Goal: Task Accomplishment & Management: Complete application form

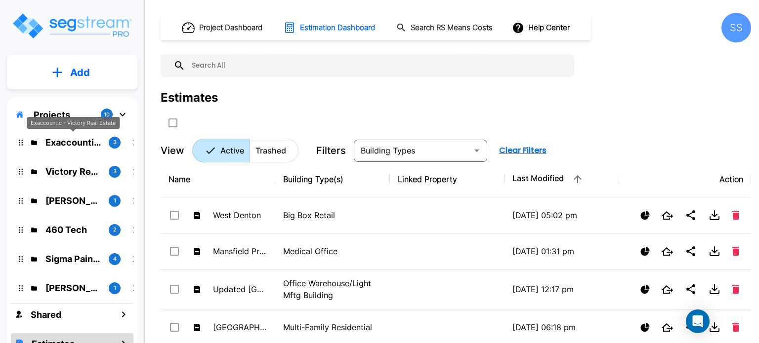
click at [64, 141] on p "Exaccountic - Victory Real Estate" at bounding box center [72, 142] width 55 height 13
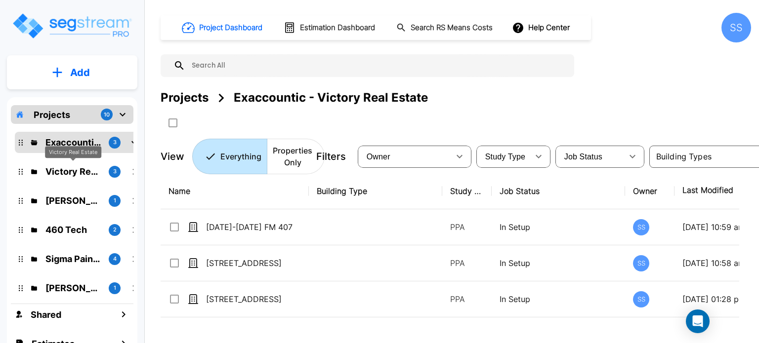
click at [83, 171] on p "Victory Real Estate" at bounding box center [72, 171] width 55 height 13
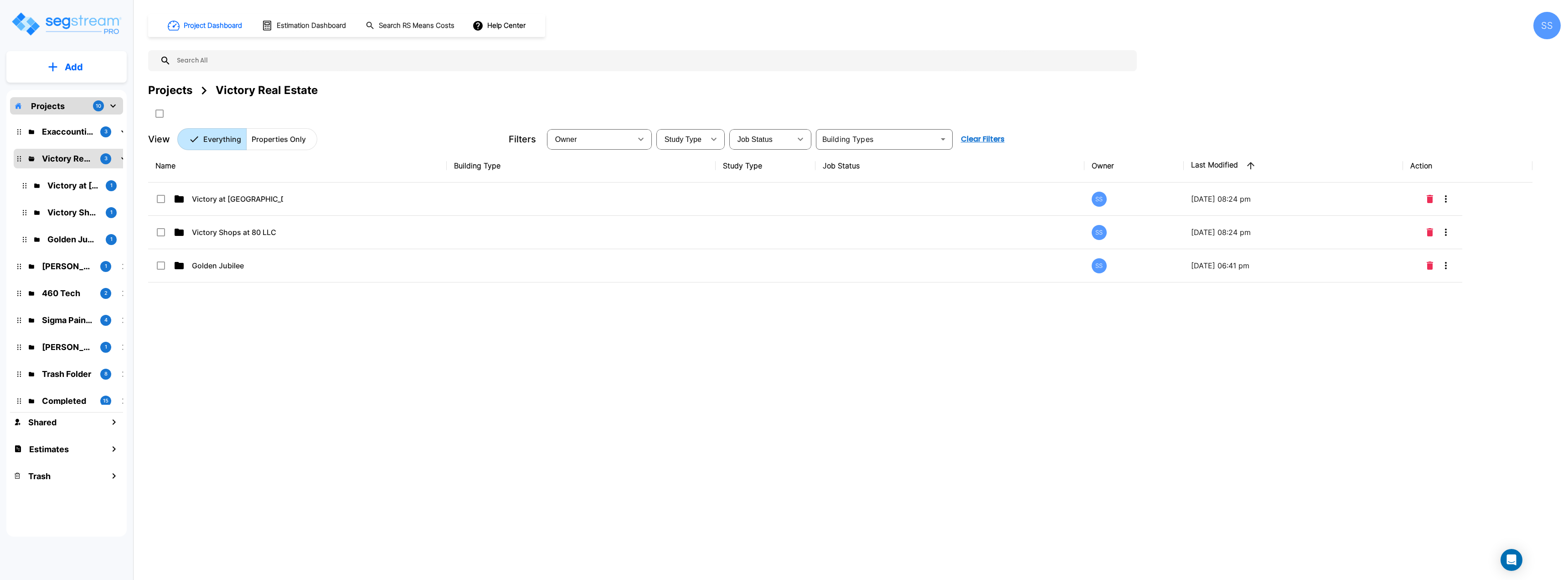
click at [1263, 79] on div "Project Dashboard Estimation Dashboard Search RS Means Costs Help Center SS Pro…" at bounding box center [855, 81] width 1413 height 139
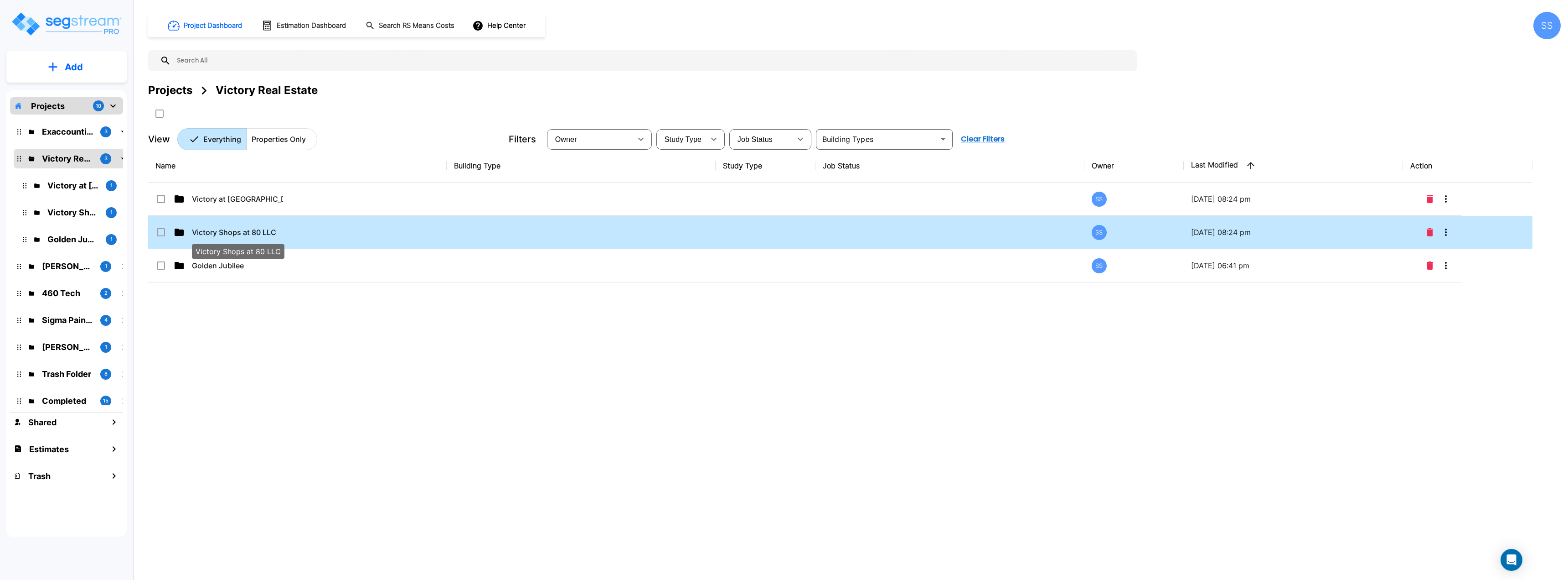
click at [240, 231] on p "Victory Shops at 80 LLC" at bounding box center [237, 232] width 91 height 11
checkbox input "true"
click at [240, 231] on p "Victory Shops at 80 LLC" at bounding box center [237, 232] width 91 height 11
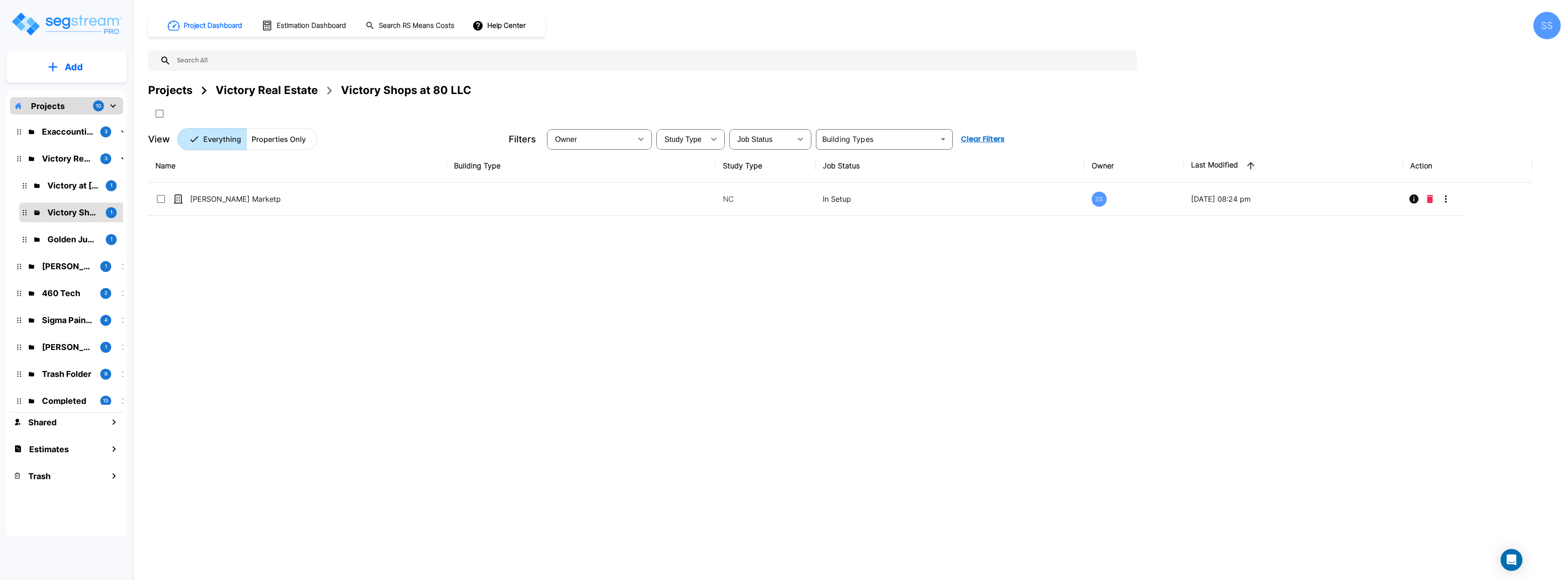
click at [258, 88] on div "Victory Real Estate" at bounding box center [267, 91] width 102 height 17
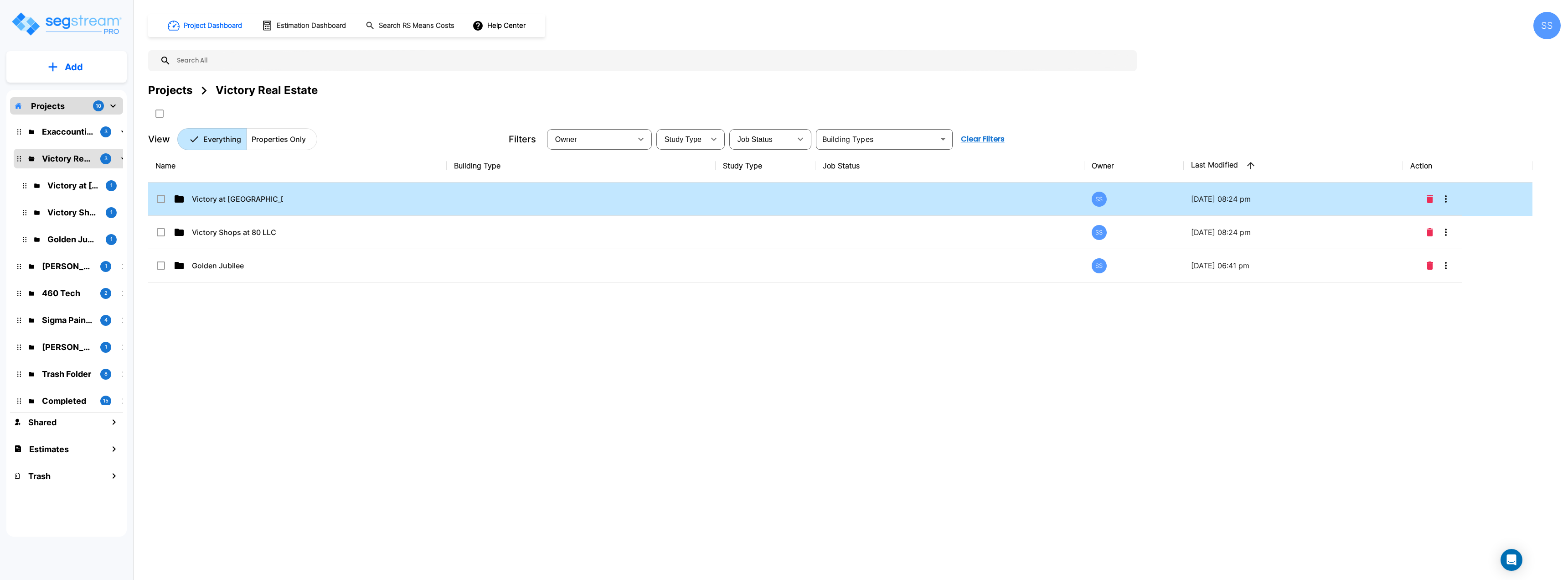
click at [231, 201] on p "Victory at Forney" at bounding box center [237, 199] width 91 height 11
checkbox input "true"
click at [231, 201] on p "Victory at Forney" at bounding box center [237, 199] width 91 height 11
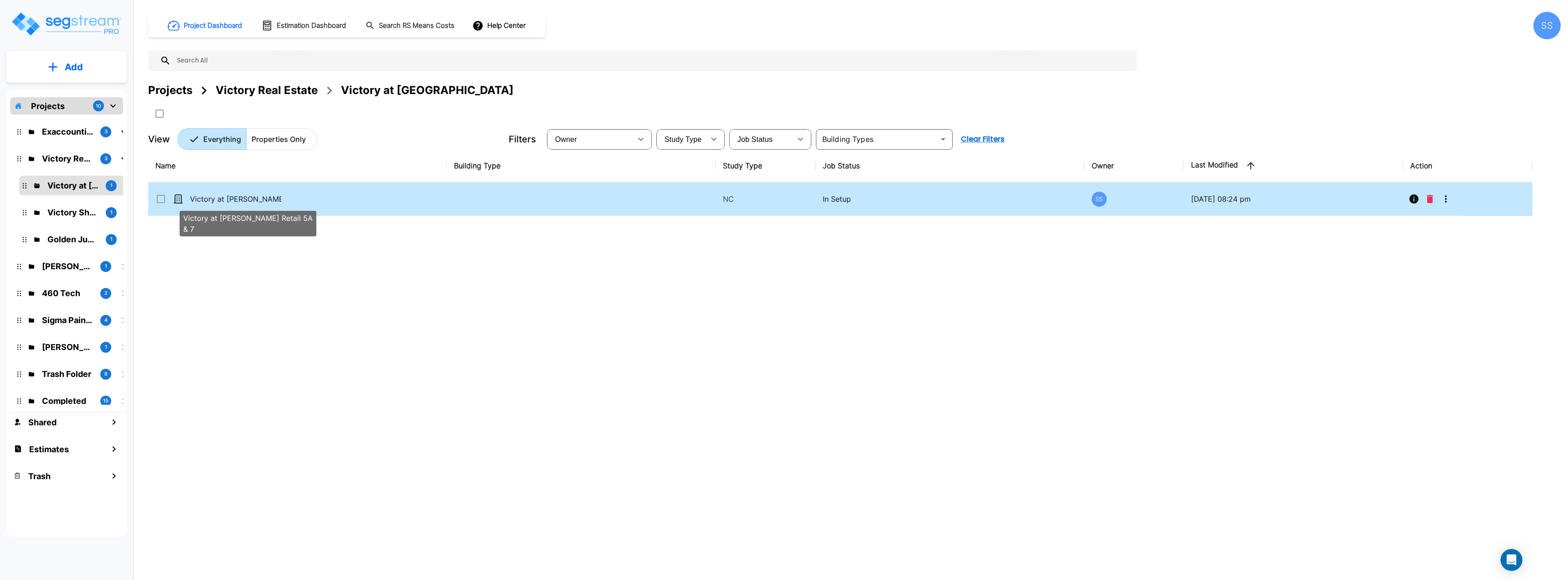
click at [235, 199] on p "Victory at [PERSON_NAME] Retail 5A & 7" at bounding box center [235, 199] width 91 height 11
checkbox input "true"
click at [235, 199] on p "Victory at [PERSON_NAME] Retail 5A & 7" at bounding box center [235, 199] width 91 height 11
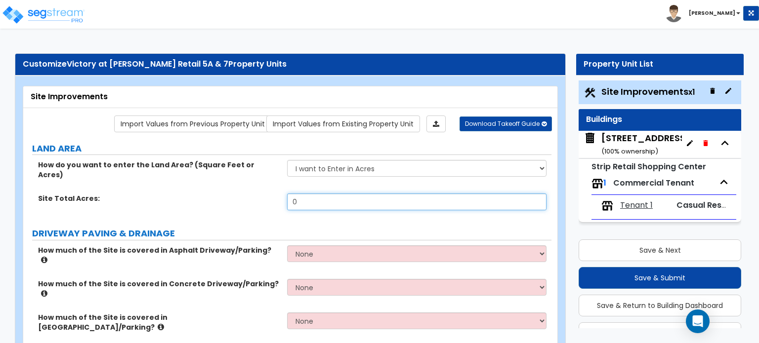
drag, startPoint x: 290, startPoint y: 187, endPoint x: 231, endPoint y: 183, distance: 59.4
click at [232, 194] on div "Site Total Acres: 0" at bounding box center [287, 206] width 528 height 24
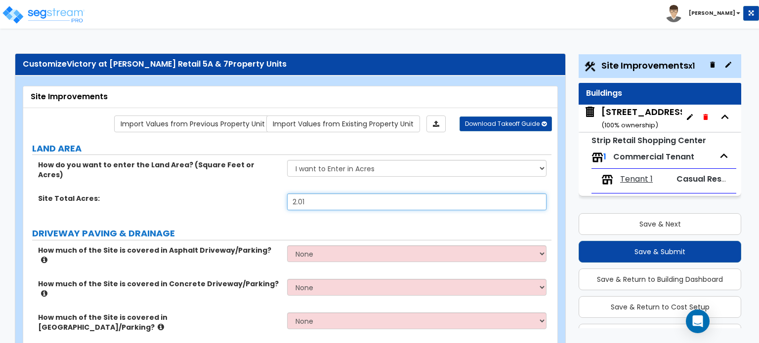
type input "2.01"
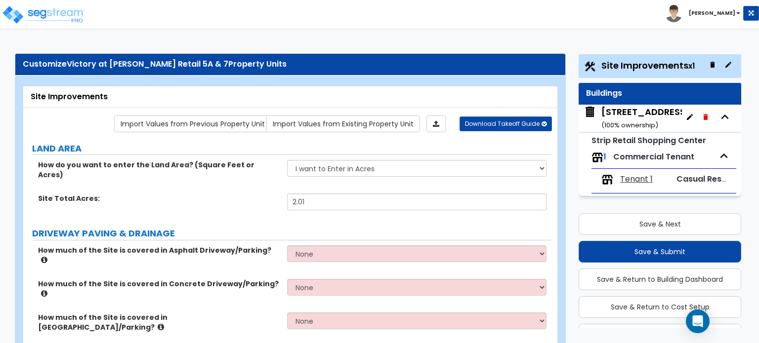
click at [208, 194] on label "Site Total Acres:" at bounding box center [159, 199] width 242 height 10
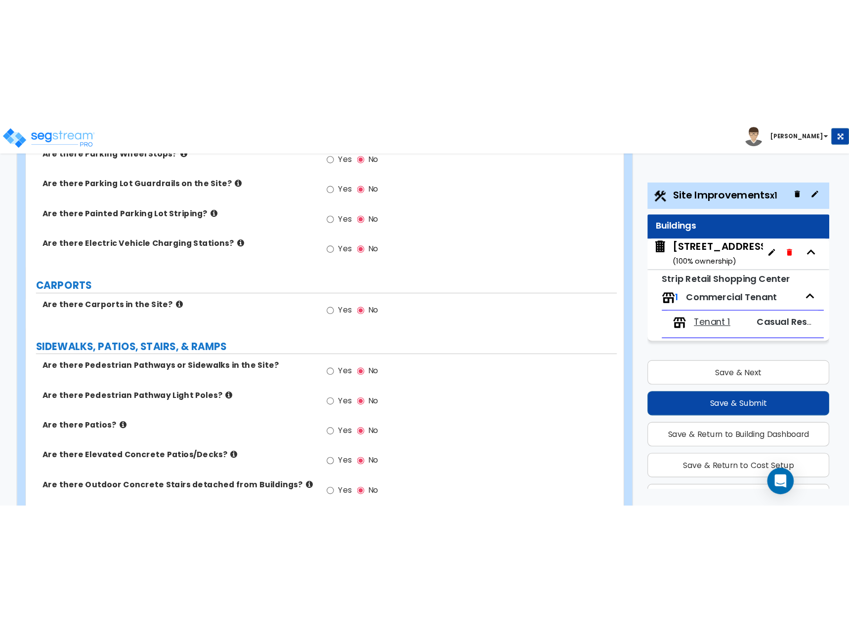
scroll to position [593, 0]
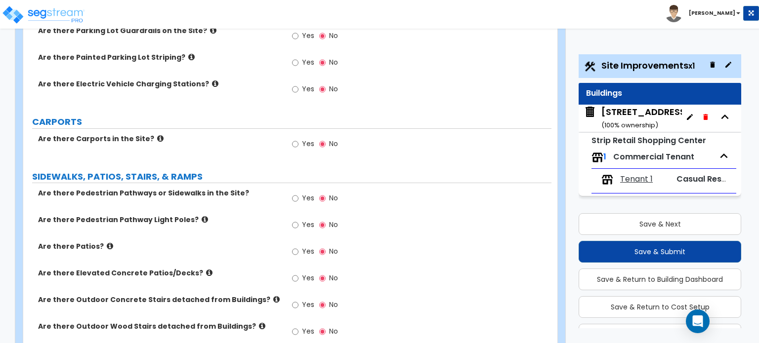
click at [307, 193] on span "Yes" at bounding box center [308, 198] width 12 height 10
click at [298, 193] on input "Yes" at bounding box center [295, 198] width 6 height 11
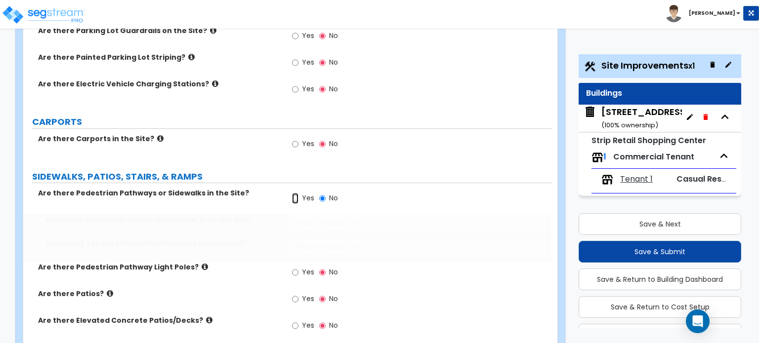
radio input "true"
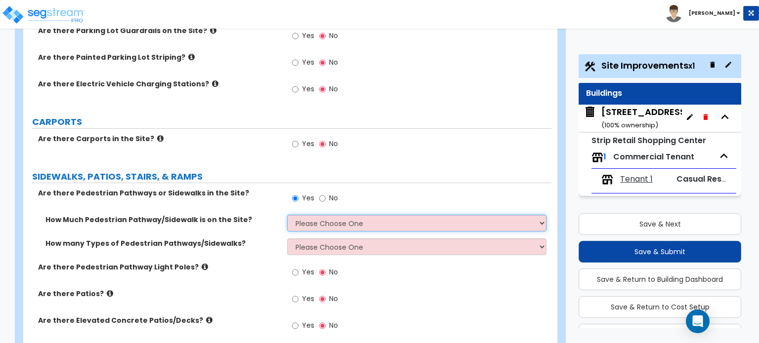
click at [320, 215] on select "Please Choose One I Don't Know, Please Estimate For Me Enter Linear Footage" at bounding box center [416, 223] width 259 height 17
select select "2"
click at [287, 215] on select "Please Choose One I Don't Know, Please Estimate For Me Enter Linear Footage" at bounding box center [416, 223] width 259 height 17
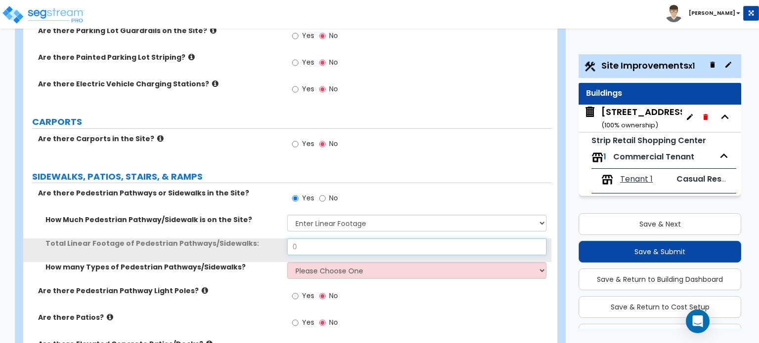
drag, startPoint x: 327, startPoint y: 190, endPoint x: 256, endPoint y: 199, distance: 71.3
click at [265, 239] on div "Total Linear Footage of Pedestrian Pathways/Sidewalks: 0" at bounding box center [287, 251] width 528 height 24
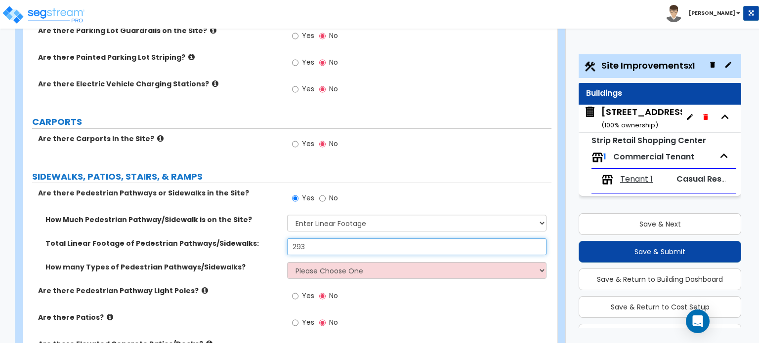
type input "293"
click at [344, 262] on select "Please Choose One 1 2 3" at bounding box center [416, 270] width 259 height 17
select select "1"
click at [287, 262] on select "Please Choose One 1 2 3" at bounding box center [416, 270] width 259 height 17
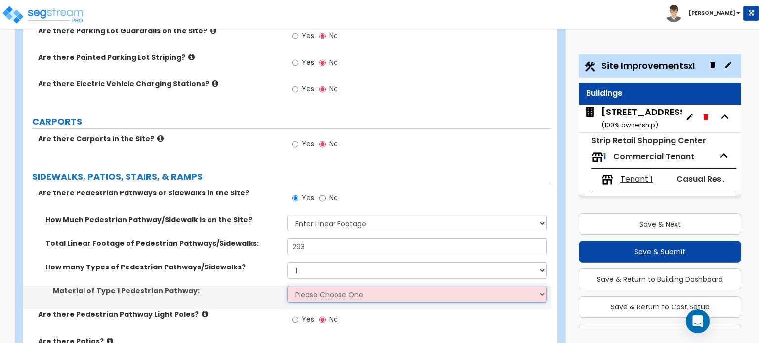
click at [306, 286] on select "Please Choose One Bare Concrete Stamped Concrete Brick Pavers Stone Pavers Wood…" at bounding box center [416, 294] width 259 height 17
select select "1"
click at [287, 286] on select "Please Choose One Bare Concrete Stamped Concrete Brick Pavers Stone Pavers Wood…" at bounding box center [416, 294] width 259 height 17
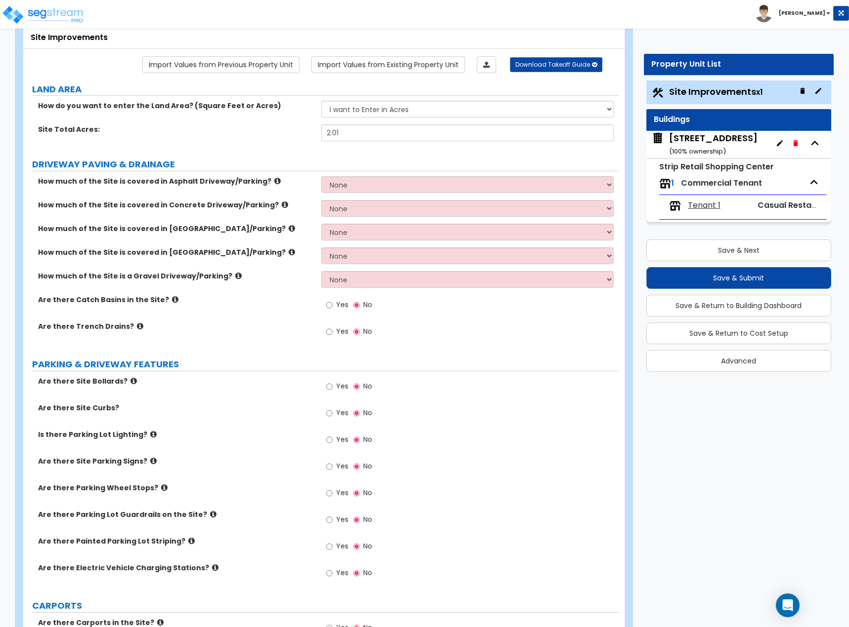
scroll to position [148, 0]
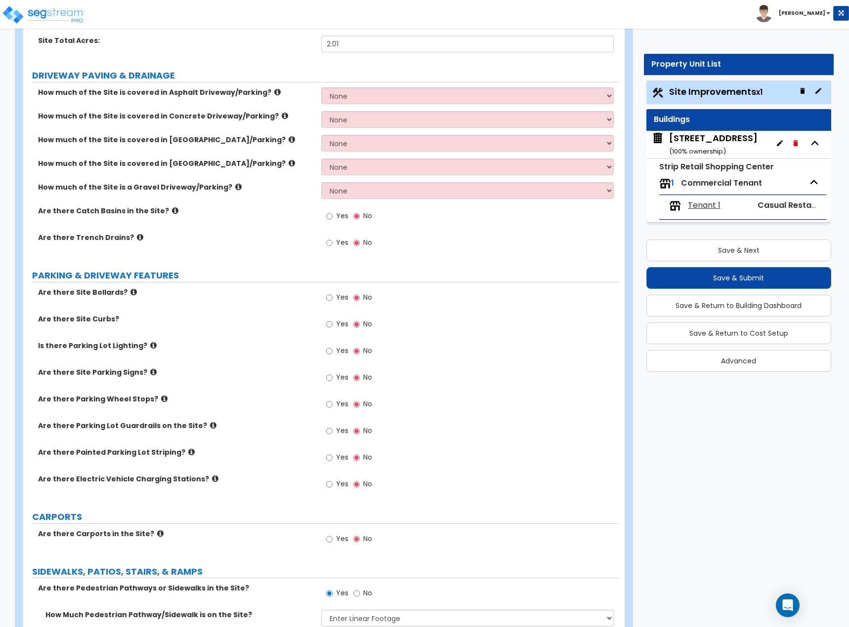
click at [334, 404] on label "Yes" at bounding box center [337, 405] width 22 height 17
click at [332, 404] on input "Yes" at bounding box center [329, 404] width 6 height 11
radio input "true"
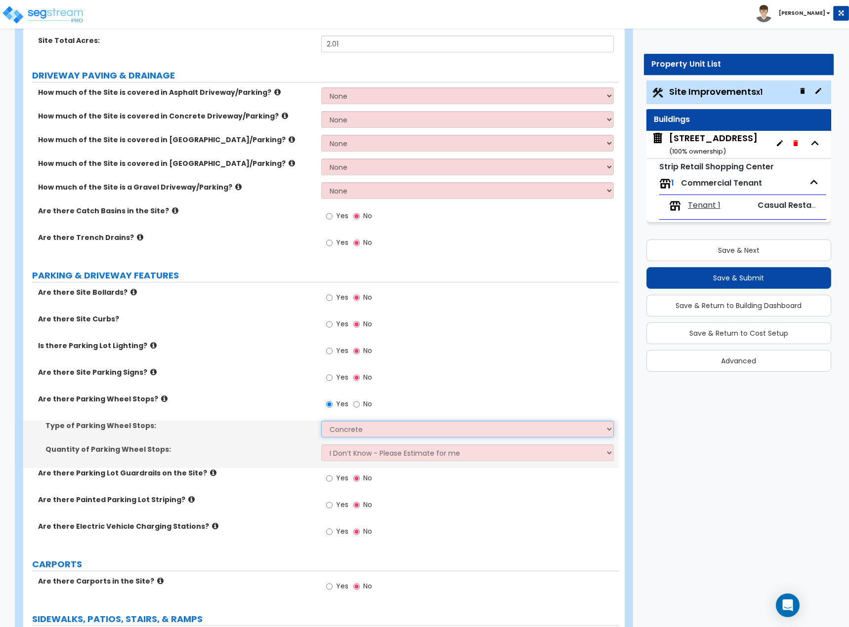
click at [347, 432] on select "Concrete Rubber/Plastic" at bounding box center [467, 429] width 293 height 17
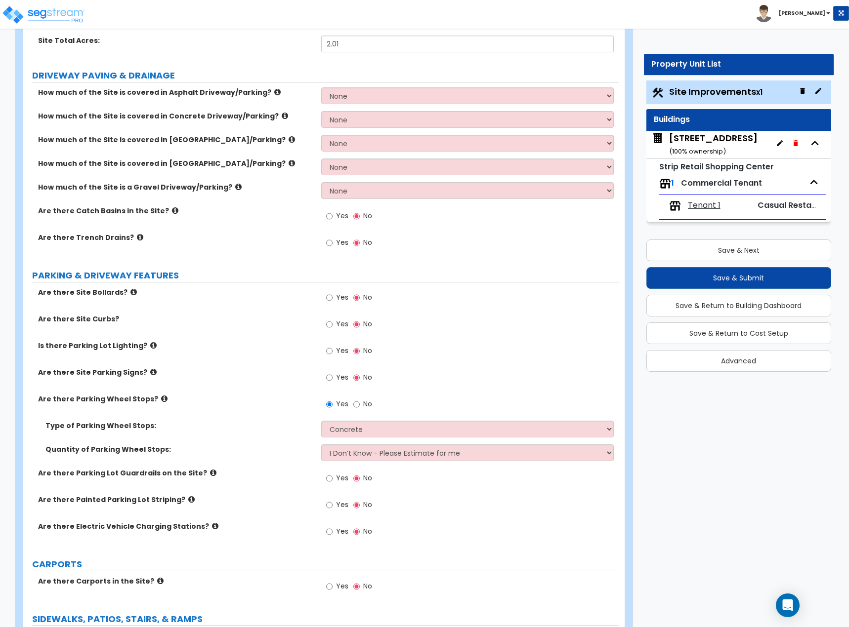
drag, startPoint x: 277, startPoint y: 441, endPoint x: 284, endPoint y: 440, distance: 6.4
click at [277, 441] on div "Type of Parking Wheel Stops: Concrete Rubber/Plastic" at bounding box center [320, 433] width 595 height 24
click at [338, 449] on select "I Don’t Know - Please Estimate for me I Want to Enter the Number of Wheel Stops" at bounding box center [467, 453] width 293 height 17
select select "1"
click at [321, 445] on select "I Don’t Know - Please Estimate for me I Want to Enter the Number of Wheel Stops" at bounding box center [467, 453] width 293 height 17
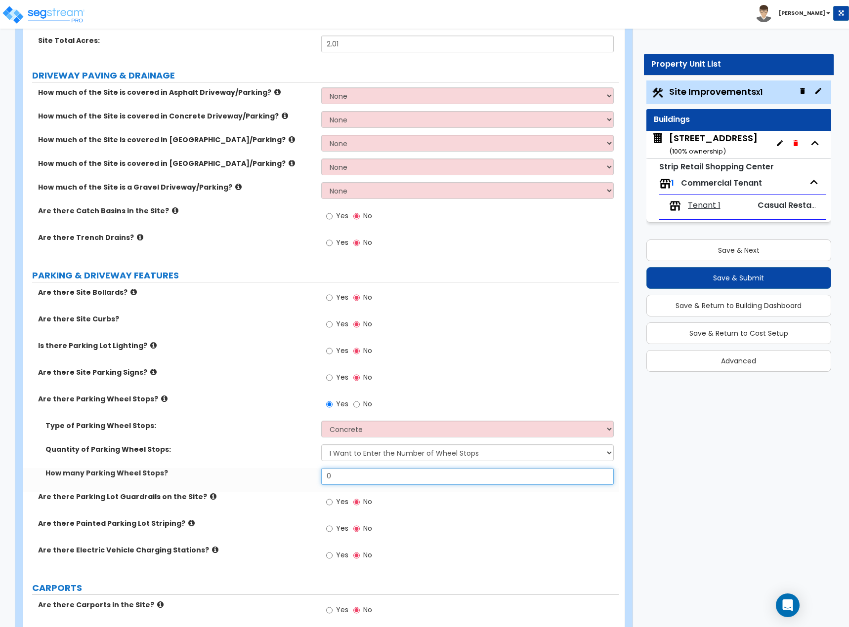
drag, startPoint x: 341, startPoint y: 475, endPoint x: 267, endPoint y: 466, distance: 74.6
click at [271, 469] on div "How many Parking Wheel Stops? 0" at bounding box center [320, 480] width 595 height 24
type input "4"
click at [327, 375] on input "Yes" at bounding box center [329, 377] width 6 height 11
radio input "true"
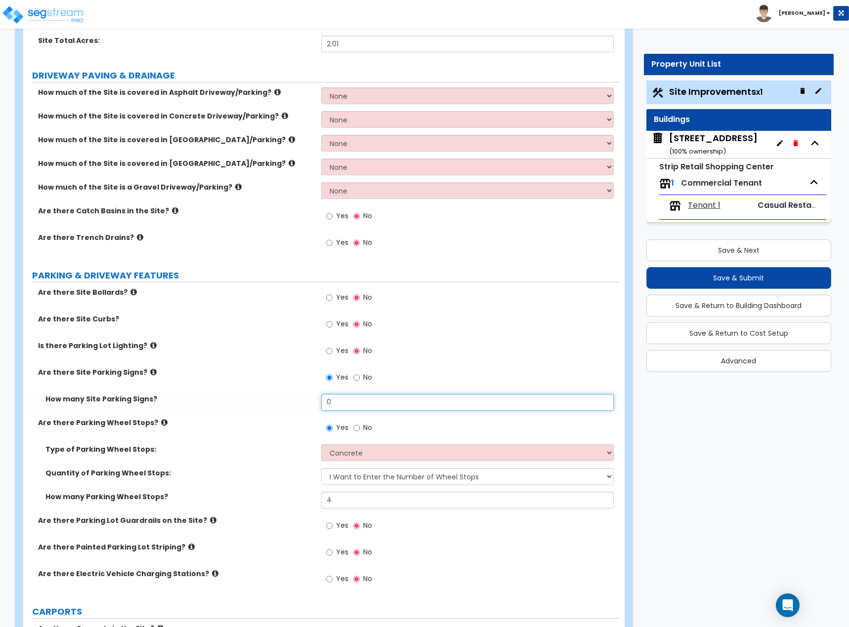
drag, startPoint x: 351, startPoint y: 401, endPoint x: 284, endPoint y: 408, distance: 67.0
click at [285, 408] on div "How many Site Parking Signs? 0" at bounding box center [320, 406] width 595 height 24
type input "4"
click at [268, 394] on label "How many Site Parking Signs?" at bounding box center [179, 399] width 268 height 10
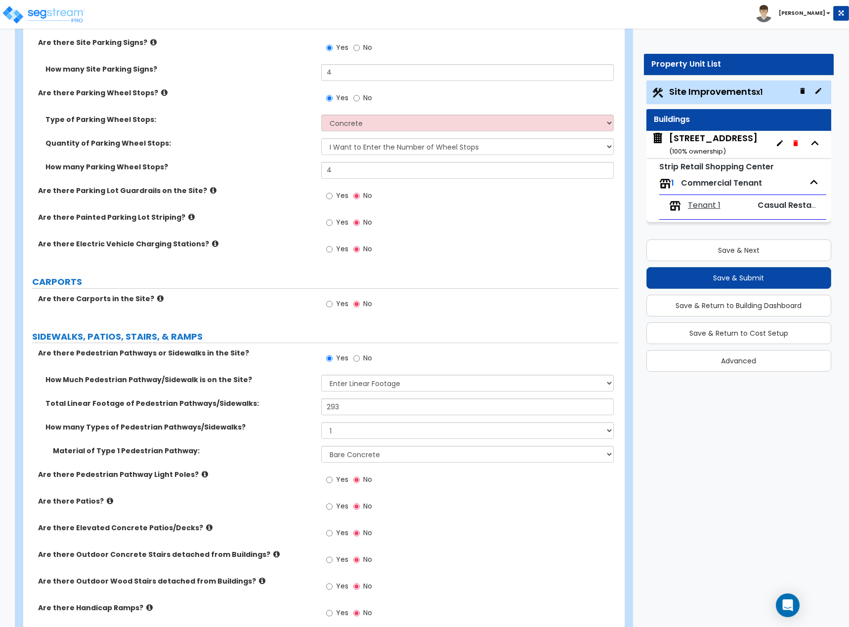
scroll to position [494, 0]
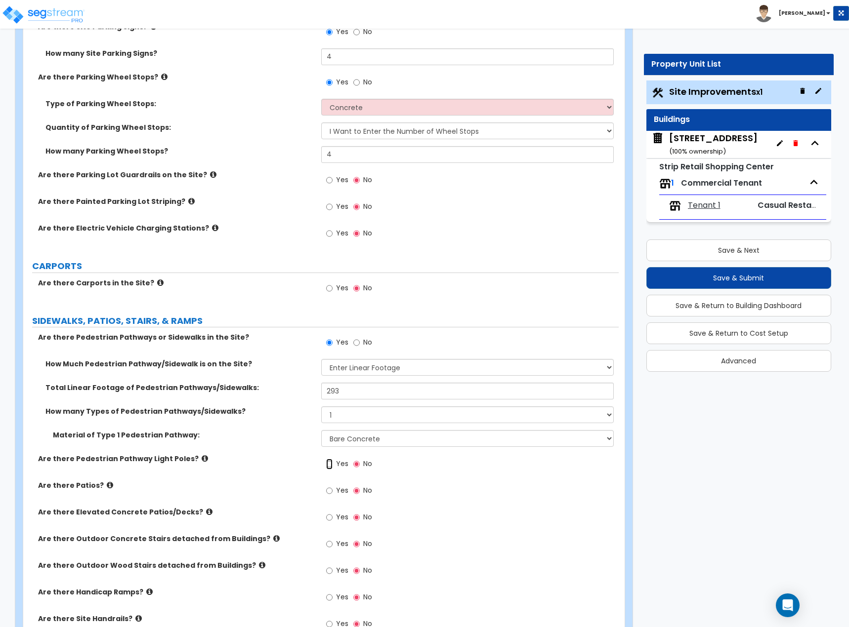
click at [328, 462] on input "Yes" at bounding box center [329, 464] width 6 height 11
radio input "true"
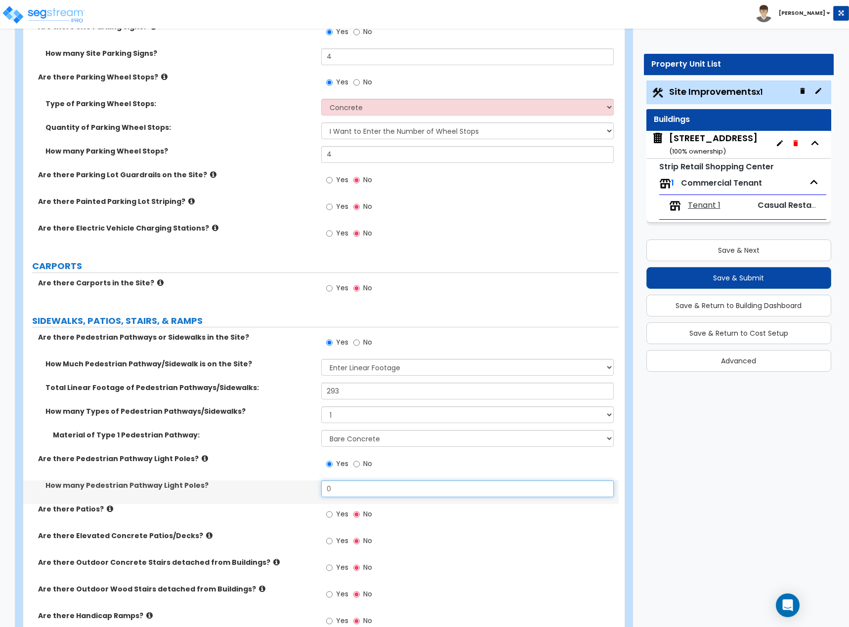
drag, startPoint x: 325, startPoint y: 490, endPoint x: 303, endPoint y: 488, distance: 21.8
click at [311, 490] on div "How many Pedestrian Pathway Light Poles? 0" at bounding box center [320, 493] width 595 height 24
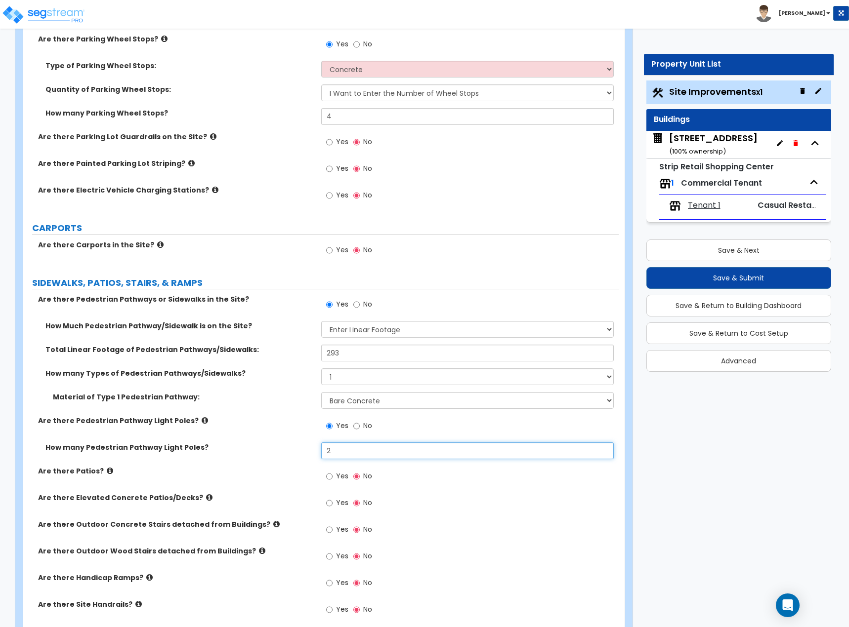
scroll to position [593, 0]
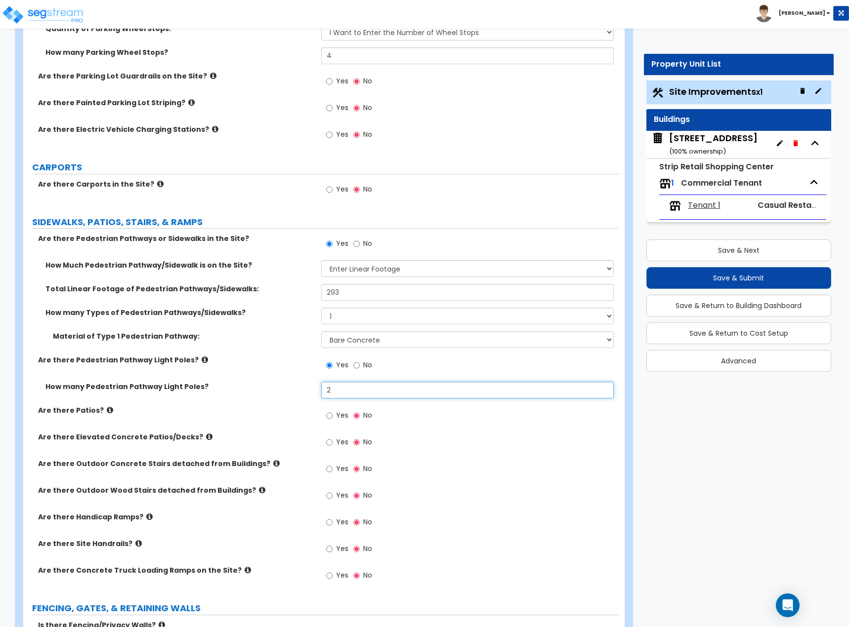
type input "2"
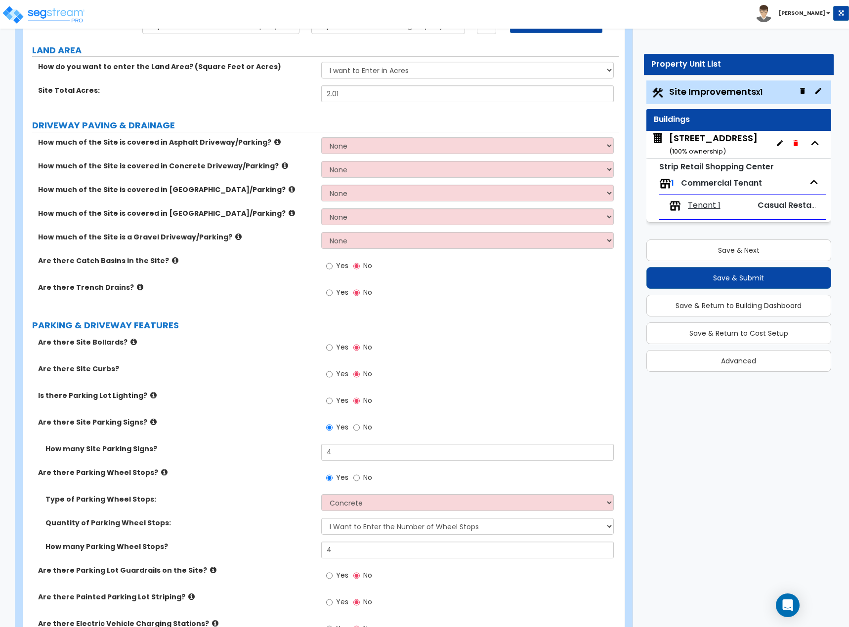
scroll to position [99, 0]
click at [332, 399] on input "Yes" at bounding box center [329, 400] width 6 height 11
radio input "true"
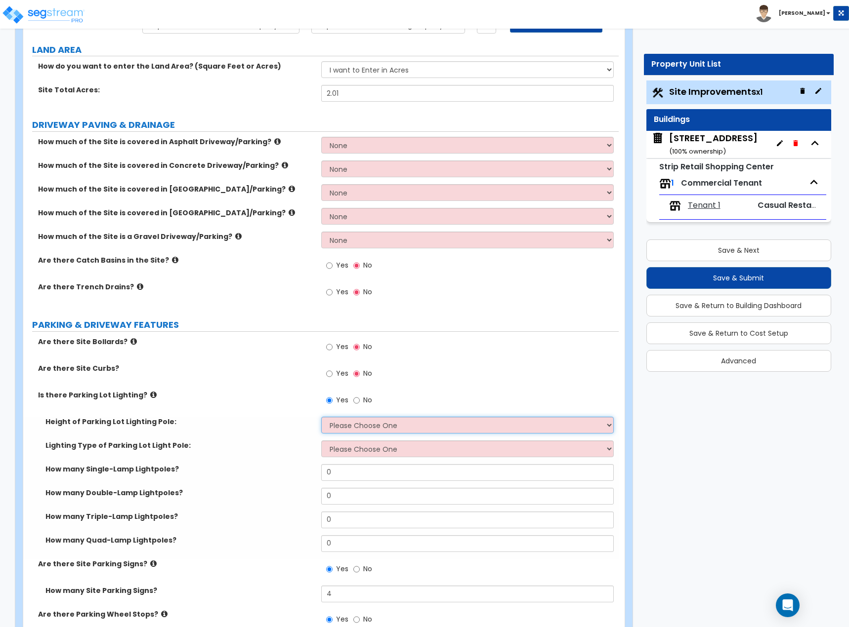
click at [347, 422] on select "Please Choose One 20' high 30' high 40' high" at bounding box center [467, 425] width 293 height 17
select select "2"
click at [321, 417] on select "Please Choose One 20' high 30' high 40' high" at bounding box center [467, 425] width 293 height 17
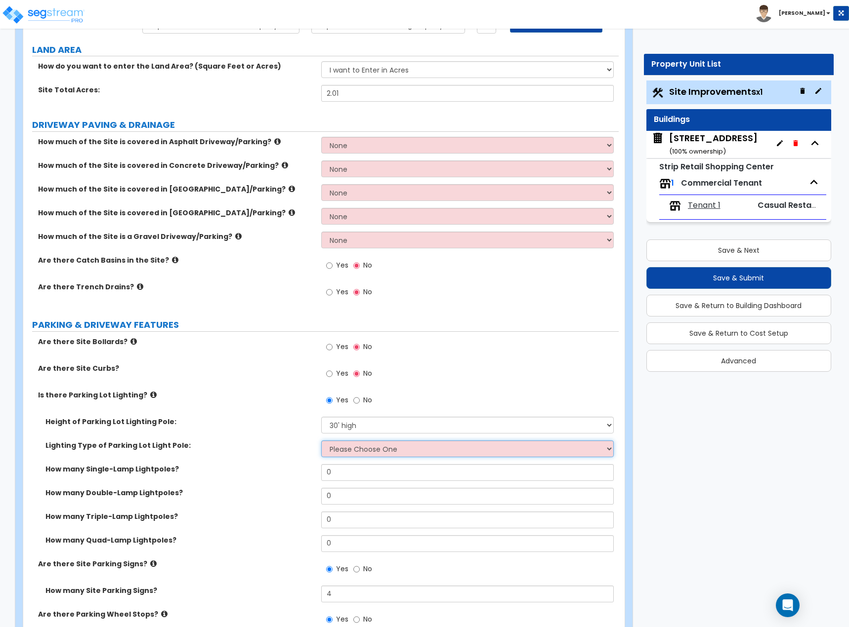
click at [352, 451] on select "Please Choose One LED Metal Halide High Pressure Sodium Please Choose for me" at bounding box center [467, 449] width 293 height 17
select select "1"
click at [321, 441] on select "Please Choose One LED Metal Halide High Pressure Sodium Please Choose for me" at bounding box center [467, 449] width 293 height 17
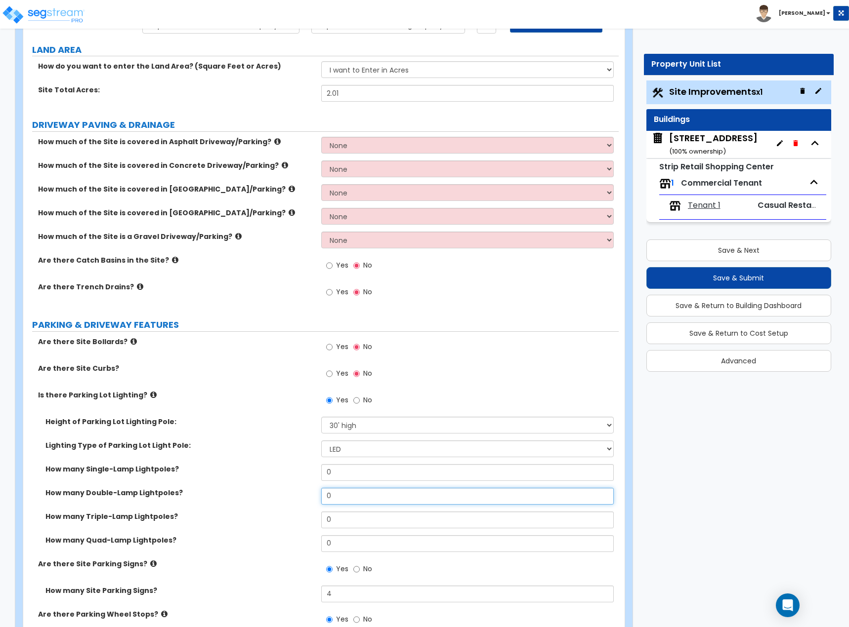
drag, startPoint x: 348, startPoint y: 492, endPoint x: 278, endPoint y: 489, distance: 70.3
click at [280, 492] on div "How many Double-Lamp Lightpoles? 0" at bounding box center [320, 500] width 595 height 24
type input "4"
click at [273, 485] on div "How many Single-Lamp Lightpoles? 0" at bounding box center [320, 476] width 595 height 24
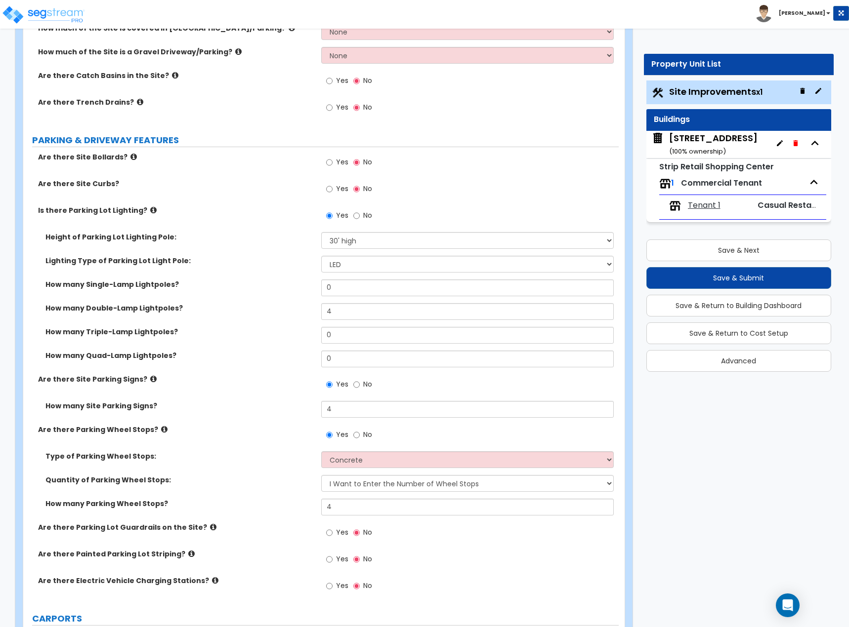
scroll to position [346, 0]
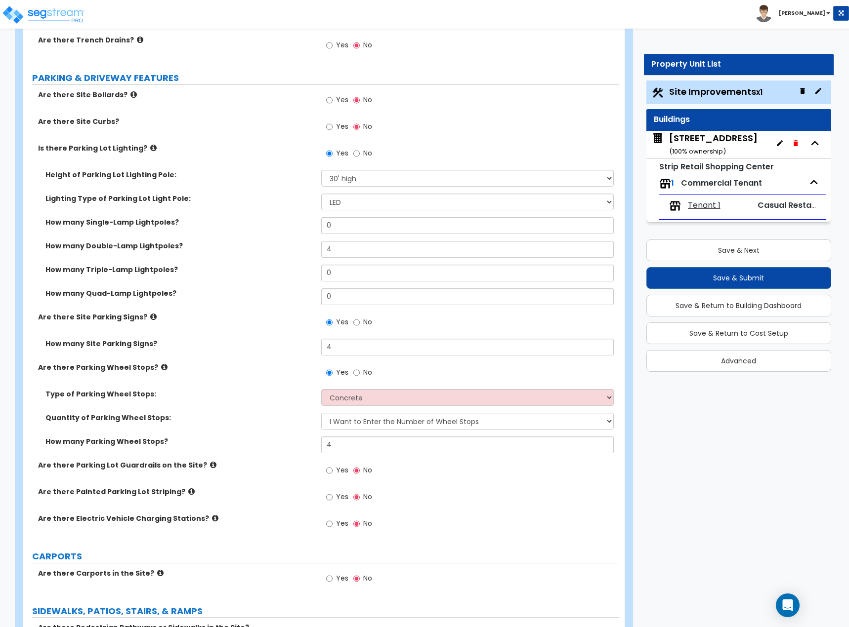
click at [333, 502] on label "Yes" at bounding box center [337, 498] width 22 height 17
click at [332, 502] on input "Yes" at bounding box center [329, 497] width 6 height 11
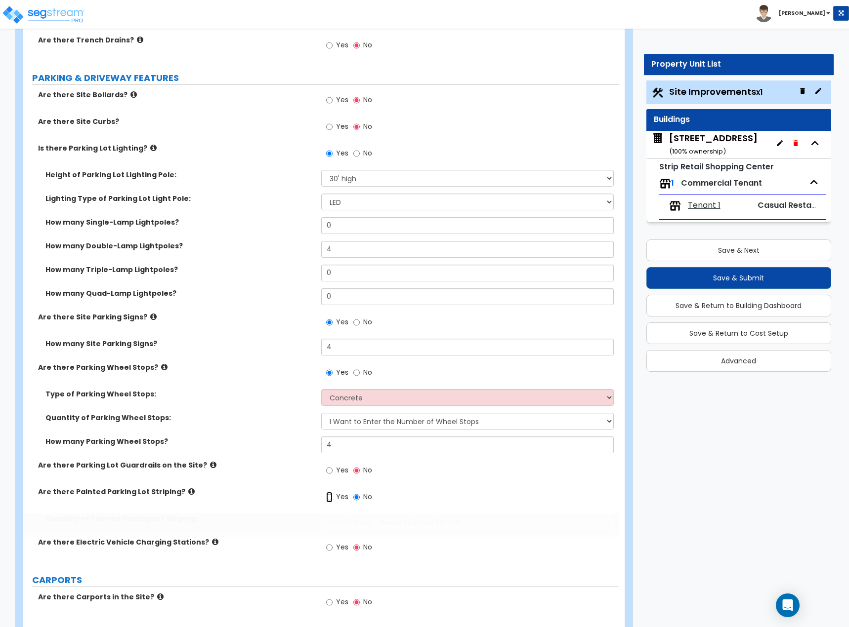
radio input "true"
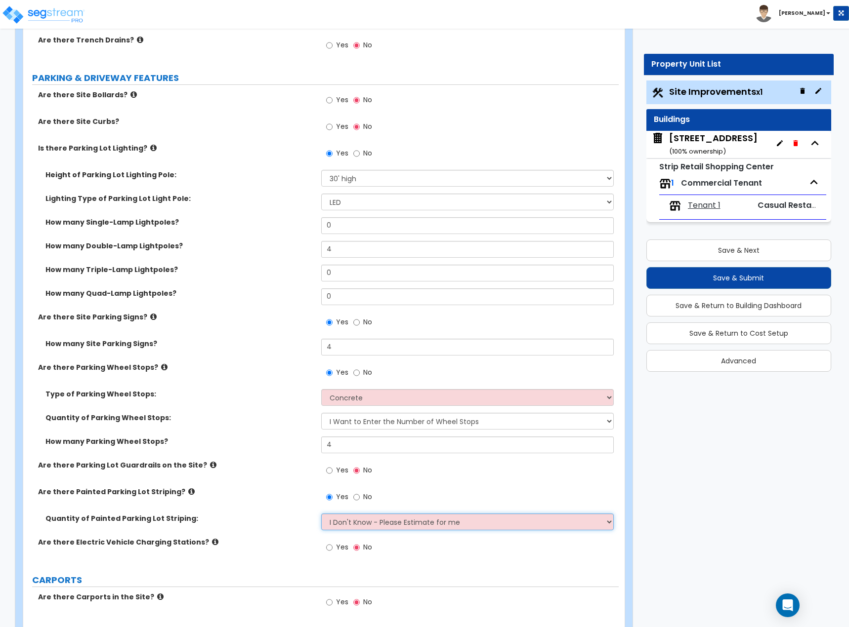
click at [369, 518] on select "I Don't Know - Please Estimate for me I Want to Enter the Number of Parking Spa…" at bounding box center [467, 522] width 293 height 17
select select "1"
click at [321, 514] on select "I Don't Know - Please Estimate for me I Want to Enter the Number of Parking Spa…" at bounding box center [467, 522] width 293 height 17
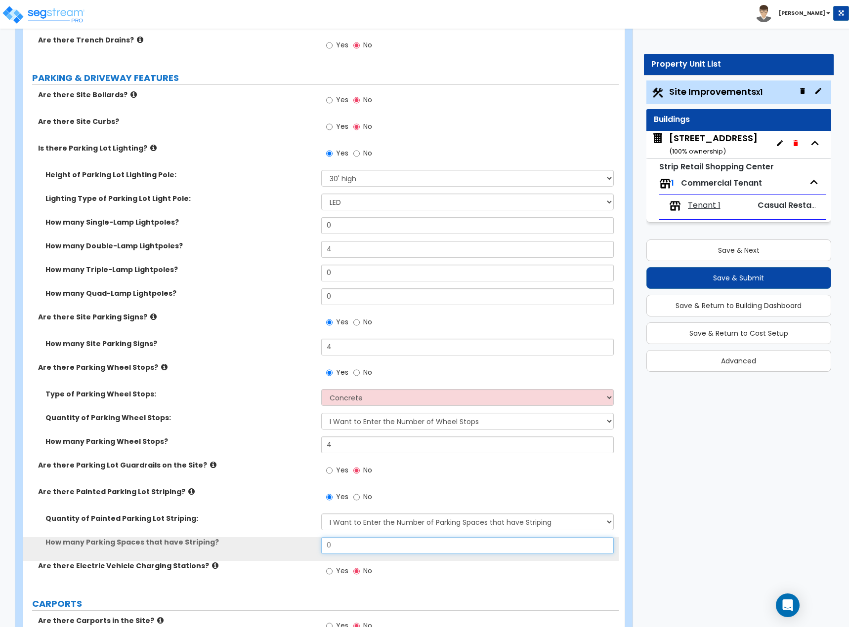
drag, startPoint x: 378, startPoint y: 542, endPoint x: 279, endPoint y: 538, distance: 99.9
click at [279, 538] on div "How many Parking Spaces that have Striping? 0" at bounding box center [320, 549] width 595 height 24
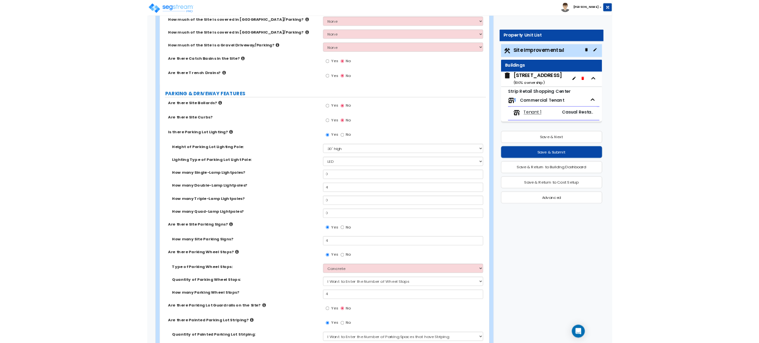
scroll to position [148, 0]
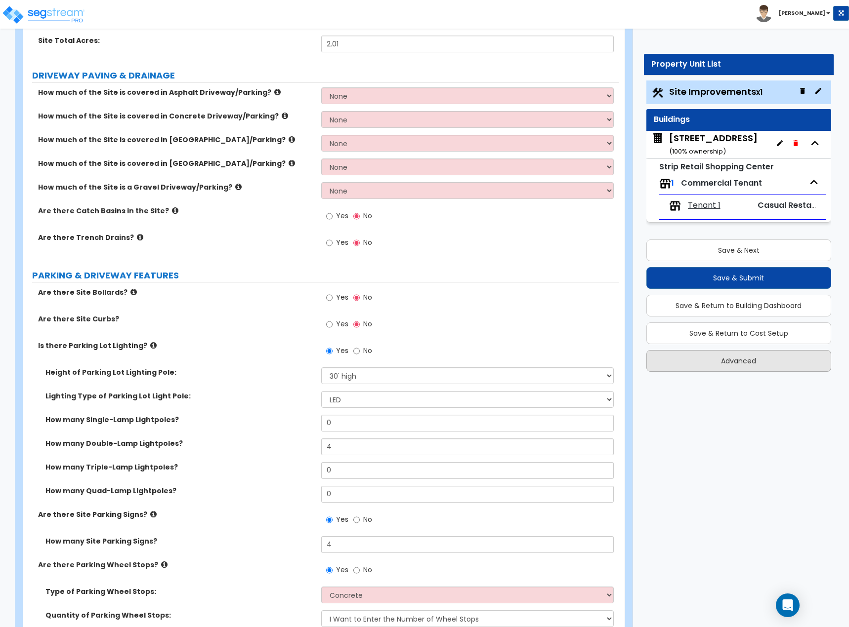
type input "61"
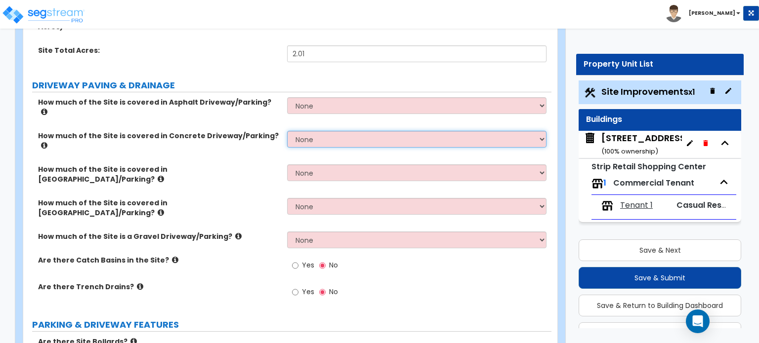
click at [332, 131] on select "None I want to Enter an Approximate Percentage I want to Enter the Square Foota…" at bounding box center [416, 139] width 259 height 17
select select "2"
click at [287, 131] on select "None I want to Enter an Approximate Percentage I want to Enter the Square Foota…" at bounding box center [416, 139] width 259 height 17
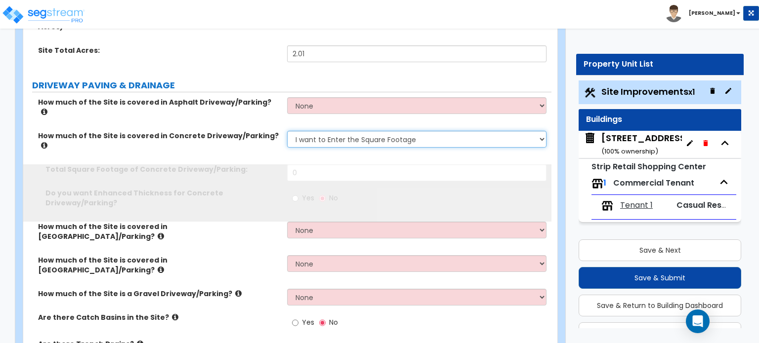
scroll to position [26, 0]
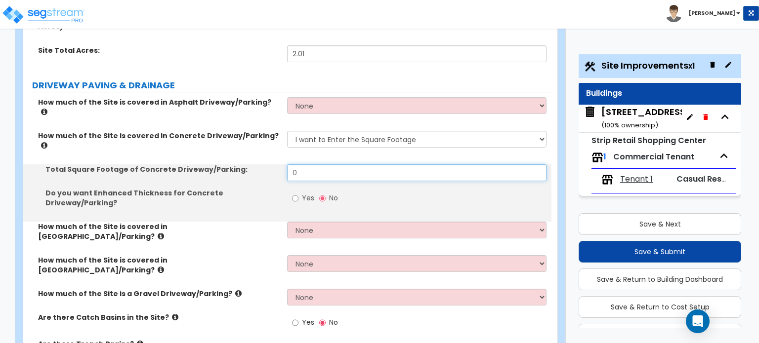
drag, startPoint x: 325, startPoint y: 148, endPoint x: 200, endPoint y: 140, distance: 125.2
click at [201, 164] on div "Total Square Footage of Concrete Driveway/Parking: 0" at bounding box center [287, 176] width 528 height 24
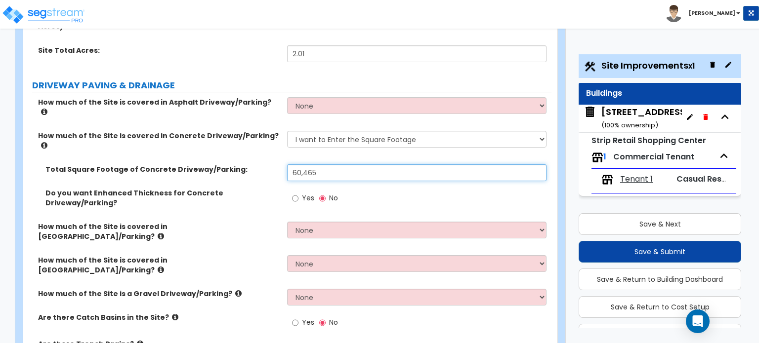
type input "60,465"
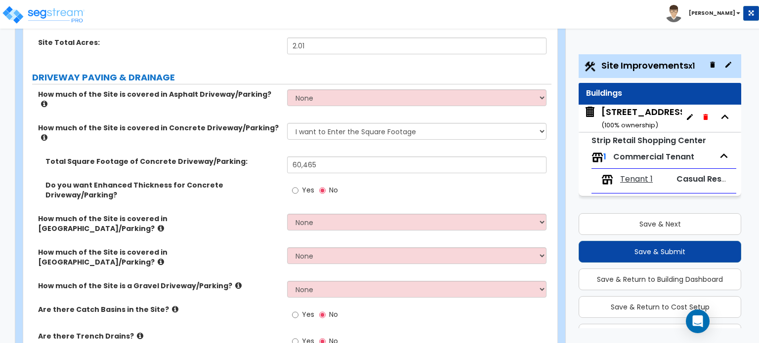
scroll to position [296, 0]
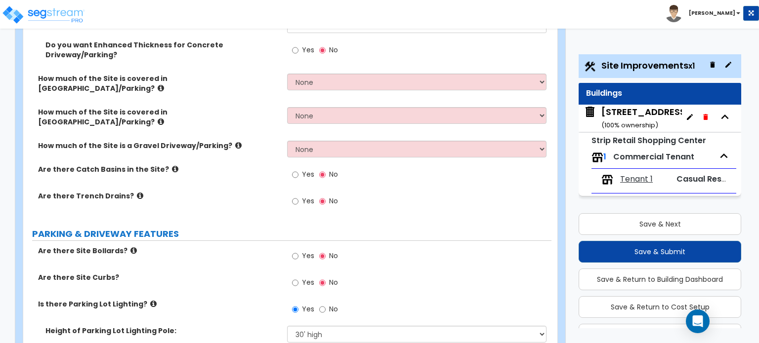
click at [300, 249] on label "Yes" at bounding box center [303, 257] width 22 height 17
click at [298, 251] on input "Yes" at bounding box center [295, 256] width 6 height 11
radio input "true"
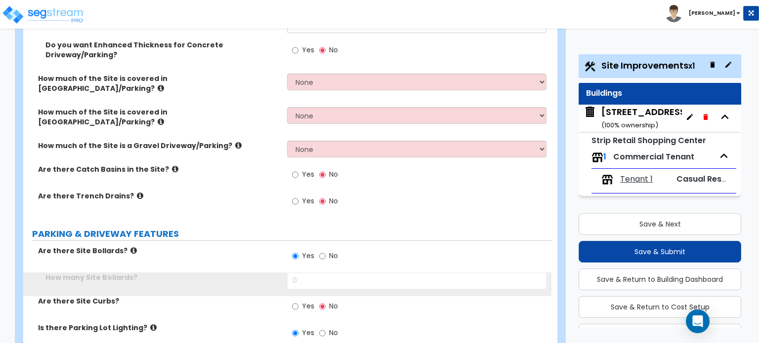
click at [300, 249] on label "Yes" at bounding box center [303, 257] width 22 height 17
click at [298, 251] on input "Yes" at bounding box center [295, 256] width 6 height 11
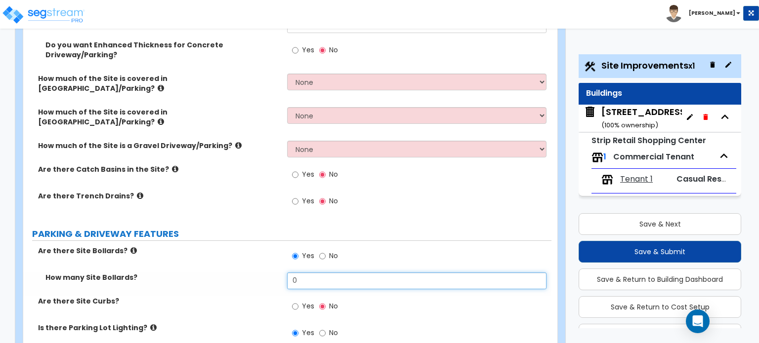
drag, startPoint x: 300, startPoint y: 226, endPoint x: 251, endPoint y: 225, distance: 48.9
click at [273, 273] on div "How many Site Bollards? 0" at bounding box center [287, 285] width 528 height 24
type input "10"
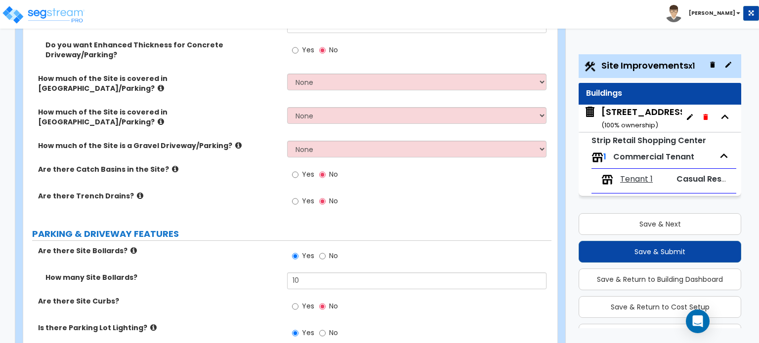
drag, startPoint x: 251, startPoint y: 223, endPoint x: 165, endPoint y: 262, distance: 94.2
click at [156, 323] on label "Is there Parking Lot Lighting?" at bounding box center [159, 328] width 242 height 10
click at [289, 296] on div "Yes No" at bounding box center [315, 307] width 56 height 23
click at [297, 301] on input "Yes" at bounding box center [295, 306] width 6 height 11
radio input "true"
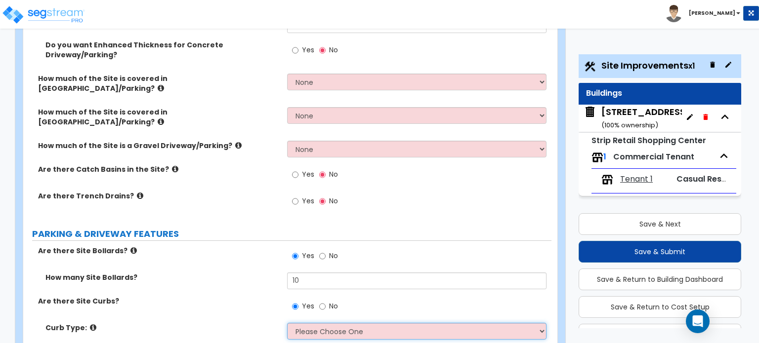
click at [370, 323] on select "Please Choose One Curb (Only) Curb & Gutter Asphalt Berm" at bounding box center [416, 331] width 259 height 17
select select "1"
click at [287, 323] on select "Please Choose One Curb (Only) Curb & Gutter Asphalt Berm" at bounding box center [416, 331] width 259 height 17
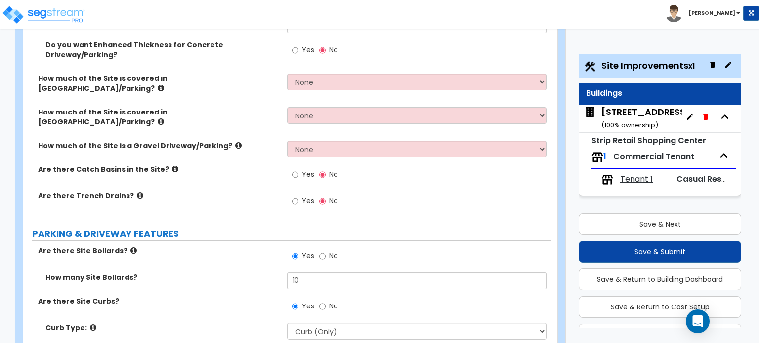
click at [260, 323] on label "Curb Type:" at bounding box center [162, 328] width 234 height 10
select select "1"
click at [212, 323] on label "Curb Type:" at bounding box center [162, 328] width 234 height 10
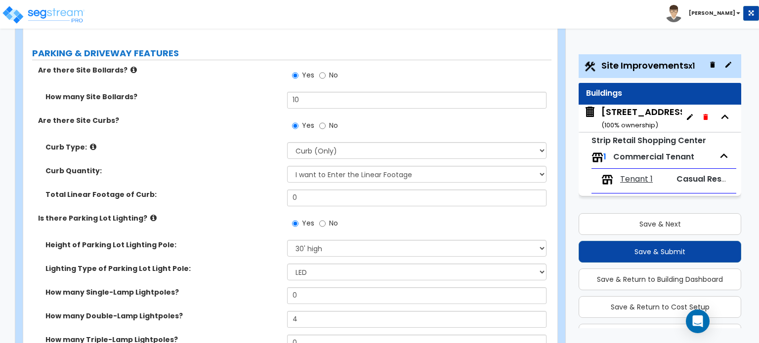
scroll to position [494, 0]
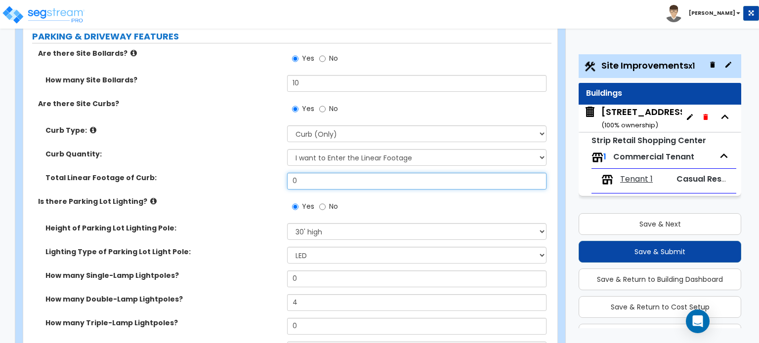
drag, startPoint x: 309, startPoint y: 127, endPoint x: 228, endPoint y: 118, distance: 81.0
click at [229, 173] on div "Total Linear Footage of Curb: 0" at bounding box center [287, 185] width 528 height 24
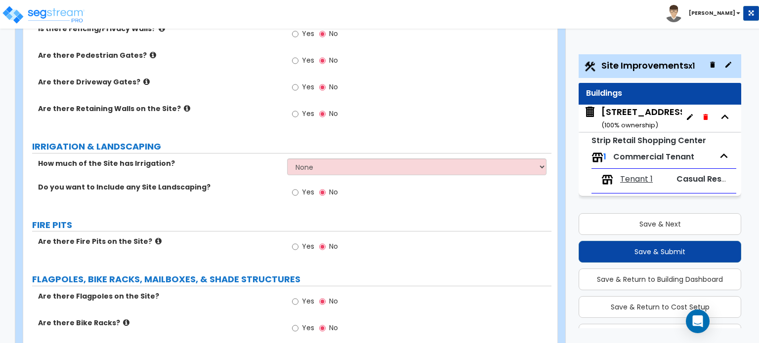
scroll to position [1630, 0]
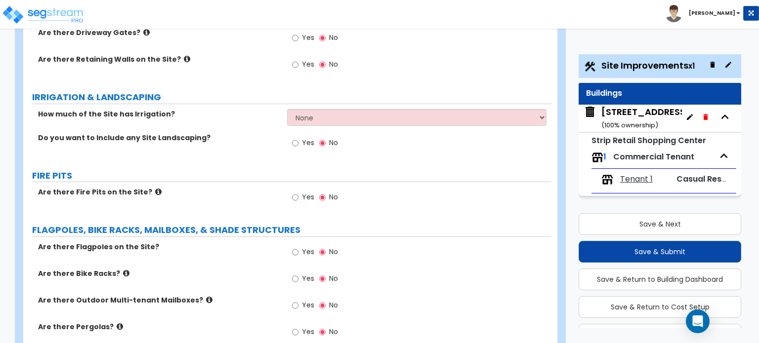
type input "2,351"
click at [295, 245] on label "Yes" at bounding box center [303, 253] width 22 height 17
click at [295, 247] on input "Yes" at bounding box center [295, 252] width 6 height 11
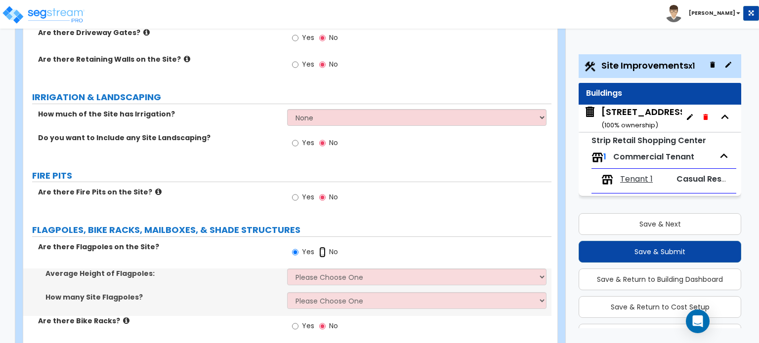
click at [324, 247] on input "No" at bounding box center [322, 252] width 6 height 11
radio input "false"
radio input "true"
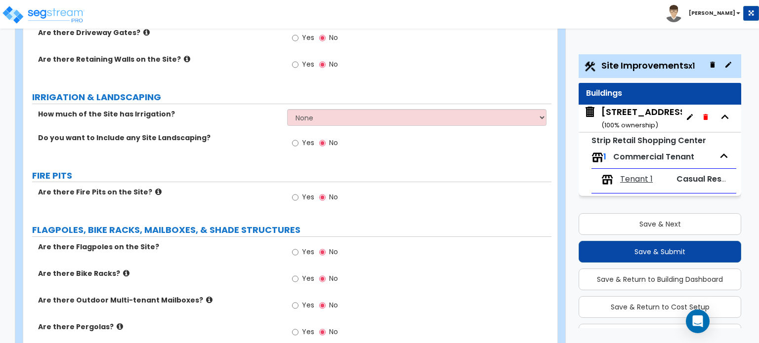
click at [304, 274] on span "Yes" at bounding box center [308, 279] width 12 height 10
click at [298, 274] on input "Yes" at bounding box center [295, 279] width 6 height 11
radio input "true"
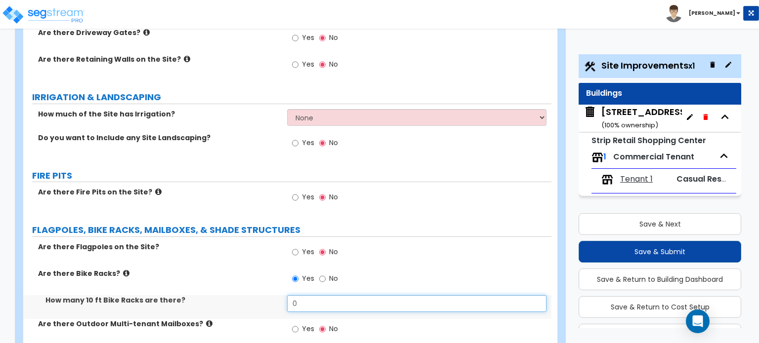
drag, startPoint x: 290, startPoint y: 246, endPoint x: 233, endPoint y: 246, distance: 57.3
click at [240, 295] on div "How many 10 ft Bike Racks are there? 0" at bounding box center [287, 307] width 528 height 24
type input "2"
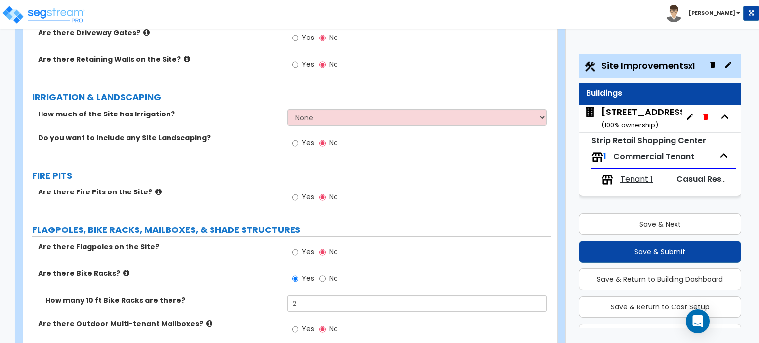
click at [231, 295] on label "How many 10 ft Bike Racks are there?" at bounding box center [162, 300] width 234 height 10
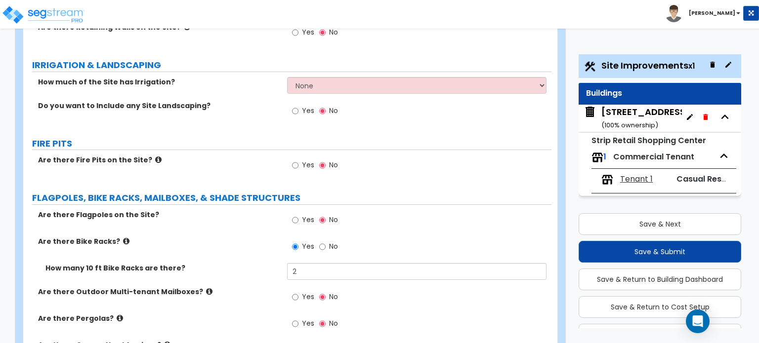
scroll to position [1679, 0]
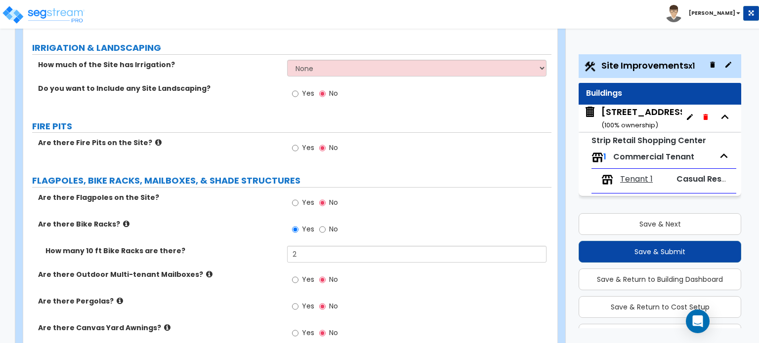
click at [301, 273] on label "Yes" at bounding box center [303, 281] width 22 height 17
click at [298, 275] on input "Yes" at bounding box center [295, 280] width 6 height 11
radio input "true"
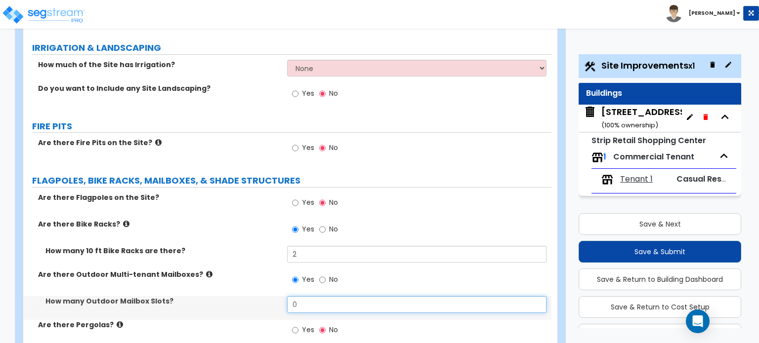
drag, startPoint x: 296, startPoint y: 251, endPoint x: 258, endPoint y: 251, distance: 38.0
click at [259, 296] on div "How many Outdoor Mailbox Slots? 0" at bounding box center [287, 308] width 528 height 24
type input "5"
click at [256, 296] on div "How many Outdoor Mailbox Slots? 5" at bounding box center [287, 308] width 528 height 24
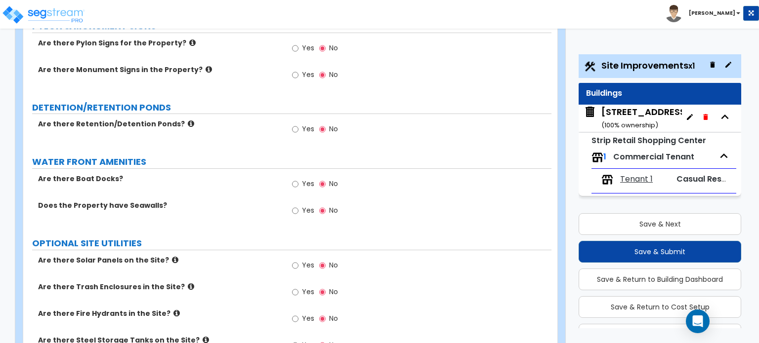
scroll to position [2075, 0]
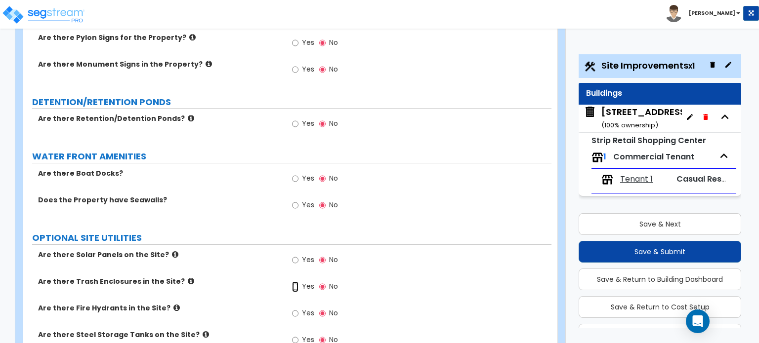
click at [297, 282] on input "Yes" at bounding box center [295, 287] width 6 height 11
radio input "true"
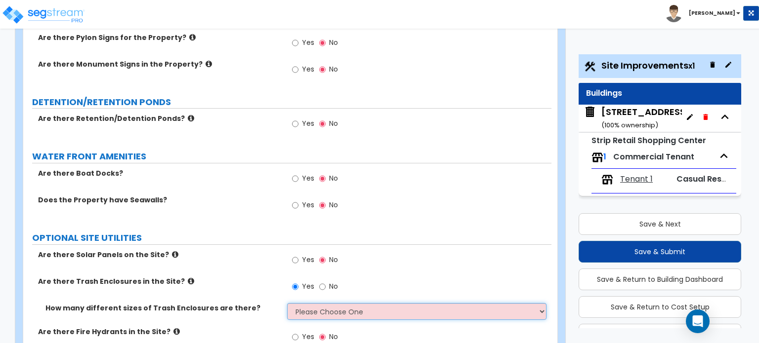
click at [294, 303] on select "Please Choose One 1 2 3" at bounding box center [416, 311] width 259 height 17
select select "2"
click at [287, 303] on select "Please Choose One 1 2 3" at bounding box center [416, 311] width 259 height 17
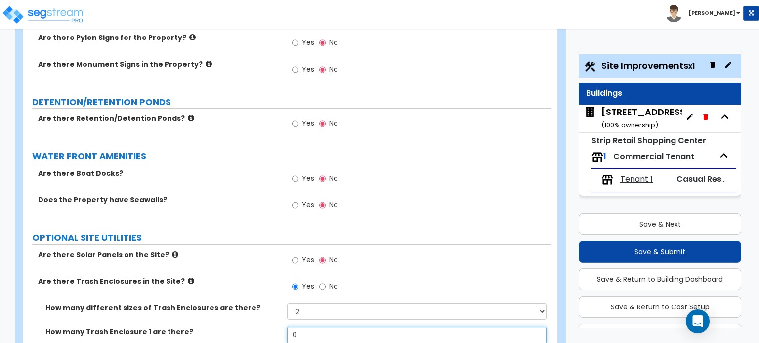
drag, startPoint x: 305, startPoint y: 273, endPoint x: 255, endPoint y: 271, distance: 49.9
click at [257, 327] on div "How many Trash Enclosure 1 are there? 0" at bounding box center [287, 339] width 528 height 24
type input "2"
click at [252, 327] on label "How many Trash Enclosure 1 are there?" at bounding box center [162, 332] width 234 height 10
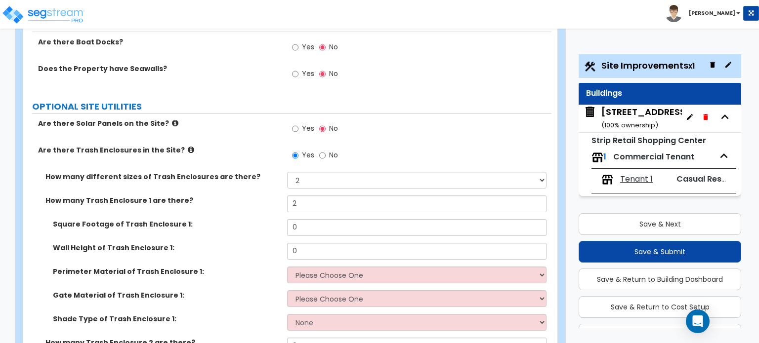
scroll to position [2223, 0]
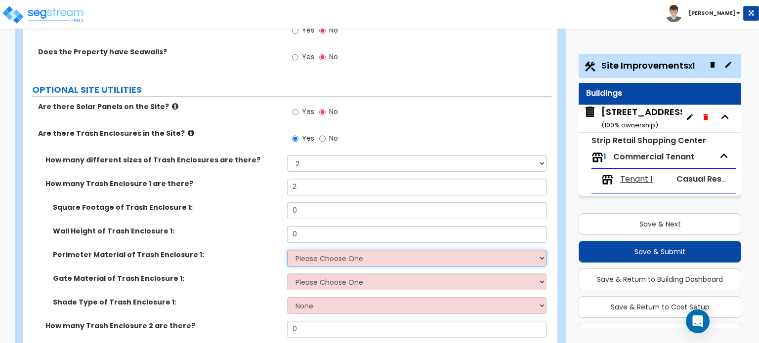
click at [310, 250] on select "Please Choose One Chain Link Wood Metal CMU" at bounding box center [416, 258] width 259 height 17
select select "4"
click at [287, 250] on select "Please Choose One Chain Link Wood Metal CMU" at bounding box center [416, 258] width 259 height 17
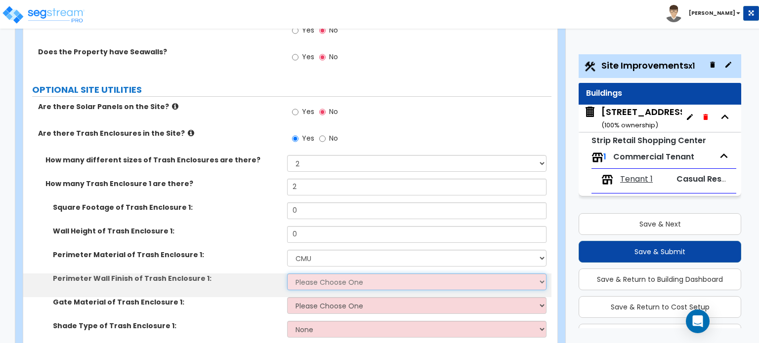
click at [336, 274] on select "Please Choose One Stone Veneer Brick Veneer Stucco Paint" at bounding box center [416, 282] width 259 height 17
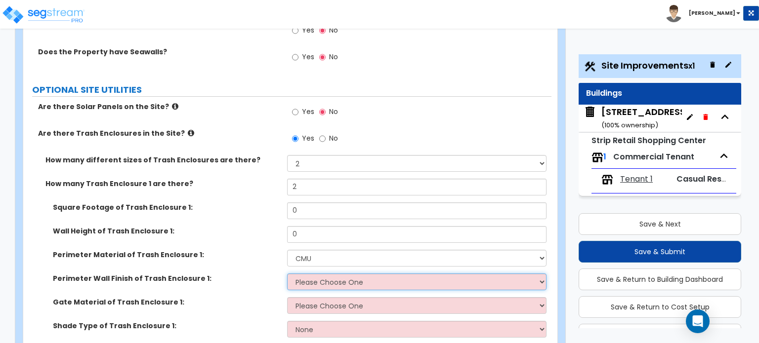
select select "4"
click at [287, 274] on select "Please Choose One Stone Veneer Brick Veneer Stucco Paint" at bounding box center [416, 282] width 259 height 17
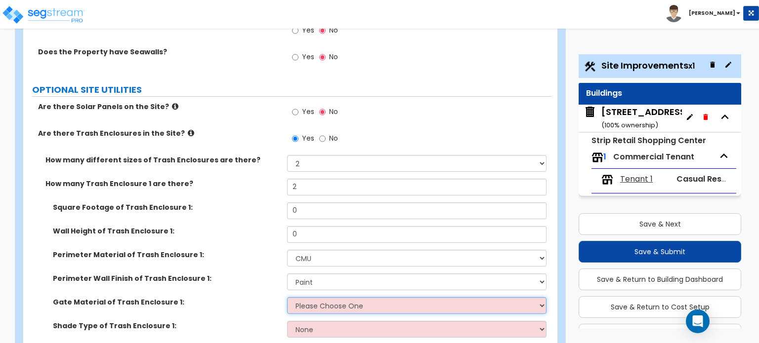
click at [341, 297] on select "Please Choose One Wood Metal" at bounding box center [416, 305] width 259 height 17
select select "2"
click at [287, 297] on select "Please Choose One Wood Metal" at bounding box center [416, 305] width 259 height 17
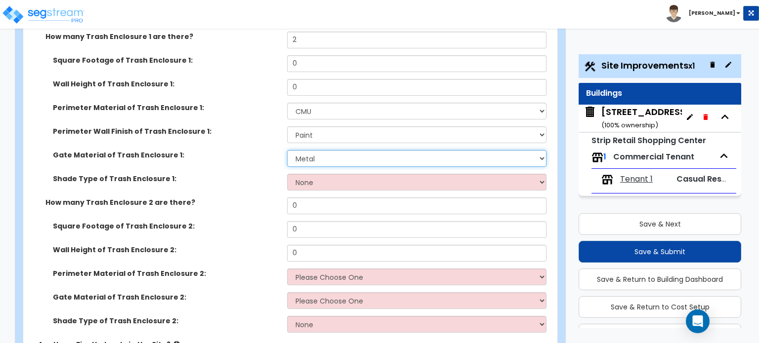
scroll to position [2372, 0]
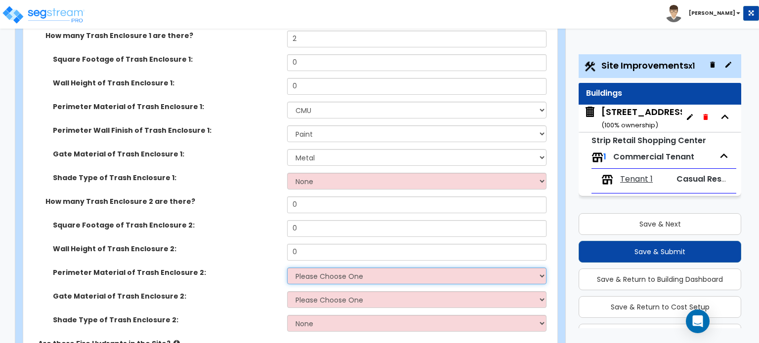
click at [308, 268] on select "Please Choose One Chain Link Wood Metal CMU" at bounding box center [416, 276] width 259 height 17
select select "4"
click at [287, 268] on select "Please Choose One Chain Link Wood Metal CMU" at bounding box center [416, 276] width 259 height 17
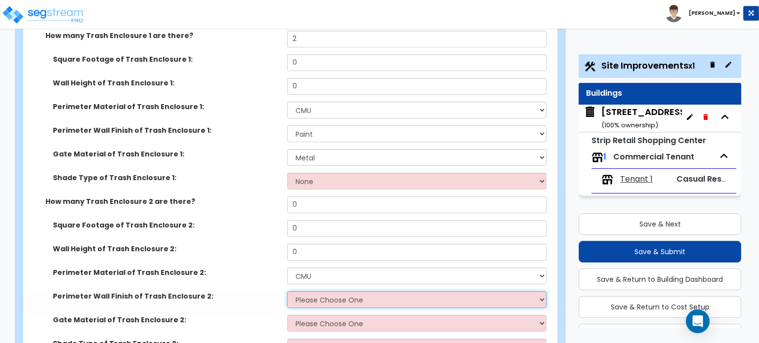
click at [317, 291] on select "Please Choose One Stone Veneer Brick Veneer Stucco Paint" at bounding box center [416, 299] width 259 height 17
select select "4"
click at [287, 291] on select "Please Choose One Stone Veneer Brick Veneer Stucco Paint" at bounding box center [416, 299] width 259 height 17
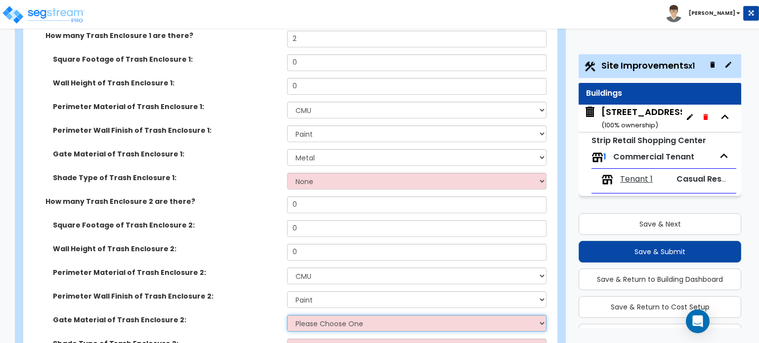
click at [326, 315] on select "Please Choose One Wood Metal" at bounding box center [416, 323] width 259 height 17
select select "2"
click at [287, 315] on select "Please Choose One Wood Metal" at bounding box center [416, 323] width 259 height 17
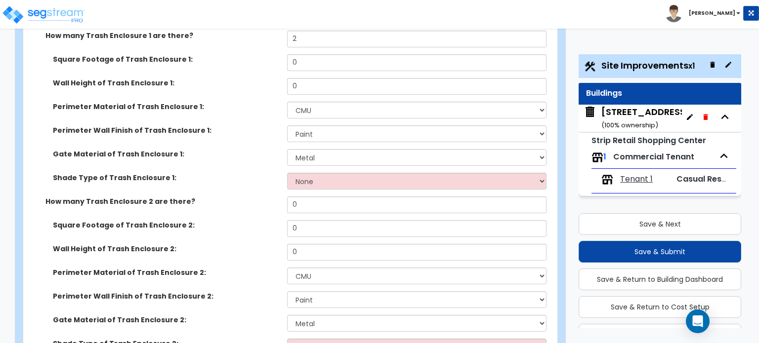
click at [231, 315] on label "Gate Material of Trash Enclosure 2:" at bounding box center [166, 320] width 227 height 10
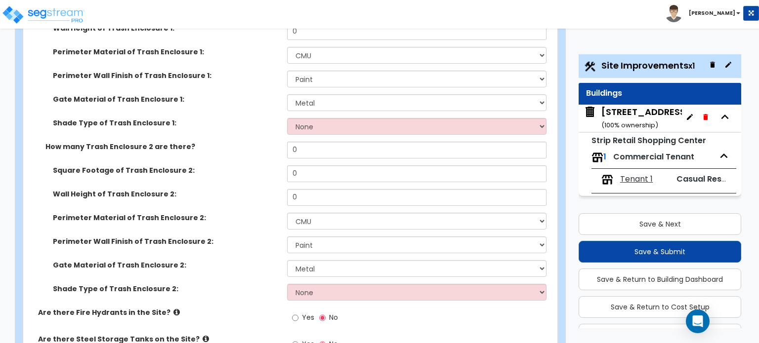
scroll to position [2431, 0]
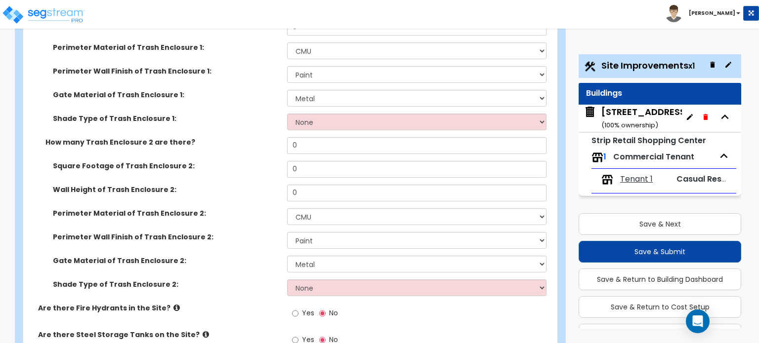
click at [290, 303] on div "Yes No" at bounding box center [315, 314] width 56 height 23
click at [293, 308] on input "Yes" at bounding box center [295, 313] width 6 height 11
radio input "true"
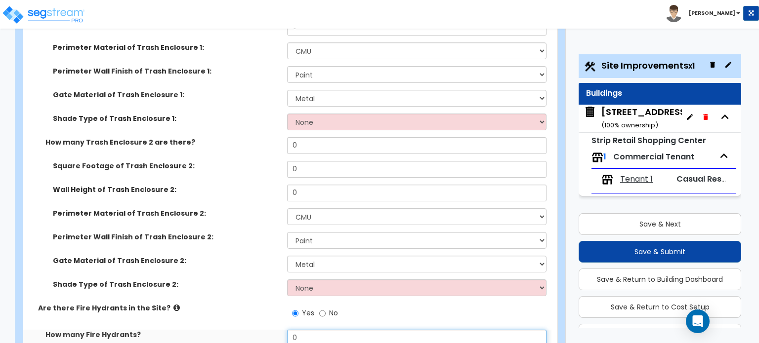
drag, startPoint x: 297, startPoint y: 280, endPoint x: 255, endPoint y: 270, distance: 43.5
click at [286, 330] on div "How many Fire Hydrants? 0" at bounding box center [287, 342] width 528 height 24
type input "2"
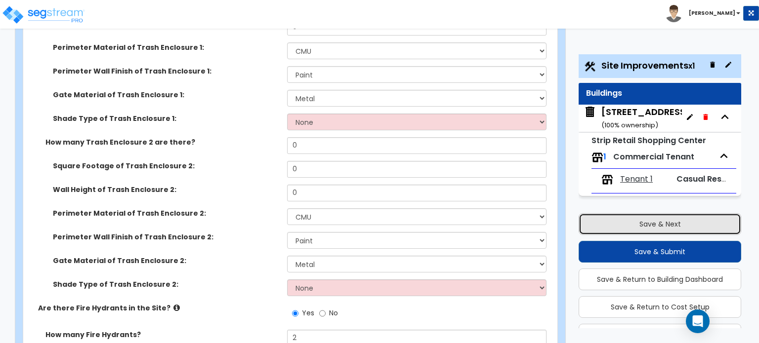
click at [673, 220] on button "Save & Next" at bounding box center [659, 224] width 163 height 22
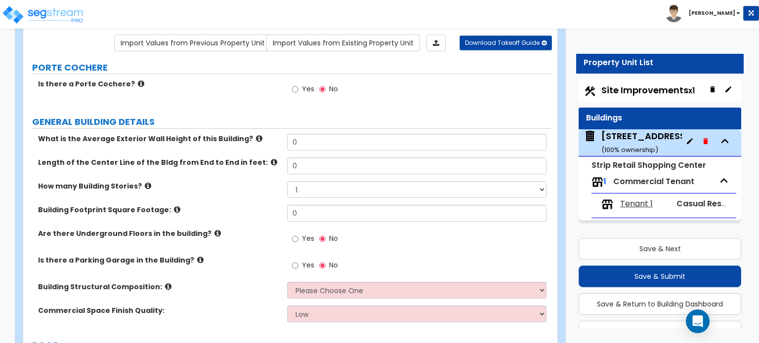
scroll to position [0, 0]
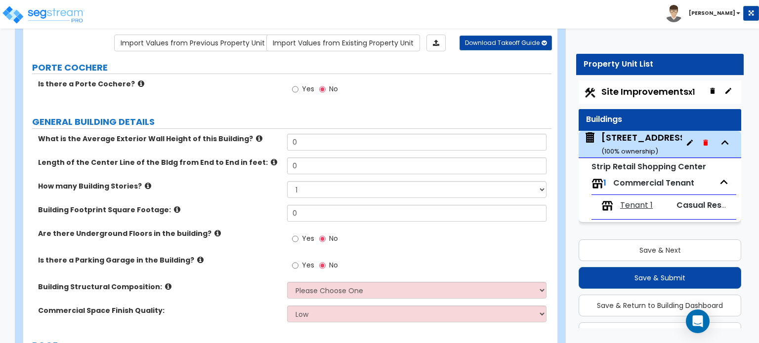
click at [636, 86] on span "Site Improvements x1" at bounding box center [647, 91] width 93 height 12
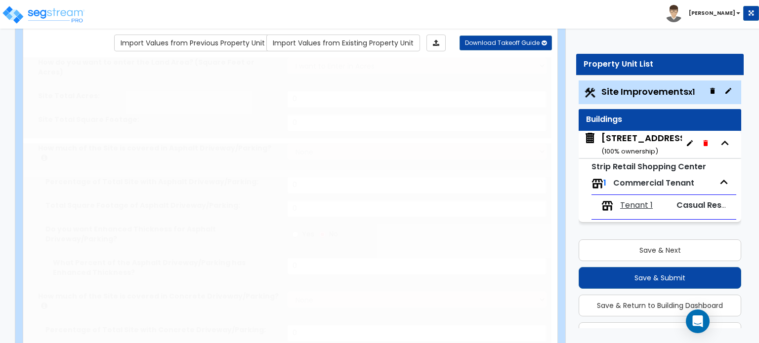
type input "2.01"
select select "2"
type input "60465"
radio input "true"
type input "10"
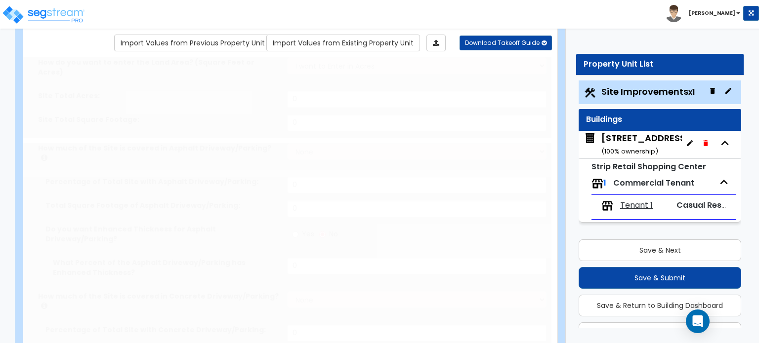
radio input "true"
select select "1"
type input "2351"
radio input "true"
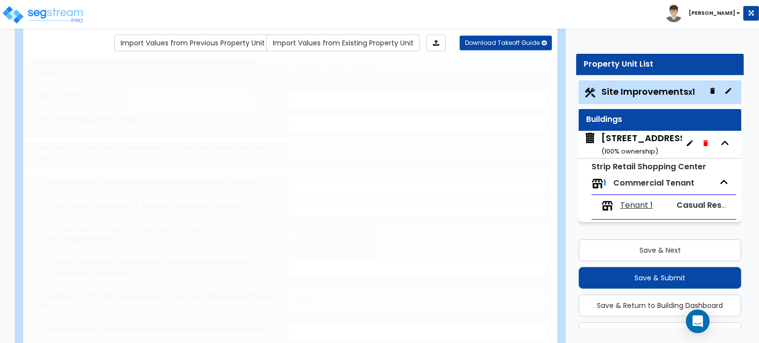
select select "2"
select select "1"
type input "4"
radio input "true"
type input "4"
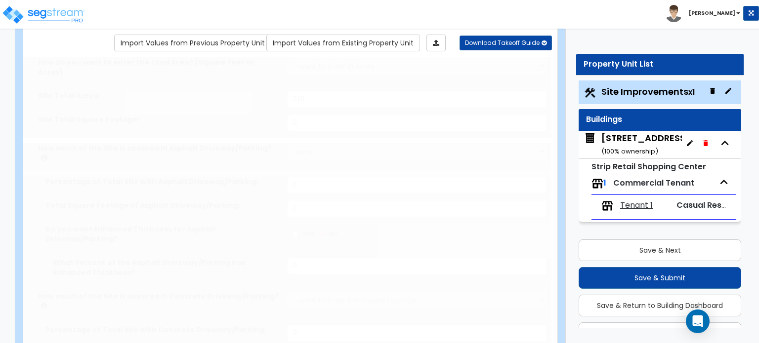
radio input "true"
select select "1"
type input "61"
radio input "true"
select select "2"
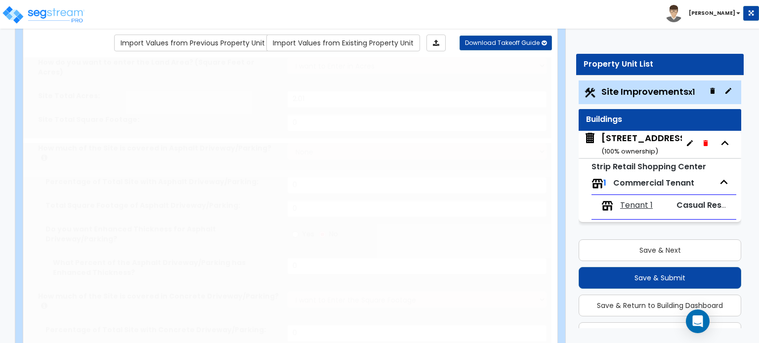
type input "293"
select select "1"
radio input "true"
type input "2"
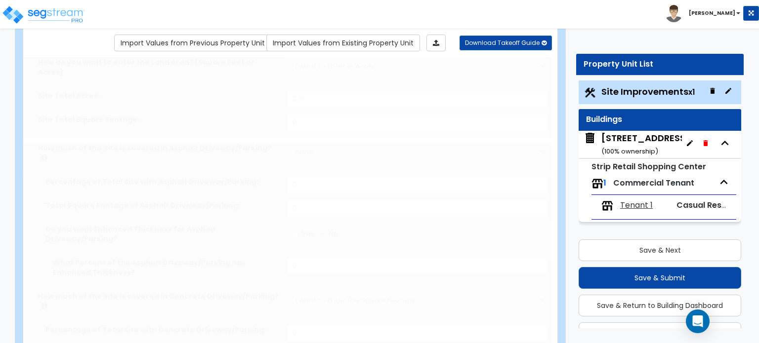
radio input "true"
type input "2"
radio input "true"
type input "5"
radio input "true"
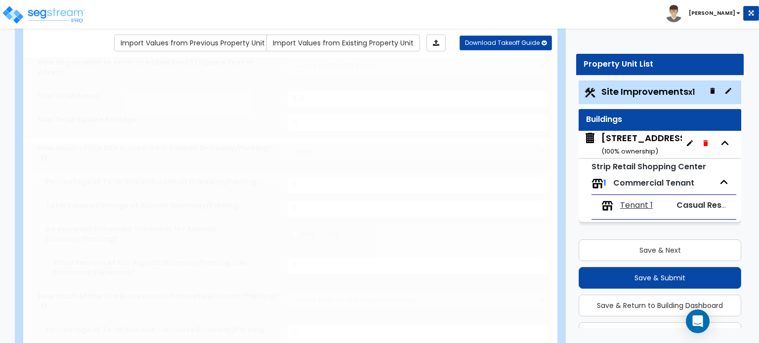
select select "2"
type input "2"
select select "4"
select select "2"
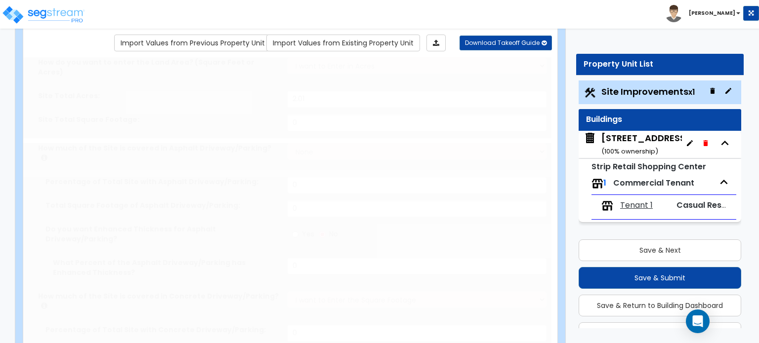
select select "4"
select select "2"
radio input "true"
type input "2"
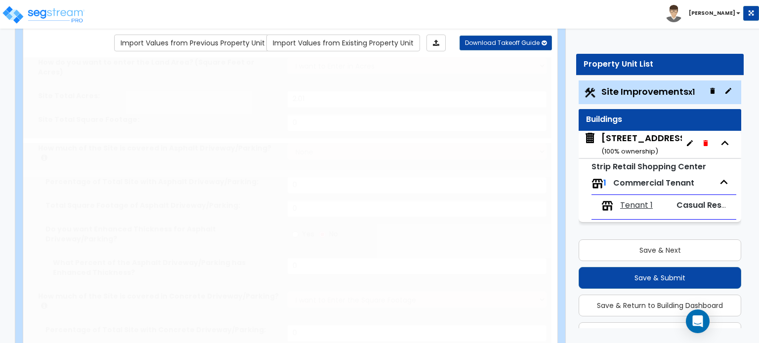
scroll to position [26, 0]
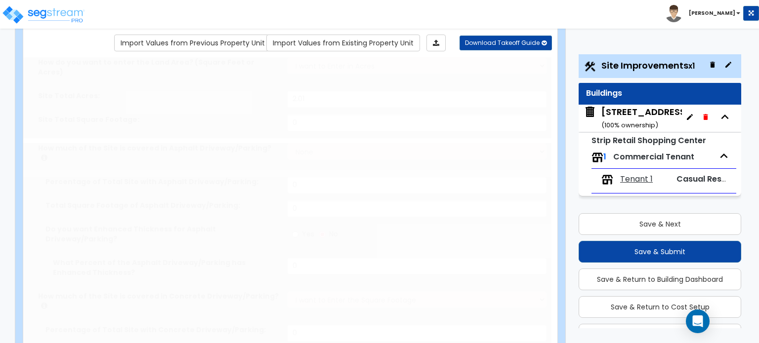
select select "1"
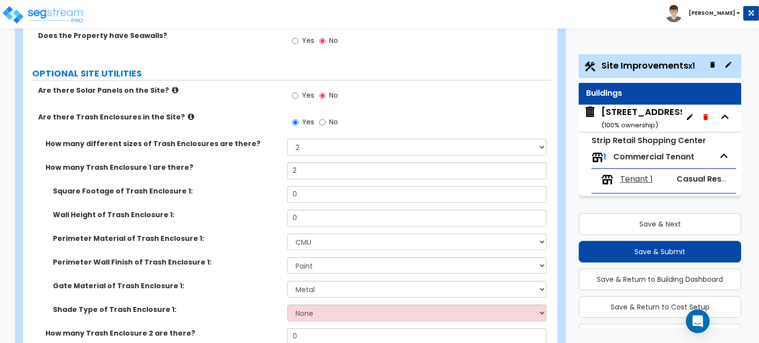
scroll to position [2257, 0]
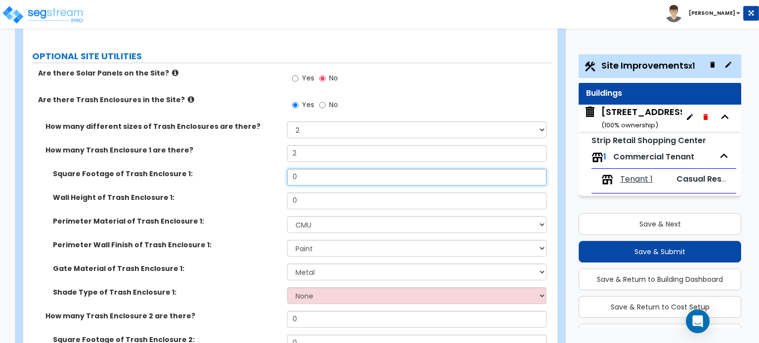
drag, startPoint x: 300, startPoint y: 120, endPoint x: 255, endPoint y: 121, distance: 45.0
click at [256, 169] on div "Square Footage of Trash Enclosure 1: 0" at bounding box center [287, 181] width 528 height 24
type input "171"
drag, startPoint x: 308, startPoint y: 137, endPoint x: 286, endPoint y: 142, distance: 22.3
click at [286, 193] on div "Wall Height of Trash Enclosure 1: 0" at bounding box center [287, 205] width 528 height 24
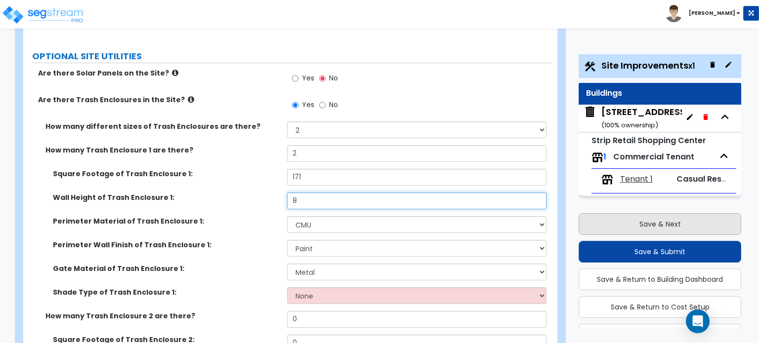
type input "8"
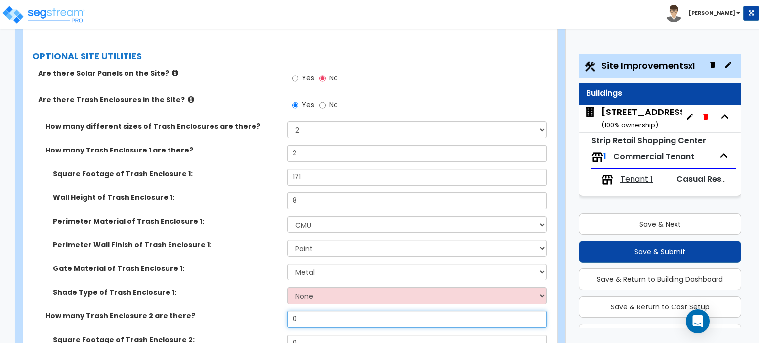
drag, startPoint x: 298, startPoint y: 260, endPoint x: 270, endPoint y: 259, distance: 28.2
click at [270, 311] on div "How many Trash Enclosure 2 are there? 0" at bounding box center [287, 323] width 528 height 24
type input "1"
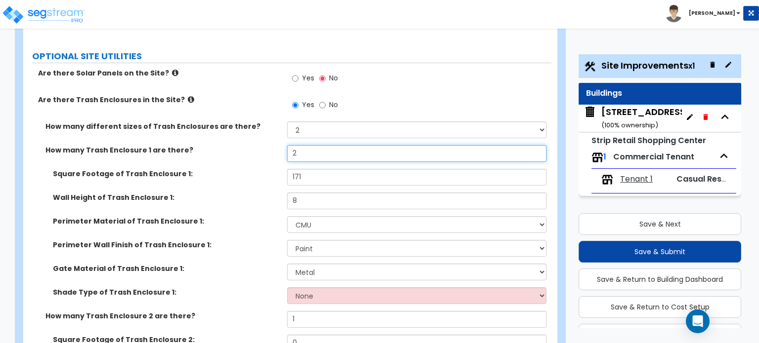
drag, startPoint x: 307, startPoint y: 93, endPoint x: 271, endPoint y: 92, distance: 36.6
click at [271, 145] on div "How many Trash Enclosure 1 are there? 2" at bounding box center [287, 157] width 528 height 24
type input "1"
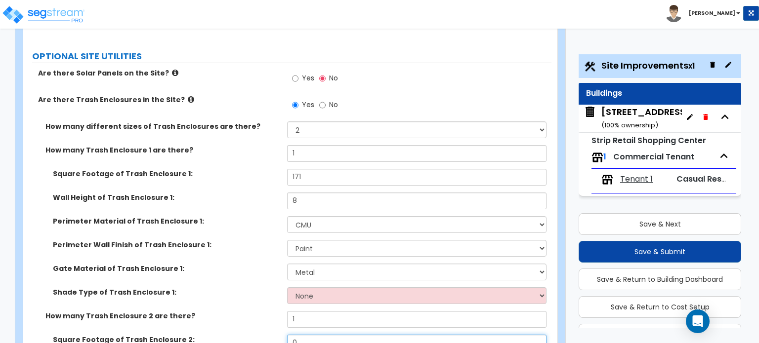
drag, startPoint x: 326, startPoint y: 281, endPoint x: 261, endPoint y: 280, distance: 65.2
click at [261, 335] on div "Square Footage of Trash Enclosure 2: 0" at bounding box center [287, 347] width 528 height 24
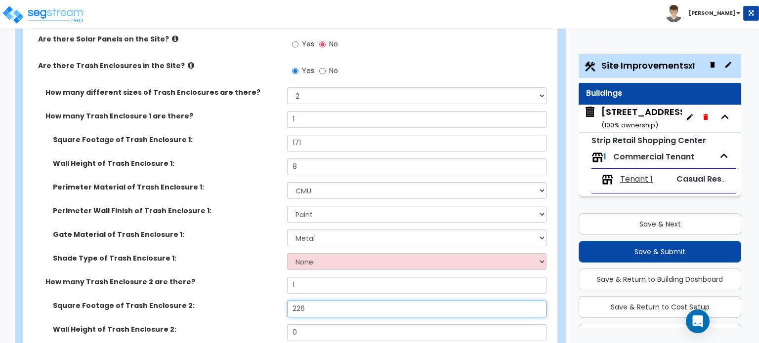
scroll to position [2306, 0]
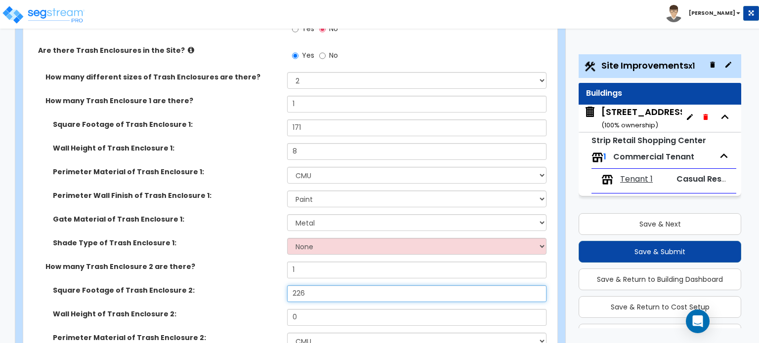
type input "226"
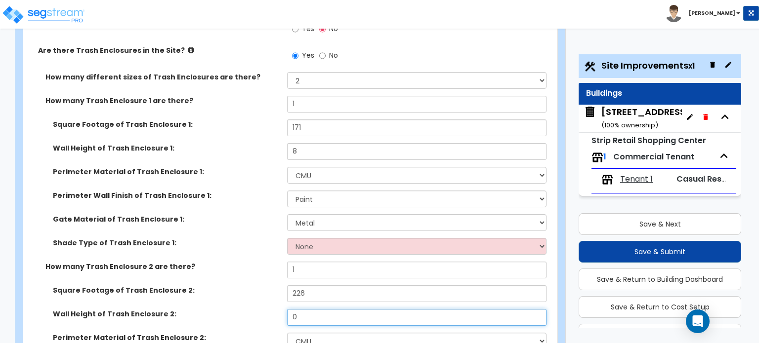
drag, startPoint x: 310, startPoint y: 253, endPoint x: 204, endPoint y: 262, distance: 107.1
click at [217, 309] on div "Wall Height of Trash Enclosure 2: 0" at bounding box center [287, 321] width 528 height 24
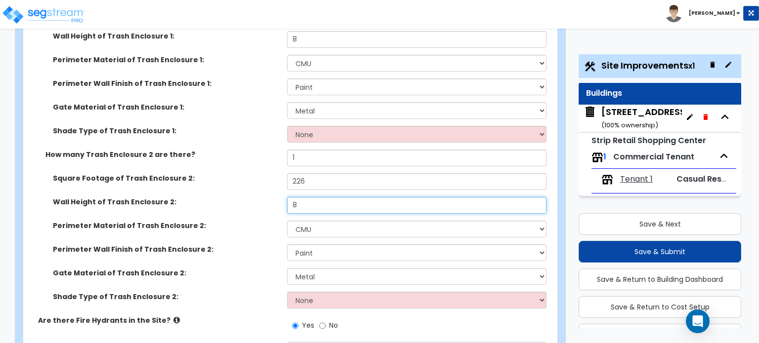
scroll to position [2454, 0]
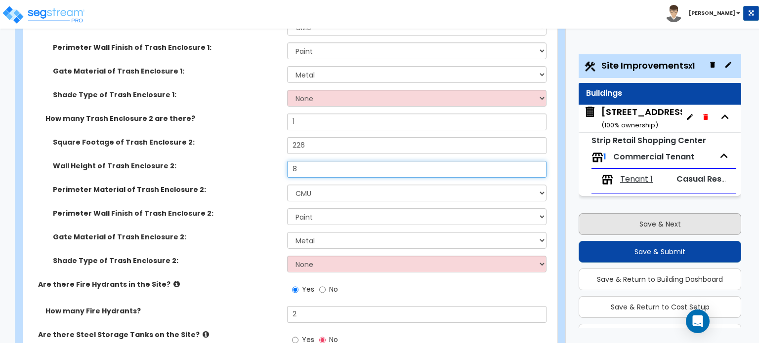
type input "8"
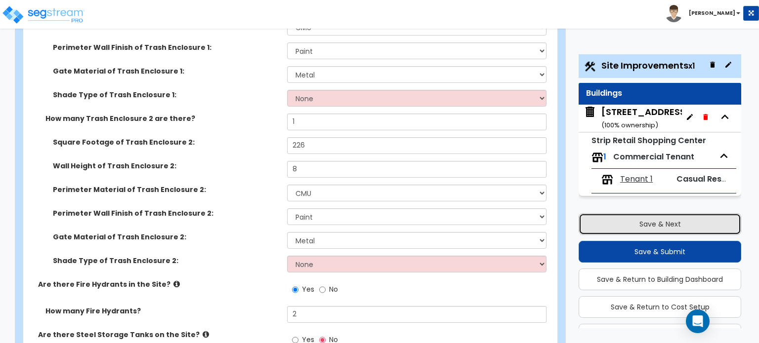
click at [659, 217] on button "Save & Next" at bounding box center [659, 224] width 163 height 22
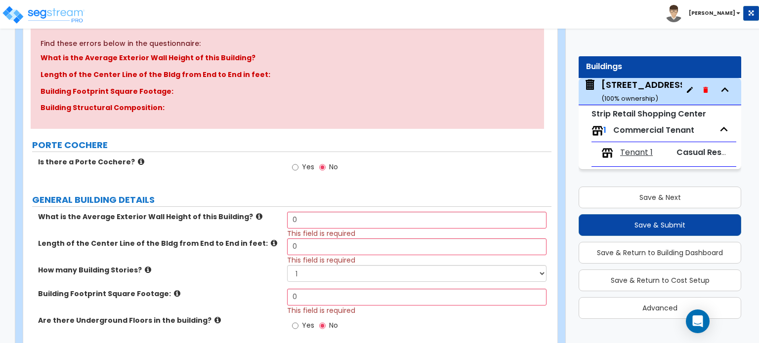
scroll to position [130, 0]
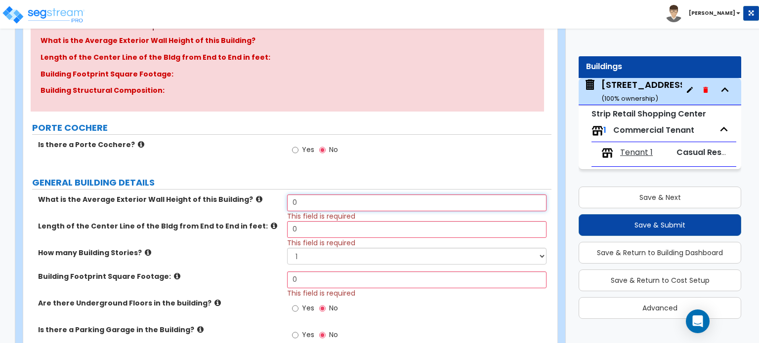
drag, startPoint x: 298, startPoint y: 205, endPoint x: 268, endPoint y: 208, distance: 30.4
click at [268, 208] on div "What is the Average Exterior Wall Height of this Building? 0 This field is requ…" at bounding box center [287, 208] width 528 height 27
type input "25"
drag, startPoint x: 345, startPoint y: 239, endPoint x: 234, endPoint y: 227, distance: 112.3
click at [234, 227] on div "Length of the Center Line of the Bldg from End to End in feet: 0 This field is …" at bounding box center [287, 234] width 528 height 27
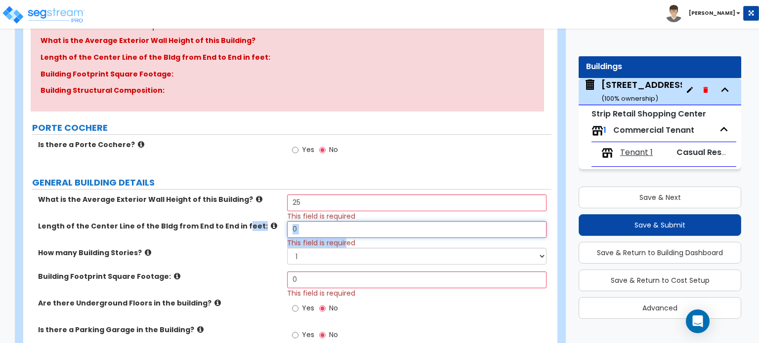
click at [306, 230] on input "0" at bounding box center [416, 229] width 259 height 17
drag, startPoint x: 306, startPoint y: 230, endPoint x: 282, endPoint y: 221, distance: 25.8
click at [282, 221] on div "Length of the Center Line of the Bldg from End to End in feet: 0 This field is …" at bounding box center [287, 234] width 528 height 27
type input "85"
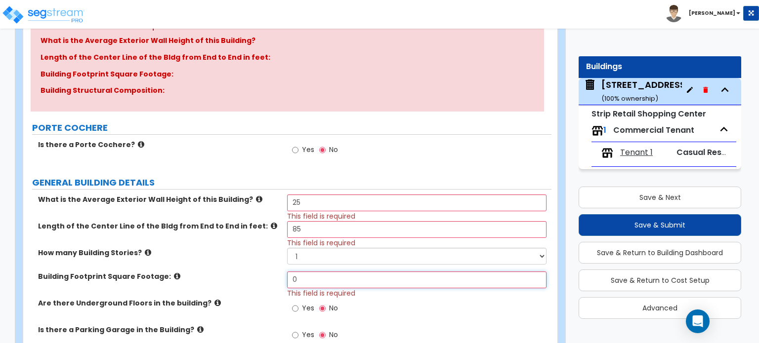
drag, startPoint x: 363, startPoint y: 280, endPoint x: 173, endPoint y: 274, distance: 189.8
click at [175, 282] on div "Building Footprint Square Footage: 0 This field is required" at bounding box center [287, 285] width 528 height 27
type input "5"
type input "6,279"
click at [166, 254] on label "How many Building Stories?" at bounding box center [159, 253] width 242 height 10
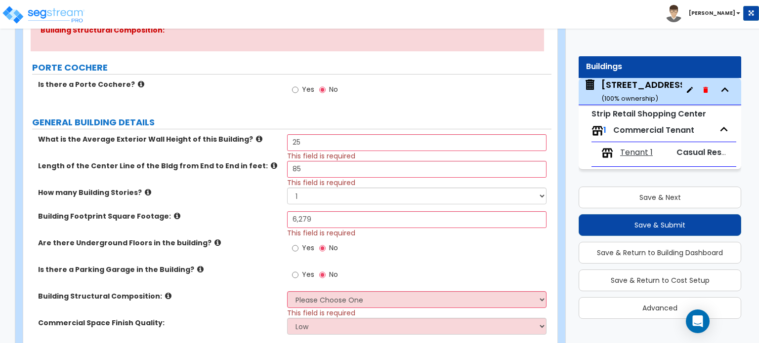
scroll to position [279, 0]
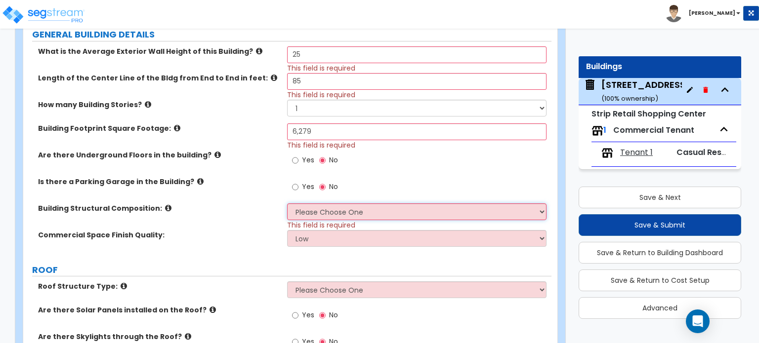
click at [347, 212] on select "Please Choose One Tilt-up Wall Construction Reinforced Concrete Structural Stee…" at bounding box center [416, 212] width 259 height 17
select select "8"
click at [287, 204] on select "Please Choose One Tilt-up Wall Construction Reinforced Concrete Structural Stee…" at bounding box center [416, 212] width 259 height 17
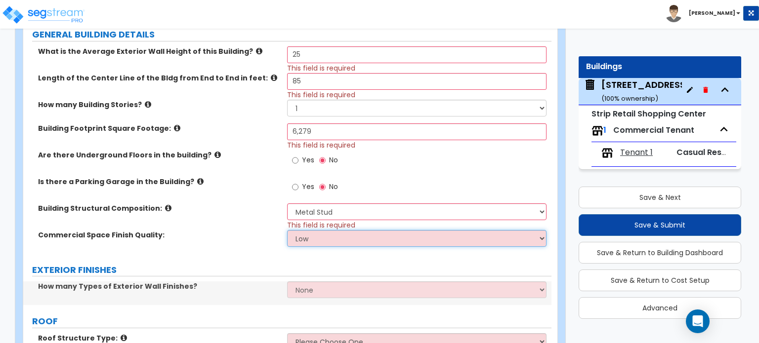
click at [337, 235] on select "Low Average High" at bounding box center [416, 238] width 259 height 17
select select "2"
click at [287, 230] on select "Low Average High" at bounding box center [416, 238] width 259 height 17
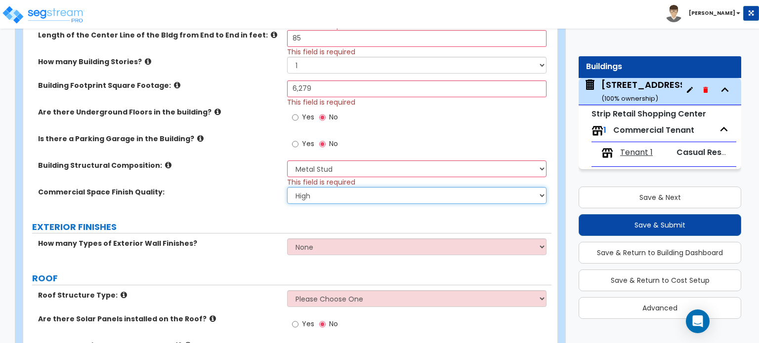
scroll to position [377, 0]
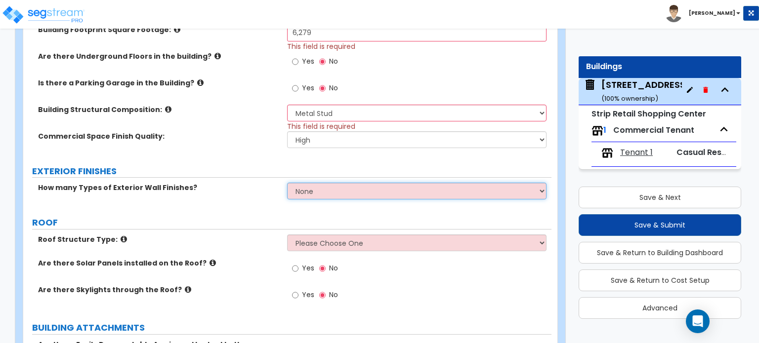
click at [330, 194] on select "None 1 2 3" at bounding box center [416, 191] width 259 height 17
select select "2"
click at [287, 183] on select "None 1 2 3" at bounding box center [416, 191] width 259 height 17
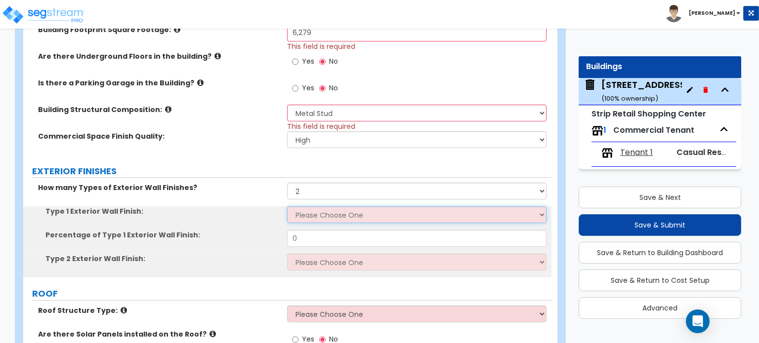
click at [308, 215] on select "Please Choose One No Finish/Shared Wall No Wall Brick Veneer Stone Veneer Wood …" at bounding box center [416, 214] width 259 height 17
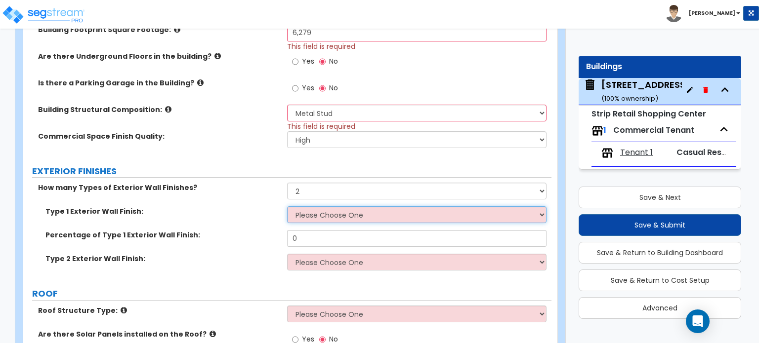
select select "7"
click at [287, 206] on select "Please Choose One No Finish/Shared Wall No Wall Brick Veneer Stone Veneer Wood …" at bounding box center [416, 214] width 259 height 17
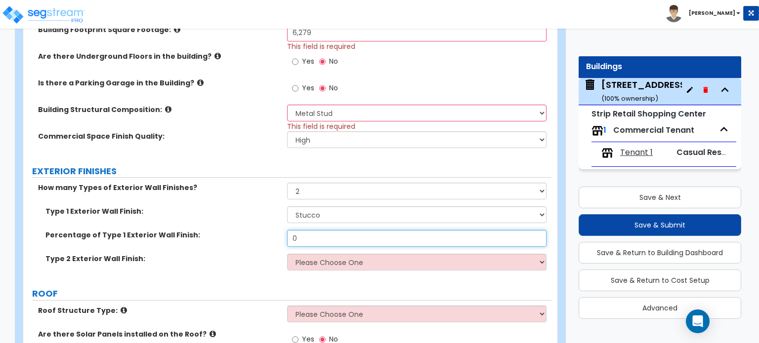
drag, startPoint x: 303, startPoint y: 239, endPoint x: 224, endPoint y: 237, distance: 79.0
click at [254, 242] on div "Percentage of Type 1 Exterior Wall Finish: 0" at bounding box center [287, 242] width 528 height 24
type input "85"
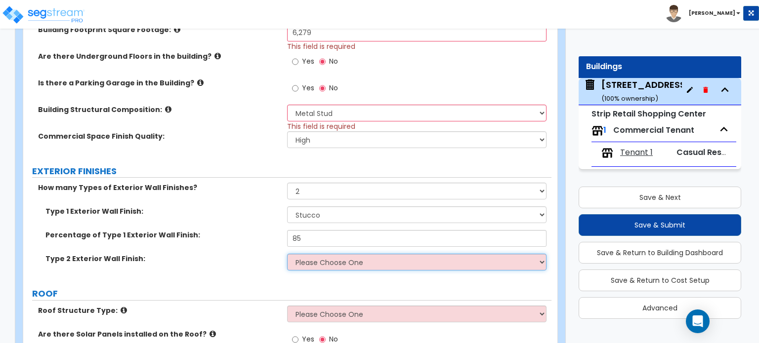
click at [292, 268] on select "Please Choose One No Finish/Shared Wall No Wall Brick Veneer Stone Veneer Wood …" at bounding box center [416, 262] width 259 height 17
select select "2"
click at [287, 254] on select "Please Choose One No Finish/Shared Wall No Wall Brick Veneer Stone Veneer Wood …" at bounding box center [416, 262] width 259 height 17
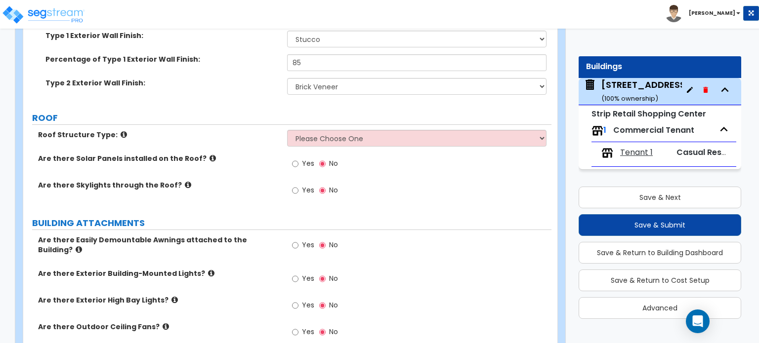
scroll to position [575, 0]
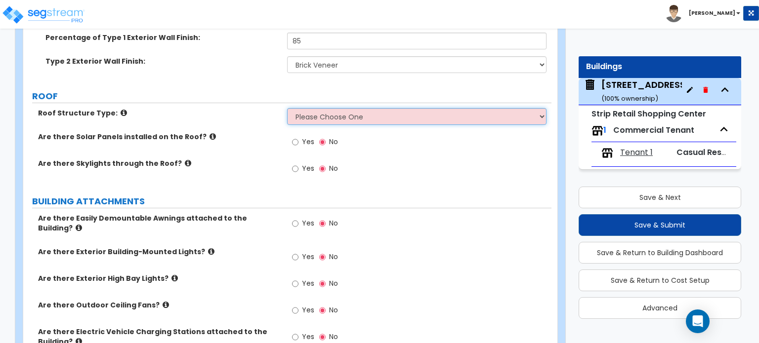
click at [382, 112] on select "Please Choose One Gable Roof Flat Roof Hybrid Gable & Flat Roof" at bounding box center [416, 116] width 259 height 17
select select "2"
click at [287, 108] on select "Please Choose One Gable Roof Flat Roof Hybrid Gable & Flat Roof" at bounding box center [416, 116] width 259 height 17
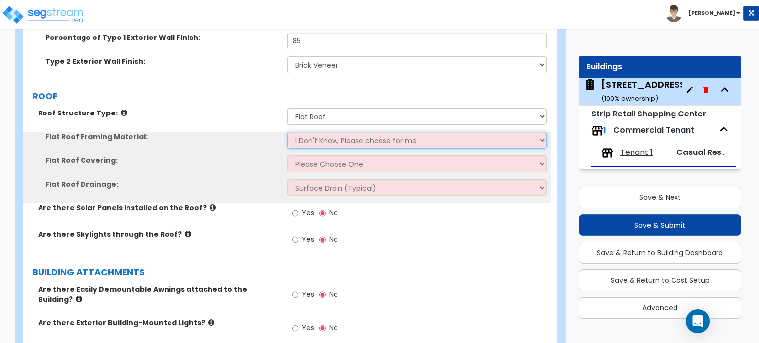
click at [355, 146] on select "I Don't Know, Please choose for me Metal Wood" at bounding box center [416, 140] width 259 height 17
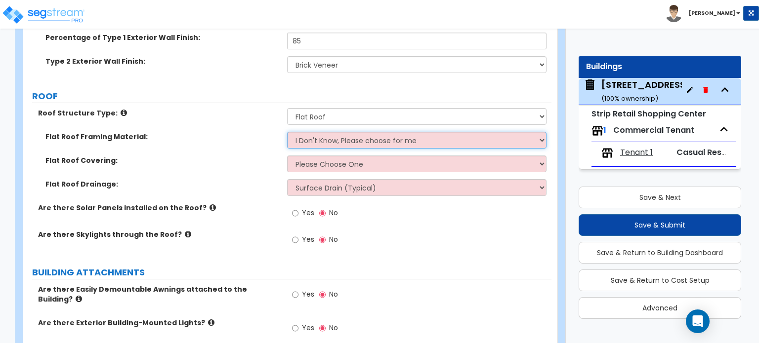
select select "1"
click at [287, 132] on select "I Don't Know, Please choose for me Metal Wood" at bounding box center [416, 140] width 259 height 17
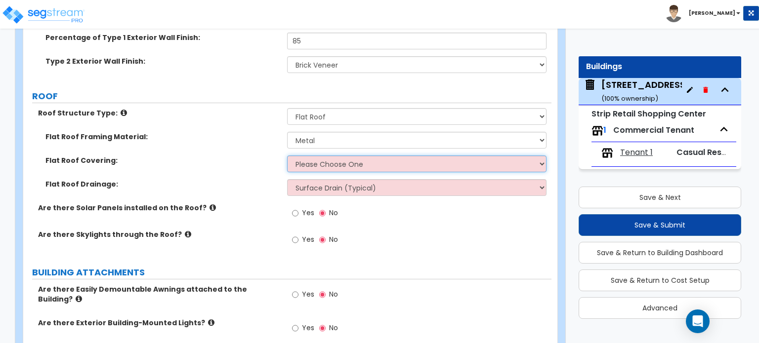
click at [338, 157] on select "Please Choose One Rolled Asphalt PVC Membrane Plastic (EPDM) Membrane Asphalt F…" at bounding box center [416, 164] width 259 height 17
select select "3"
click at [287, 156] on select "Please Choose One Rolled Asphalt PVC Membrane Plastic (EPDM) Membrane Asphalt F…" at bounding box center [416, 164] width 259 height 17
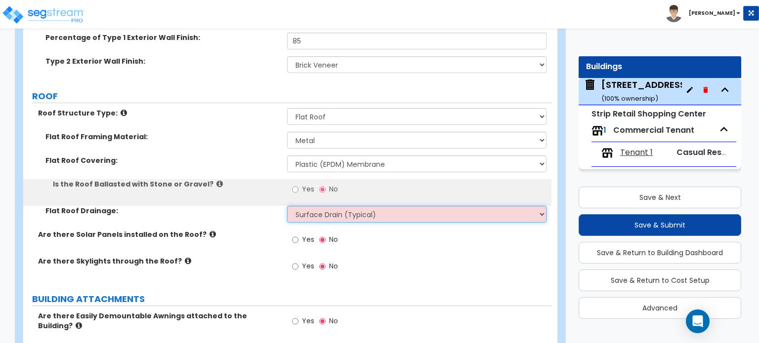
click at [331, 211] on select "Surface Drain (Typical) Gutters Downspout Only" at bounding box center [416, 214] width 259 height 17
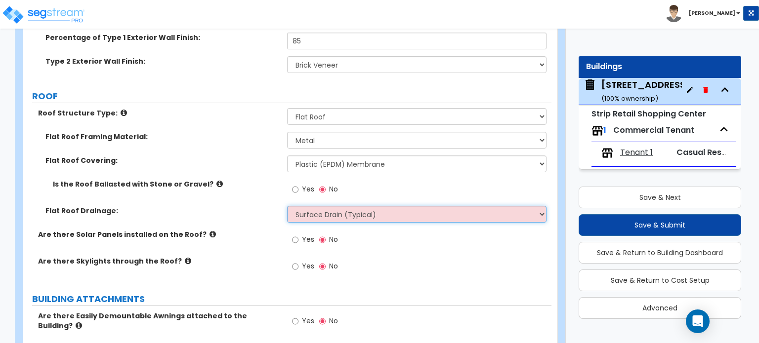
select select "1"
click at [287, 206] on select "Surface Drain (Typical) Gutters Downspout Only" at bounding box center [416, 214] width 259 height 17
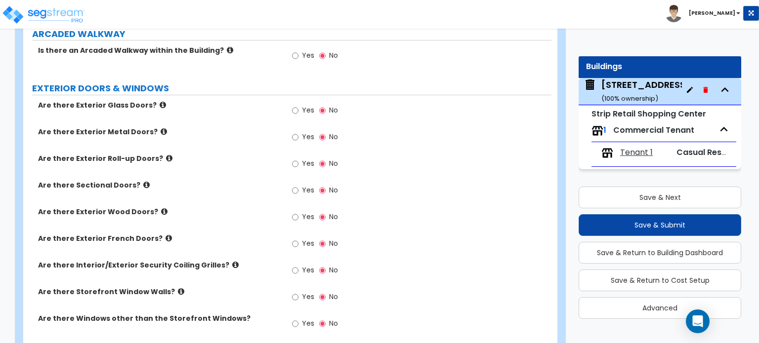
scroll to position [1020, 0]
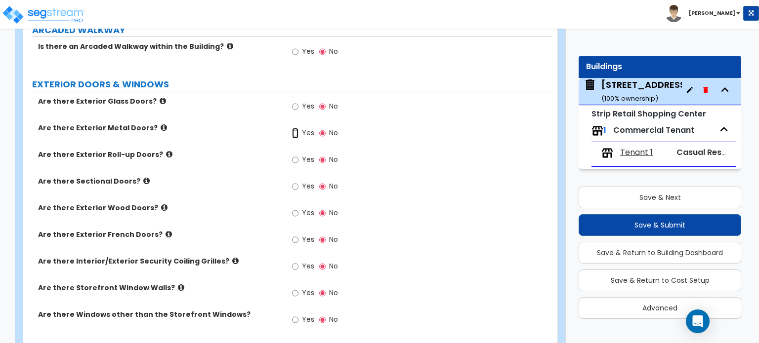
click at [294, 128] on input "Yes" at bounding box center [295, 133] width 6 height 11
radio input "true"
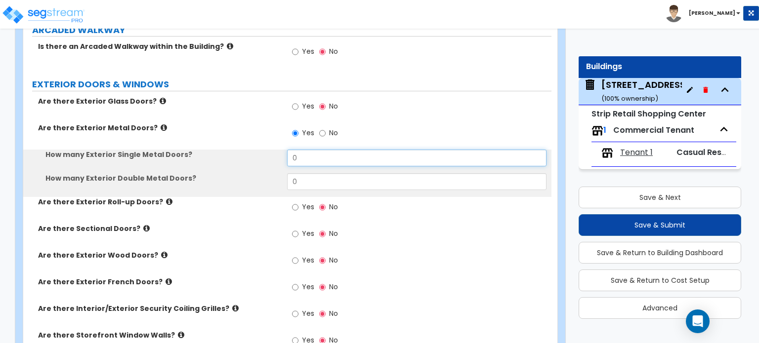
drag, startPoint x: 305, startPoint y: 151, endPoint x: 251, endPoint y: 151, distance: 54.3
click at [261, 153] on div "How many Exterior Single Metal Doors? 0" at bounding box center [287, 162] width 528 height 24
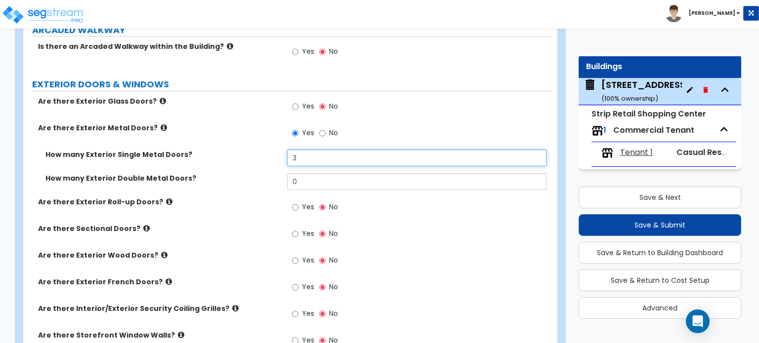
type input "3"
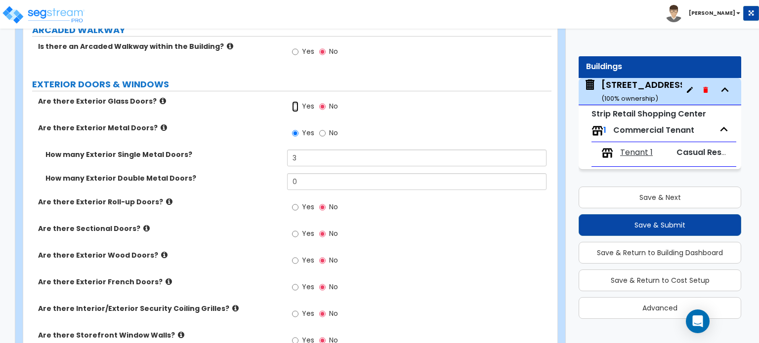
click at [292, 101] on input "Yes" at bounding box center [295, 106] width 6 height 11
radio input "true"
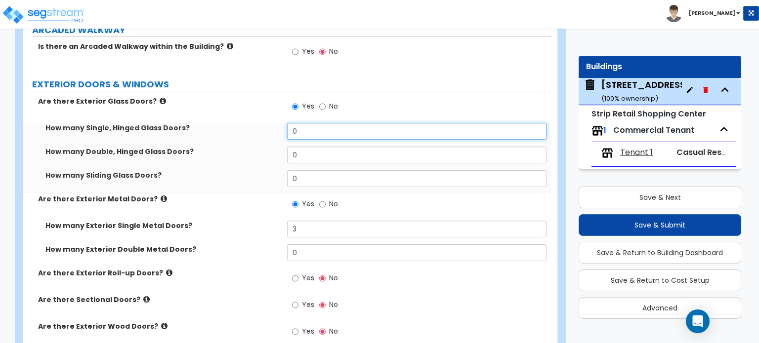
drag, startPoint x: 307, startPoint y: 120, endPoint x: 255, endPoint y: 124, distance: 51.5
click at [268, 127] on div "How many Single, Hinged Glass Doors? 0" at bounding box center [287, 135] width 528 height 24
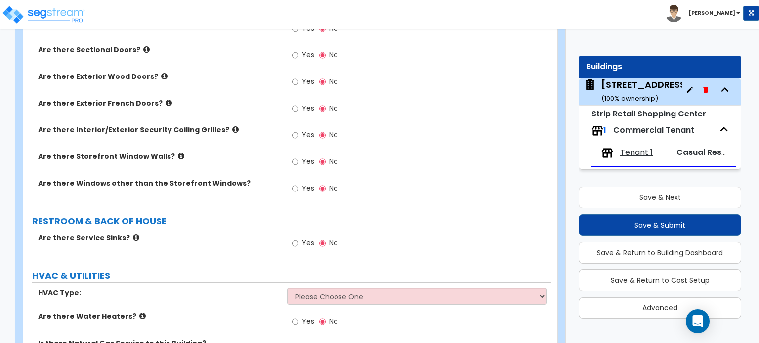
scroll to position [1365, 0]
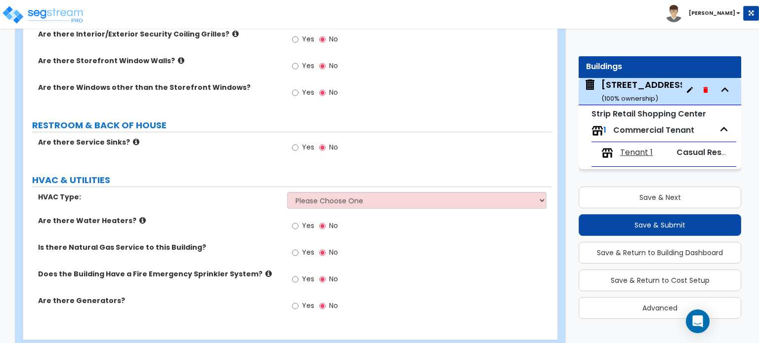
type input "3"
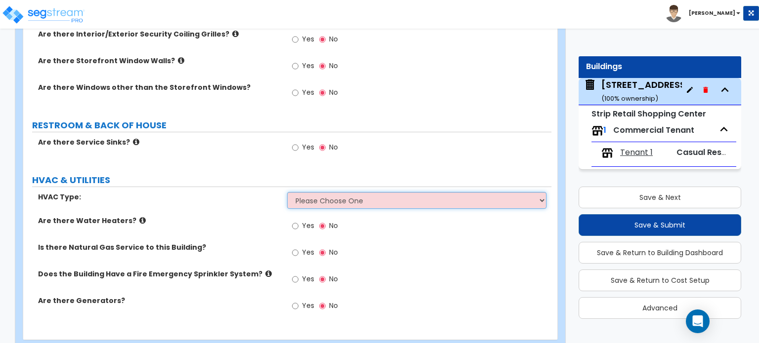
click at [375, 192] on select "Please Choose One Rooftop Unit Furnace-Condenser Forced Air Split Heating/Cooli…" at bounding box center [416, 200] width 259 height 17
select select "1"
click at [287, 192] on select "Please Choose One Rooftop Unit Furnace-Condenser Forced Air Split Heating/Cooli…" at bounding box center [416, 200] width 259 height 17
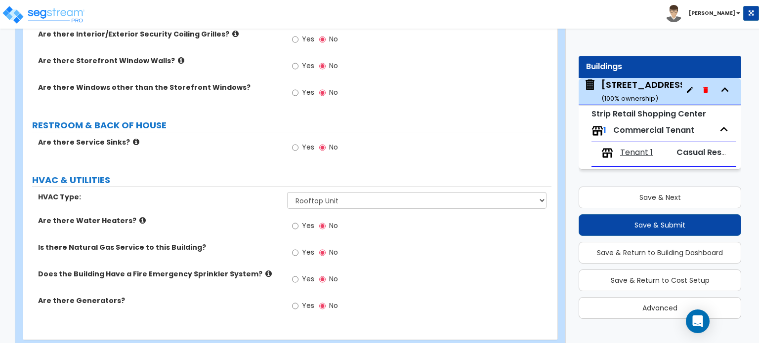
click at [310, 221] on span "Yes" at bounding box center [308, 226] width 12 height 10
click at [298, 221] on input "Yes" at bounding box center [295, 226] width 6 height 11
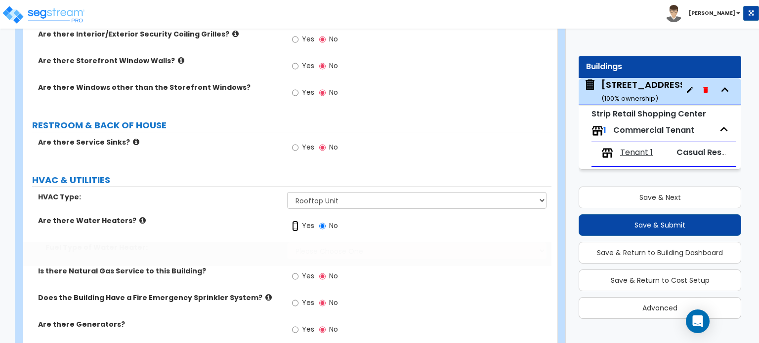
radio input "true"
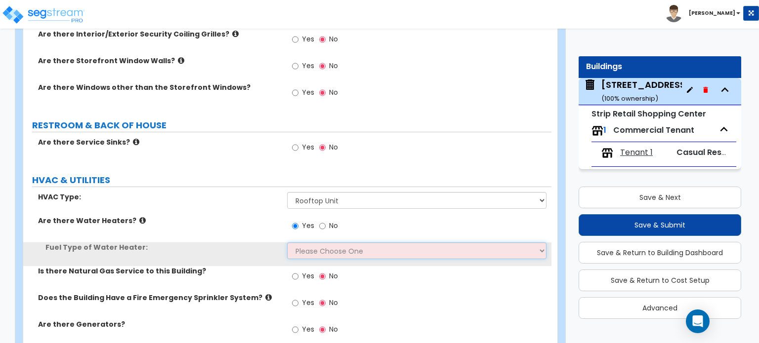
drag, startPoint x: 305, startPoint y: 239, endPoint x: 306, endPoint y: 248, distance: 8.9
click at [305, 243] on select "Please Choose One Gas Electric" at bounding box center [416, 251] width 259 height 17
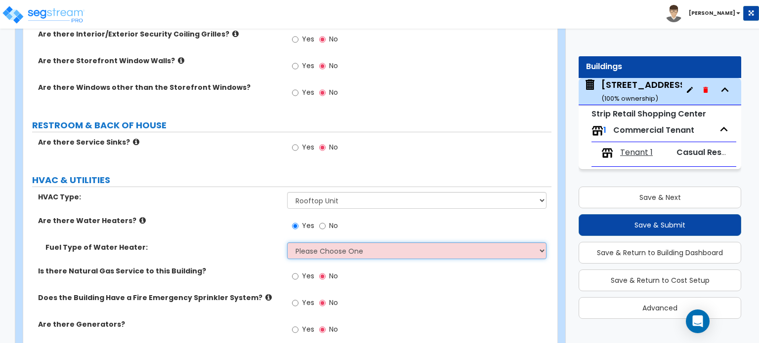
select select "1"
click at [287, 243] on select "Please Choose One Gas Electric" at bounding box center [416, 251] width 259 height 17
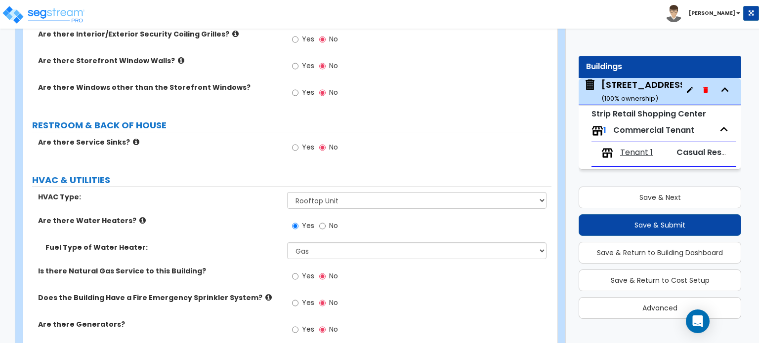
click at [304, 271] on span "Yes" at bounding box center [308, 276] width 12 height 10
click at [298, 271] on input "Yes" at bounding box center [295, 276] width 6 height 11
radio input "true"
click at [303, 298] on span "Yes" at bounding box center [308, 303] width 12 height 10
click at [298, 298] on input "Yes" at bounding box center [295, 303] width 6 height 11
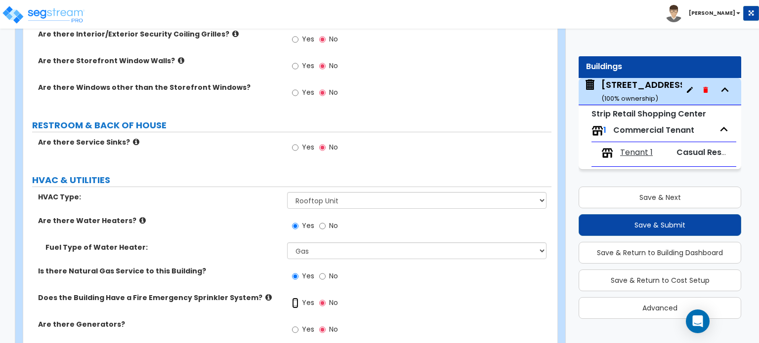
radio input "true"
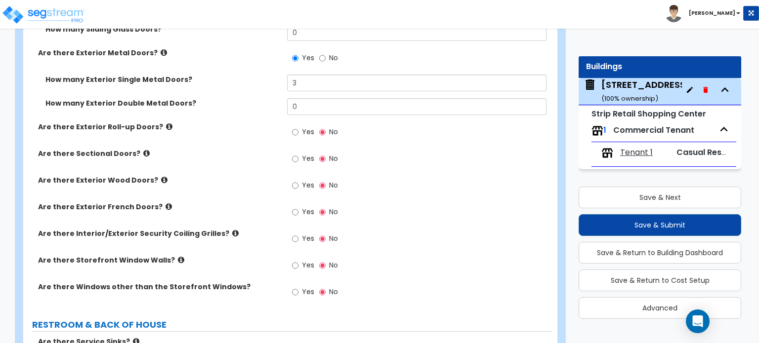
scroll to position [1168, 0]
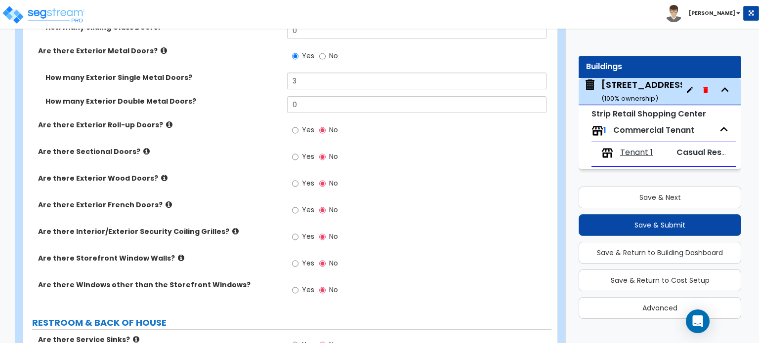
click at [306, 258] on span "Yes" at bounding box center [308, 263] width 12 height 10
click at [298, 258] on input "Yes" at bounding box center [295, 263] width 6 height 11
radio input "true"
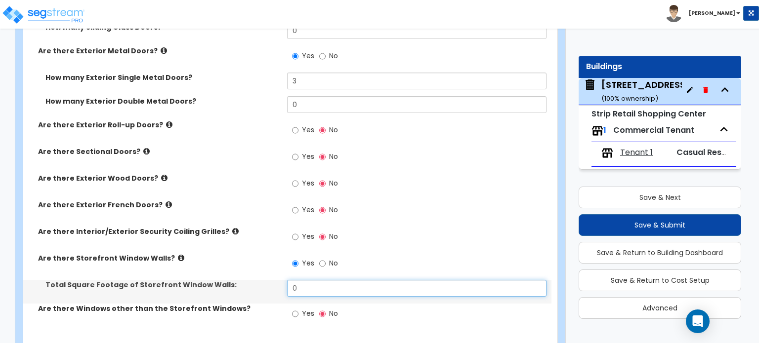
drag, startPoint x: 302, startPoint y: 280, endPoint x: 254, endPoint y: 286, distance: 47.8
click at [256, 287] on div "Total Square Footage of Storefront Window Walls: 0" at bounding box center [287, 292] width 528 height 24
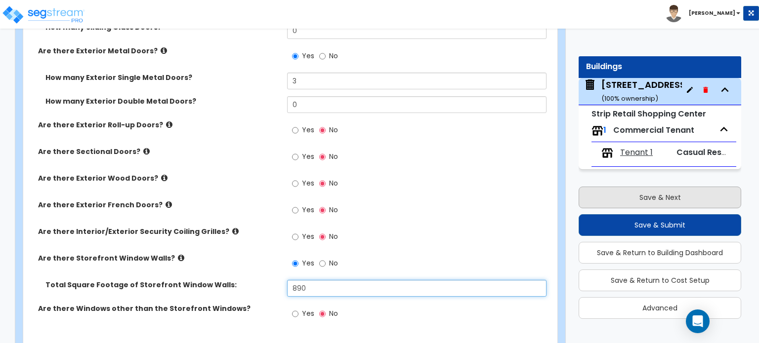
type input "890"
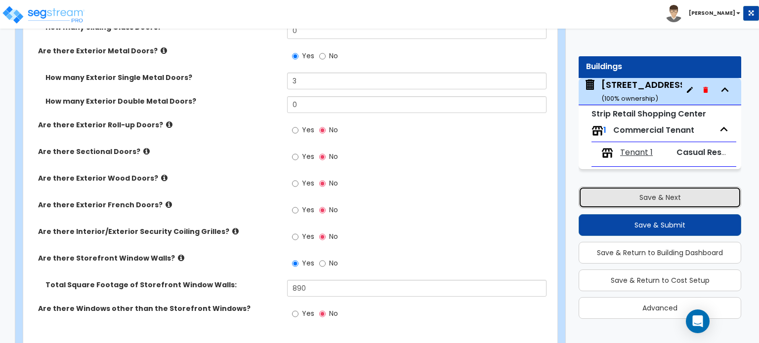
click at [643, 202] on button "Save & Next" at bounding box center [659, 198] width 163 height 22
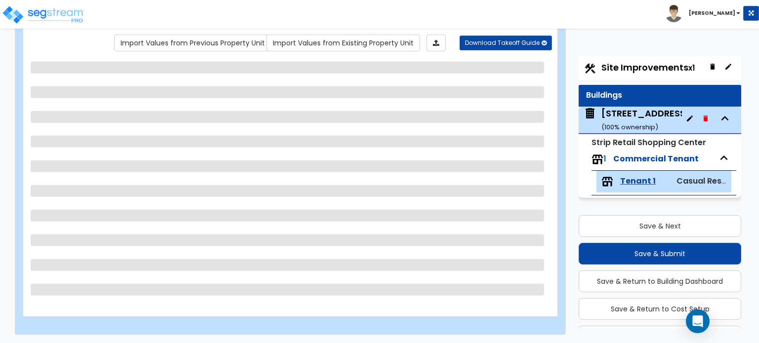
scroll to position [0, 0]
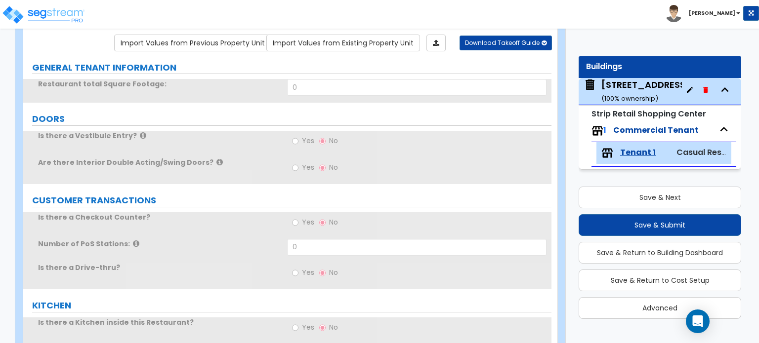
click at [617, 87] on div "570 W. Hwy 80 ( 100 % ownership)" at bounding box center [645, 91] width 88 height 25
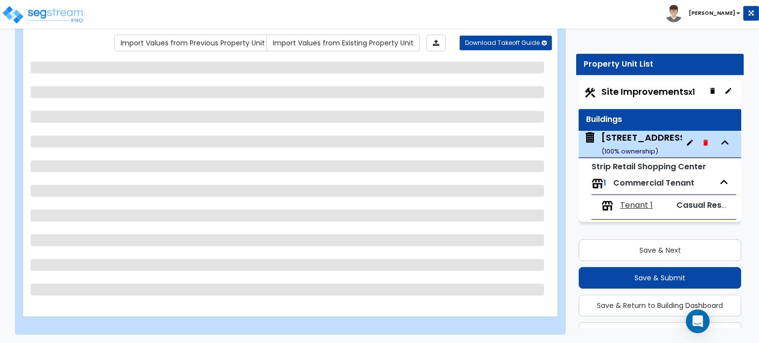
select select "8"
select select "2"
select select "7"
select select "2"
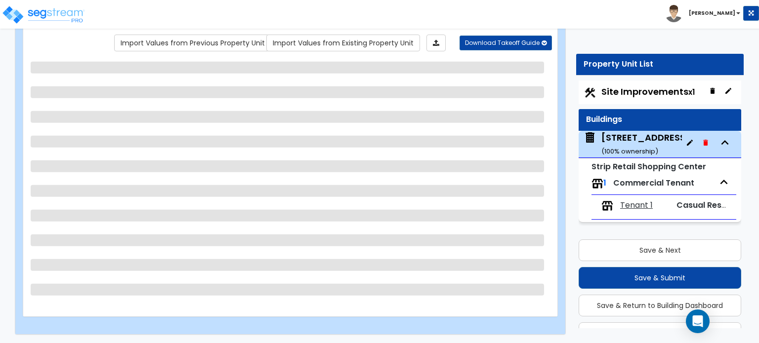
select select "2"
select select "1"
select select "3"
select select "1"
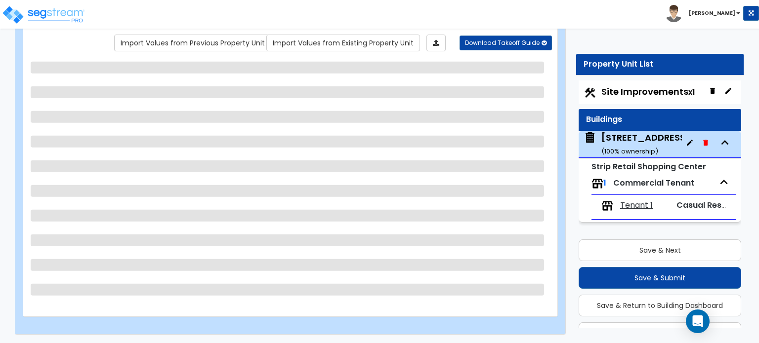
select select "1"
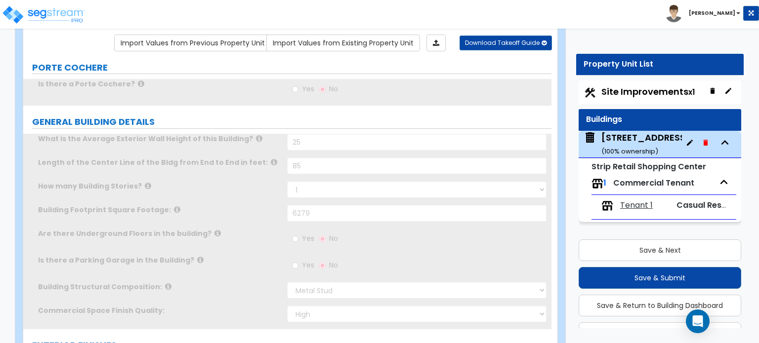
scroll to position [53, 0]
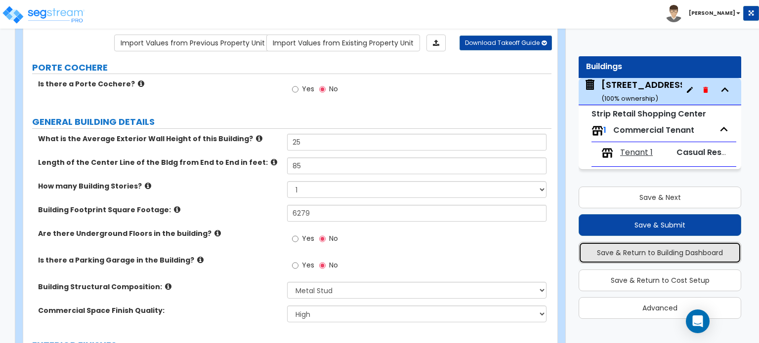
click at [654, 253] on button "Save & Return to Building Dashboard" at bounding box center [659, 253] width 163 height 22
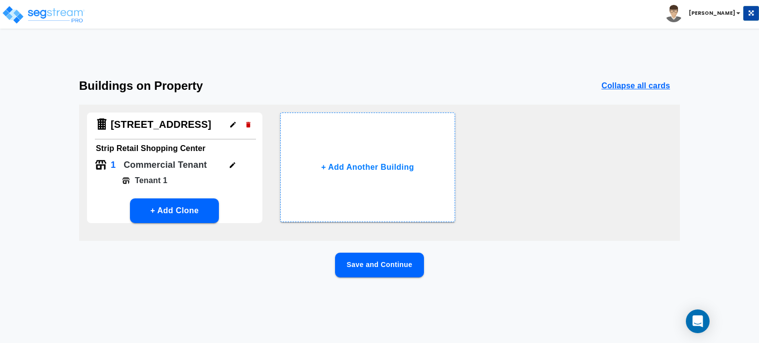
scroll to position [0, 0]
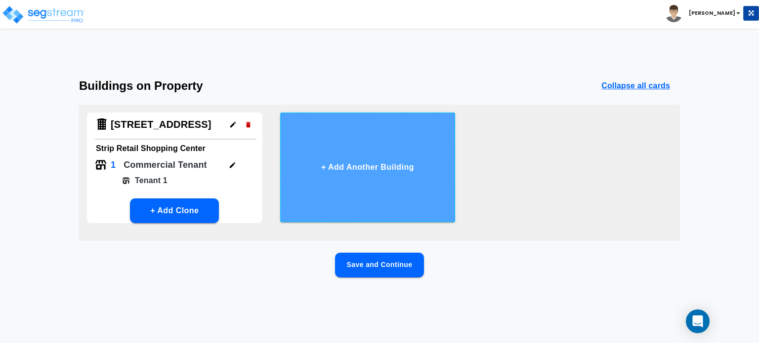
click at [393, 163] on button "+ Add Another Building" at bounding box center [367, 168] width 175 height 110
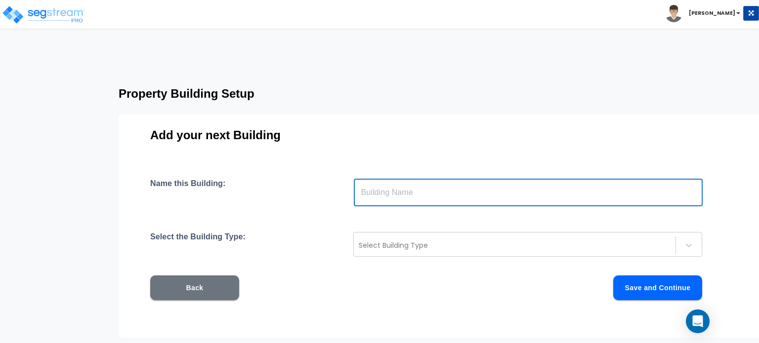
click at [392, 182] on input "text" at bounding box center [528, 193] width 349 height 28
type input "630 W US HWY 80"
click at [413, 243] on div at bounding box center [515, 246] width 312 height 12
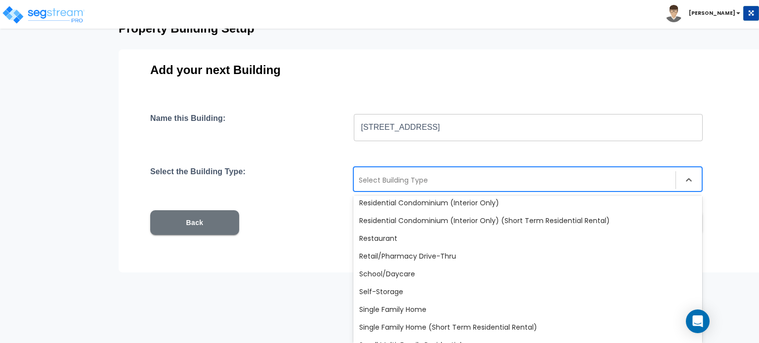
scroll to position [852, 0]
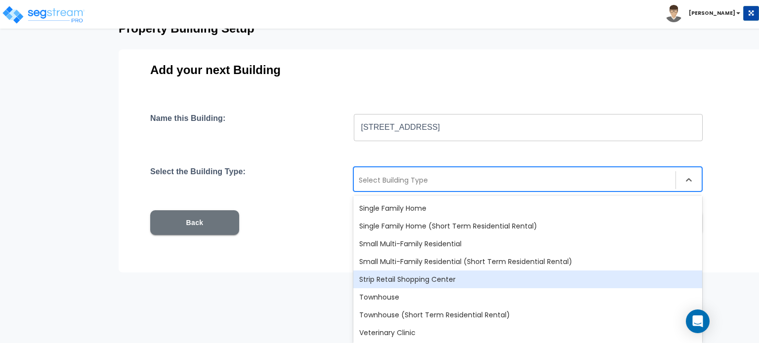
click at [405, 278] on div "Strip Retail Shopping Center" at bounding box center [527, 280] width 349 height 18
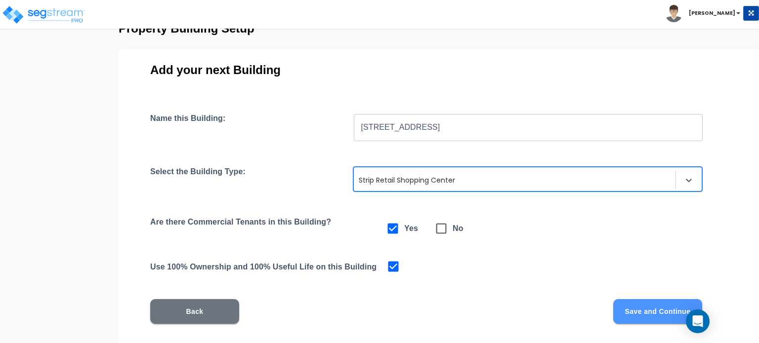
click at [631, 309] on button "Save and Continue" at bounding box center [657, 311] width 89 height 25
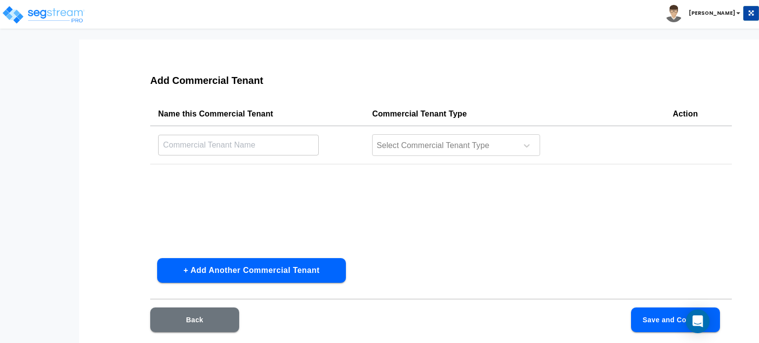
click at [229, 154] on input "text" at bounding box center [238, 144] width 161 height 21
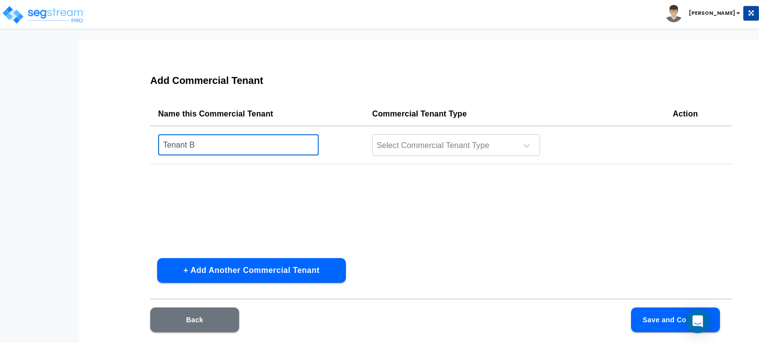
type input "Tenant B"
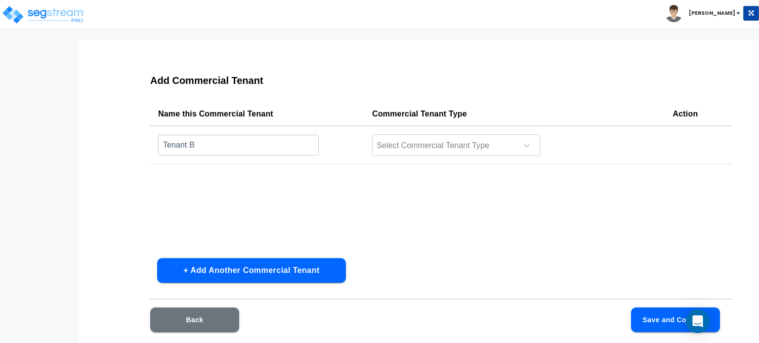
click at [411, 158] on td "Select Commercial Tenant Type" at bounding box center [514, 145] width 300 height 39
click at [418, 145] on div at bounding box center [442, 145] width 135 height 13
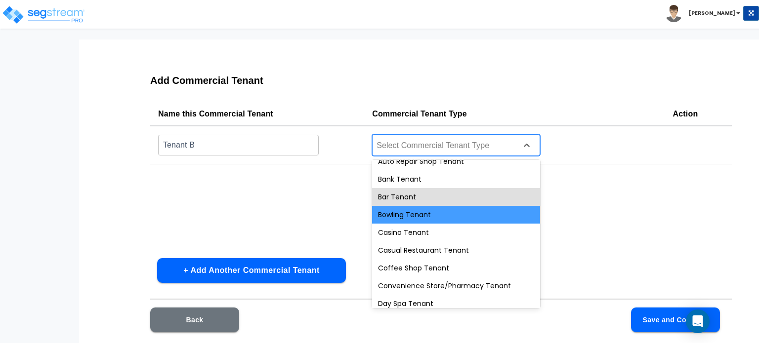
scroll to position [49, 0]
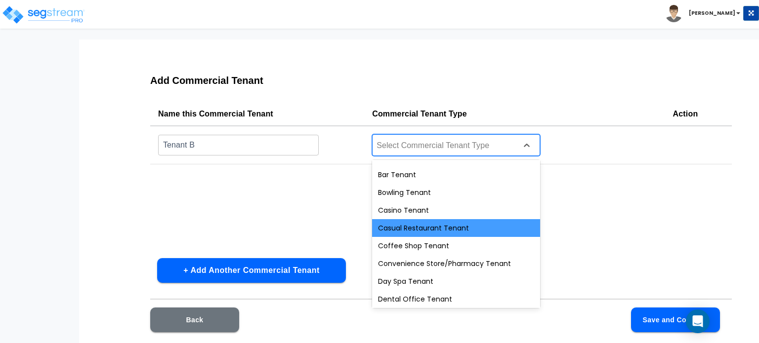
click at [415, 222] on div "Casual Restaurant Tenant" at bounding box center [456, 228] width 168 height 18
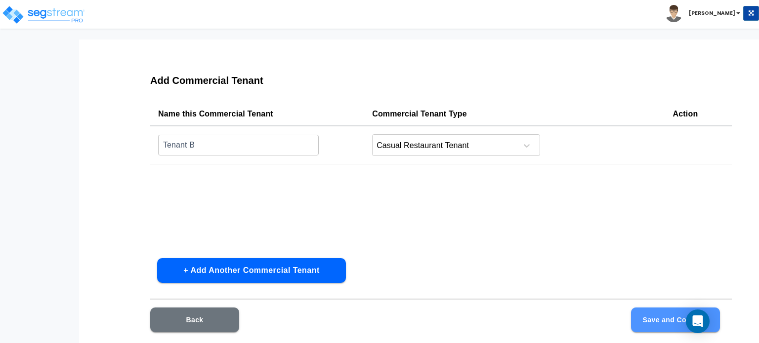
click at [653, 313] on button "Save and Continue" at bounding box center [675, 320] width 89 height 25
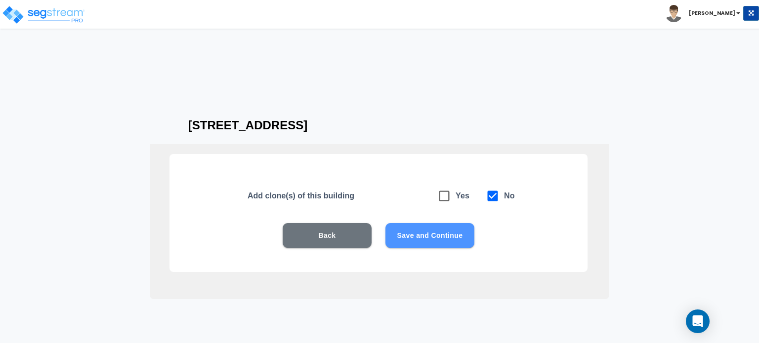
click at [427, 245] on button "Save and Continue" at bounding box center [429, 235] width 89 height 25
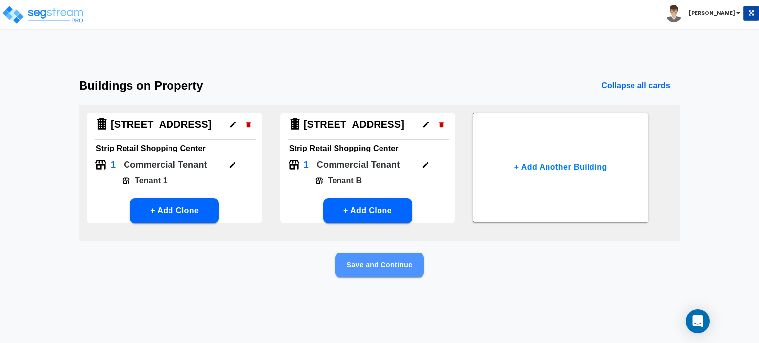
click at [371, 259] on button "Save and Continue" at bounding box center [379, 265] width 89 height 25
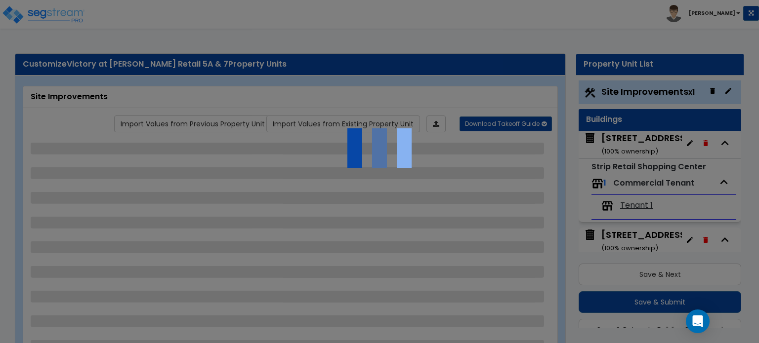
scroll to position [26, 0]
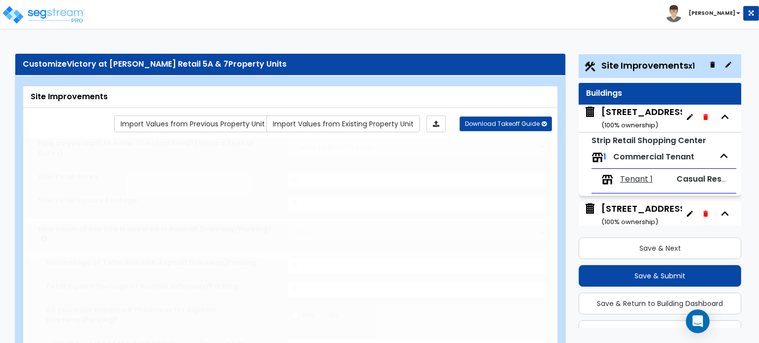
type input "2.01"
select select "2"
type input "60465"
radio input "true"
type input "10"
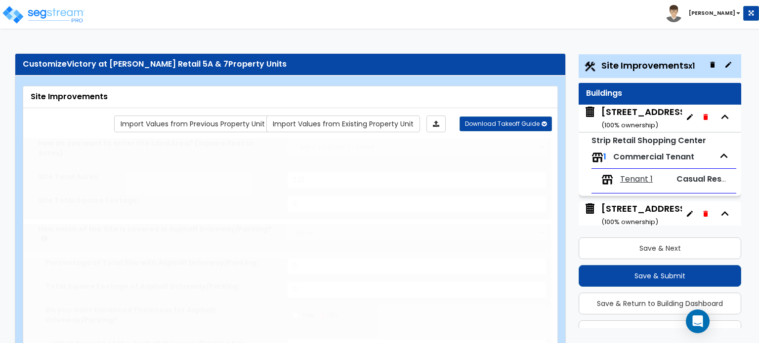
radio input "true"
select select "1"
type input "2351"
radio input "true"
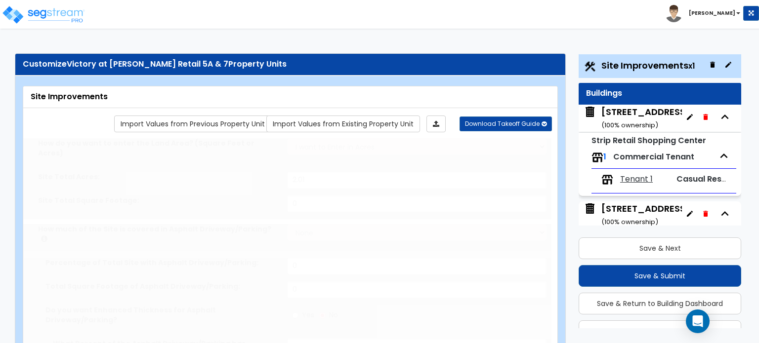
select select "2"
select select "1"
type input "4"
radio input "true"
type input "4"
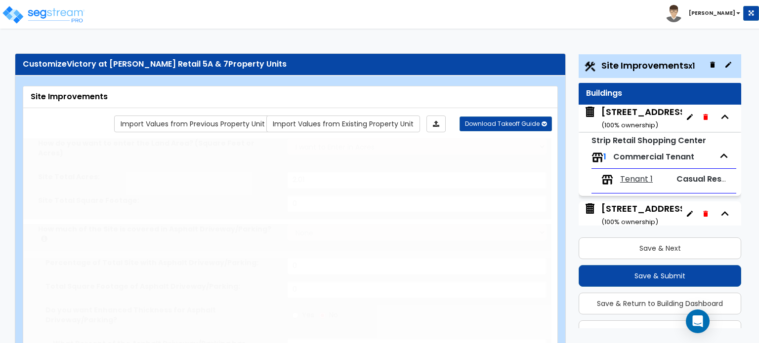
radio input "true"
select select "1"
type input "4"
radio input "true"
select select "1"
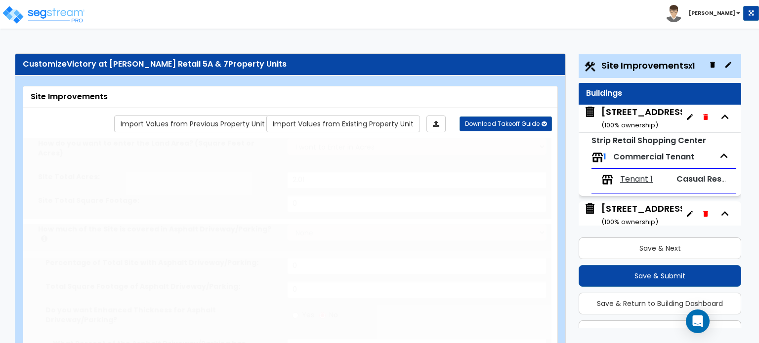
type input "61"
radio input "true"
select select "2"
type input "293"
select select "1"
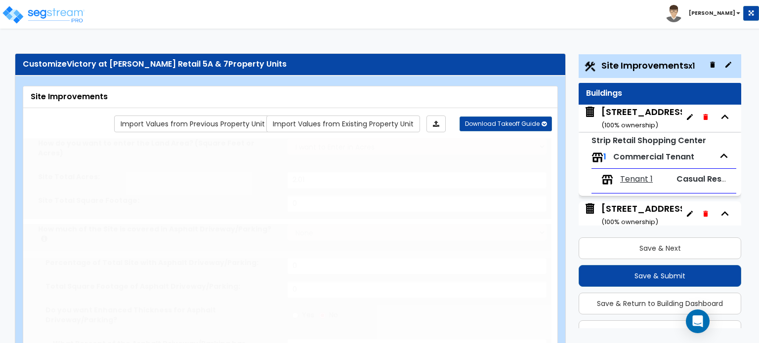
select select "1"
radio input "true"
type input "2"
radio input "true"
type input "2"
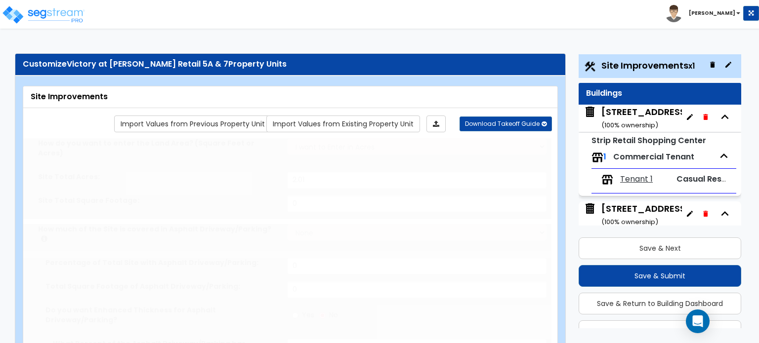
radio input "true"
type input "5"
radio input "true"
select select "2"
type input "1"
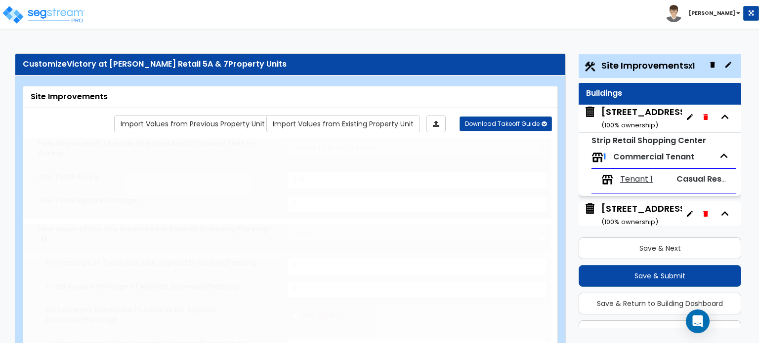
type input "171"
type input "8"
select select "4"
select select "2"
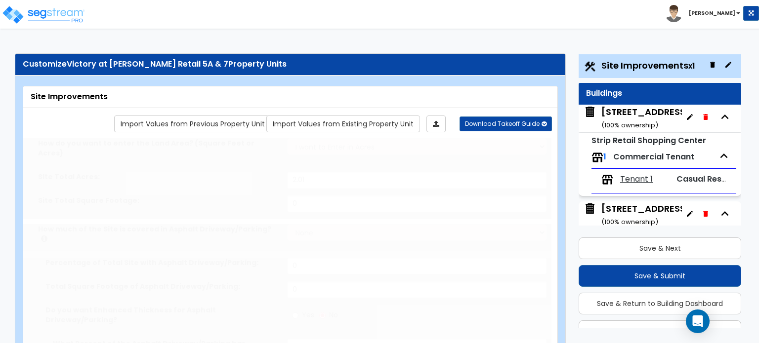
type input "1"
type input "226"
type input "8"
select select "4"
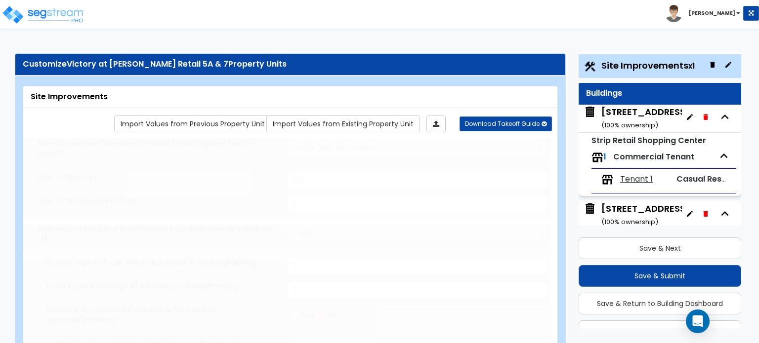
select select "2"
radio input "true"
type input "2"
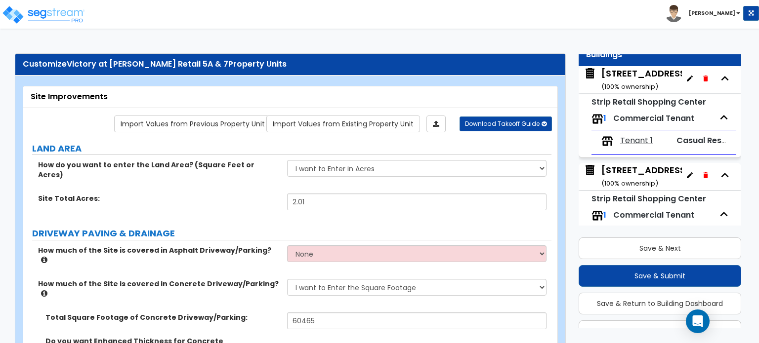
scroll to position [72, 0]
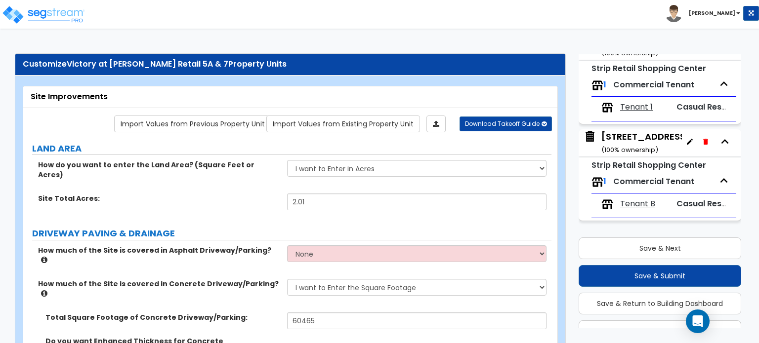
click at [631, 140] on div "630 W US HWY 80 ( 100 % ownership)" at bounding box center [645, 142] width 88 height 25
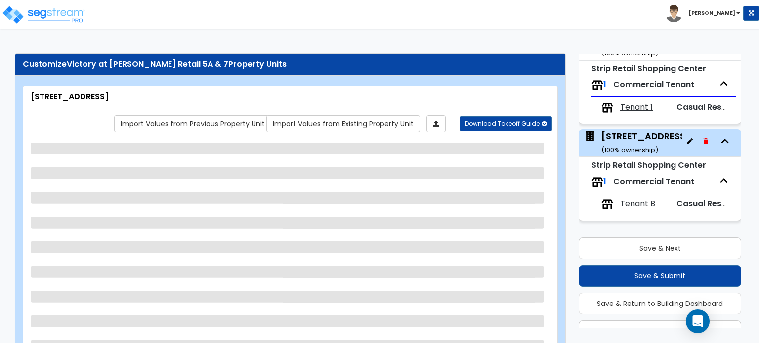
scroll to position [77, 0]
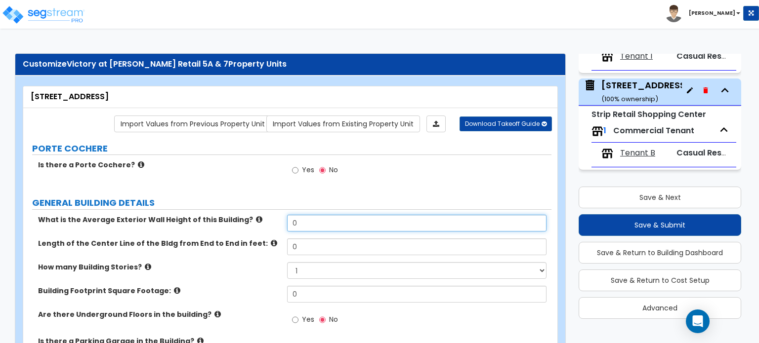
drag, startPoint x: 327, startPoint y: 222, endPoint x: 227, endPoint y: 218, distance: 99.9
click at [227, 218] on div "What is the Average Exterior Wall Height of this Building? 0" at bounding box center [287, 227] width 528 height 24
type input "25"
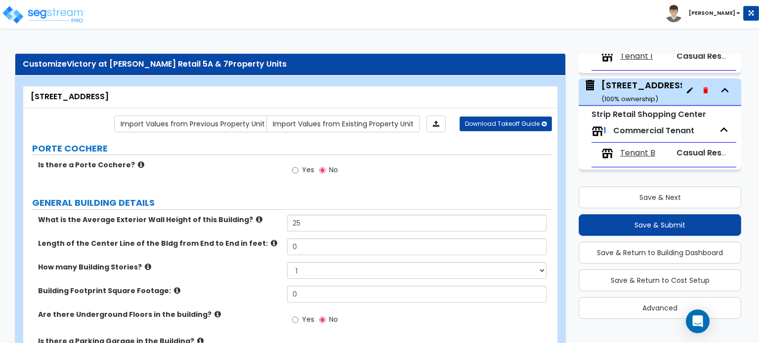
drag, startPoint x: 361, startPoint y: 258, endPoint x: 270, endPoint y: 256, distance: 90.9
click at [270, 256] on div "Length of the Center Line of the Bldg from End to End in feet: 0" at bounding box center [287, 251] width 528 height 24
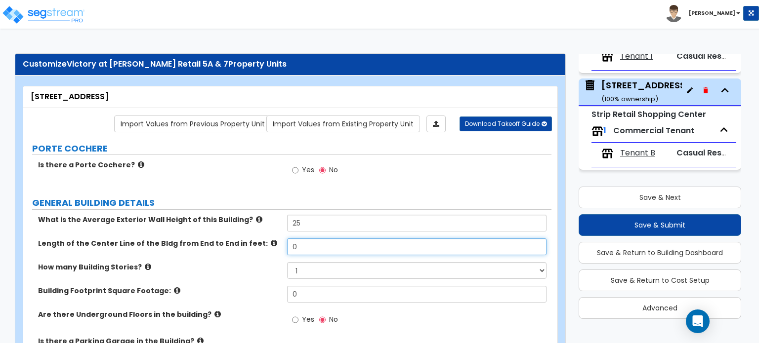
drag, startPoint x: 295, startPoint y: 242, endPoint x: 261, endPoint y: 248, distance: 35.1
click at [267, 248] on div "Length of the Center Line of the Bldg from End to End in feet: 0" at bounding box center [287, 251] width 528 height 24
type input "83"
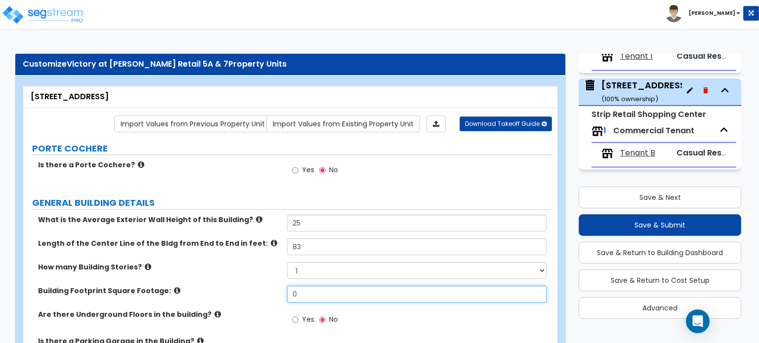
drag, startPoint x: 312, startPoint y: 292, endPoint x: 260, endPoint y: 301, distance: 52.1
click at [260, 301] on div "Building Footprint Square Footage: 0" at bounding box center [287, 298] width 528 height 24
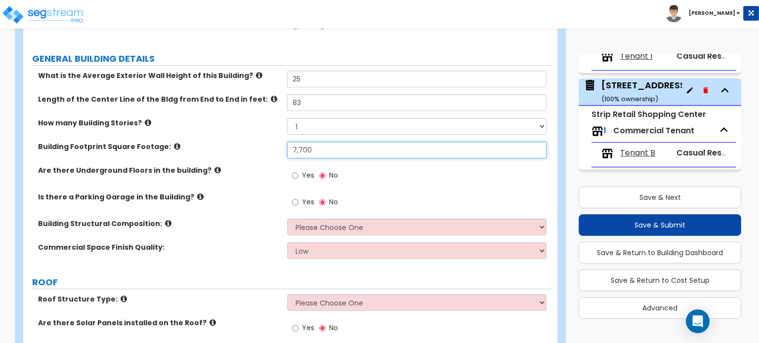
scroll to position [198, 0]
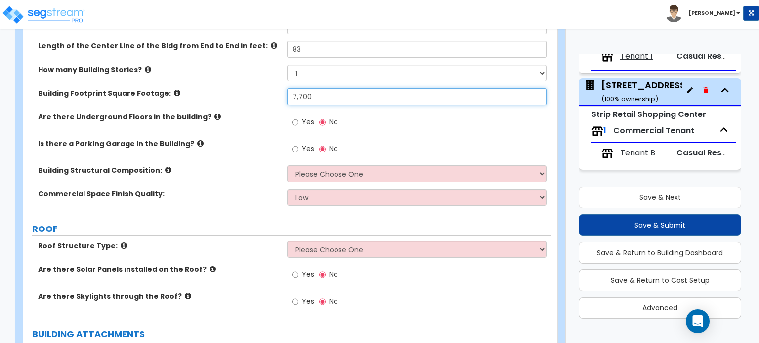
type input "7,700"
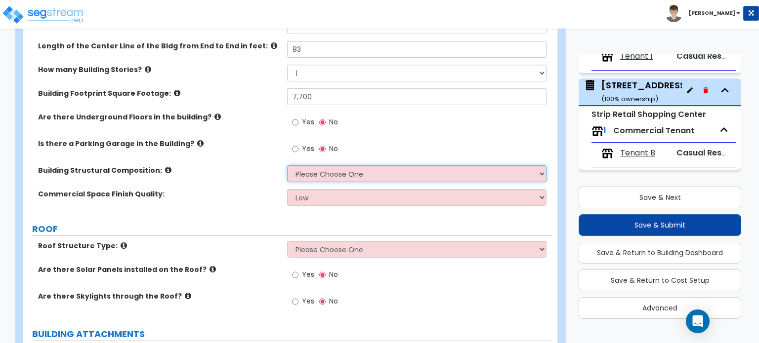
click at [351, 173] on select "Please Choose One Tilt-up Wall Construction Reinforced Concrete Structural Stee…" at bounding box center [416, 173] width 259 height 17
select select "8"
click at [287, 165] on select "Please Choose One Tilt-up Wall Construction Reinforced Concrete Structural Stee…" at bounding box center [416, 173] width 259 height 17
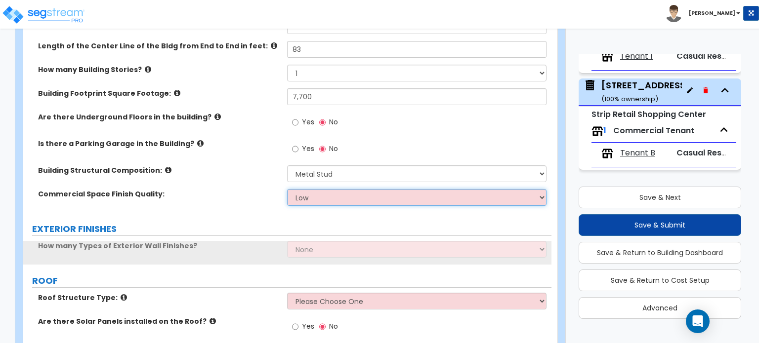
click at [324, 191] on select "Low Average High" at bounding box center [416, 197] width 259 height 17
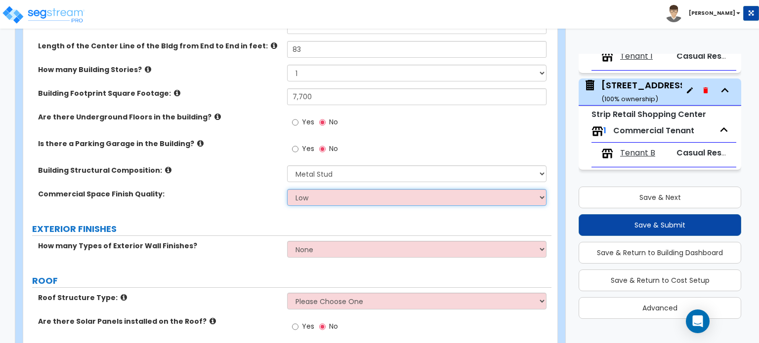
select select "2"
click at [287, 189] on select "Low Average High" at bounding box center [416, 197] width 259 height 17
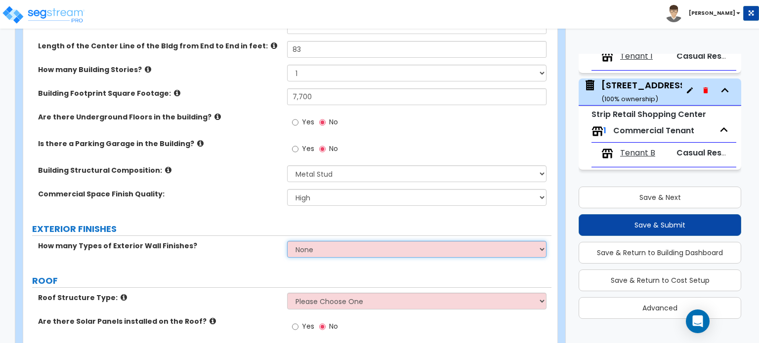
click at [318, 246] on select "None 1 2 3" at bounding box center [416, 249] width 259 height 17
select select "2"
click at [287, 241] on select "None 1 2 3" at bounding box center [416, 249] width 259 height 17
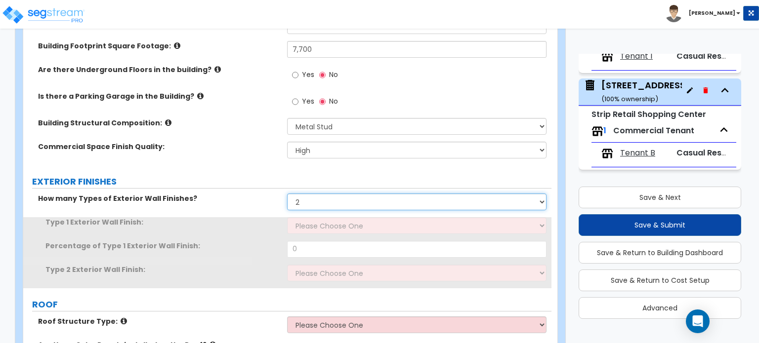
scroll to position [296, 0]
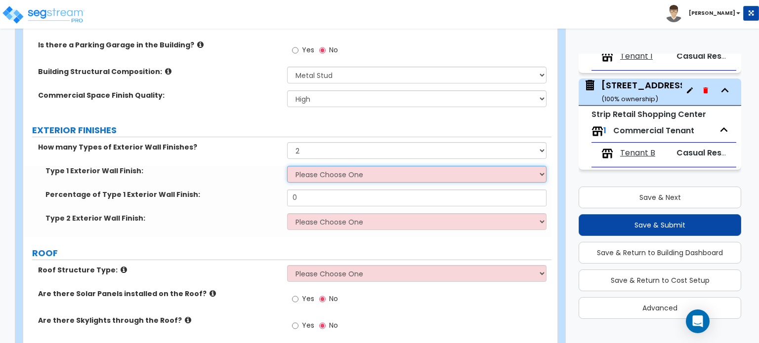
click at [334, 174] on select "Please Choose One No Finish/Shared Wall No Wall Brick Veneer Stone Veneer Wood …" at bounding box center [416, 174] width 259 height 17
select select "7"
click at [287, 166] on select "Please Choose One No Finish/Shared Wall No Wall Brick Veneer Stone Veneer Wood …" at bounding box center [416, 174] width 259 height 17
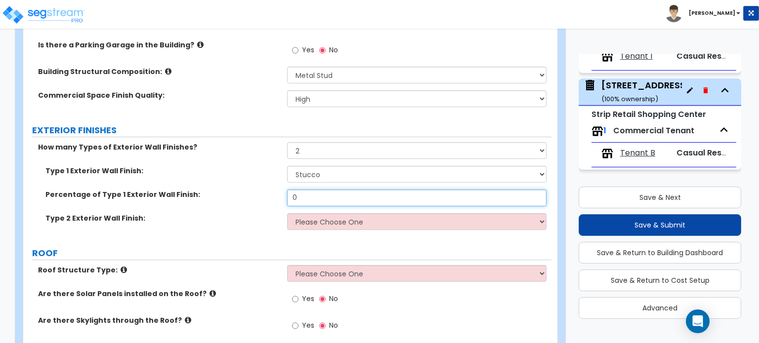
click at [246, 199] on div "Percentage of Type 1 Exterior Wall Finish: 0" at bounding box center [287, 202] width 528 height 24
type input "85"
click at [336, 216] on select "Please Choose One No Finish/Shared Wall No Wall Brick Veneer Stone Veneer Wood …" at bounding box center [416, 221] width 259 height 17
select select "2"
click at [287, 213] on select "Please Choose One No Finish/Shared Wall No Wall Brick Veneer Stone Veneer Wood …" at bounding box center [416, 221] width 259 height 17
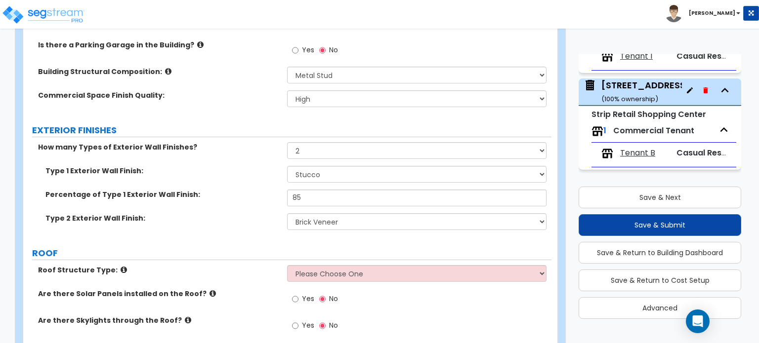
click at [269, 154] on div "How many Types of Exterior Wall Finishes? None 1 2 3" at bounding box center [287, 154] width 528 height 24
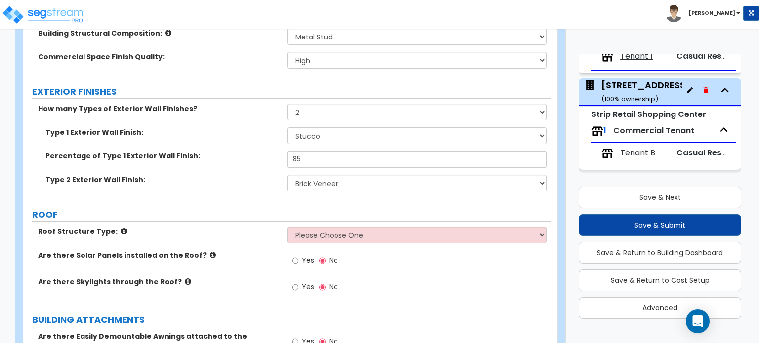
scroll to position [445, 0]
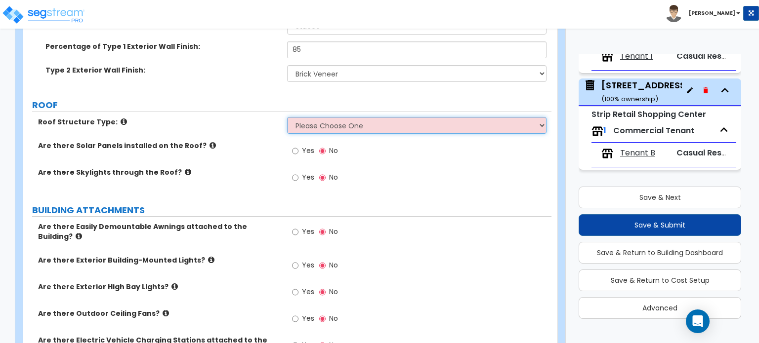
click at [332, 131] on select "Please Choose One Gable Roof Flat Roof Hybrid Gable & Flat Roof" at bounding box center [416, 125] width 259 height 17
select select "2"
click at [287, 117] on select "Please Choose One Gable Roof Flat Roof Hybrid Gable & Flat Roof" at bounding box center [416, 125] width 259 height 17
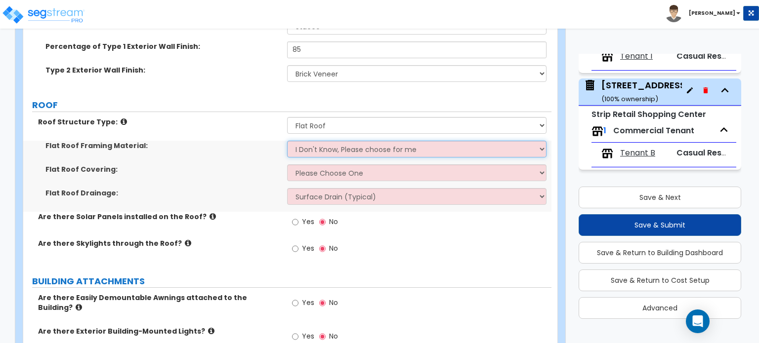
click at [333, 151] on select "I Don't Know, Please choose for me Metal Wood" at bounding box center [416, 149] width 259 height 17
select select "1"
click at [287, 141] on select "I Don't Know, Please choose for me Metal Wood" at bounding box center [416, 149] width 259 height 17
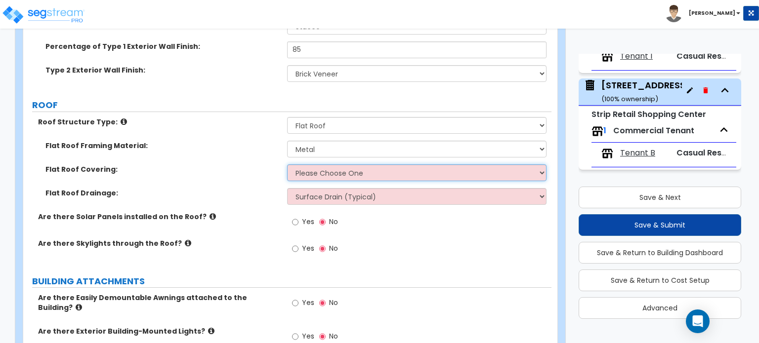
click at [331, 171] on select "Please Choose One Rolled Asphalt PVC Membrane Plastic (EPDM) Membrane Asphalt F…" at bounding box center [416, 172] width 259 height 17
select select "3"
click at [287, 164] on select "Please Choose One Rolled Asphalt PVC Membrane Plastic (EPDM) Membrane Asphalt F…" at bounding box center [416, 172] width 259 height 17
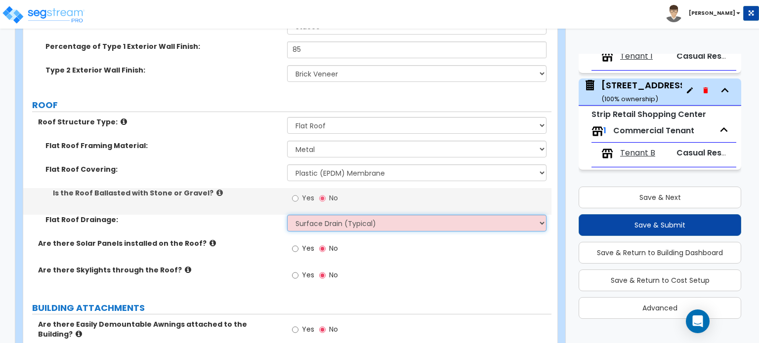
click at [316, 223] on select "Surface Drain (Typical) Gutters Downspout Only" at bounding box center [416, 223] width 259 height 17
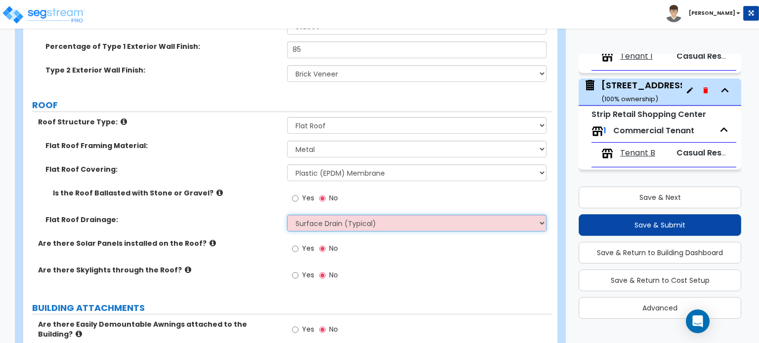
select select "1"
click at [287, 215] on select "Surface Drain (Typical) Gutters Downspout Only" at bounding box center [416, 223] width 259 height 17
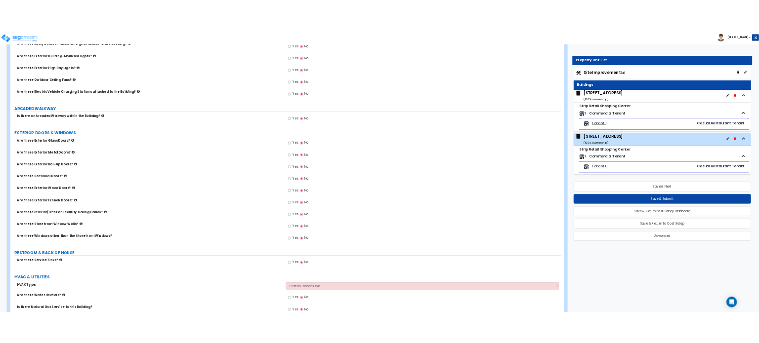
scroll to position [0, 0]
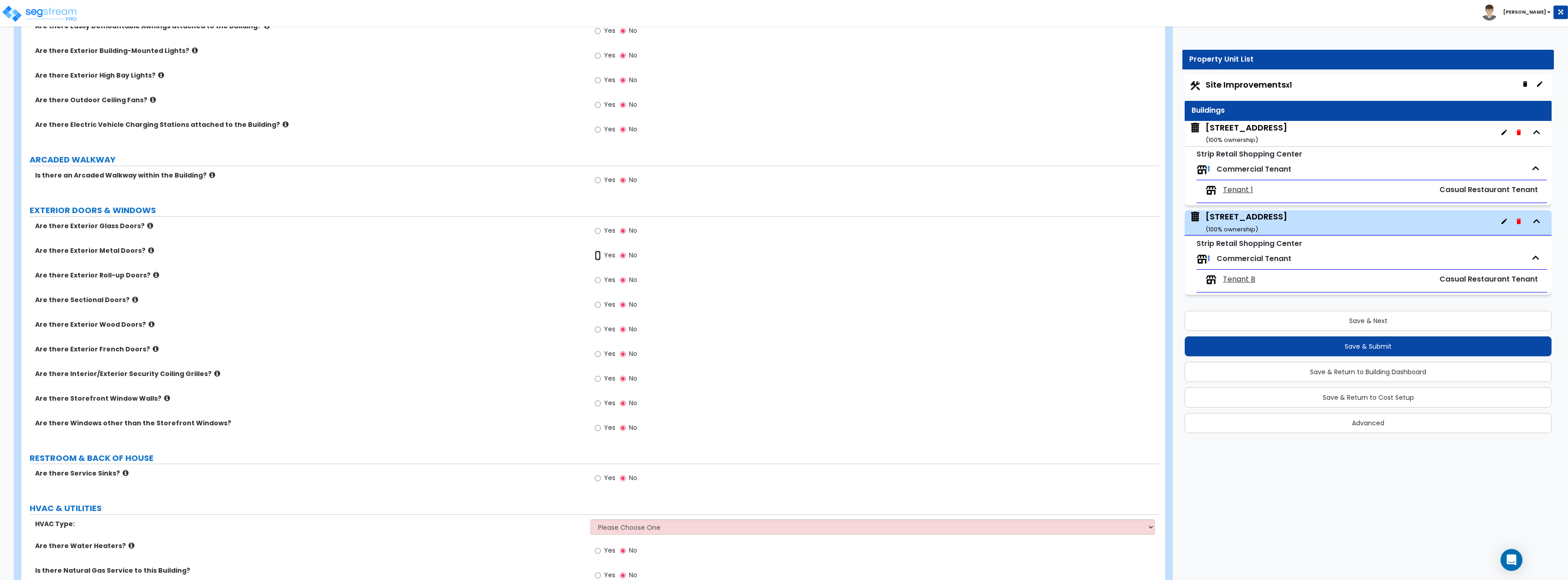
click at [596, 257] on input "Yes" at bounding box center [598, 255] width 6 height 10
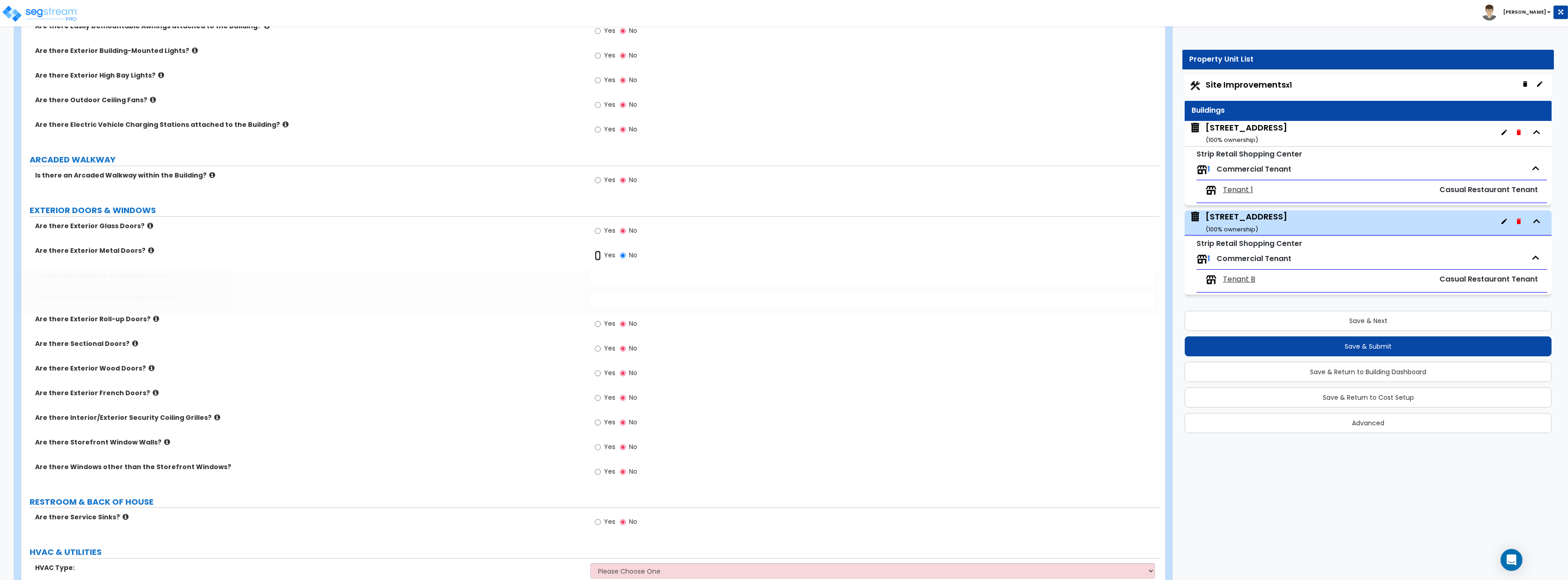
radio input "true"
drag, startPoint x: 604, startPoint y: 269, endPoint x: 592, endPoint y: 272, distance: 12.4
click at [592, 272] on div "Are there Exterior Glass Doors? Yes No Are there Exterior Metal Doors? Yes No H…" at bounding box center [591, 354] width 1125 height 265
drag, startPoint x: 611, startPoint y: 277, endPoint x: 555, endPoint y: 285, distance: 56.6
click at [561, 285] on div "How many Exterior Single Metal Doors? 0" at bounding box center [590, 282] width 1138 height 22
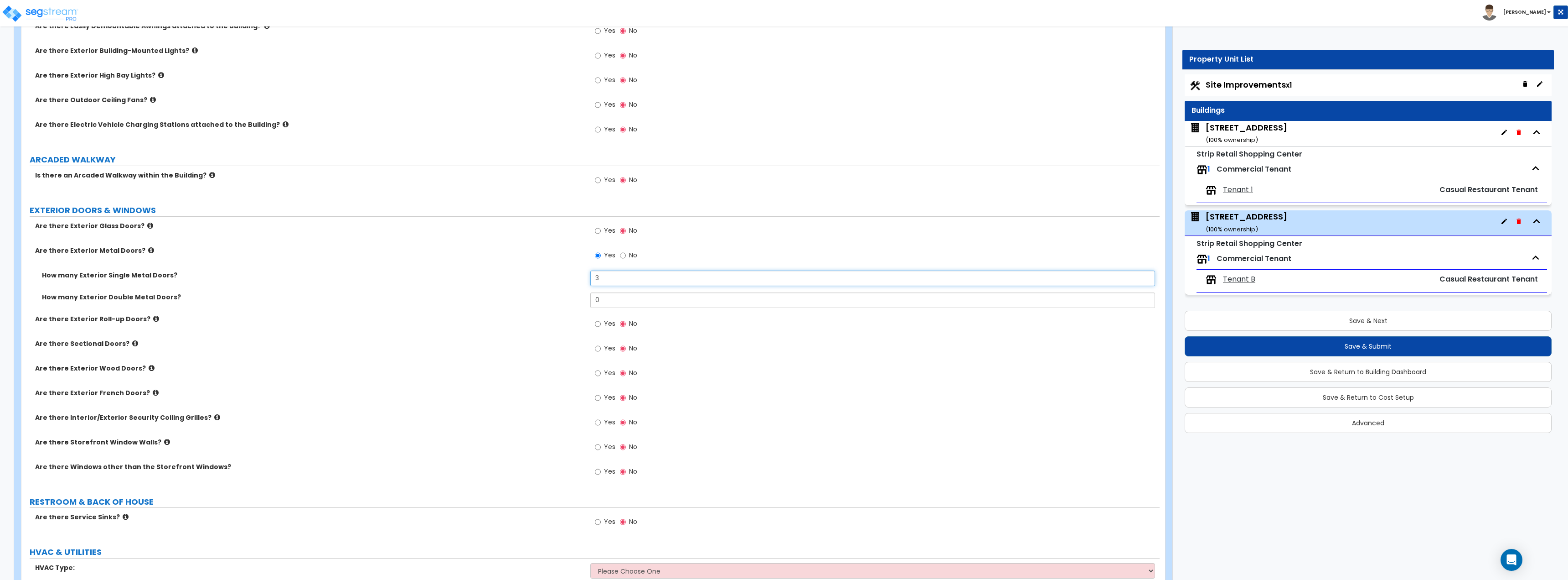
type input "3"
click at [597, 228] on input "Yes" at bounding box center [598, 231] width 6 height 10
radio input "true"
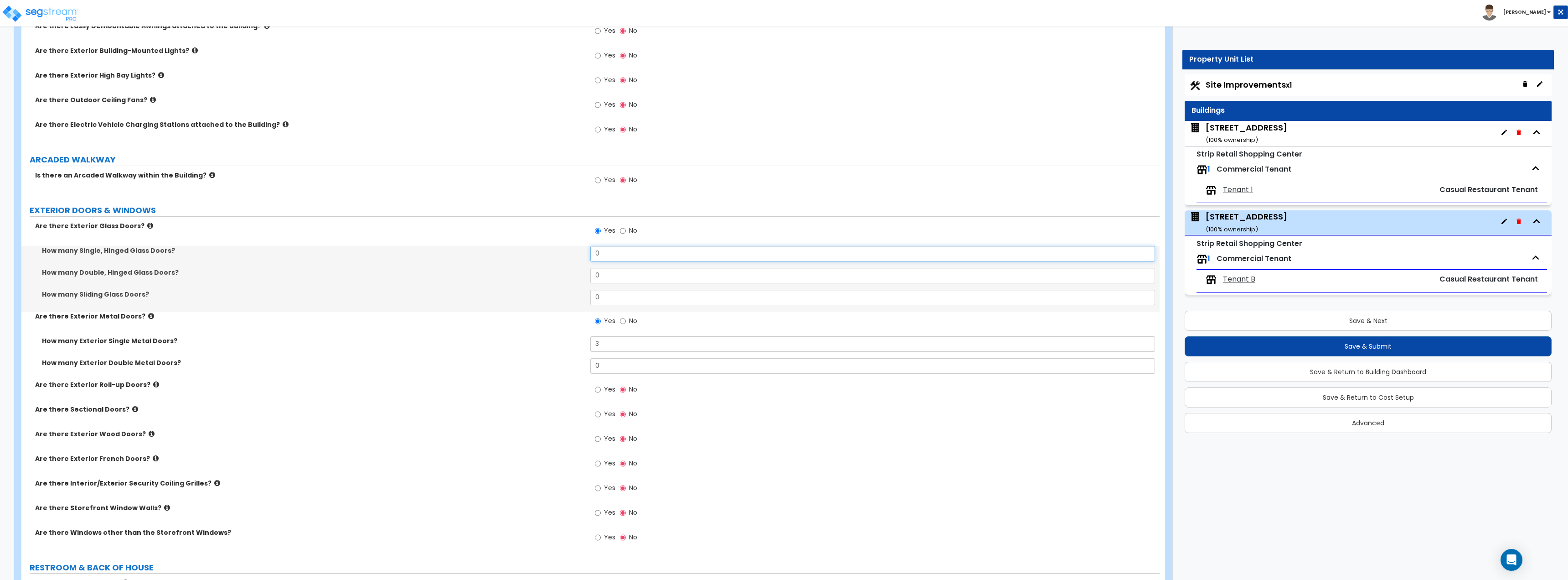
drag, startPoint x: 604, startPoint y: 253, endPoint x: 544, endPoint y: 263, distance: 60.8
click at [544, 263] on div "How many Single, Hinged Glass Doors? 0" at bounding box center [590, 257] width 1138 height 22
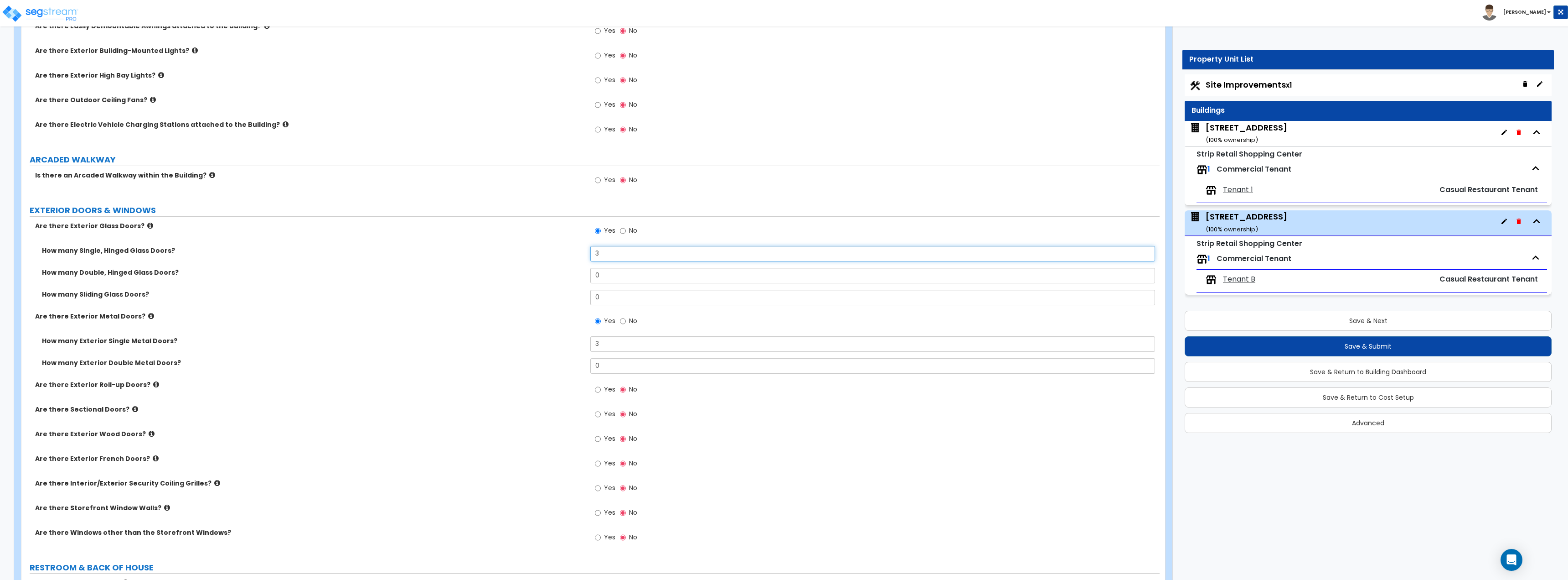
type input "3"
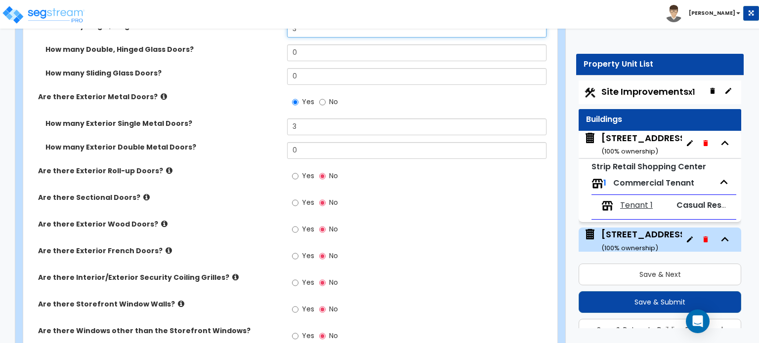
scroll to position [1037, 0]
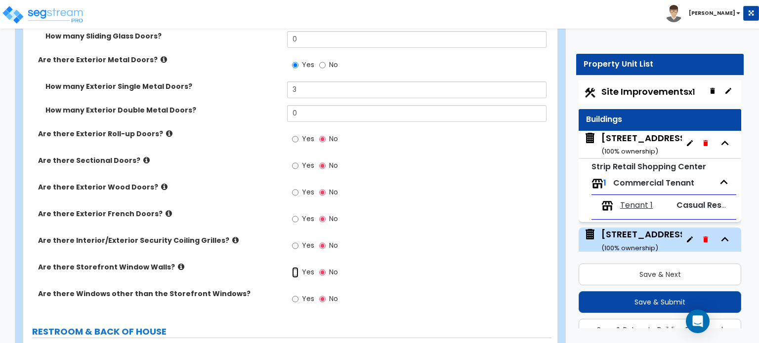
click at [292, 267] on input "Yes" at bounding box center [295, 272] width 6 height 11
radio input "true"
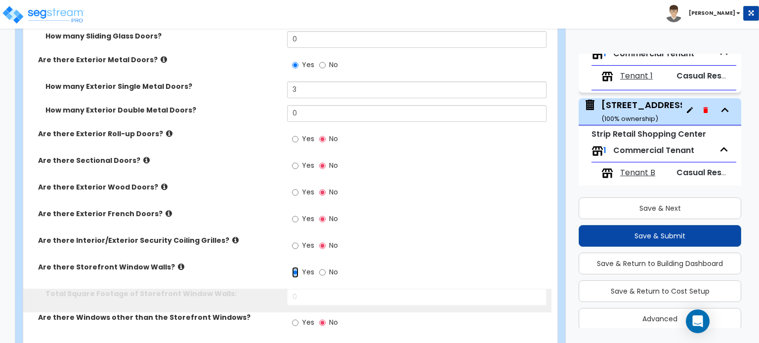
scroll to position [72, 0]
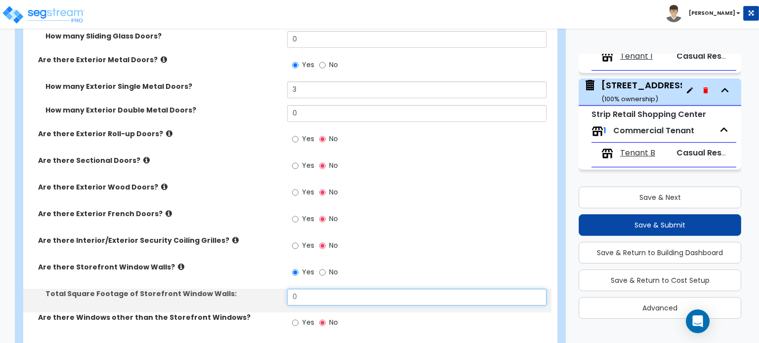
drag, startPoint x: 304, startPoint y: 291, endPoint x: 232, endPoint y: 289, distance: 72.6
click at [240, 290] on div "Total Square Footage of Storefront Window Walls: 0" at bounding box center [287, 301] width 528 height 24
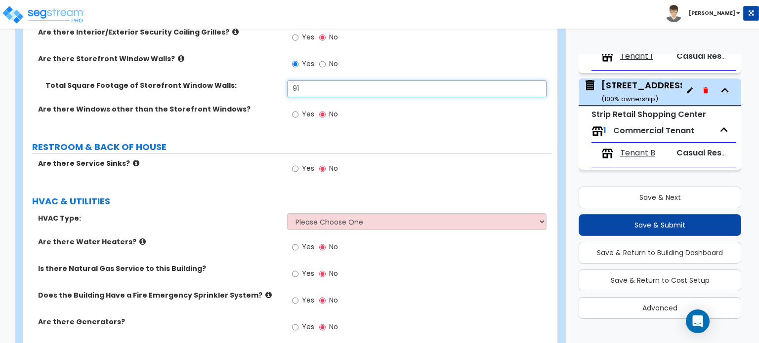
scroll to position [1283, 0]
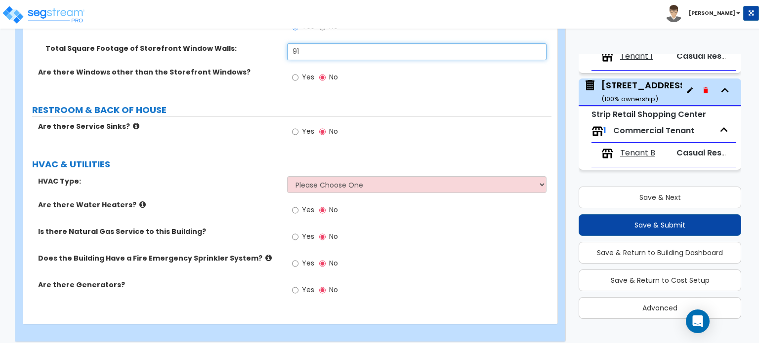
type input "91"
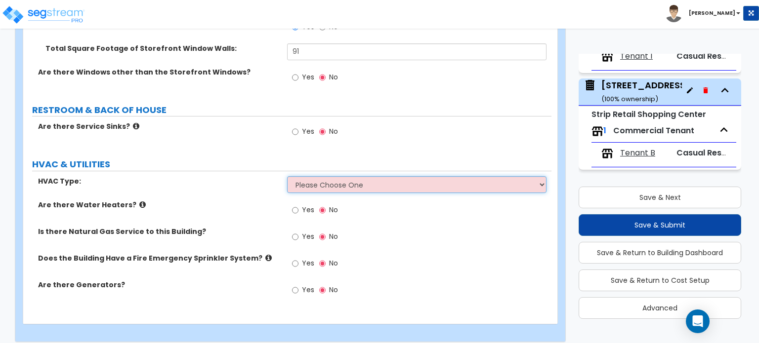
drag, startPoint x: 327, startPoint y: 171, endPoint x: 326, endPoint y: 180, distance: 8.9
click at [327, 176] on select "Please Choose One Rooftop Unit Furnace-Condenser Forced Air Split Heating/Cooli…" at bounding box center [416, 184] width 259 height 17
select select "1"
click at [287, 176] on select "Please Choose One Rooftop Unit Furnace-Condenser Forced Air Split Heating/Cooli…" at bounding box center [416, 184] width 259 height 17
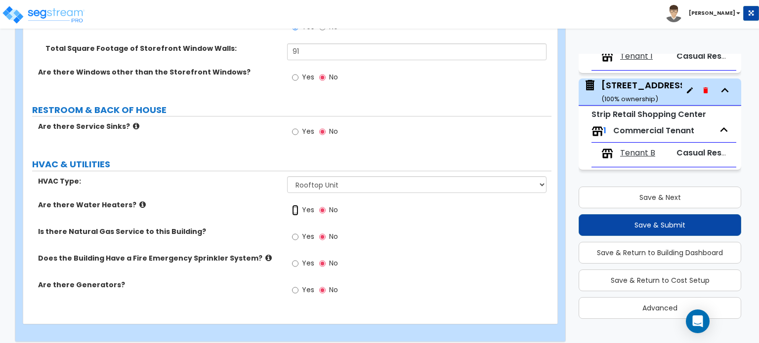
click at [296, 205] on input "Yes" at bounding box center [295, 210] width 6 height 11
radio input "true"
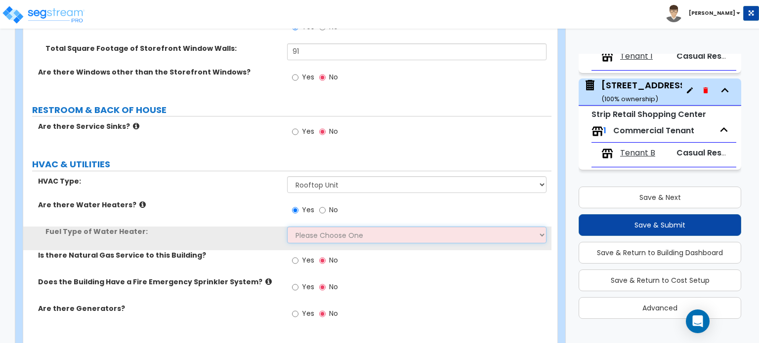
click at [307, 227] on select "Please Choose One Gas Electric" at bounding box center [416, 235] width 259 height 17
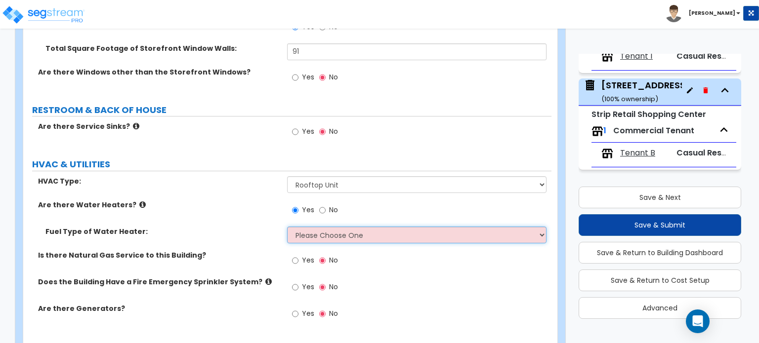
select select "1"
click at [287, 227] on select "Please Choose One Gas Electric" at bounding box center [416, 235] width 259 height 17
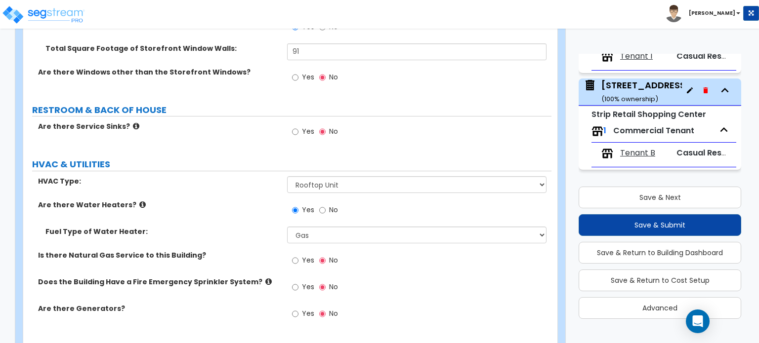
click at [304, 255] on span "Yes" at bounding box center [308, 260] width 12 height 10
click at [298, 255] on input "Yes" at bounding box center [295, 260] width 6 height 11
click at [303, 282] on span "Yes" at bounding box center [308, 287] width 12 height 10
click at [298, 282] on input "Yes" at bounding box center [295, 287] width 6 height 11
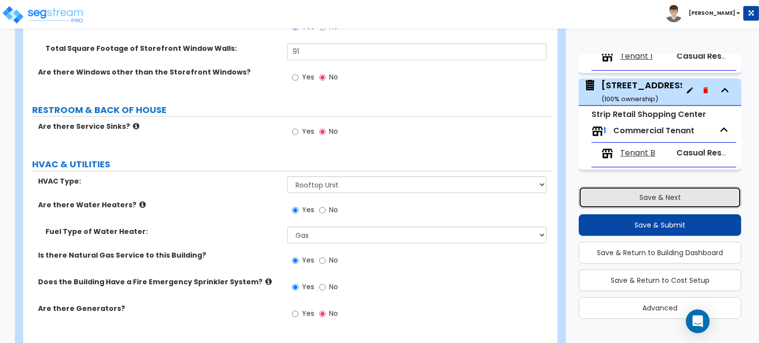
click at [671, 197] on button "Save & Next" at bounding box center [659, 198] width 163 height 22
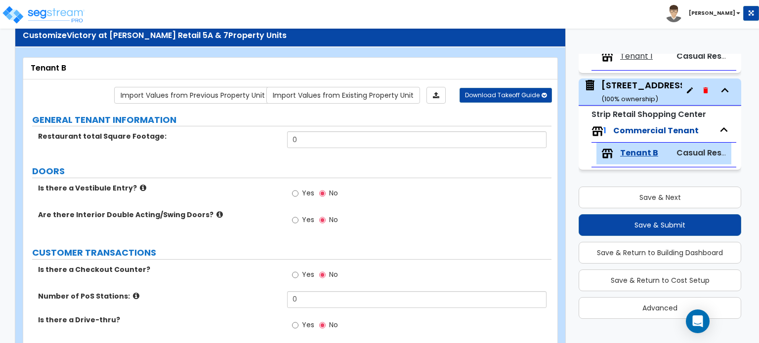
scroll to position [0, 0]
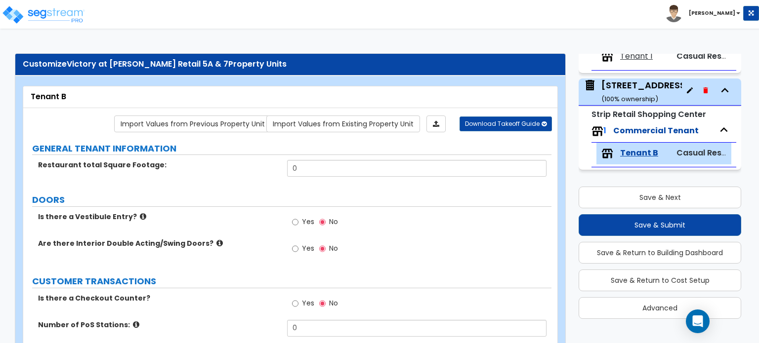
drag, startPoint x: 638, startPoint y: 153, endPoint x: 747, endPoint y: 201, distance: 119.4
click at [747, 201] on div "Property Unit List Site Improvements x1 Buildings 570 W. Hwy 80 ( 100 % ownersh…" at bounding box center [656, 191] width 190 height 275
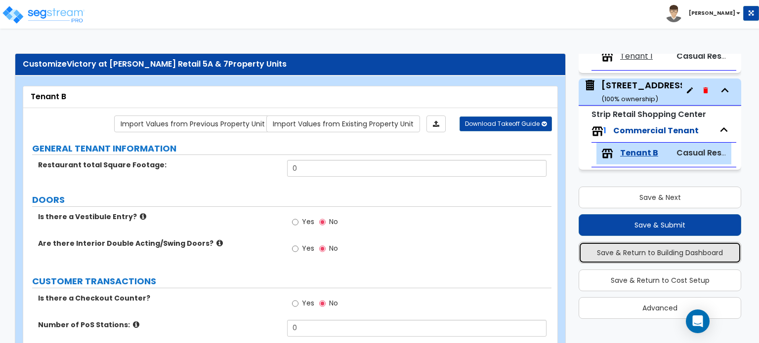
click at [710, 260] on button "Save & Return to Building Dashboard" at bounding box center [659, 253] width 163 height 22
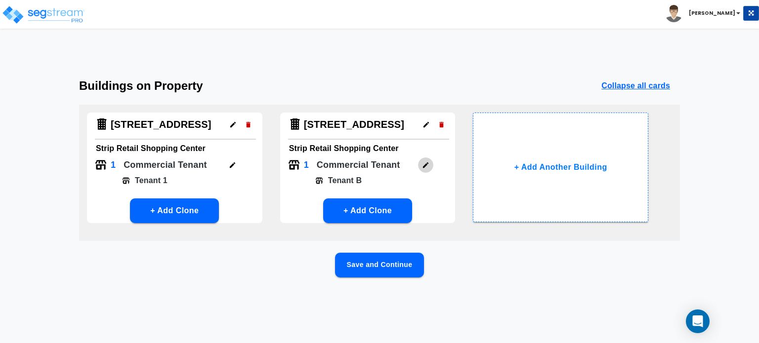
click at [424, 164] on icon "button" at bounding box center [425, 165] width 7 height 7
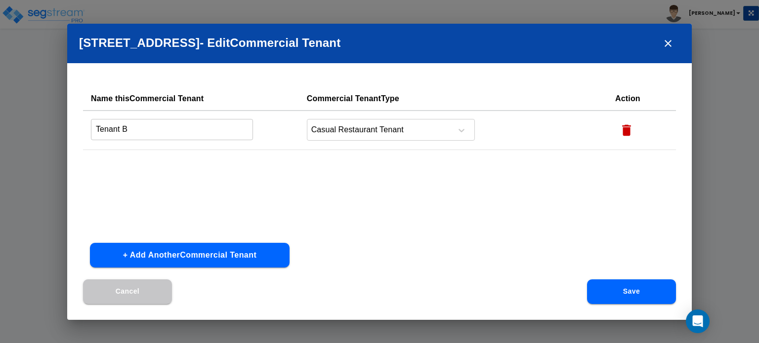
click at [624, 132] on icon "button" at bounding box center [626, 129] width 9 height 11
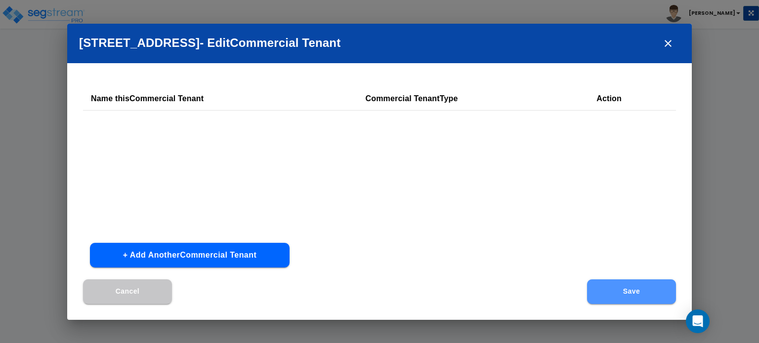
click at [649, 298] on button "Save" at bounding box center [631, 292] width 89 height 25
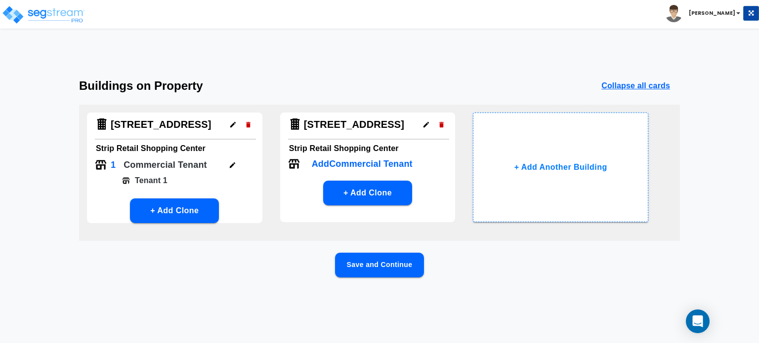
click at [230, 164] on icon "button" at bounding box center [232, 165] width 7 height 7
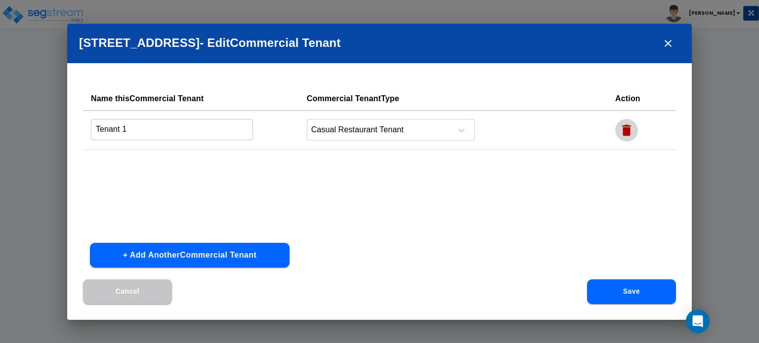
click at [622, 132] on icon "button" at bounding box center [626, 129] width 9 height 11
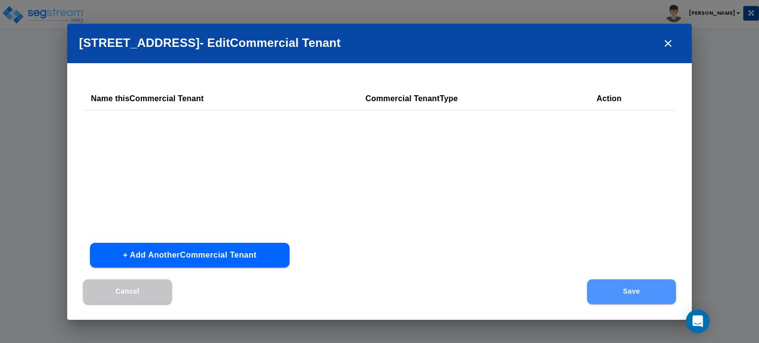
click at [619, 284] on button "Save" at bounding box center [631, 292] width 89 height 25
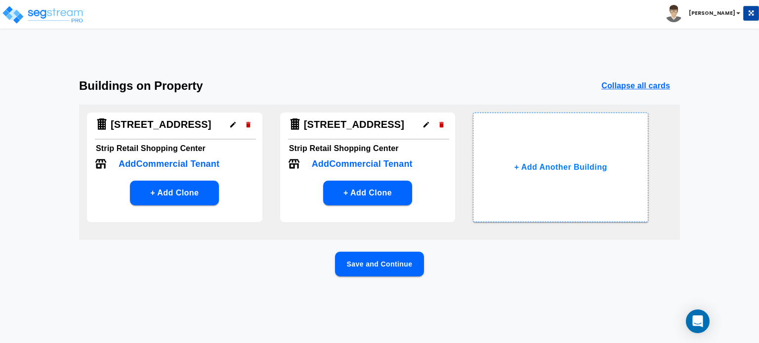
drag, startPoint x: 231, startPoint y: 282, endPoint x: 397, endPoint y: 234, distance: 172.6
click at [236, 282] on div "Save and Continue" at bounding box center [379, 280] width 601 height 56
click at [407, 267] on button "Save and Continue" at bounding box center [379, 264] width 89 height 25
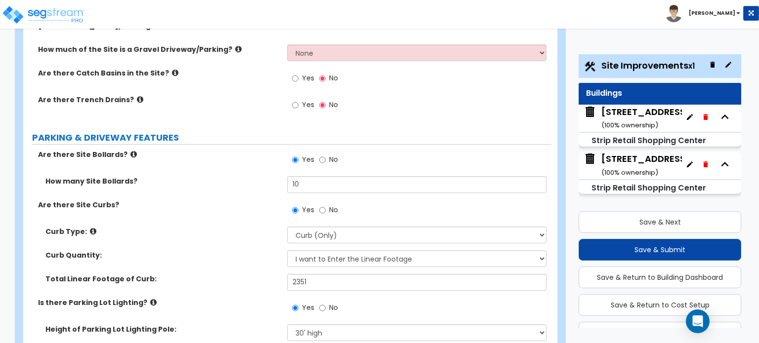
scroll to position [395, 0]
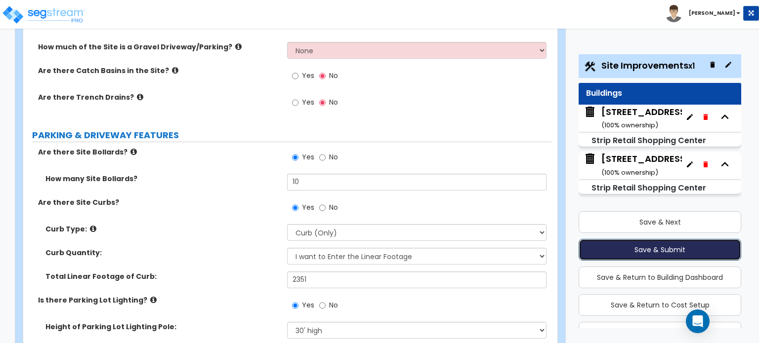
click at [645, 245] on button "Save & Submit" at bounding box center [659, 250] width 163 height 22
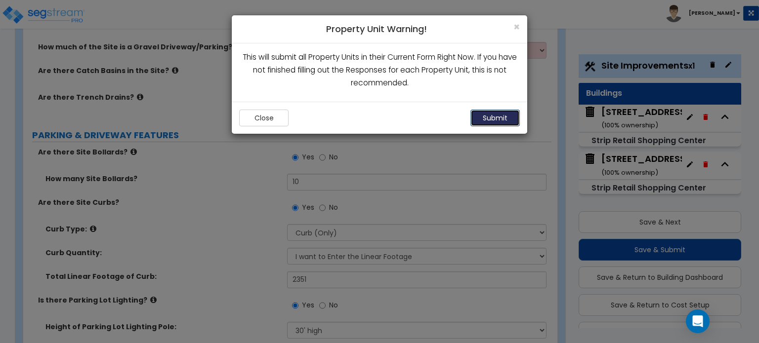
click at [497, 110] on button "Submit" at bounding box center [494, 118] width 49 height 17
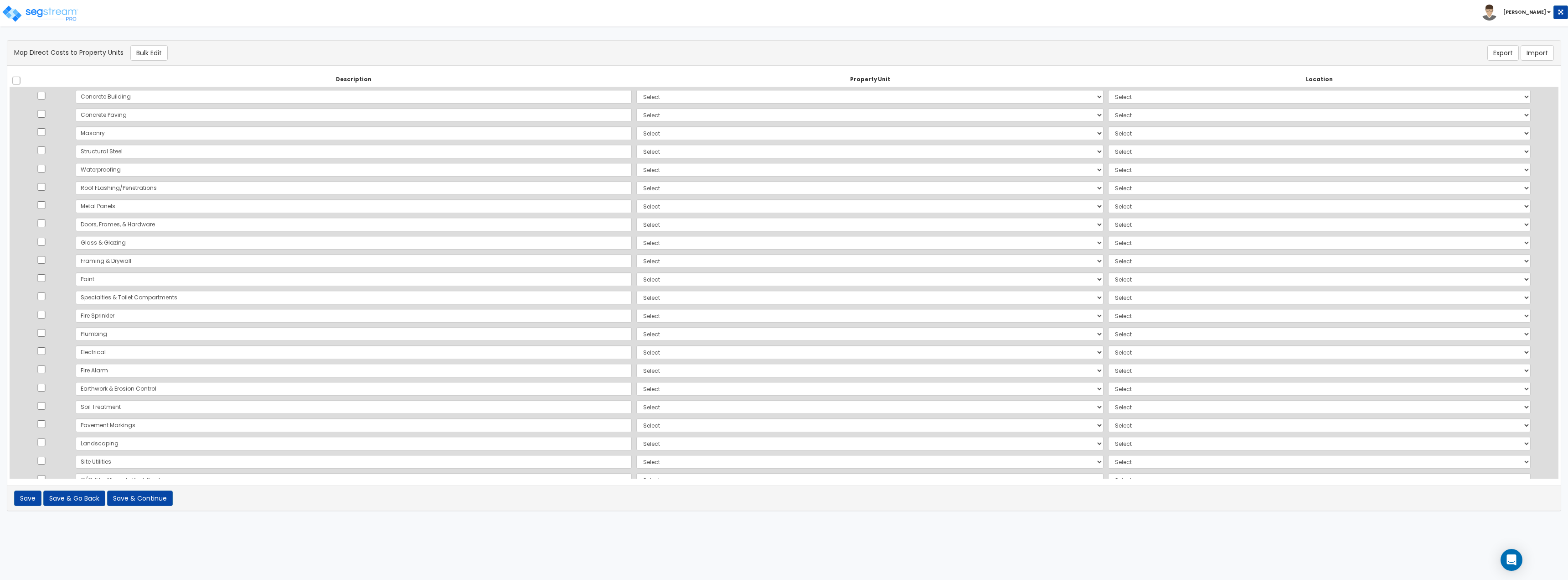
click at [45, 91] on td at bounding box center [41, 96] width 64 height 18
click at [42, 96] on input "checkbox" at bounding box center [42, 95] width 9 height 7
checkbox input "true"
click at [43, 134] on input "checkbox" at bounding box center [42, 132] width 9 height 7
checkbox input "true"
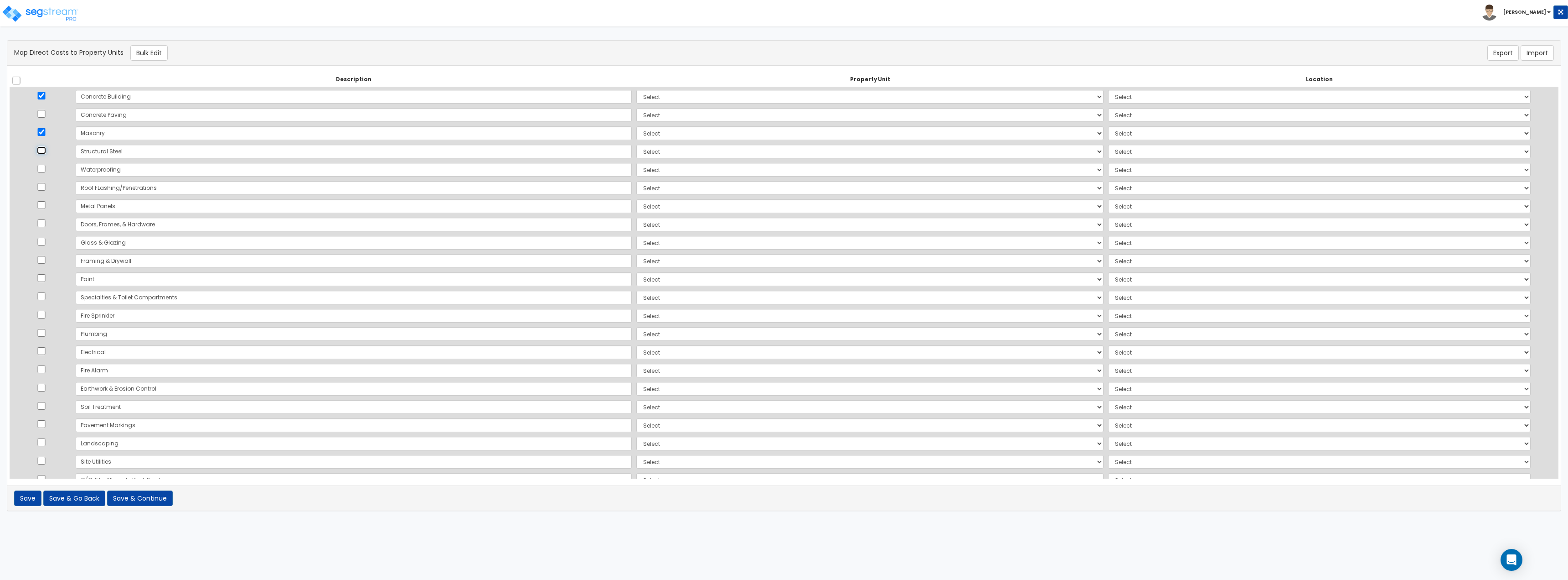
click at [44, 150] on input "checkbox" at bounding box center [42, 151] width 9 height 7
checkbox input "true"
click at [46, 166] on input "checkbox" at bounding box center [42, 168] width 9 height 7
checkbox input "true"
click at [43, 189] on input "checkbox" at bounding box center [42, 187] width 9 height 7
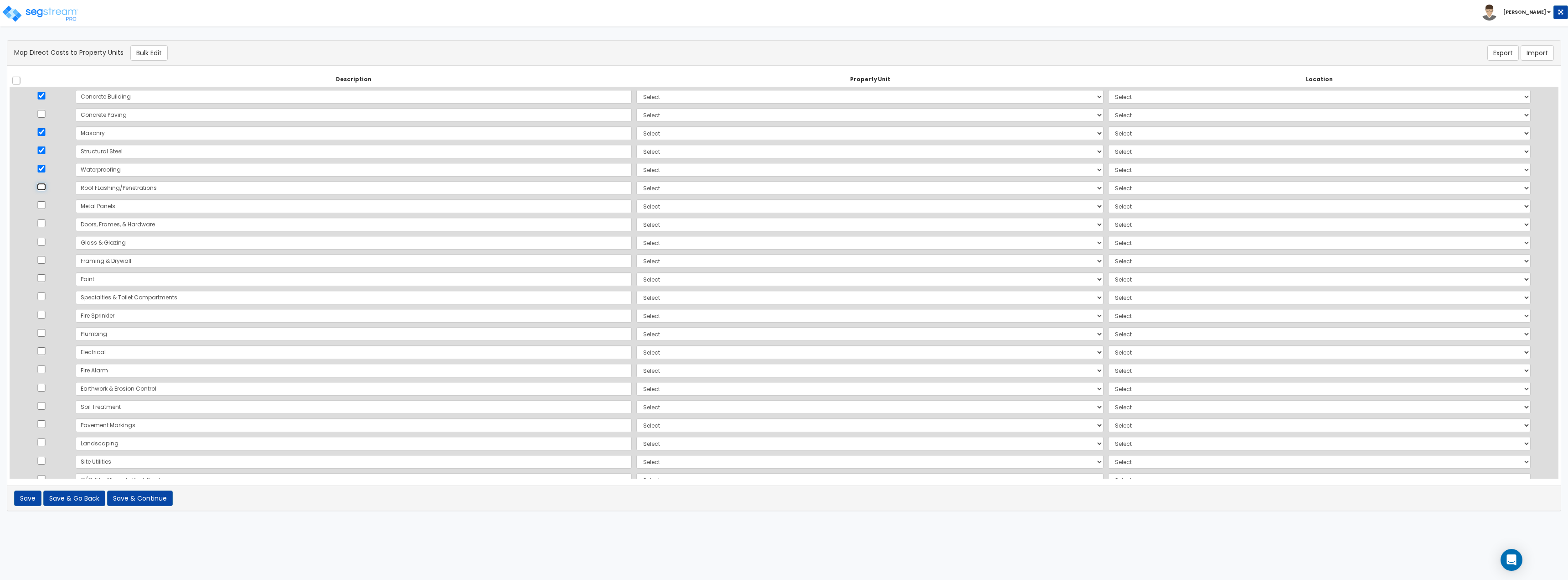
checkbox input "true"
click at [104, 189] on input "Roof FLashing/Penetrations" at bounding box center [353, 187] width 557 height 14
type input "Roof Flashing/Penetrations"
click at [46, 209] on td at bounding box center [41, 206] width 64 height 18
click at [46, 205] on input "checkbox" at bounding box center [42, 205] width 9 height 7
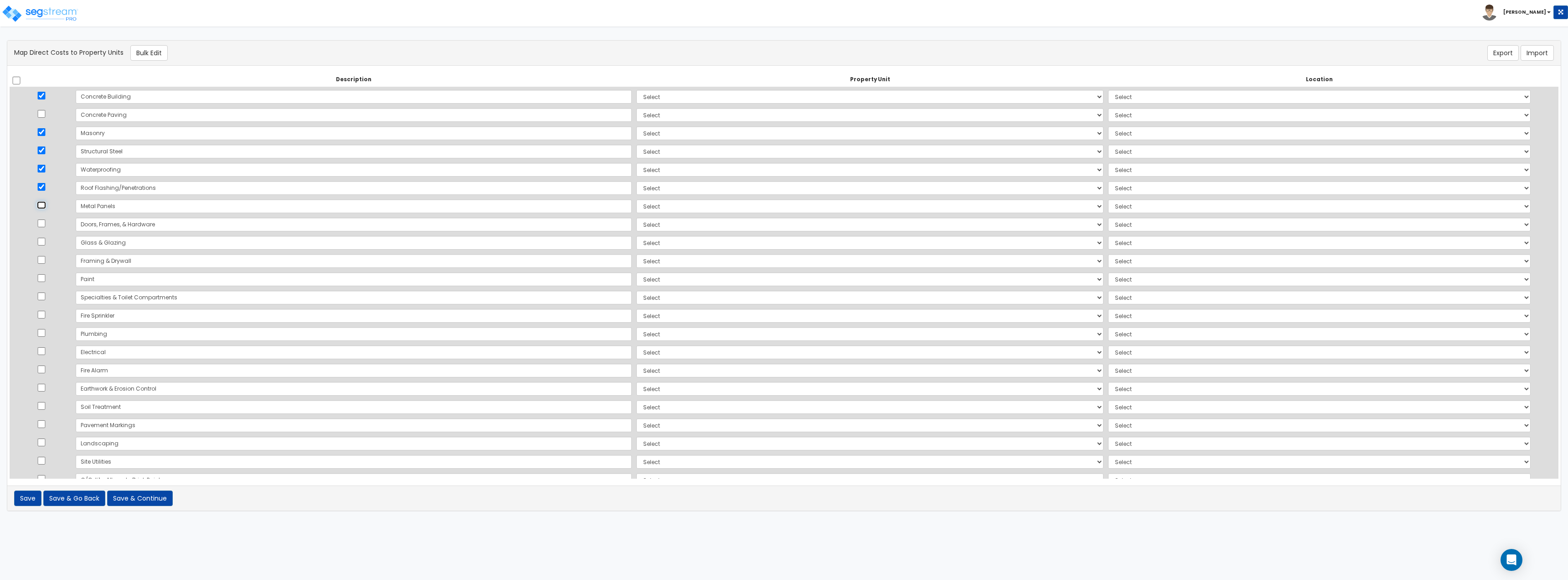
checkbox input "true"
click at [45, 222] on input "checkbox" at bounding box center [42, 224] width 9 height 7
checkbox input "true"
click at [46, 238] on input "checkbox" at bounding box center [42, 241] width 9 height 7
checkbox input "true"
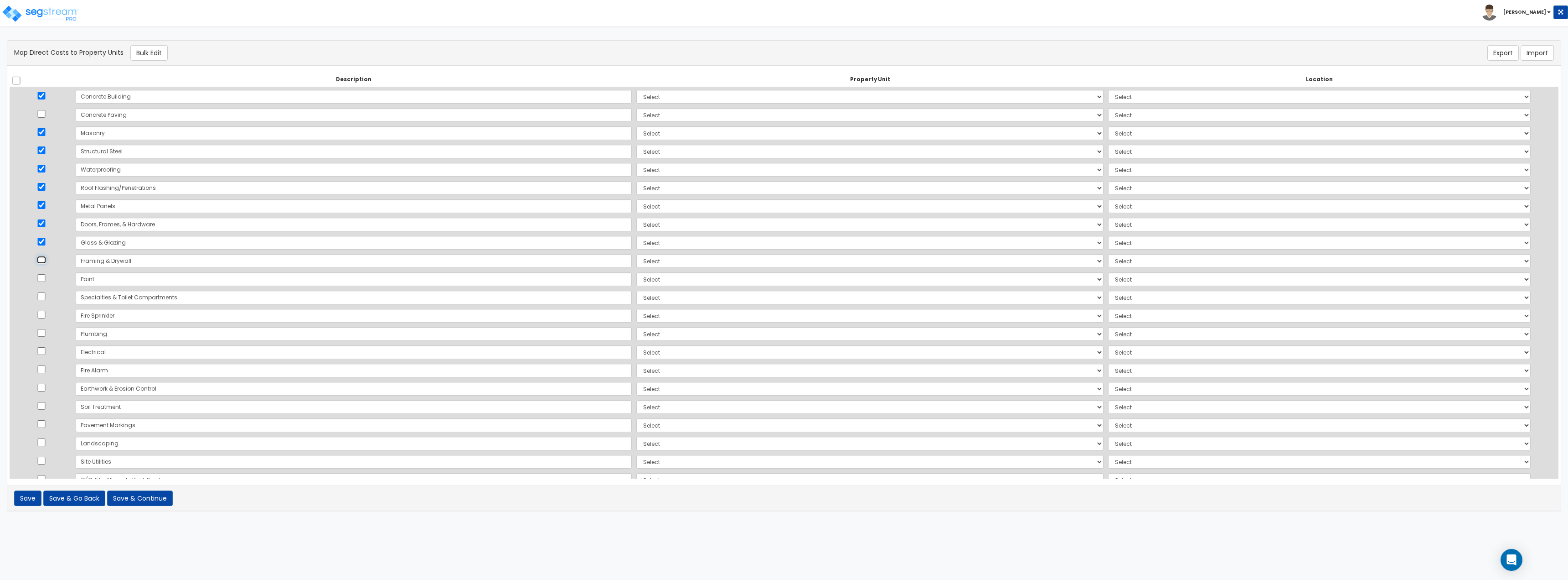
drag, startPoint x: 45, startPoint y: 258, endPoint x: 45, endPoint y: 266, distance: 8.0
click at [45, 259] on input "checkbox" at bounding box center [42, 260] width 9 height 7
checkbox input "true"
click at [46, 279] on input "checkbox" at bounding box center [42, 278] width 9 height 7
checkbox input "true"
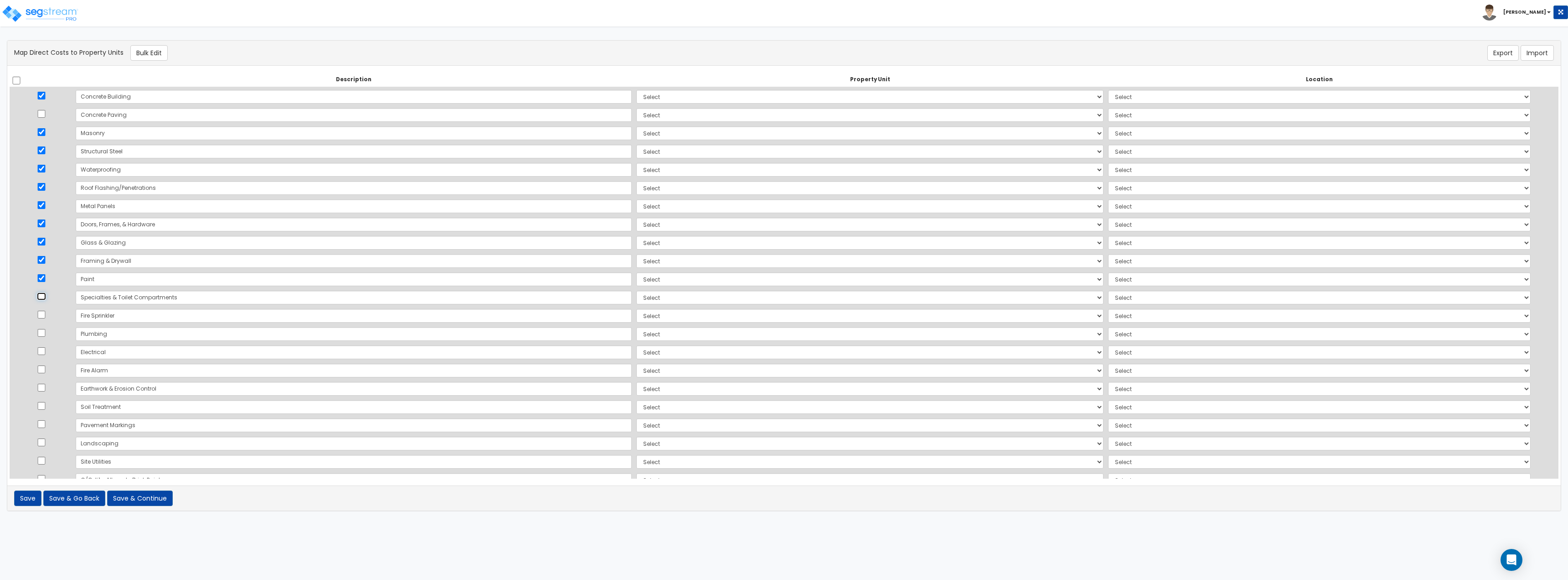
click at [46, 298] on input "checkbox" at bounding box center [42, 296] width 9 height 7
checkbox input "true"
click at [45, 314] on input "checkbox" at bounding box center [42, 314] width 9 height 7
checkbox input "true"
click at [44, 317] on input "checkbox" at bounding box center [42, 332] width 9 height 7
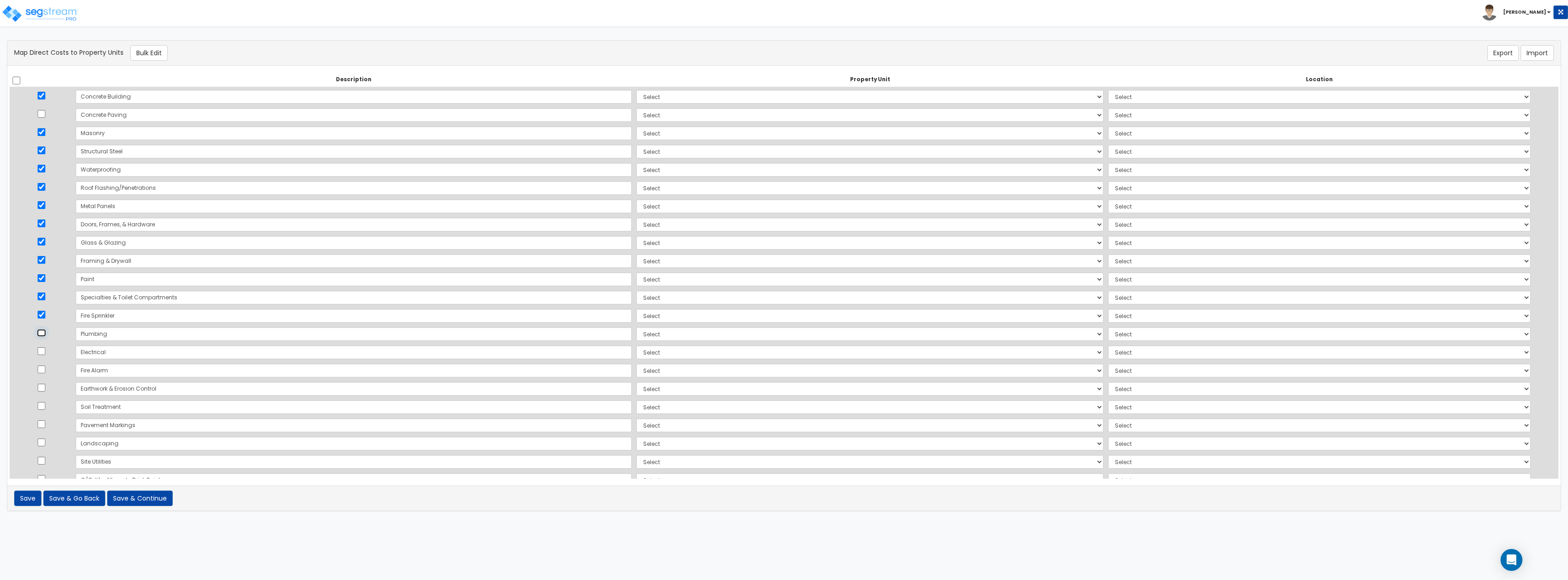
checkbox input "true"
click at [43, 317] on input "checkbox" at bounding box center [42, 351] width 9 height 7
checkbox input "true"
click at [46, 317] on input "checkbox" at bounding box center [42, 369] width 9 height 7
checkbox input "true"
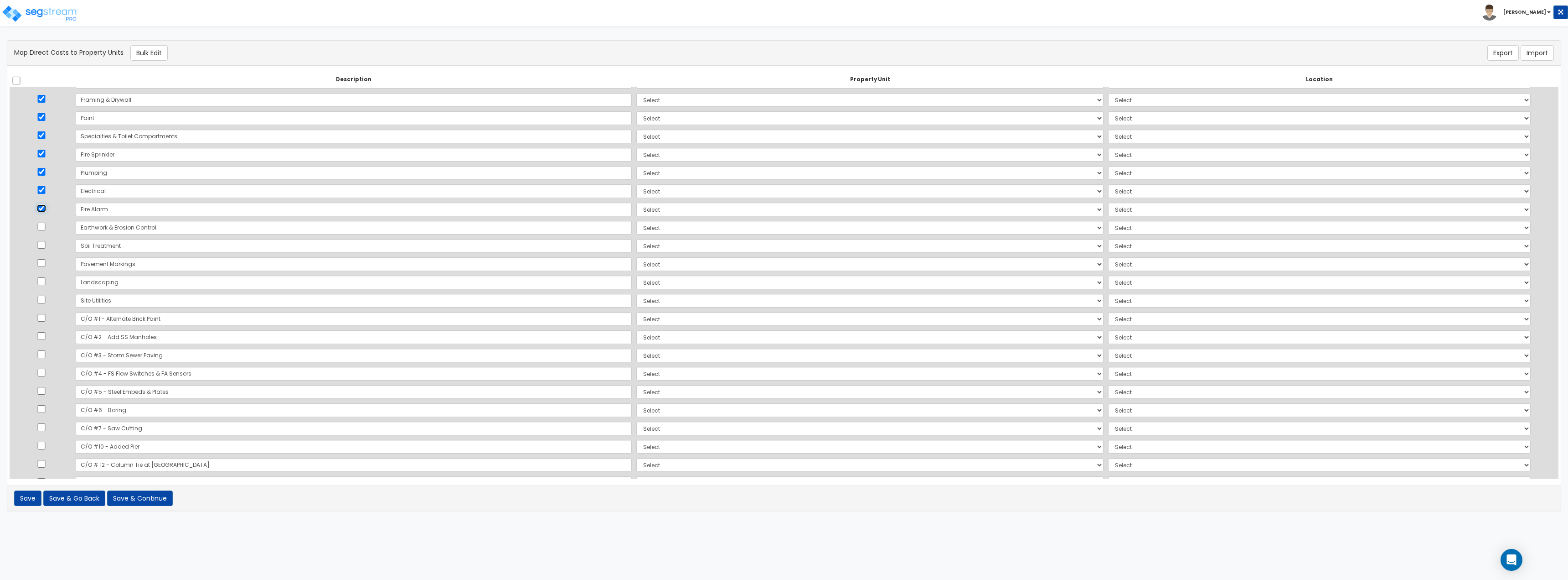
scroll to position [183, 0]
click at [44, 295] on input "checkbox" at bounding box center [42, 296] width 9 height 7
checkbox input "true"
click at [46, 296] on input "checkbox" at bounding box center [42, 296] width 9 height 7
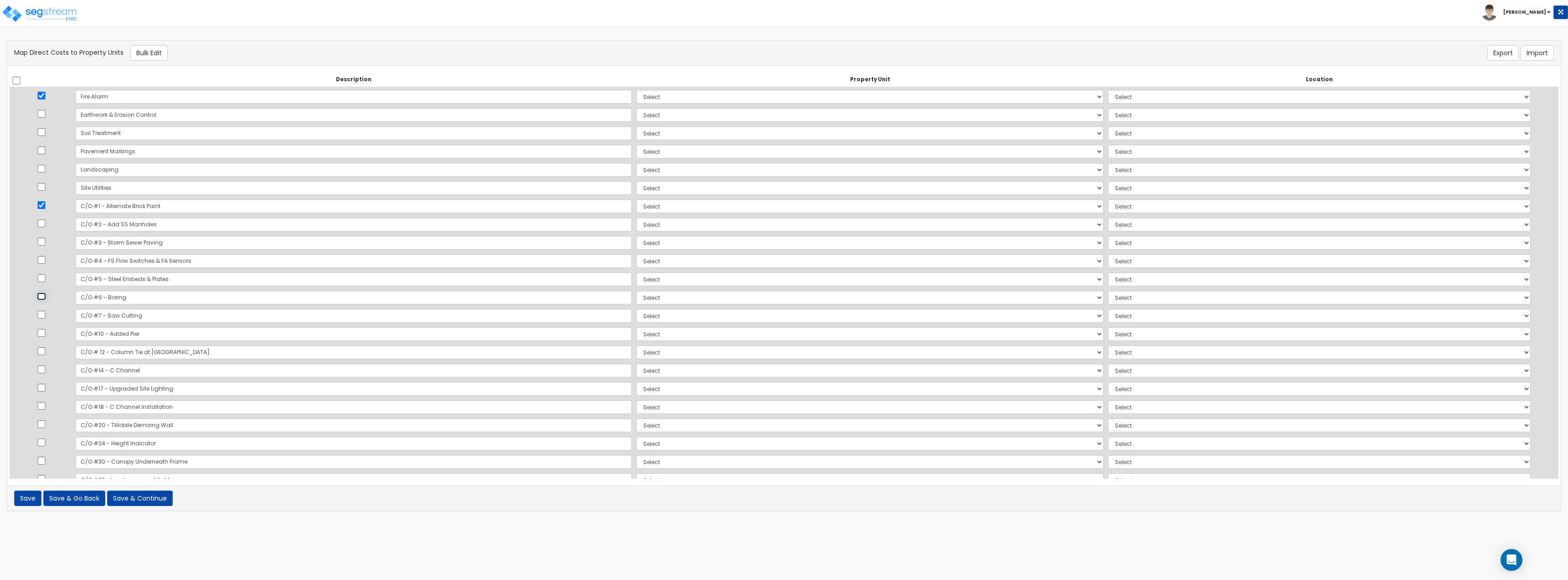
checkbox input "true"
click at [46, 278] on input "checkbox" at bounding box center [42, 278] width 9 height 7
checkbox input "true"
click at [44, 317] on input "checkbox" at bounding box center [42, 332] width 9 height 7
checkbox input "true"
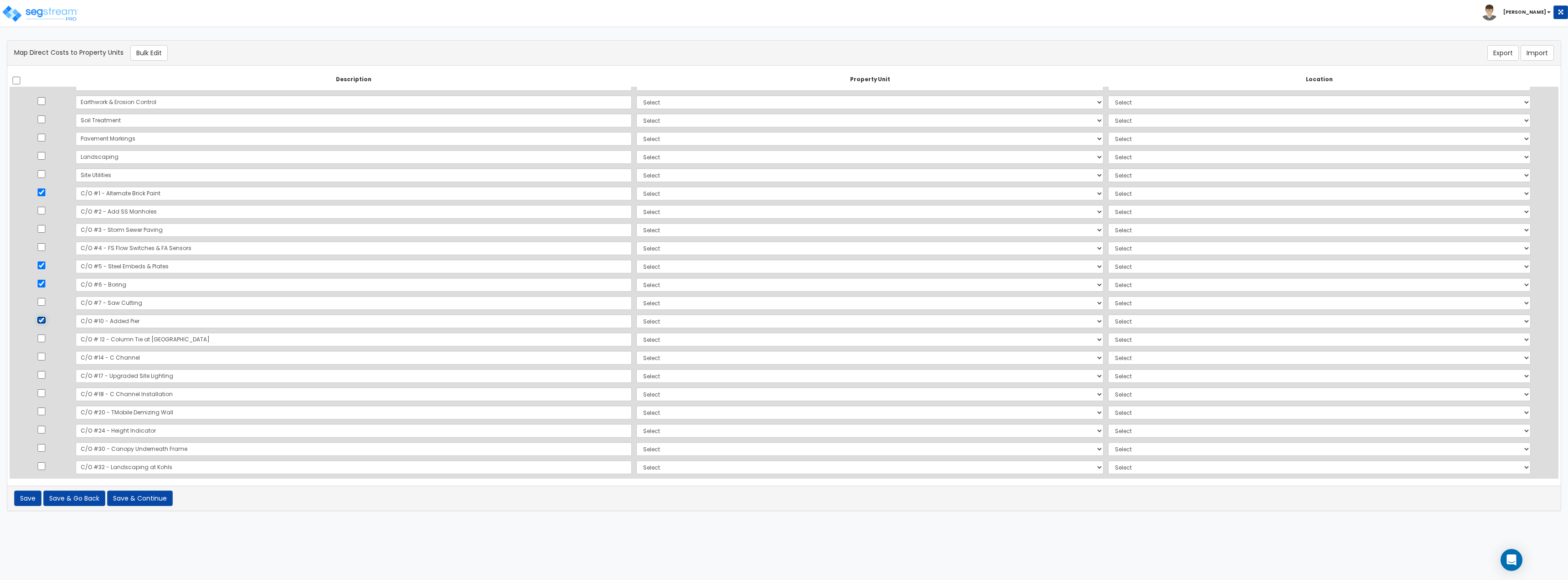
scroll to position [294, 0]
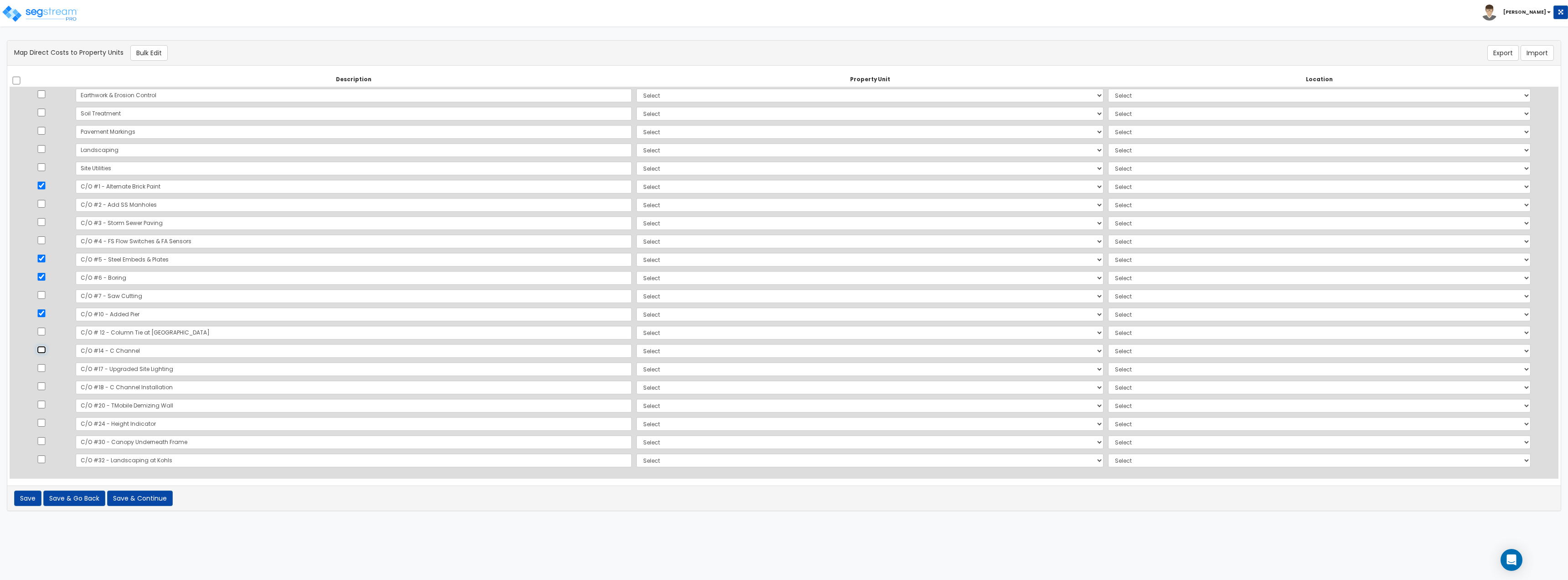
click at [46, 317] on input "checkbox" at bounding box center [42, 349] width 9 height 7
checkbox input "true"
click at [51, 317] on td at bounding box center [41, 405] width 64 height 18
click at [46, 317] on input "checkbox" at bounding box center [42, 405] width 9 height 7
checkbox input "true"
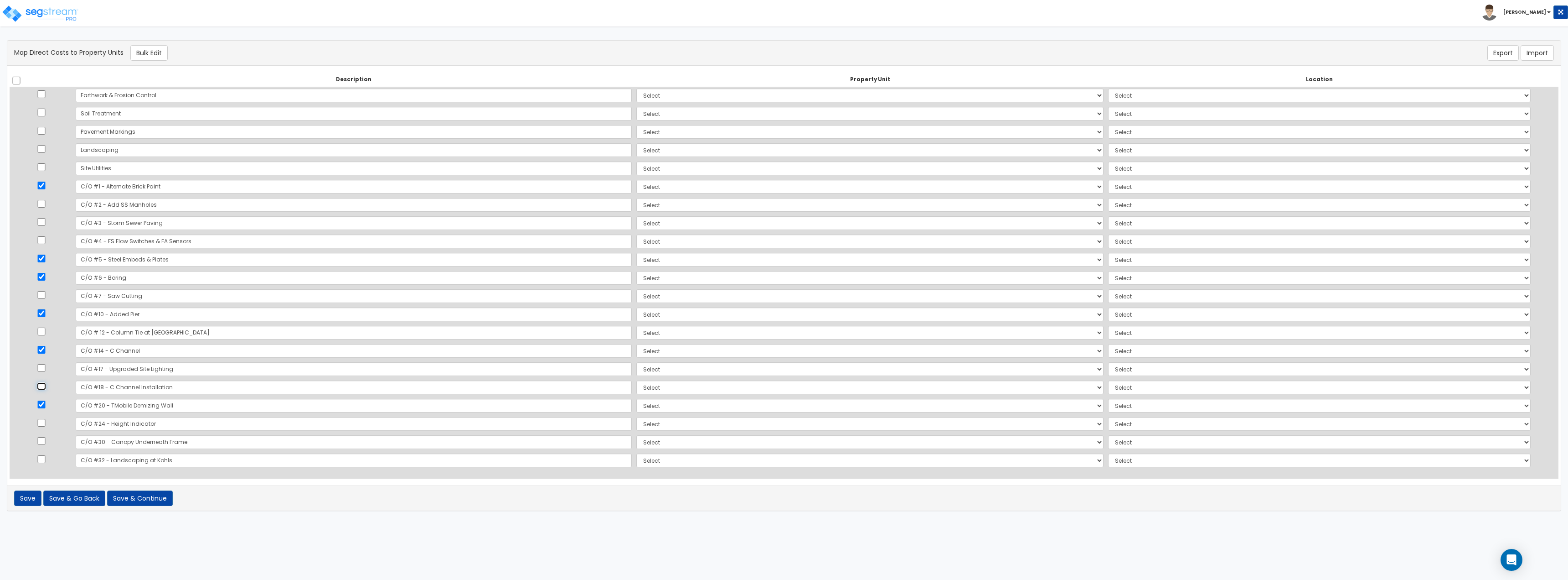
click at [46, 317] on input "checkbox" at bounding box center [42, 386] width 9 height 7
checkbox input "true"
click at [43, 317] on input "checkbox" at bounding box center [42, 441] width 9 height 7
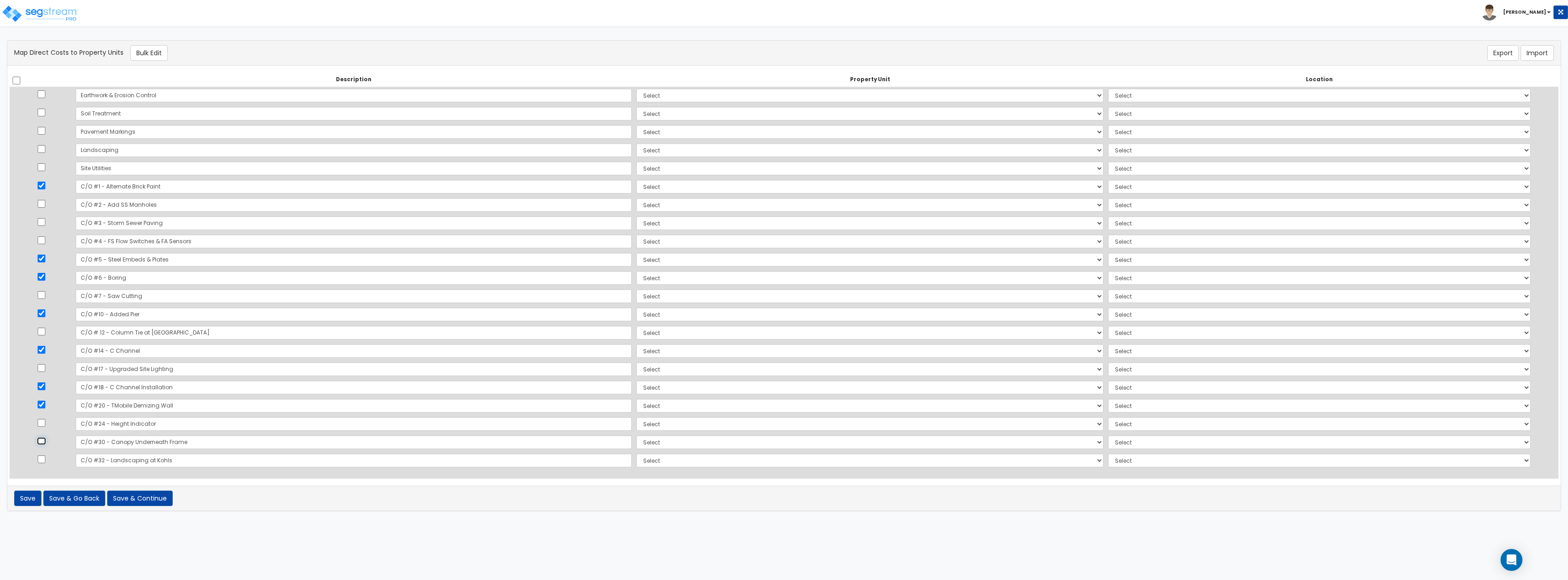
checkbox input "true"
click at [151, 53] on button "Bulk Edit" at bounding box center [149, 53] width 38 height 16
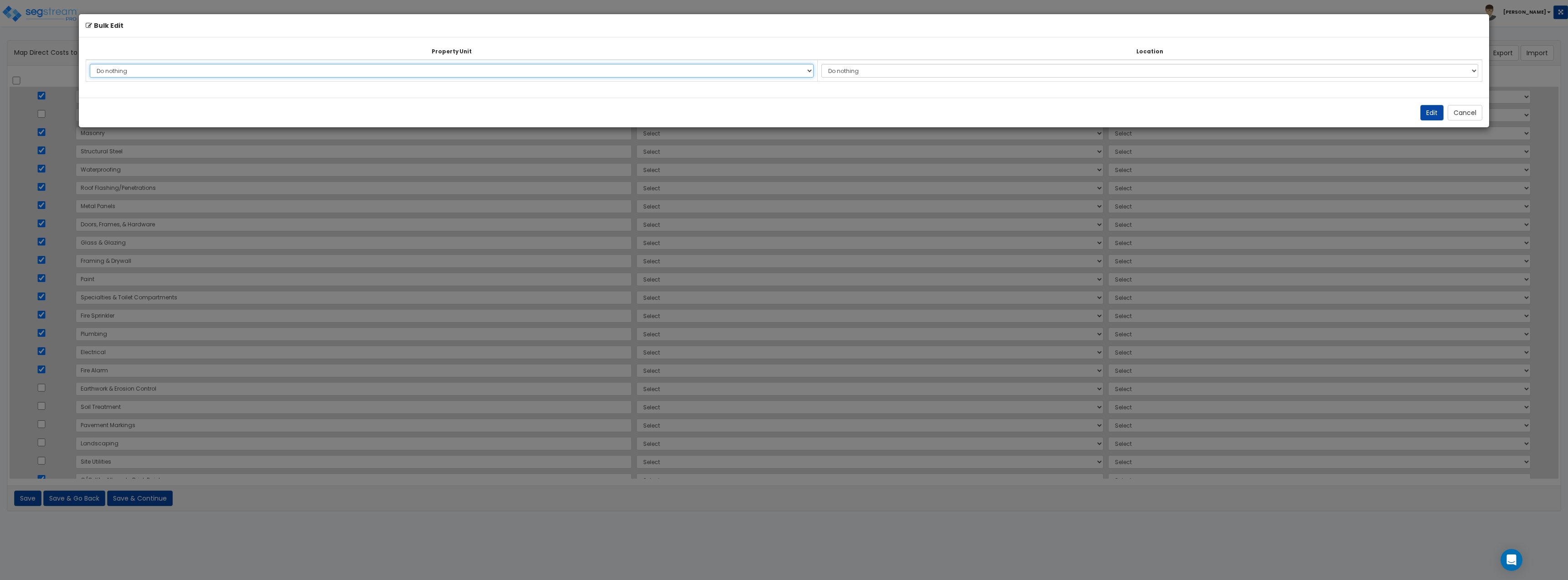
click at [296, 71] on select "Do nothing 570 W. Hwy 80 630 W US HWY 80 Site Improvements Add Additional Prope…" at bounding box center [451, 70] width 724 height 14
select select "166143"
click at [90, 64] on select "Do nothing 570 W. Hwy 80 630 W US HWY 80 Site Improvements Add Additional Prope…" at bounding box center [451, 70] width 724 height 14
click at [700, 74] on select "Do nothing Add Additional Location Building Building Interior" at bounding box center [1150, 70] width 657 height 14
select select "6"
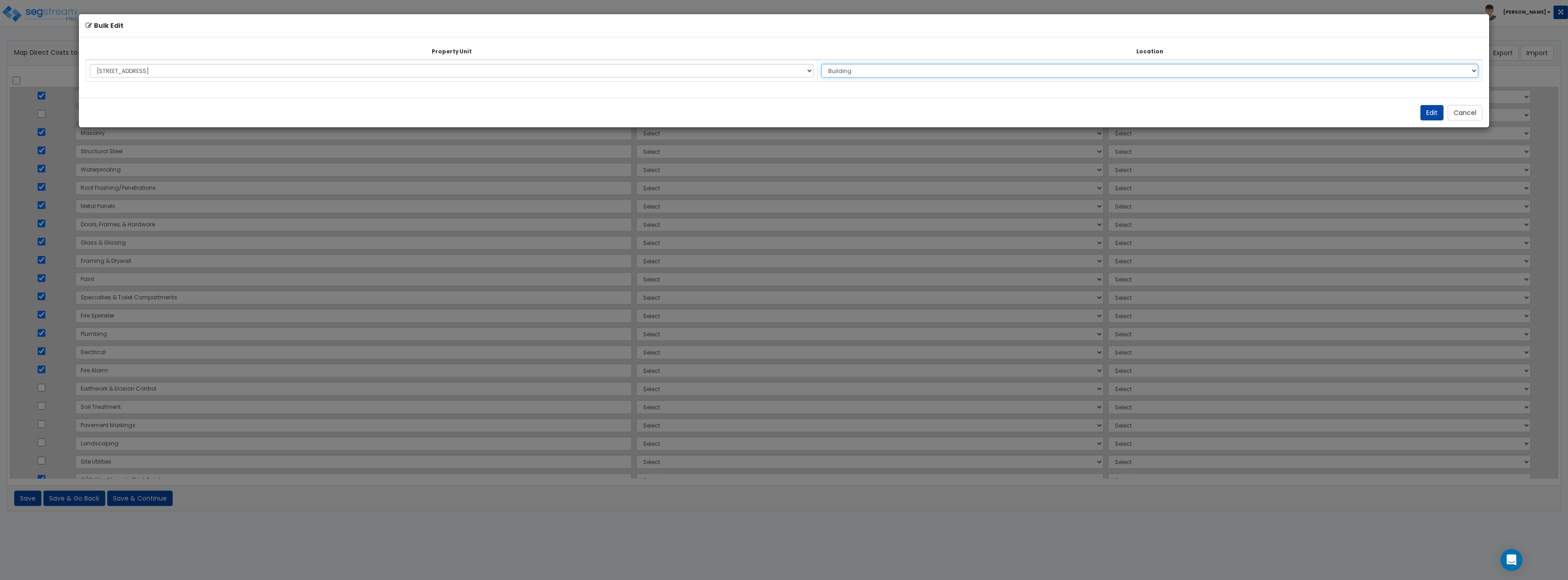
click at [700, 64] on select "Do nothing Add Additional Location Building Building Interior" at bounding box center [1150, 70] width 657 height 14
click at [700, 118] on button "Edit" at bounding box center [1431, 113] width 23 height 16
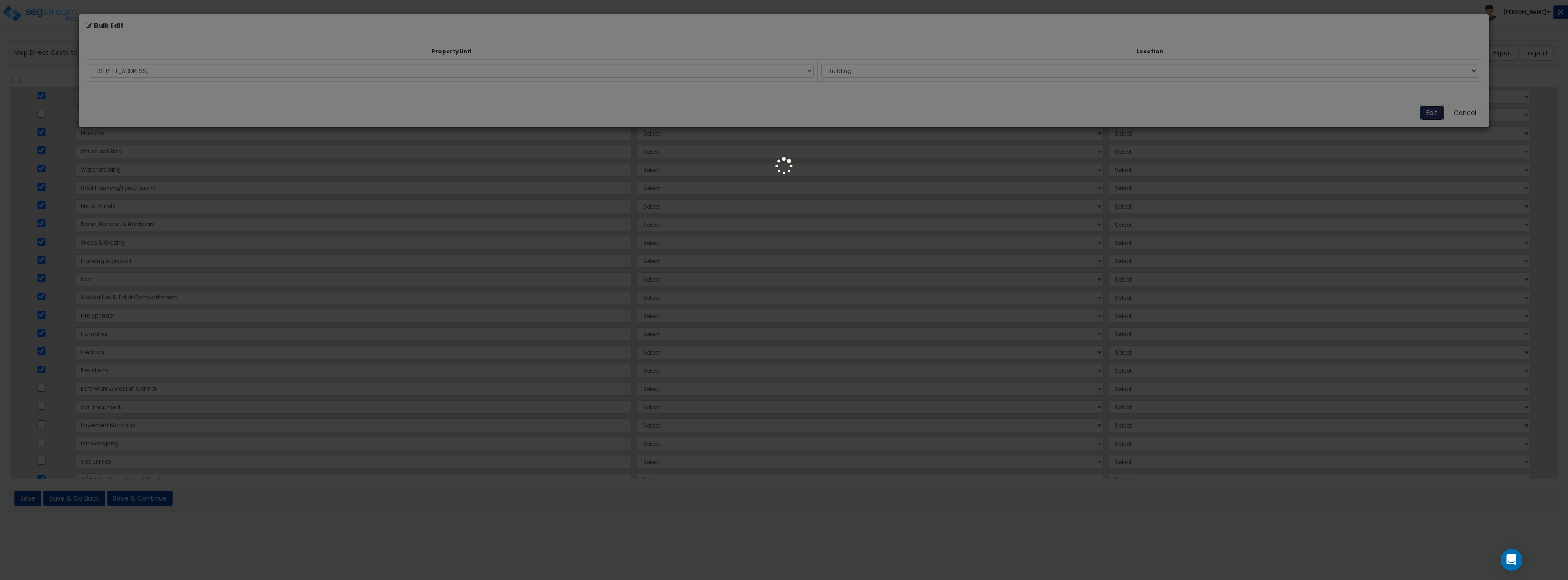
select select "166143"
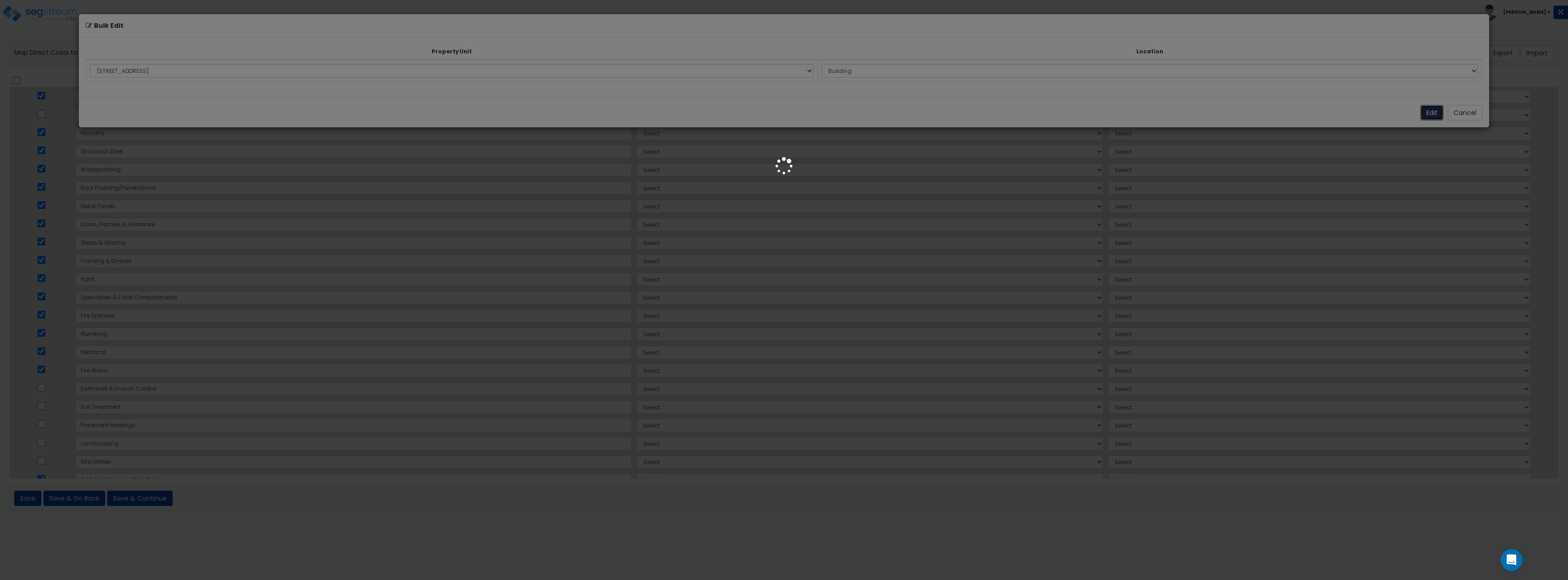
select select "166143"
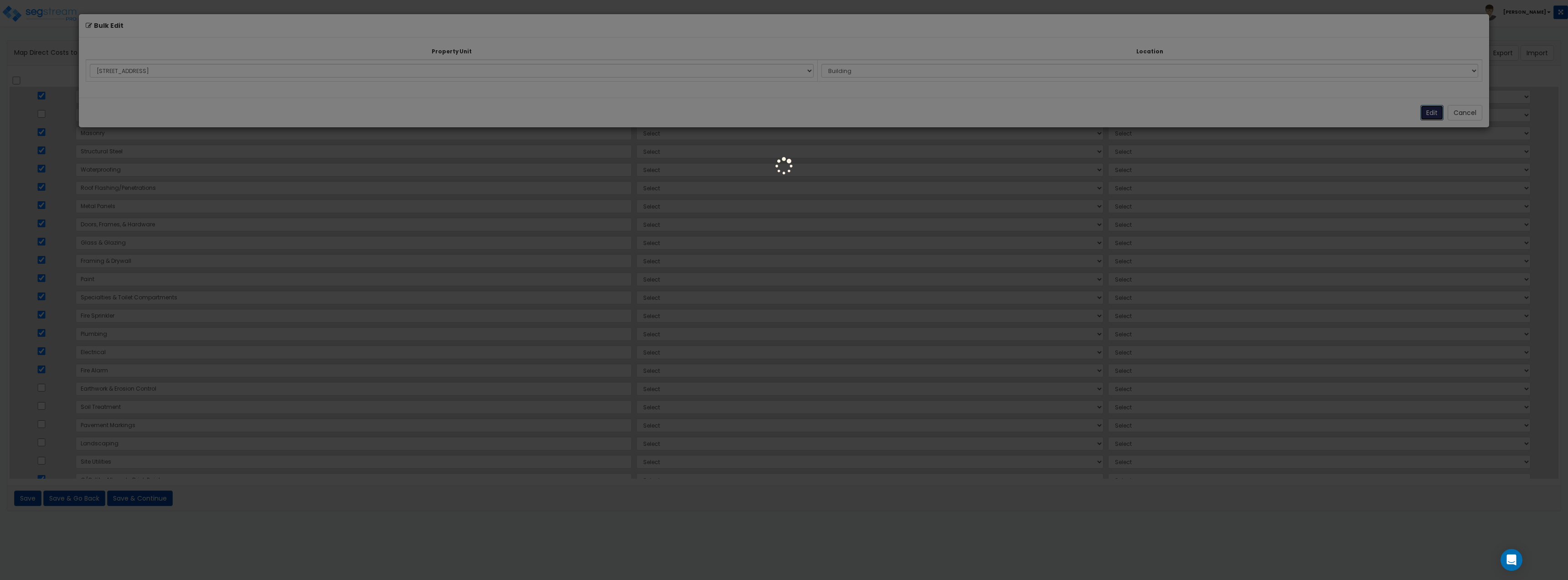
select select "166143"
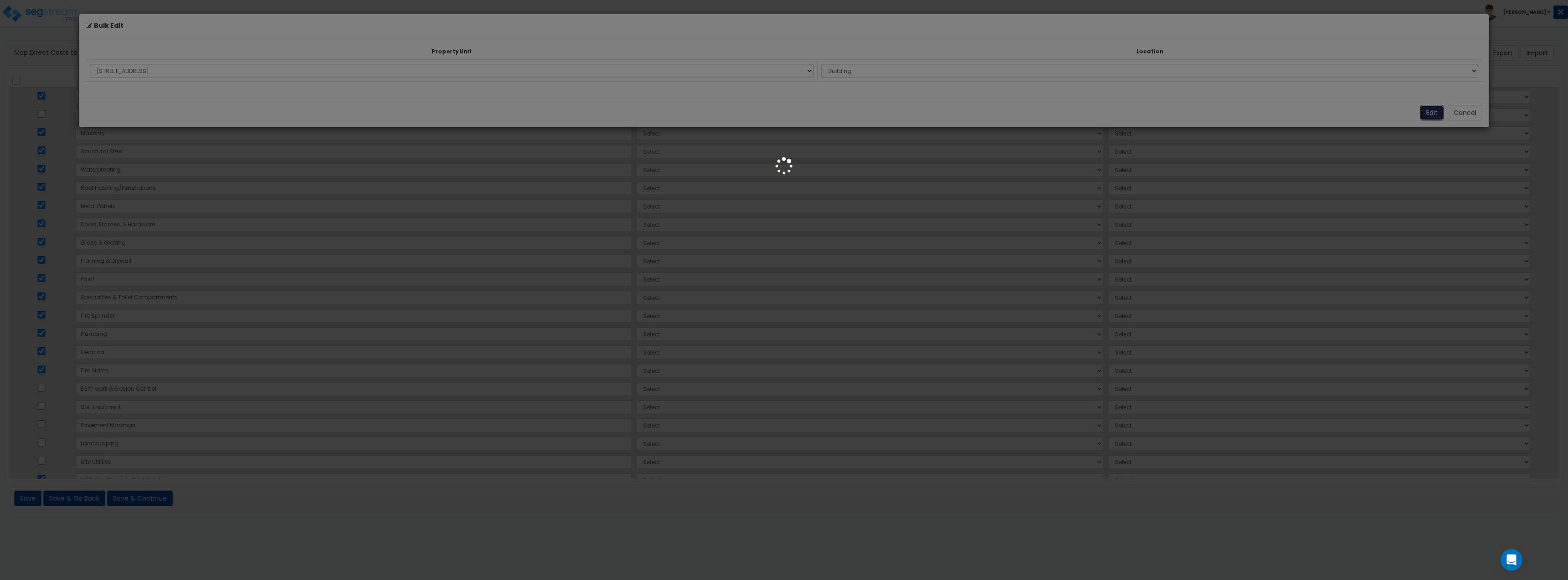
select select "166143"
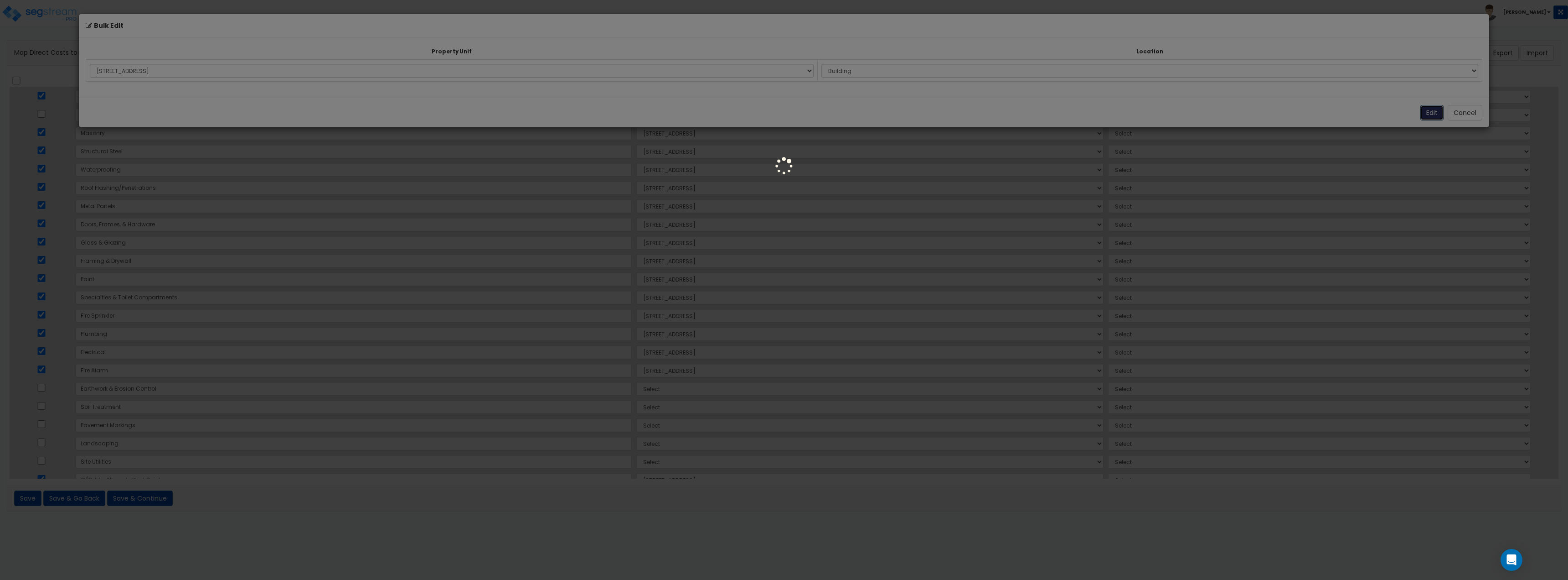
select select "166143"
select select "6"
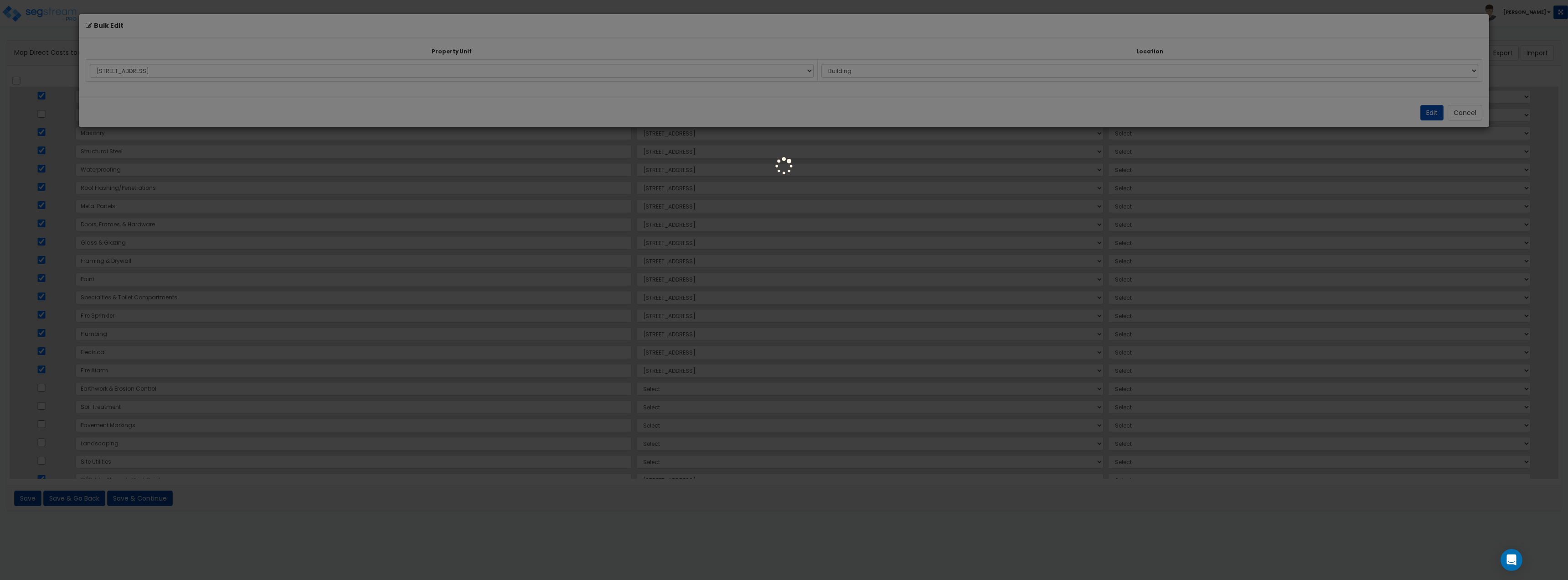
select select "6"
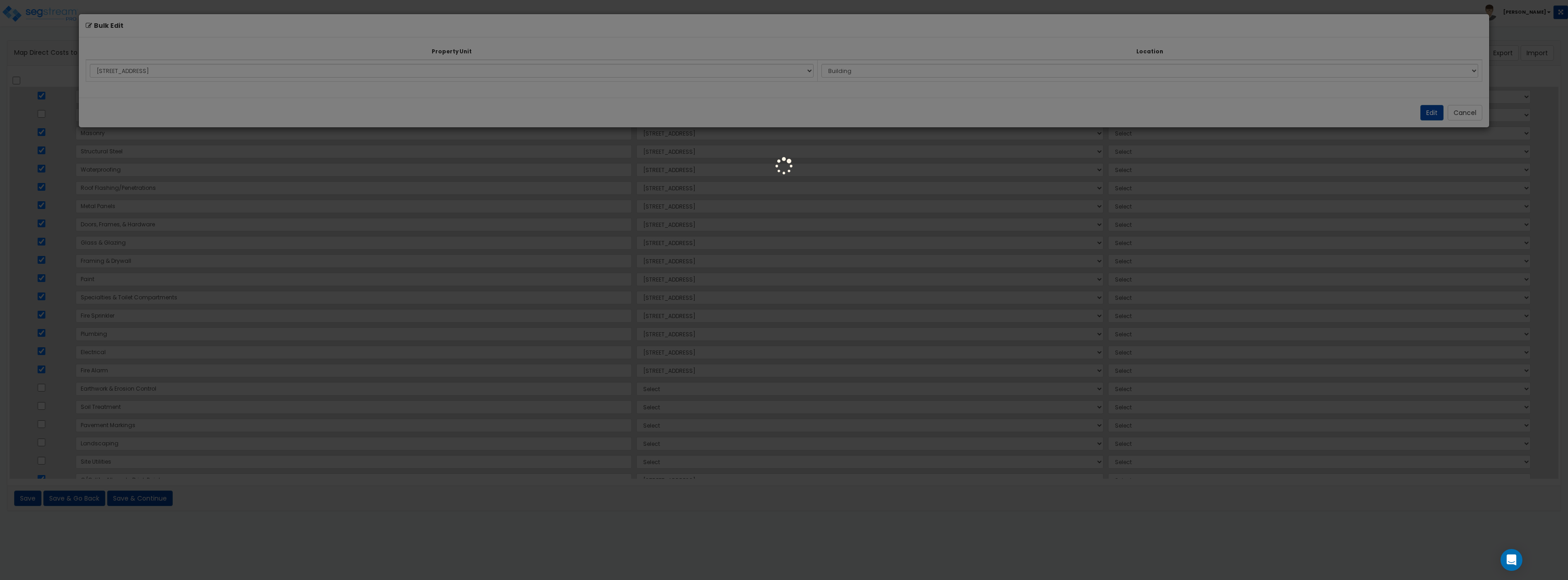
select select "6"
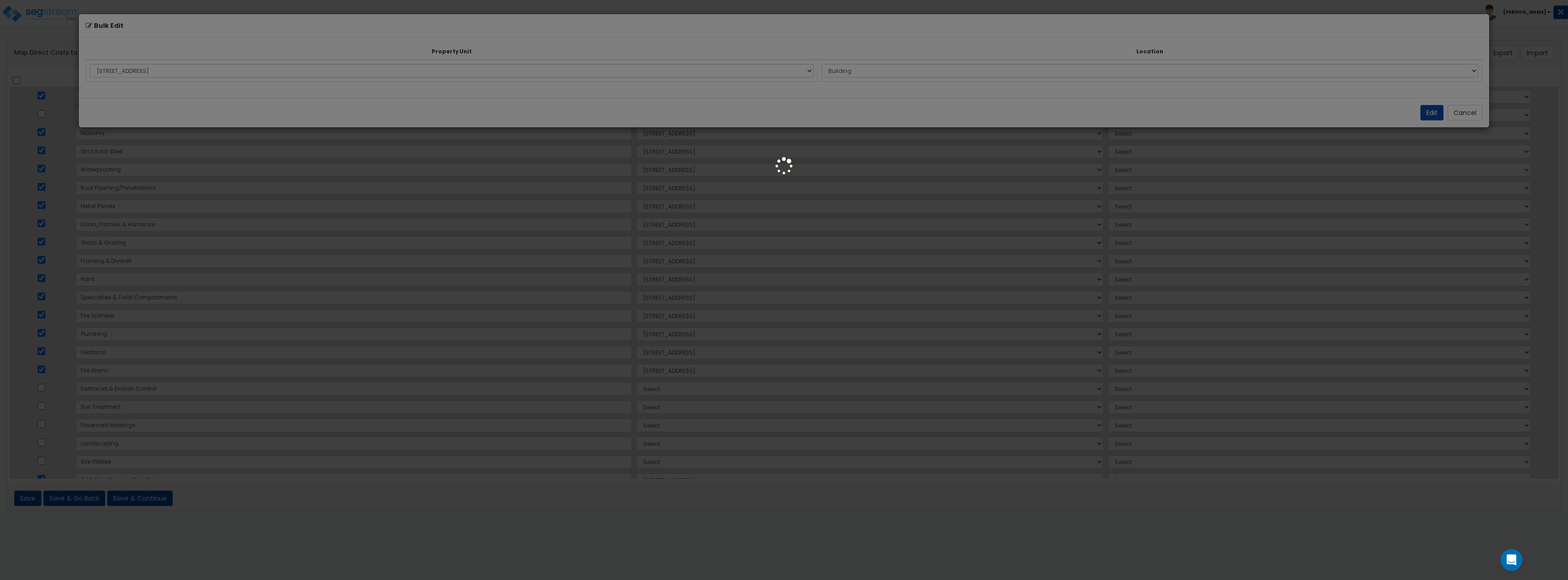
select select "6"
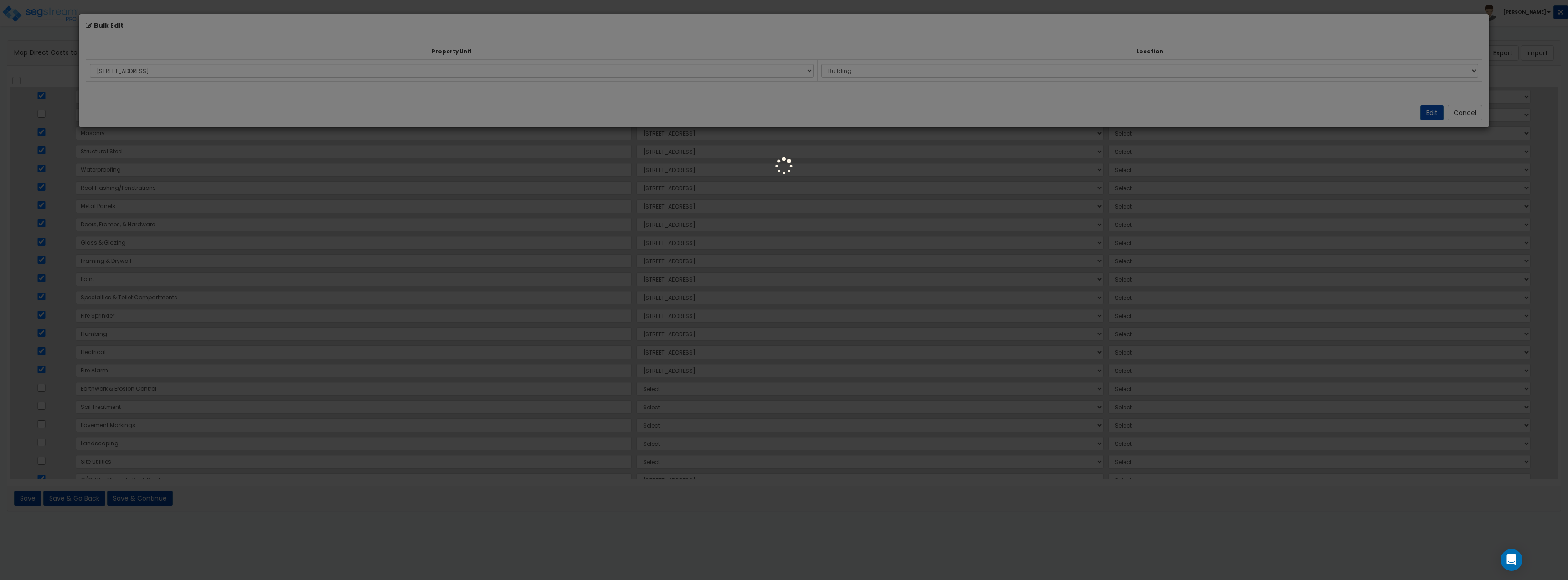
select select "6"
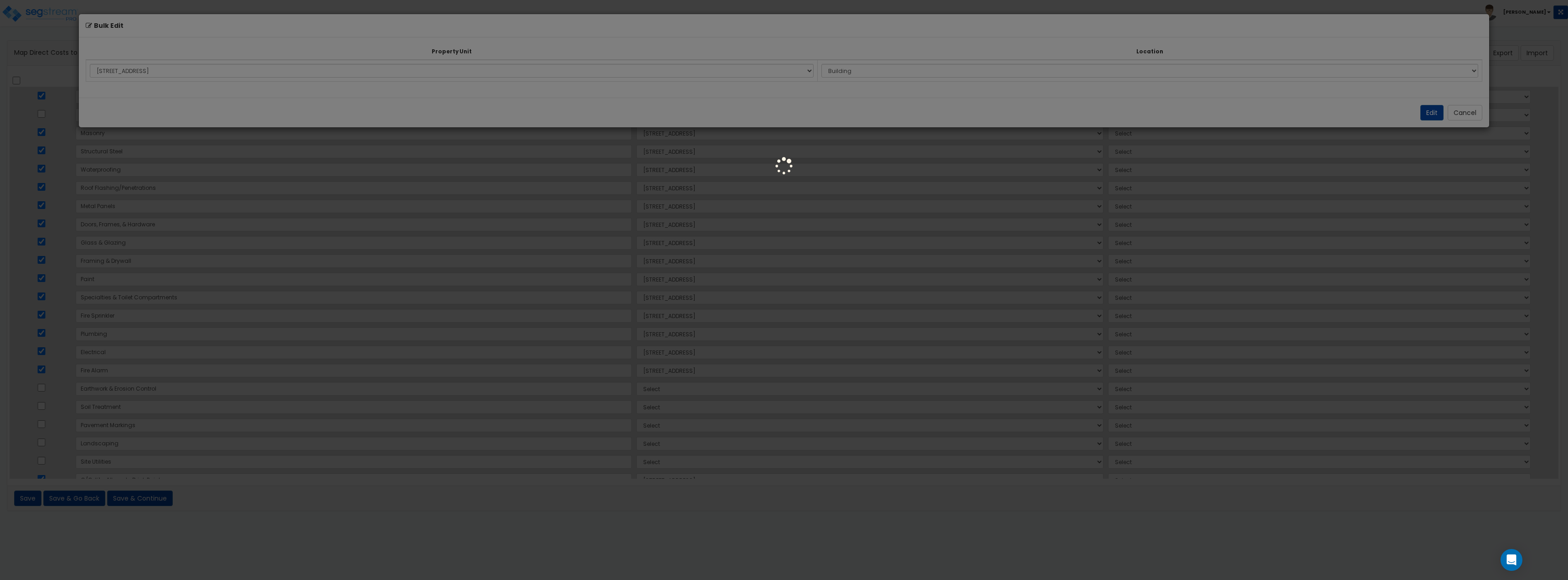
select select "6"
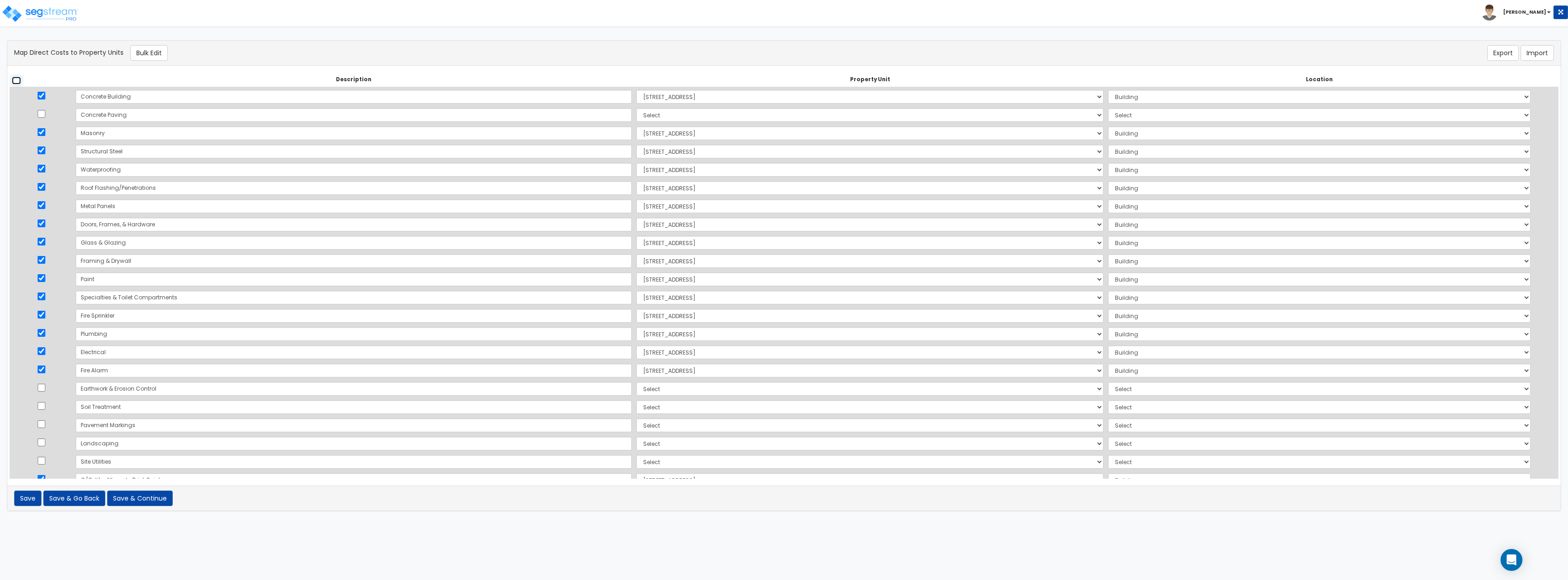
click at [18, 81] on input "checkbox" at bounding box center [17, 80] width 9 height 7
checkbox input "true"
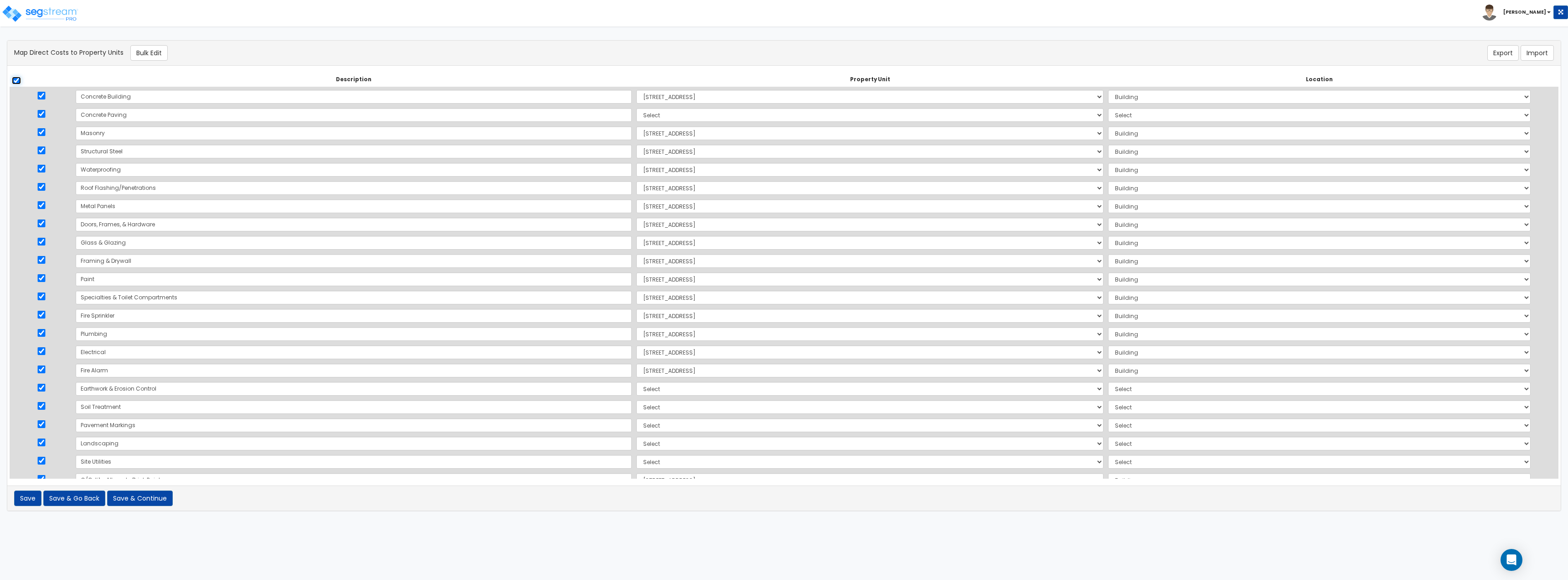
checkbox input "true"
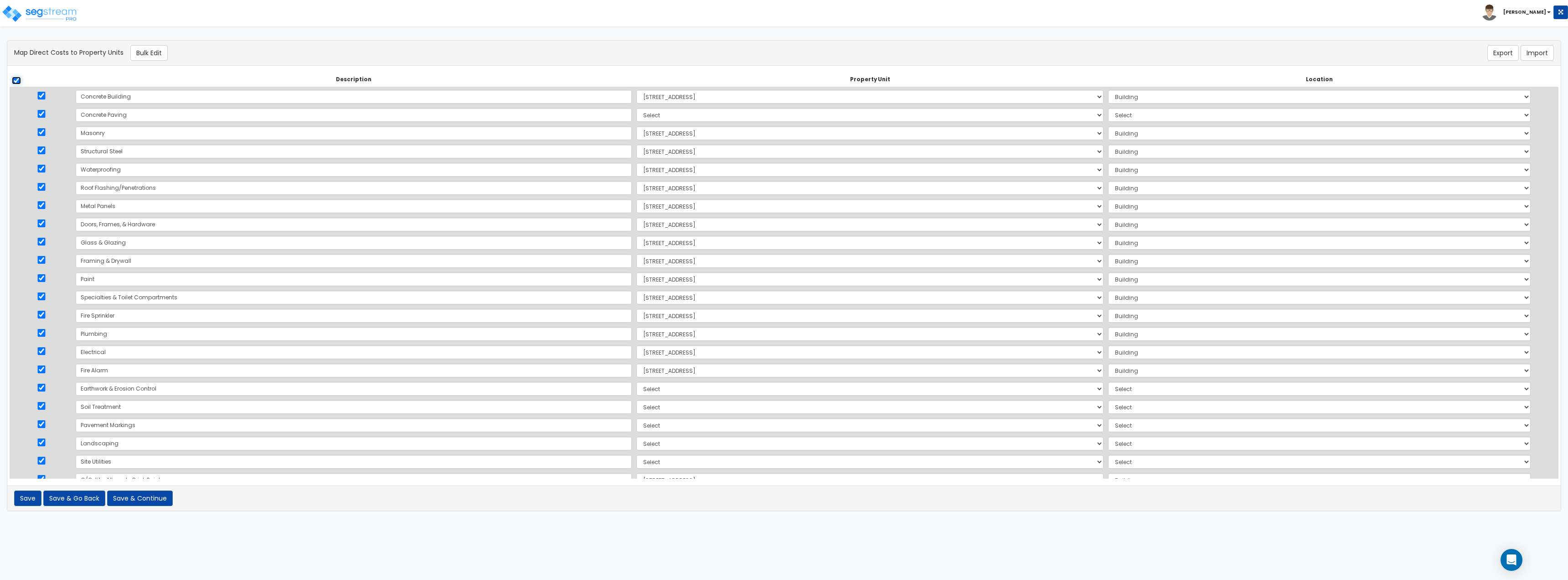
checkbox input "true"
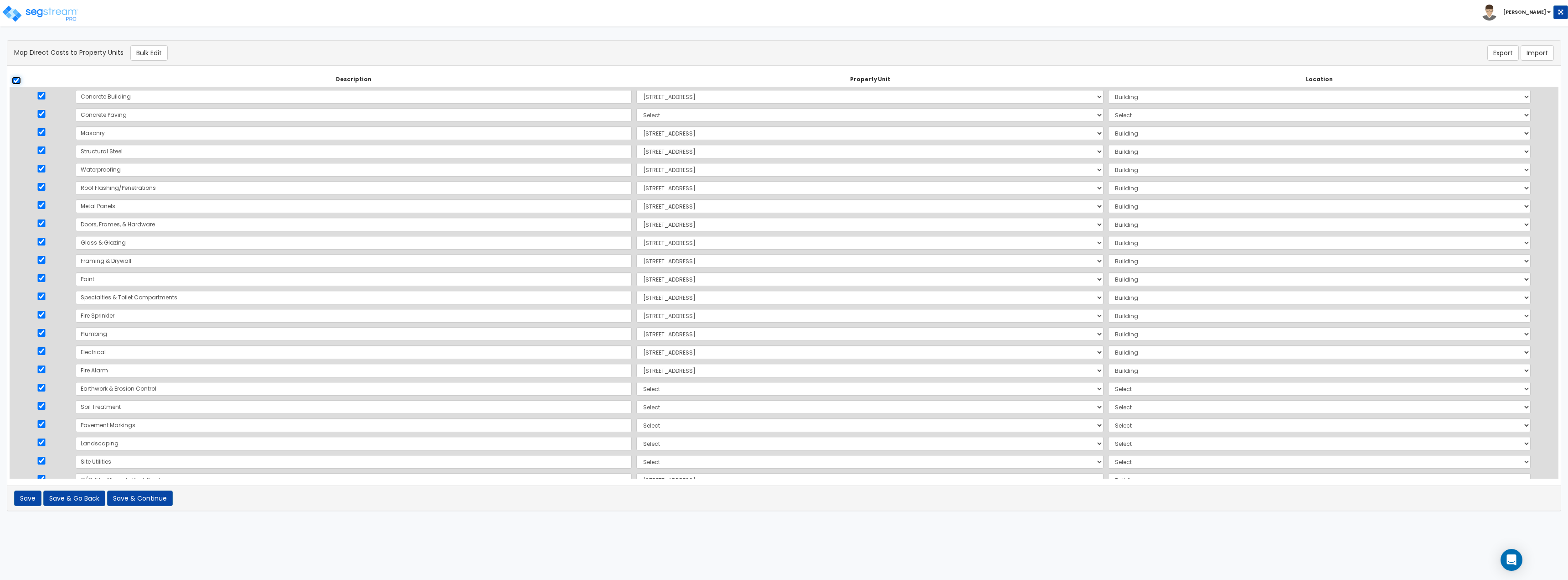
checkbox input "true"
click at [18, 81] on input "checkbox" at bounding box center [17, 80] width 9 height 7
checkbox input "false"
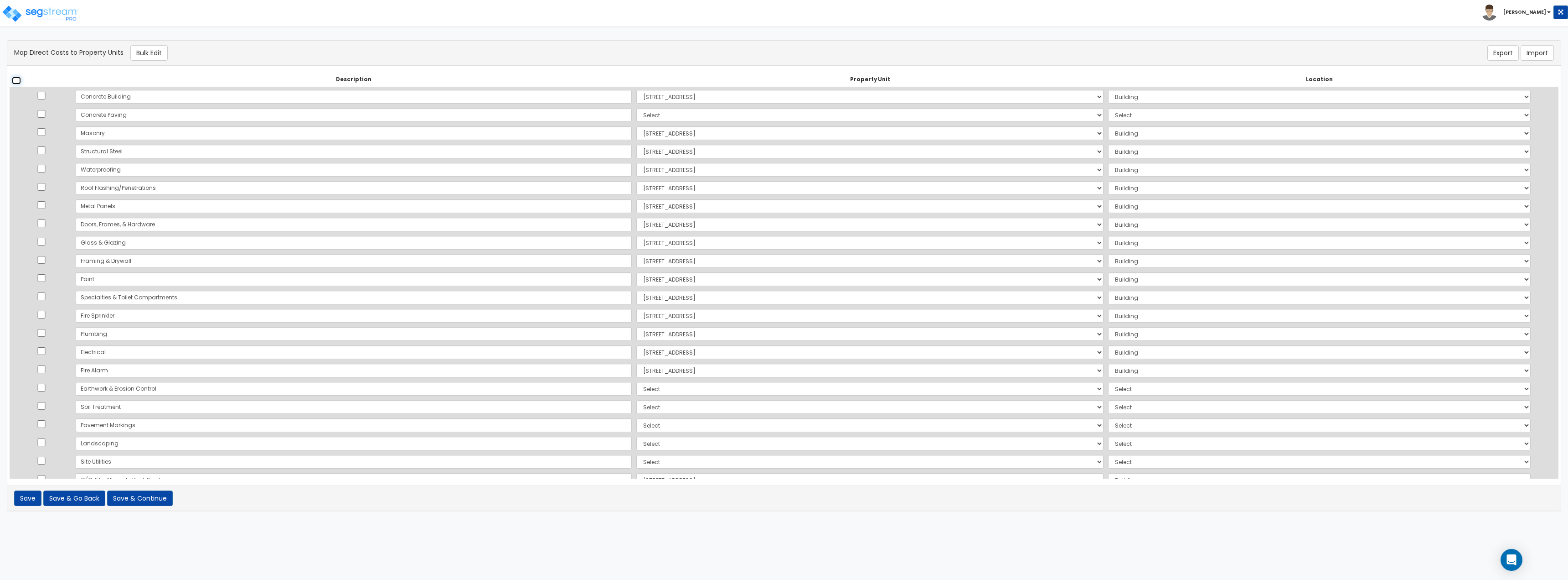
checkbox input "false"
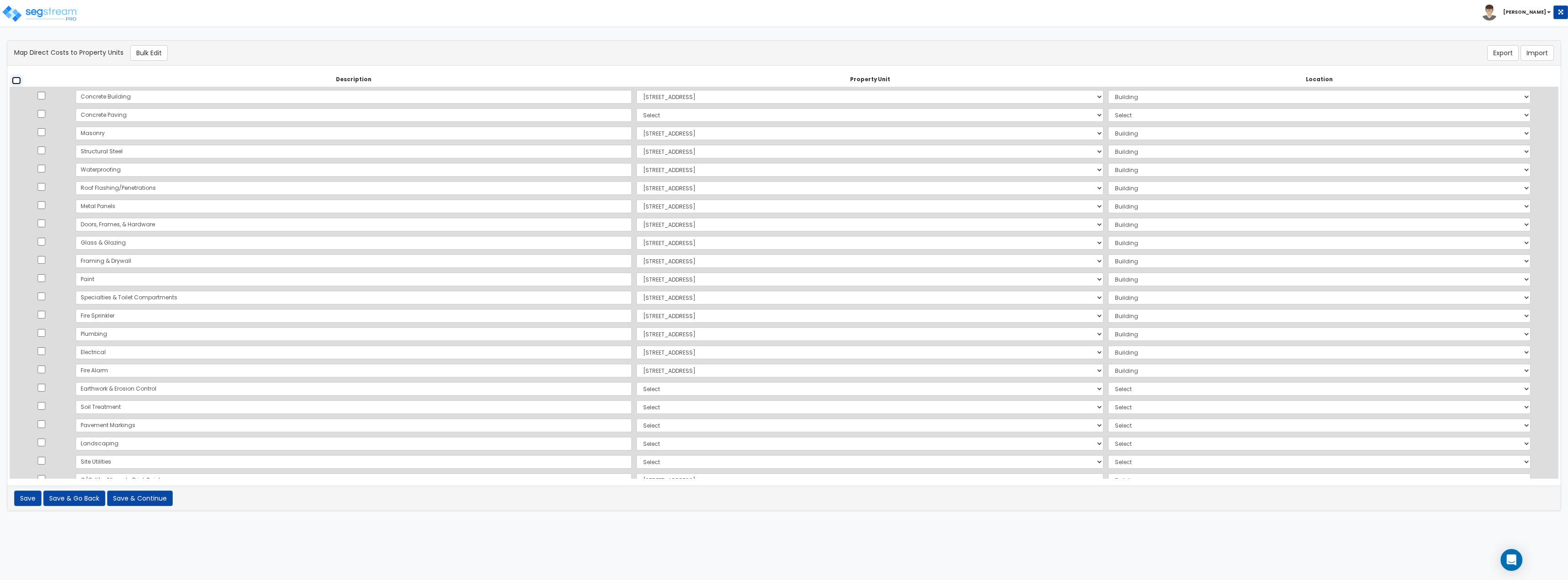
checkbox input "false"
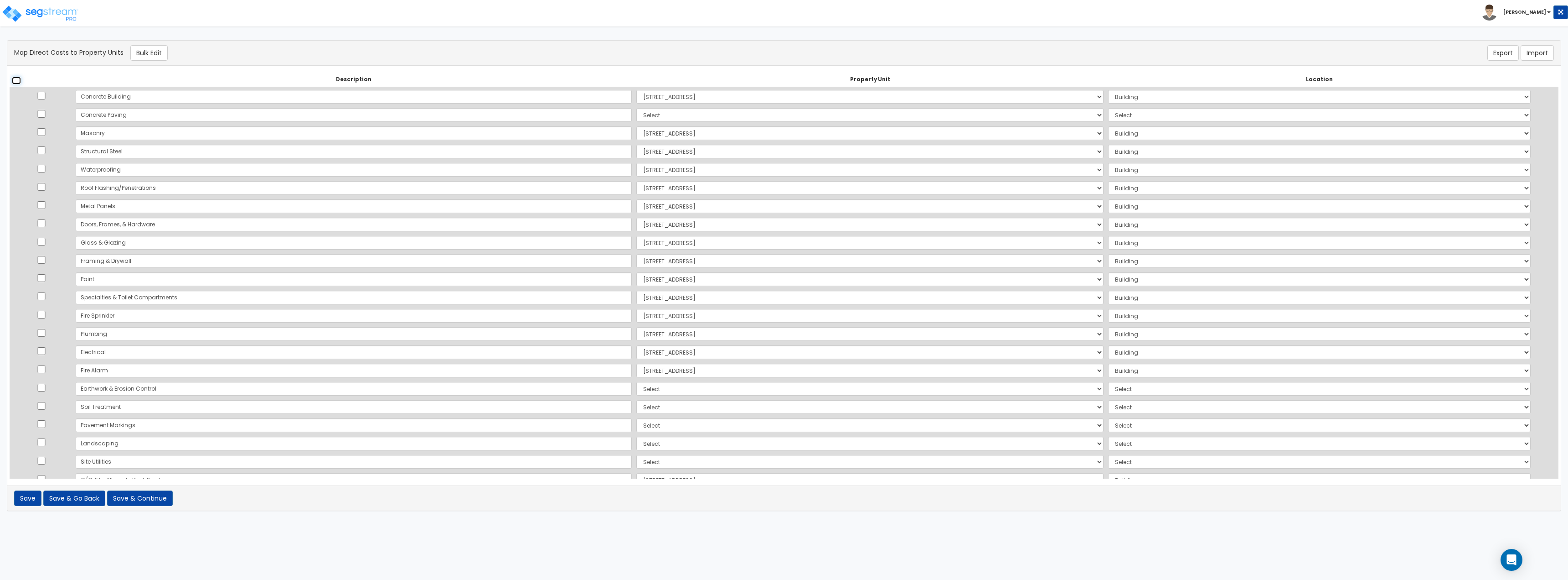
checkbox input "false"
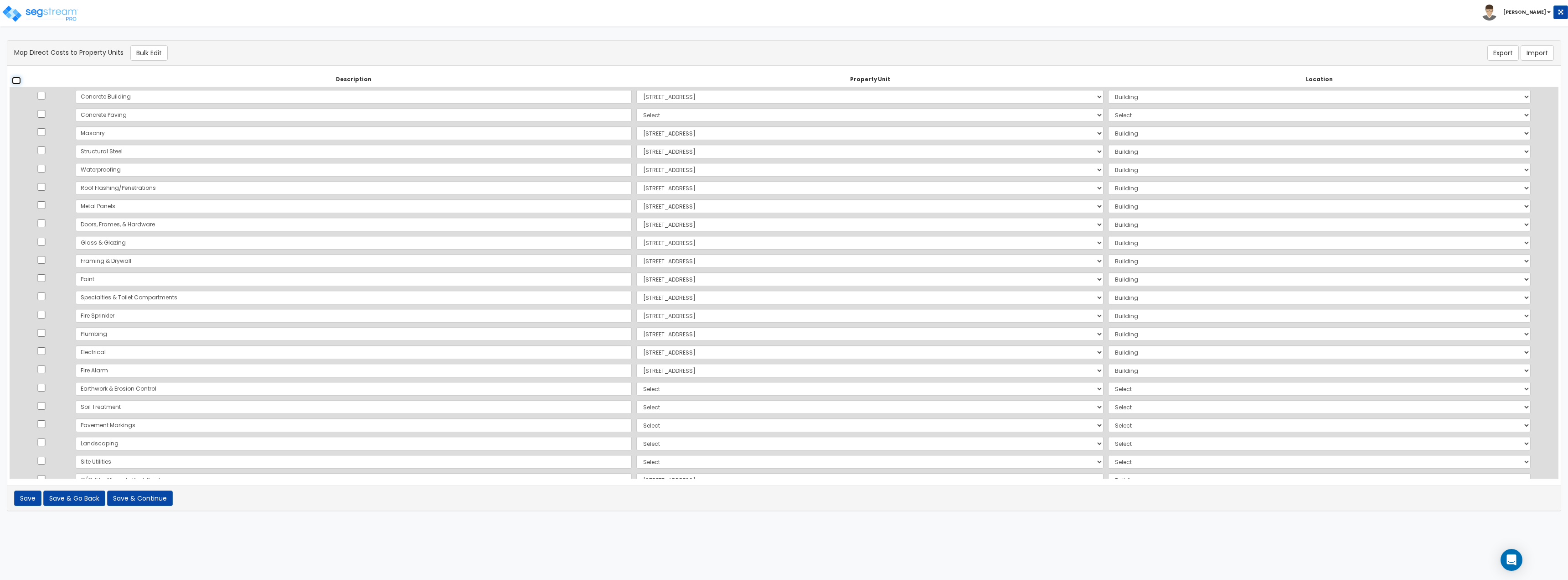
checkbox input "false"
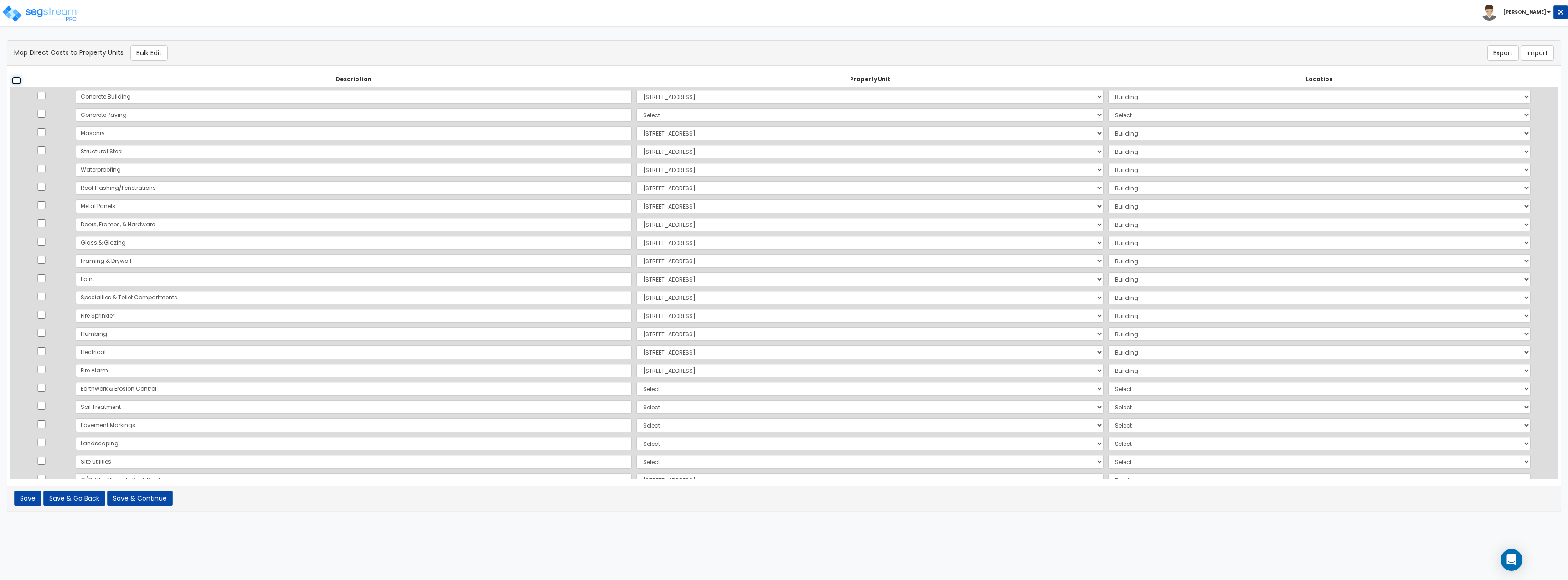
checkbox input "false"
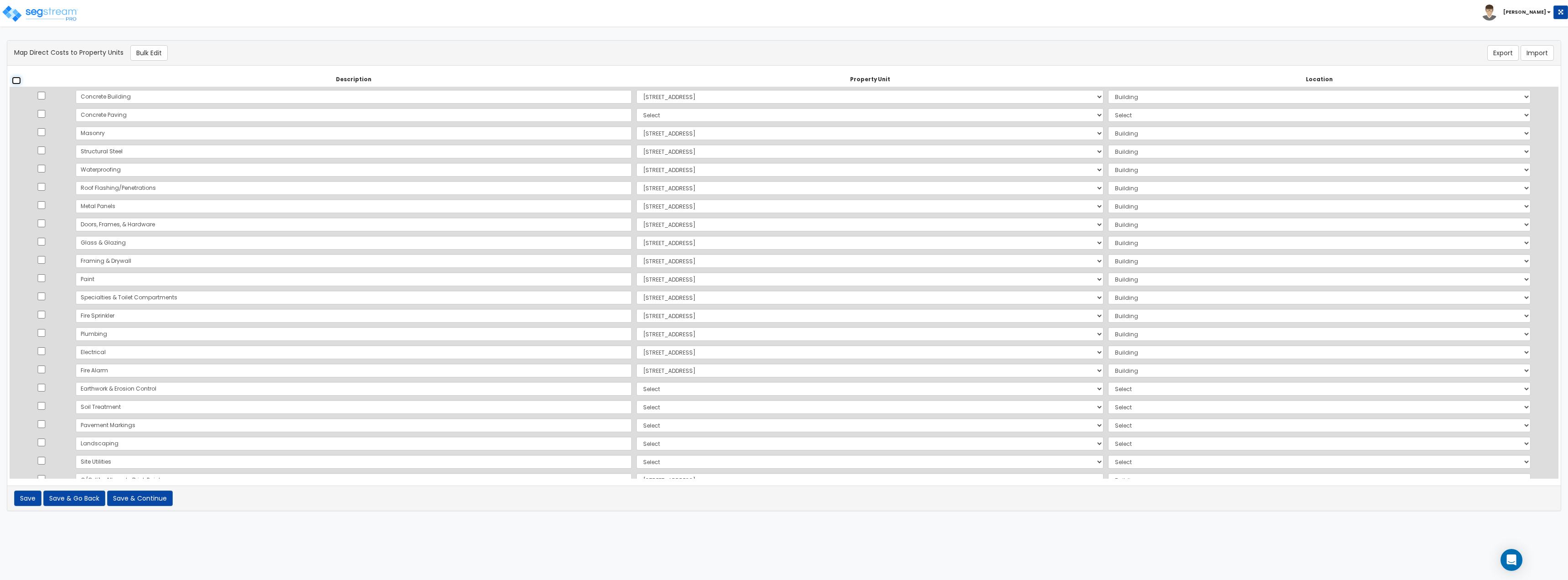
checkbox input "false"
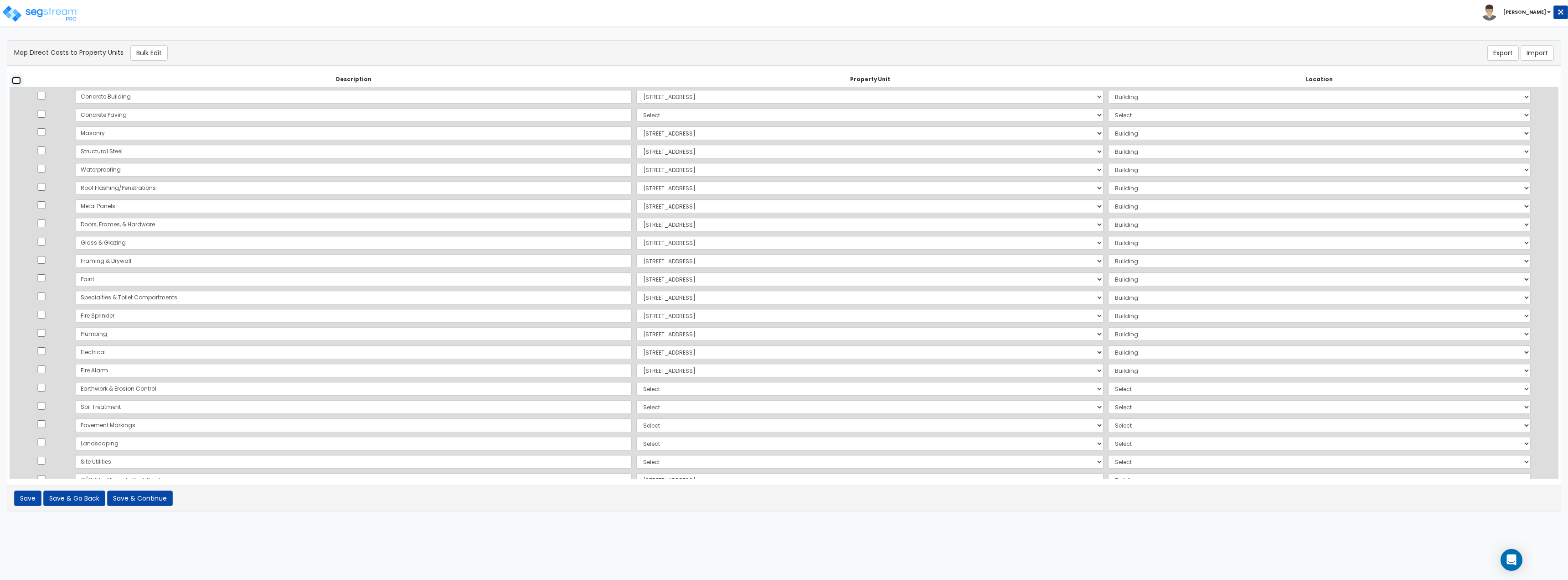
checkbox input "false"
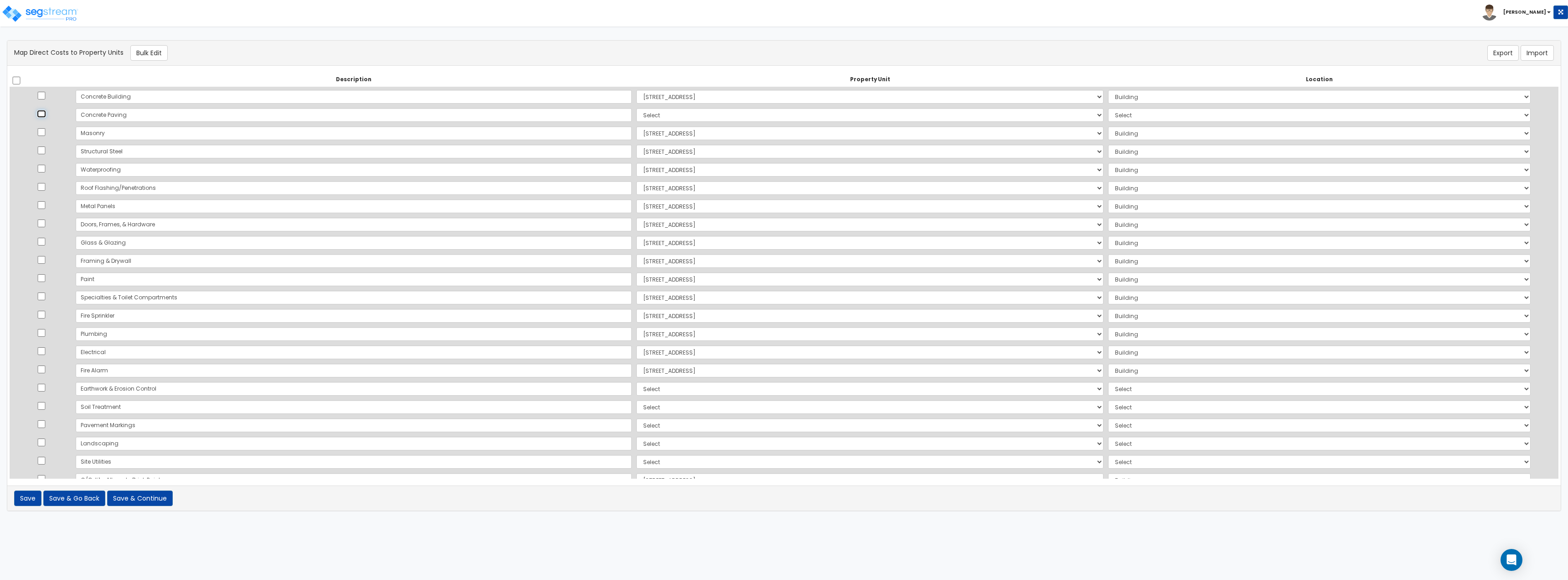
click at [46, 116] on input "checkbox" at bounding box center [42, 114] width 9 height 7
checkbox input "true"
click at [46, 317] on input "checkbox" at bounding box center [42, 387] width 9 height 7
checkbox input "true"
click at [46, 317] on input "checkbox" at bounding box center [42, 405] width 9 height 7
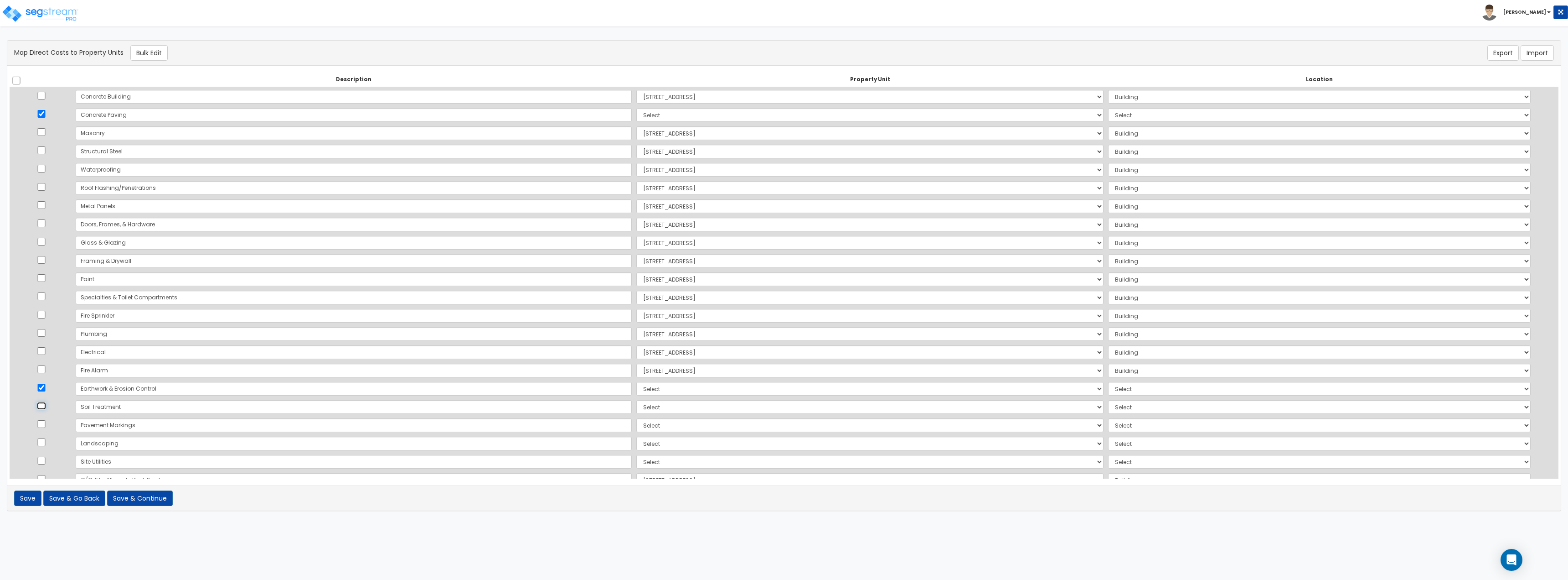
checkbox input "true"
click at [42, 317] on input "checkbox" at bounding box center [42, 424] width 9 height 7
checkbox input "true"
click at [46, 317] on input "checkbox" at bounding box center [42, 442] width 9 height 7
checkbox input "true"
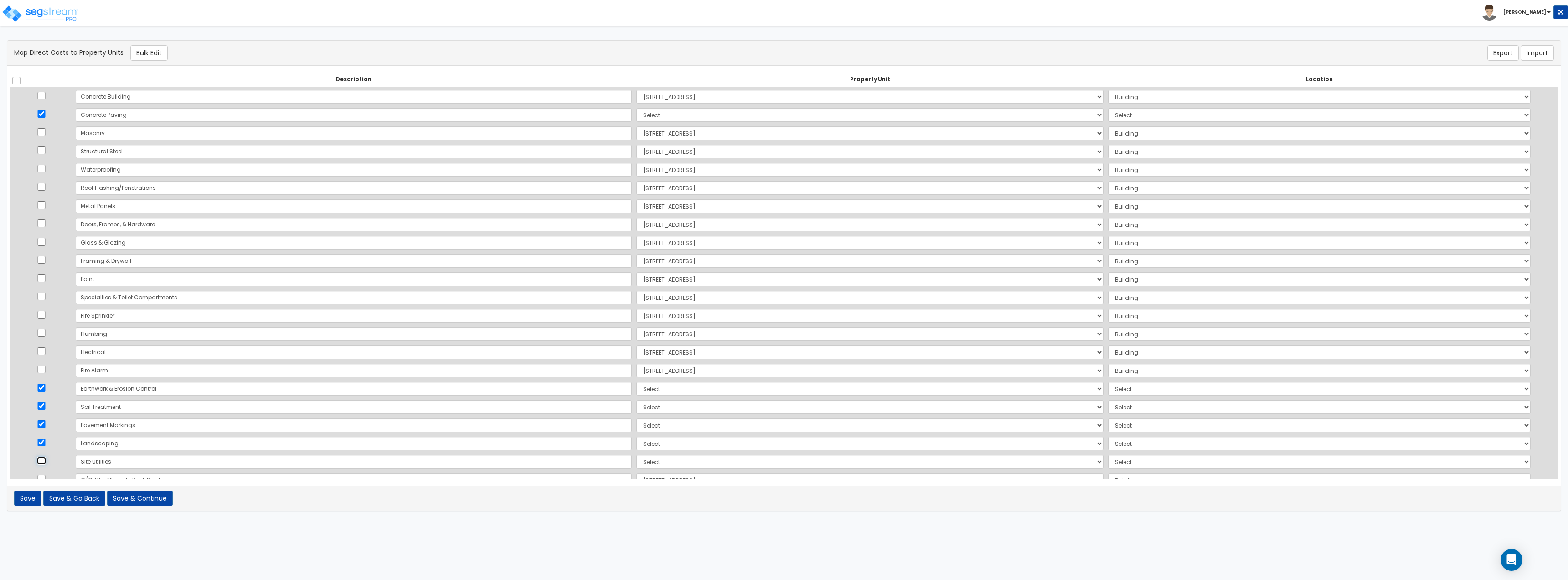
click at [43, 317] on input "checkbox" at bounding box center [42, 460] width 9 height 7
checkbox input "true"
click at [44, 315] on input "checkbox" at bounding box center [42, 314] width 9 height 7
checkbox input "true"
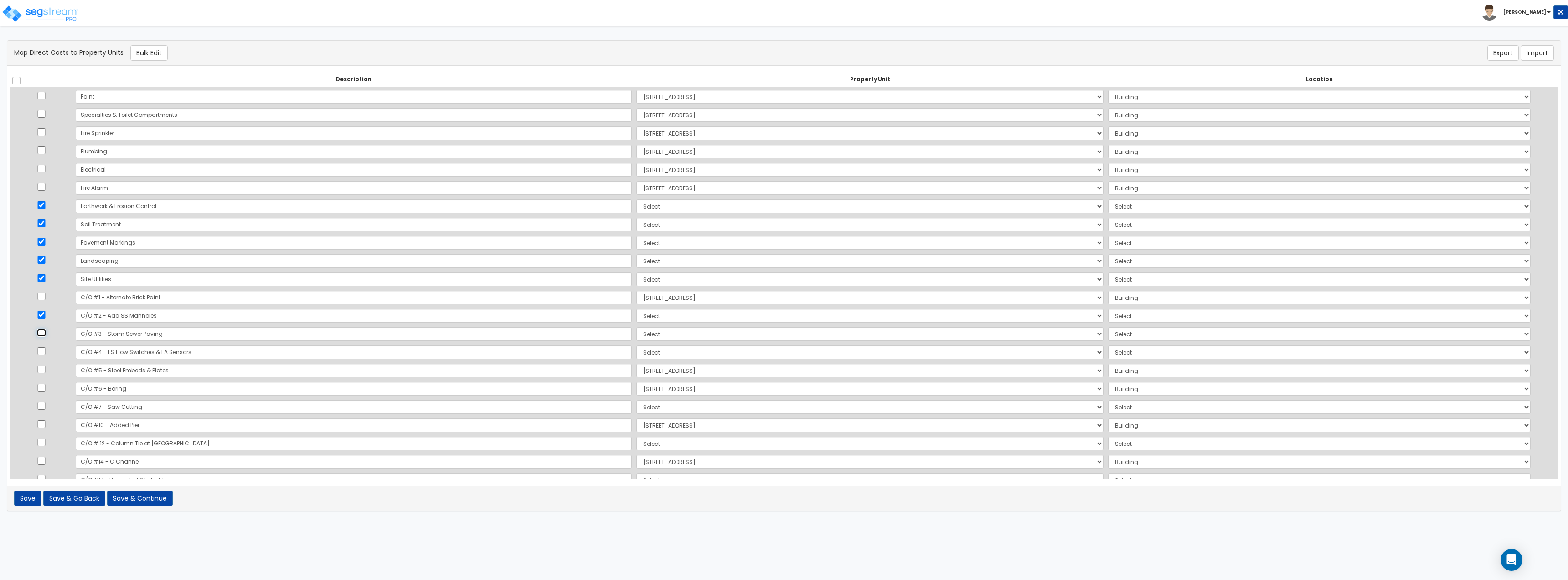
click at [46, 317] on input "checkbox" at bounding box center [42, 332] width 9 height 7
checkbox input "true"
click at [46, 317] on input "checkbox" at bounding box center [42, 351] width 9 height 7
checkbox input "true"
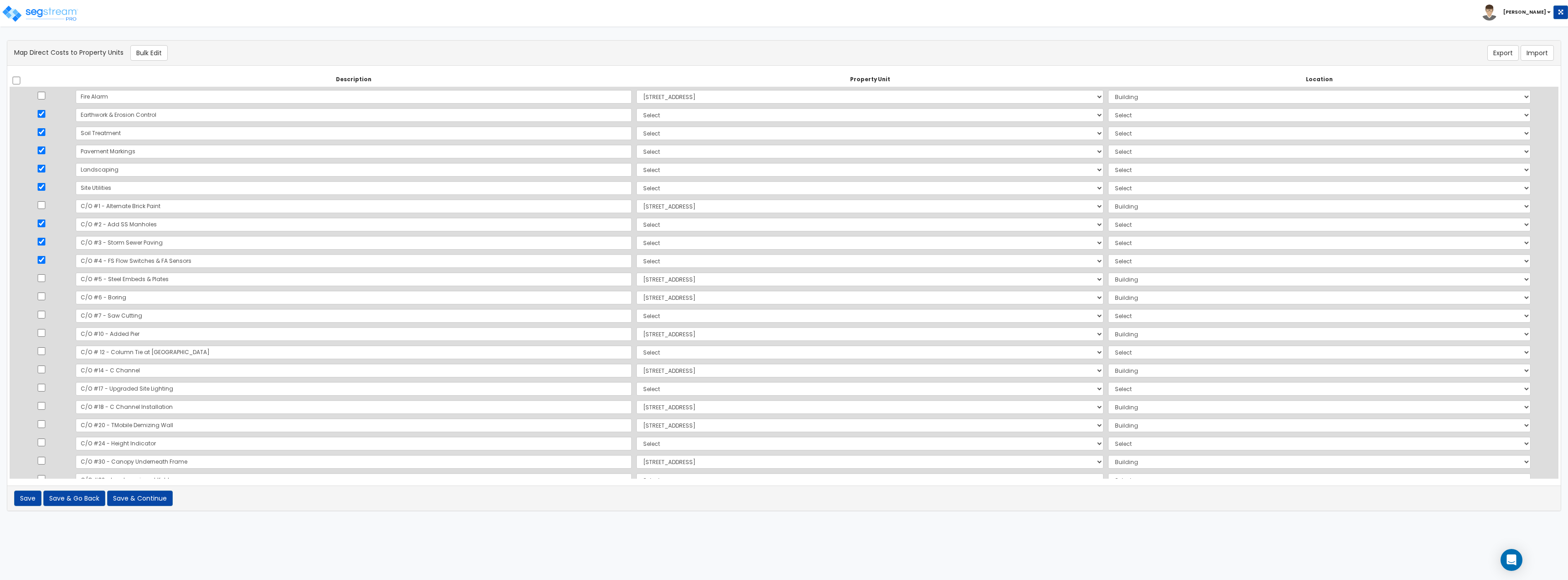
click at [46, 309] on td at bounding box center [41, 316] width 64 height 18
click at [42, 317] on input "checkbox" at bounding box center [42, 332] width 9 height 7
checkbox input "true"
click at [45, 317] on input "checkbox" at bounding box center [42, 368] width 9 height 7
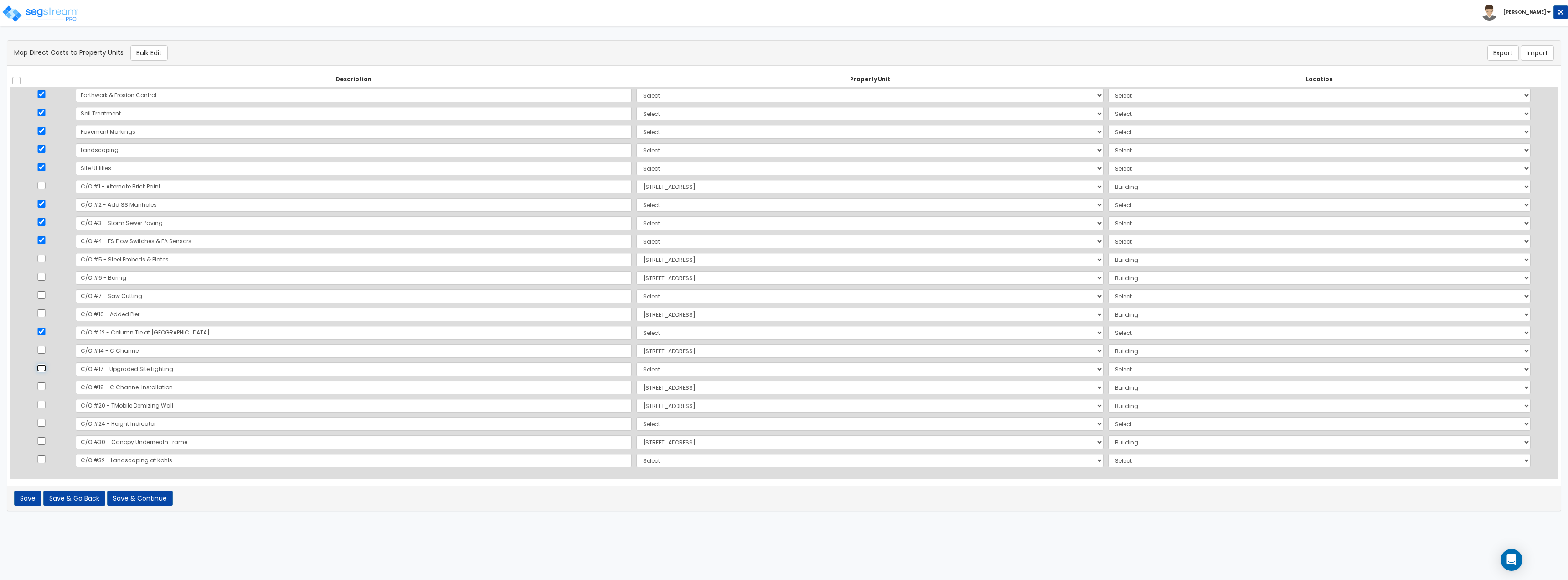
checkbox input "true"
click at [46, 317] on input "checkbox" at bounding box center [42, 422] width 9 height 7
checkbox input "true"
click at [46, 317] on input "checkbox" at bounding box center [42, 459] width 9 height 7
checkbox input "true"
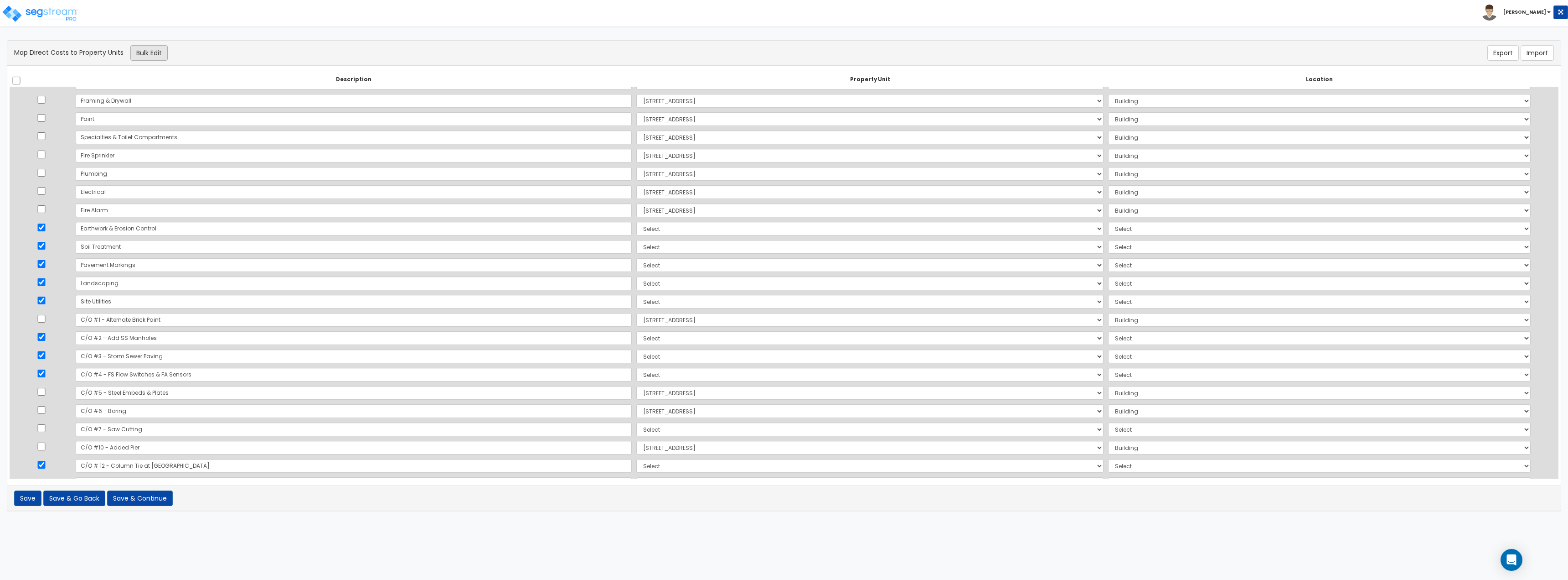
scroll to position [156, 0]
click at [161, 58] on button "Bulk Edit" at bounding box center [149, 53] width 38 height 16
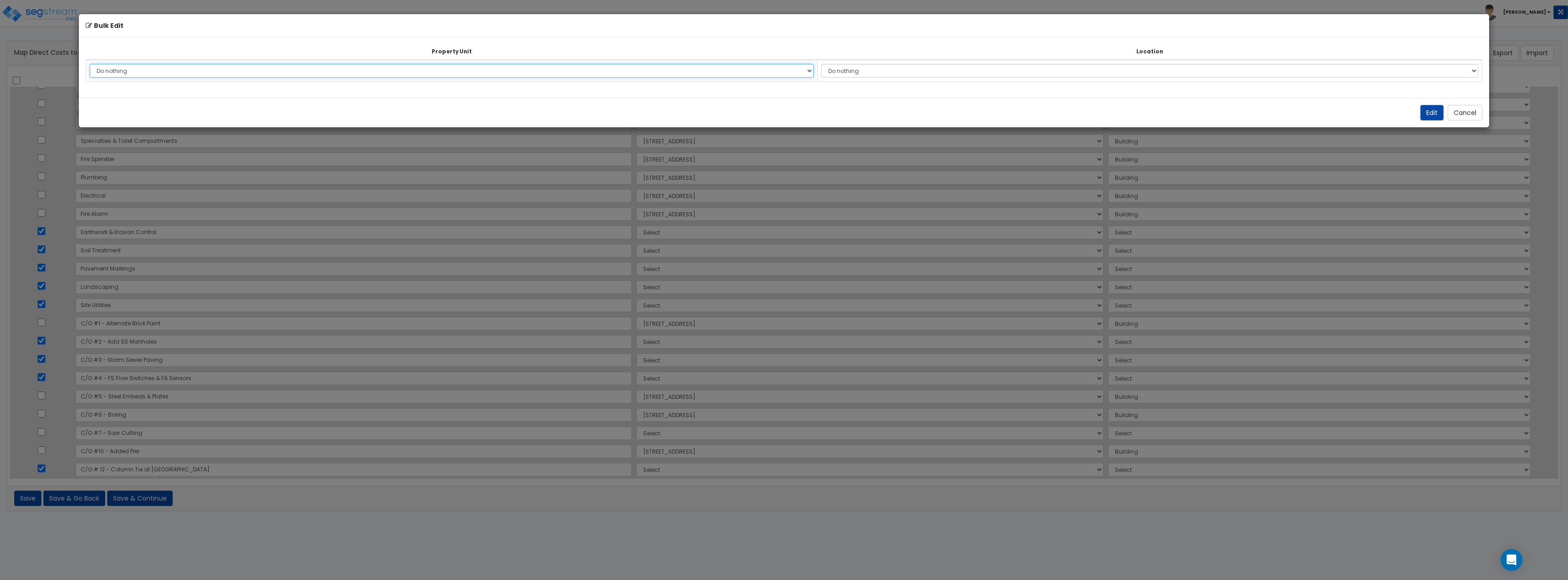
click at [344, 77] on select "Do nothing 570 W. Hwy 80 630 W US HWY 80 Site Improvements Add Additional Prope…" at bounding box center [451, 70] width 724 height 14
select select "166145"
click at [90, 64] on select "Do nothing 570 W. Hwy 80 630 W US HWY 80 Site Improvements Add Additional Prope…" at bounding box center [451, 70] width 724 height 14
click at [700, 67] on select "Do nothing Add Additional Location Site Exterior" at bounding box center [1150, 70] width 657 height 14
select select "462"
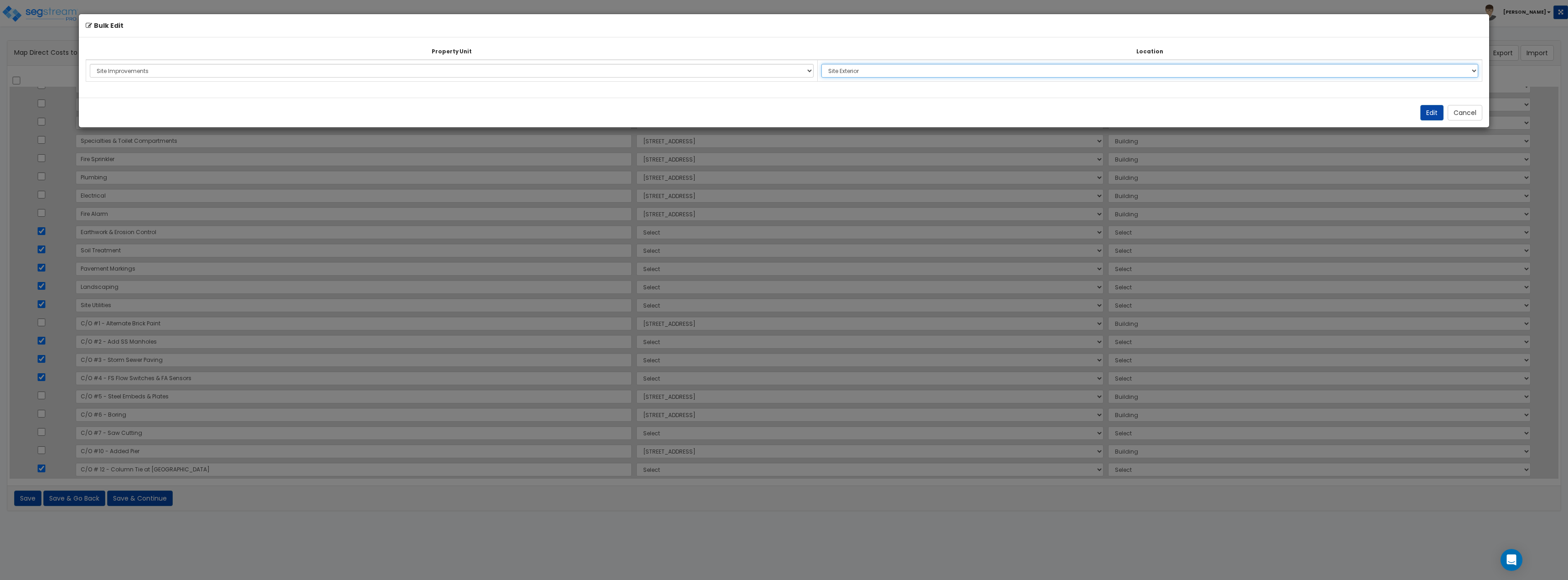
click at [700, 64] on select "Do nothing Add Additional Location Site Exterior" at bounding box center [1150, 70] width 657 height 14
click at [700, 110] on button "Edit" at bounding box center [1431, 113] width 23 height 16
select select "166145"
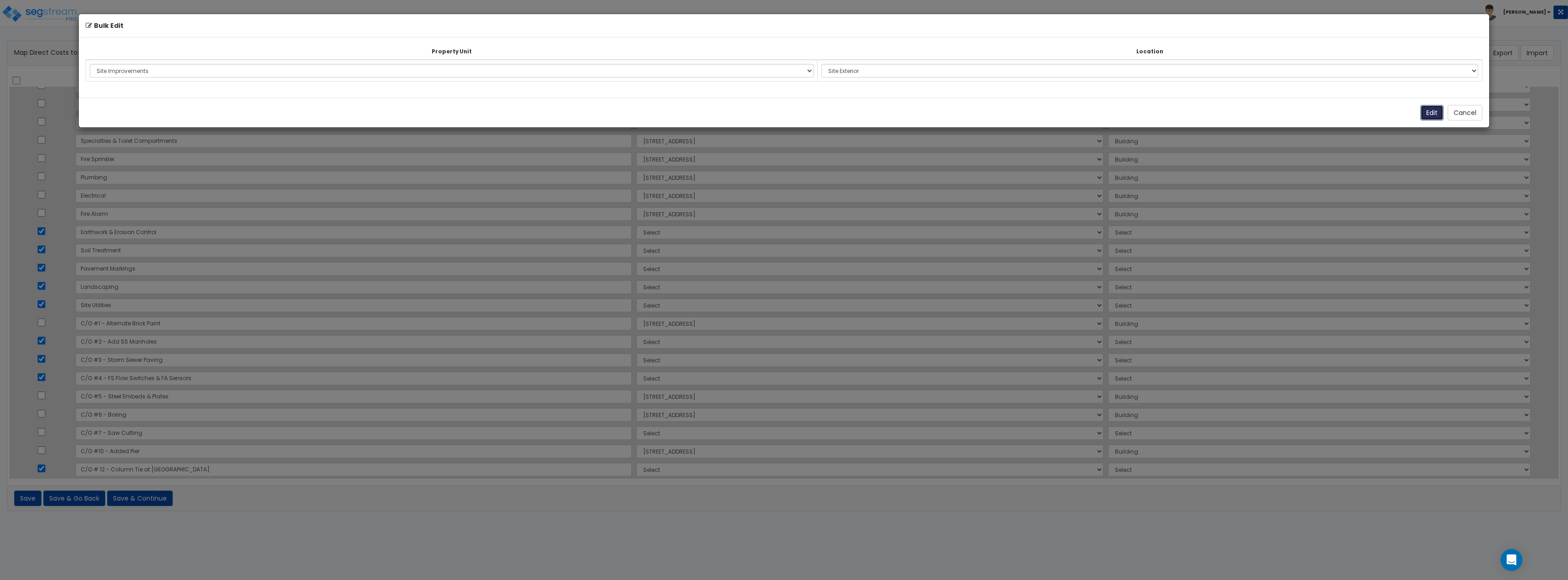
select select "166145"
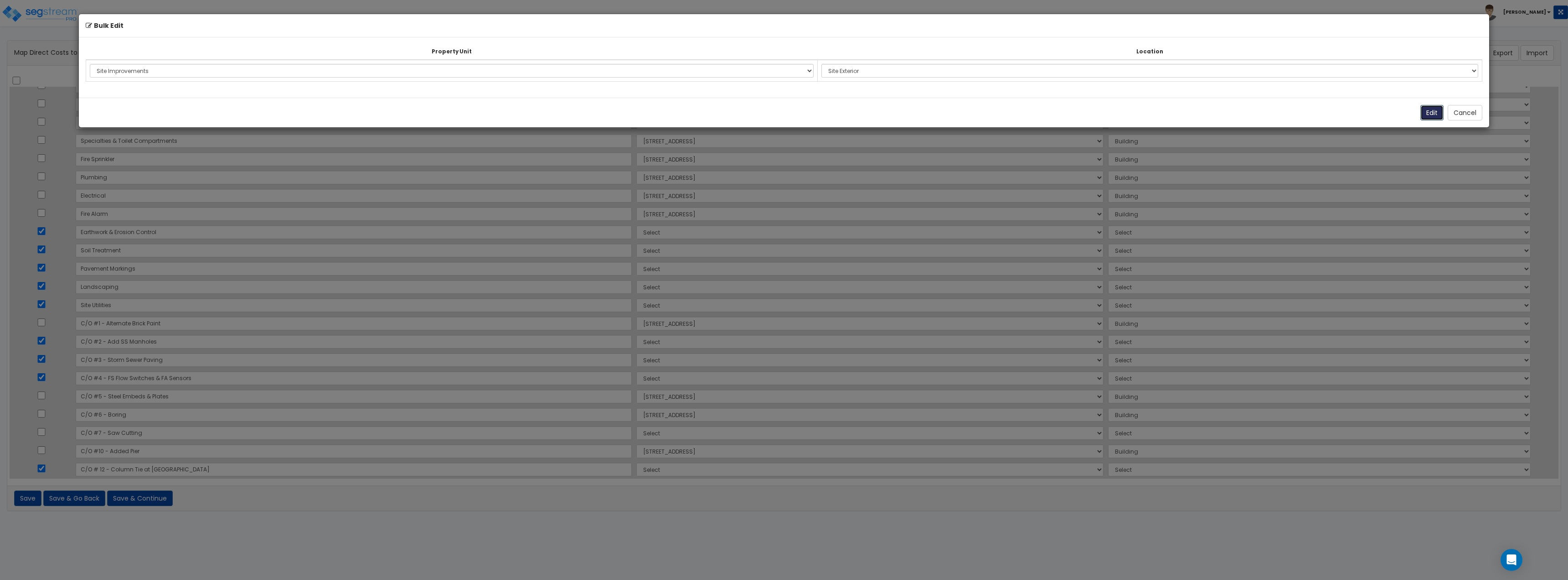
select select "166145"
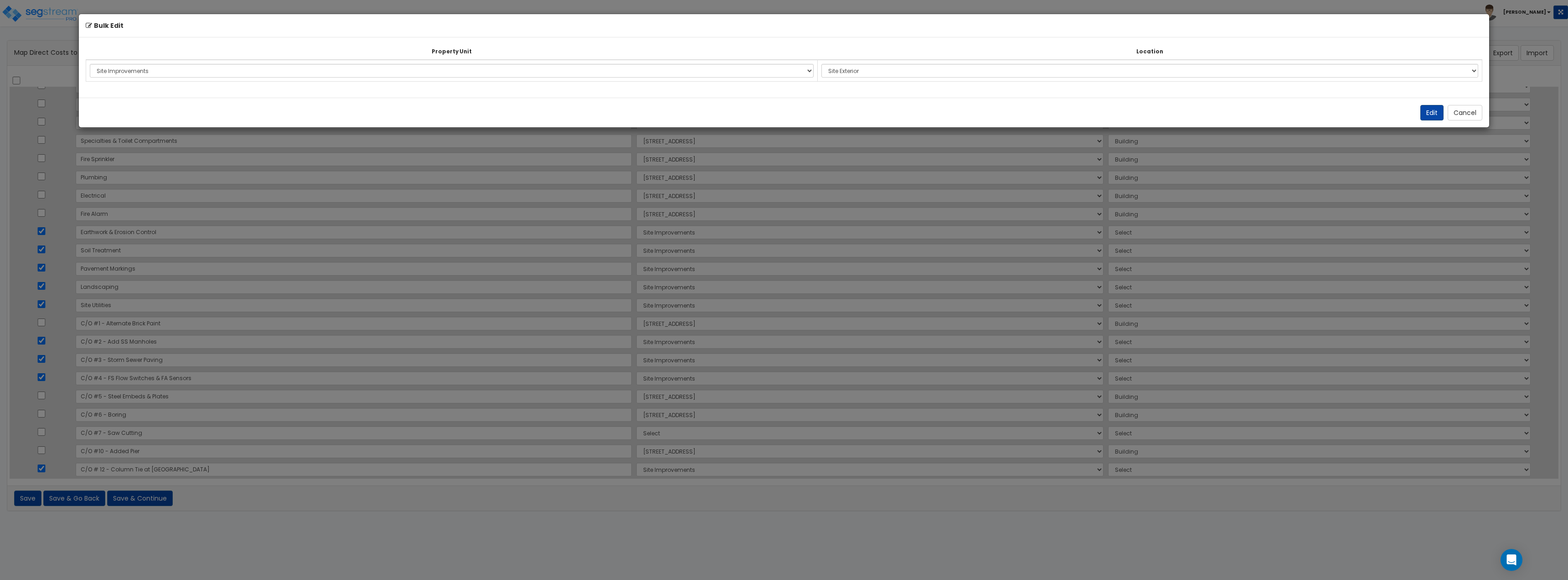
select select "462"
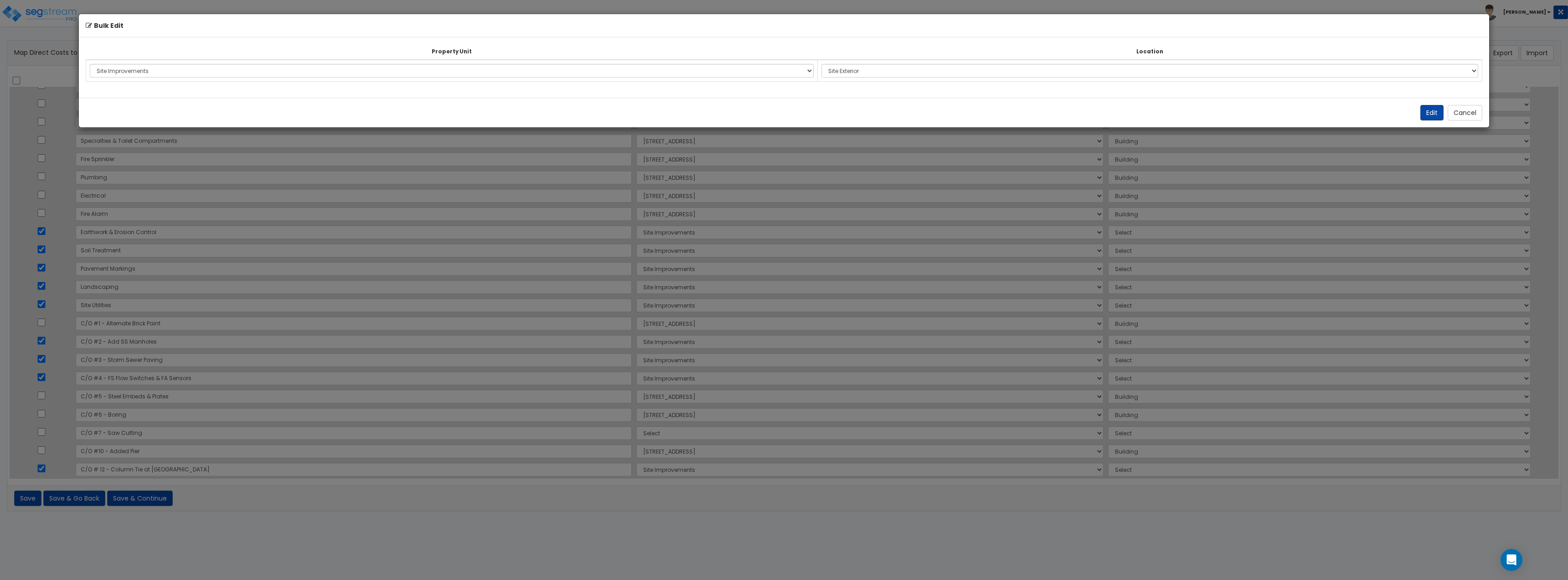
select select "462"
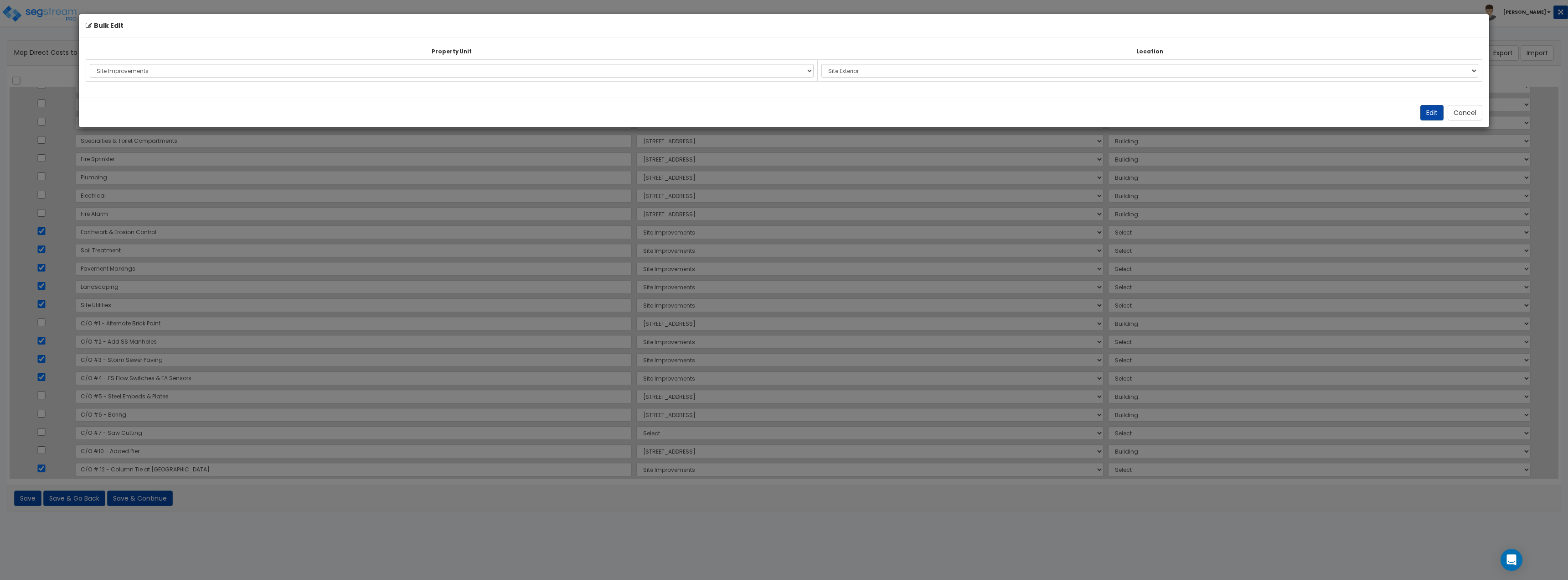
select select "462"
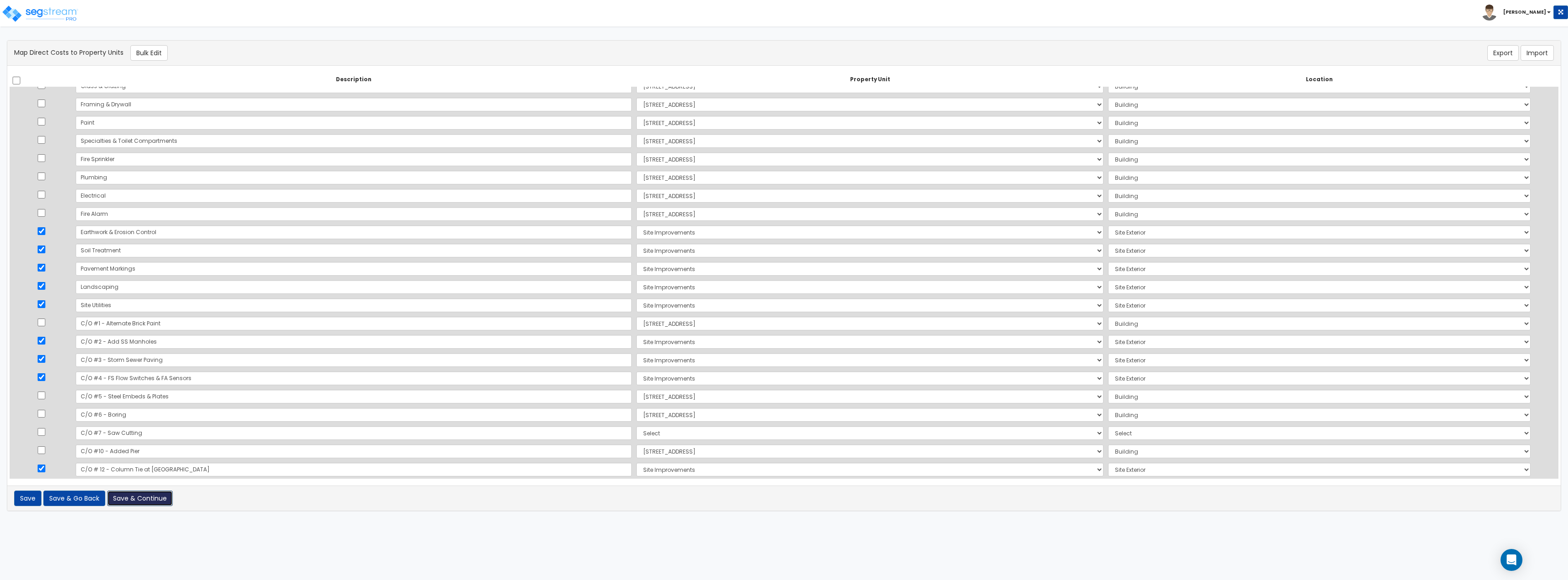
click at [159, 317] on button "Save & Continue" at bounding box center [139, 498] width 66 height 16
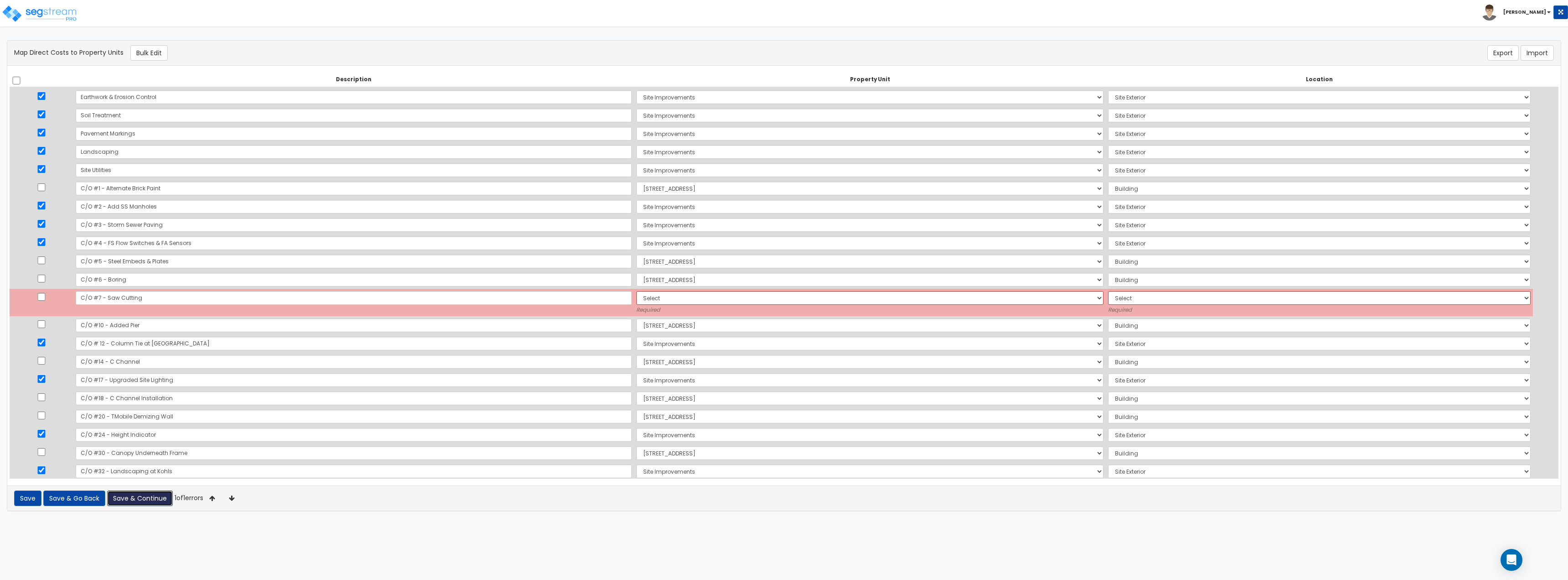
scroll to position [294, 0]
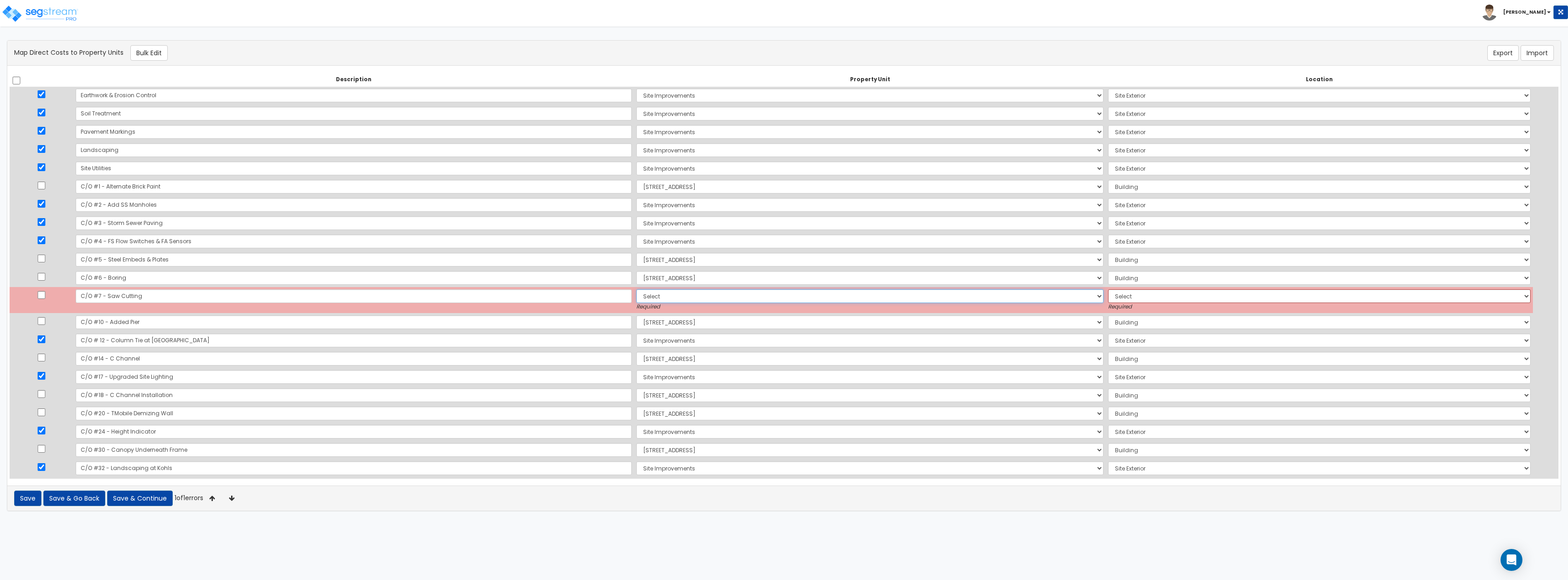
click at [637, 302] on select "Select 570 W. Hwy 80 630 W US HWY 80 Site Improvements Add Additional Property …" at bounding box center [870, 296] width 467 height 14
select select "166144"
click at [637, 289] on select "Select 570 W. Hwy 80 630 W US HWY 80 Site Improvements Add Additional Property …" at bounding box center [870, 296] width 467 height 14
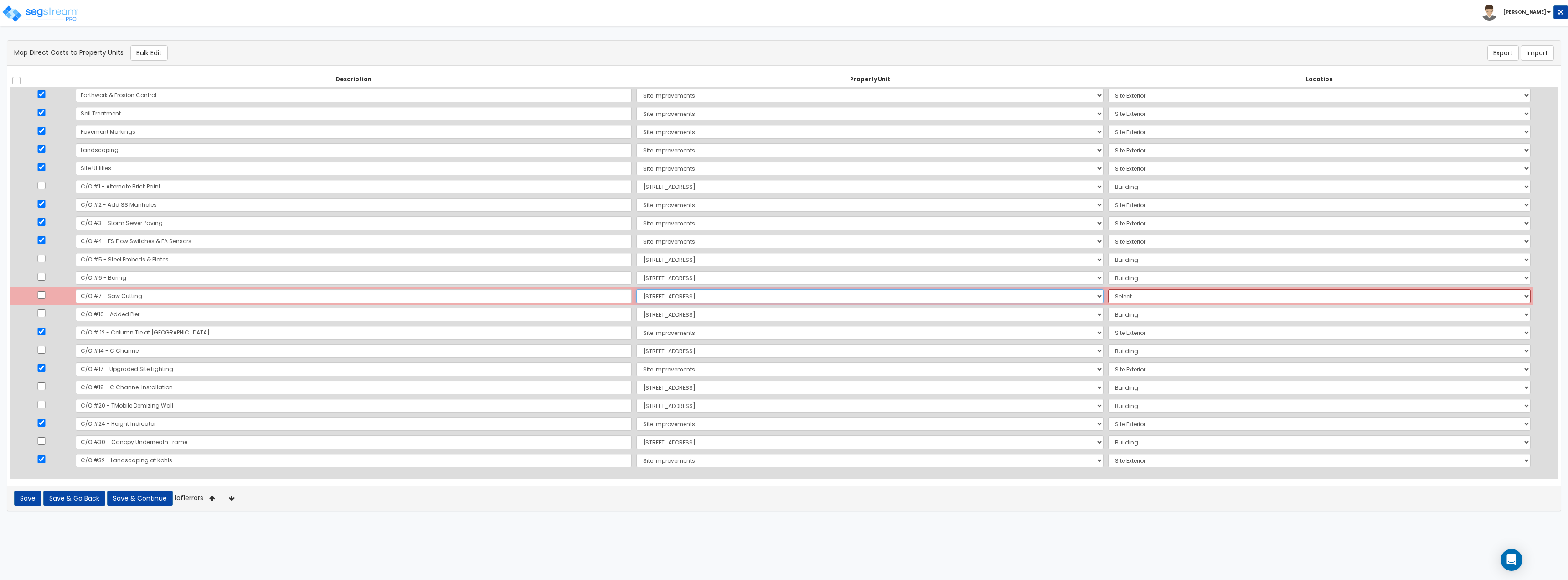
select select
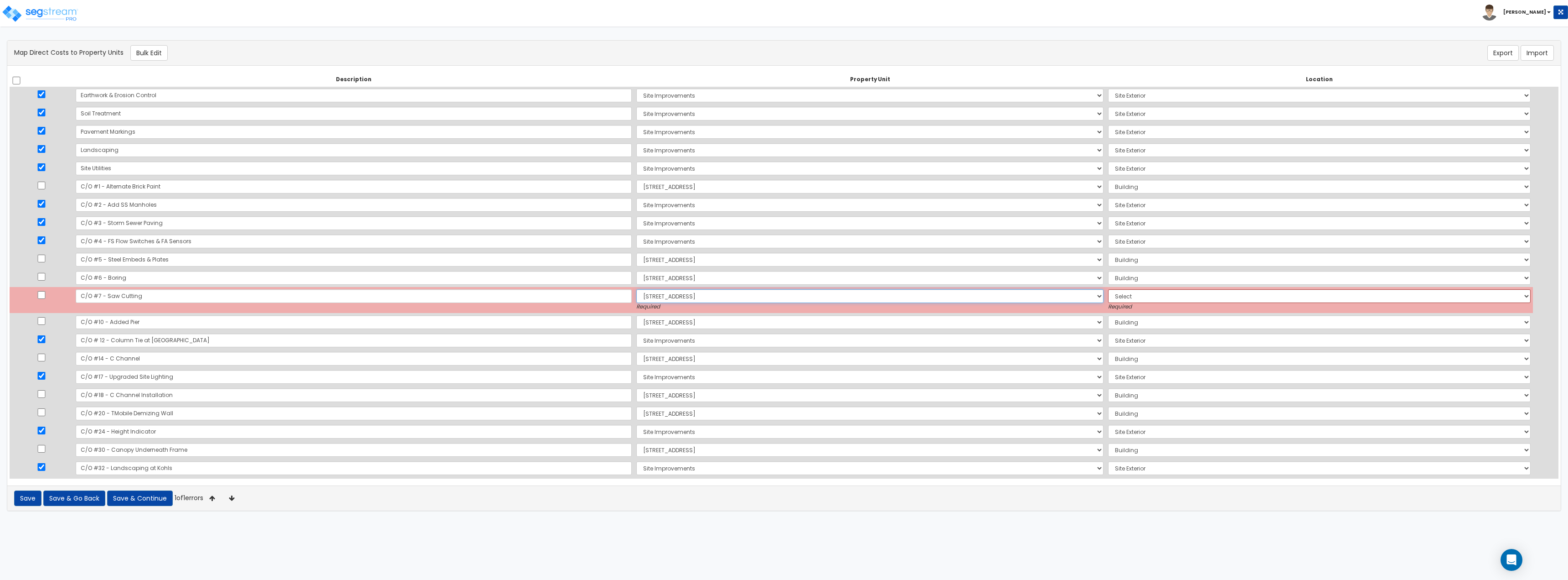
click at [700, 296] on select "Select 570 W. Hwy 80 630 W US HWY 80 Site Improvements Add Additional Property …" at bounding box center [870, 296] width 467 height 14
select select "166143"
click at [637, 289] on select "Select 570 W. Hwy 80 630 W US HWY 80 Site Improvements Add Additional Property …" at bounding box center [870, 296] width 467 height 14
click at [700, 300] on select "Select Add Additional Location Building Building Interior" at bounding box center [1320, 296] width 423 height 14
select select "6"
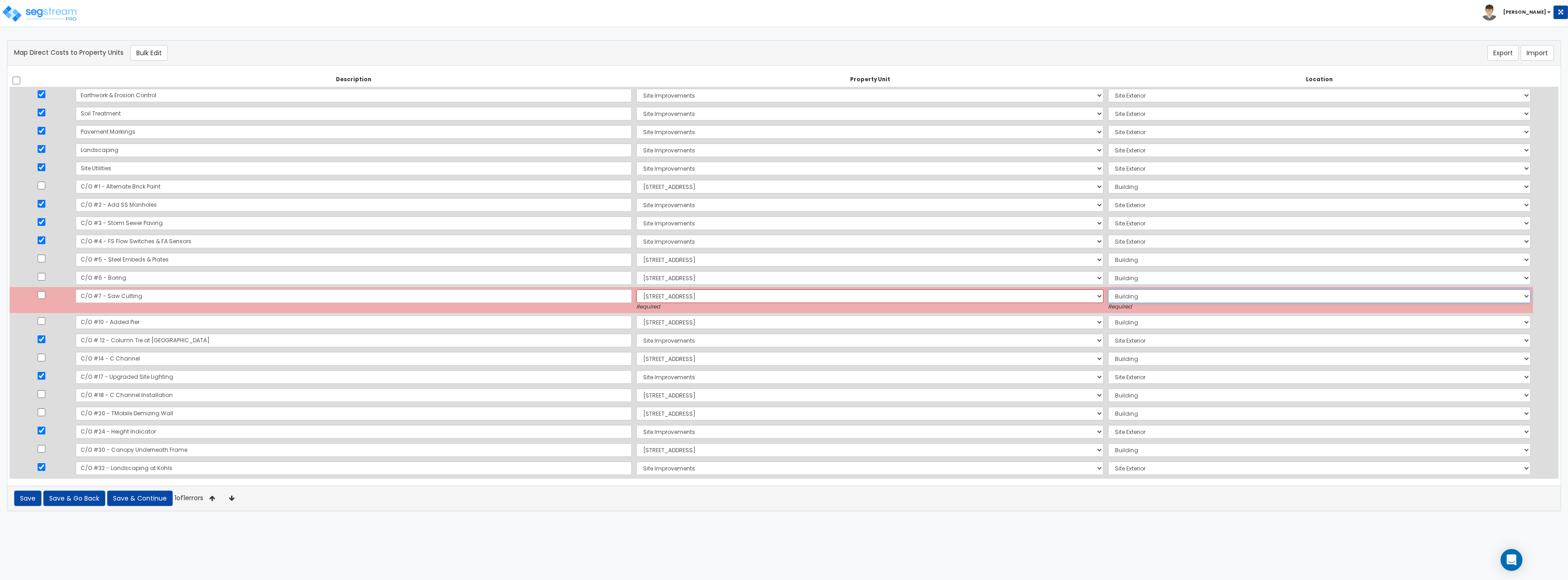
click at [700, 289] on select "Select Add Additional Location Building Building Interior" at bounding box center [1320, 296] width 423 height 14
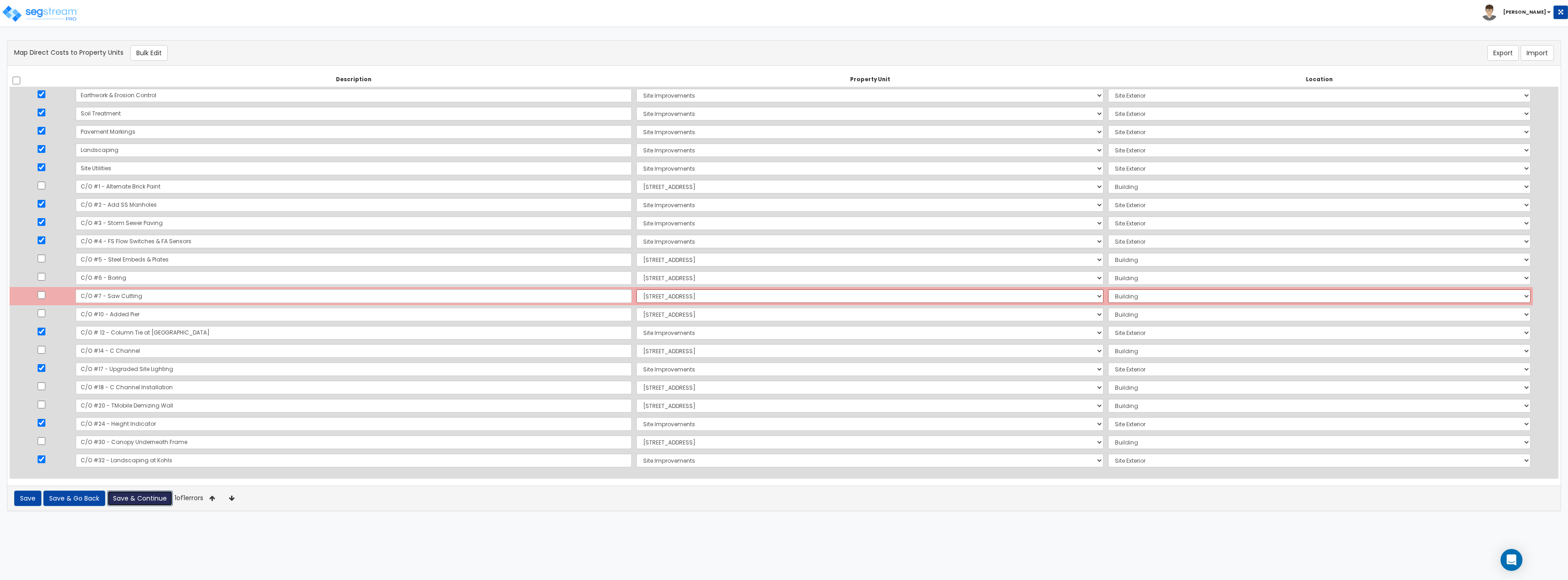
click at [144, 317] on button "Save & Continue" at bounding box center [139, 498] width 66 height 16
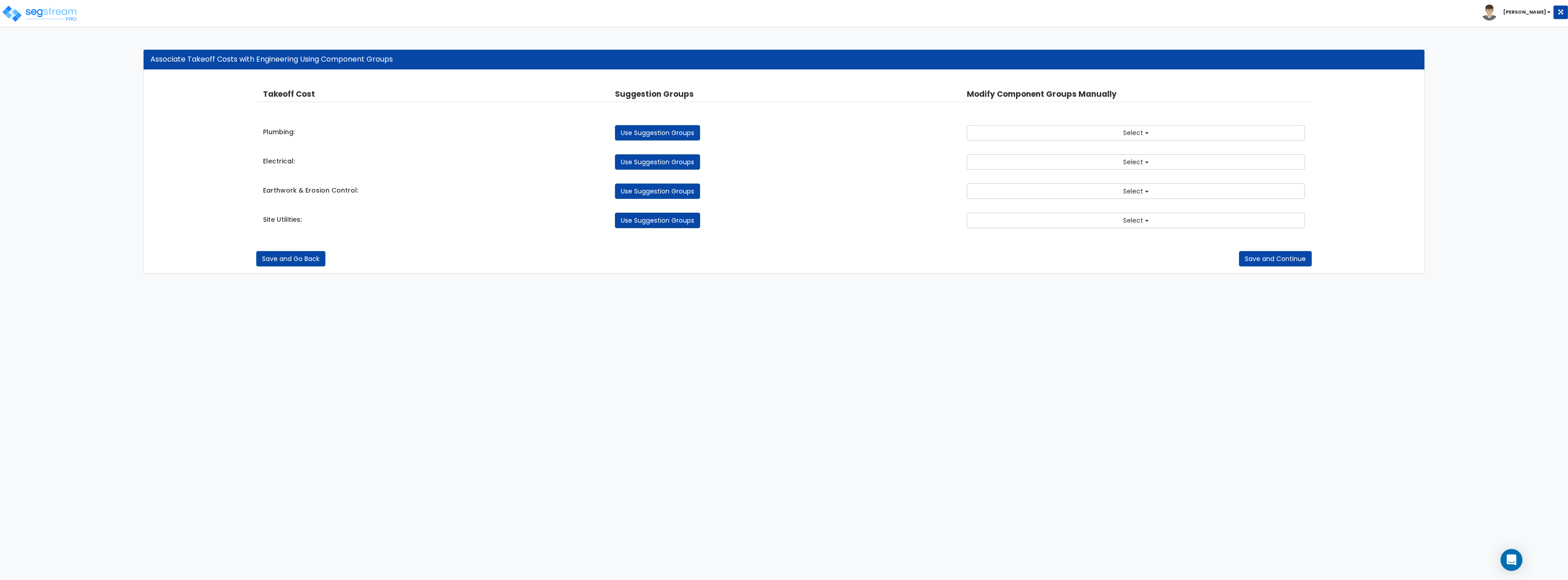
click at [686, 223] on link "Use Suggestion Groups" at bounding box center [657, 220] width 85 height 16
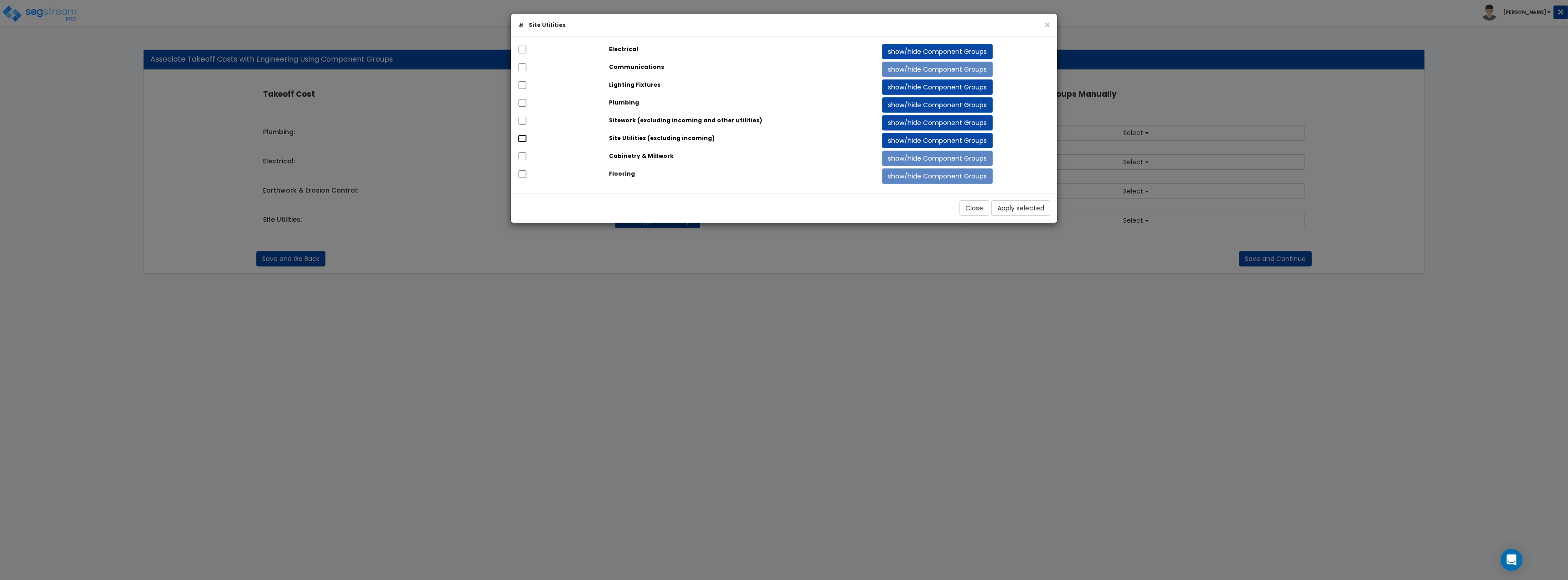
click at [523, 139] on input "checkbox" at bounding box center [522, 139] width 9 height 7
click at [1007, 207] on button "Apply selected" at bounding box center [1021, 208] width 59 height 16
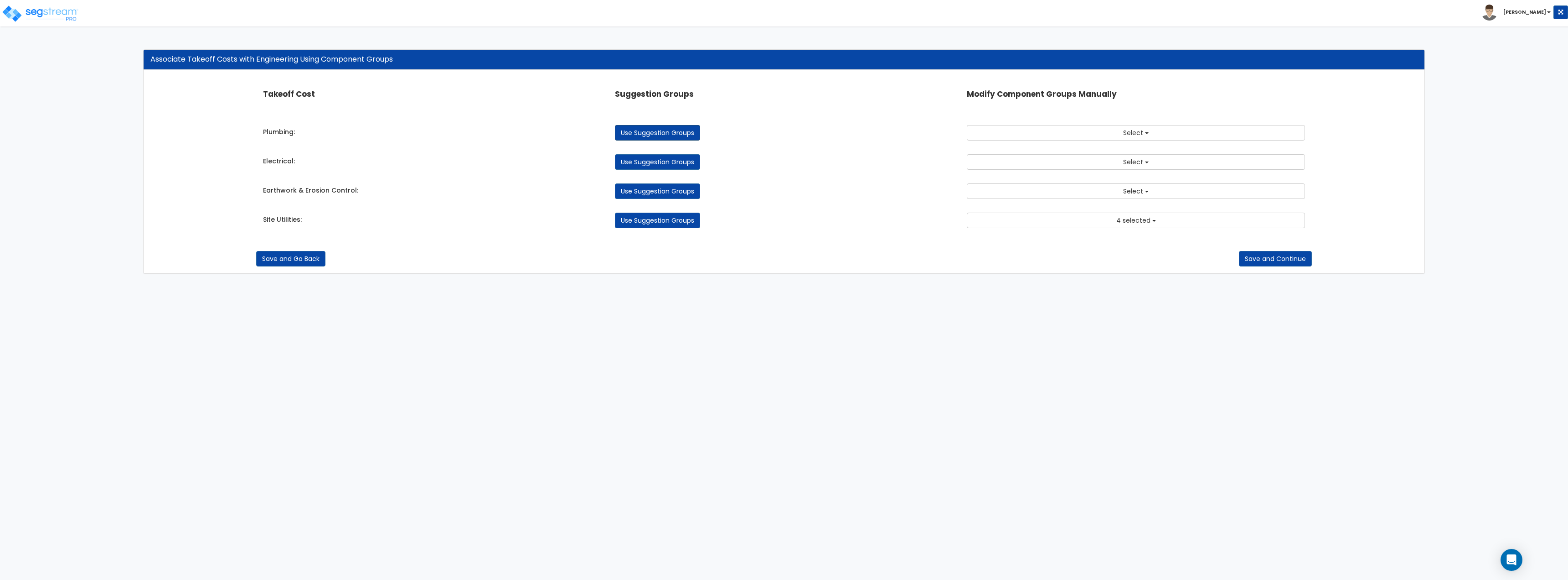
click at [647, 131] on link "Use Suggestion Groups" at bounding box center [657, 132] width 85 height 16
checkbox input "false"
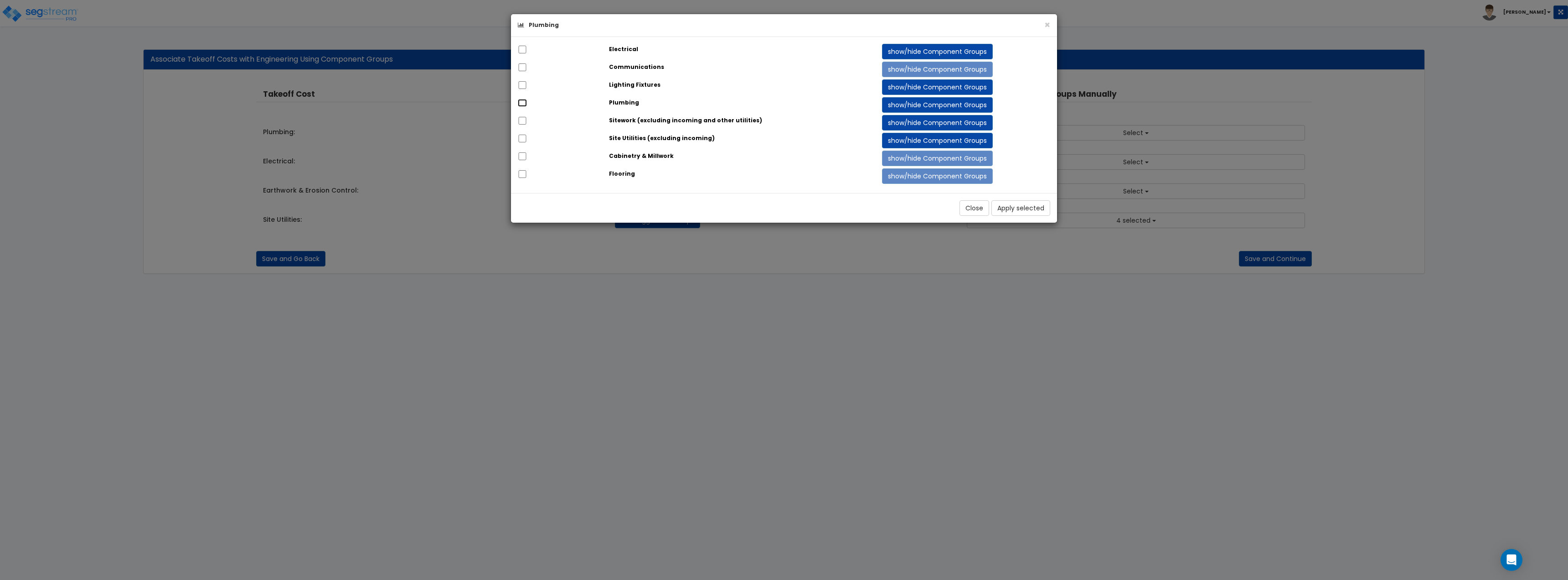
click at [520, 102] on input "checkbox" at bounding box center [522, 103] width 9 height 7
click at [1024, 211] on button "Apply selected" at bounding box center [1021, 208] width 59 height 16
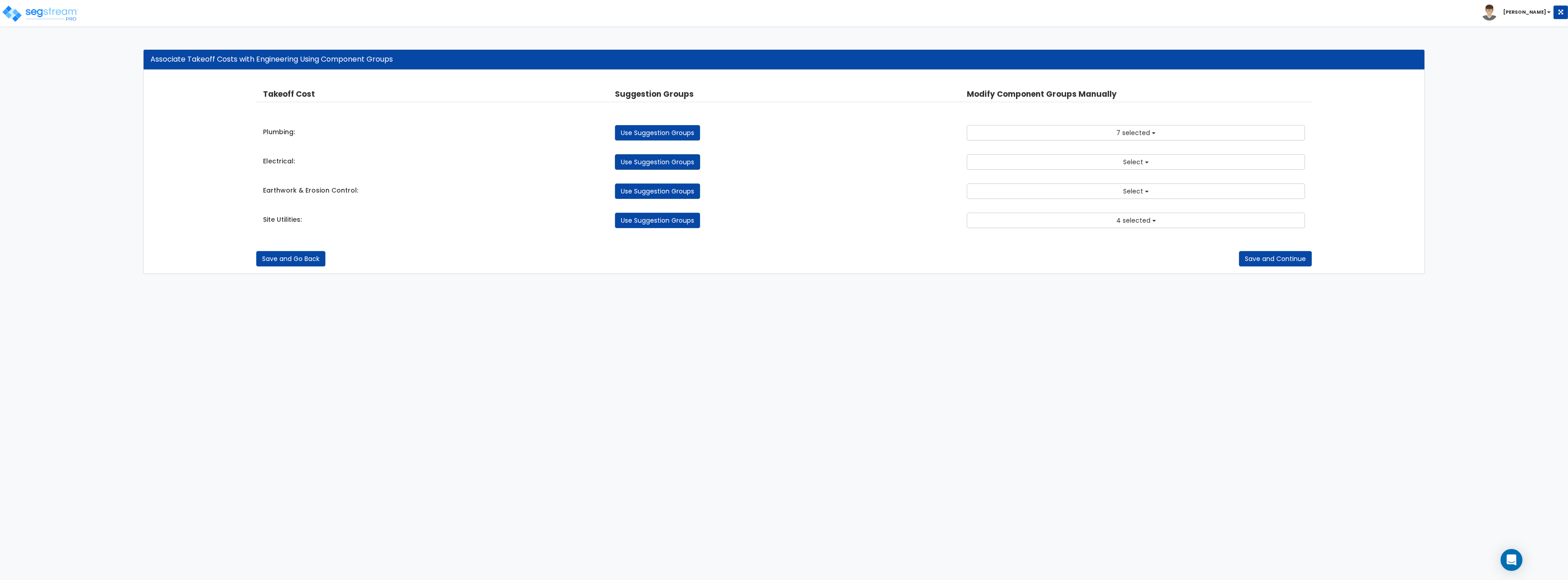
click at [653, 159] on link "Use Suggestion Groups" at bounding box center [657, 162] width 85 height 16
checkbox input "false"
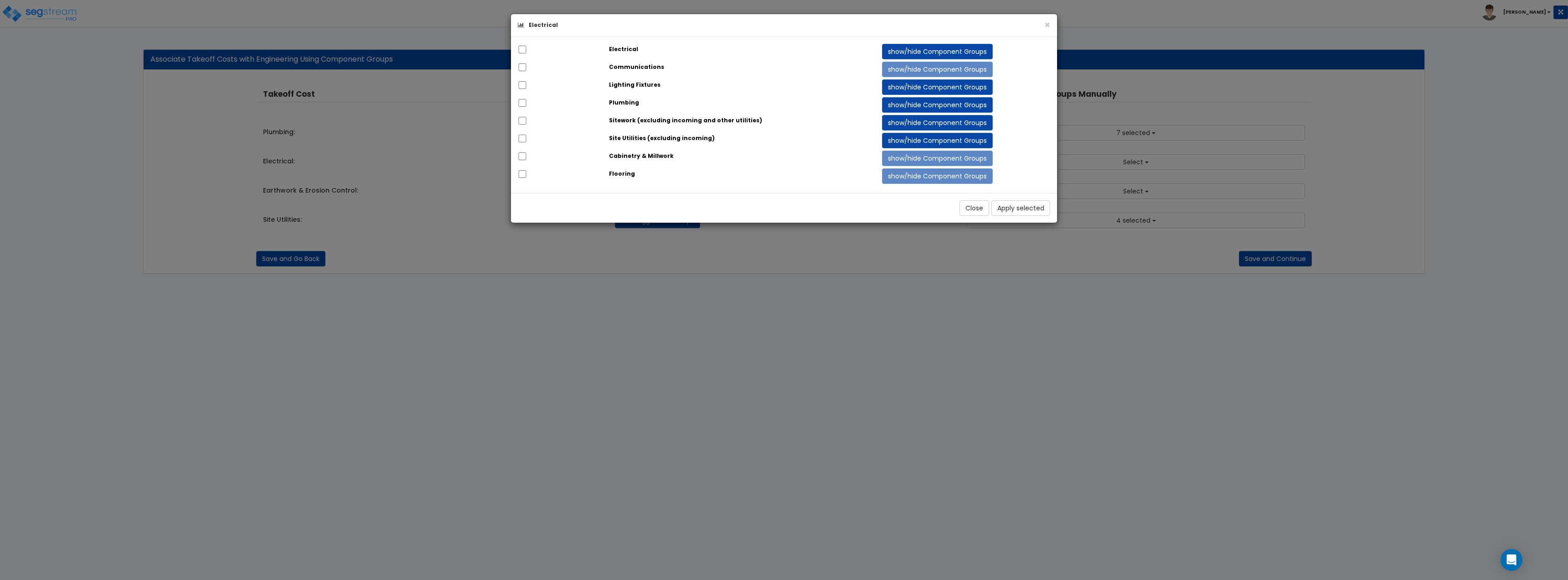
click at [523, 57] on div "Electrical show/hide Component Groups" at bounding box center [784, 51] width 546 height 16
click at [524, 50] on input "checkbox" at bounding box center [522, 49] width 9 height 7
click at [1020, 205] on button "Apply selected" at bounding box center [1021, 208] width 59 height 16
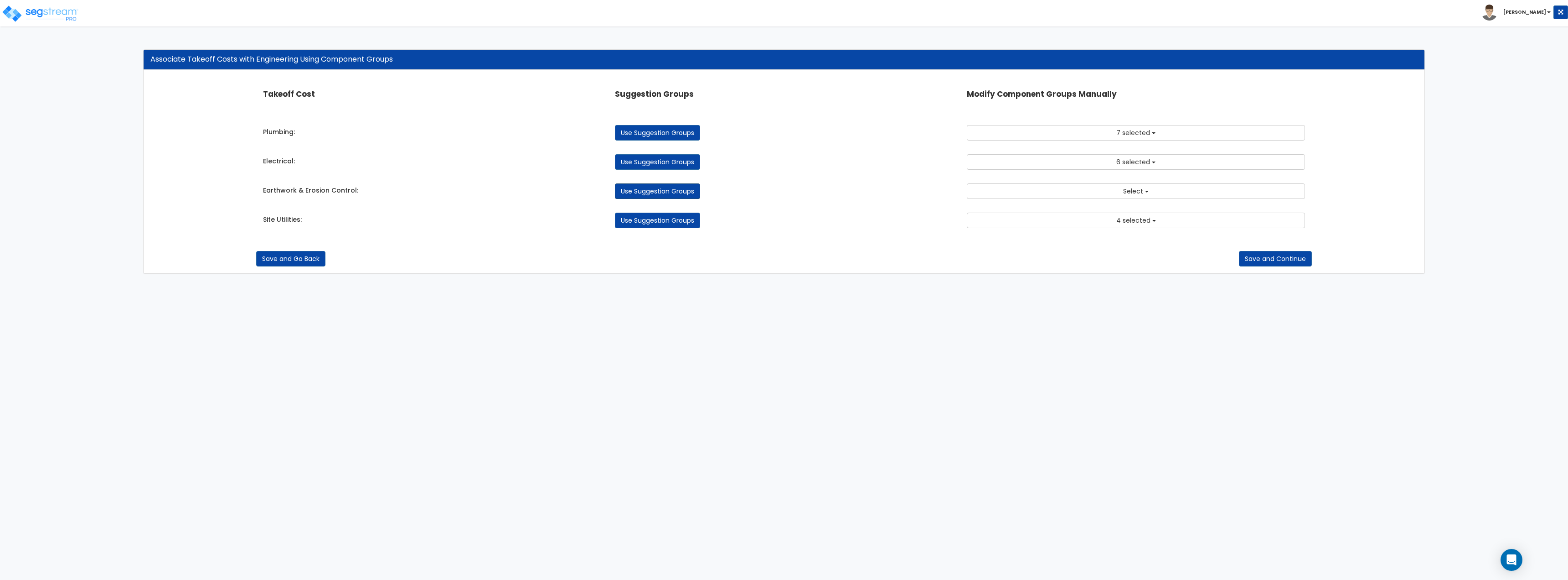
click at [642, 190] on link "Use Suggestion Groups" at bounding box center [657, 191] width 85 height 16
checkbox input "false"
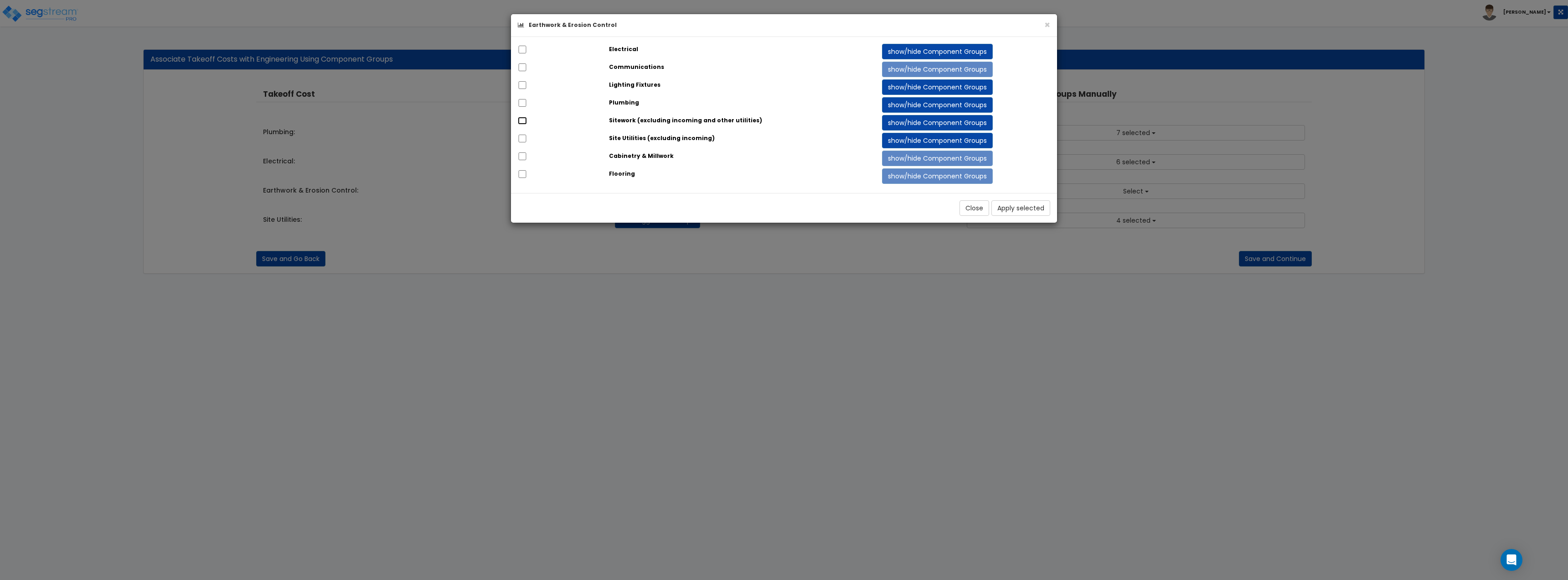
click at [520, 117] on input "checkbox" at bounding box center [522, 120] width 9 height 7
checkbox input "true"
click at [1018, 212] on button "Apply selected" at bounding box center [1021, 208] width 59 height 16
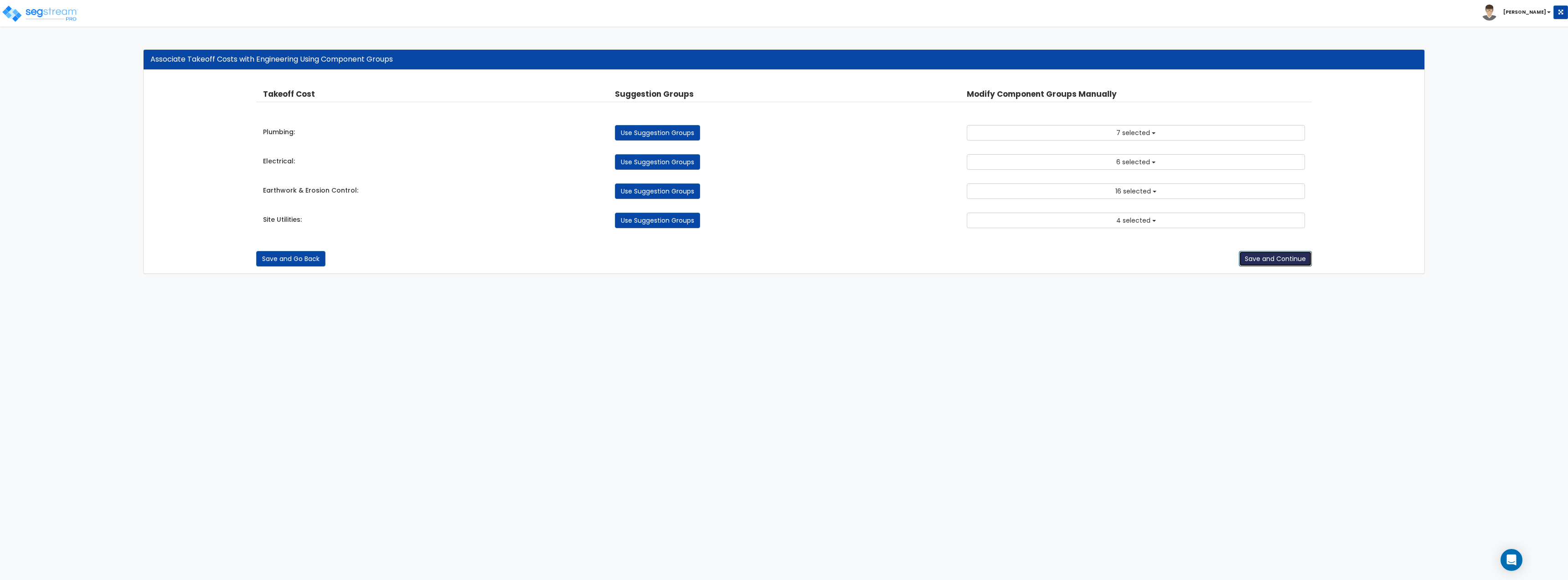
click at [1270, 260] on button "Save and Continue" at bounding box center [1275, 259] width 73 height 16
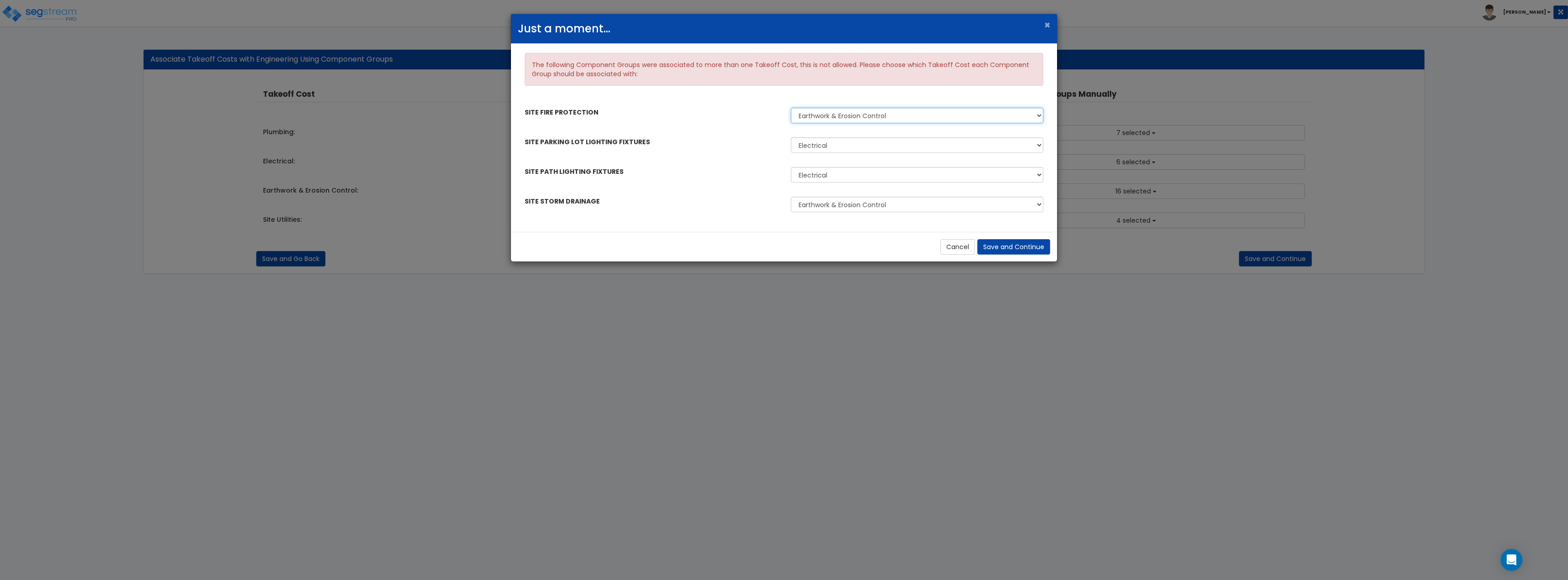
click at [832, 114] on select "Earthwork & Erosion Control Site Utilities" at bounding box center [917, 115] width 253 height 16
select select "44958732"
click at [791, 108] on select "Earthwork & Erosion Control Site Utilities" at bounding box center [917, 115] width 253 height 16
click at [823, 142] on select "Electrical Site Utilities" at bounding box center [917, 145] width 253 height 16
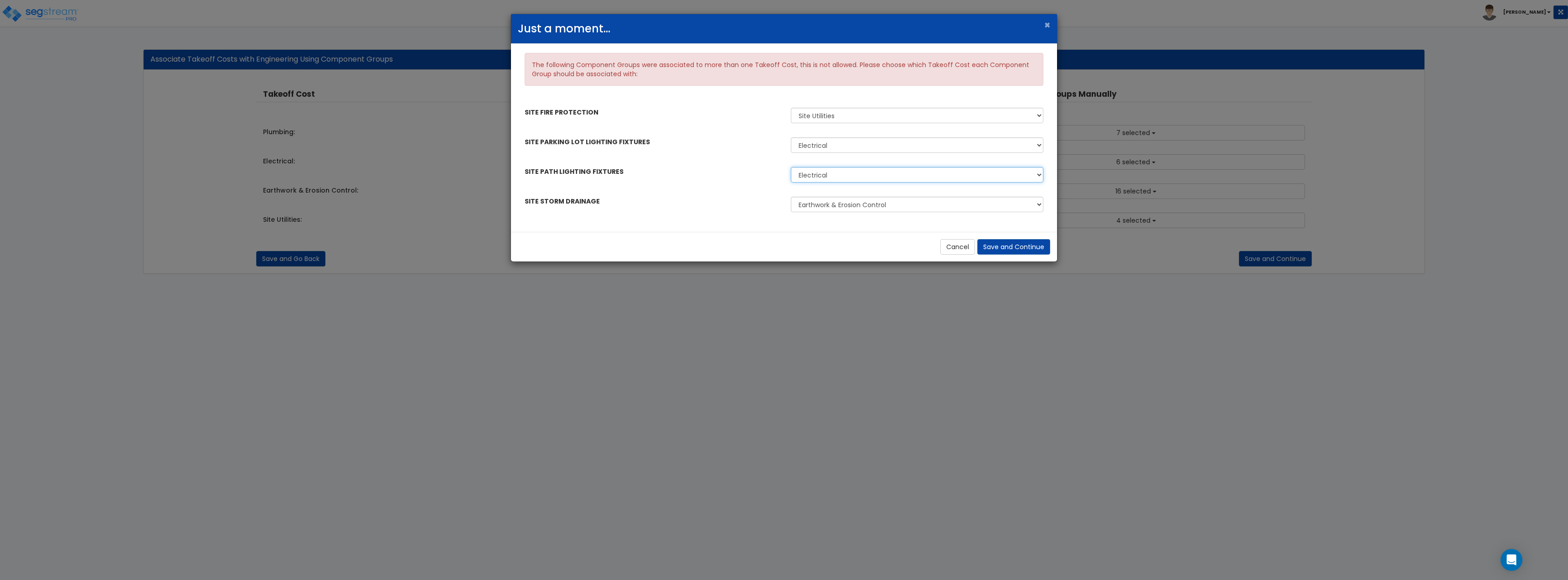
click at [821, 172] on select "Electrical Site Utilities" at bounding box center [917, 175] width 253 height 16
click at [857, 202] on select "Earthwork & Erosion Control Site Utilities" at bounding box center [917, 204] width 253 height 16
select select "44958732"
click at [791, 197] on select "Earthwork & Erosion Control Site Utilities" at bounding box center [917, 204] width 253 height 16
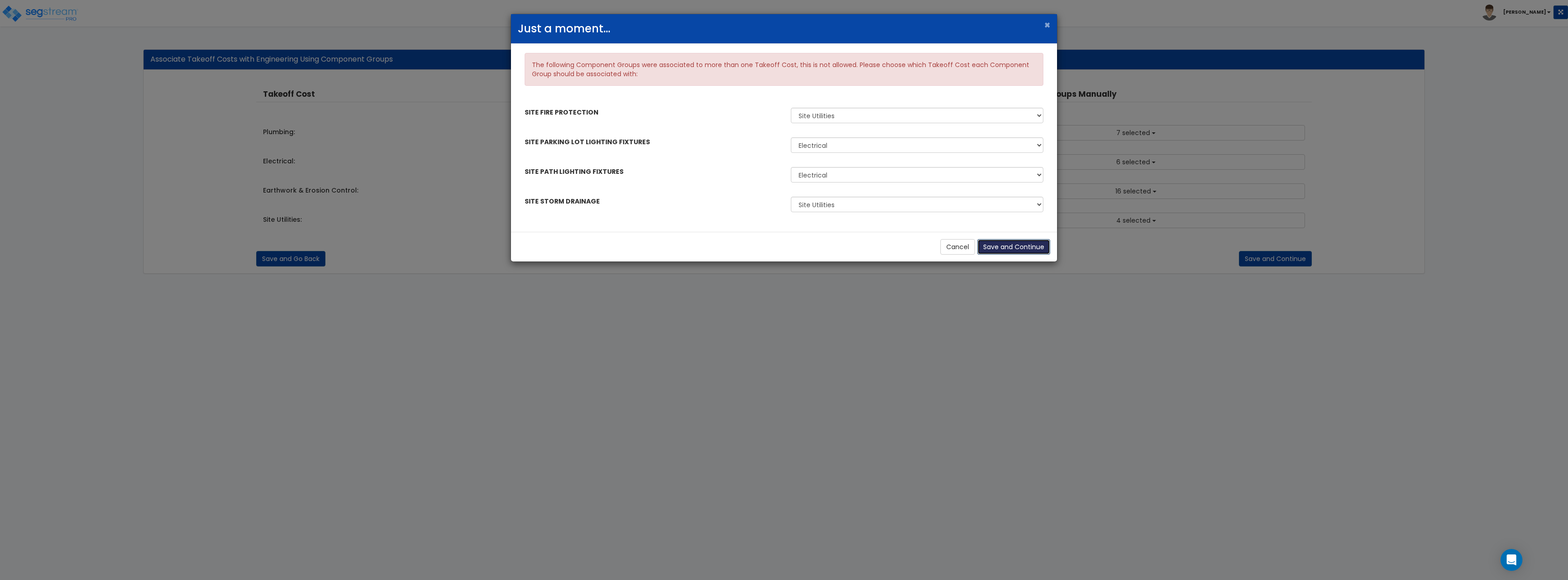
click at [1010, 242] on button "Save and Continue" at bounding box center [1013, 247] width 73 height 16
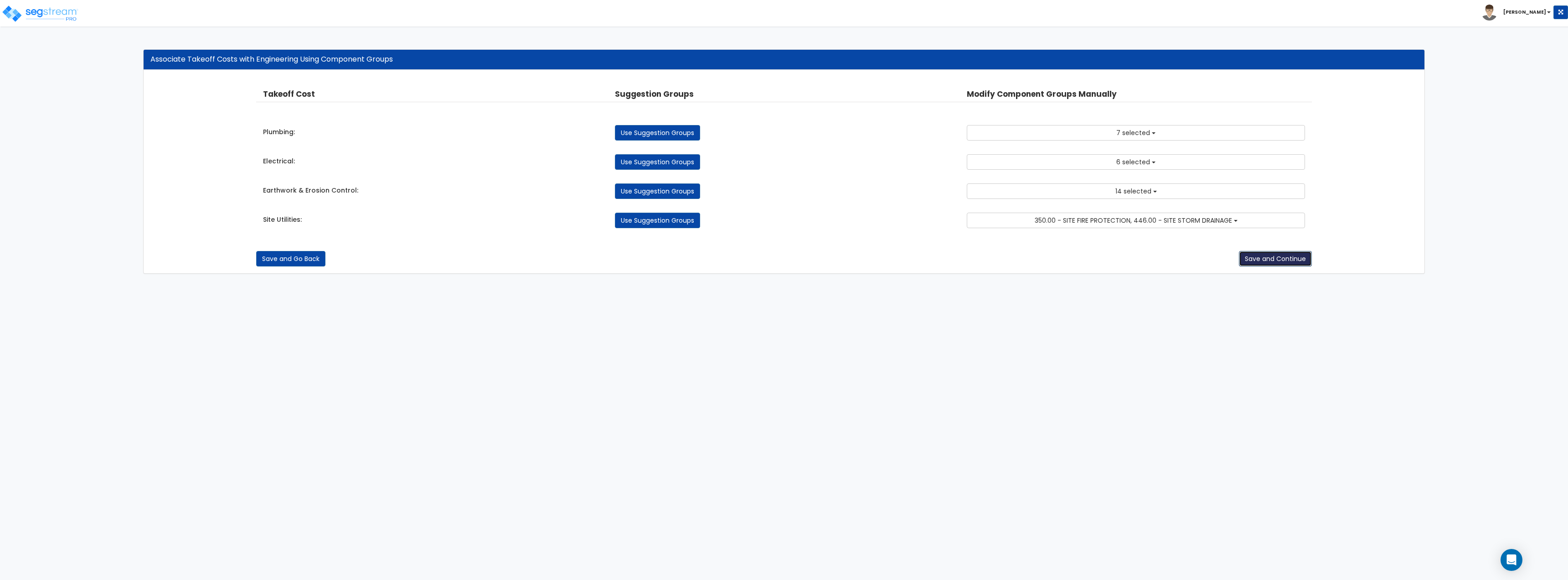
click at [1245, 256] on button "Save and Continue" at bounding box center [1275, 259] width 73 height 16
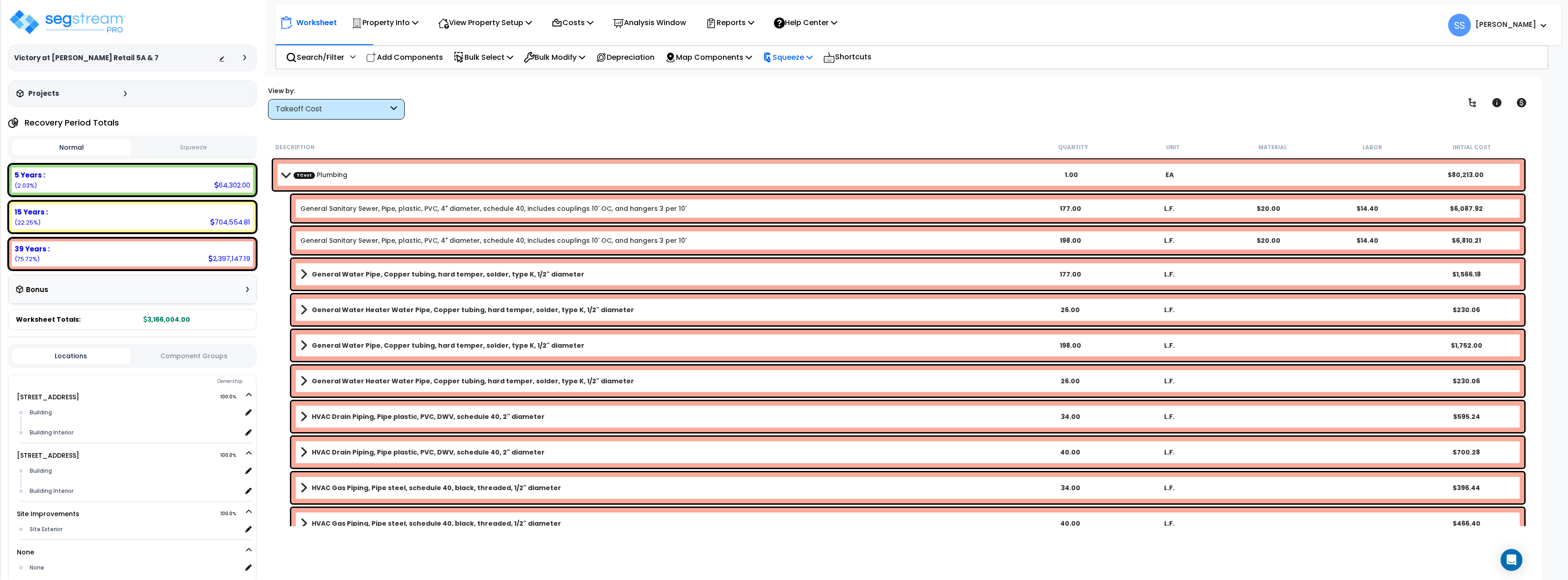
click at [813, 65] on div "Squeeze" at bounding box center [787, 56] width 50 height 21
click at [810, 76] on link "Squeeze" at bounding box center [803, 78] width 90 height 18
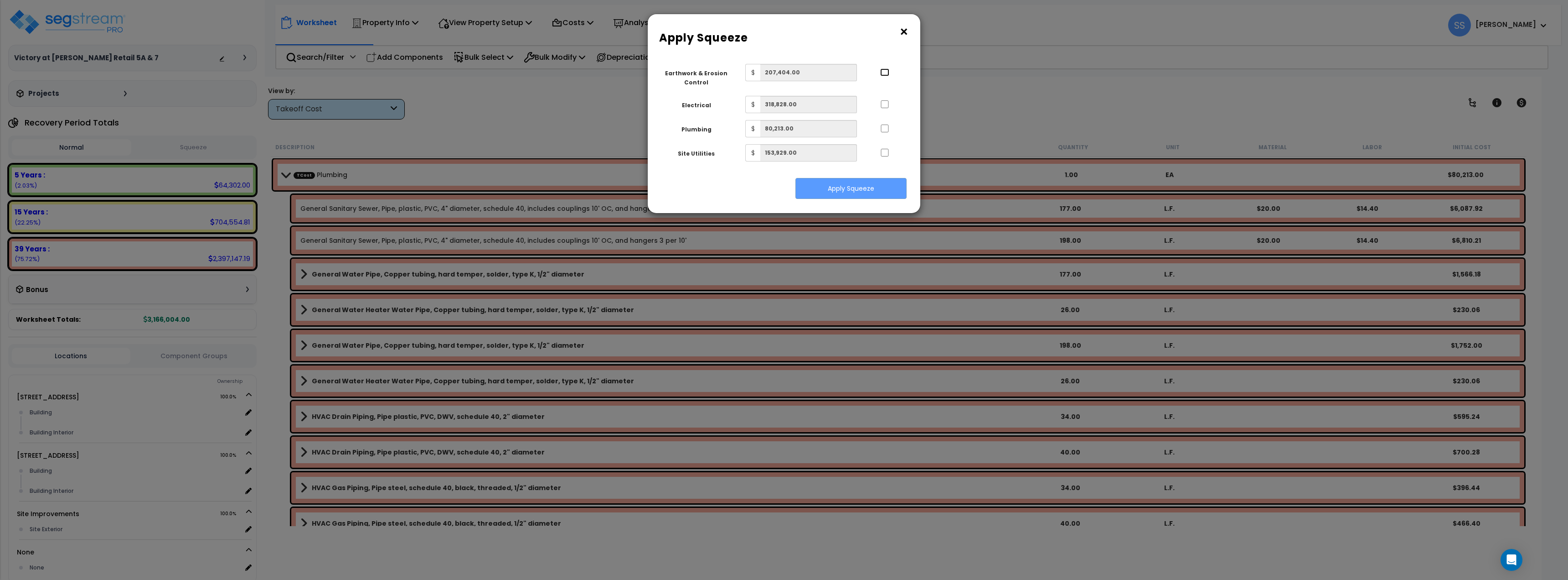
click at [880, 73] on input "..." at bounding box center [885, 72] width 9 height 7
checkbox input "true"
click at [885, 105] on input "..." at bounding box center [885, 104] width 9 height 7
checkbox input "true"
drag, startPoint x: 885, startPoint y: 124, endPoint x: 885, endPoint y: 130, distance: 6.0
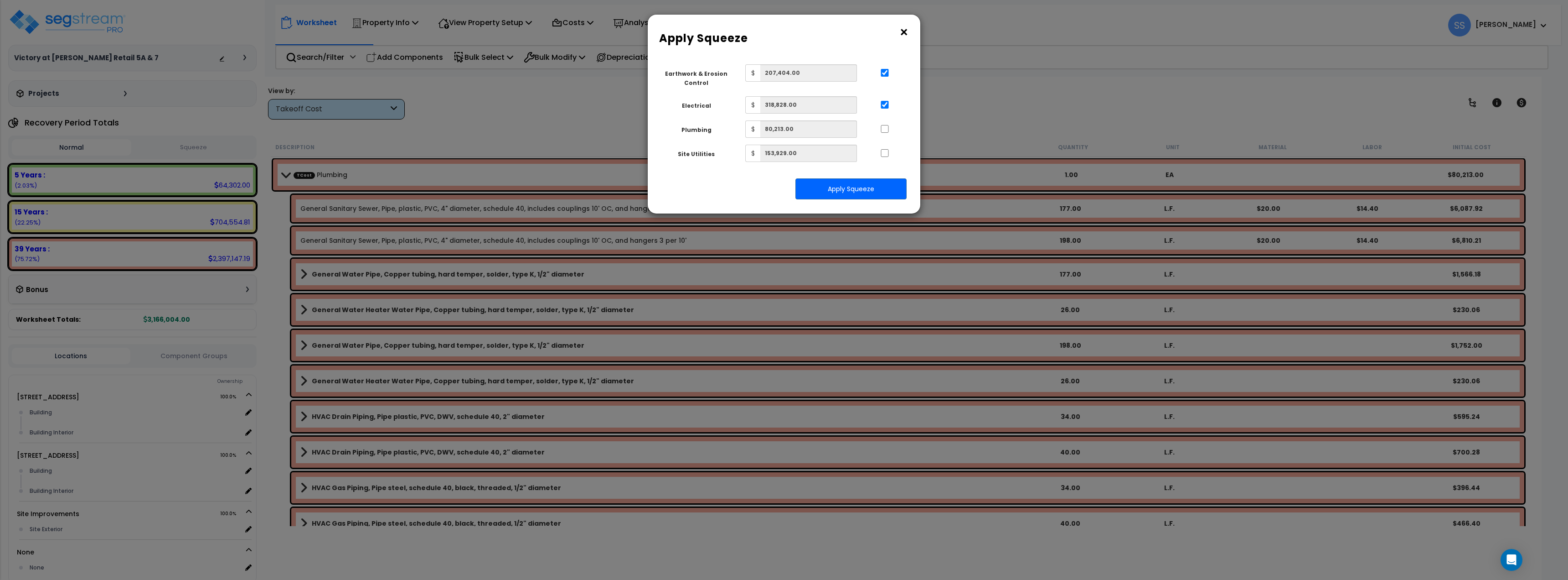
click at [885, 127] on div at bounding box center [884, 127] width 42 height 15
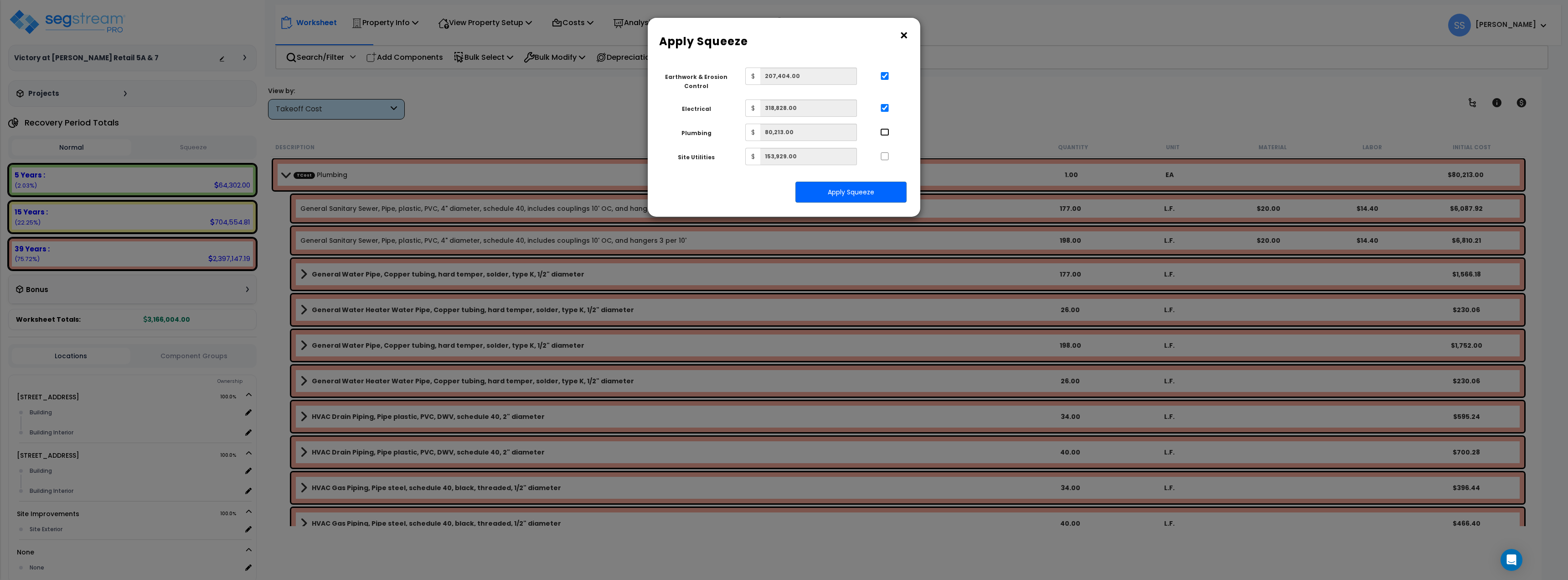
click at [885, 133] on input "..." at bounding box center [885, 132] width 9 height 7
checkbox input "true"
click at [885, 156] on input "..." at bounding box center [885, 156] width 9 height 7
checkbox input "true"
click at [852, 180] on div "Squeeze Type Select 1. Squeeze by Takeoff Cost Total Building Square Footage 0.…" at bounding box center [784, 139] width 259 height 142
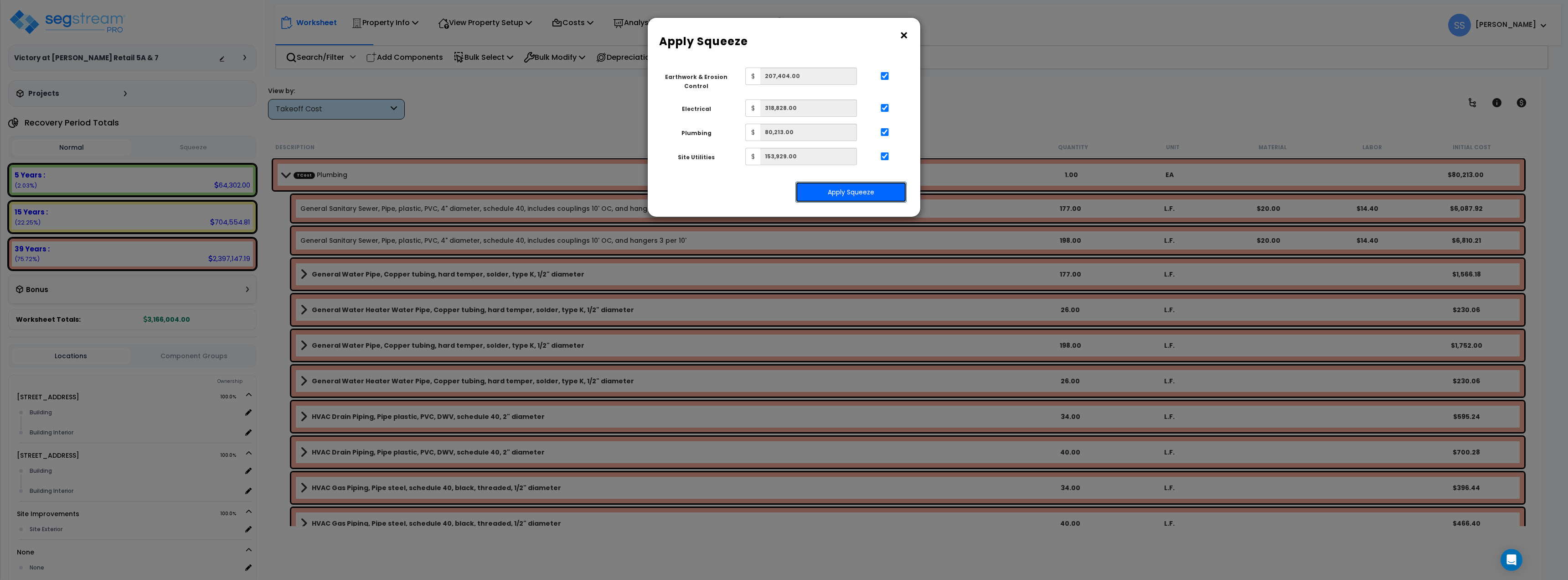
click at [851, 193] on button "Apply Squeeze" at bounding box center [851, 192] width 112 height 21
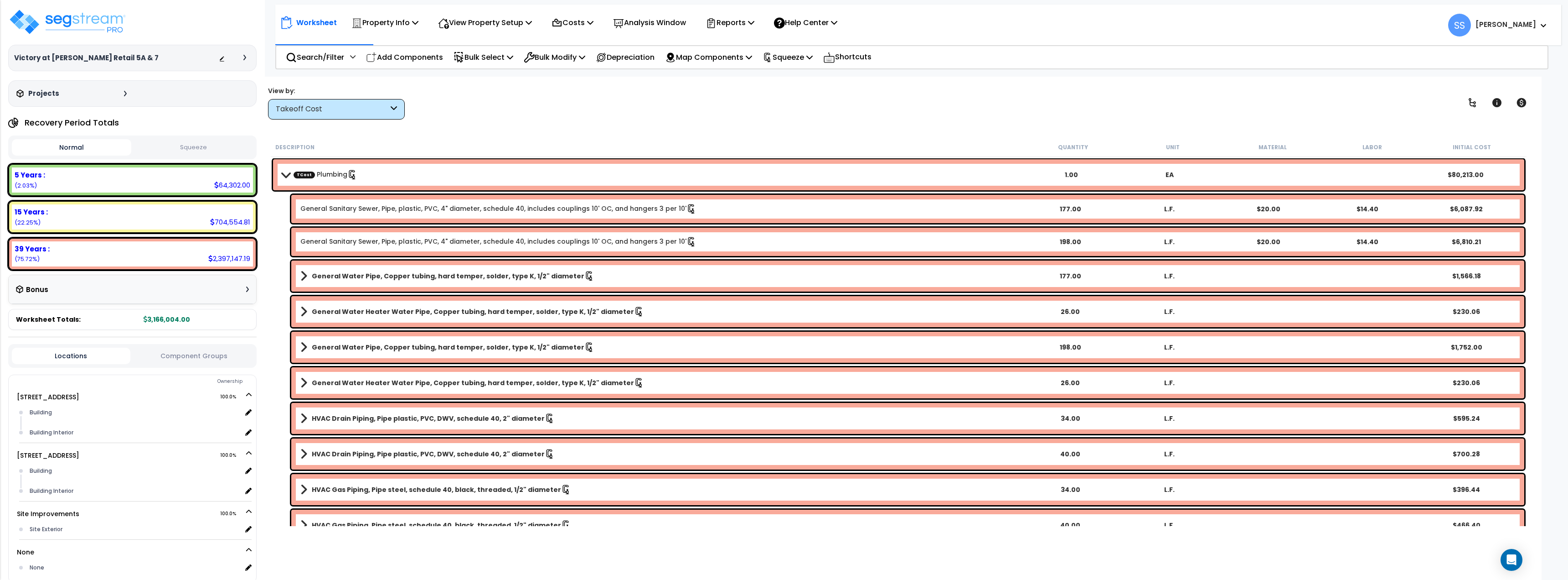
click at [194, 143] on button "Squeeze" at bounding box center [193, 147] width 119 height 16
click at [286, 167] on div "TCost Plumbing 1.00 EA" at bounding box center [899, 175] width 1251 height 31
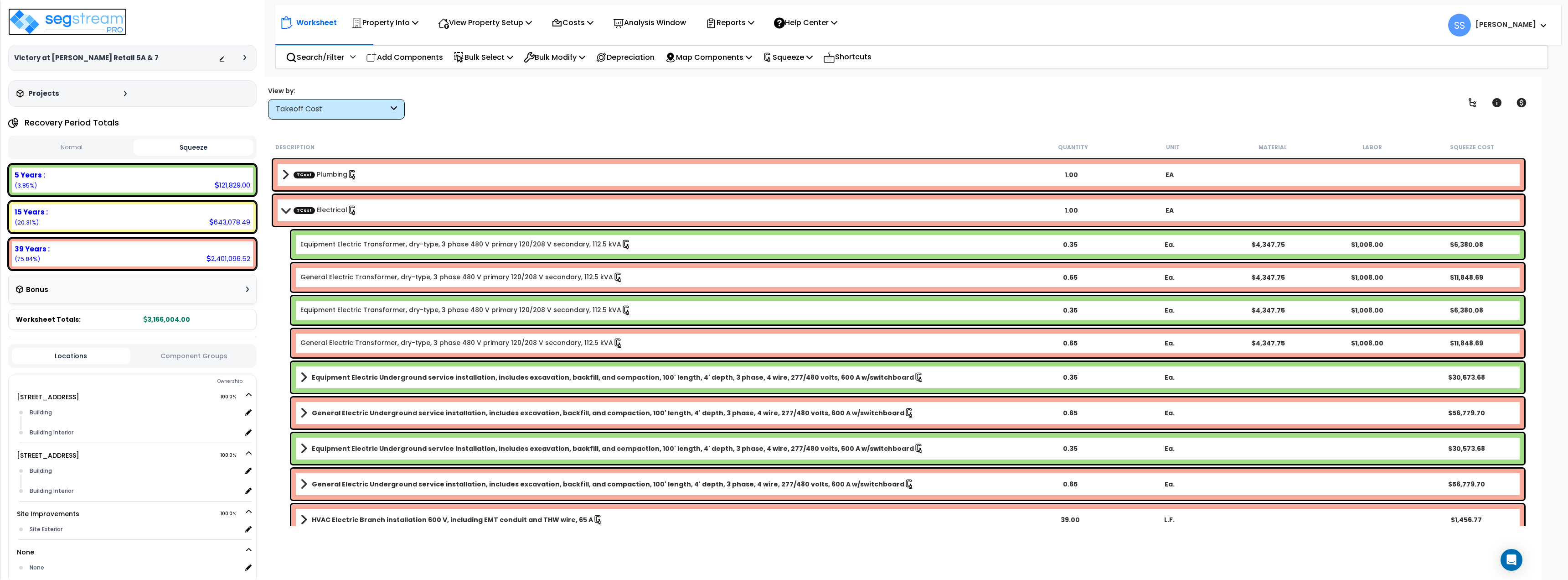
click at [87, 12] on img at bounding box center [67, 22] width 118 height 28
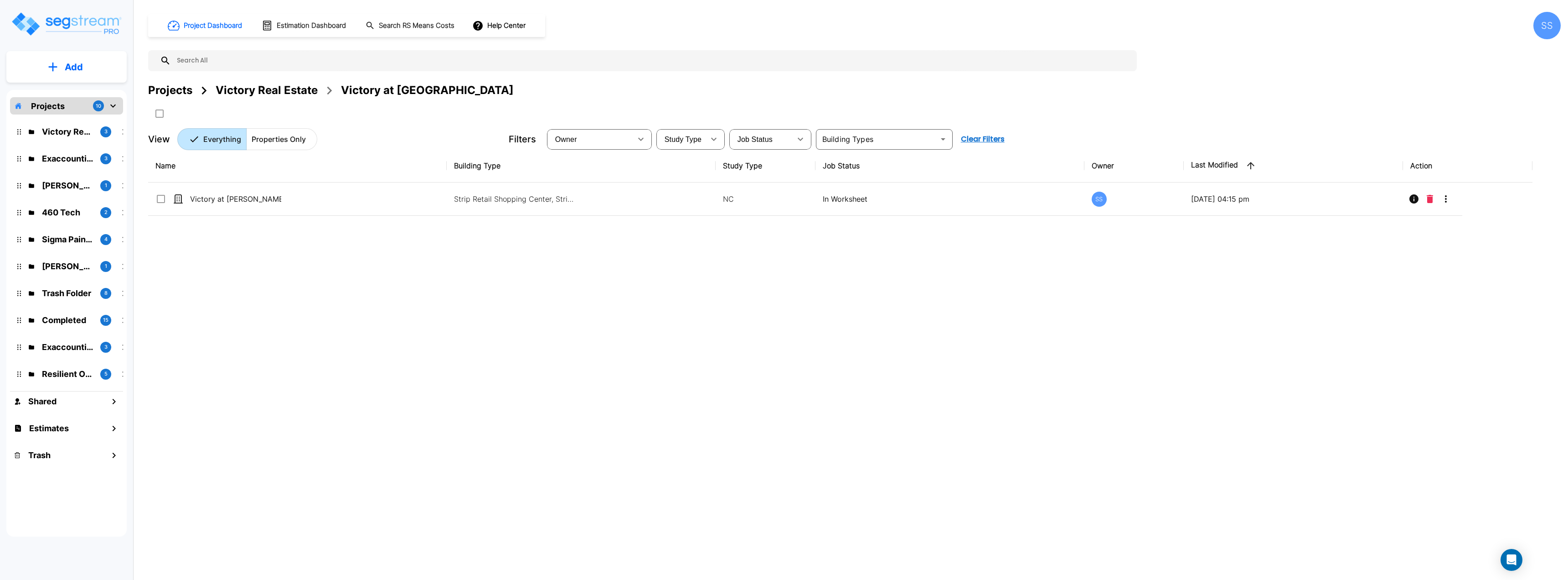
drag, startPoint x: 370, startPoint y: 315, endPoint x: 338, endPoint y: 284, distance: 44.6
click at [369, 314] on div "Name Building Type Study Type Job Status Owner Last Modified Action Victory at …" at bounding box center [841, 329] width 1384 height 359
click at [281, 87] on div "Victory Real Estate" at bounding box center [267, 91] width 102 height 17
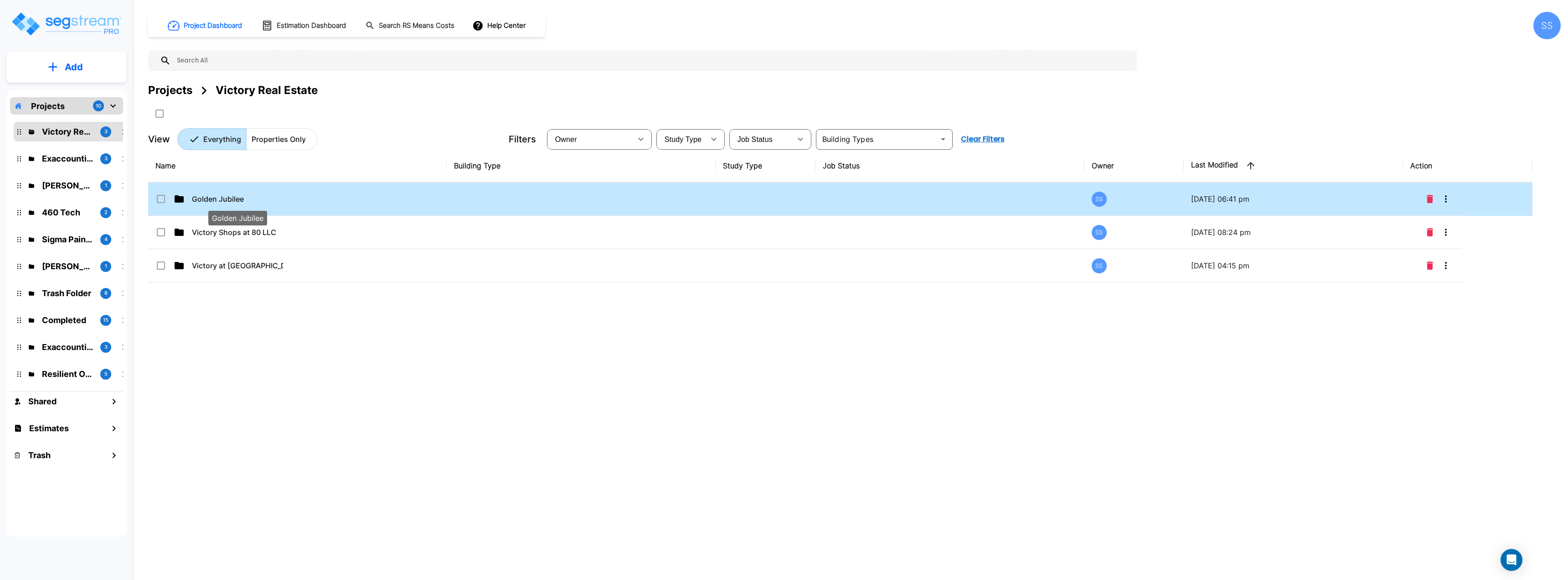
click at [198, 198] on p "Golden Jubilee" at bounding box center [237, 199] width 91 height 11
checkbox input "true"
click at [198, 198] on p "Golden Jubilee" at bounding box center [237, 199] width 91 height 11
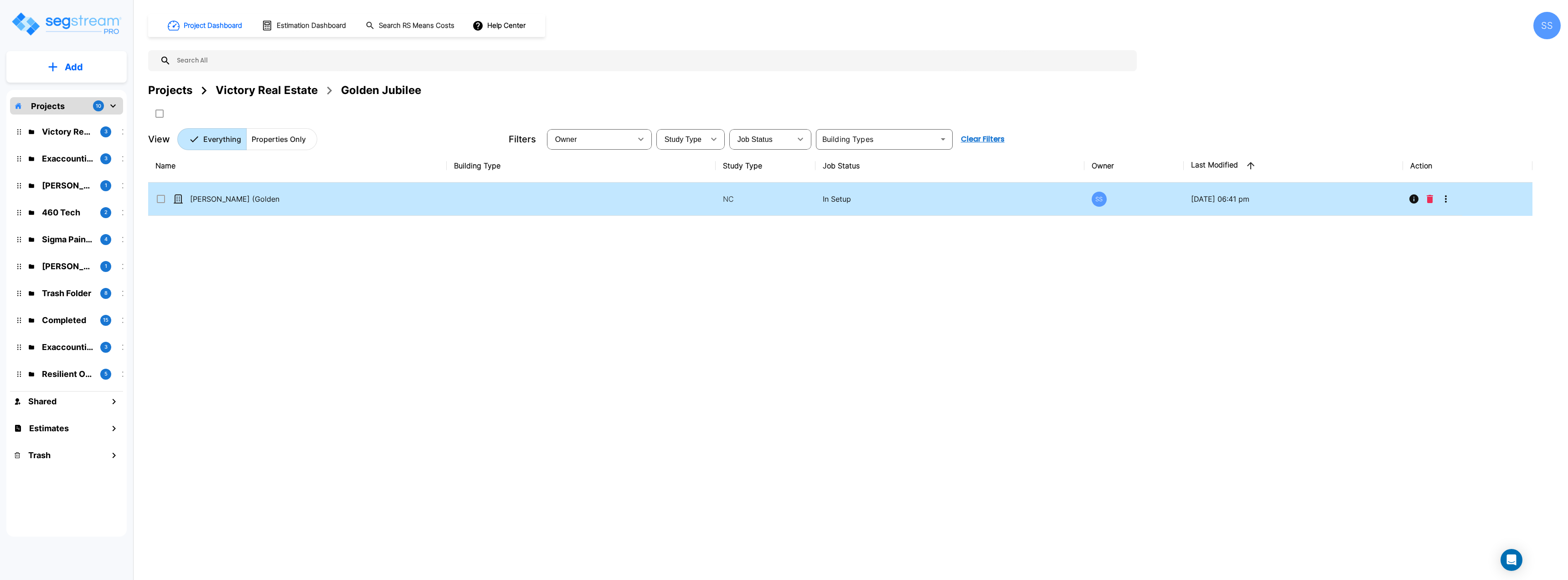
click at [222, 192] on td "[PERSON_NAME] (Golden Jubilee) Retail 4" at bounding box center [298, 199] width 299 height 33
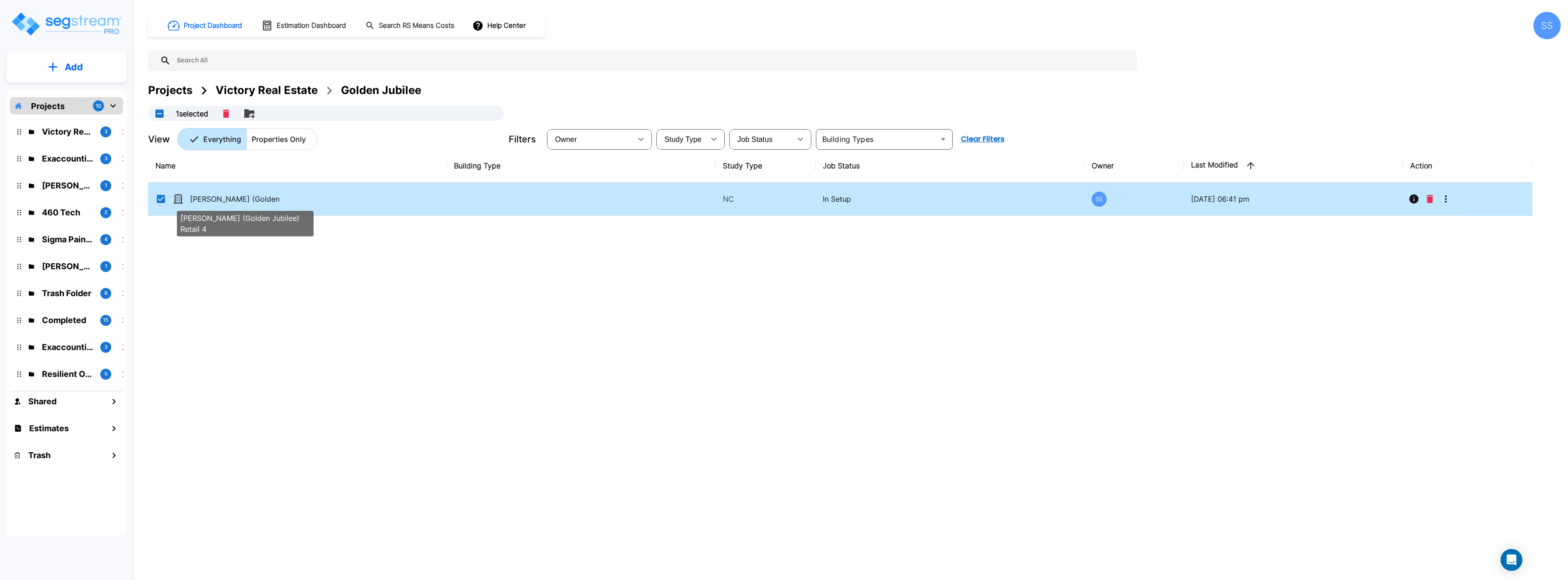
click at [220, 196] on p "[PERSON_NAME] (Golden Jubilee) Retail 4" at bounding box center [235, 199] width 91 height 11
checkbox input "false"
click at [220, 196] on p "[PERSON_NAME] (Golden Jubilee) Retail 4" at bounding box center [235, 199] width 91 height 11
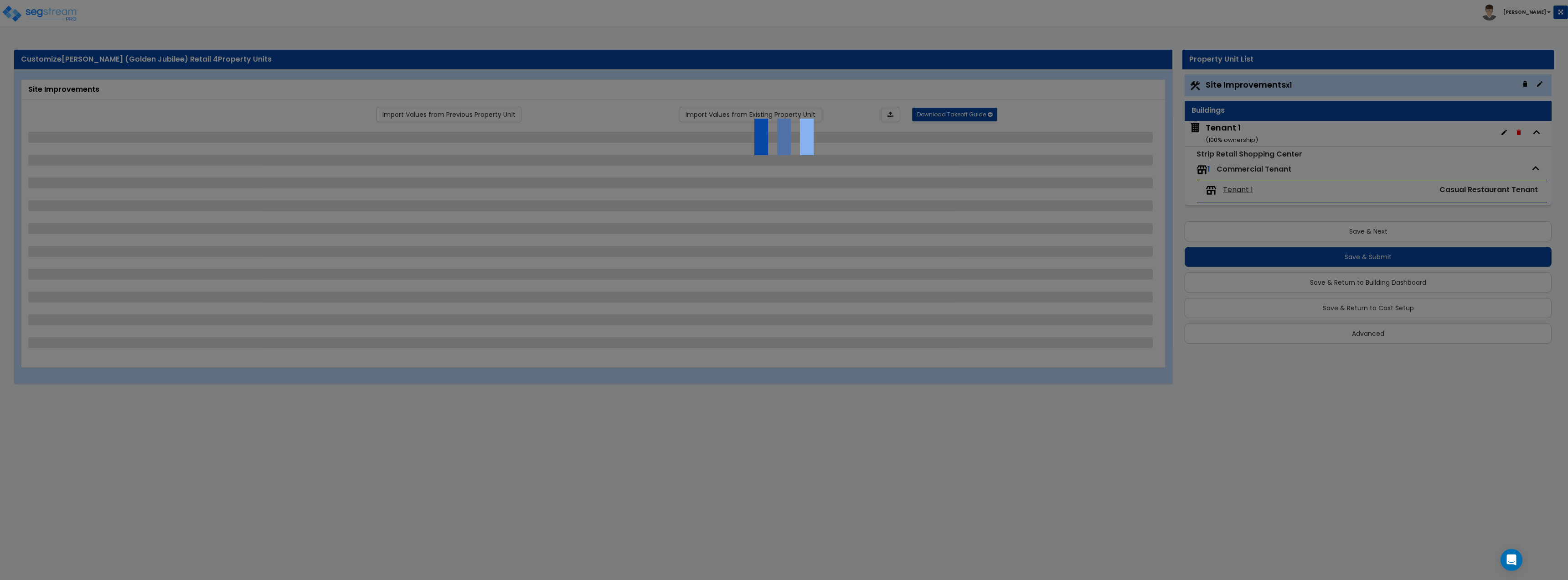
select select "2"
select select "1"
select select "2"
select select "1"
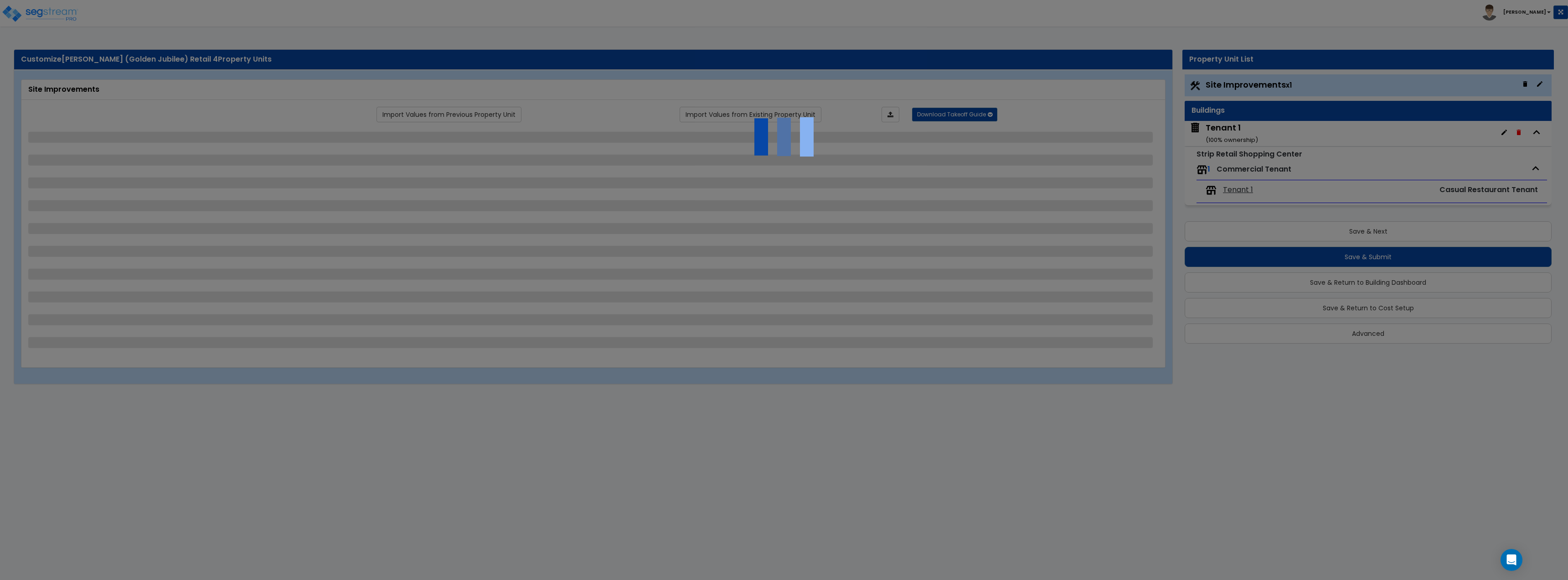
select select "1"
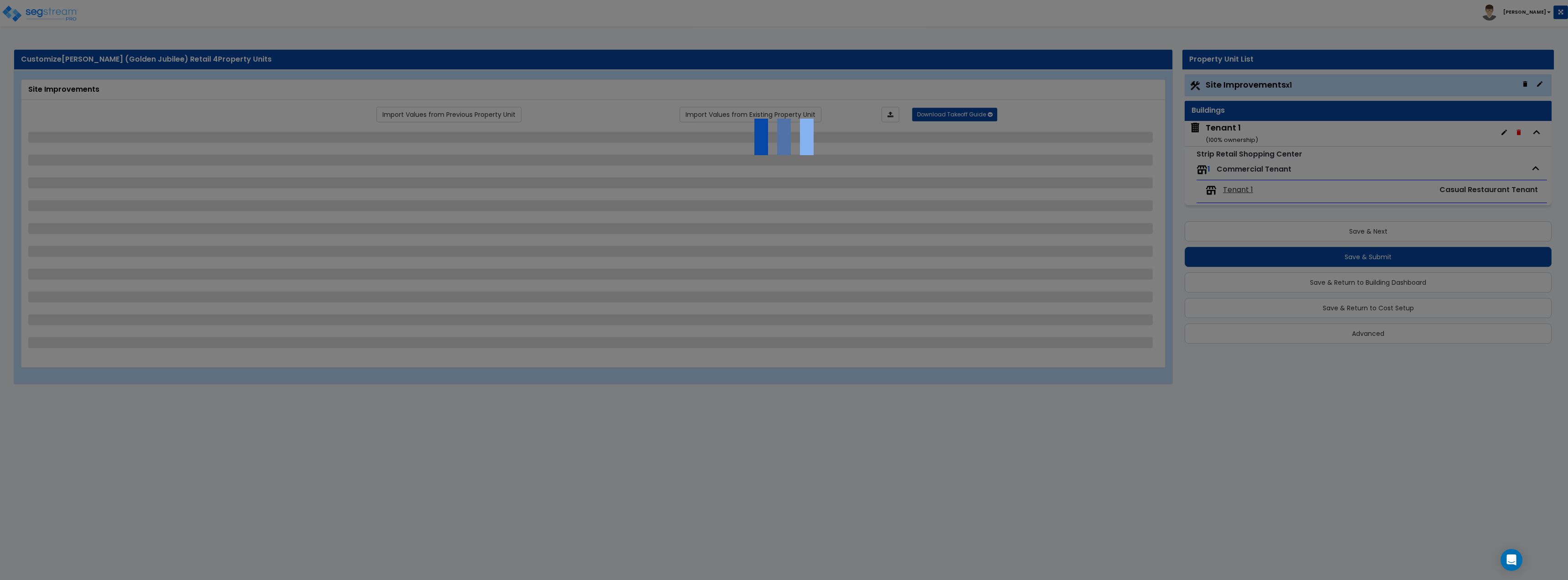
select select "1"
select select "4"
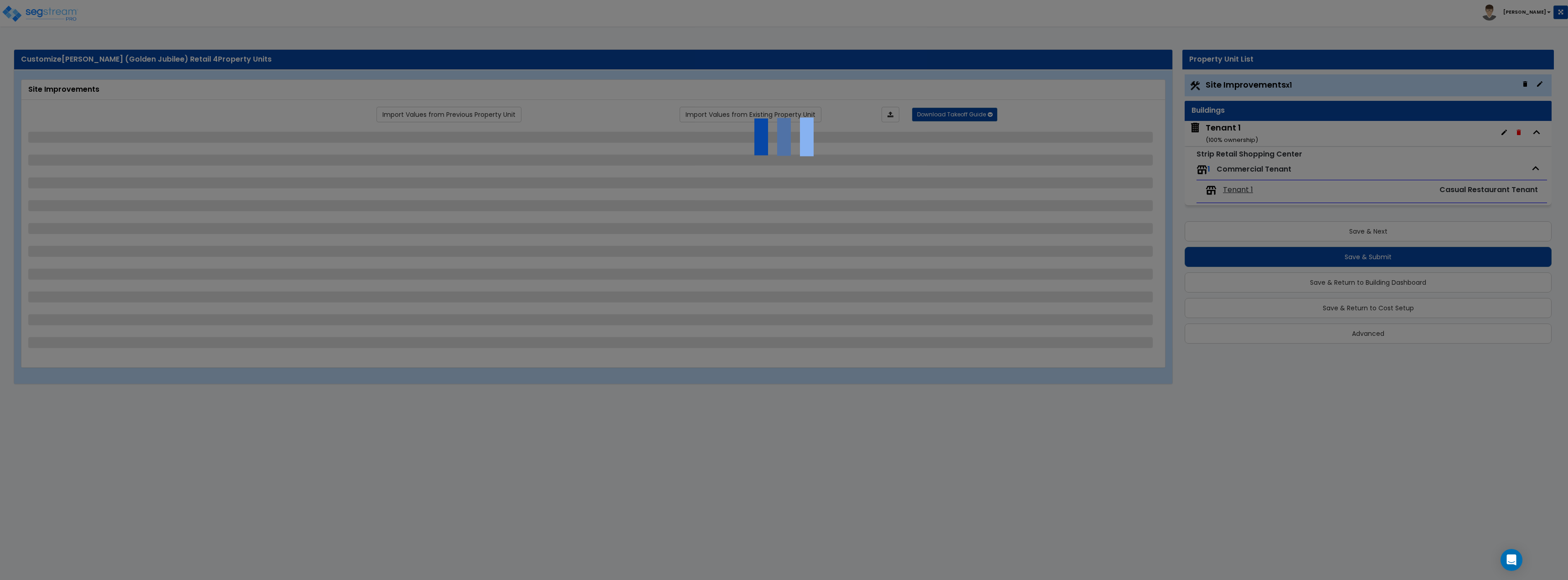
select select "2"
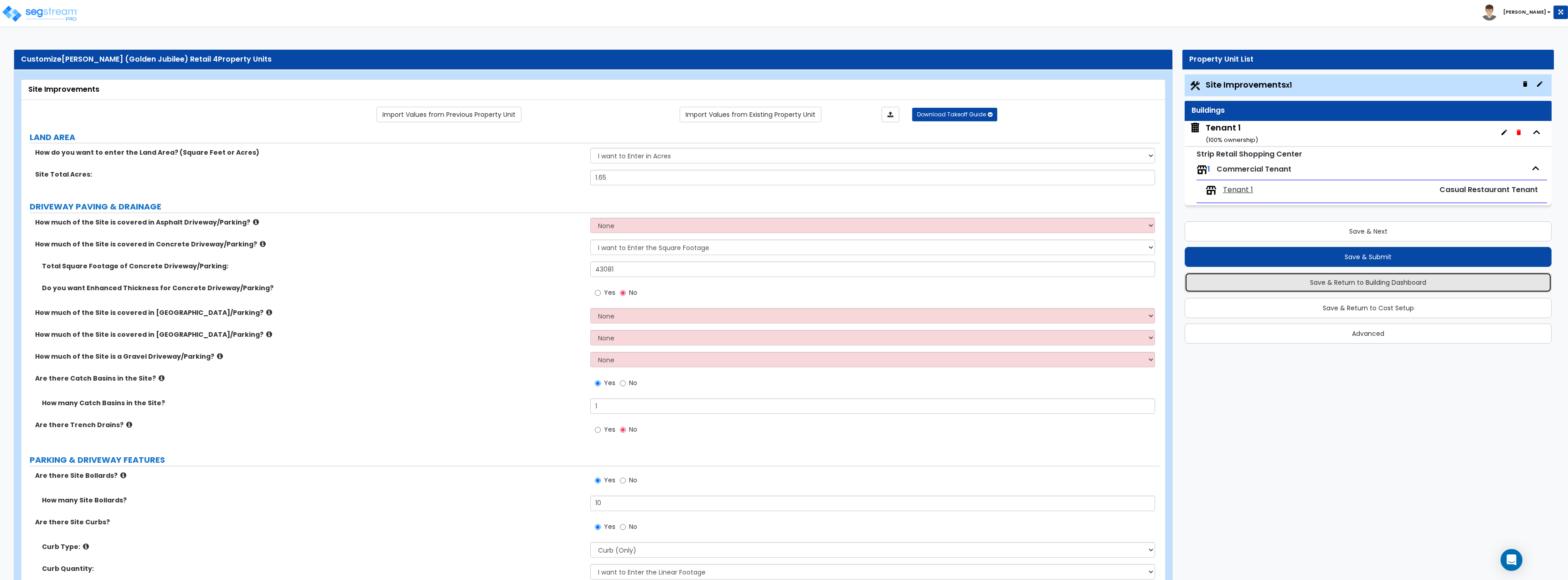
click at [1379, 286] on button "Save & Return to Building Dashboard" at bounding box center [1369, 283] width 367 height 20
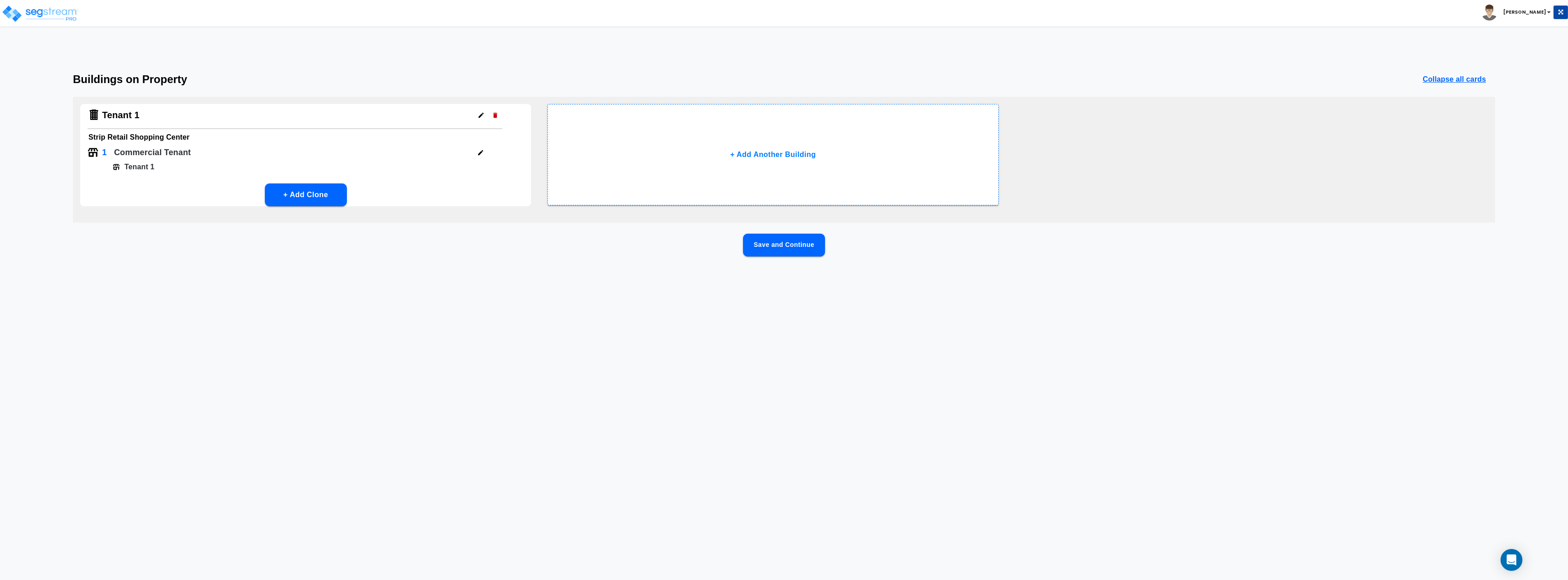
click at [479, 152] on icon "button" at bounding box center [480, 152] width 6 height 6
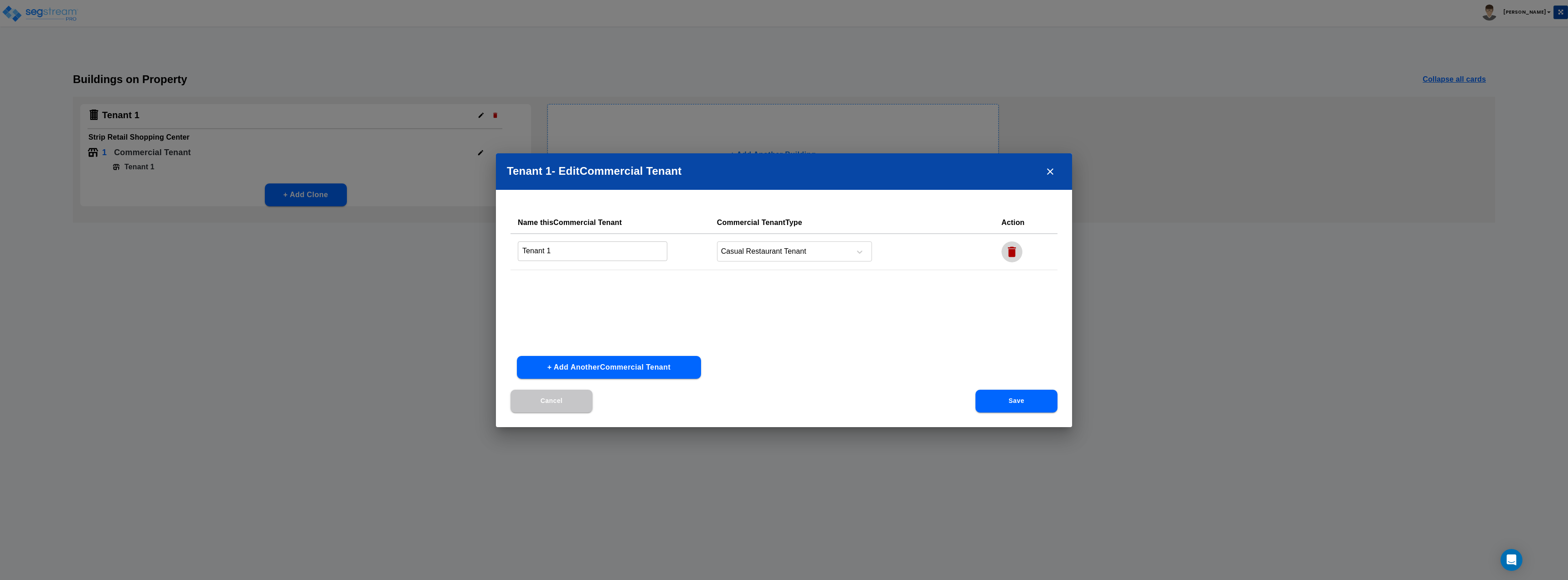
click at [1008, 248] on icon "button" at bounding box center [1011, 251] width 8 height 10
click at [1021, 407] on button "Save" at bounding box center [1016, 401] width 82 height 23
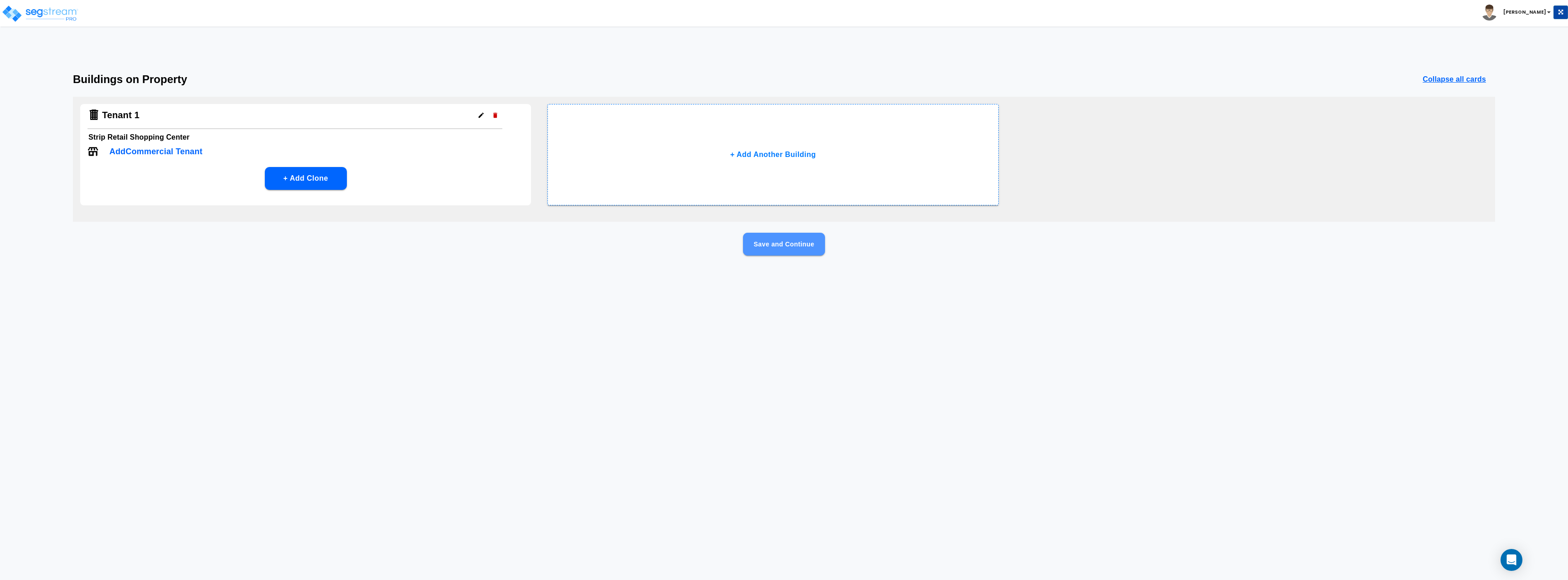
click at [784, 249] on button "Save and Continue" at bounding box center [784, 244] width 82 height 23
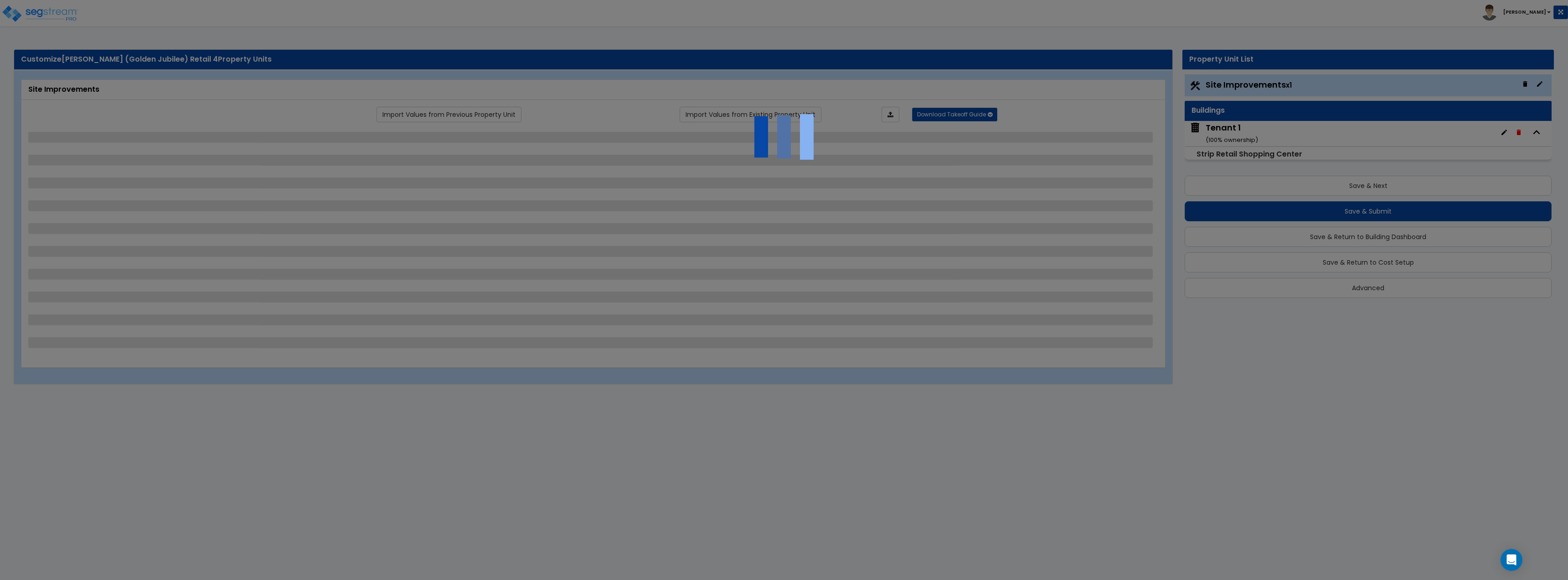
select select "2"
select select "1"
select select "2"
select select "1"
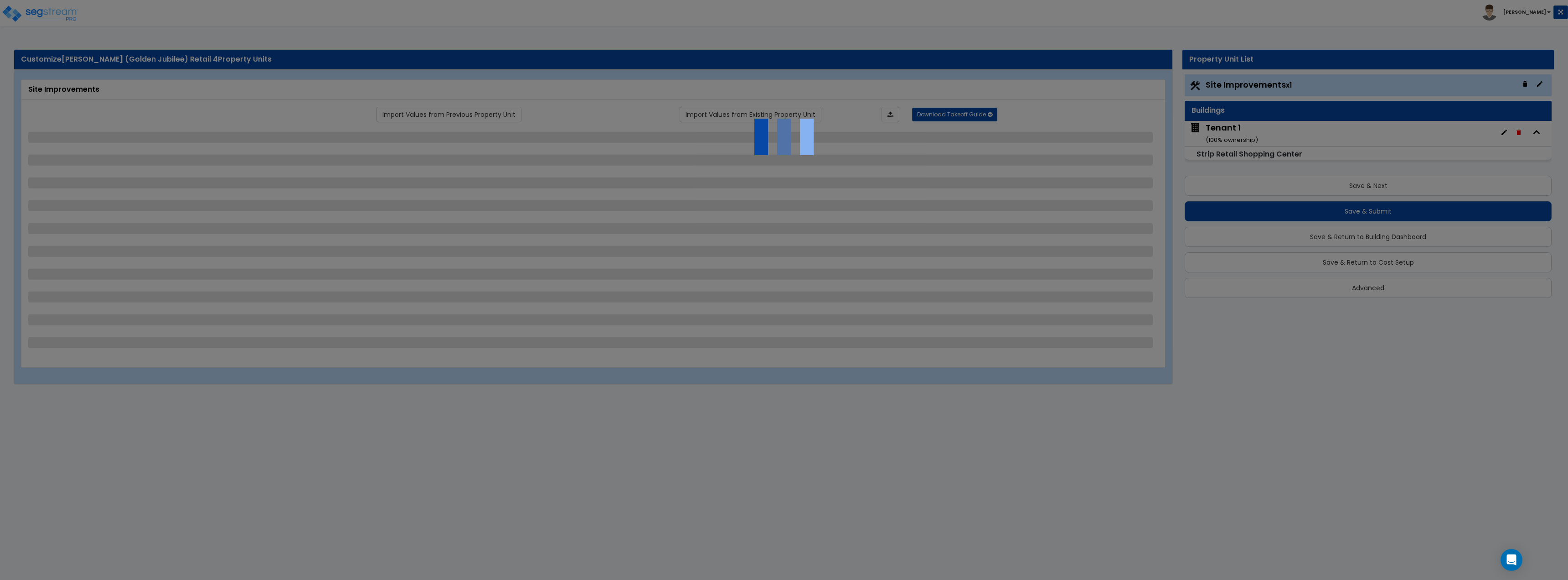
select select "1"
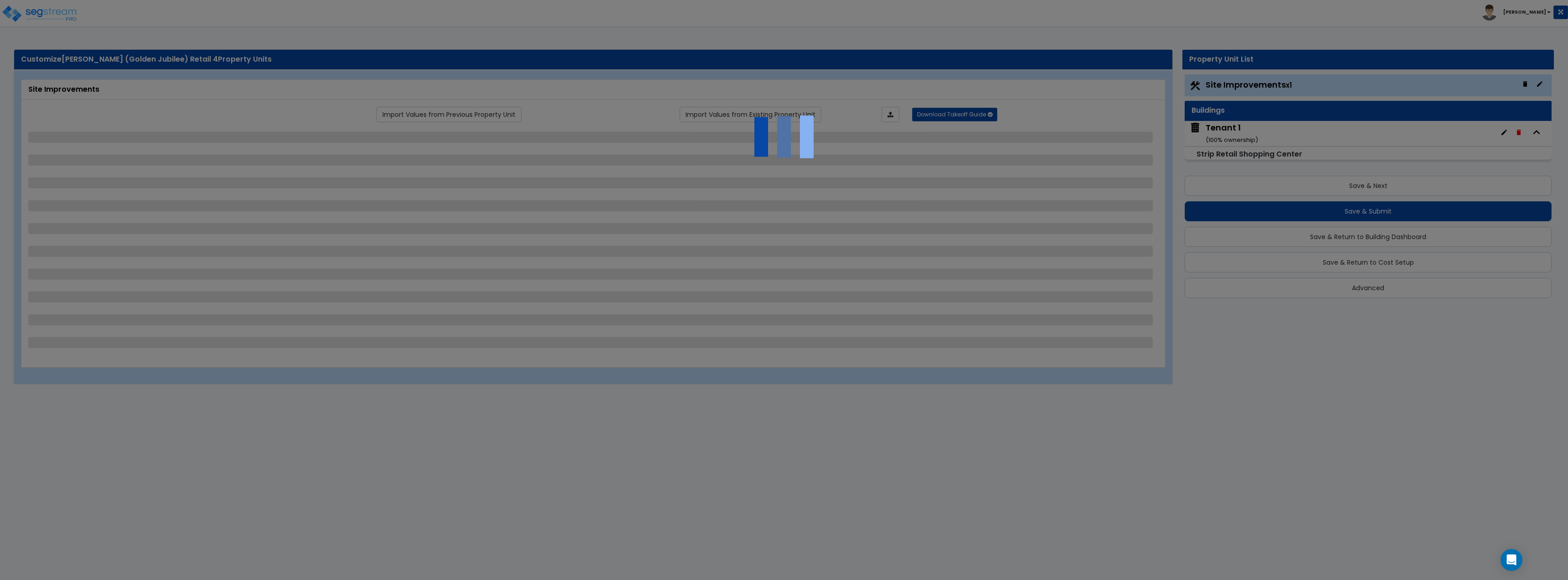
select select "1"
select select "4"
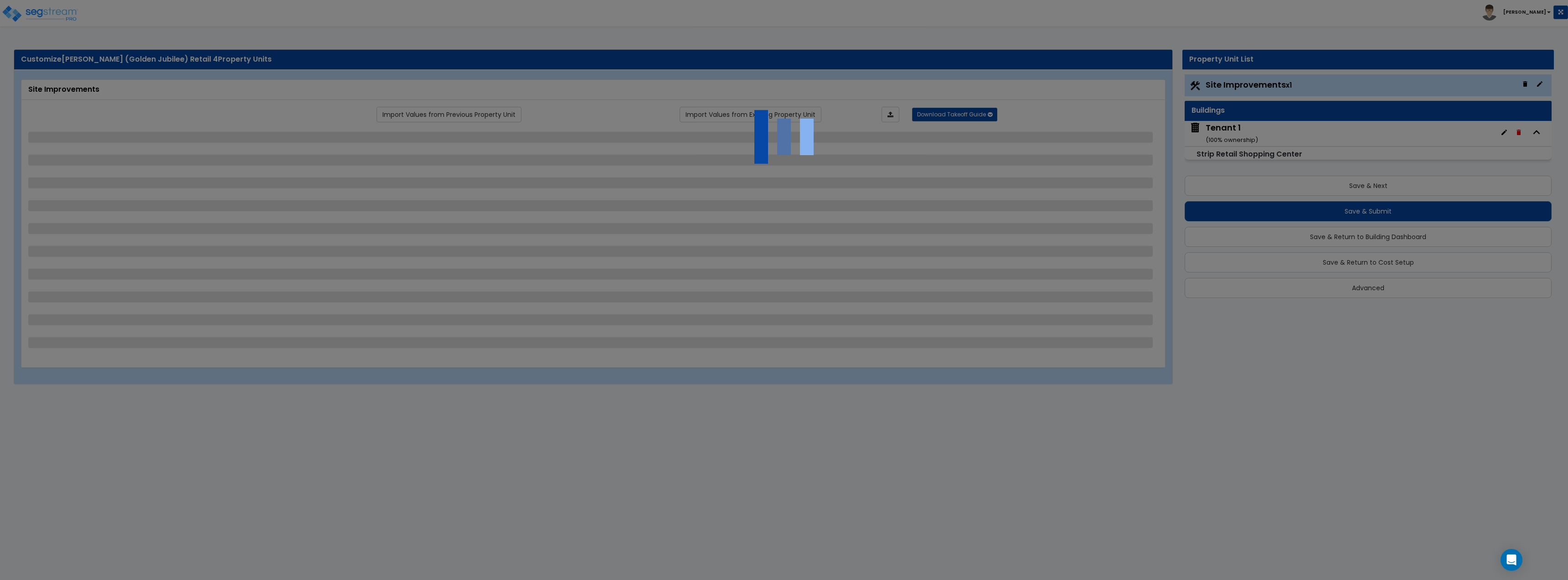
select select "2"
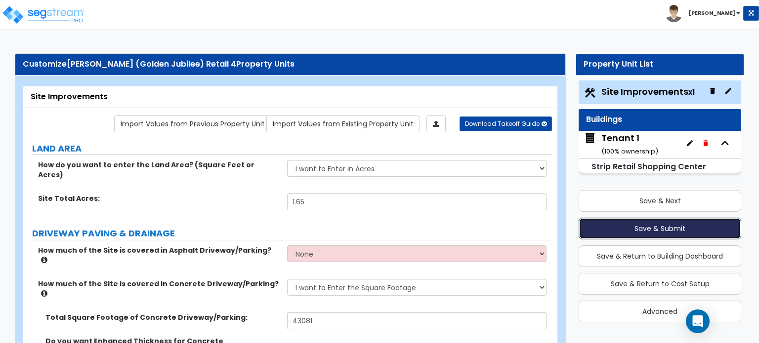
click at [655, 225] on button "Save & Submit" at bounding box center [659, 229] width 163 height 22
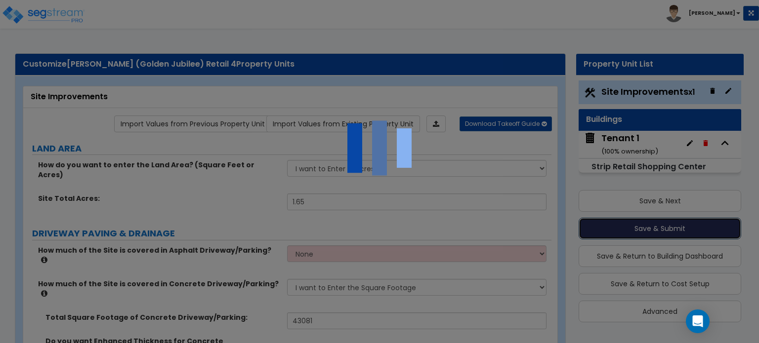
scroll to position [3, 0]
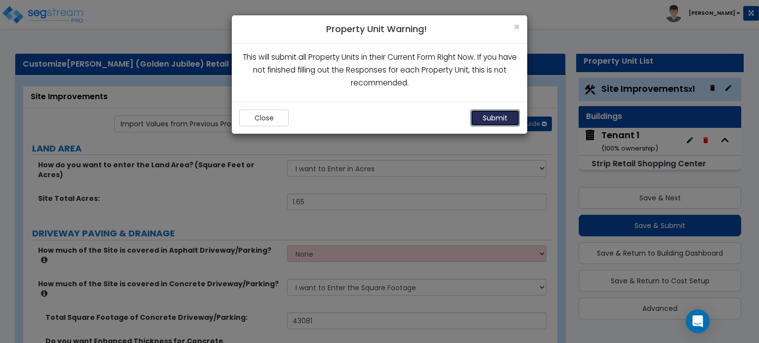
click at [494, 115] on button "Submit" at bounding box center [494, 118] width 49 height 17
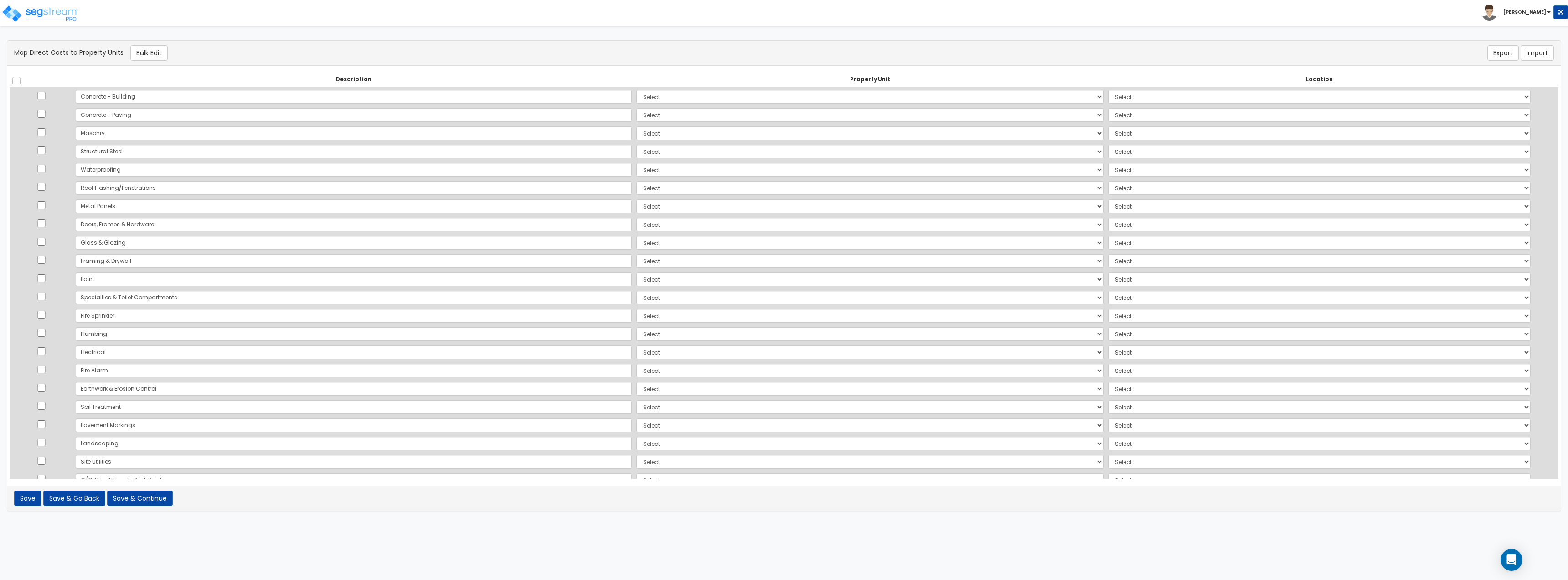
click at [38, 94] on td at bounding box center [41, 96] width 64 height 18
click at [42, 92] on input "checkbox" at bounding box center [42, 95] width 9 height 7
checkbox input "true"
click at [52, 130] on td at bounding box center [41, 133] width 64 height 18
click at [46, 132] on input "checkbox" at bounding box center [42, 132] width 9 height 7
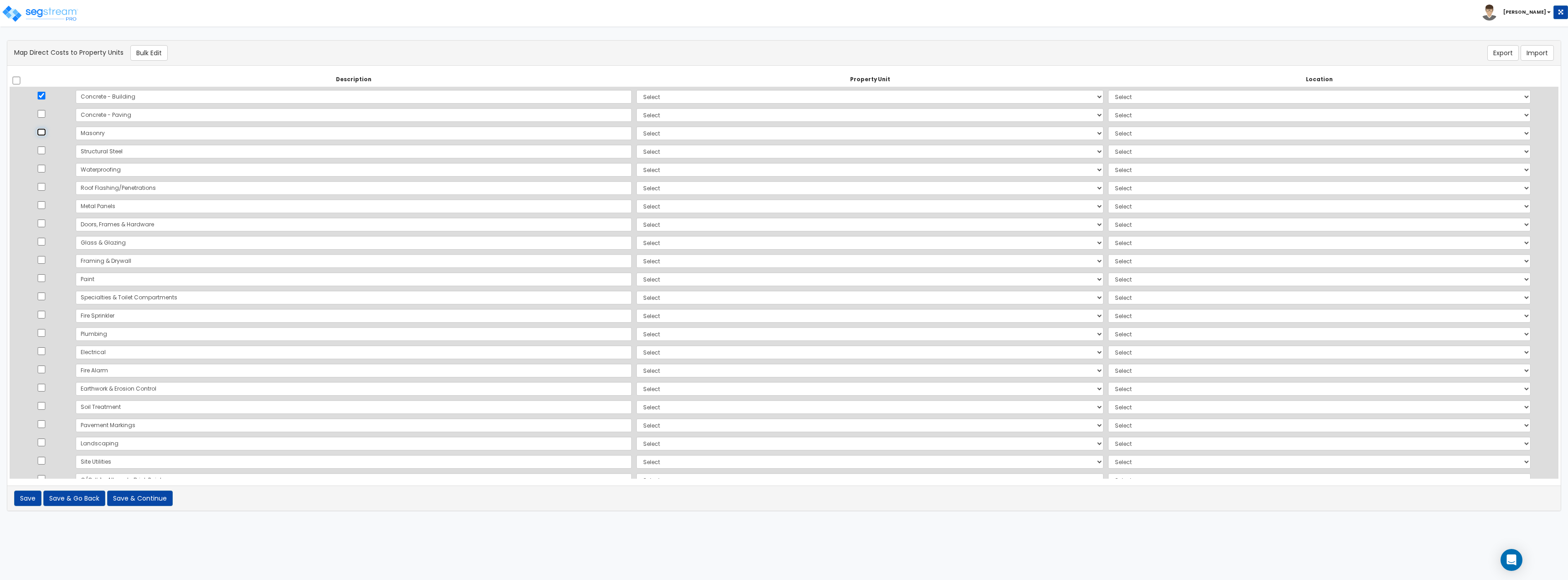
checkbox input "true"
click at [46, 151] on input "checkbox" at bounding box center [42, 151] width 9 height 7
checkbox input "true"
click at [46, 169] on input "checkbox" at bounding box center [42, 168] width 9 height 7
checkbox input "true"
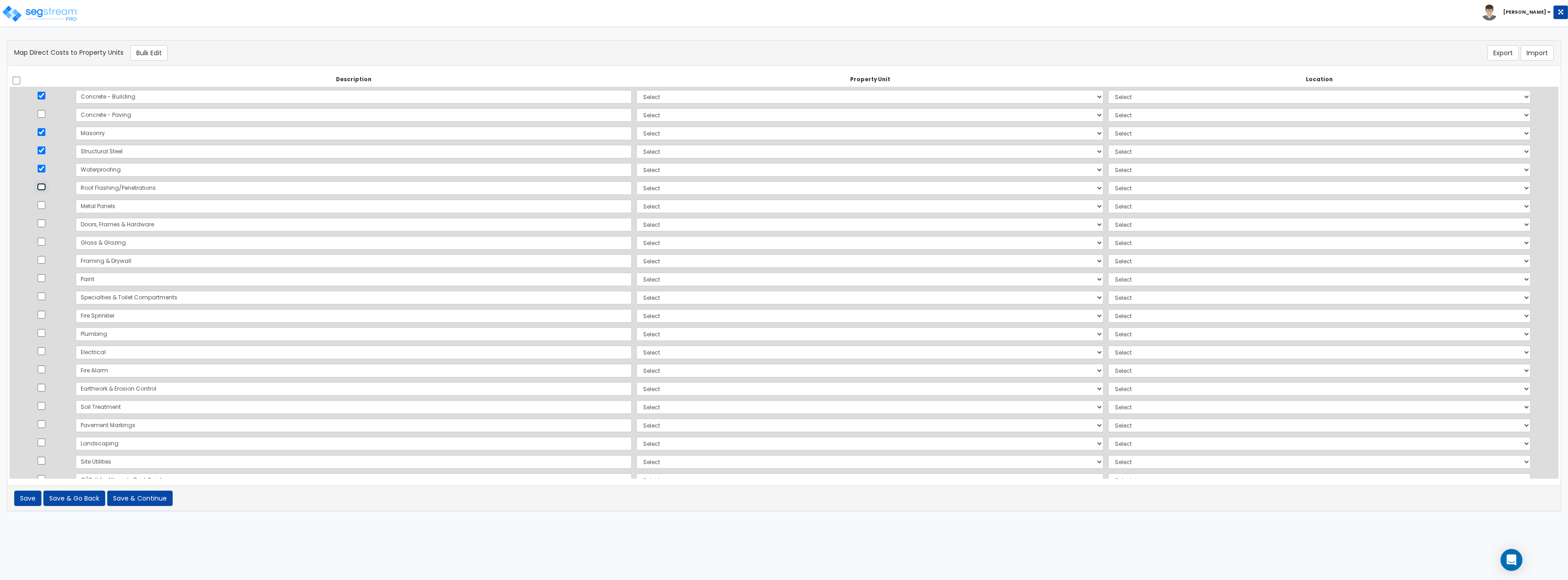
click at [44, 187] on input "checkbox" at bounding box center [42, 187] width 9 height 7
checkbox input "true"
click at [42, 204] on input "checkbox" at bounding box center [42, 205] width 9 height 7
checkbox input "true"
click at [51, 223] on td at bounding box center [41, 224] width 64 height 18
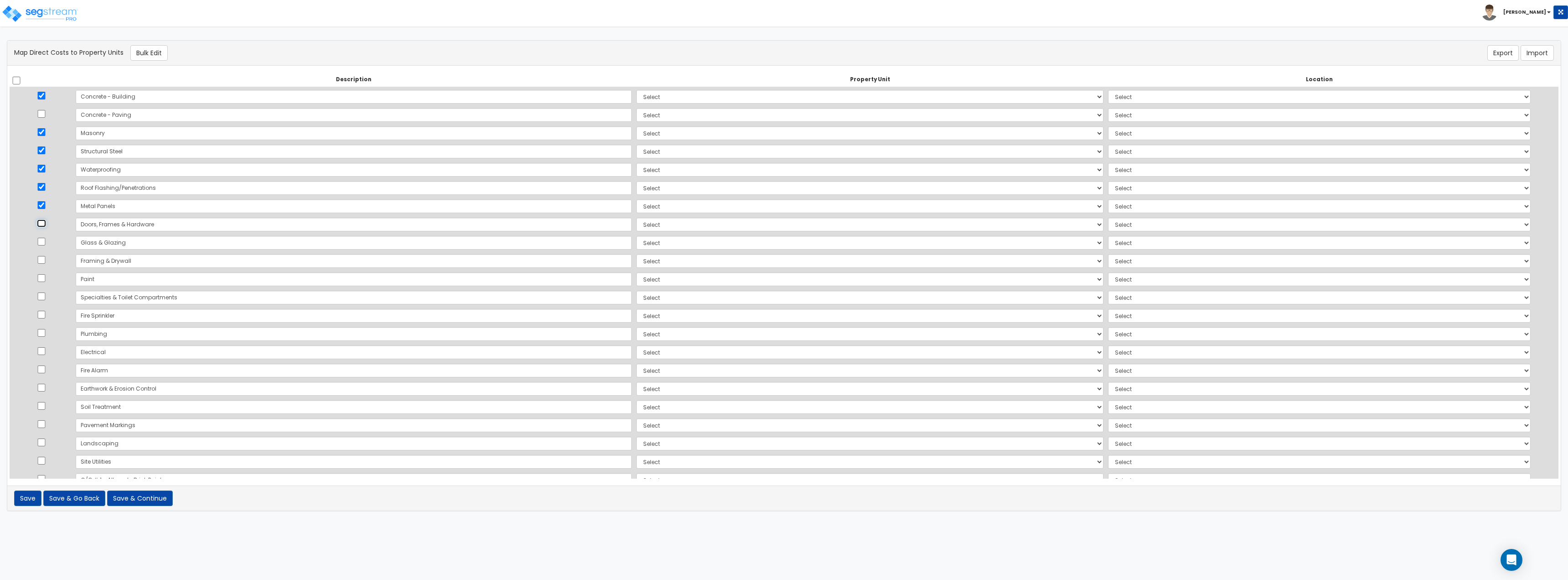
click at [46, 225] on input "checkbox" at bounding box center [42, 224] width 9 height 7
checkbox input "true"
click at [45, 239] on input "checkbox" at bounding box center [42, 241] width 9 height 7
checkbox input "true"
click at [44, 257] on input "checkbox" at bounding box center [42, 260] width 9 height 7
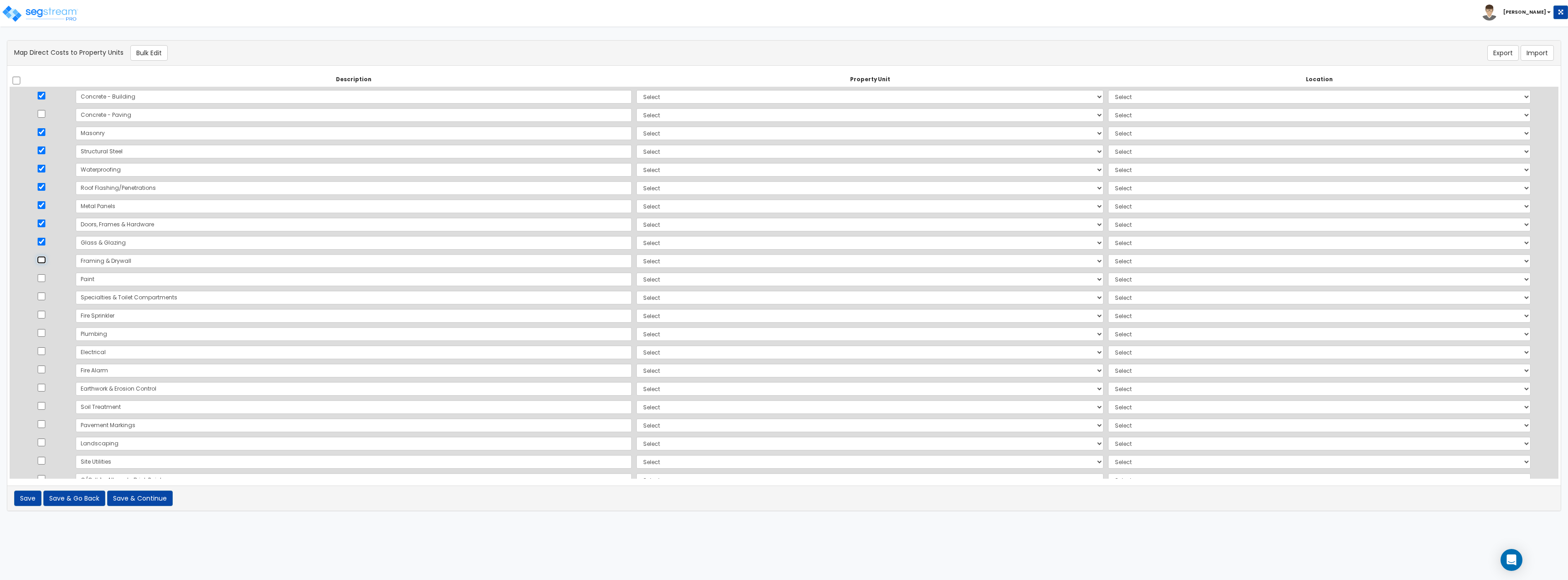
checkbox input "true"
click at [46, 278] on input "checkbox" at bounding box center [42, 278] width 9 height 7
checkbox input "true"
click at [45, 297] on input "checkbox" at bounding box center [42, 296] width 9 height 7
checkbox input "true"
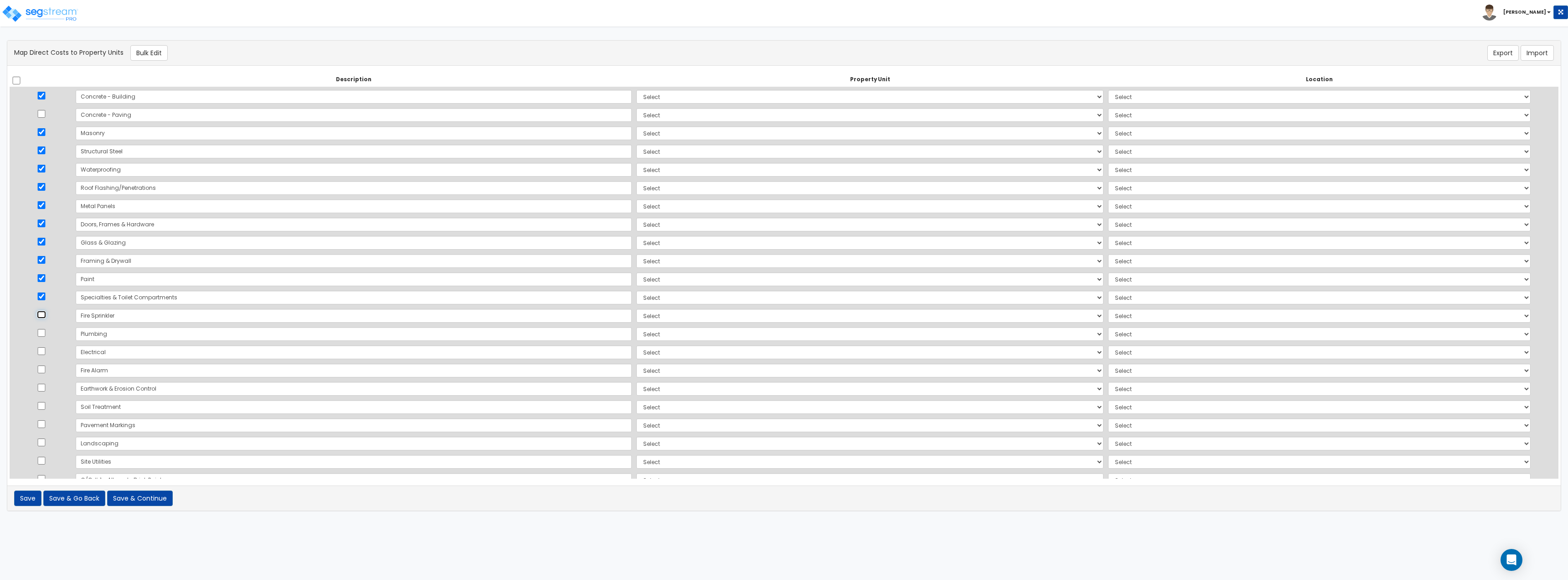
click at [44, 315] on input "checkbox" at bounding box center [42, 314] width 9 height 7
checkbox input "true"
click at [44, 317] on input "checkbox" at bounding box center [42, 332] width 9 height 7
checkbox input "true"
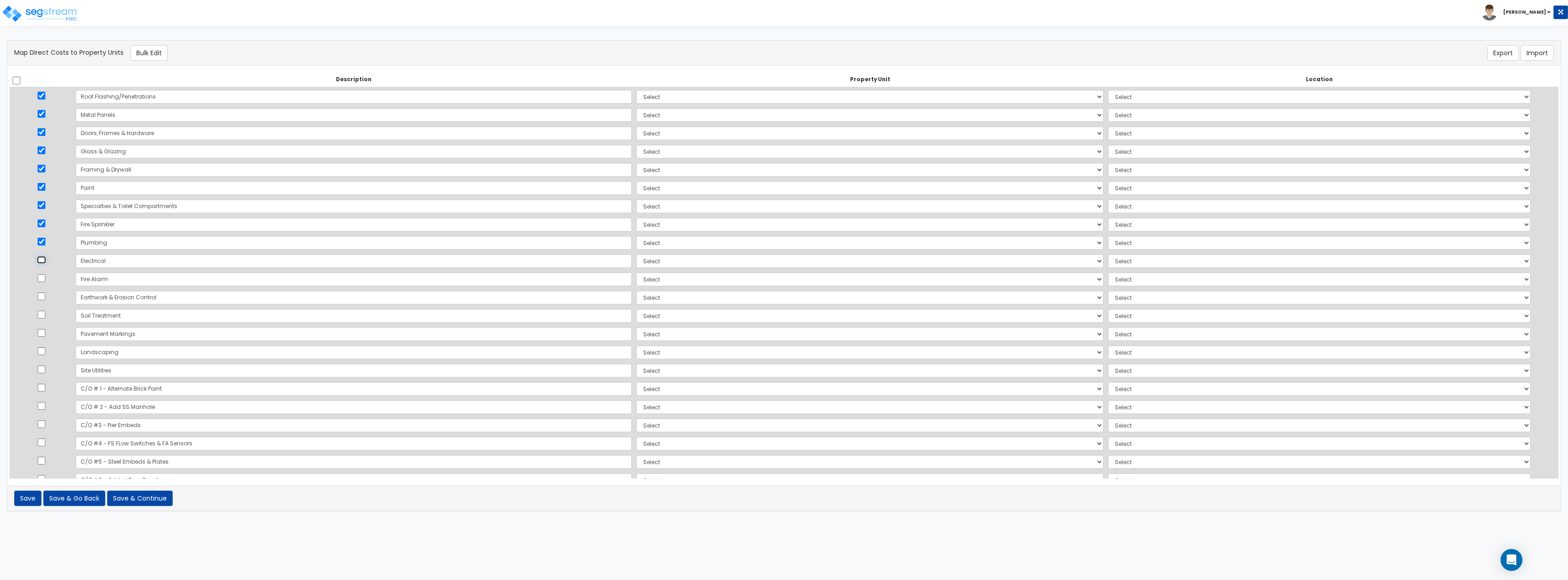
click at [42, 260] on input "checkbox" at bounding box center [42, 260] width 9 height 7
checkbox input "true"
click at [45, 278] on input "checkbox" at bounding box center [42, 278] width 9 height 7
checkbox input "true"
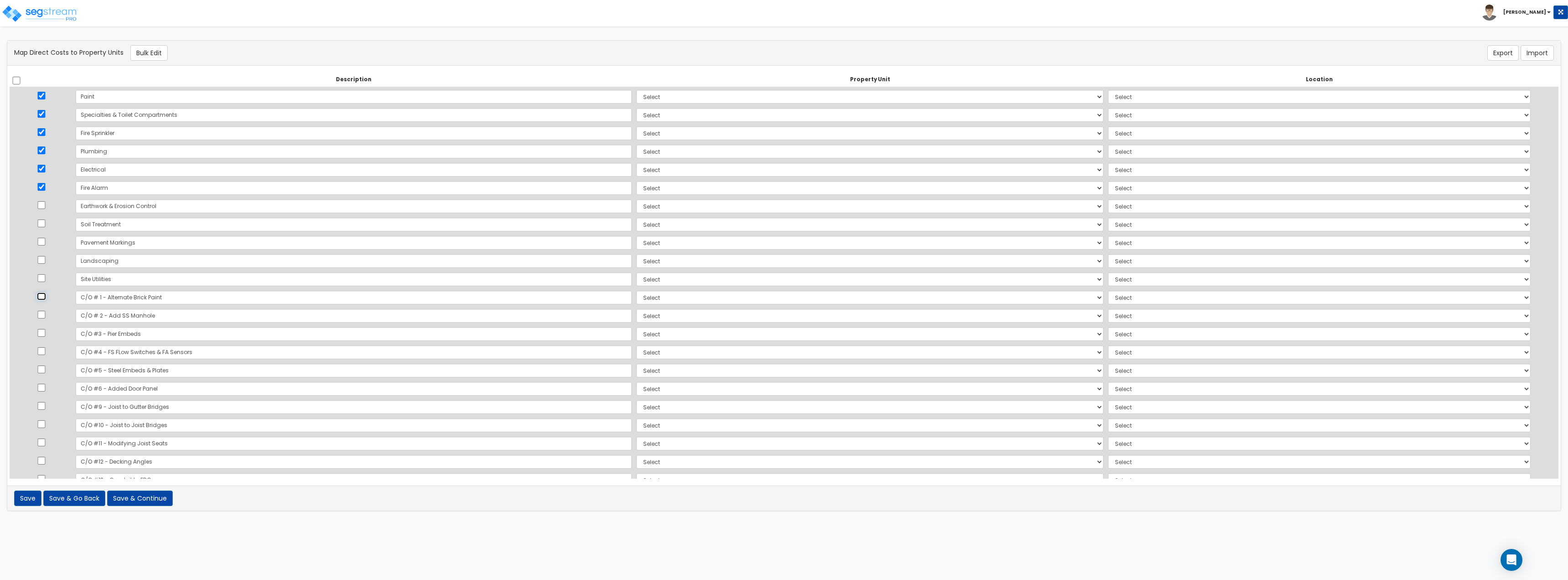
click at [43, 299] on input "checkbox" at bounding box center [42, 296] width 9 height 7
checkbox input "true"
click at [42, 277] on input "checkbox" at bounding box center [42, 278] width 9 height 7
checkbox input "true"
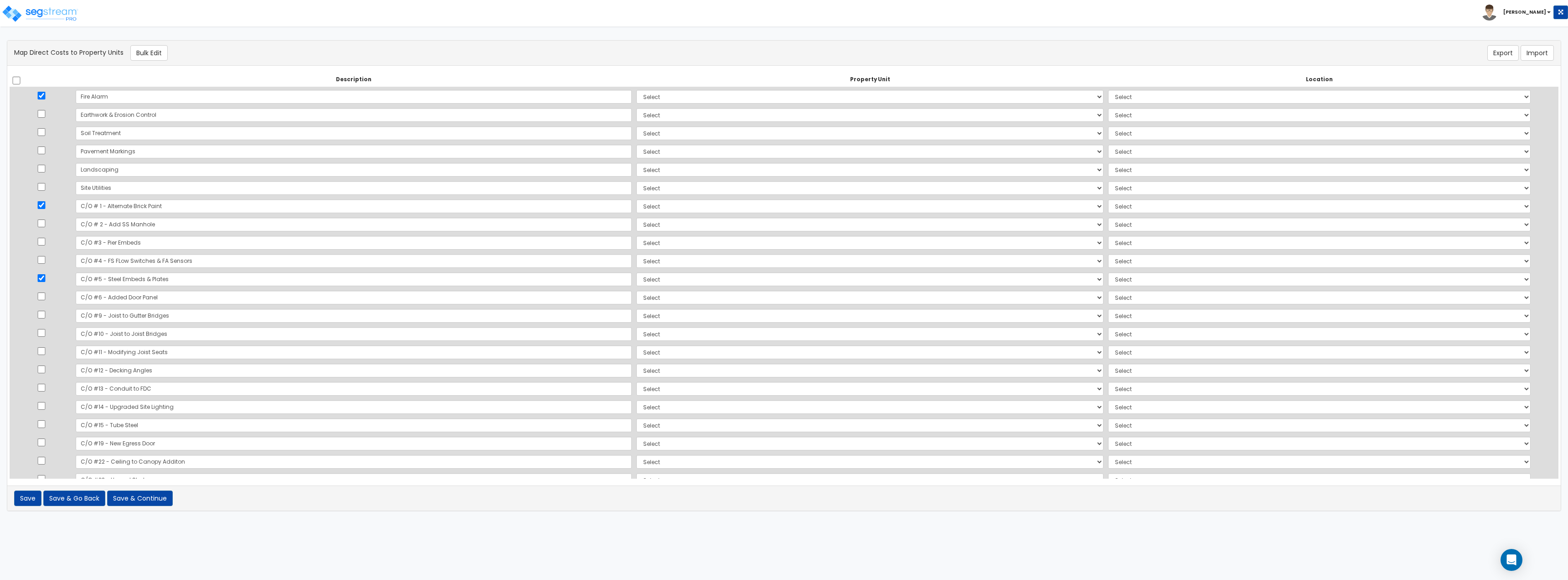
click at [42, 292] on td at bounding box center [41, 297] width 64 height 18
click at [42, 296] on input "checkbox" at bounding box center [42, 296] width 9 height 7
checkbox input "true"
click at [42, 314] on input "checkbox" at bounding box center [42, 314] width 9 height 7
checkbox input "true"
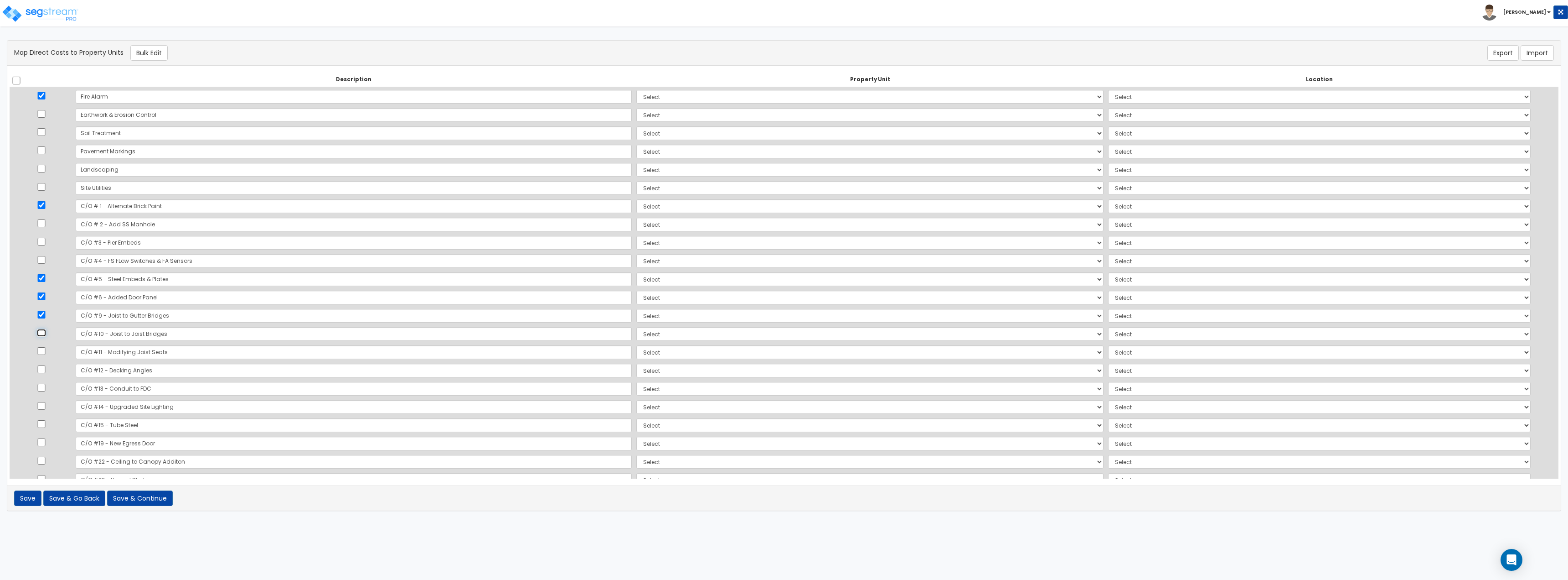
click at [42, 317] on input "checkbox" at bounding box center [42, 332] width 9 height 7
checkbox input "true"
click at [42, 317] on input "checkbox" at bounding box center [42, 351] width 9 height 7
checkbox input "true"
click at [43, 317] on input "checkbox" at bounding box center [42, 369] width 9 height 7
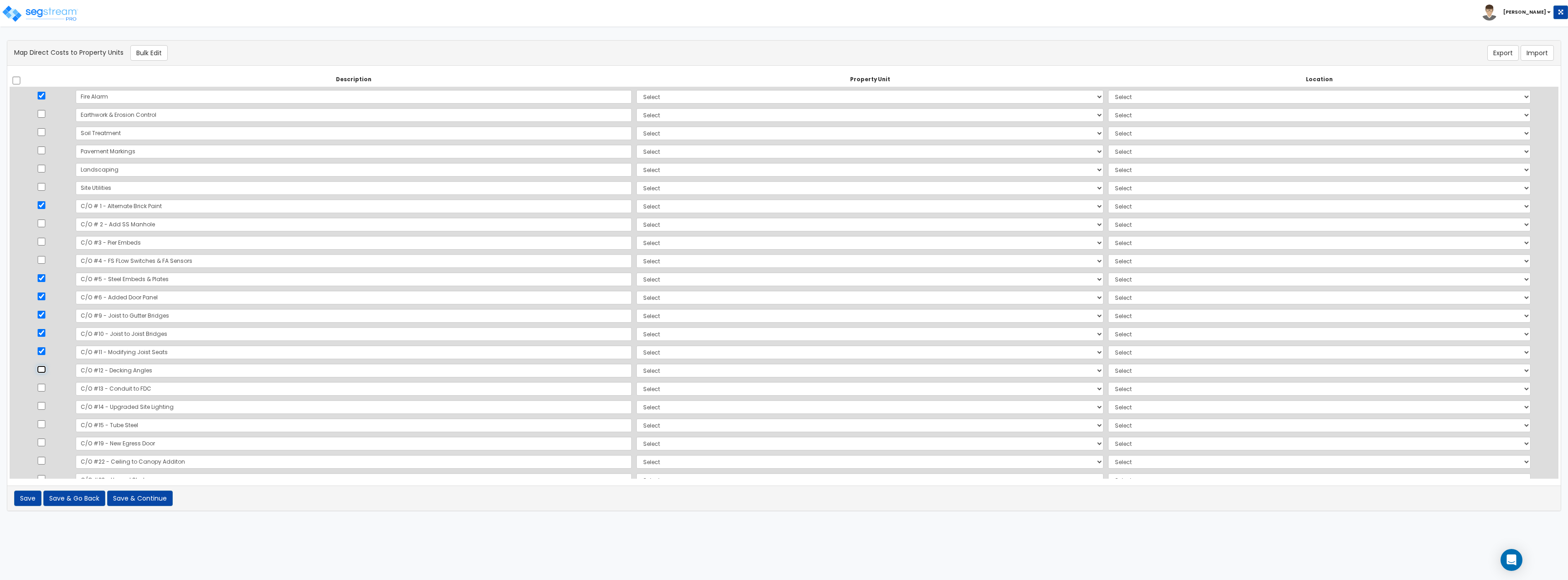
checkbox input "true"
click at [46, 317] on input "checkbox" at bounding box center [42, 387] width 9 height 7
checkbox input "true"
click at [45, 317] on input "checkbox" at bounding box center [42, 368] width 9 height 7
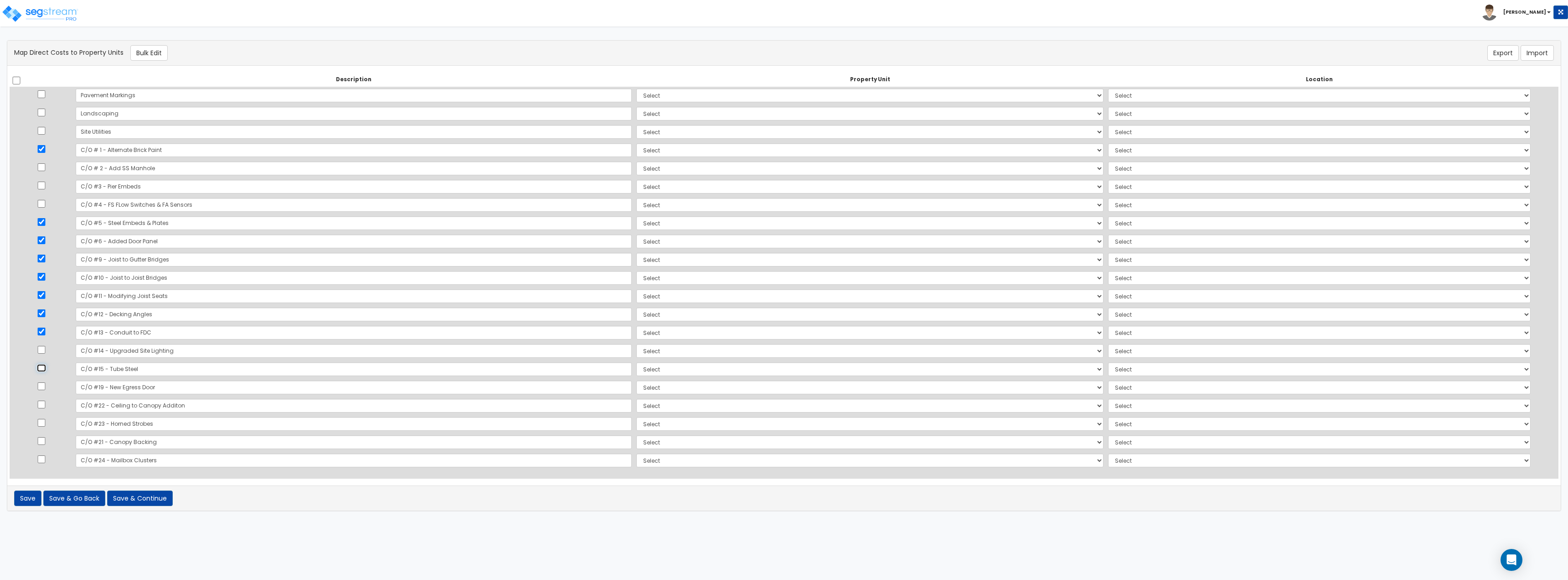
checkbox input "true"
click at [43, 317] on input "checkbox" at bounding box center [42, 386] width 9 height 7
checkbox input "true"
click at [44, 317] on input "checkbox" at bounding box center [42, 405] width 9 height 7
checkbox input "true"
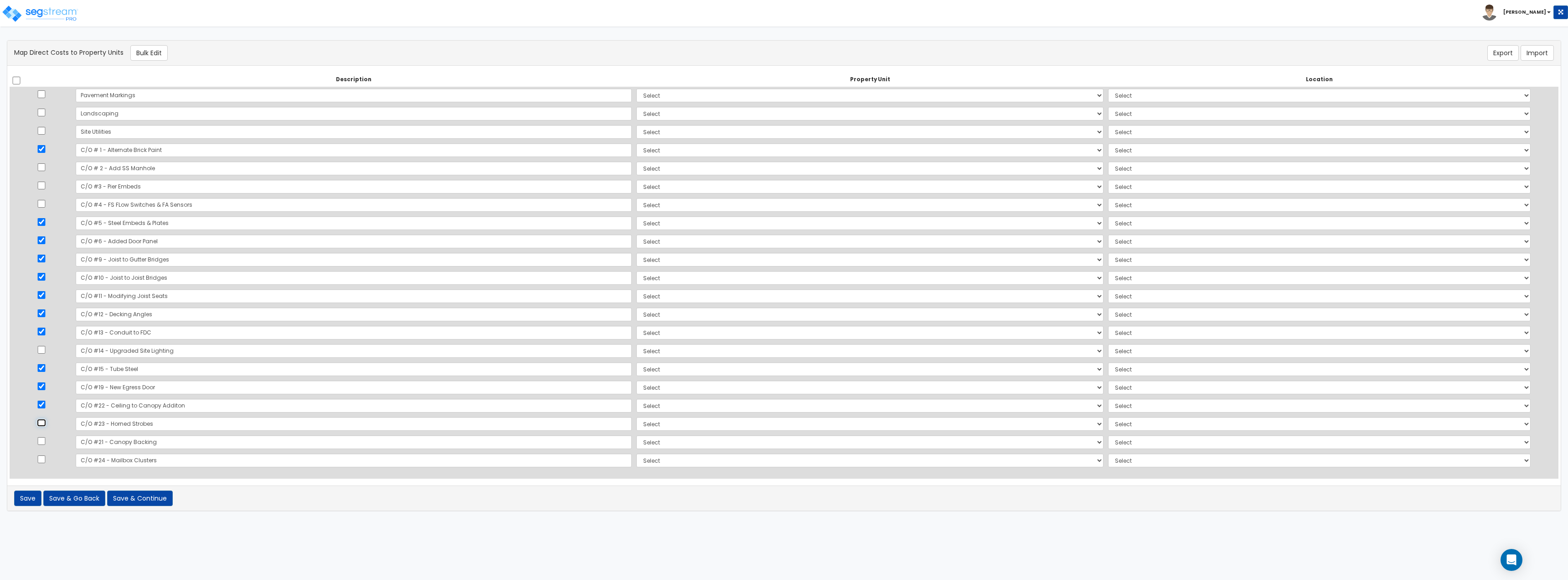
click at [45, 317] on input "checkbox" at bounding box center [42, 422] width 9 height 7
checkbox input "true"
click at [46, 317] on td at bounding box center [41, 442] width 64 height 18
click at [48, 317] on td at bounding box center [41, 442] width 64 height 18
click at [46, 317] on input "checkbox" at bounding box center [42, 441] width 9 height 7
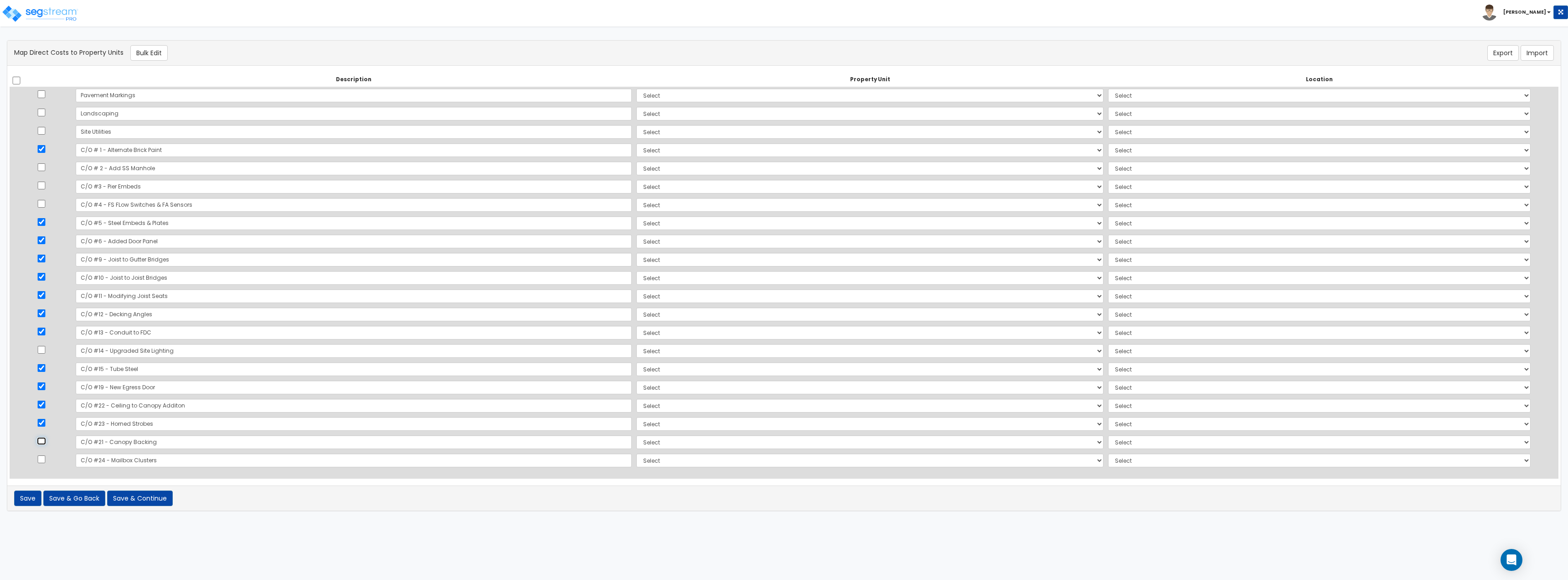
checkbox input "true"
click at [144, 51] on button "Bulk Edit" at bounding box center [149, 53] width 38 height 16
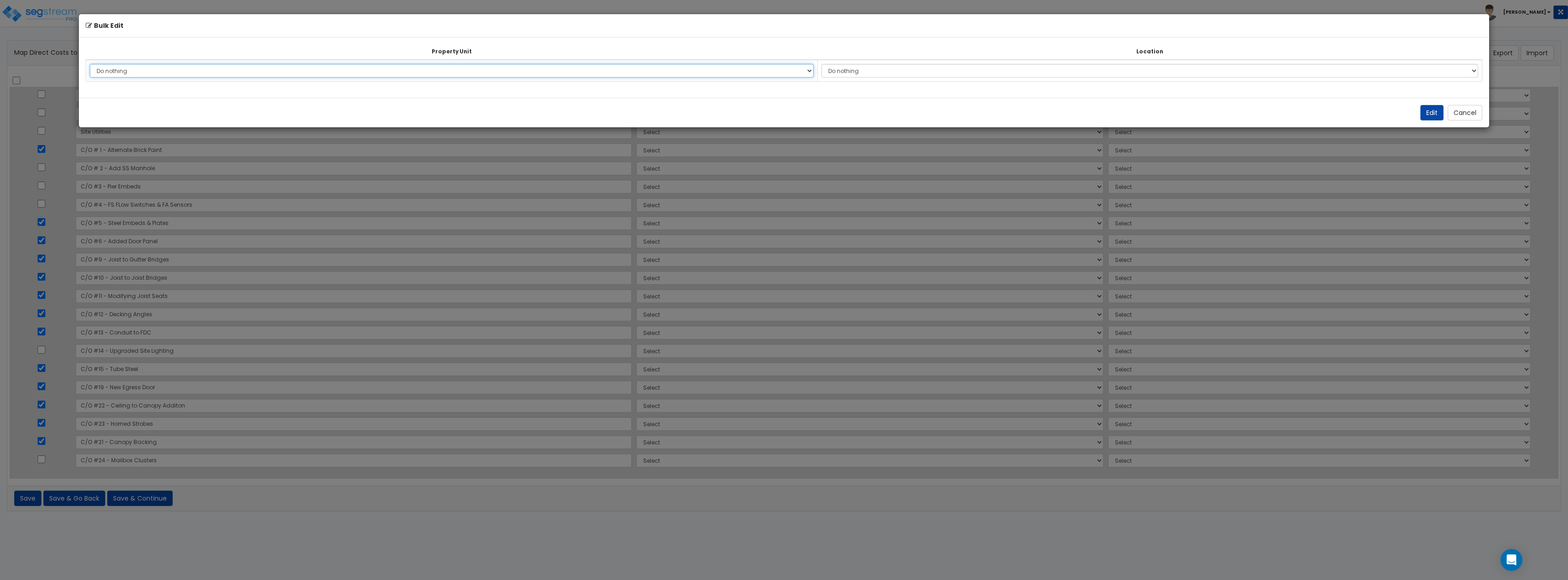
click at [167, 73] on select "Do nothing Tenant 1 Site Improvements Add Additional Property Unit" at bounding box center [451, 70] width 724 height 14
select select "166150"
click at [90, 64] on select "Do nothing Tenant 1 Site Improvements Add Additional Property Unit" at bounding box center [451, 70] width 724 height 14
click at [700, 64] on select "Do nothing Add Additional Location Building Building Interior" at bounding box center [1150, 70] width 657 height 14
select select "6"
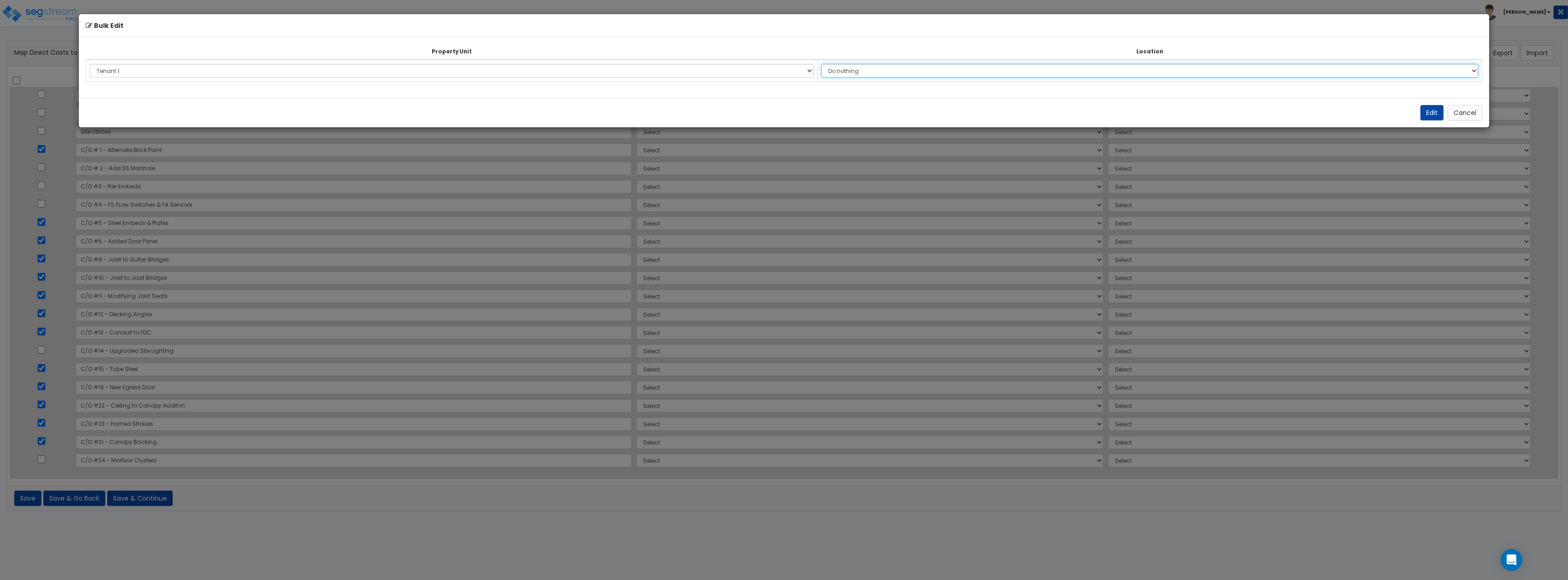
click at [700, 64] on select "Do nothing Add Additional Location Building Building Interior" at bounding box center [1150, 70] width 657 height 14
click at [700, 112] on button "Edit" at bounding box center [1431, 113] width 23 height 16
select select "166150"
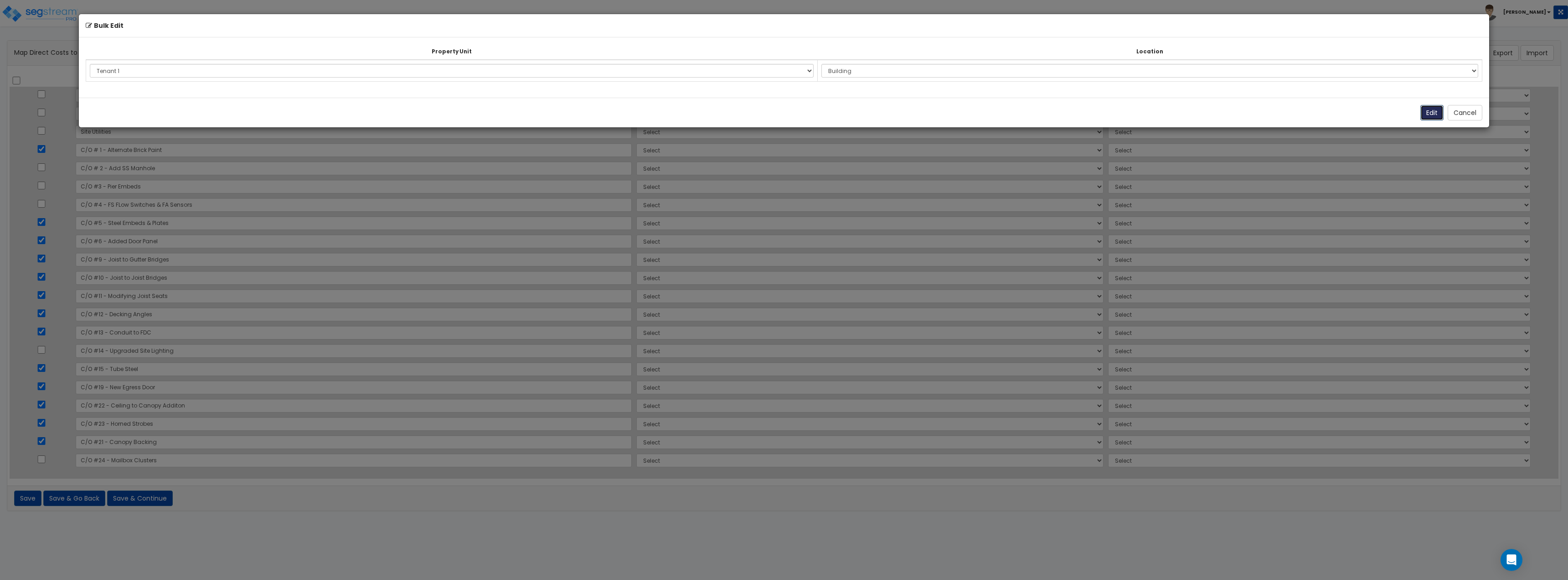
select select "166150"
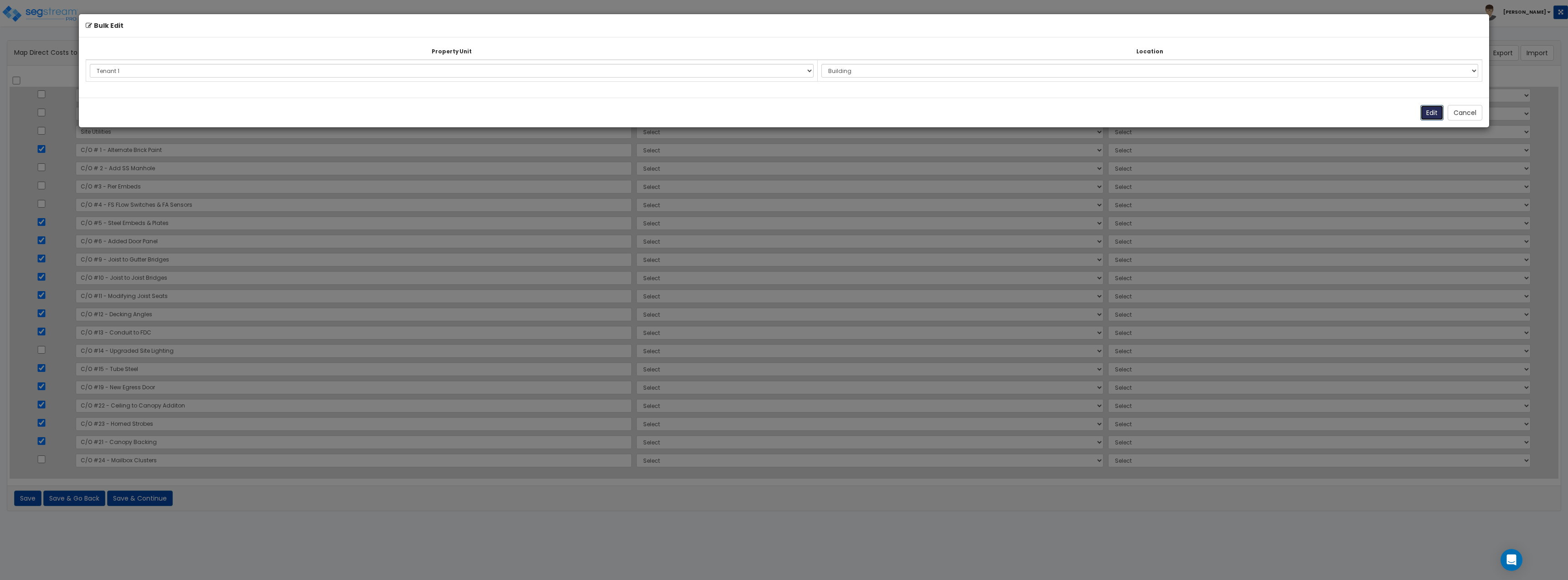
select select "166150"
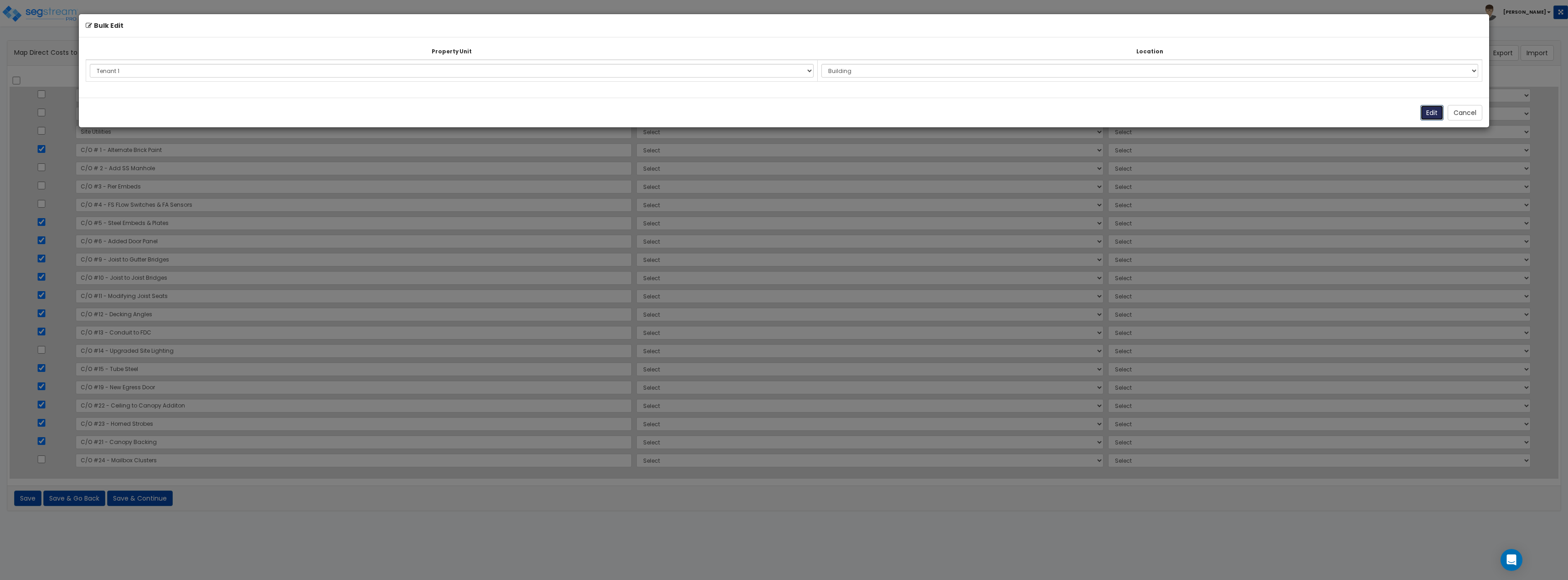
select select "166150"
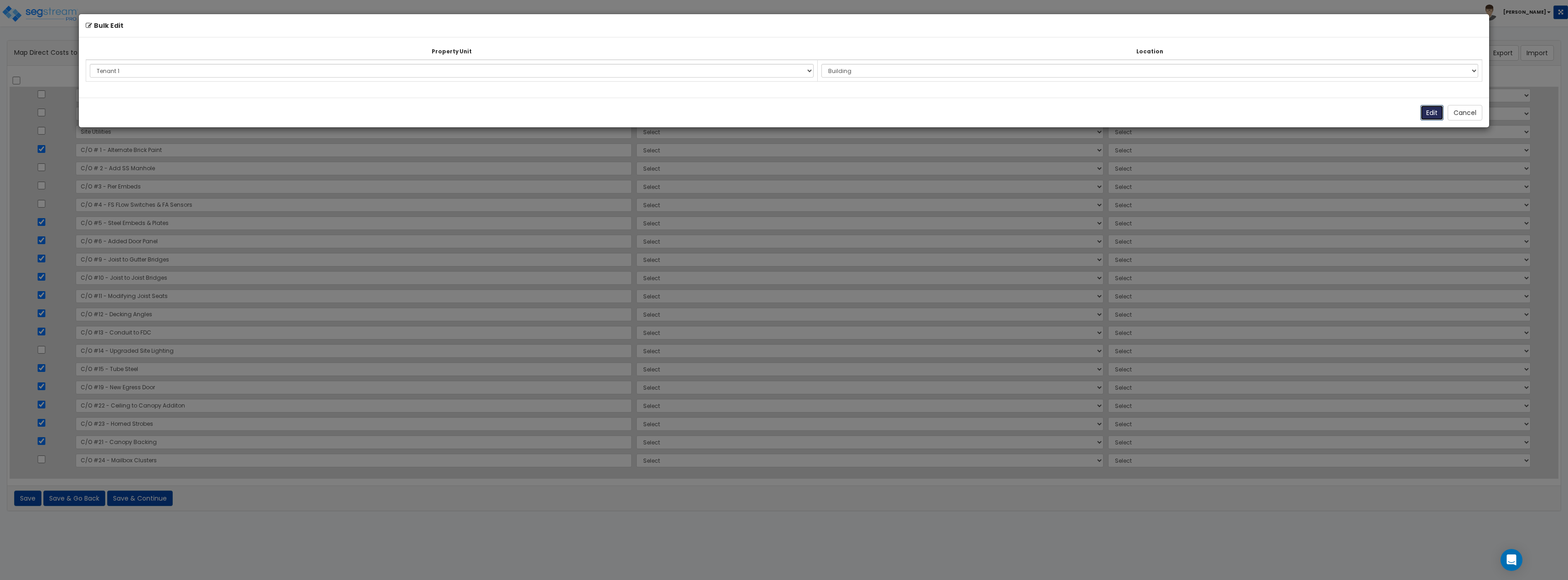
select select "166150"
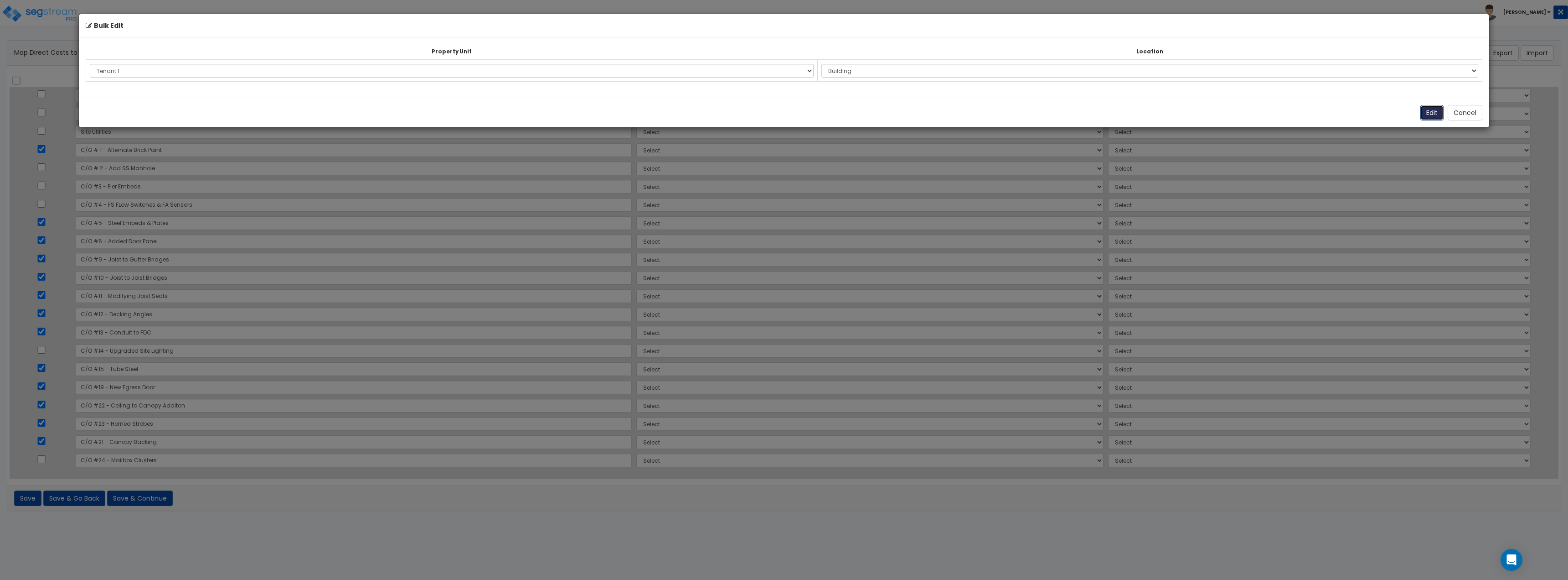
select select "166150"
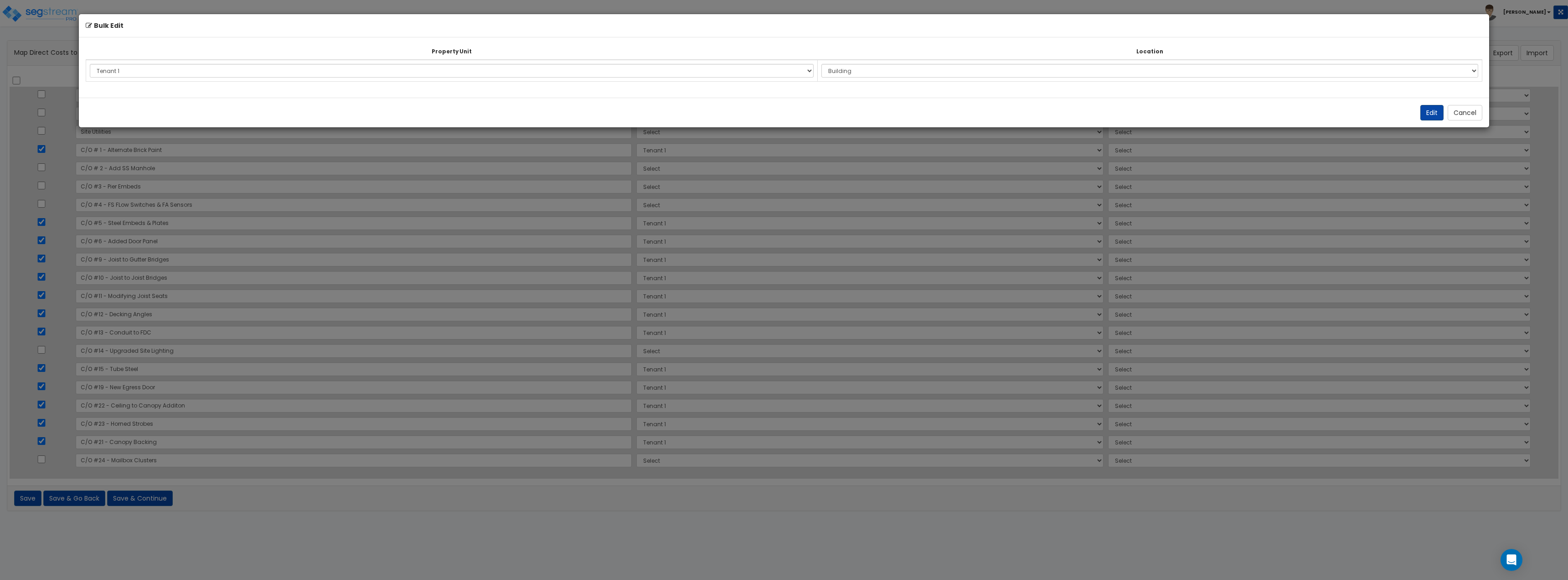
select select "6"
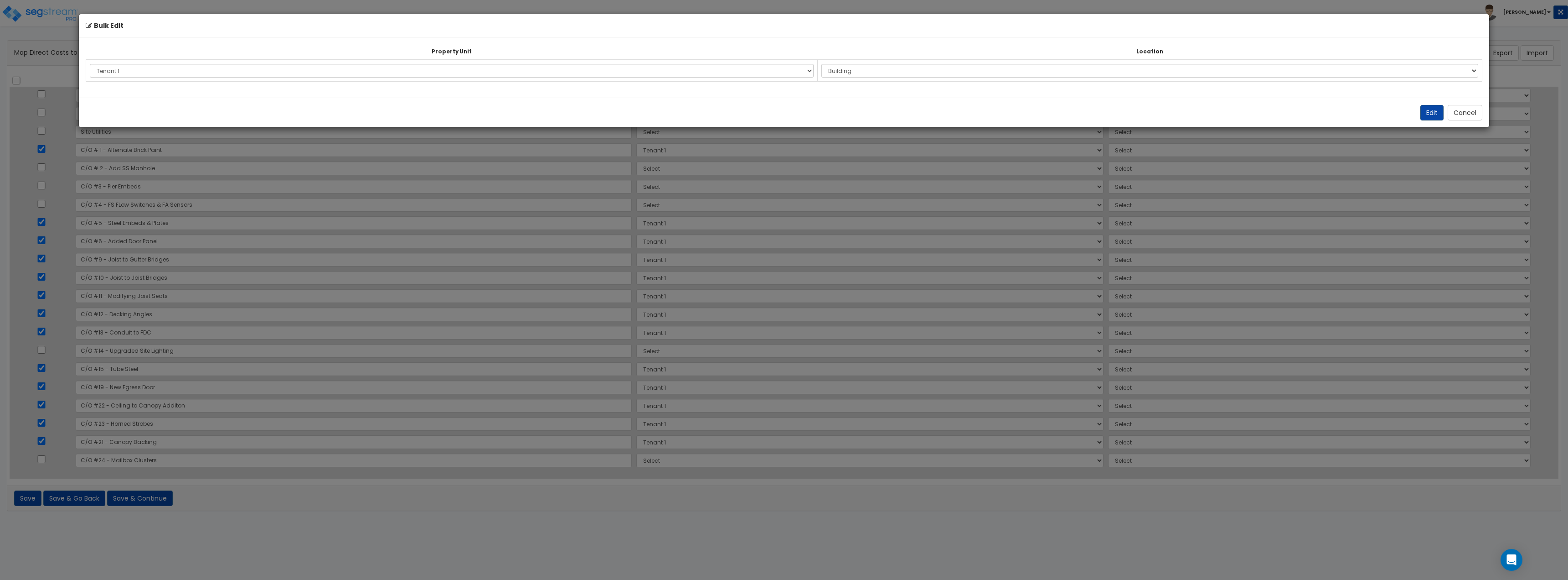
select select "6"
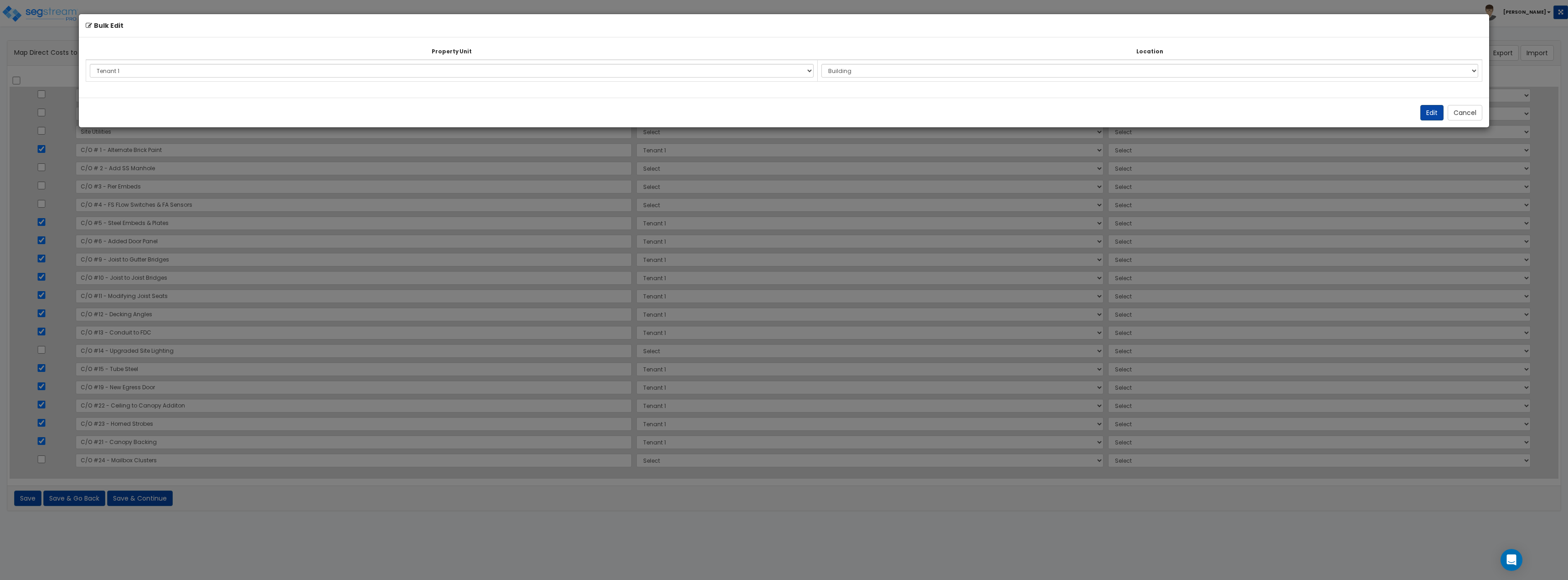
select select "6"
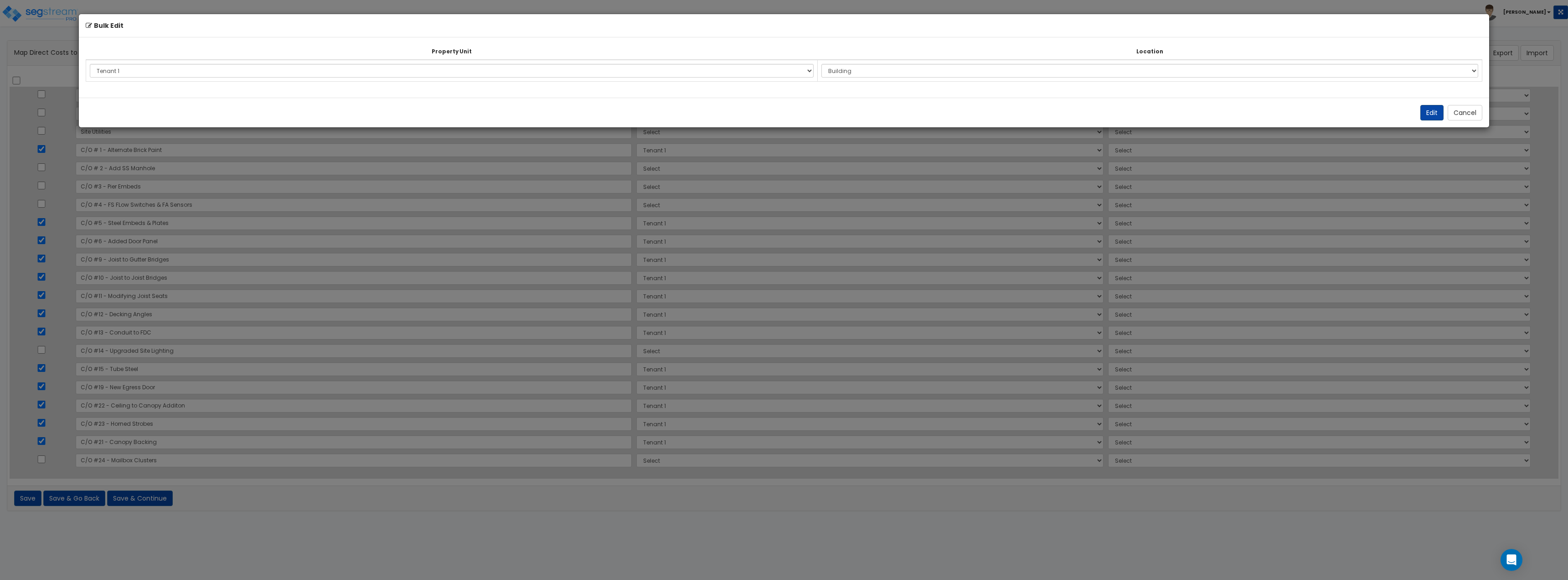
select select "6"
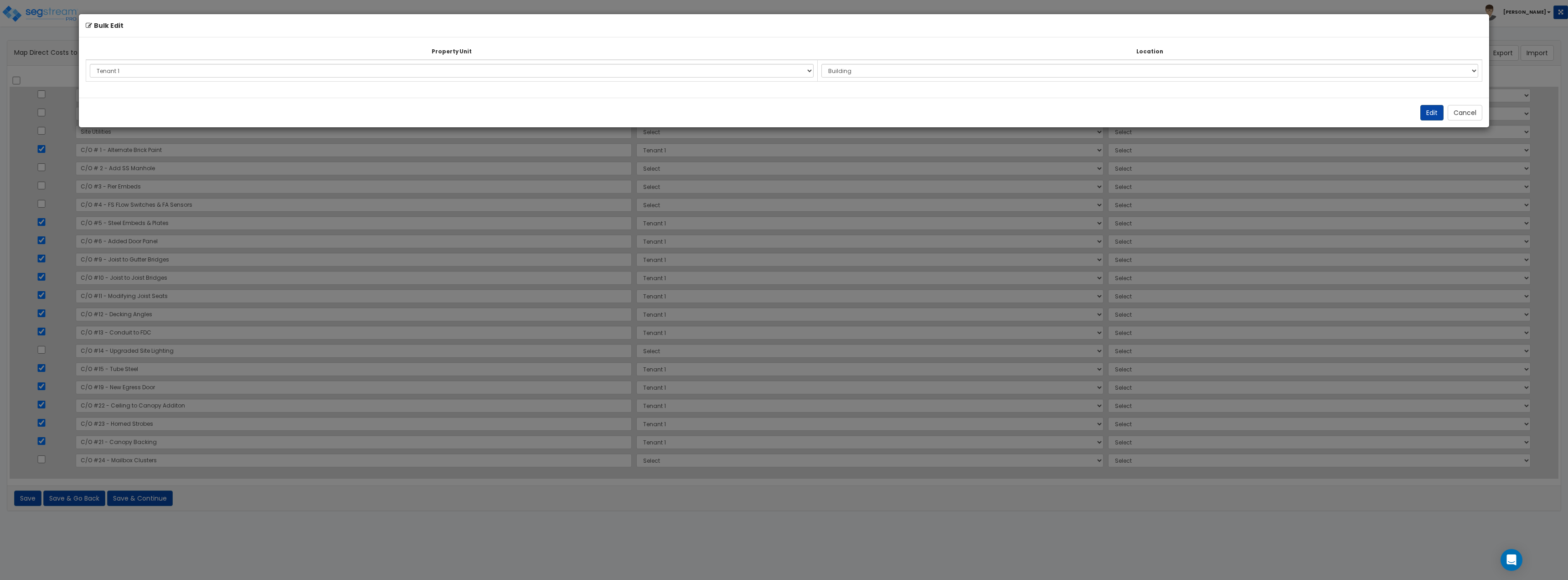
select select "6"
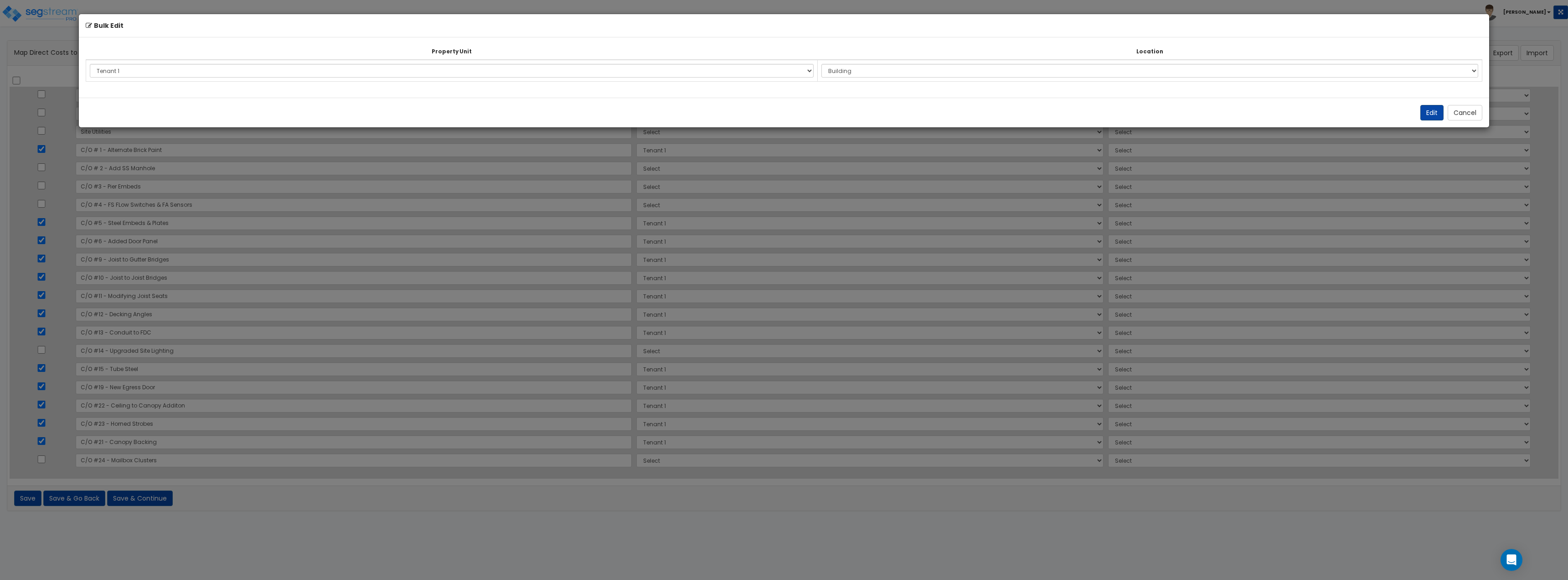
select select "6"
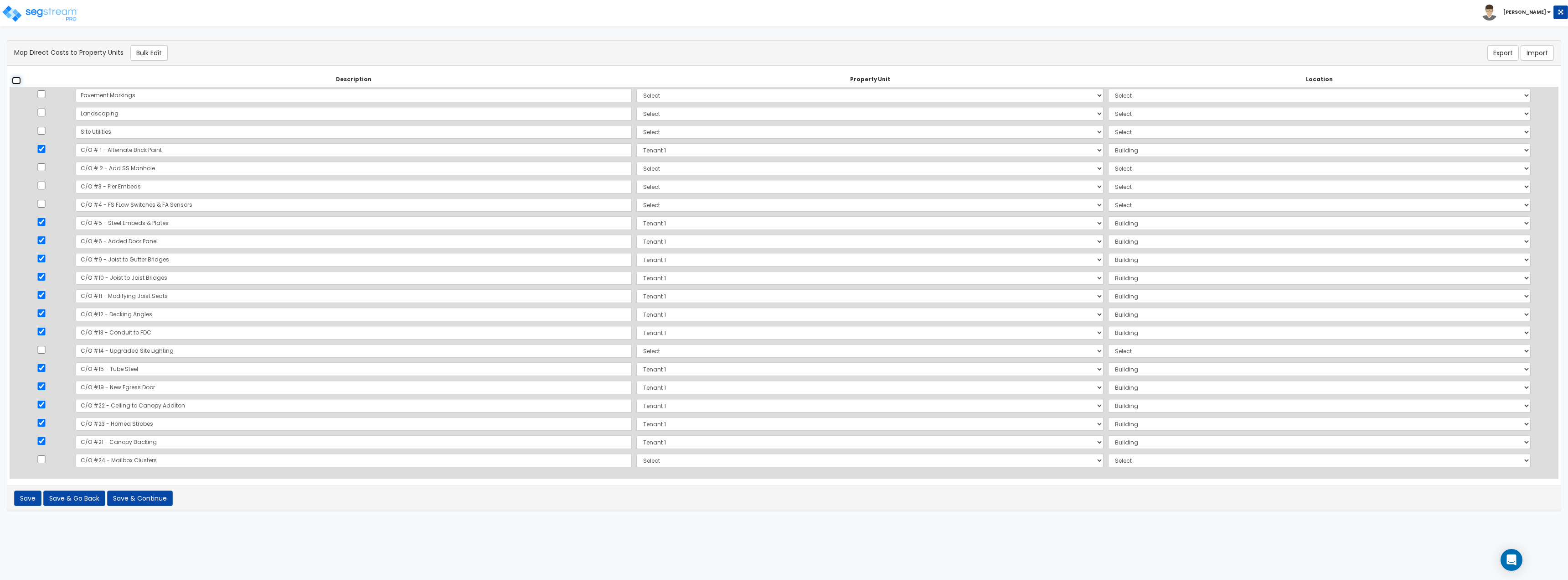
click at [14, 79] on input "checkbox" at bounding box center [17, 80] width 9 height 7
checkbox input "true"
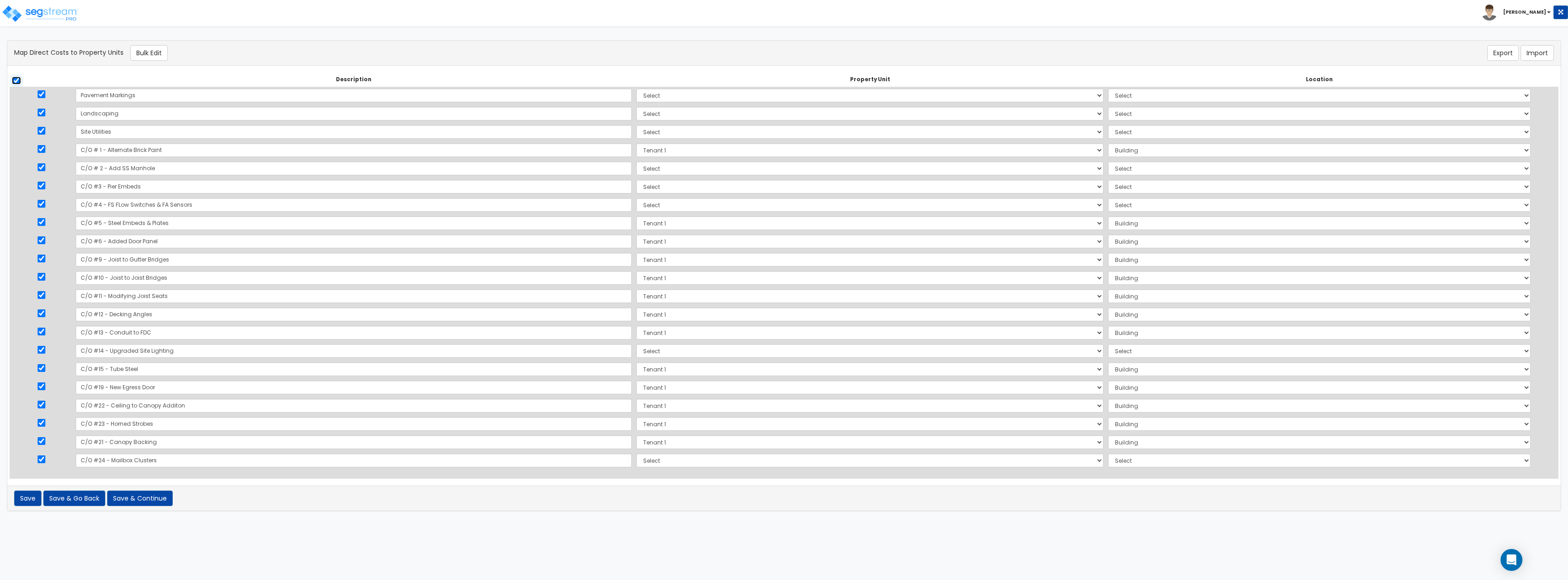
checkbox input "true"
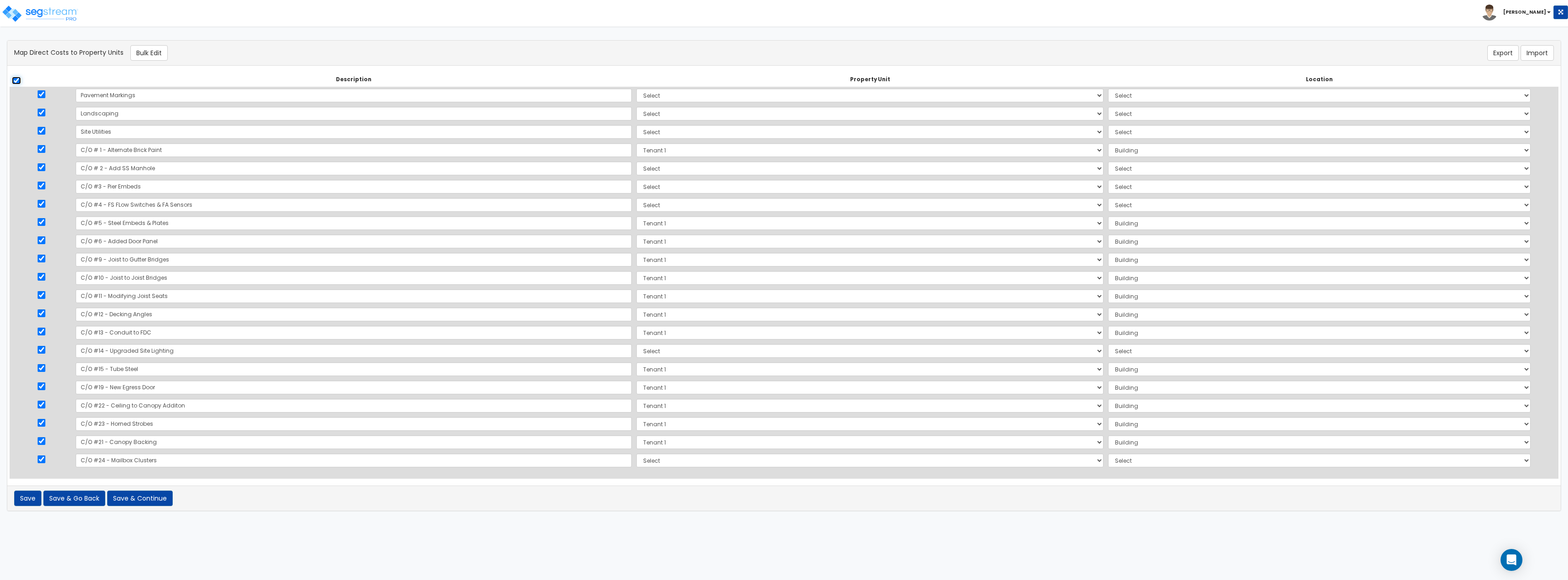
checkbox input "true"
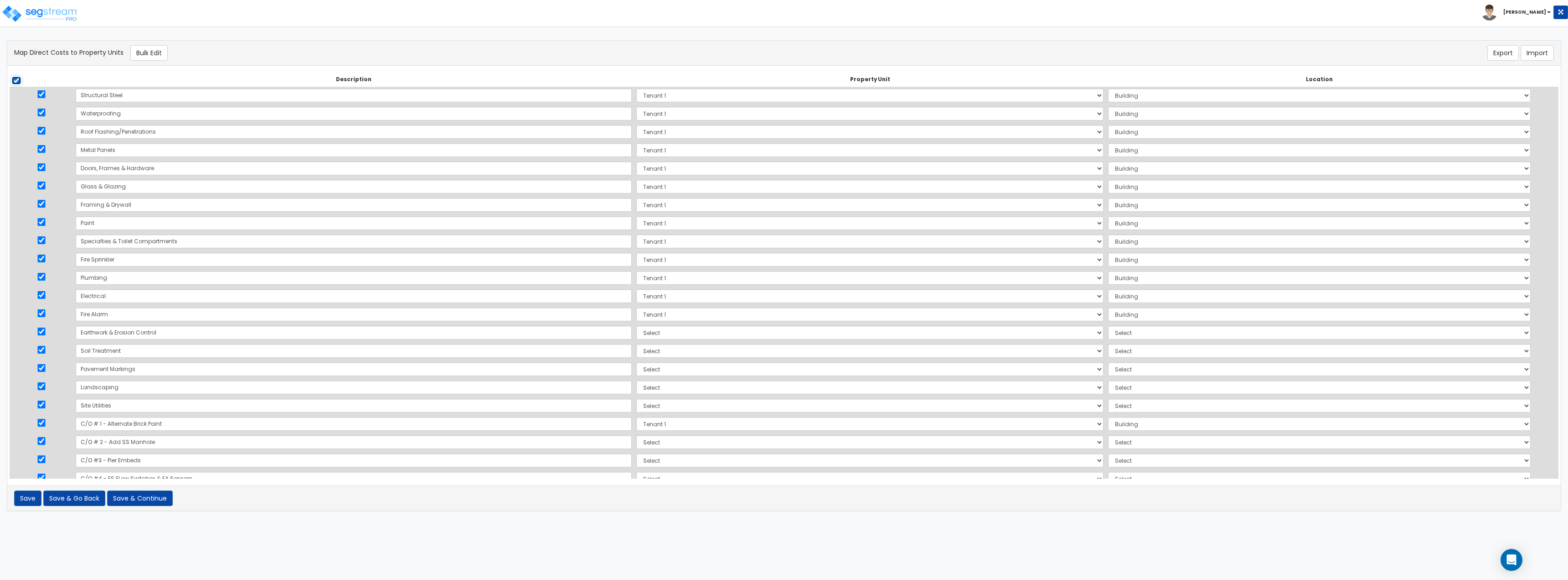
scroll to position [0, 0]
click at [14, 79] on input "checkbox" at bounding box center [17, 80] width 9 height 7
checkbox input "false"
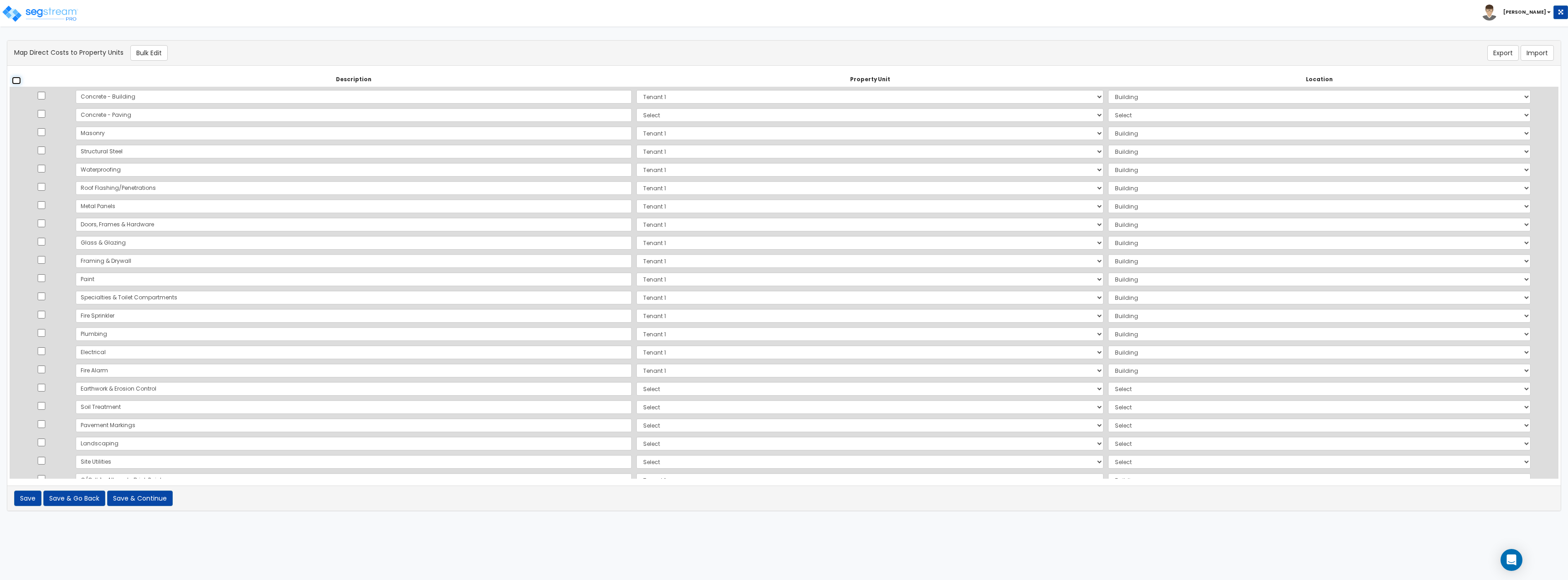
checkbox input "false"
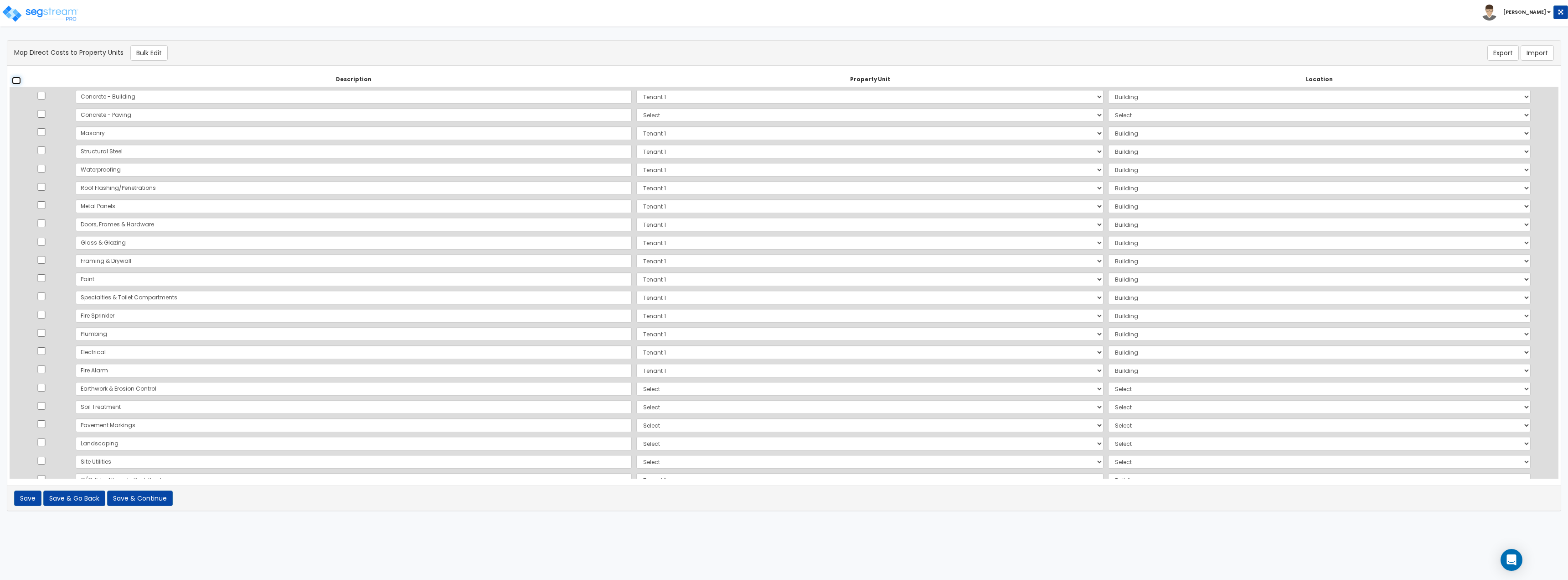
checkbox input "false"
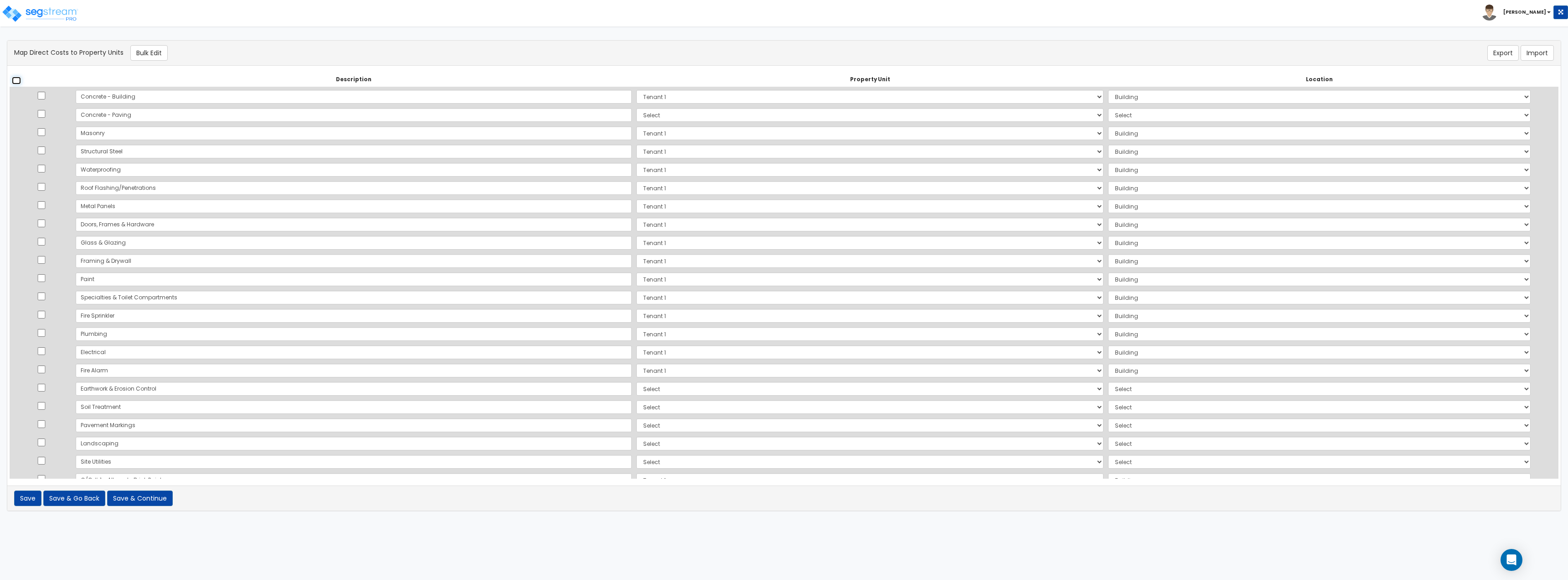
checkbox input "false"
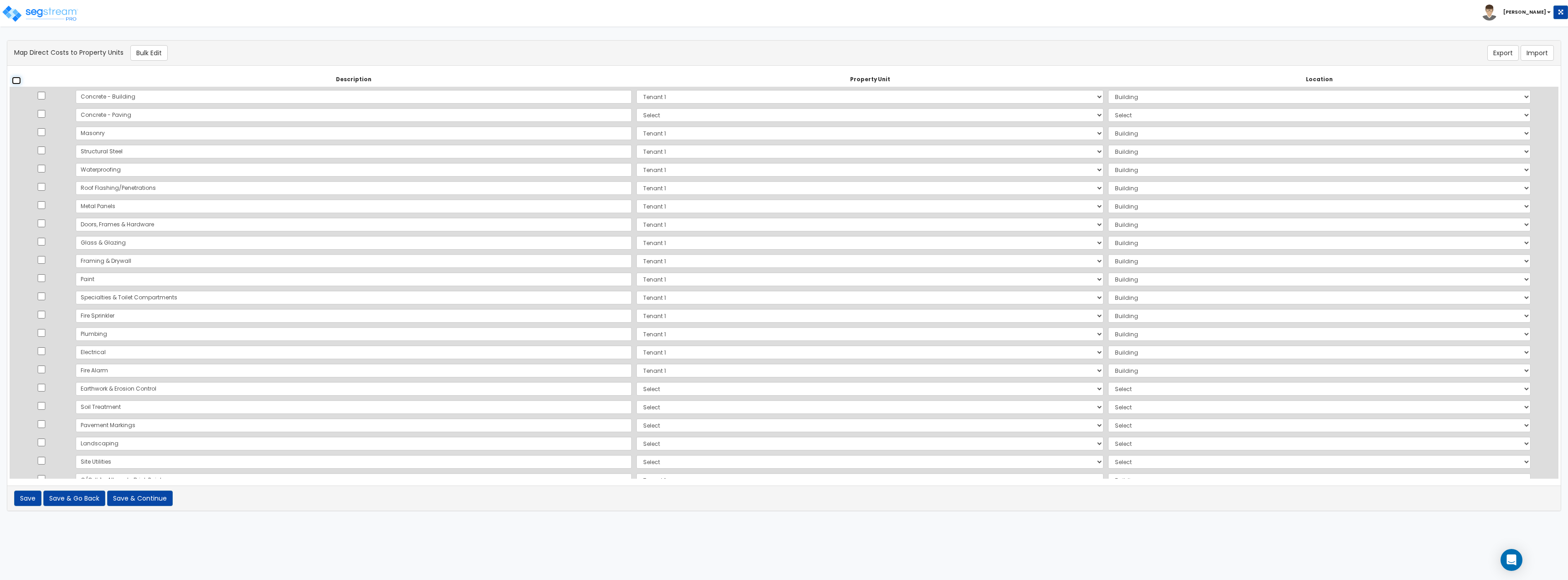
checkbox input "false"
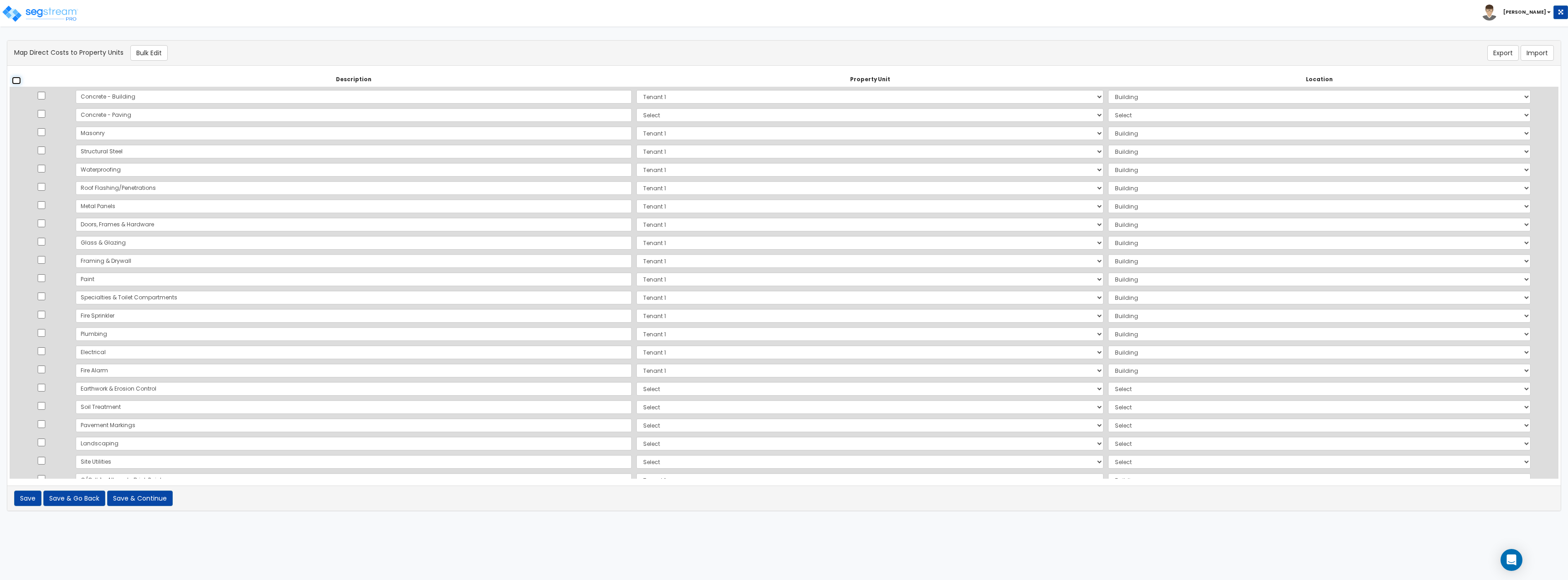
checkbox input "false"
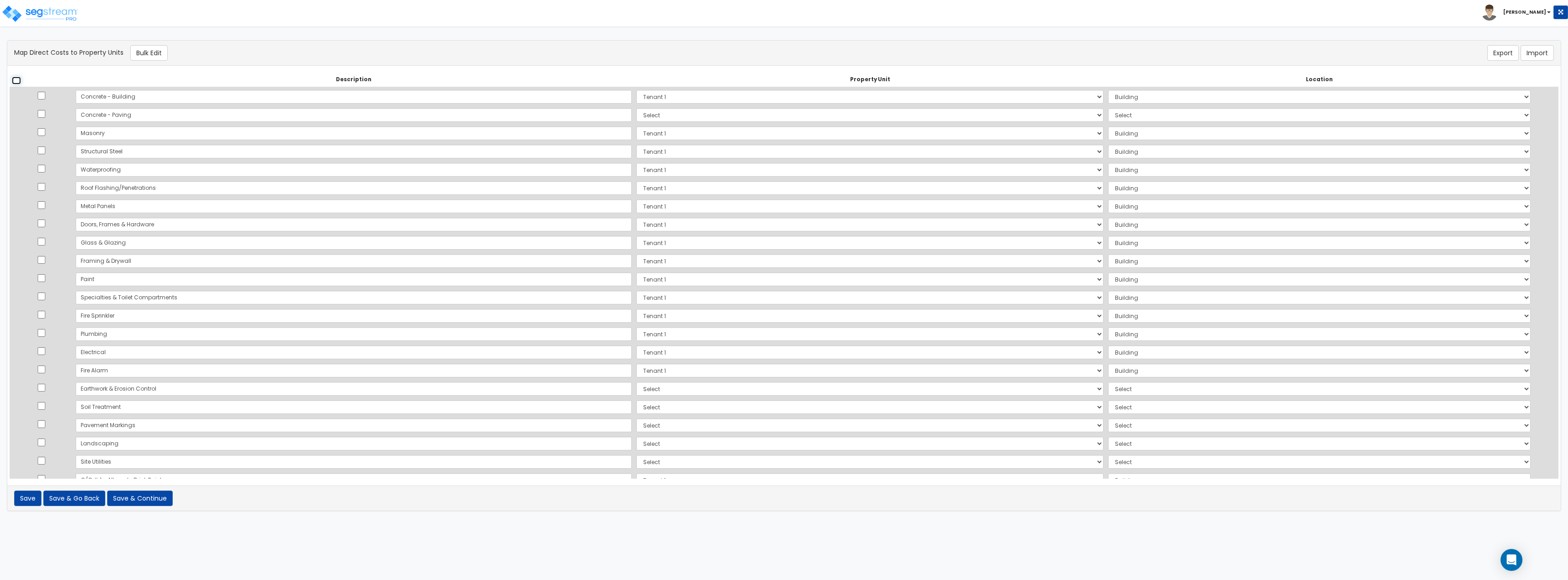
checkbox input "false"
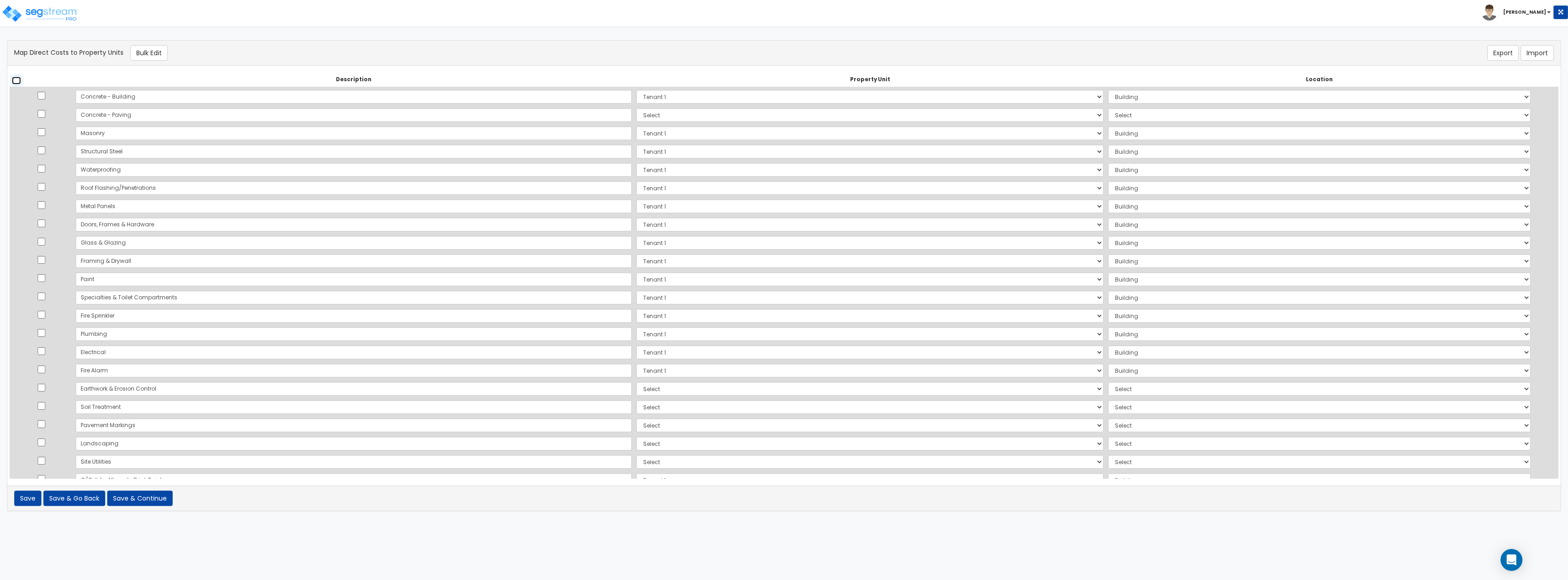
checkbox input "false"
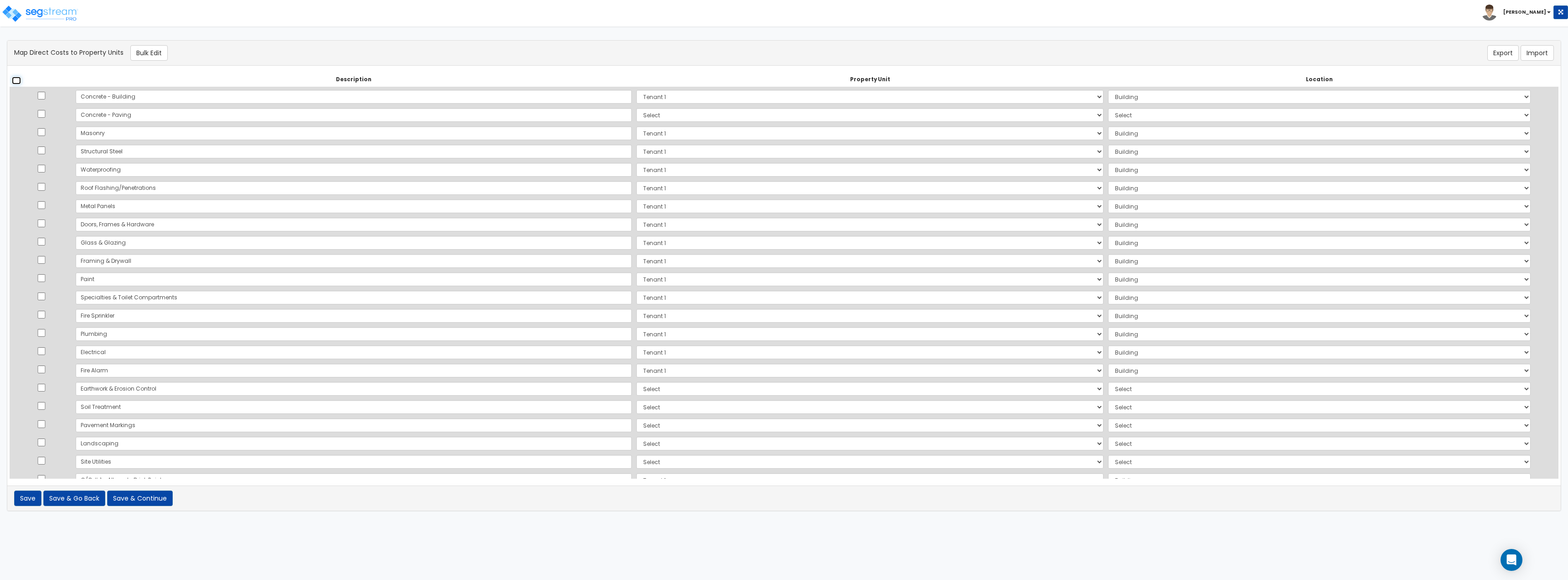
checkbox input "false"
click at [44, 112] on input "checkbox" at bounding box center [42, 114] width 9 height 7
checkbox input "true"
click at [46, 317] on input "checkbox" at bounding box center [42, 387] width 9 height 7
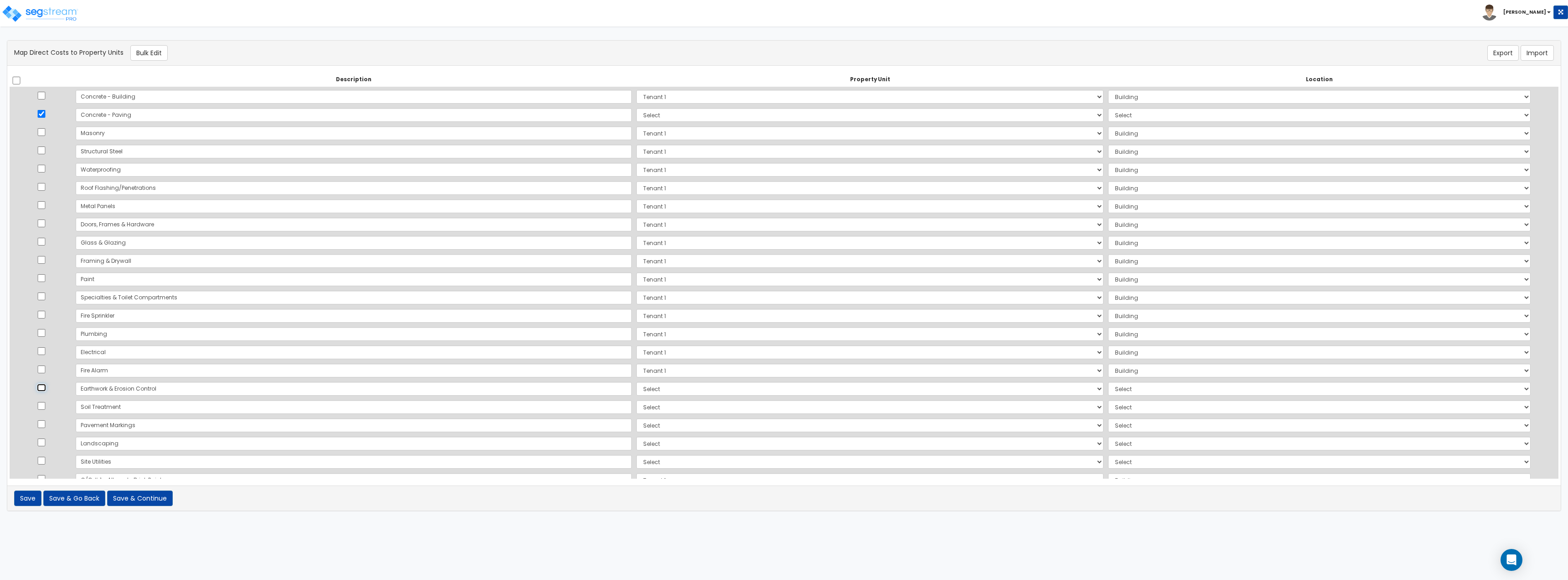
checkbox input "true"
click at [46, 317] on input "checkbox" at bounding box center [42, 405] width 9 height 7
checkbox input "true"
click at [46, 317] on input "checkbox" at bounding box center [42, 424] width 9 height 7
checkbox input "true"
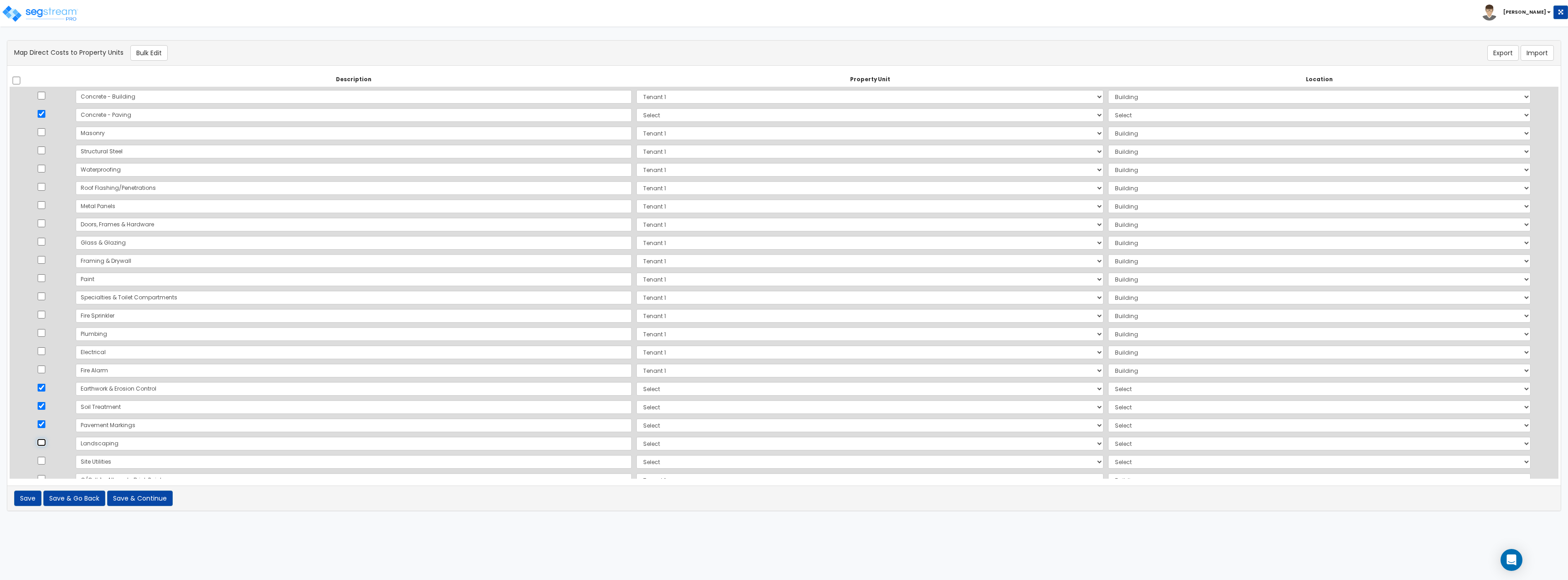
click at [46, 317] on input "checkbox" at bounding box center [42, 442] width 9 height 7
checkbox input "true"
click at [44, 317] on input "checkbox" at bounding box center [42, 460] width 9 height 7
checkbox input "true"
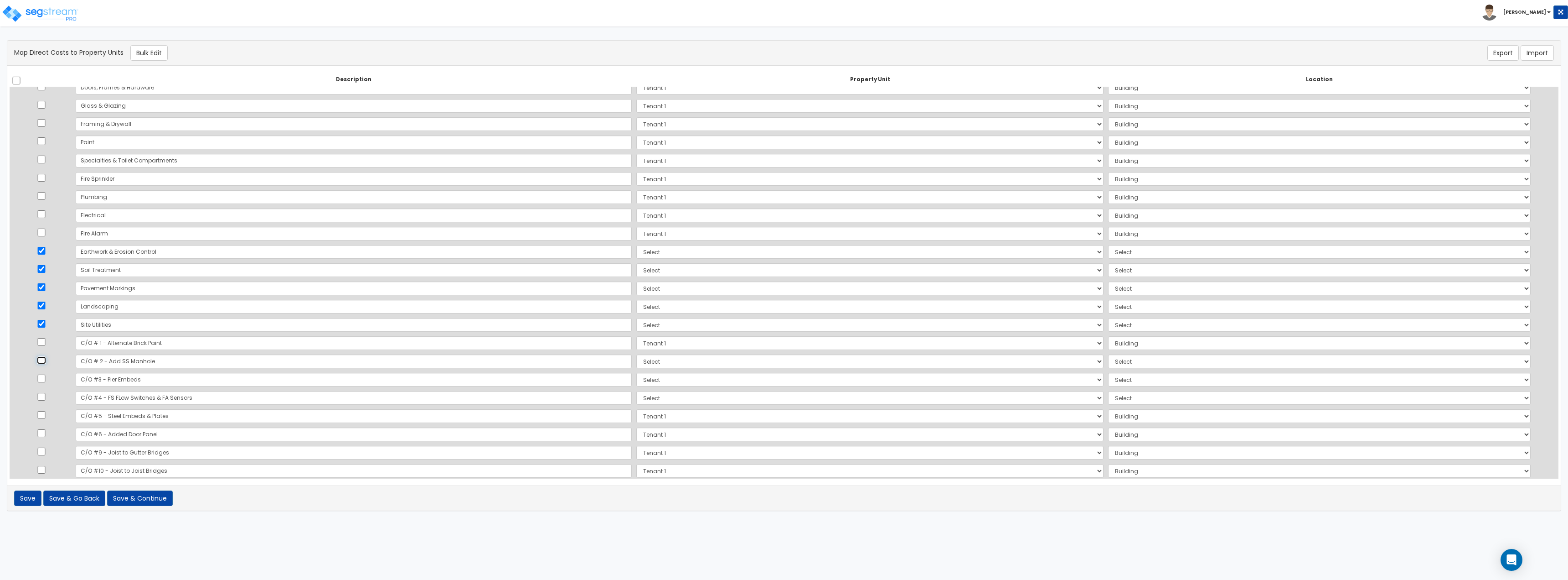
click at [46, 317] on input "checkbox" at bounding box center [42, 360] width 9 height 7
checkbox input "true"
click at [43, 317] on input "checkbox" at bounding box center [42, 379] width 9 height 7
checkbox input "true"
click at [43, 317] on input "checkbox" at bounding box center [42, 396] width 9 height 7
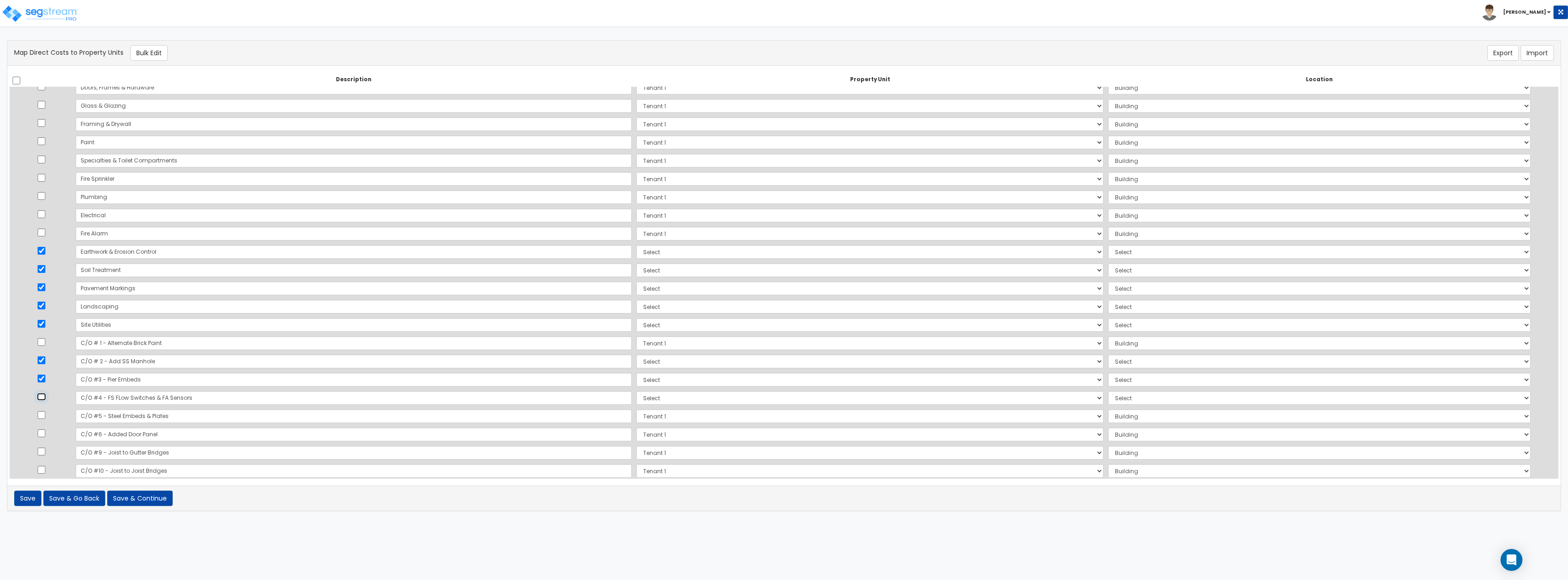
checkbox input "true"
click at [42, 317] on input "checkbox" at bounding box center [42, 405] width 9 height 7
checkbox input "true"
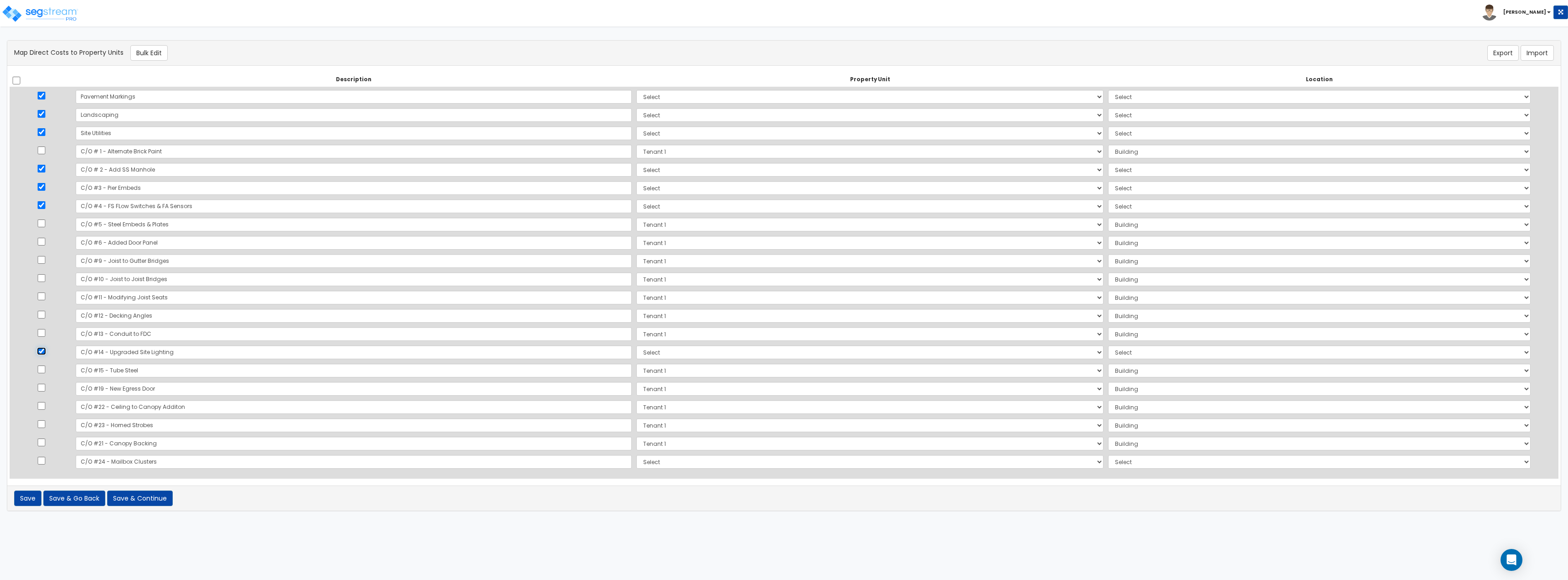
scroll to position [330, 0]
click at [46, 317] on input "checkbox" at bounding box center [42, 459] width 9 height 7
checkbox input "true"
click at [151, 50] on button "Bulk Edit" at bounding box center [149, 53] width 38 height 16
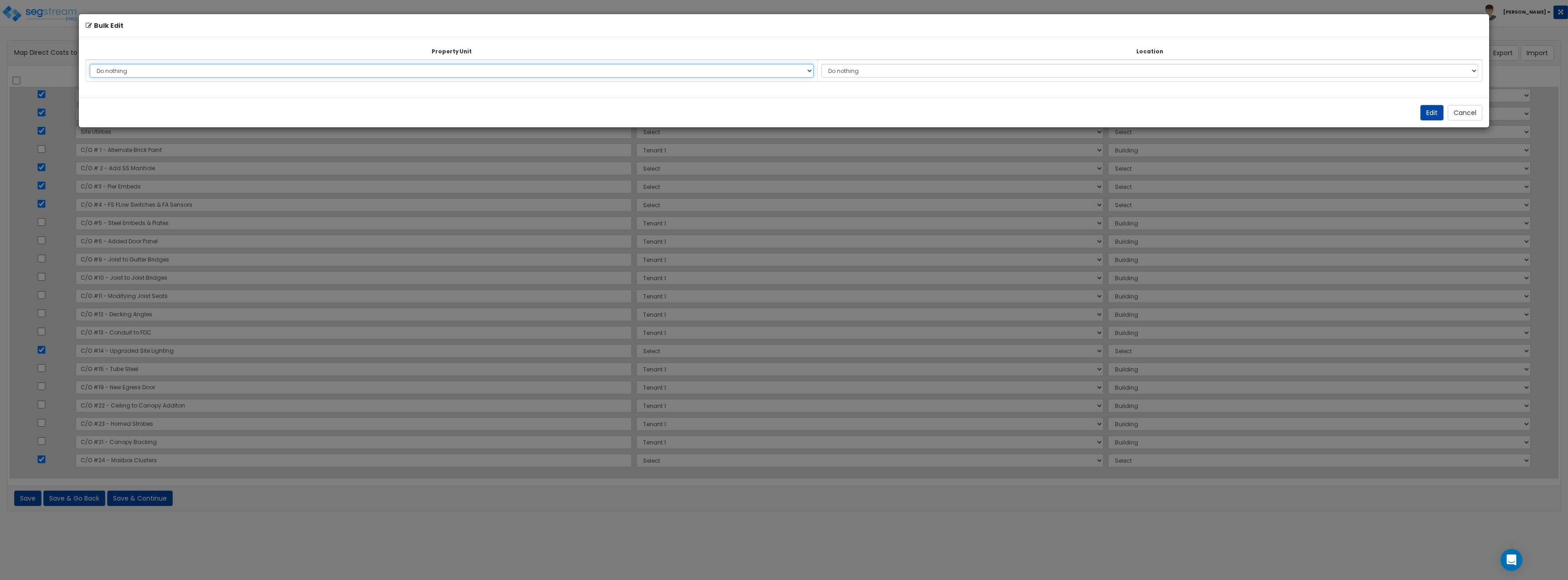
click at [229, 73] on select "Do nothing Tenant 1 Site Improvements Add Additional Property Unit" at bounding box center [451, 70] width 724 height 14
select select "166151"
click at [90, 64] on select "Do nothing Tenant 1 Site Improvements Add Additional Property Unit" at bounding box center [451, 70] width 724 height 14
drag, startPoint x: 859, startPoint y: 66, endPoint x: 866, endPoint y: 67, distance: 7.1
click at [700, 66] on select "Do nothing Add Additional Location Site Exterior" at bounding box center [1150, 70] width 657 height 14
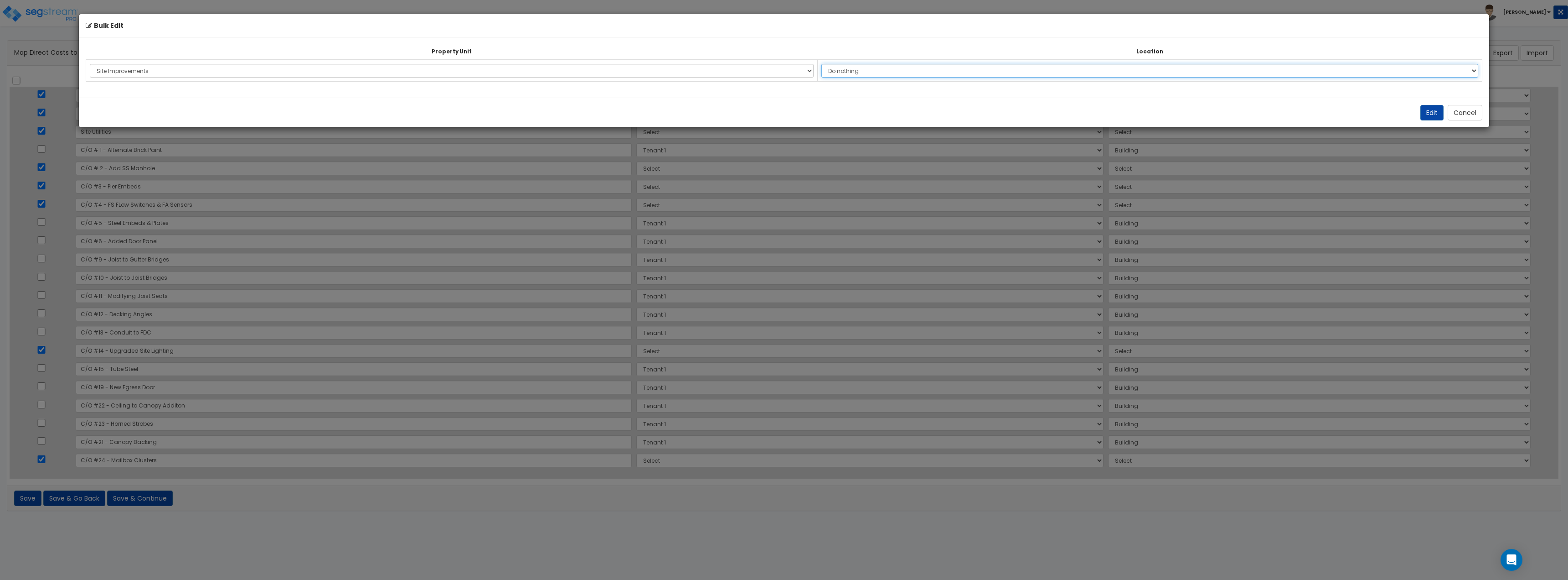
select select "462"
click at [700, 64] on select "Do nothing Add Additional Location Site Exterior" at bounding box center [1150, 70] width 657 height 14
click at [700, 114] on button "Edit" at bounding box center [1431, 113] width 23 height 16
select select "166151"
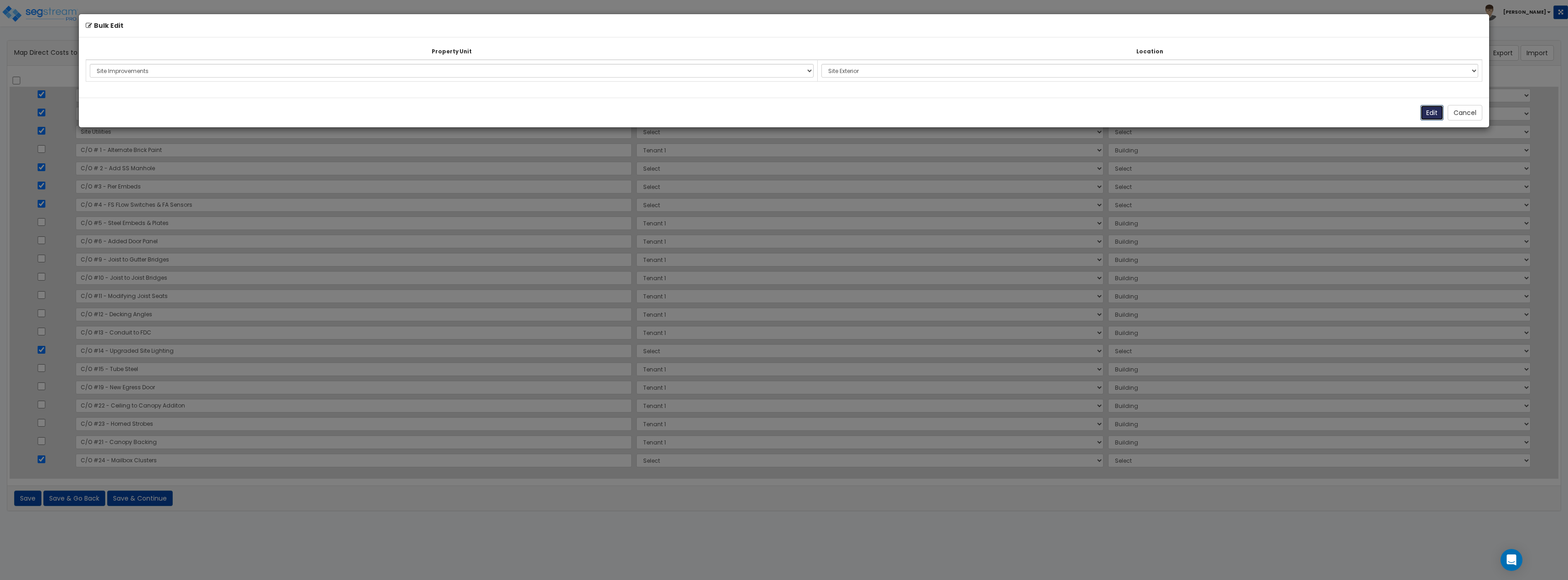
select select "166151"
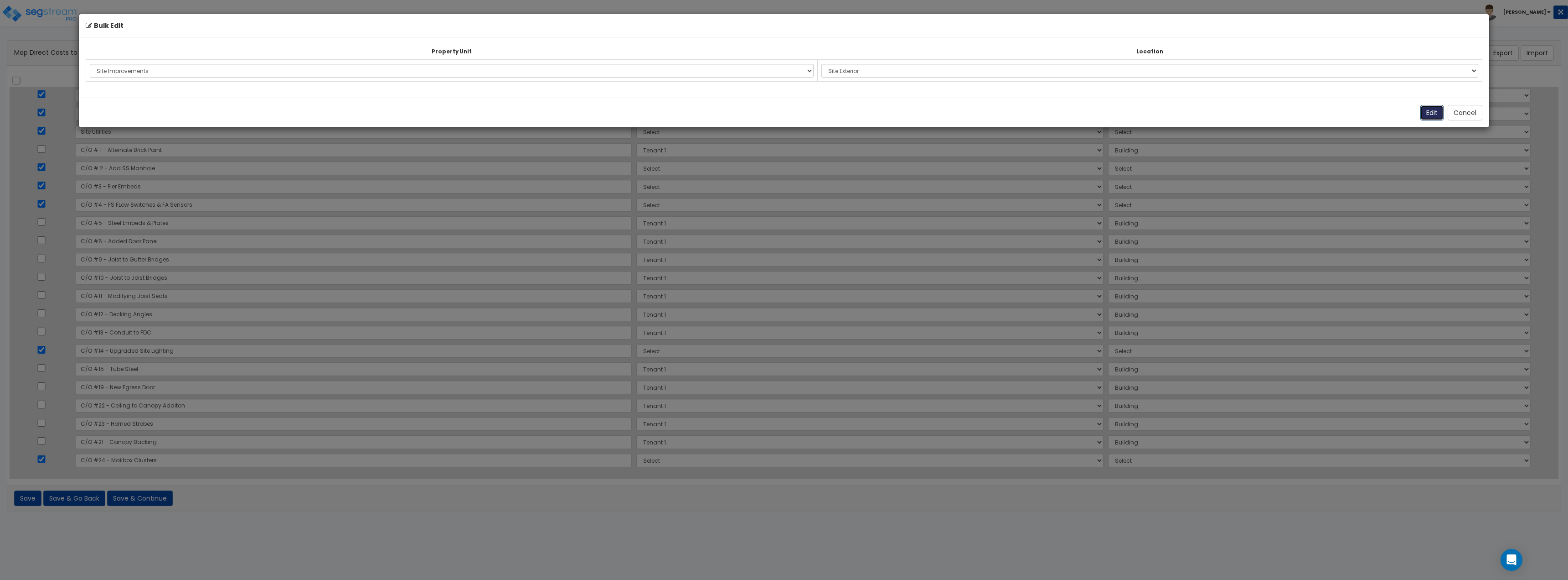
select select "166151"
select select "462"
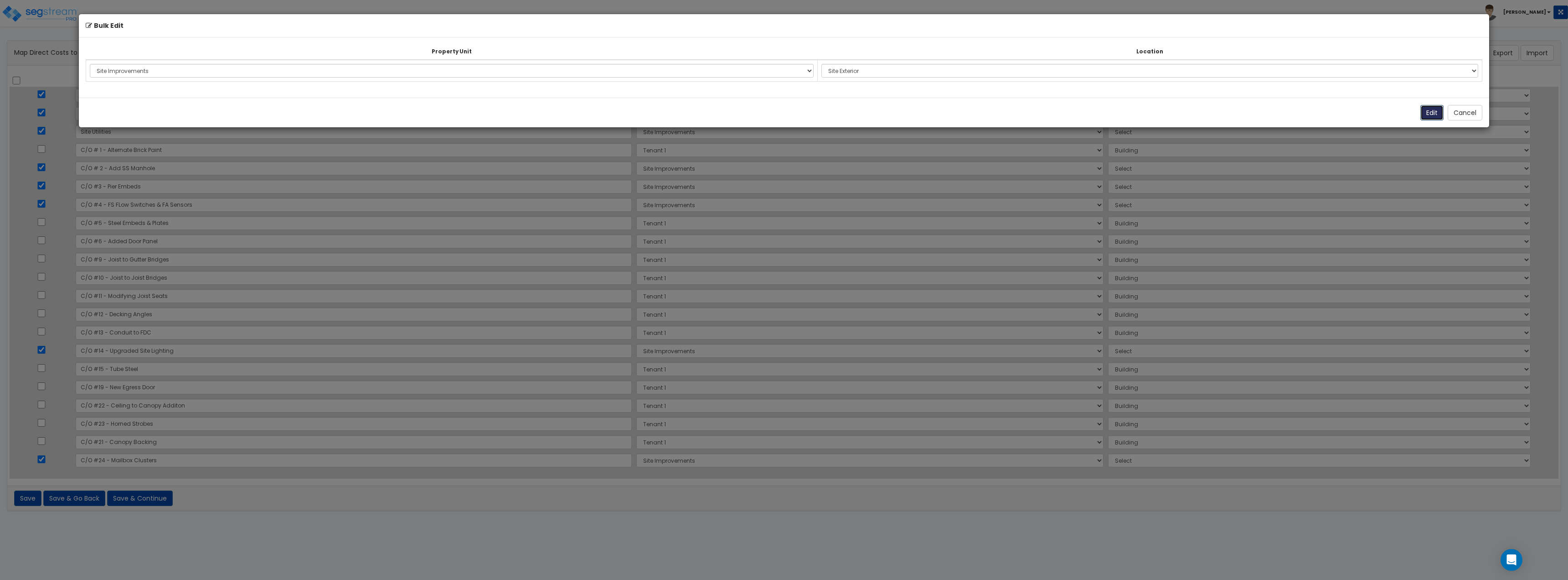
select select "462"
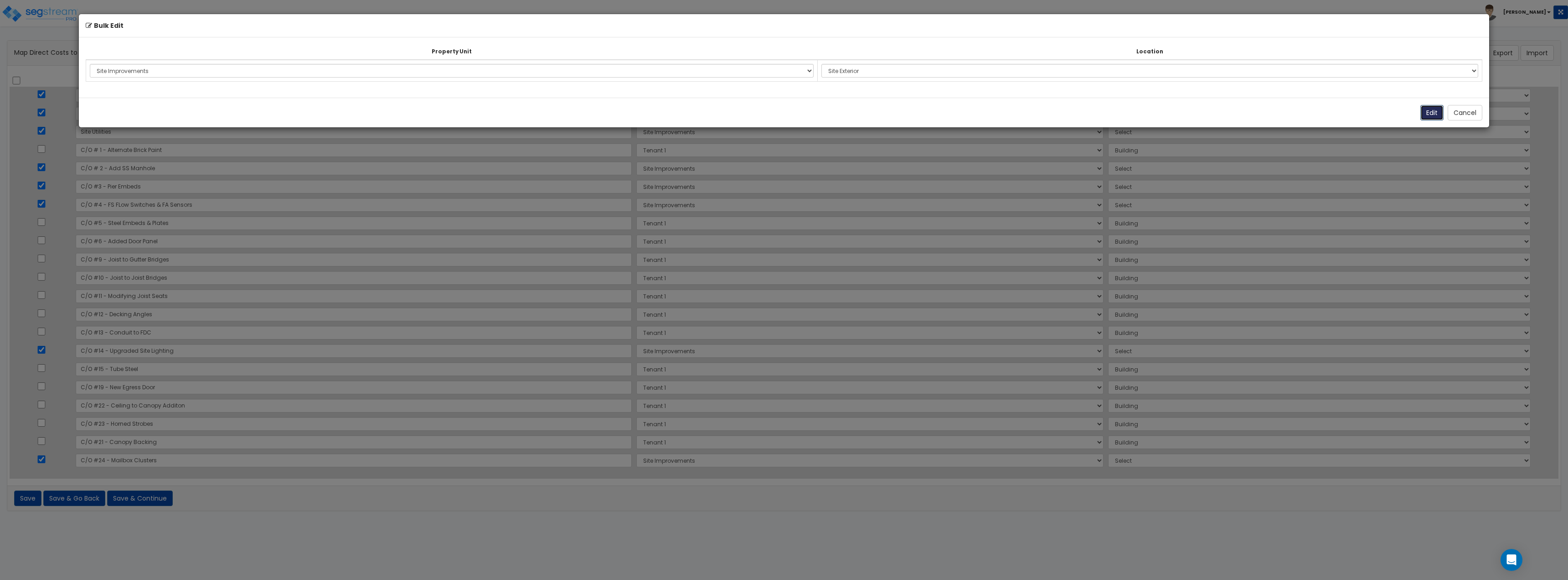
select select "462"
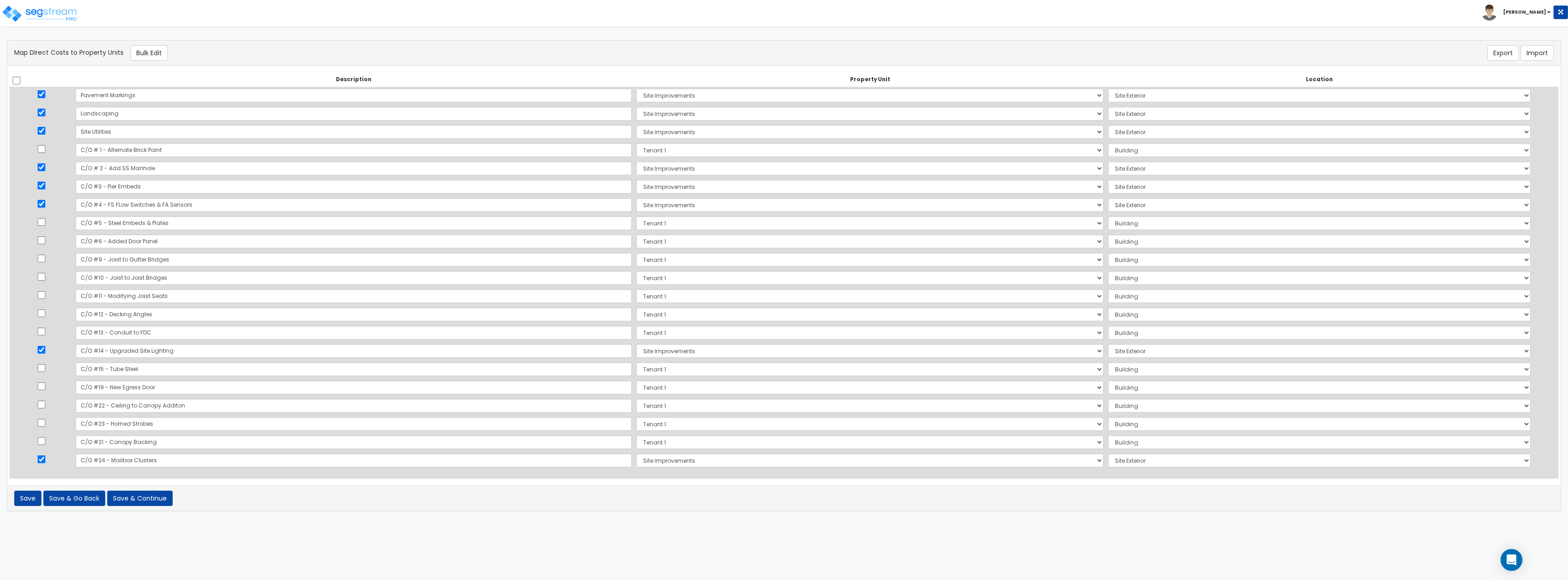
click at [142, 317] on div "Save Save & Go Back Save & Continue of errors" at bounding box center [784, 498] width 1553 height 25
click at [145, 317] on button "Save & Continue" at bounding box center [139, 498] width 66 height 16
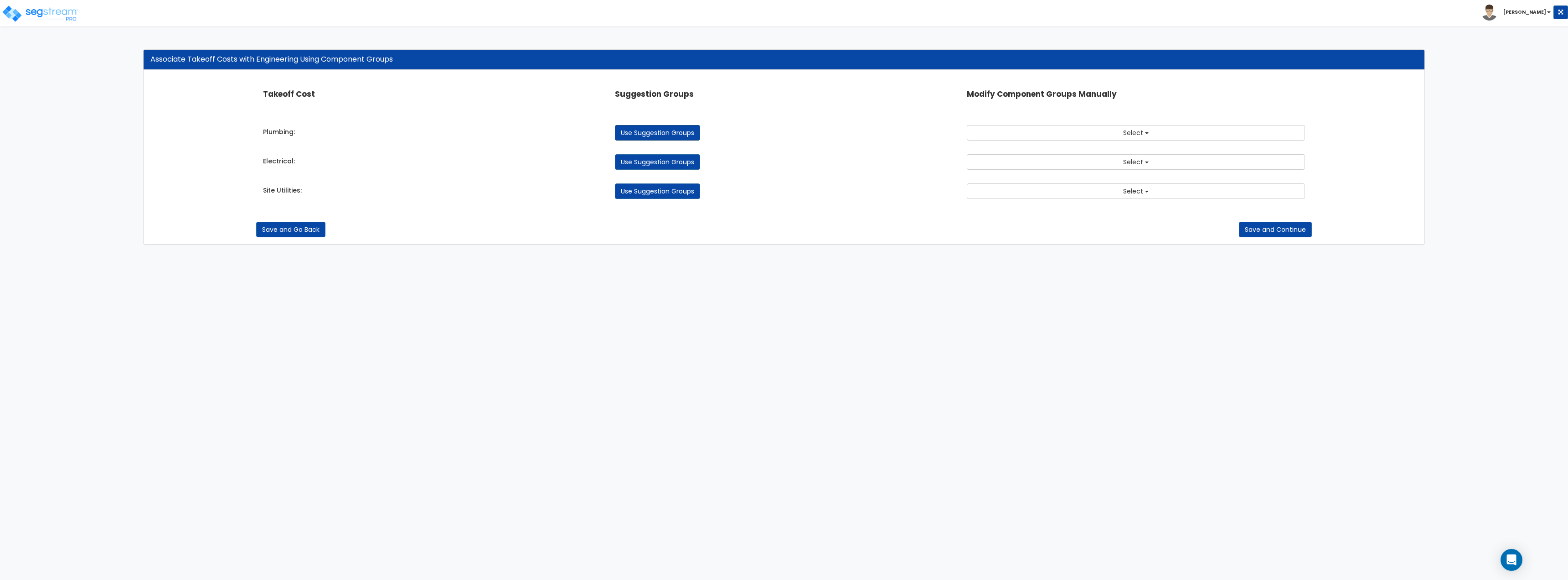
click at [644, 130] on link "Use Suggestion Groups" at bounding box center [657, 132] width 85 height 16
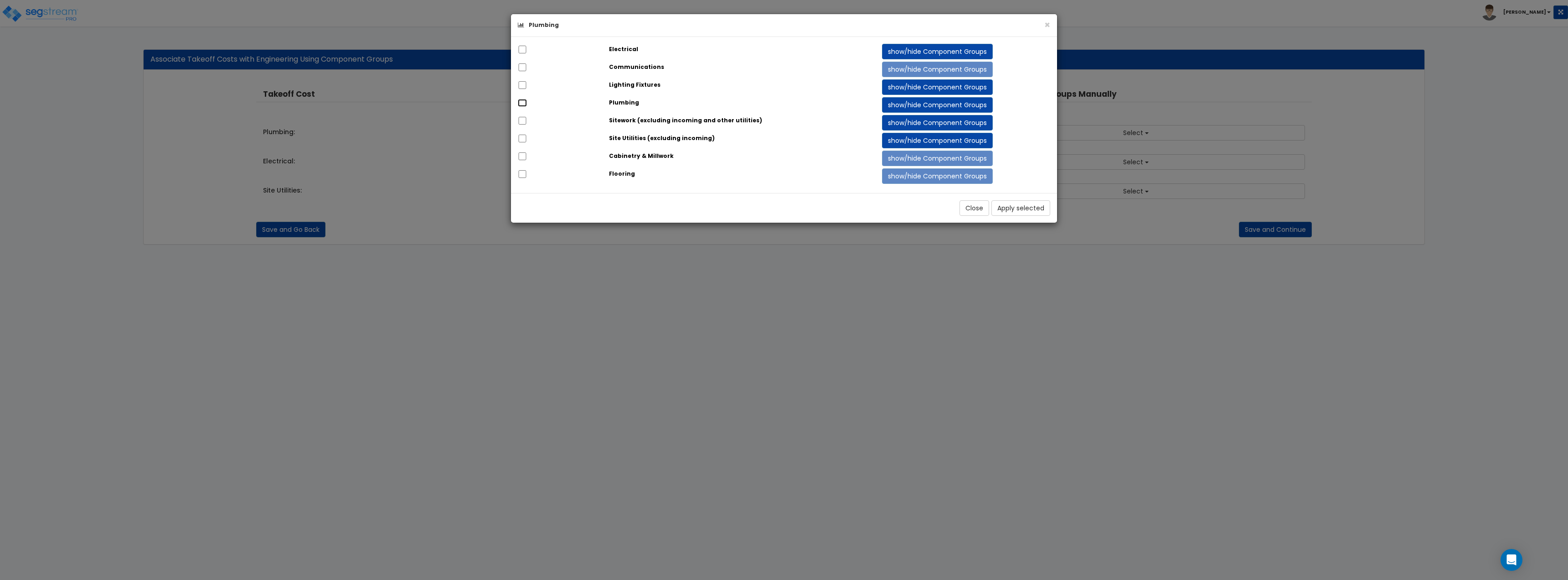
click at [523, 102] on input "checkbox" at bounding box center [522, 103] width 9 height 7
click at [1018, 209] on button "Apply selected" at bounding box center [1021, 208] width 59 height 16
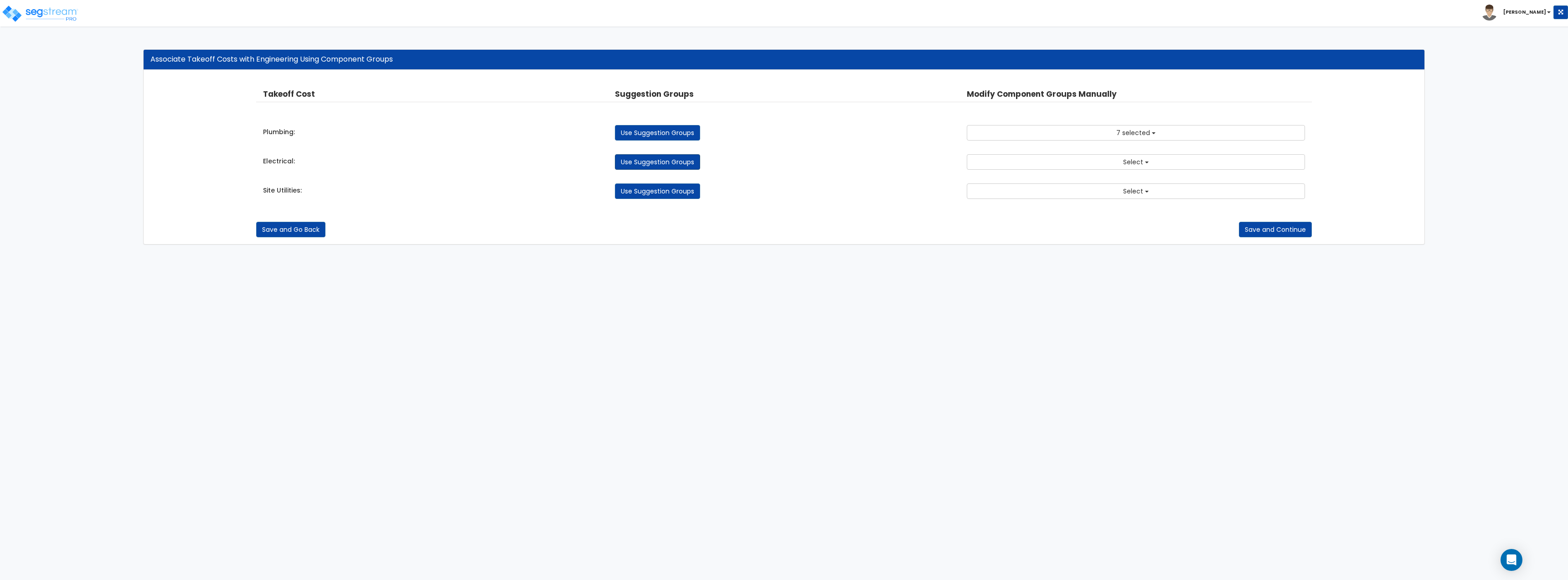
click at [678, 162] on link "Use Suggestion Groups" at bounding box center [657, 162] width 85 height 16
checkbox input "false"
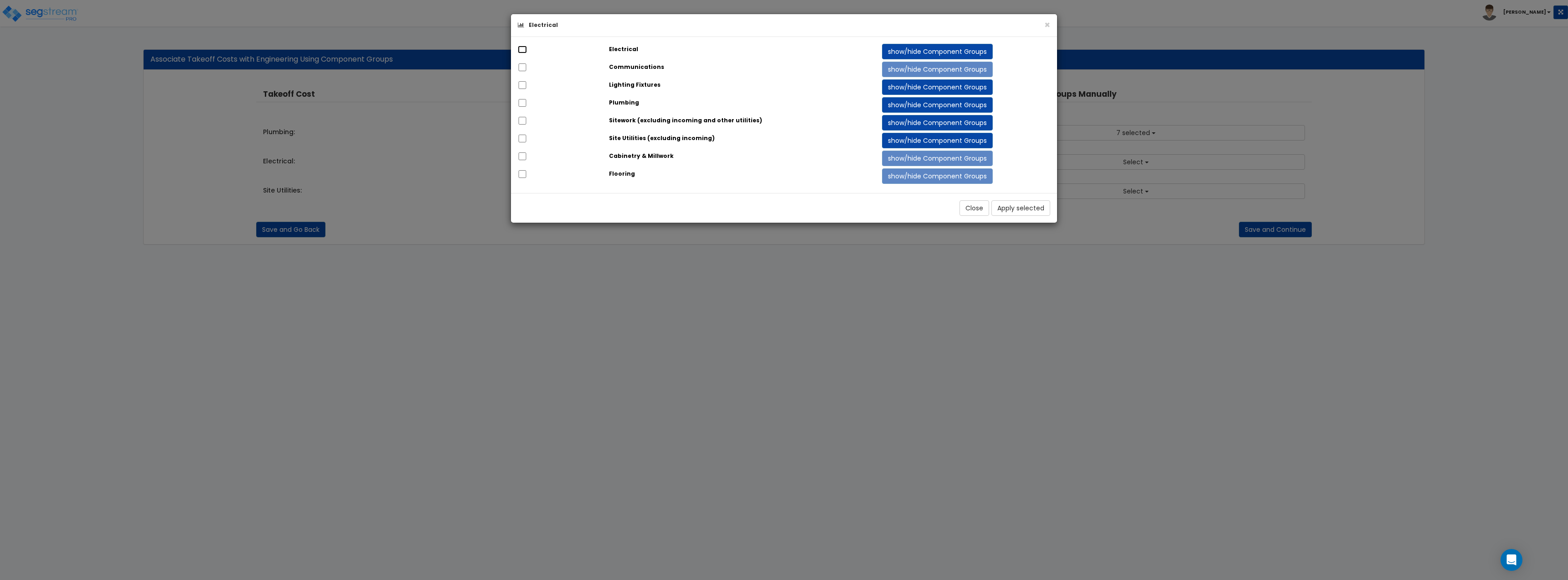
click at [521, 48] on input "checkbox" at bounding box center [522, 49] width 9 height 7
click at [1032, 214] on button "Apply selected" at bounding box center [1021, 208] width 59 height 16
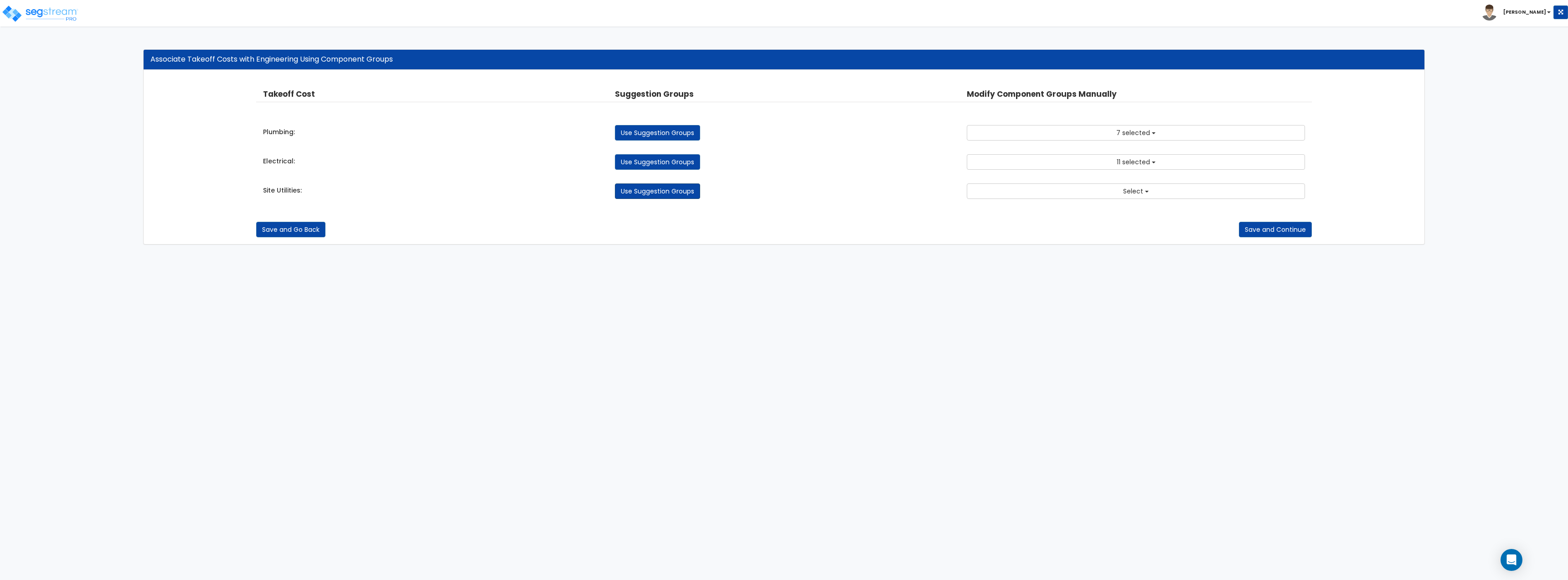
click at [680, 194] on link "Use Suggestion Groups" at bounding box center [657, 191] width 85 height 16
checkbox input "false"
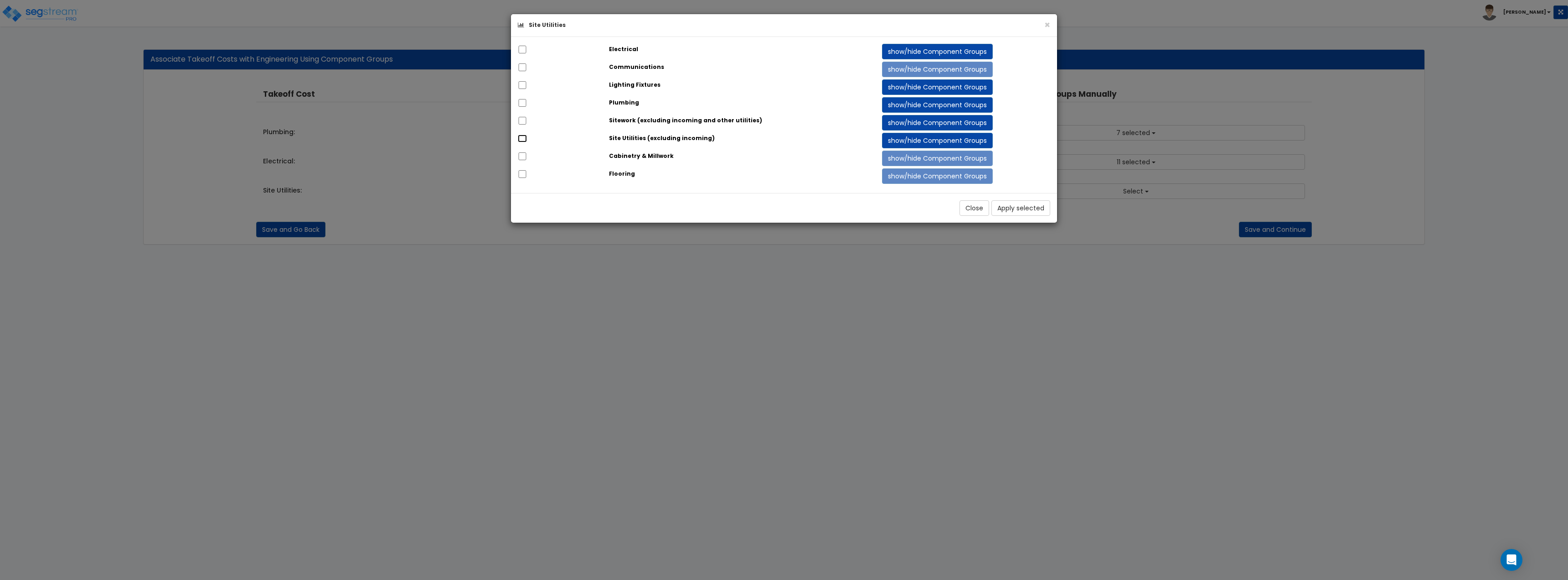
click at [521, 138] on input "checkbox" at bounding box center [522, 139] width 9 height 7
checkbox input "true"
click at [1019, 209] on button "Apply selected" at bounding box center [1021, 208] width 59 height 16
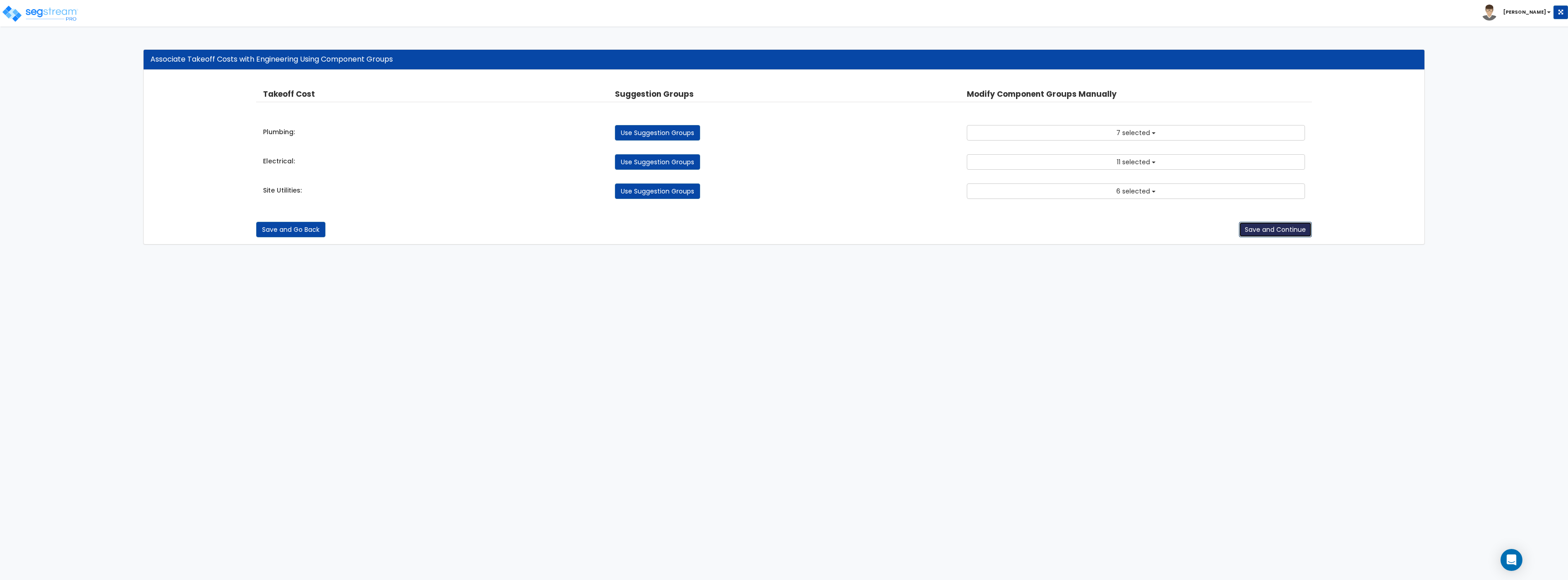
click at [1272, 233] on button "Save and Continue" at bounding box center [1275, 229] width 73 height 16
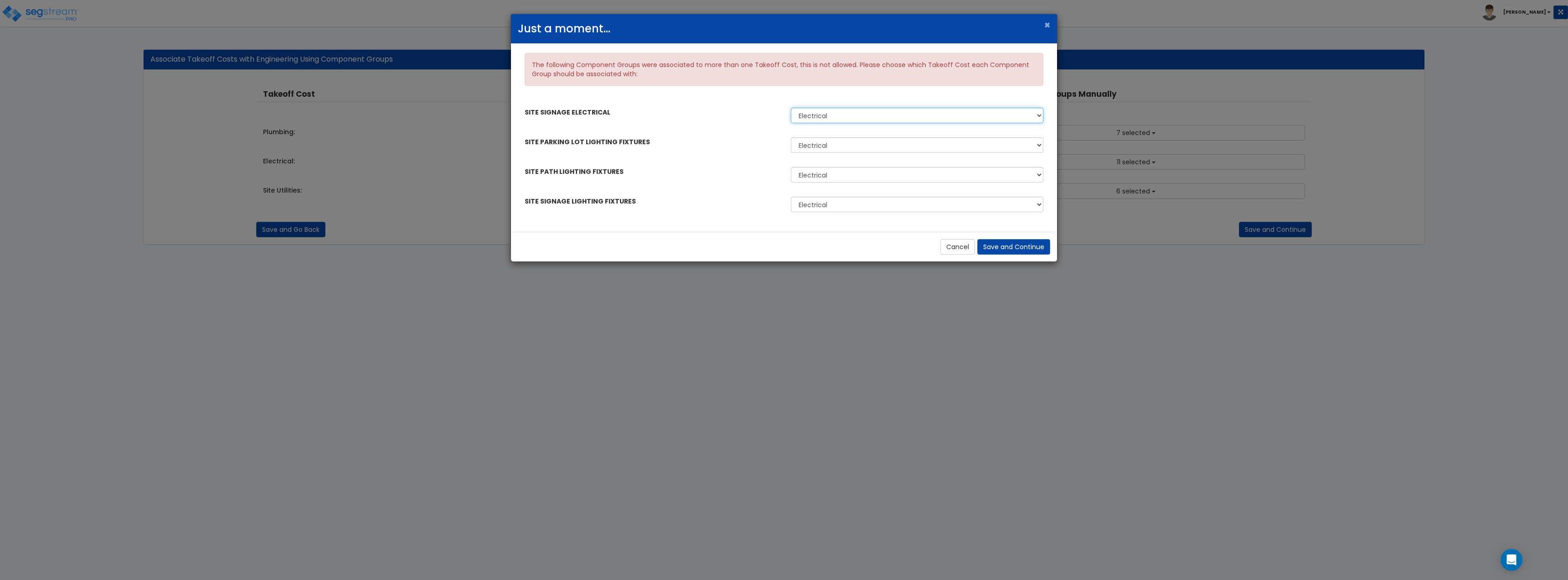
click at [820, 118] on select "Electrical Site Utilities" at bounding box center [917, 115] width 253 height 16
click at [791, 108] on select "Electrical Site Utilities" at bounding box center [917, 115] width 253 height 16
click at [826, 143] on select "Electrical Site Utilities" at bounding box center [917, 145] width 253 height 16
click at [791, 138] on select "Electrical Site Utilities" at bounding box center [917, 145] width 253 height 16
click at [820, 174] on select "Electrical Site Utilities" at bounding box center [917, 175] width 253 height 16
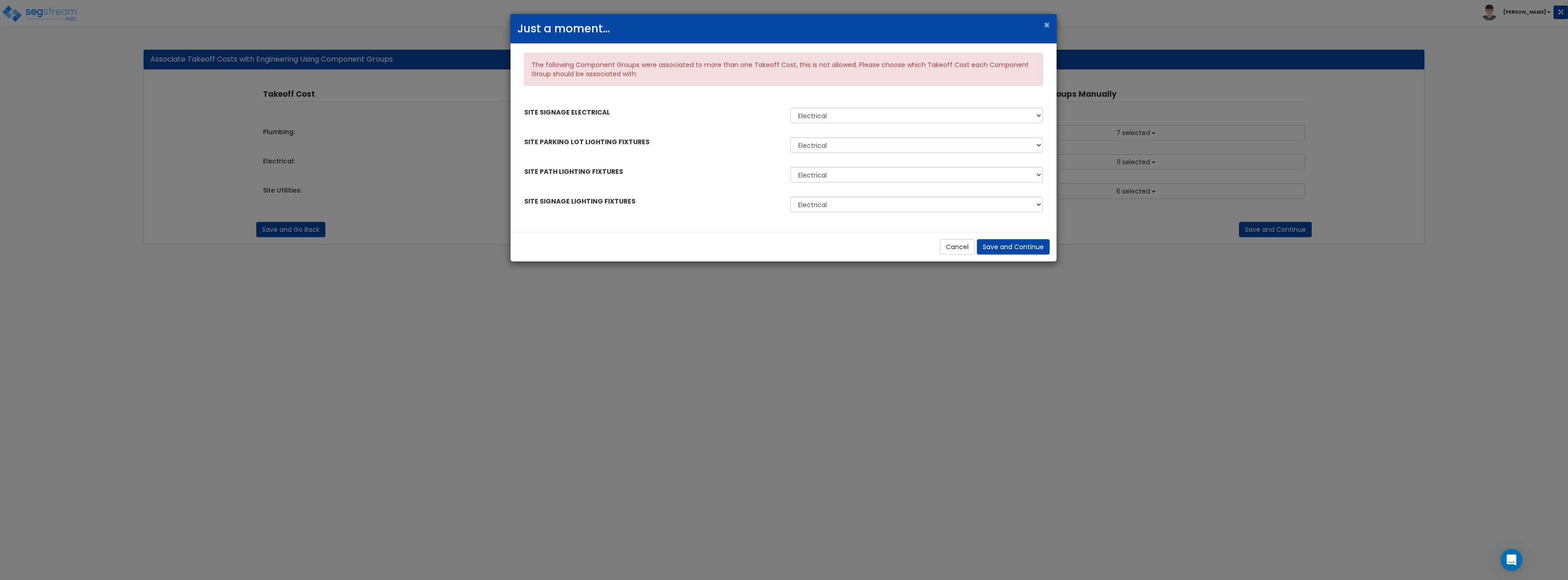
click at [776, 169] on div "SITE PATH LIGHTING FIXTURES" at bounding box center [651, 172] width 266 height 17
click at [1019, 254] on button "Save and Continue" at bounding box center [1013, 247] width 73 height 16
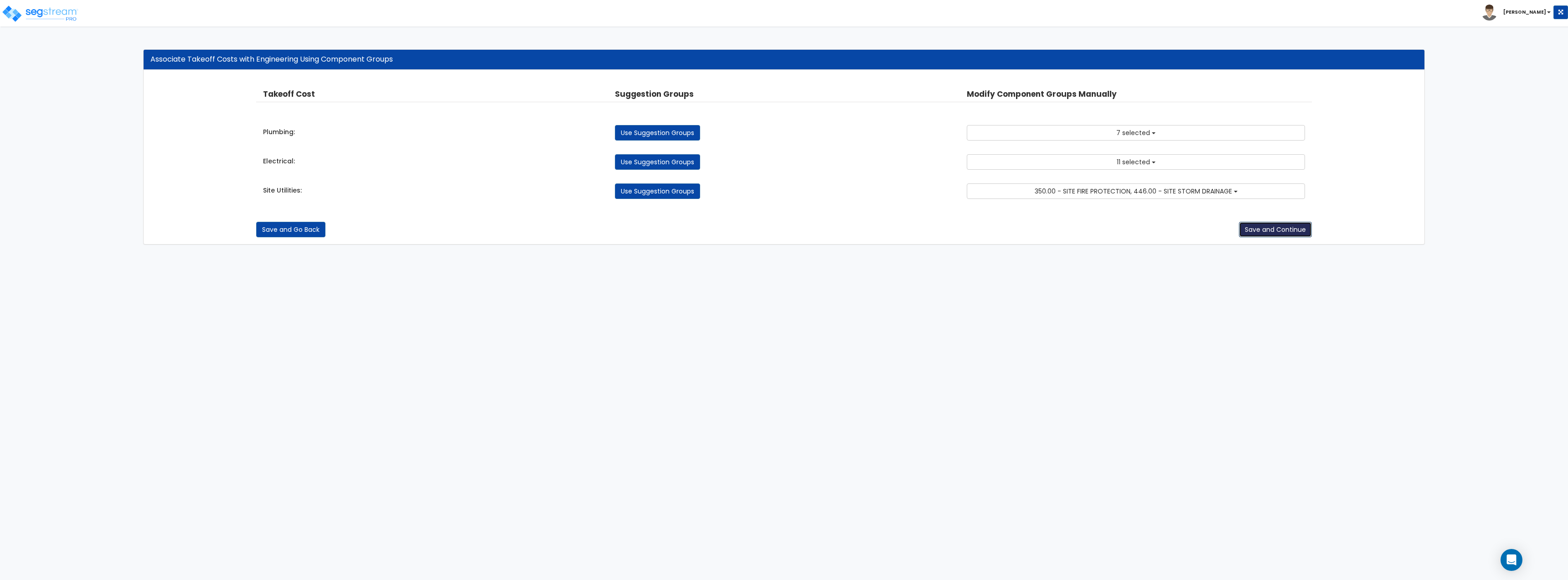
click at [1284, 224] on button "Save and Continue" at bounding box center [1275, 229] width 73 height 16
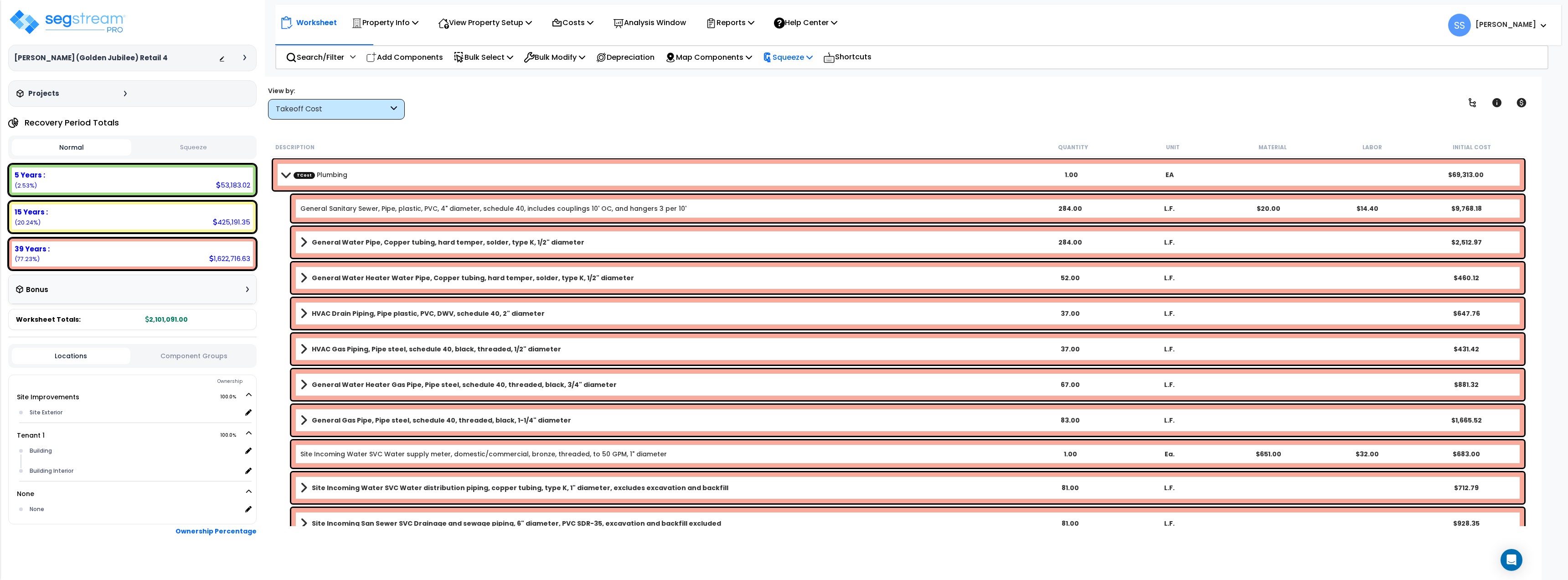
click at [813, 64] on div "Squeeze" at bounding box center [787, 56] width 50 height 21
click at [822, 76] on link "Squeeze" at bounding box center [803, 78] width 90 height 18
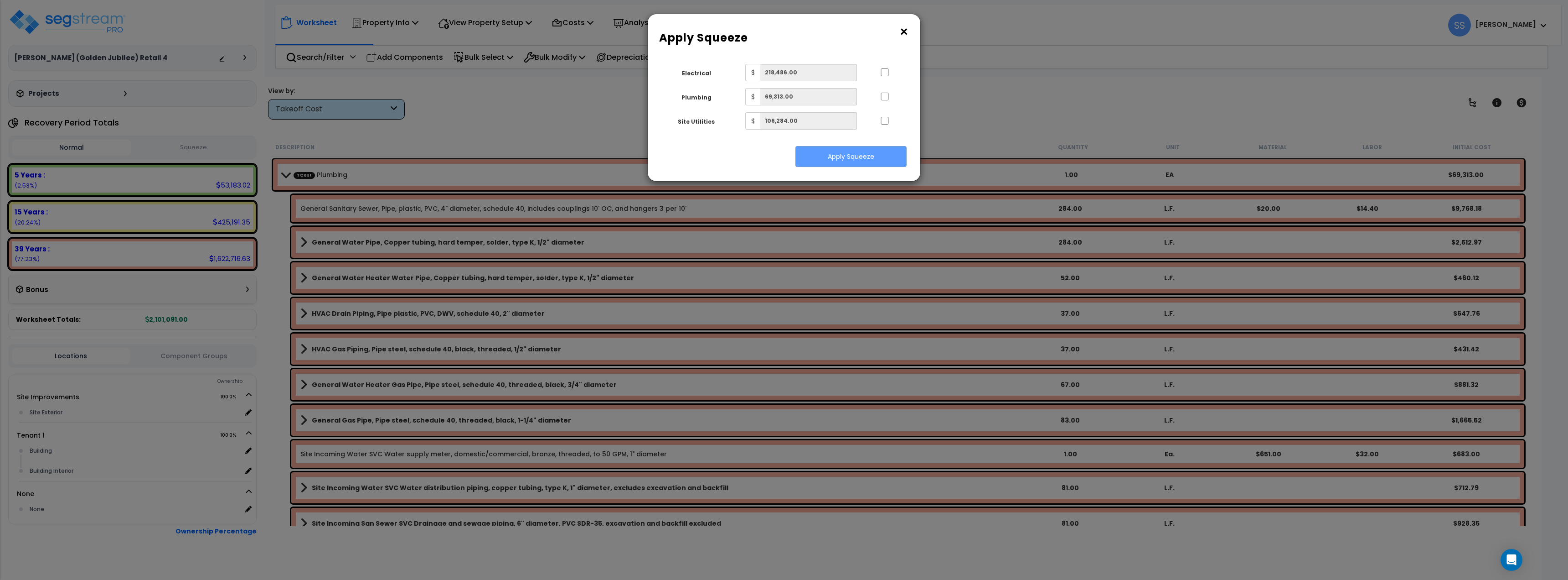
click at [878, 73] on div at bounding box center [884, 71] width 42 height 15
click at [886, 74] on input "..." at bounding box center [885, 72] width 9 height 7
checkbox input "true"
click at [883, 100] on input "..." at bounding box center [885, 96] width 9 height 7
checkbox input "true"
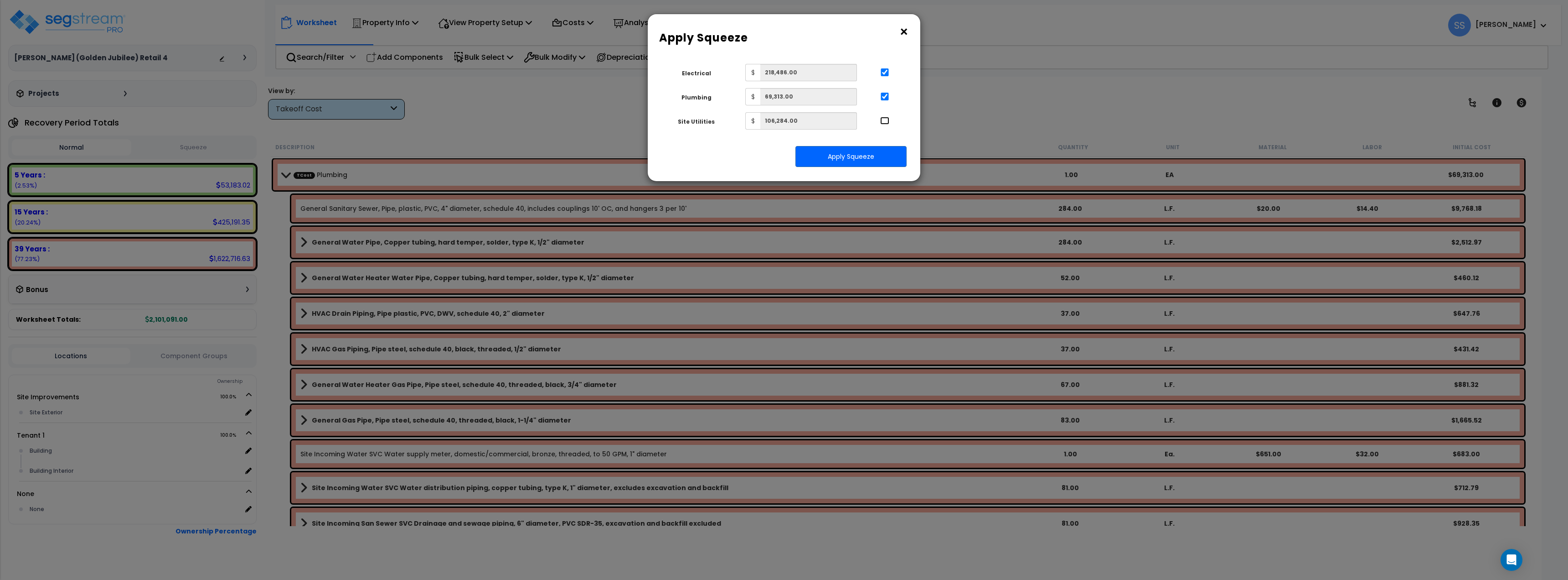
click at [885, 117] on input "..." at bounding box center [885, 120] width 9 height 7
checkbox input "true"
click at [881, 151] on button "Apply Squeeze" at bounding box center [851, 156] width 112 height 21
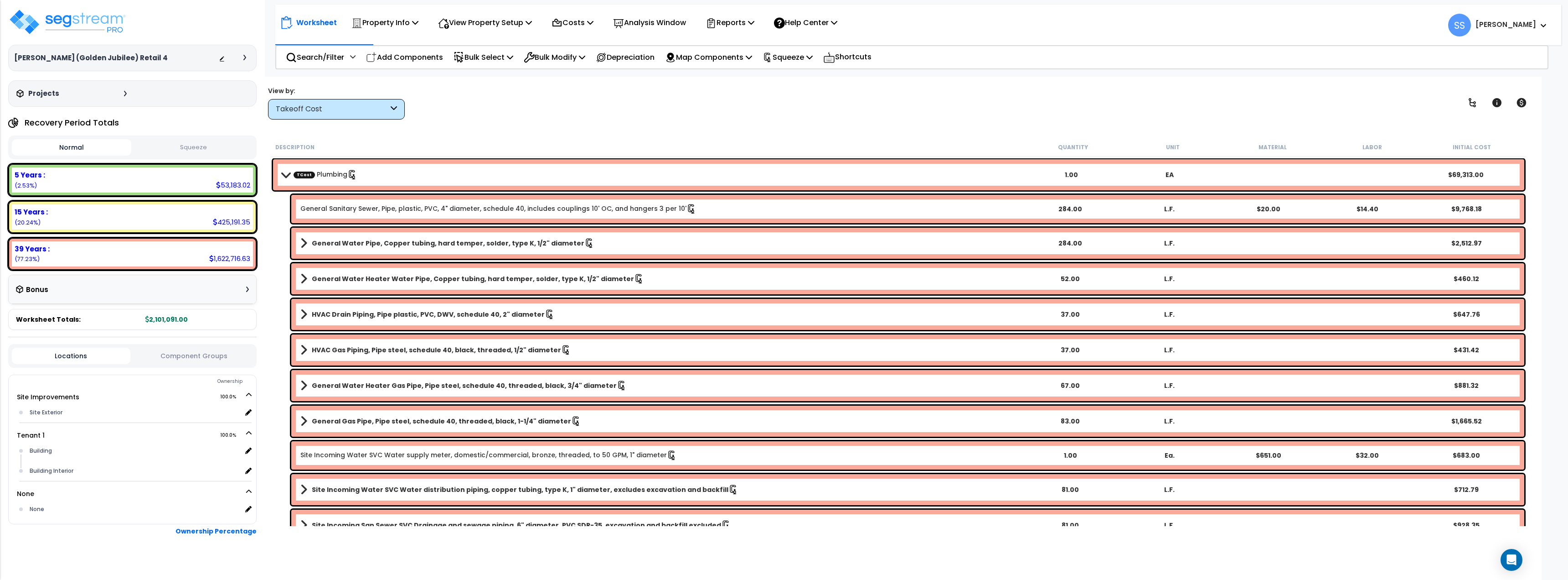
click at [517, 115] on div "View by: Takeoff Cost Takeoff Cost" at bounding box center [899, 103] width 1268 height 34
click at [66, 17] on img at bounding box center [67, 22] width 118 height 28
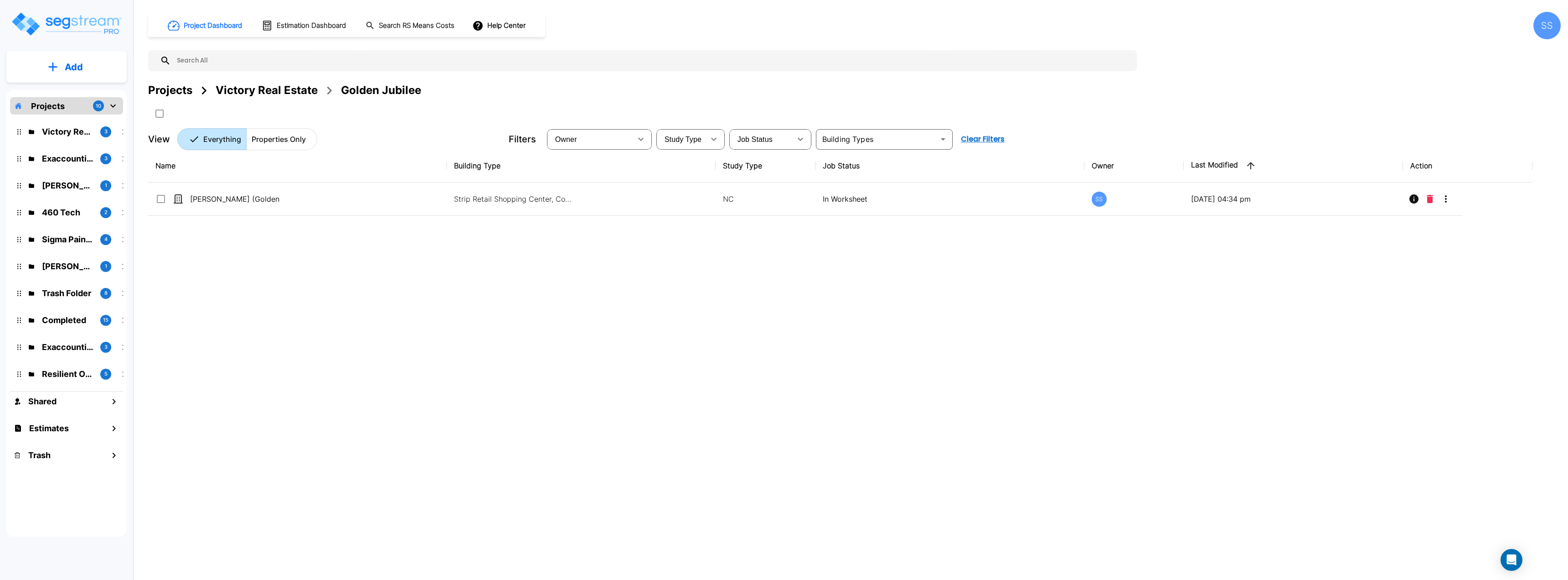
click at [233, 88] on div "Victory Real Estate" at bounding box center [267, 91] width 102 height 17
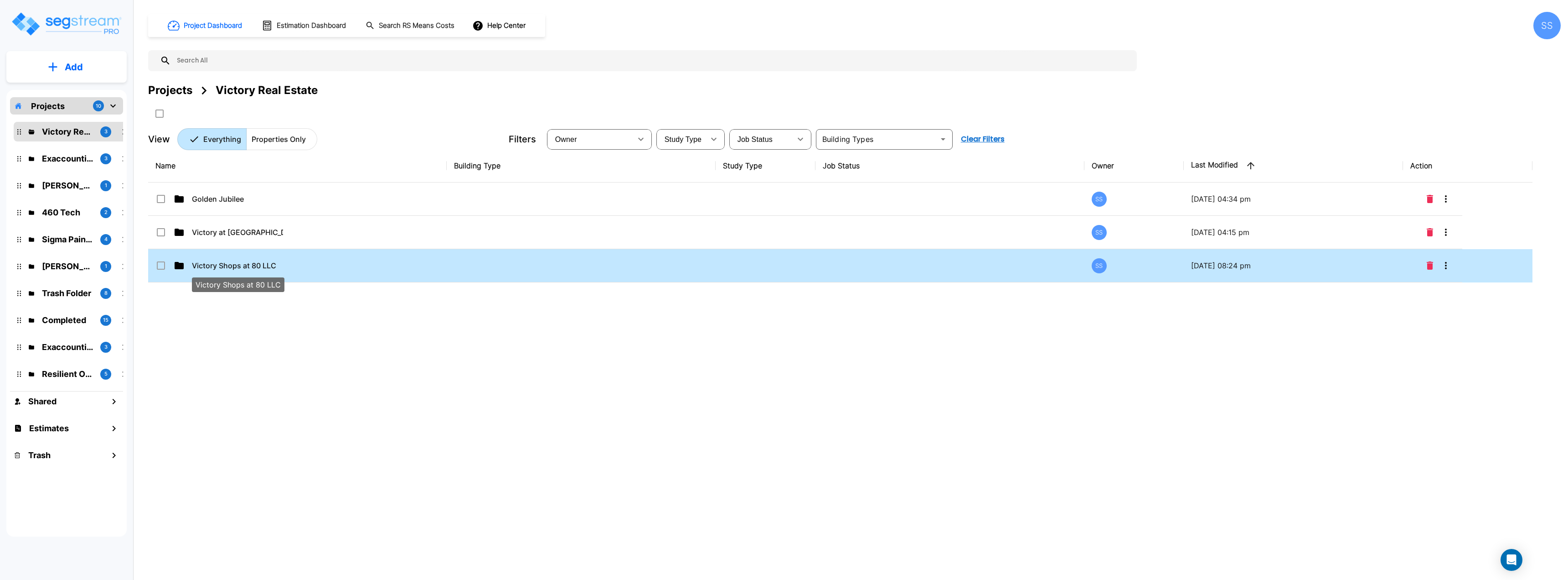
click at [241, 261] on p "Victory Shops at 80 LLC" at bounding box center [237, 266] width 91 height 11
checkbox input "true"
click at [241, 261] on p "Victory Shops at 80 LLC" at bounding box center [237, 266] width 91 height 11
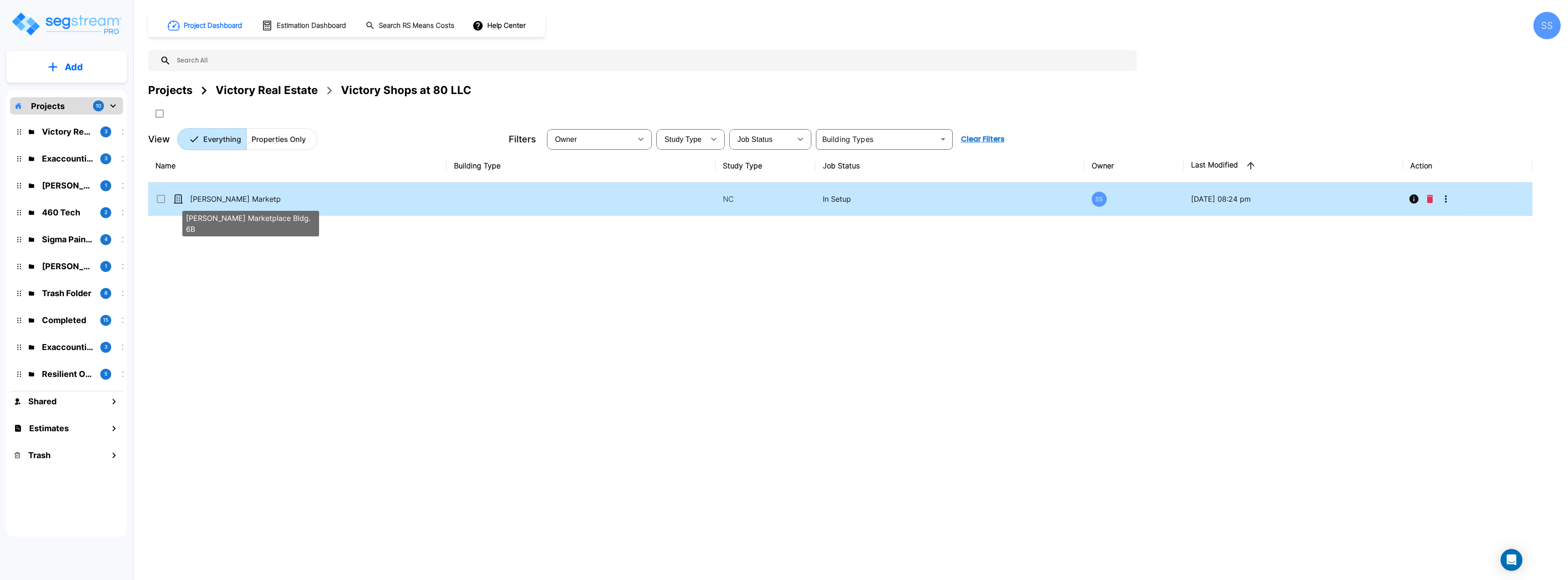
click at [242, 198] on p "[PERSON_NAME] Marketplace Bldg. 6B" at bounding box center [235, 199] width 91 height 11
checkbox input "false"
click at [242, 198] on p "[PERSON_NAME] Marketplace Bldg. 6B" at bounding box center [235, 199] width 91 height 11
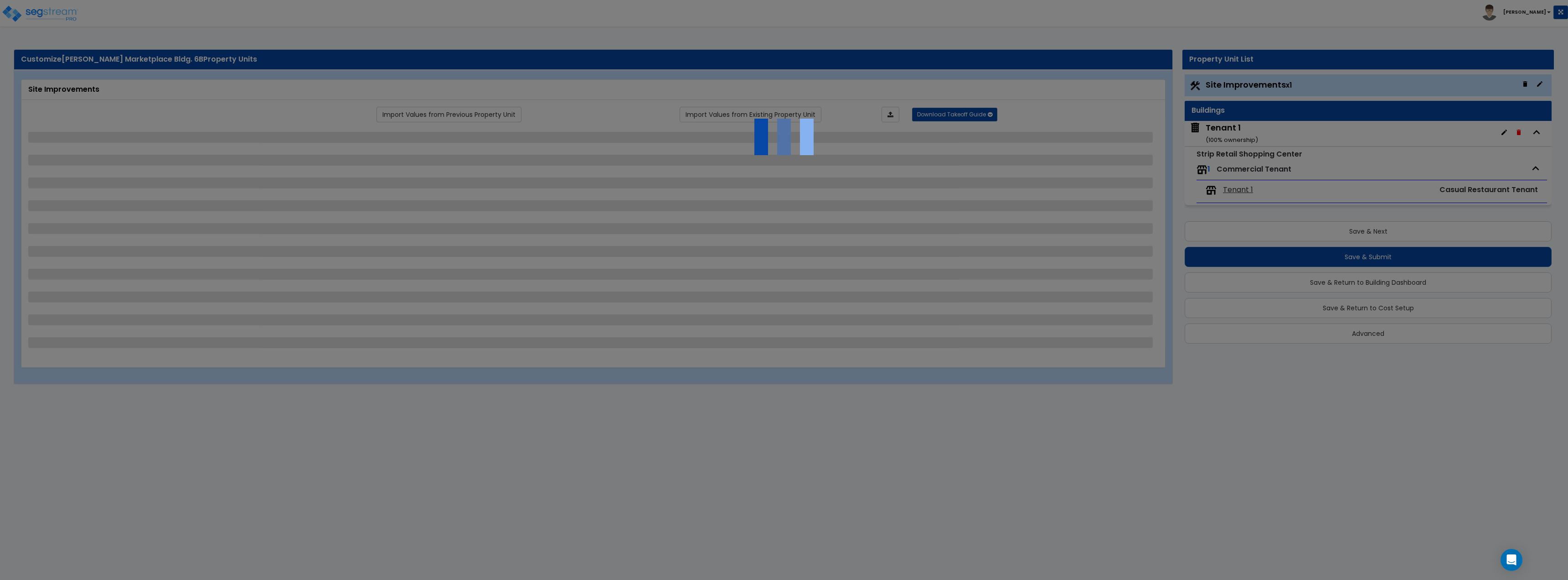
select select "2"
select select "1"
select select "2"
select select "1"
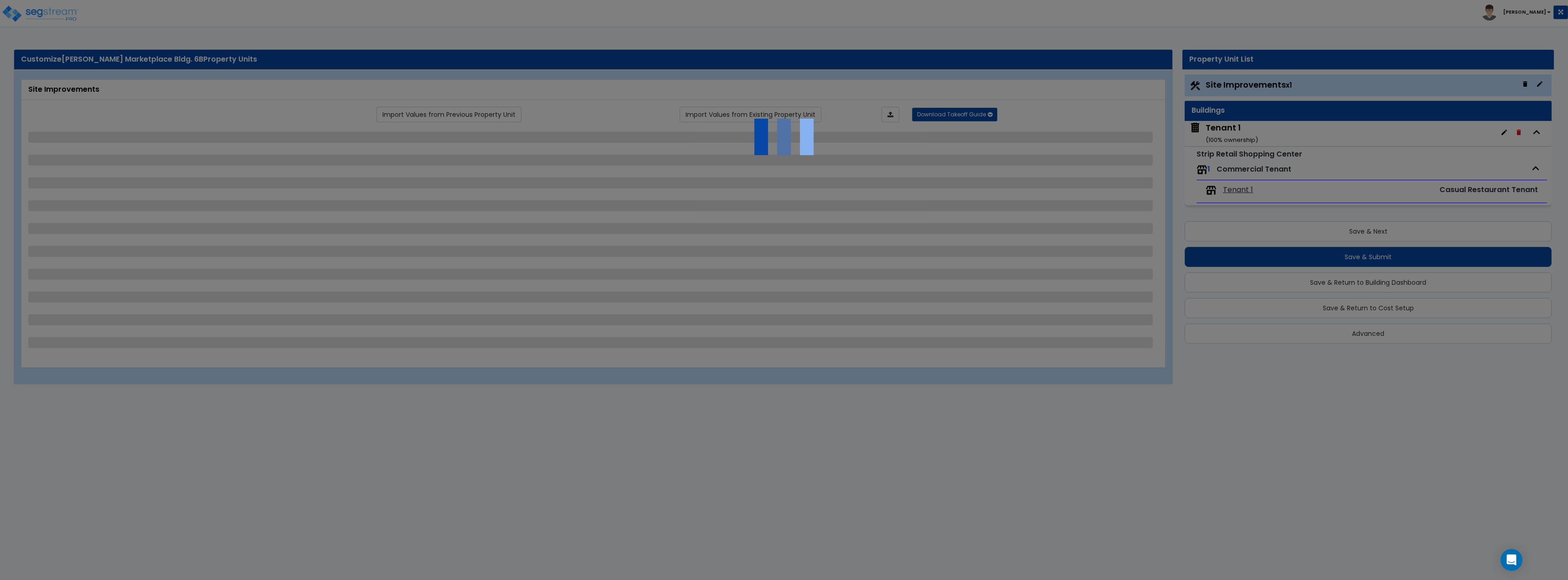
select select "1"
select select "2"
select select "1"
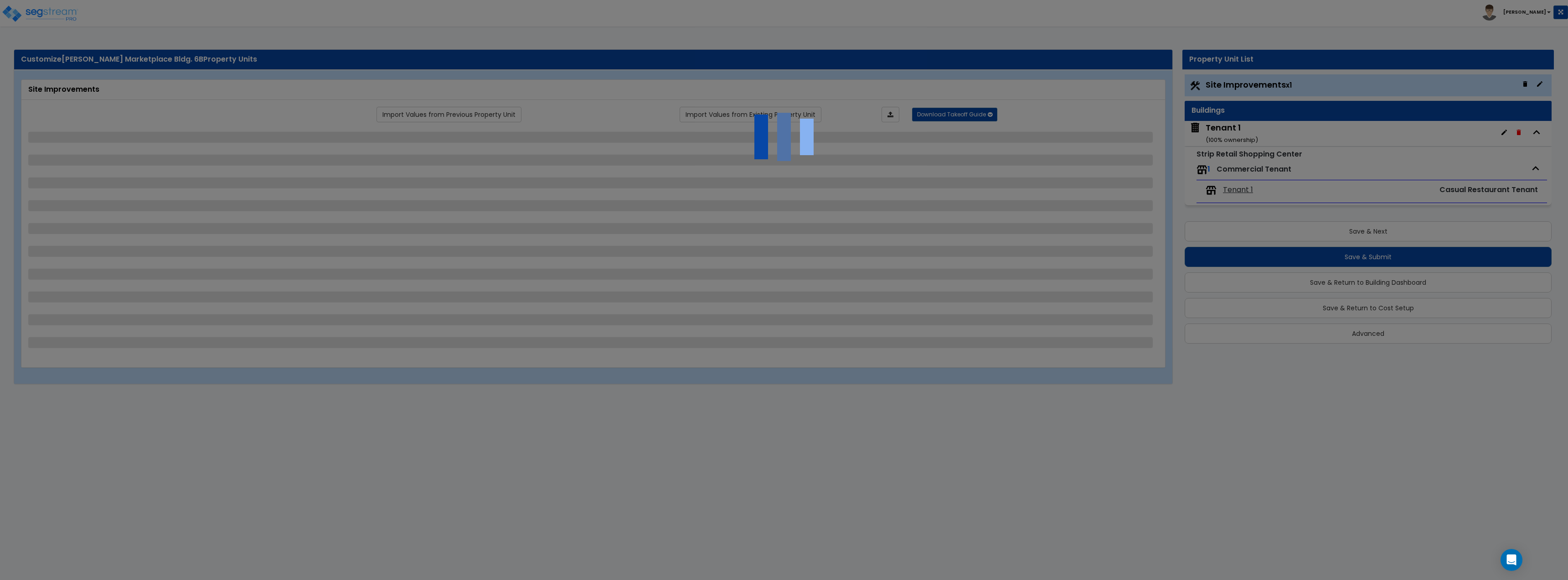
select select "1"
select select "4"
select select "2"
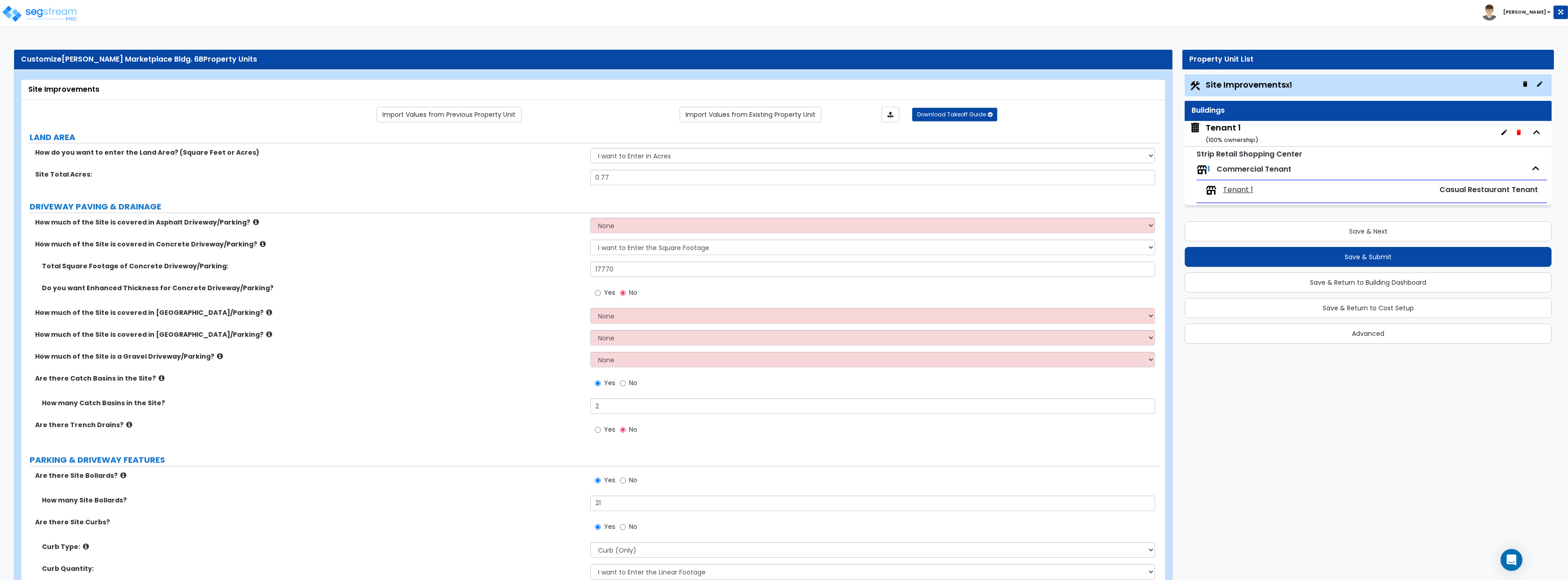
click at [1506, 134] on icon "button" at bounding box center [1504, 132] width 7 height 7
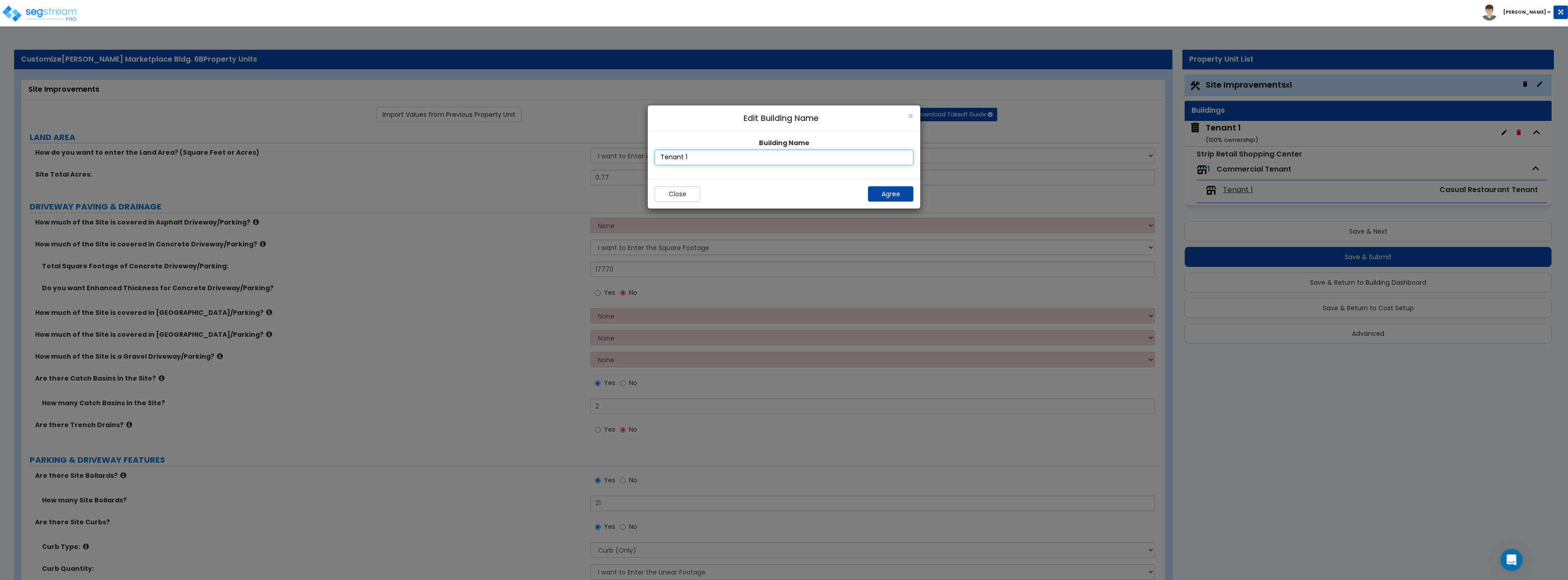
drag, startPoint x: 755, startPoint y: 155, endPoint x: 623, endPoint y: 155, distance: 132.0
click at [623, 155] on div "× Edit Building Name Building Name Tenant 1 Close Agree" at bounding box center [784, 335] width 1568 height 489
type input "6"
type input "[STREET_ADDRESS]"
click at [890, 192] on button "Agree" at bounding box center [891, 194] width 45 height 16
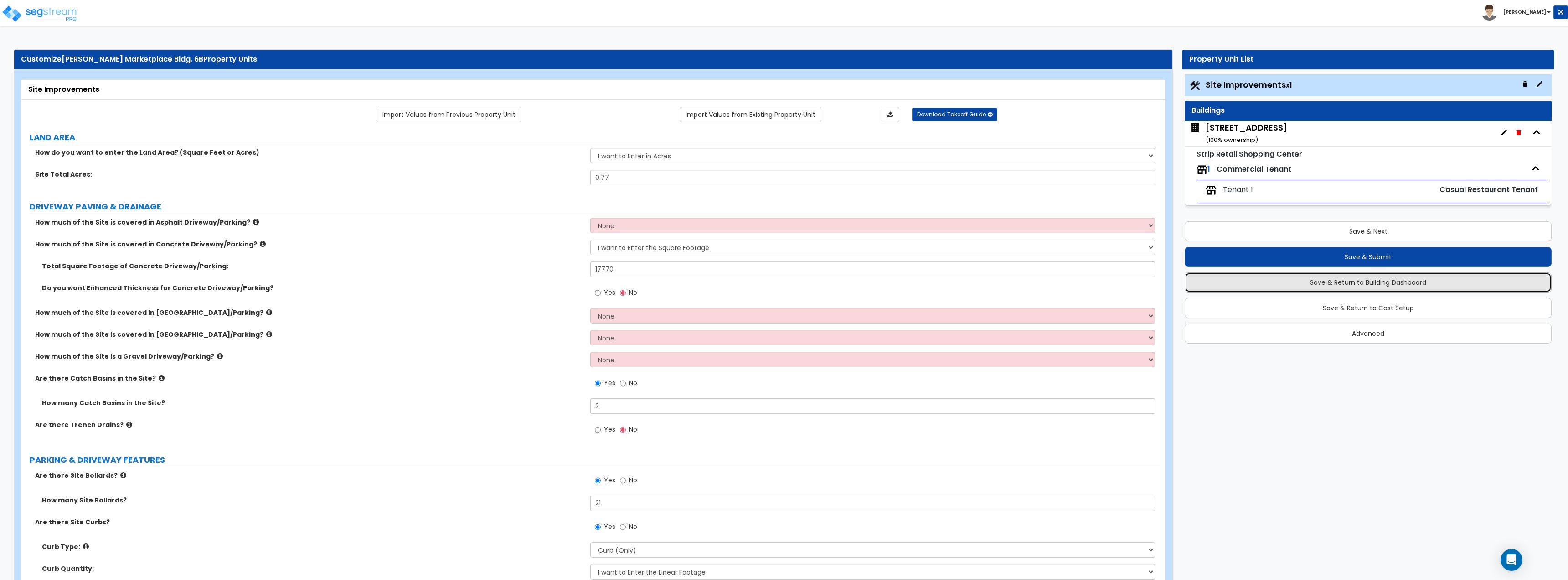
click at [1371, 281] on button "Save & Return to Building Dashboard" at bounding box center [1369, 283] width 367 height 20
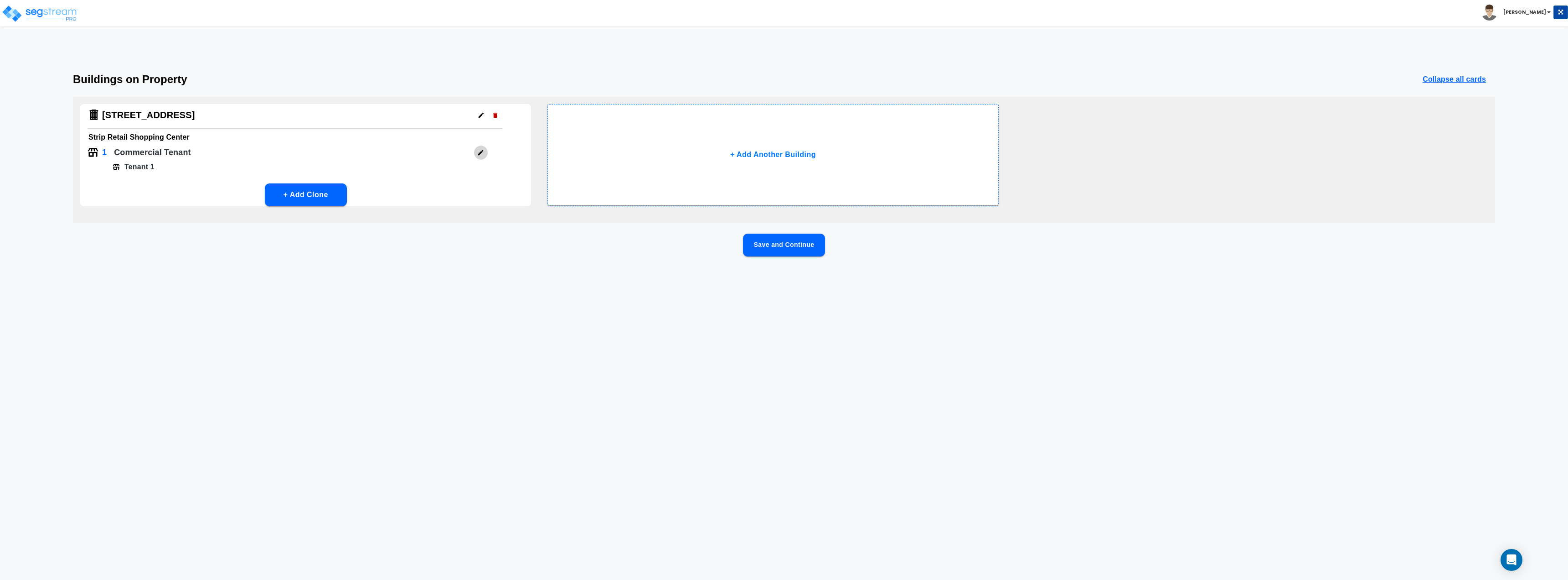
click at [478, 156] on button "button" at bounding box center [480, 152] width 14 height 14
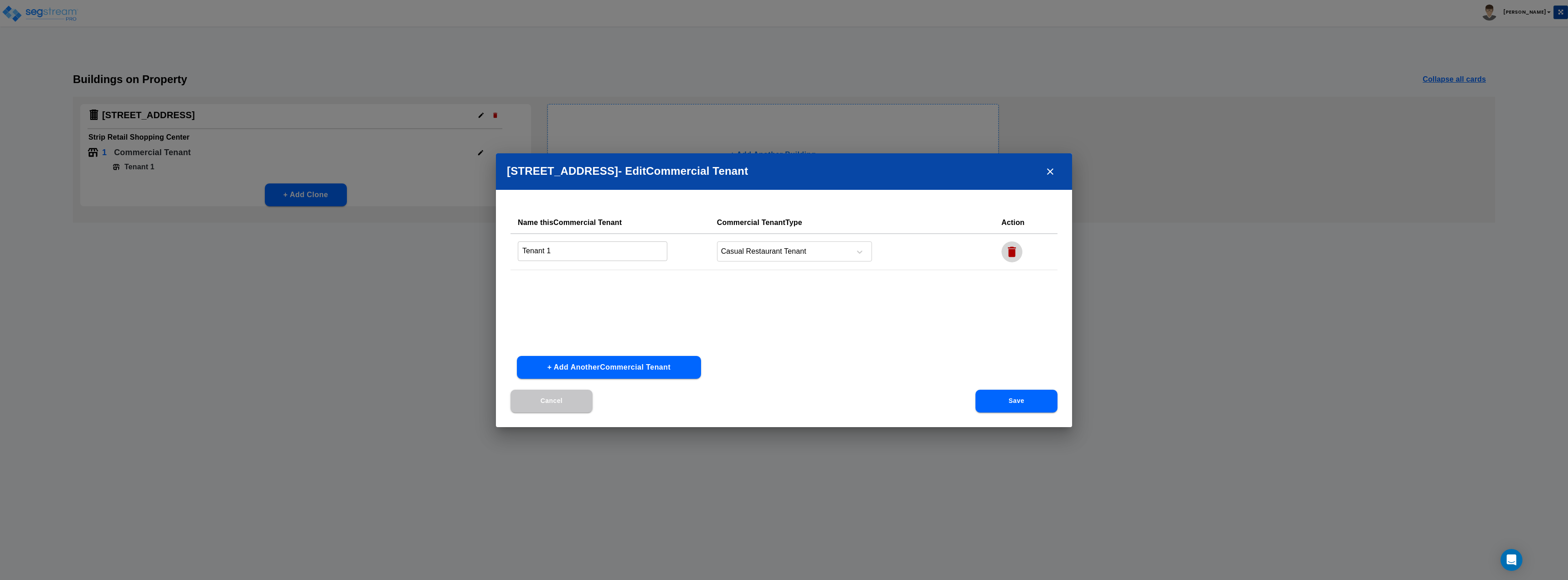
click at [1015, 251] on icon "button" at bounding box center [1011, 251] width 14 height 14
click at [1011, 399] on button "Save" at bounding box center [1016, 401] width 82 height 23
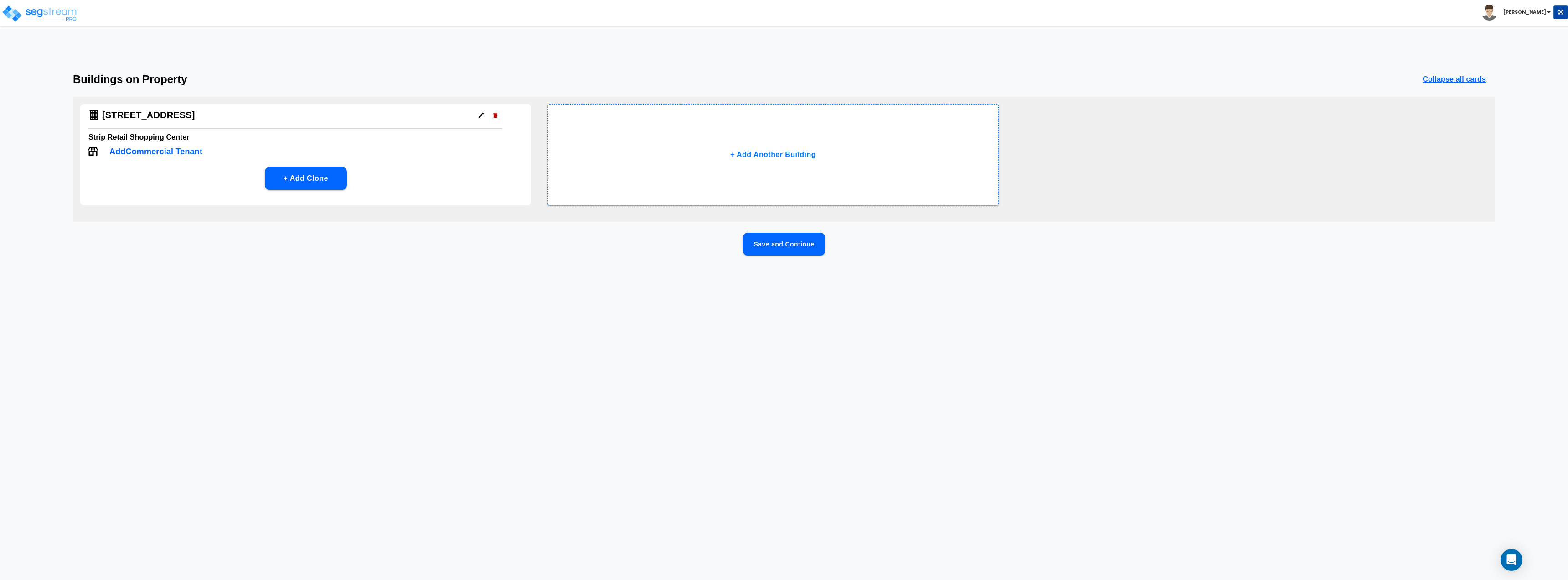
click at [775, 243] on button "Save and Continue" at bounding box center [784, 244] width 82 height 23
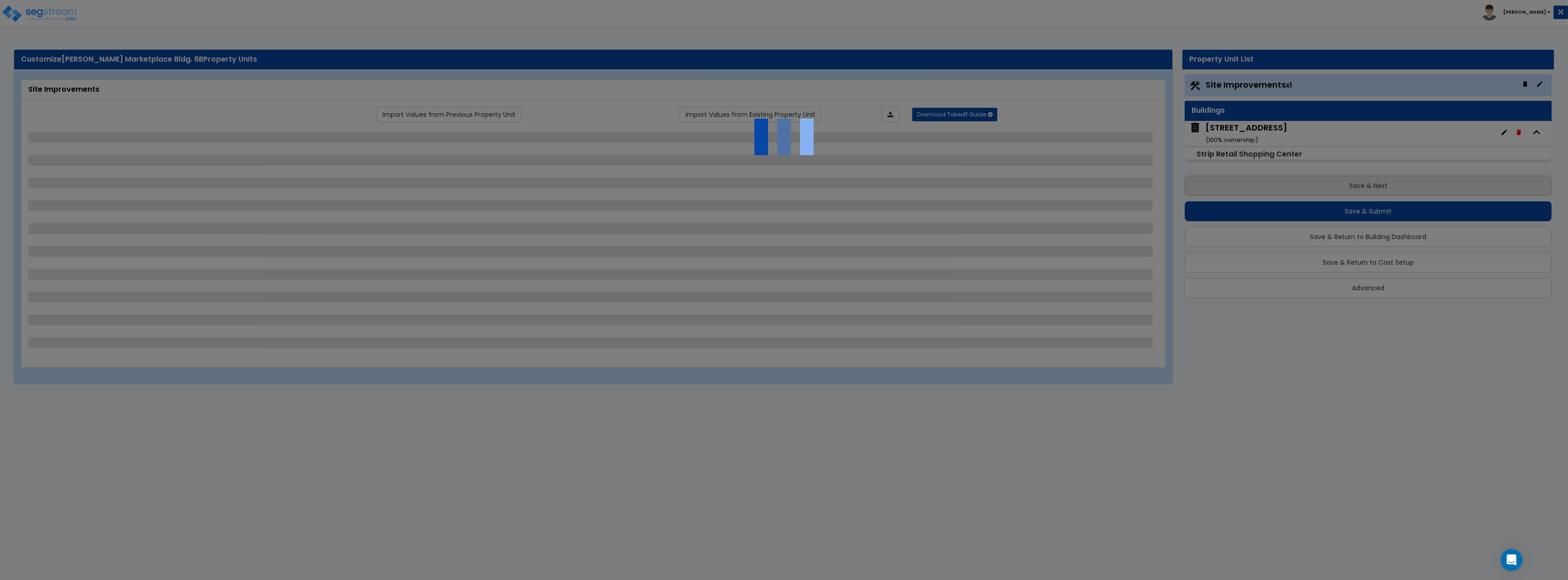
select select "2"
select select "1"
select select "2"
select select "1"
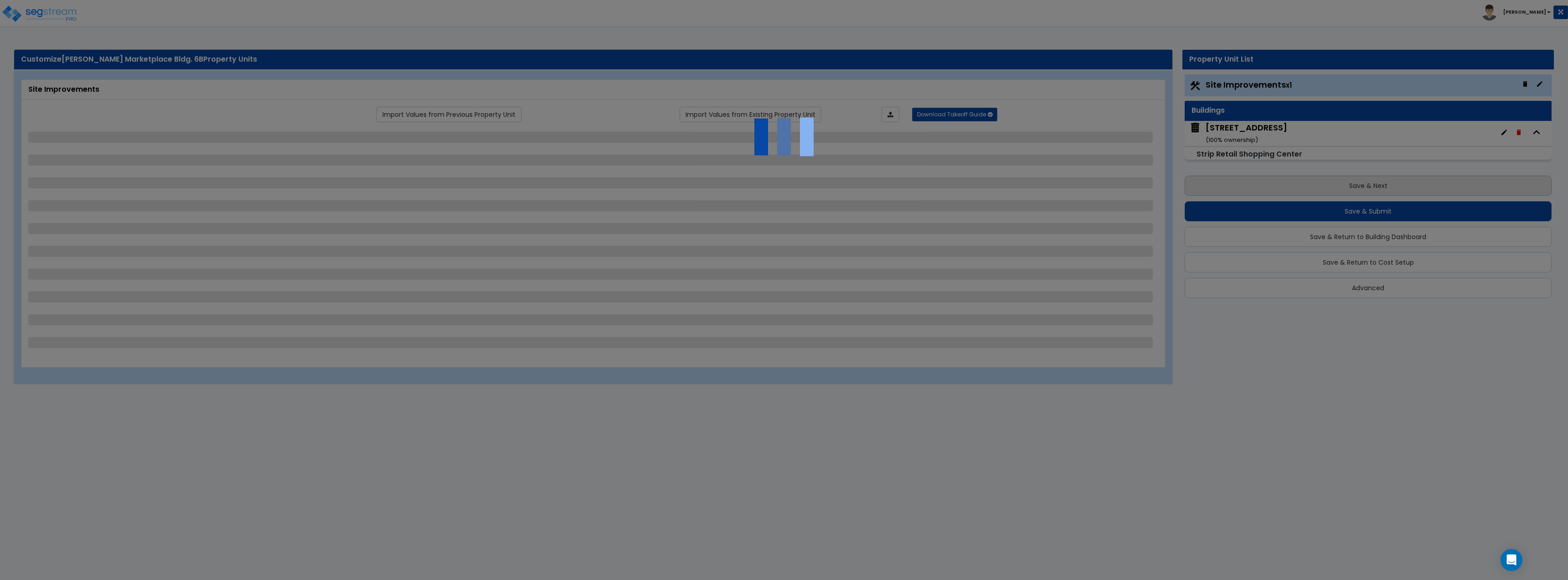
select select "1"
select select "2"
select select "1"
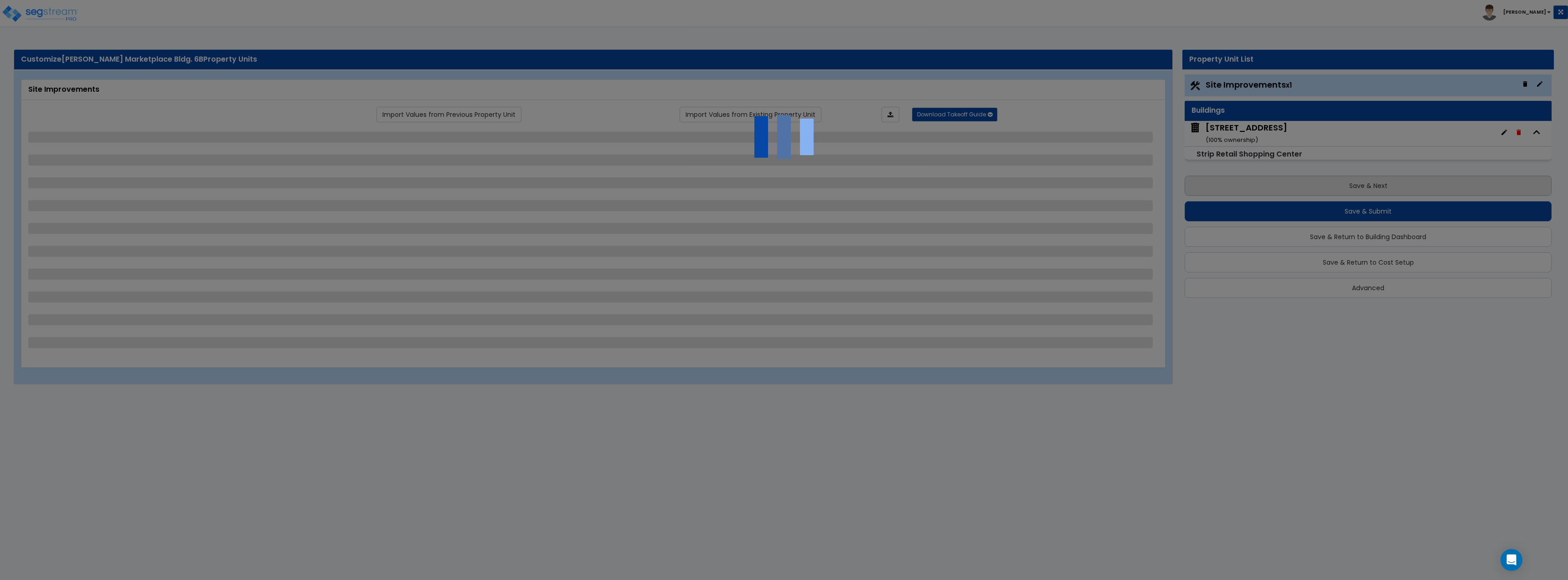
select select "1"
select select "4"
select select "2"
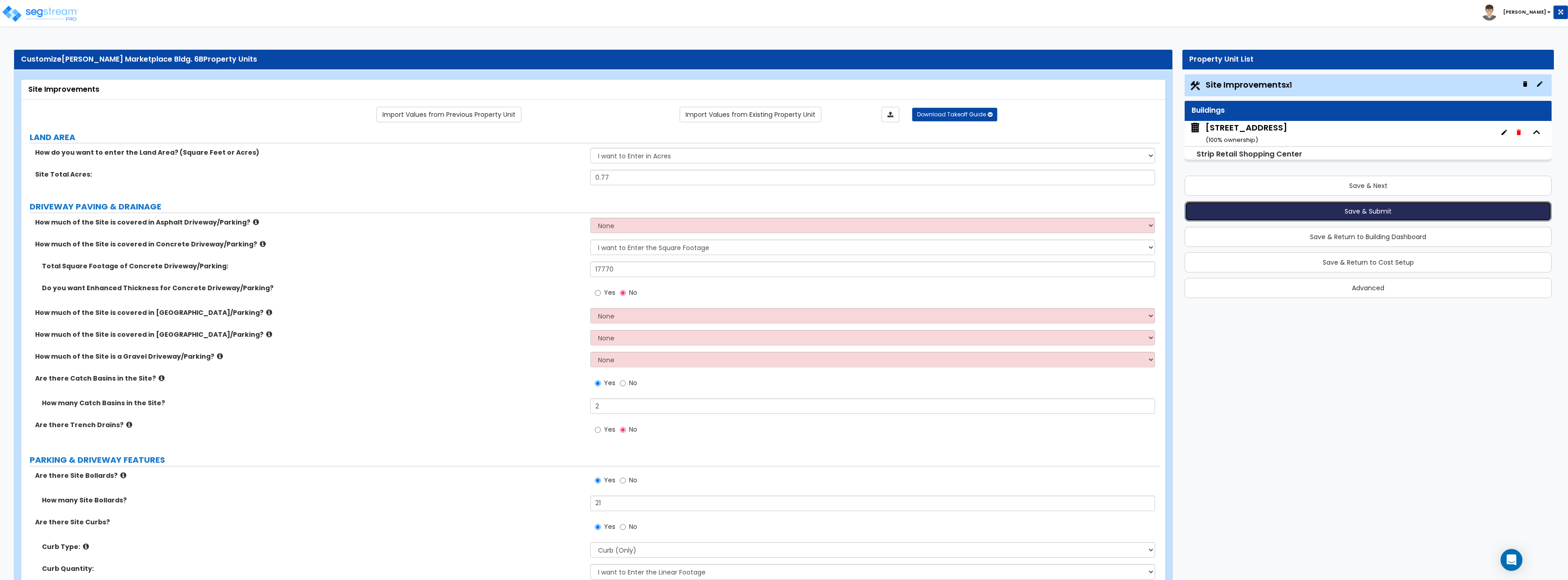
click at [1291, 208] on button "Save & Submit" at bounding box center [1369, 211] width 367 height 20
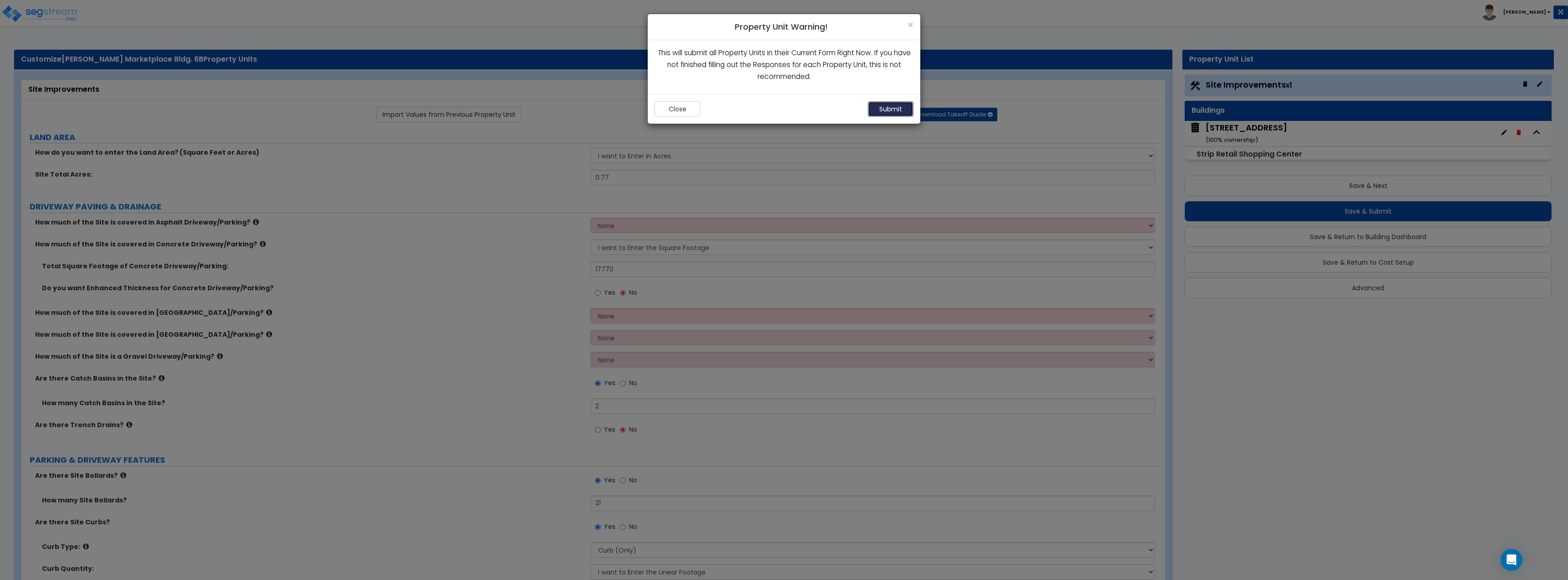
click at [889, 111] on button "Submit" at bounding box center [891, 109] width 45 height 16
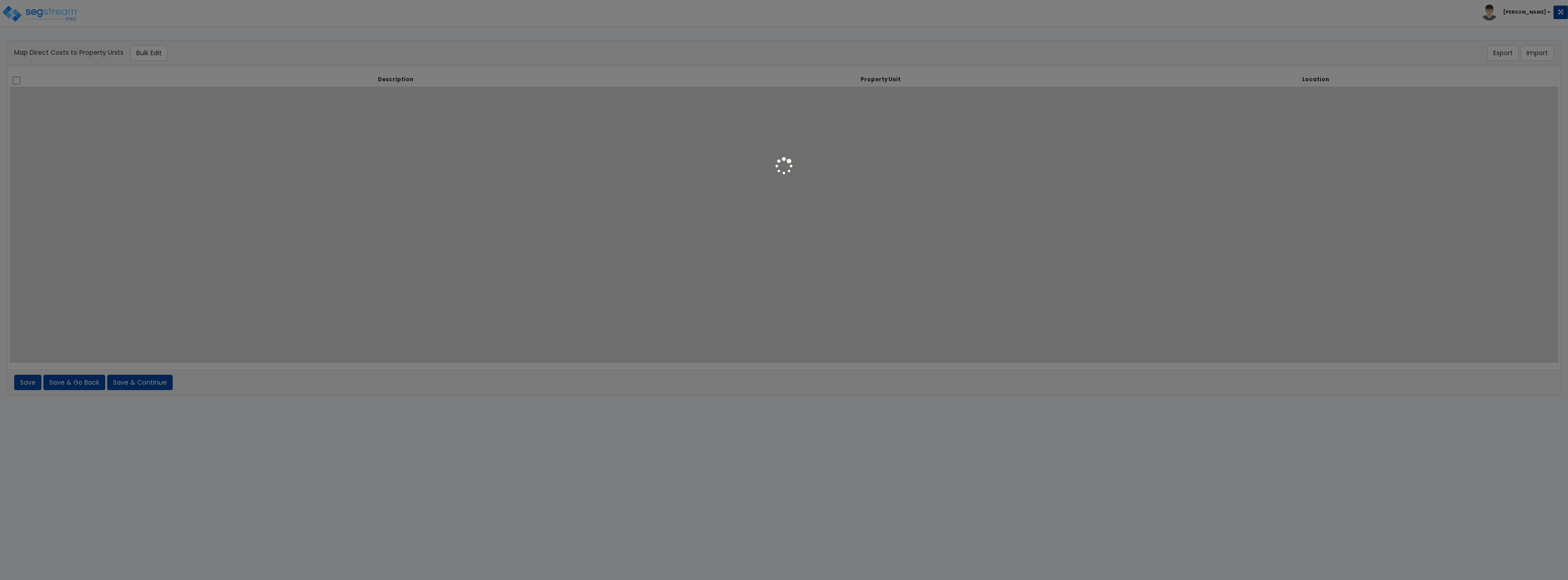
select select
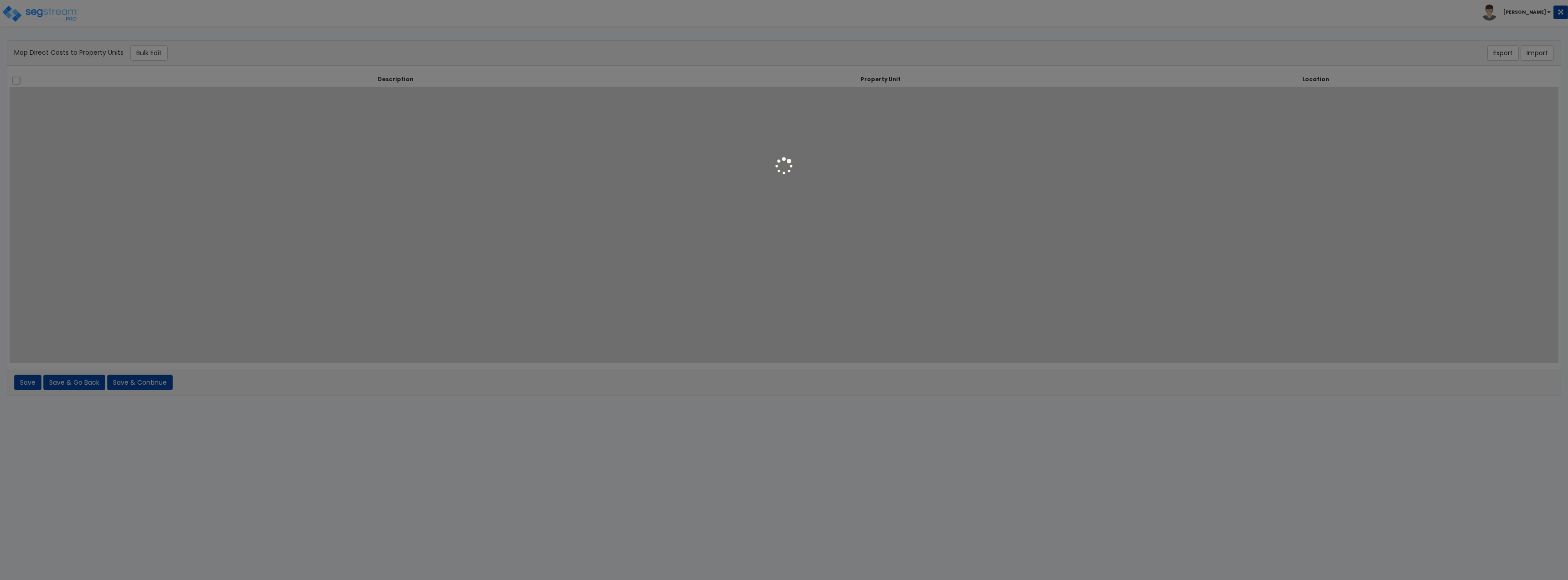
select select
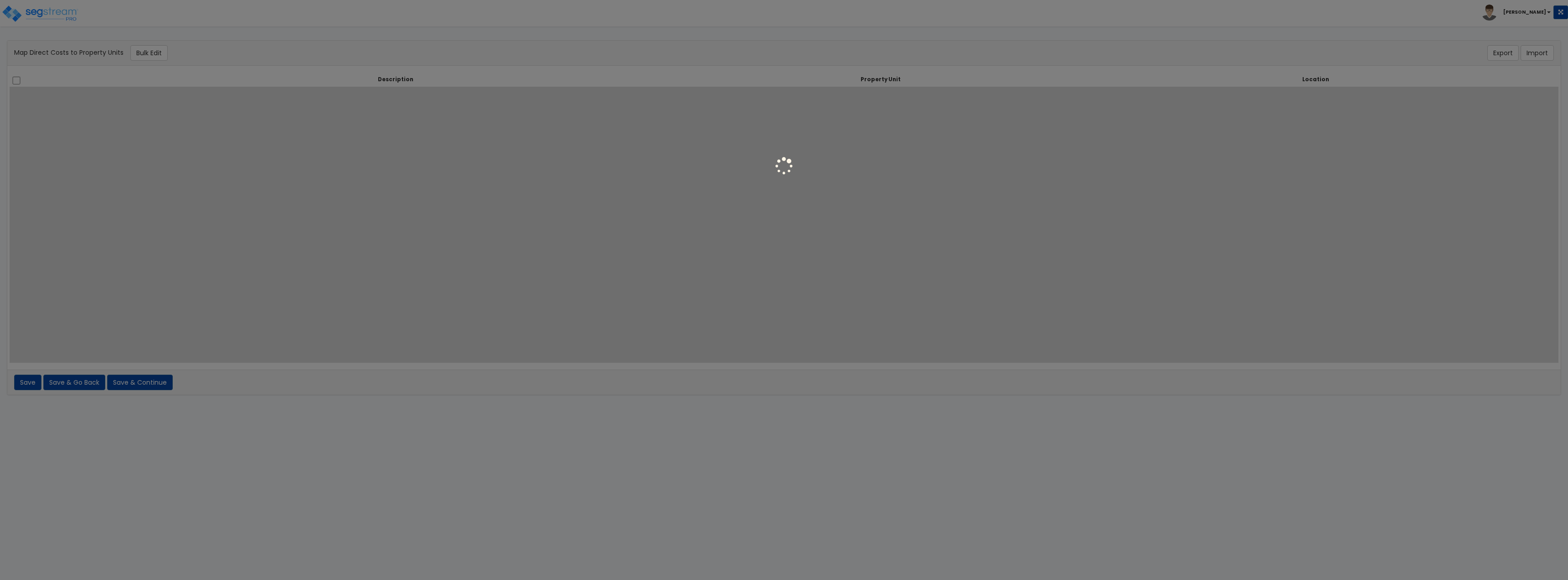
select select
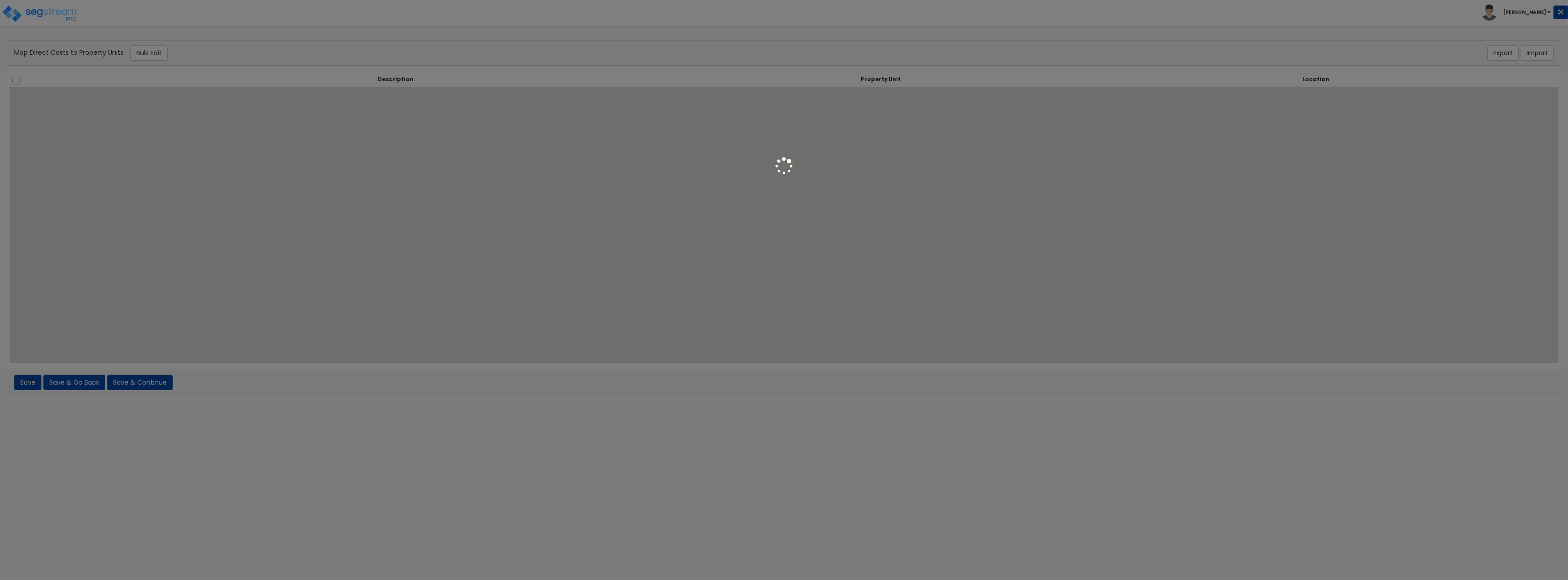
select select
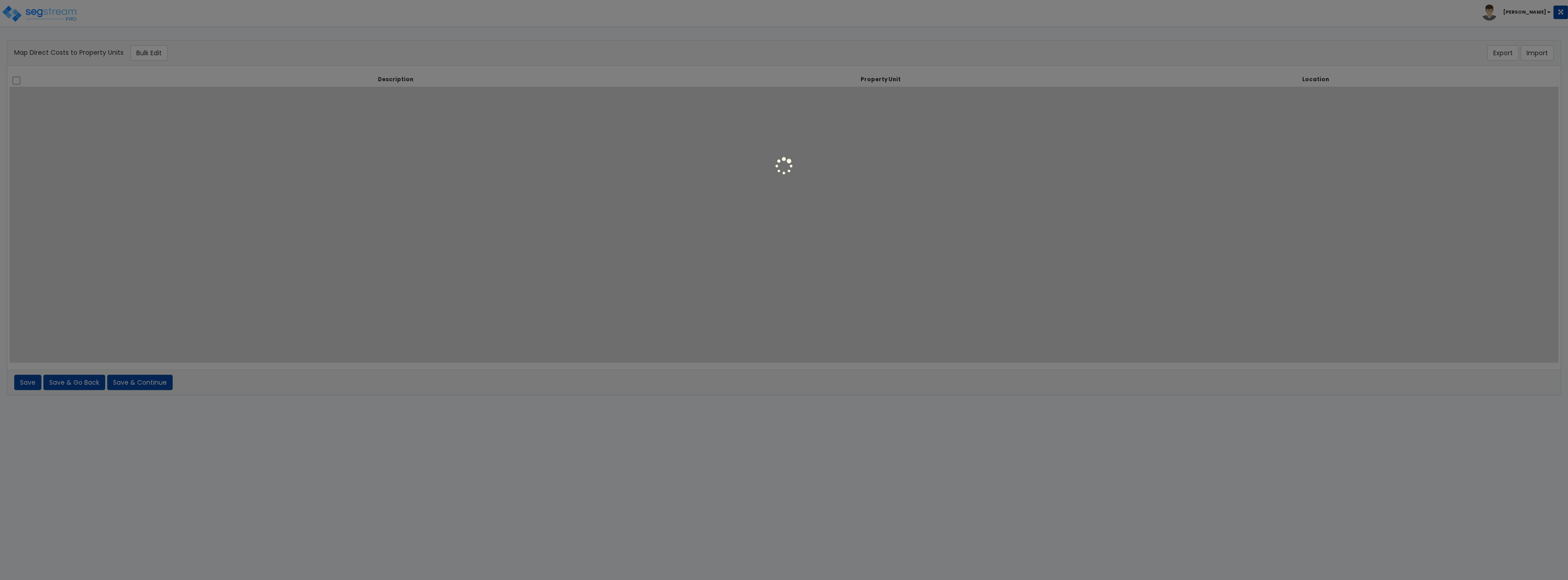
select select
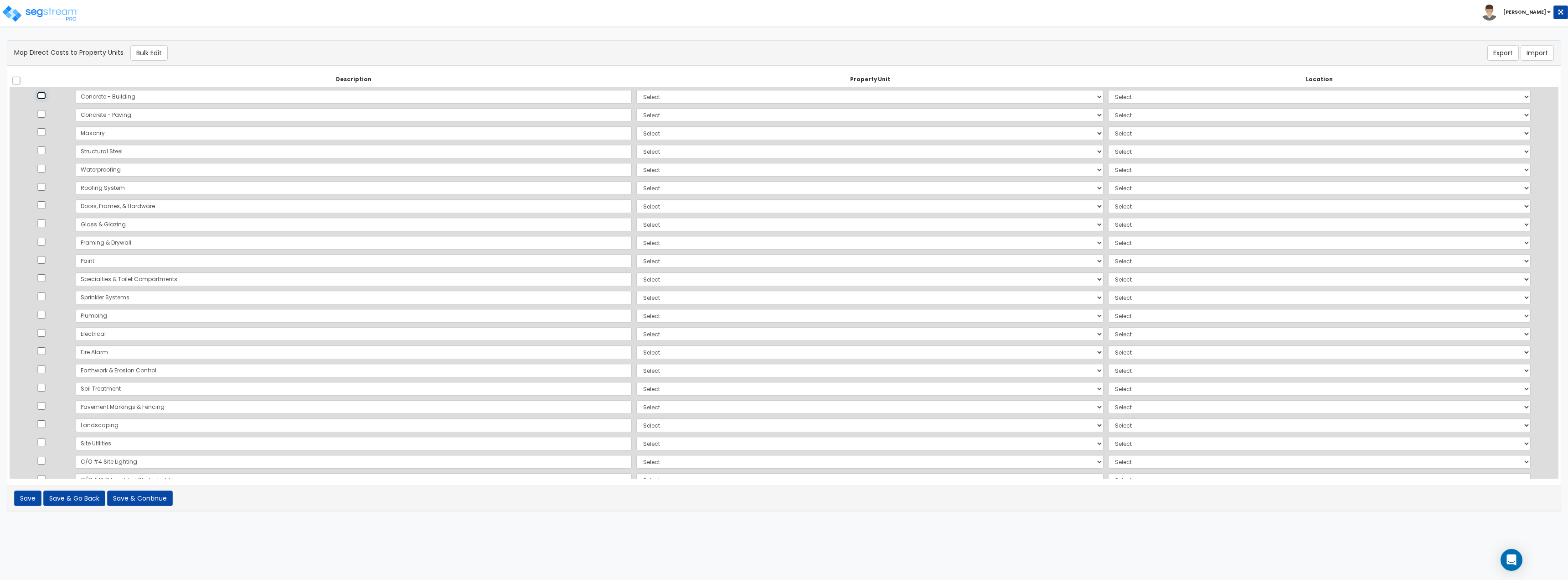
click at [43, 93] on input "checkbox" at bounding box center [42, 95] width 9 height 7
checkbox input "true"
click at [46, 128] on input "checkbox" at bounding box center [42, 132] width 9 height 7
checkbox input "true"
click at [46, 151] on input "checkbox" at bounding box center [42, 151] width 9 height 7
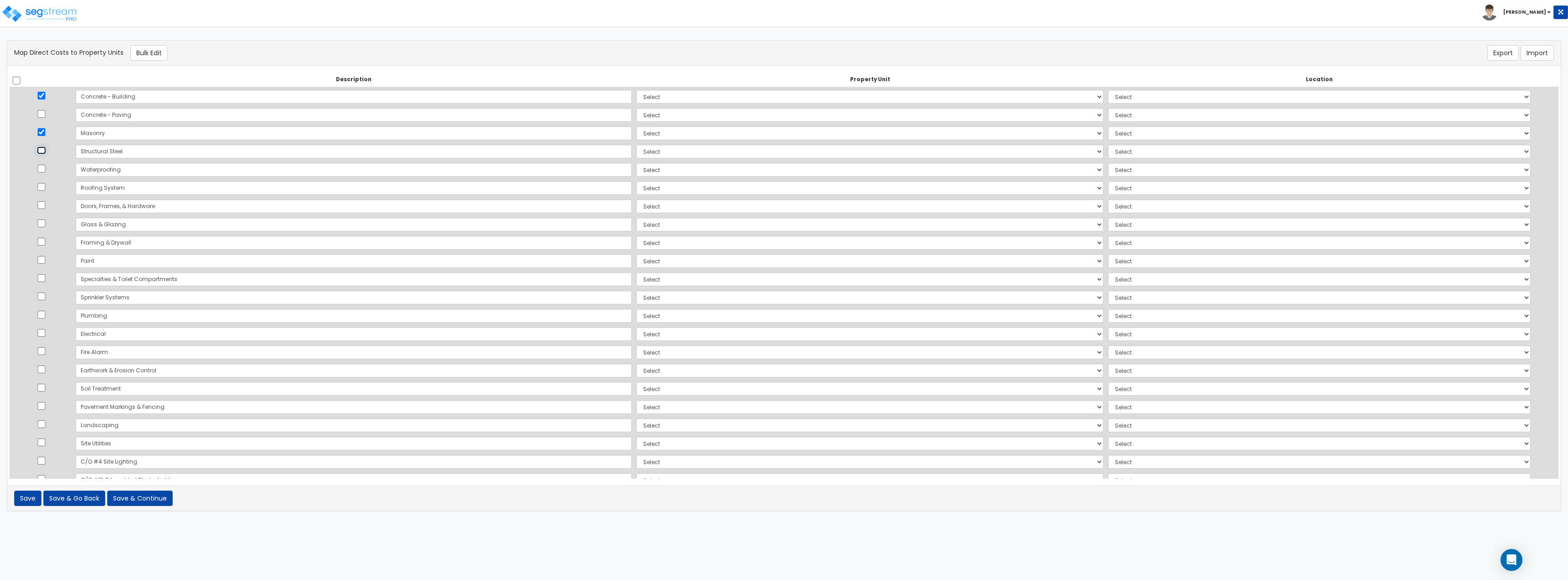
checkbox input "true"
click at [45, 166] on input "checkbox" at bounding box center [42, 168] width 9 height 7
checkbox input "true"
click at [49, 193] on td at bounding box center [41, 188] width 64 height 18
click at [45, 185] on input "checkbox" at bounding box center [42, 187] width 9 height 7
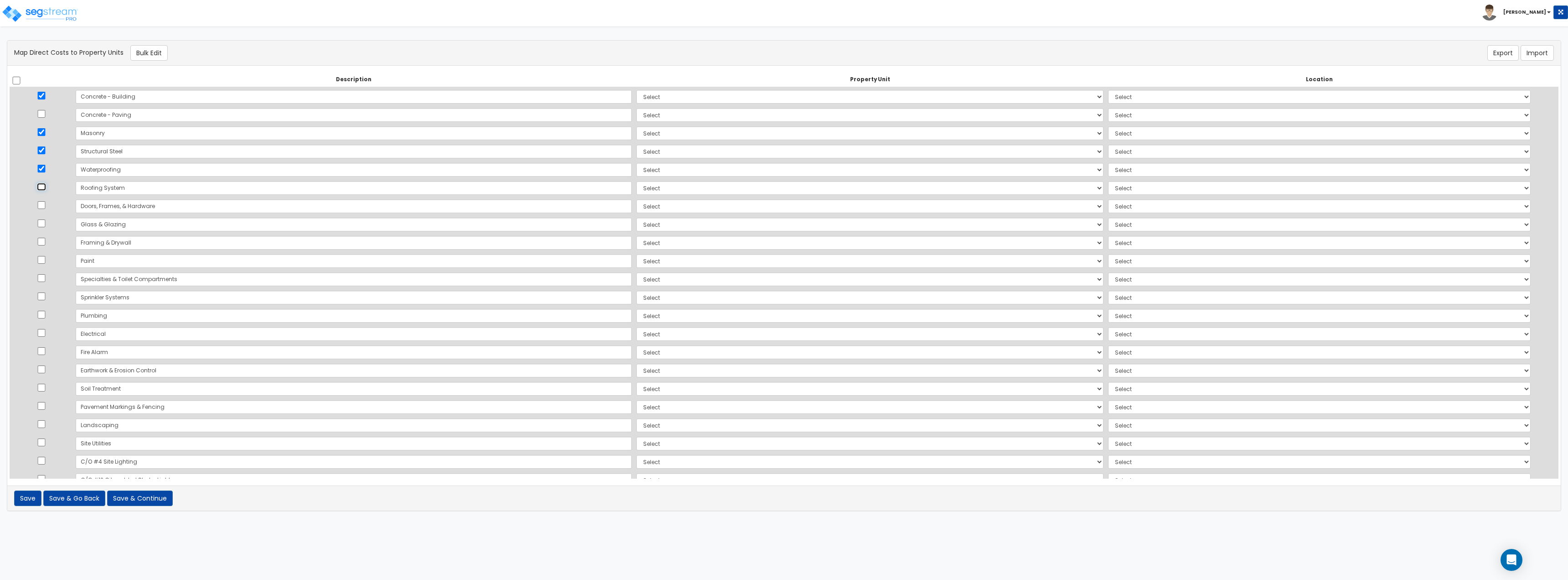
checkbox input "true"
click at [46, 206] on input "checkbox" at bounding box center [42, 205] width 9 height 7
checkbox input "true"
click at [46, 225] on input "checkbox" at bounding box center [42, 224] width 9 height 7
checkbox input "true"
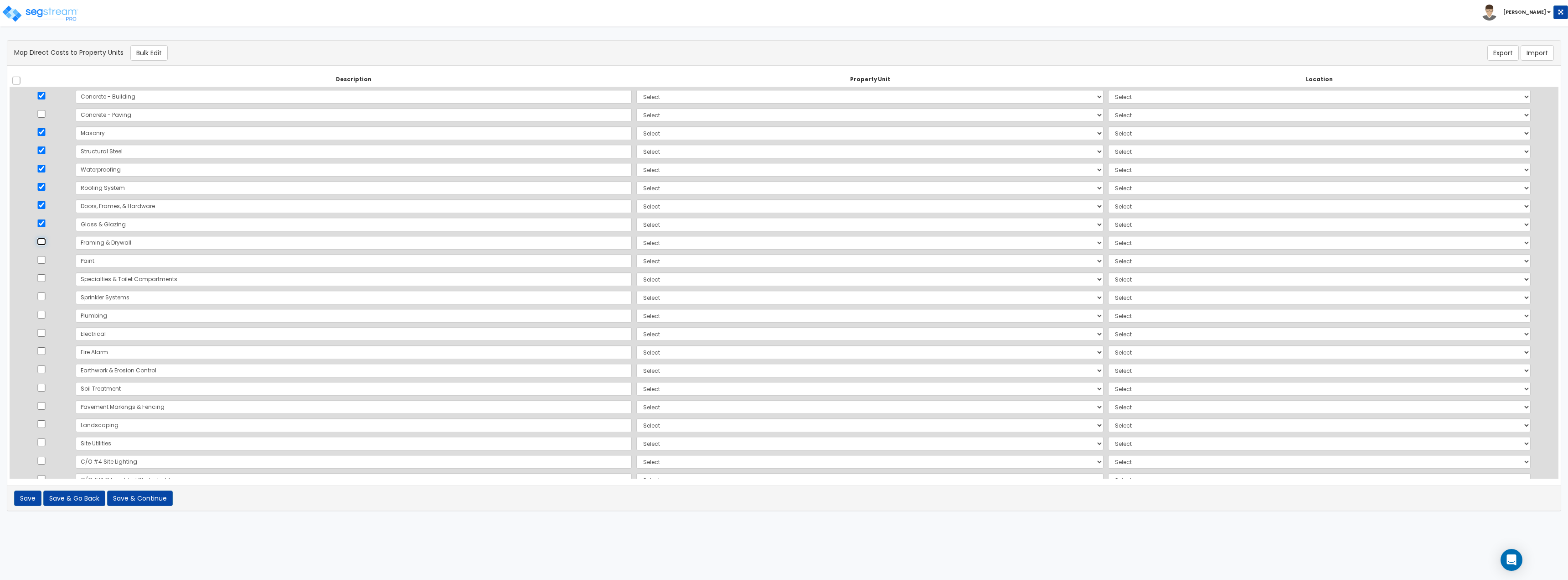
click at [46, 242] on input "checkbox" at bounding box center [42, 241] width 9 height 7
checkbox input "true"
click at [46, 260] on input "checkbox" at bounding box center [42, 260] width 9 height 7
checkbox input "true"
click at [47, 284] on td at bounding box center [41, 279] width 64 height 18
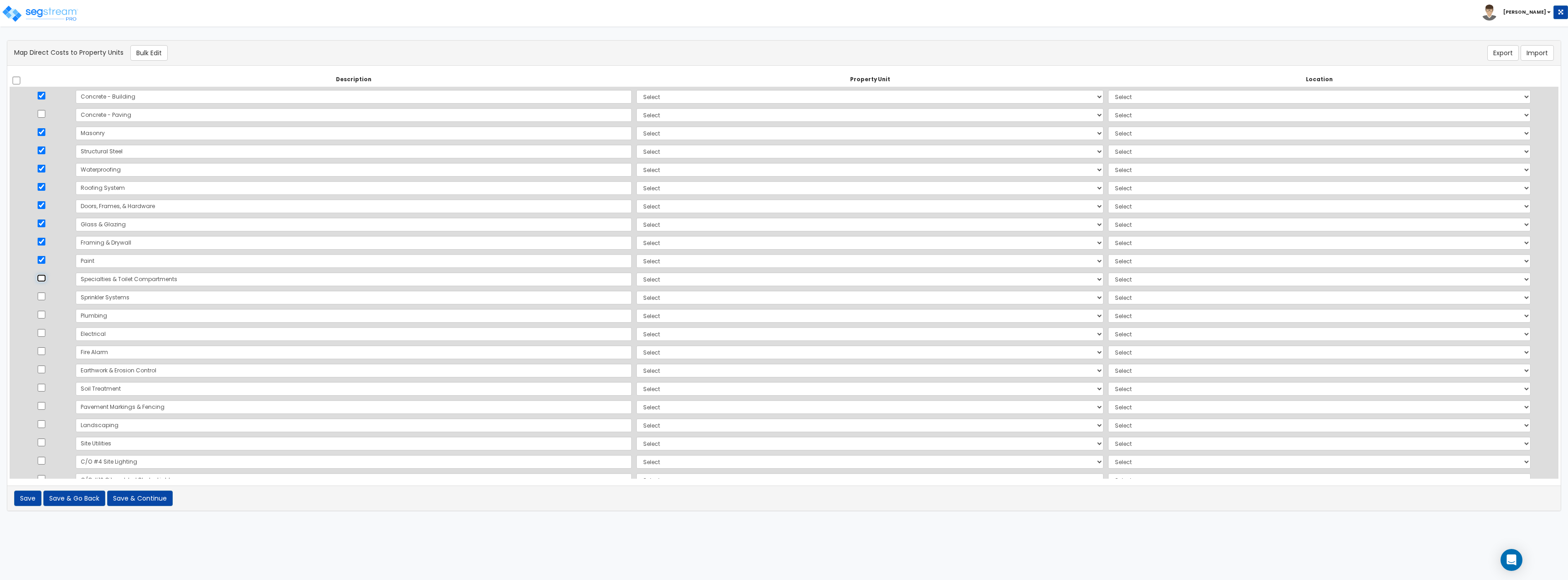
click at [44, 280] on input "checkbox" at bounding box center [42, 278] width 9 height 7
checkbox input "true"
click at [46, 297] on input "checkbox" at bounding box center [42, 296] width 9 height 7
checkbox input "true"
click at [43, 314] on input "checkbox" at bounding box center [42, 314] width 9 height 7
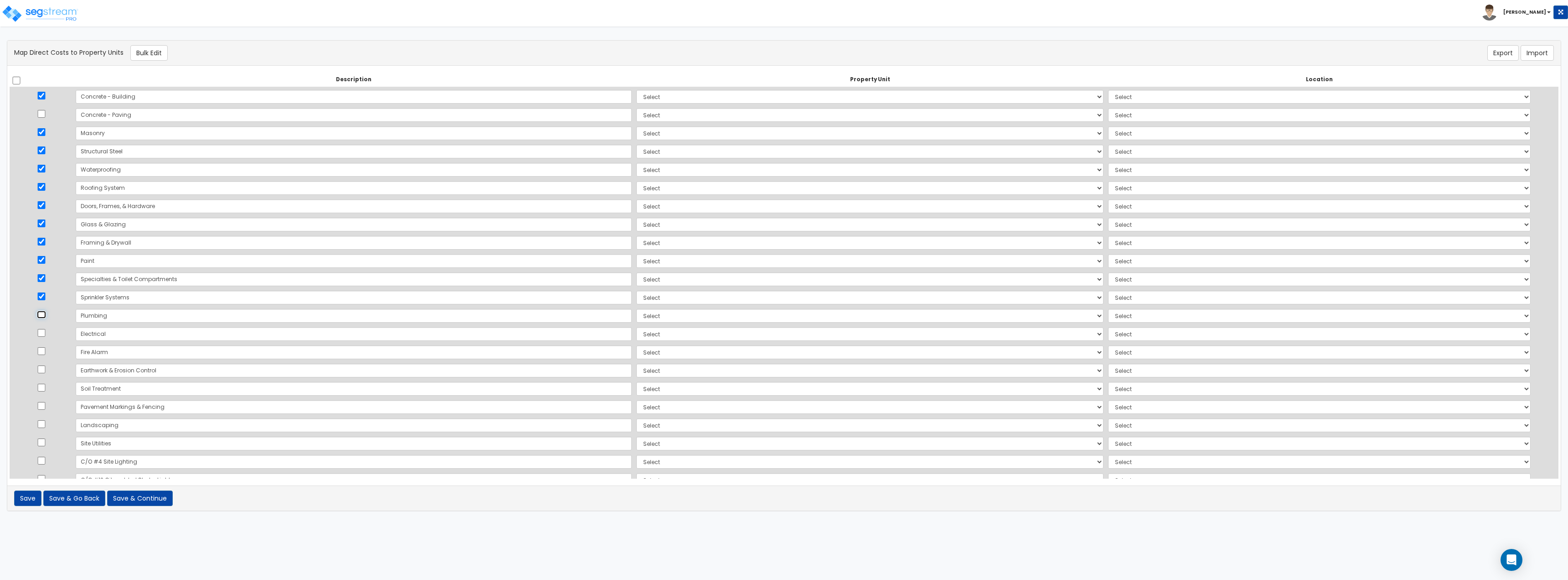
checkbox input "true"
click at [46, 331] on input "checkbox" at bounding box center [42, 332] width 9 height 7
checkbox input "true"
click at [46, 350] on input "checkbox" at bounding box center [42, 351] width 9 height 7
checkbox input "true"
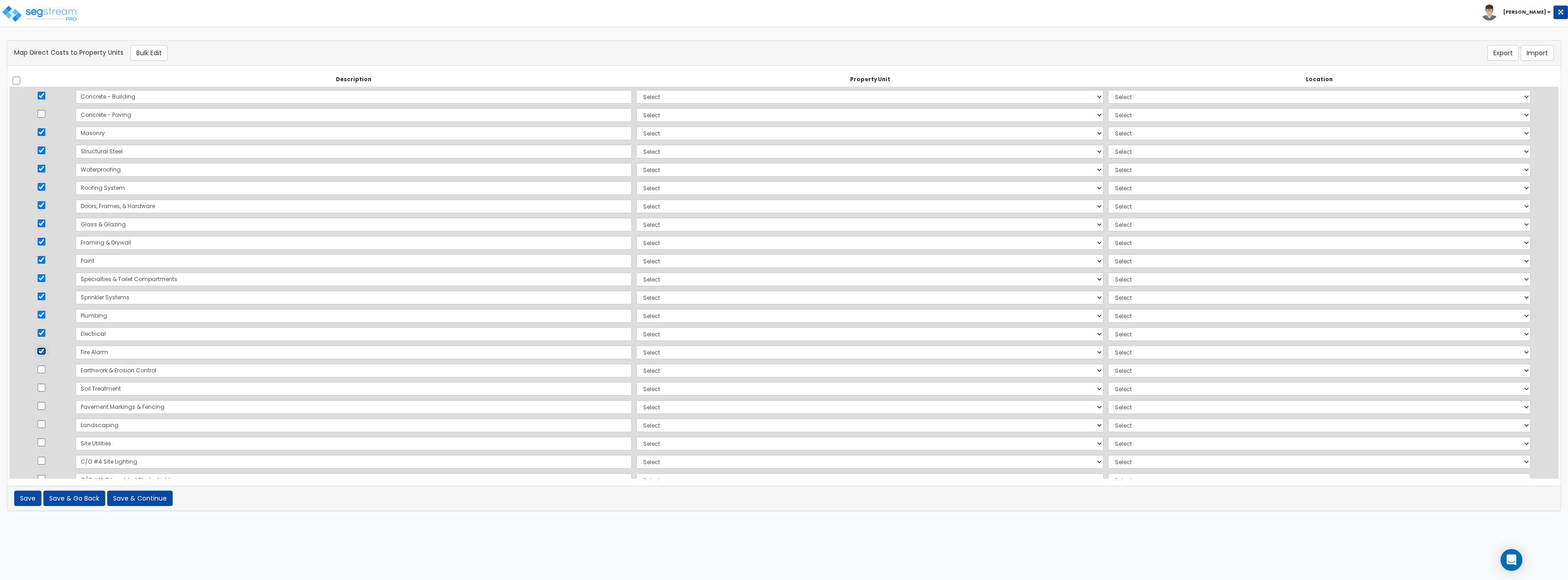
scroll to position [19, 0]
click at [149, 52] on button "Bulk Edit" at bounding box center [149, 53] width 38 height 16
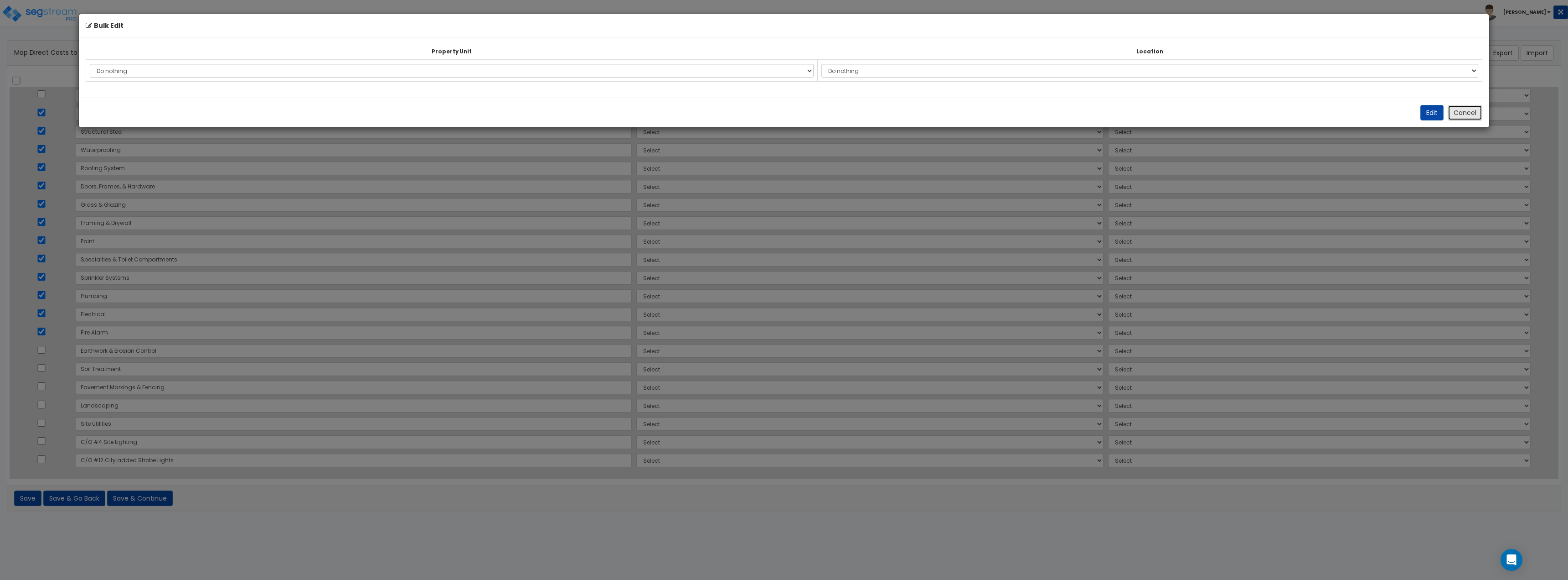
click at [1464, 110] on button "Cancel" at bounding box center [1466, 113] width 35 height 16
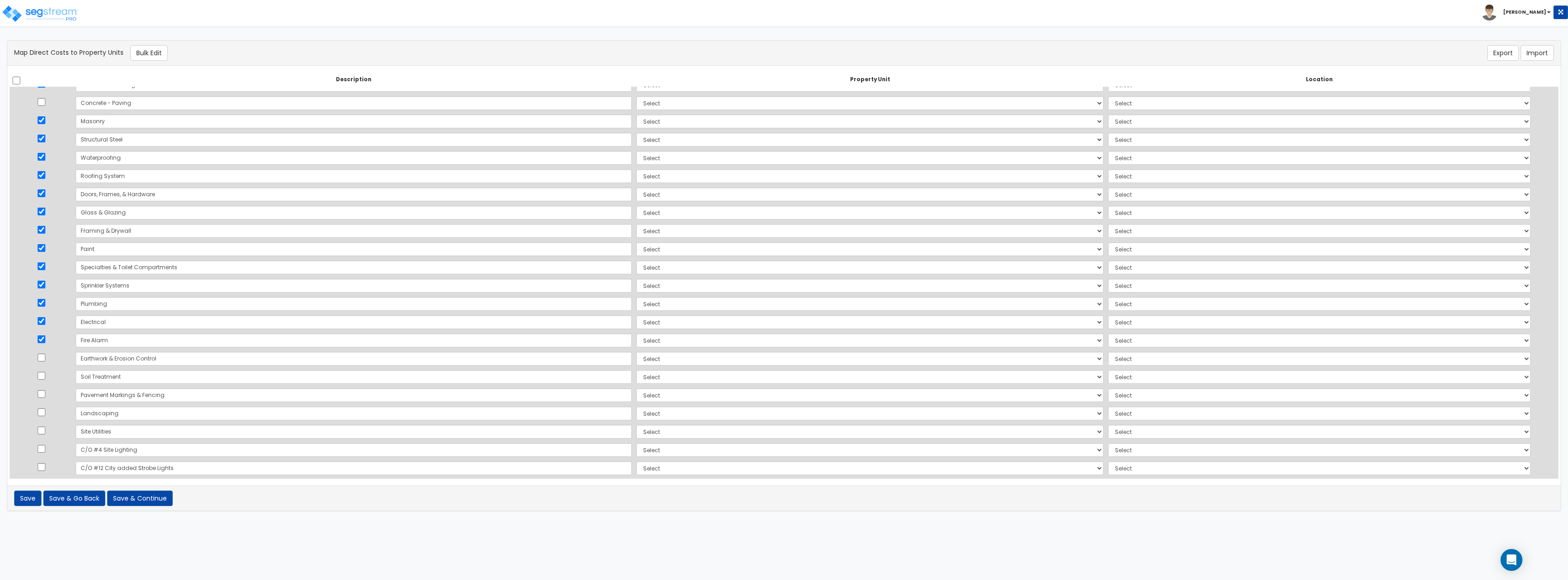
scroll to position [0, 0]
click at [151, 52] on button "Bulk Edit" at bounding box center [149, 53] width 38 height 16
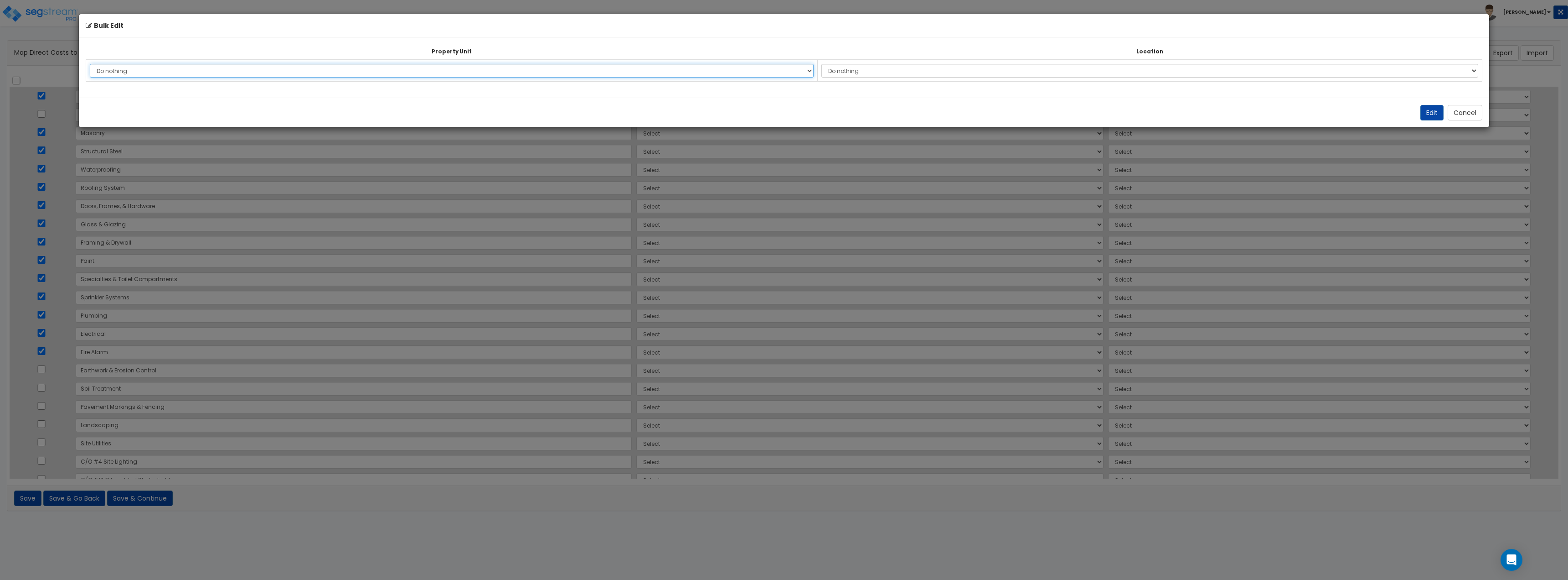
click at [137, 69] on select "Do nothing 590 US HWY 80 Site Improvements Add Additional Property Unit" at bounding box center [451, 70] width 724 height 14
select select "166152"
click at [90, 64] on select "Do nothing 590 US HWY 80 Site Improvements Add Additional Property Unit" at bounding box center [451, 70] width 724 height 14
click at [904, 61] on td "Do nothing Add Additional Location Building Building Interior" at bounding box center [1150, 71] width 664 height 22
click at [904, 67] on select "Do nothing Add Additional Location Building Building Interior" at bounding box center [1150, 70] width 657 height 14
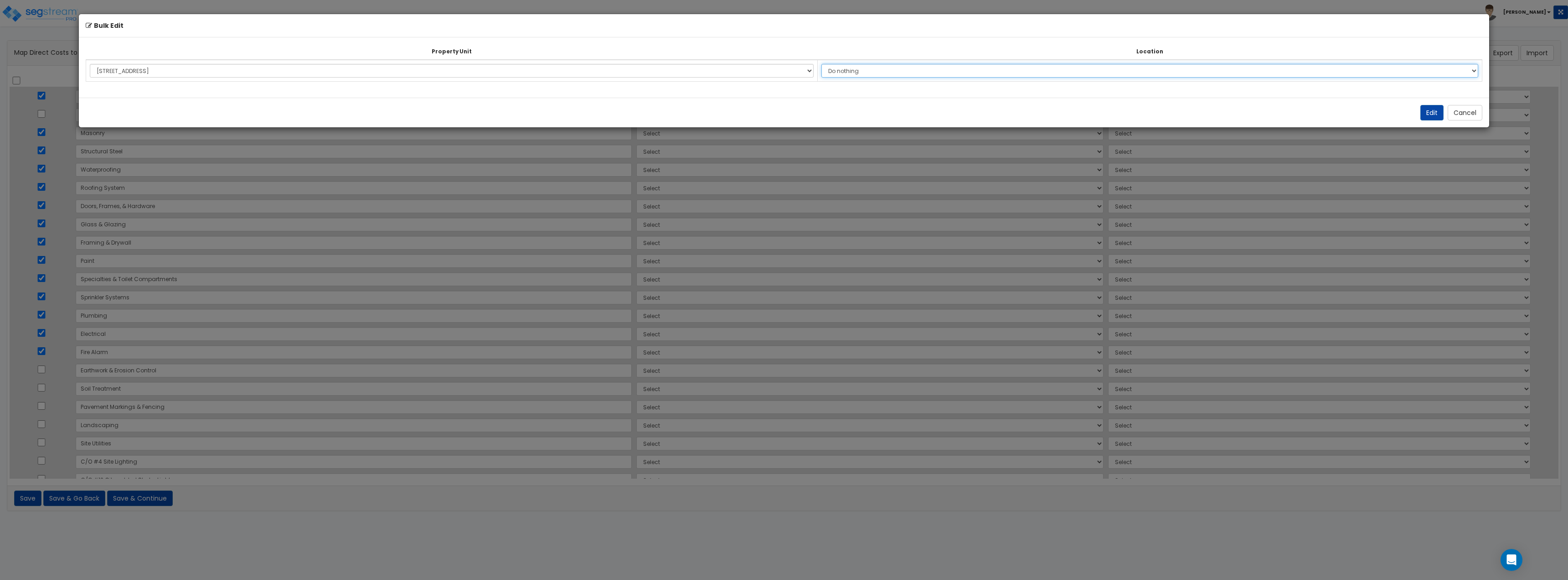
select select "6"
click at [831, 64] on select "Do nothing Add Additional Location Building Building Interior" at bounding box center [1150, 70] width 657 height 14
click at [1435, 112] on button "Edit" at bounding box center [1431, 113] width 23 height 16
select select "166152"
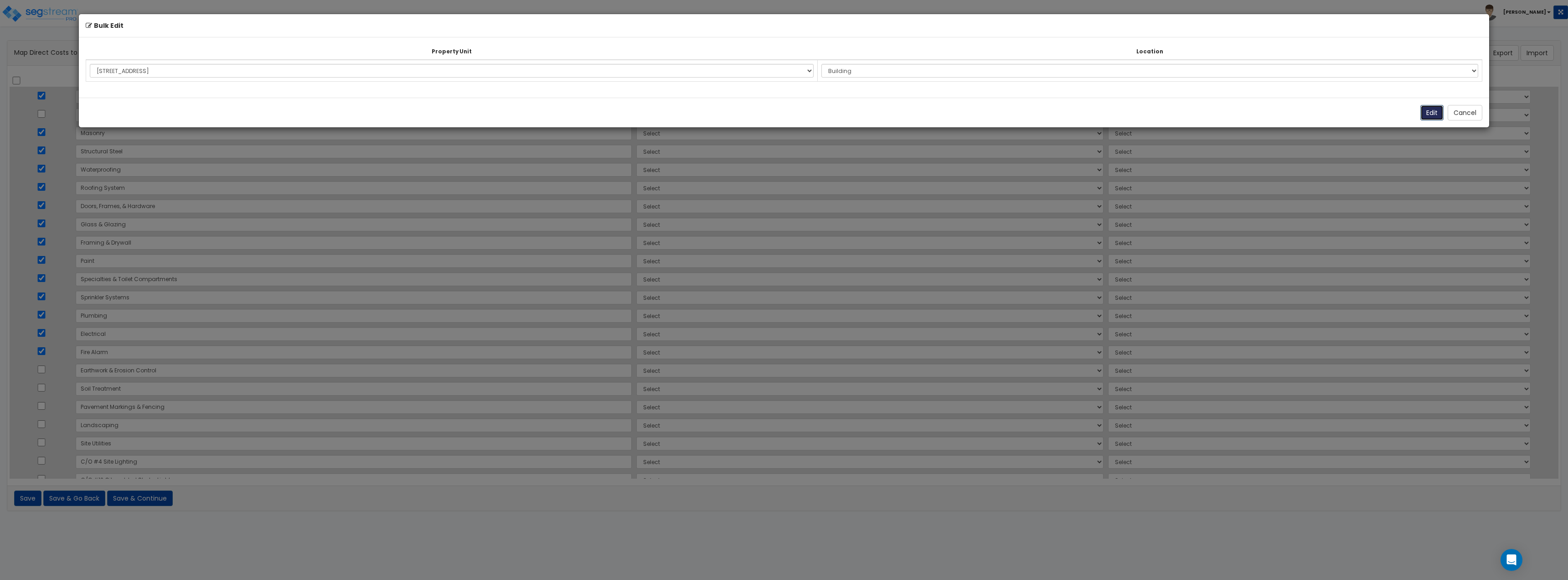
select select "166152"
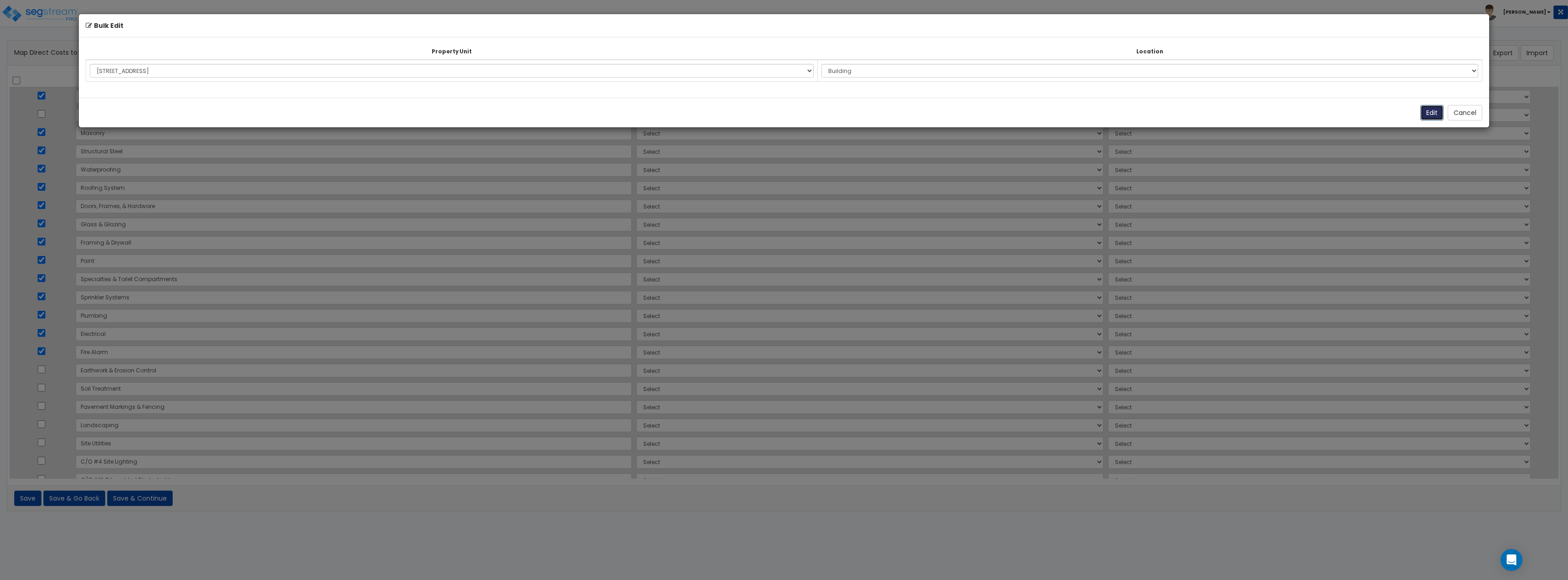
select select "166152"
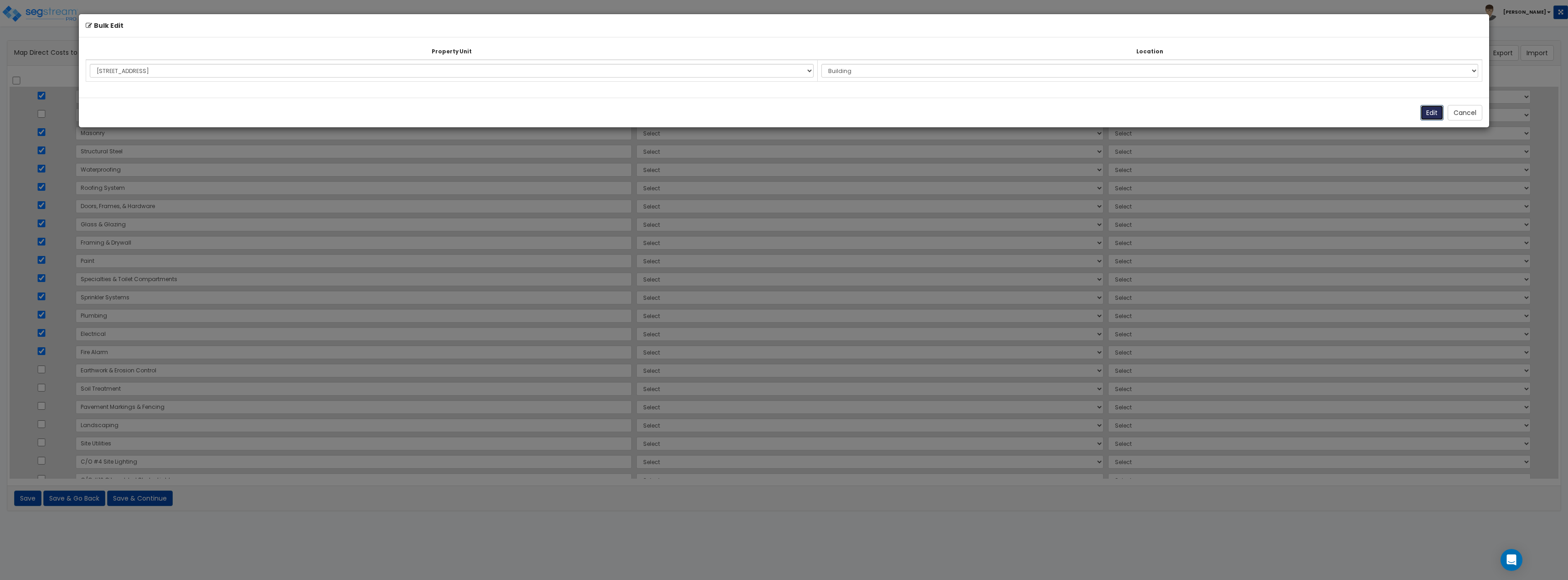
select select "166152"
select select "6"
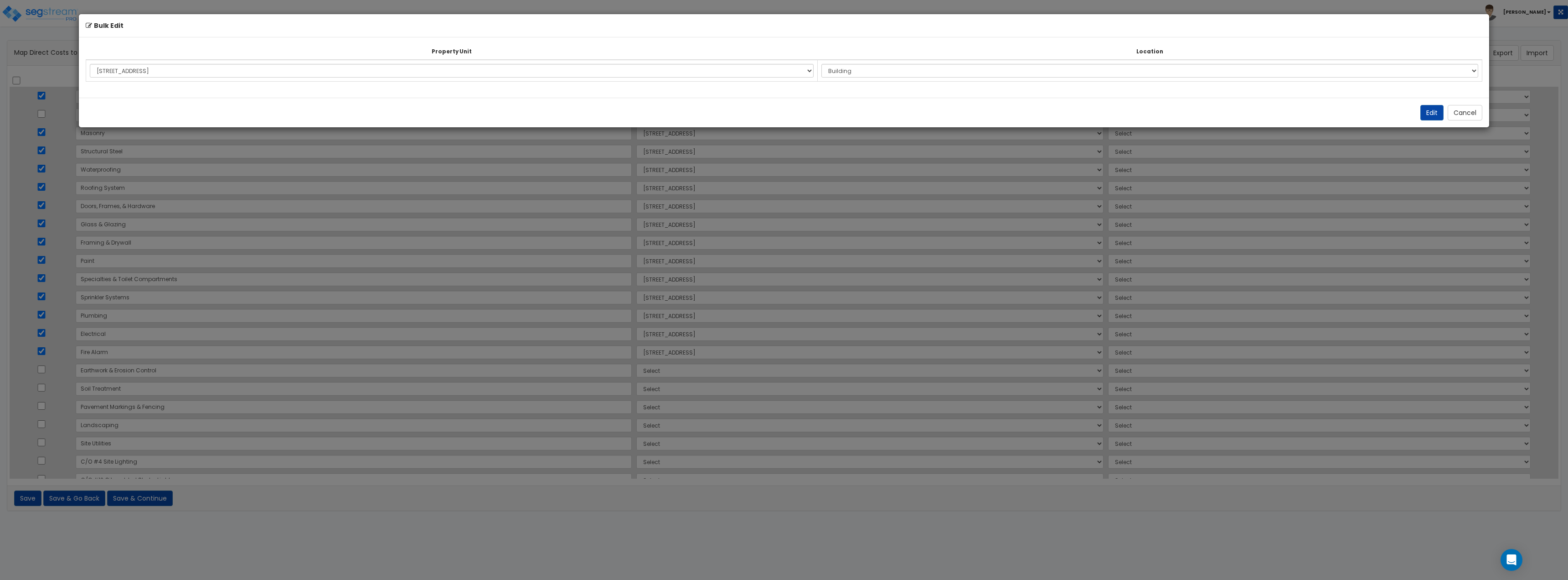
select select "6"
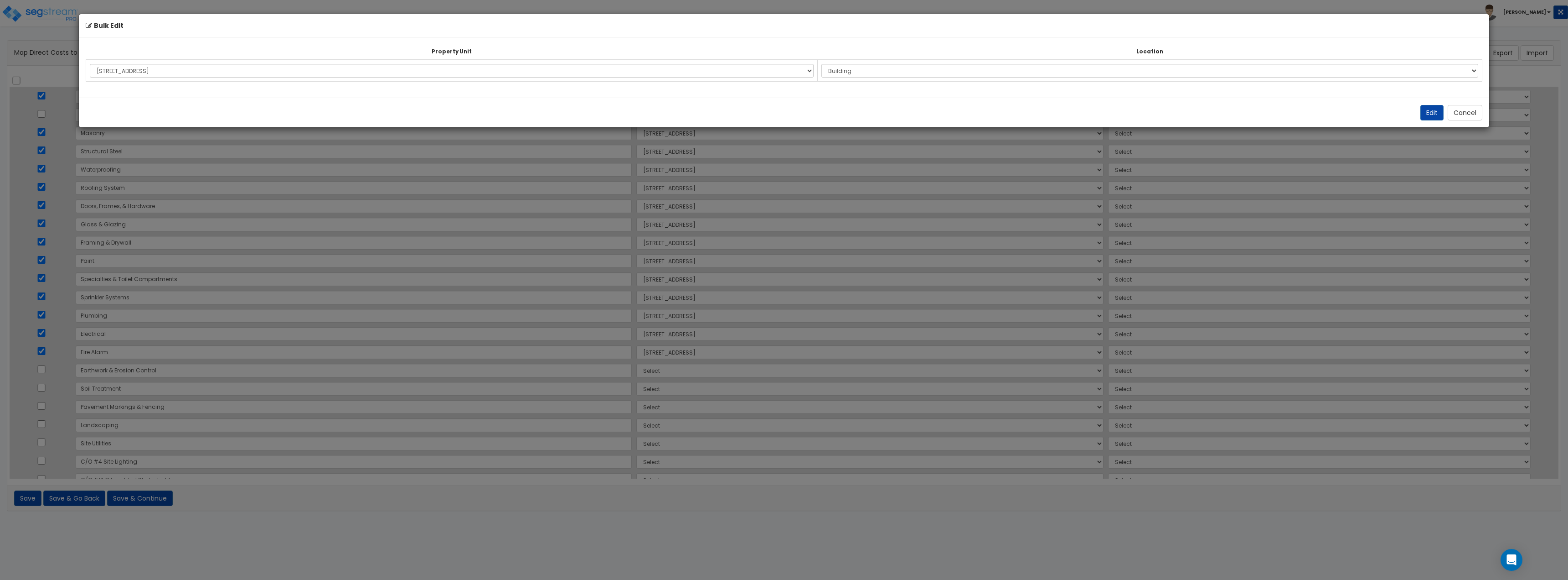
select select "6"
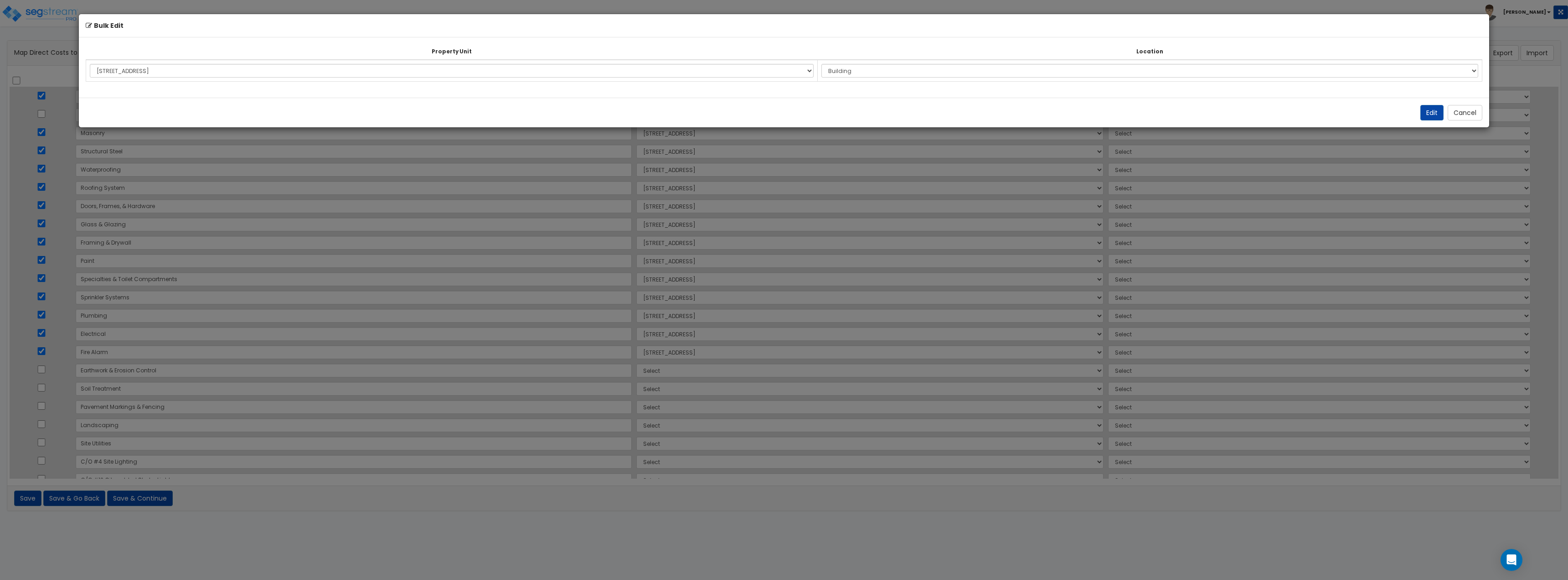
select select "6"
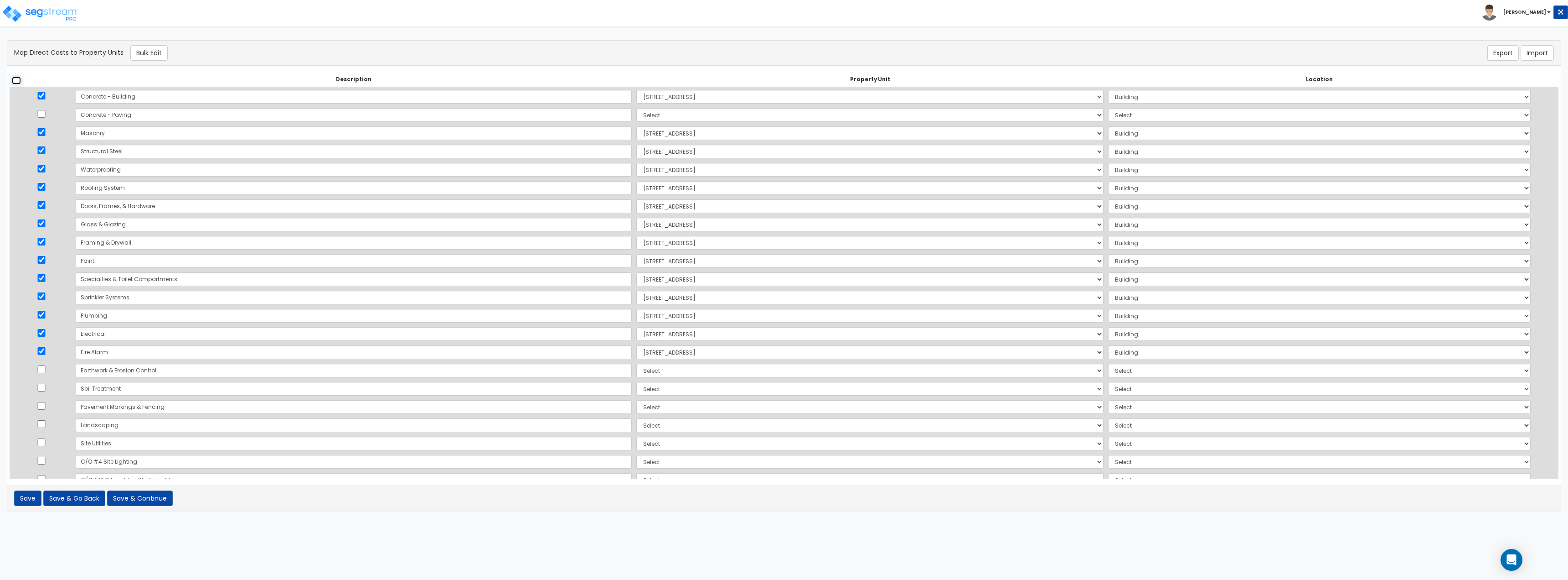
click at [16, 77] on input "checkbox" at bounding box center [17, 80] width 9 height 7
checkbox input "true"
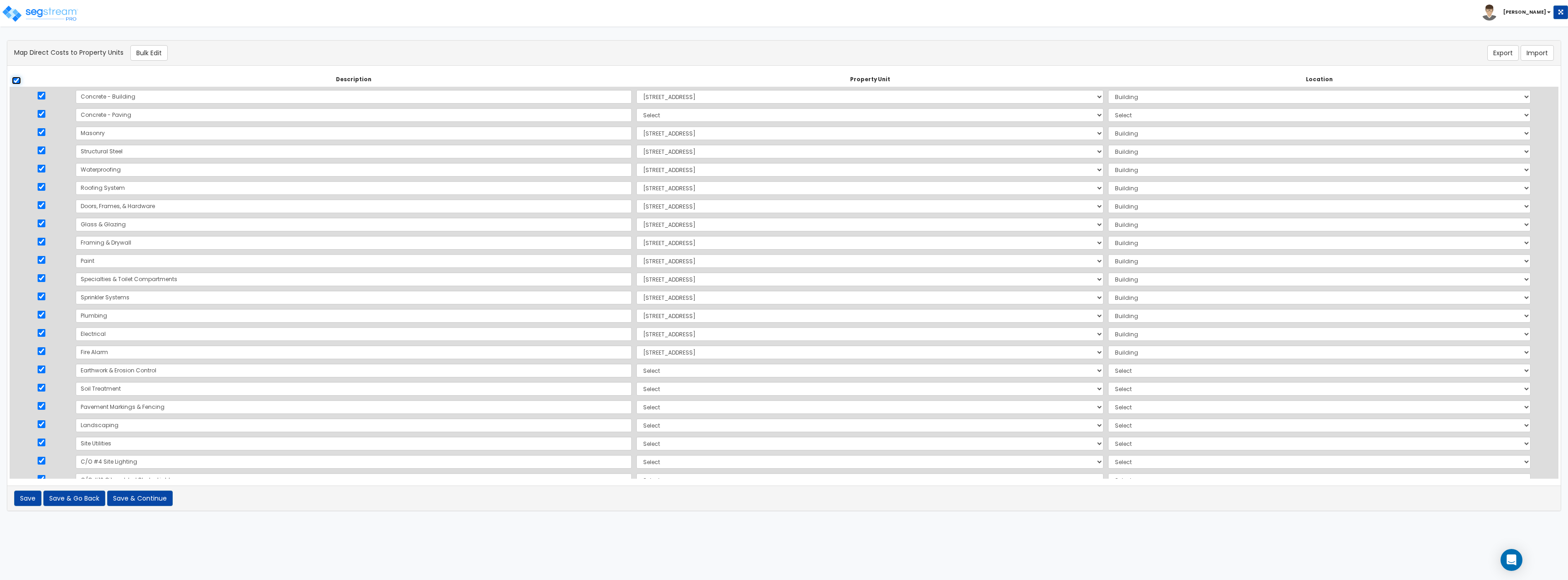
checkbox input "true"
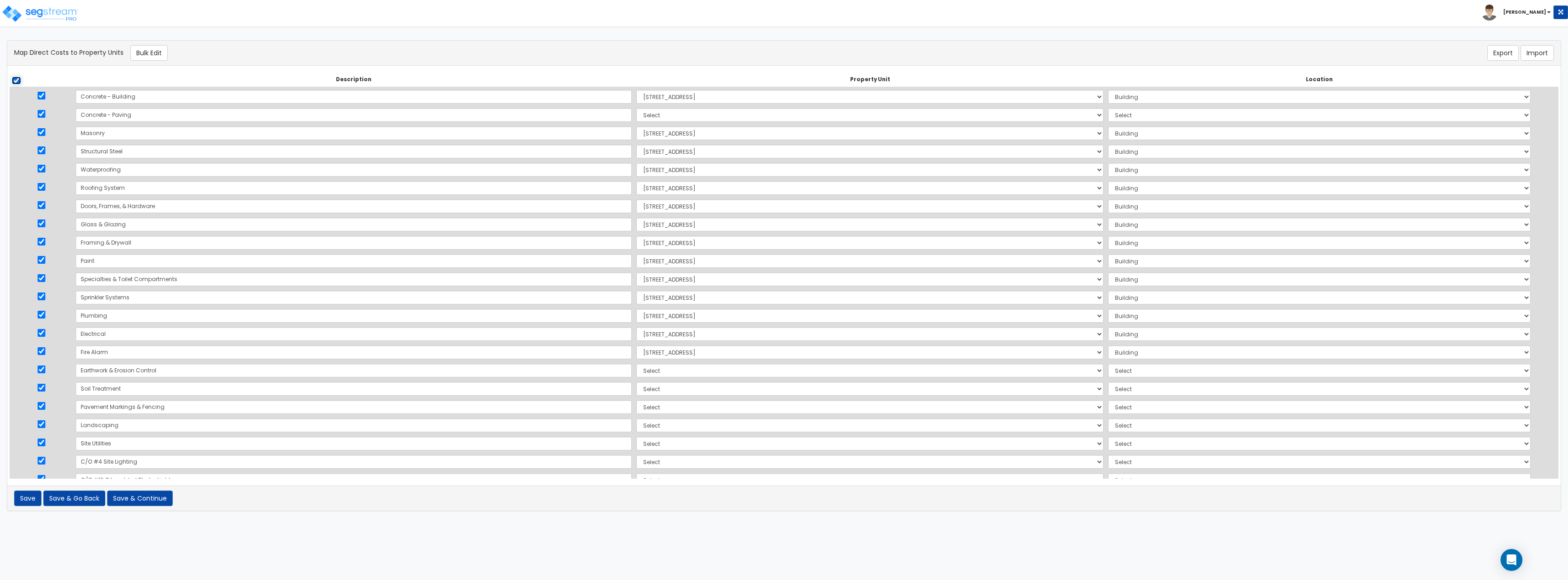
click at [16, 77] on input "checkbox" at bounding box center [17, 80] width 9 height 7
checkbox input "false"
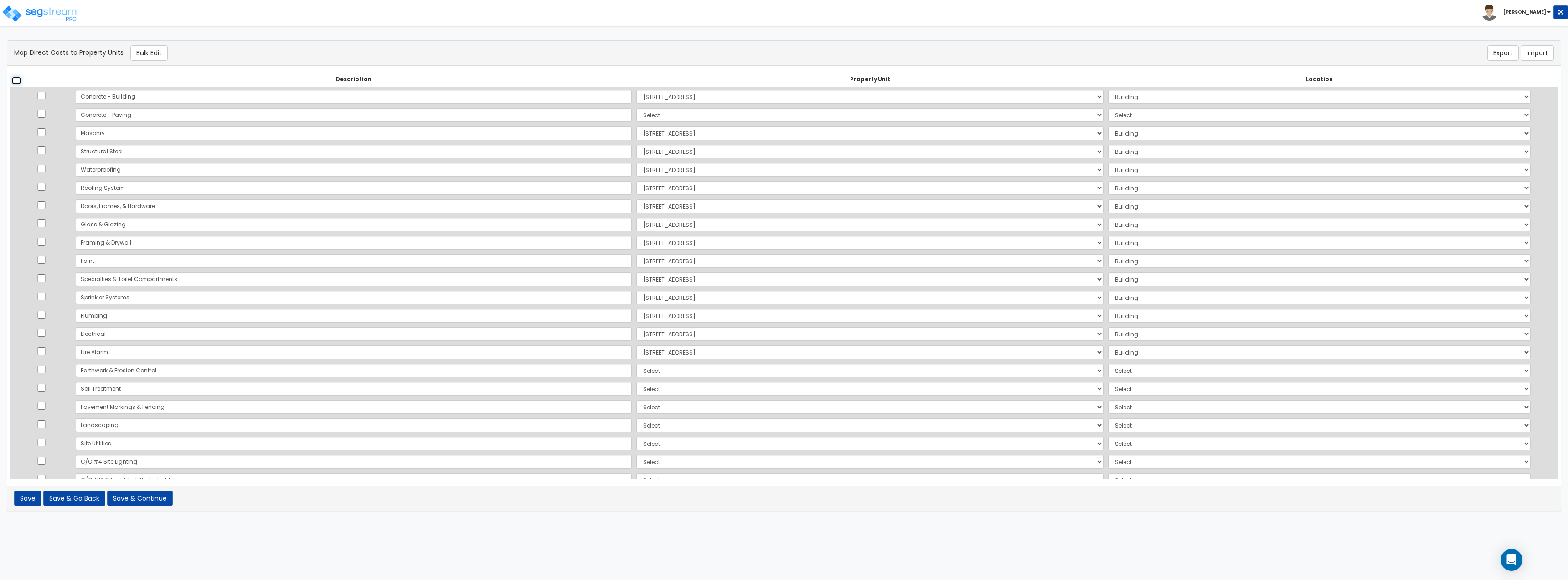
checkbox input "false"
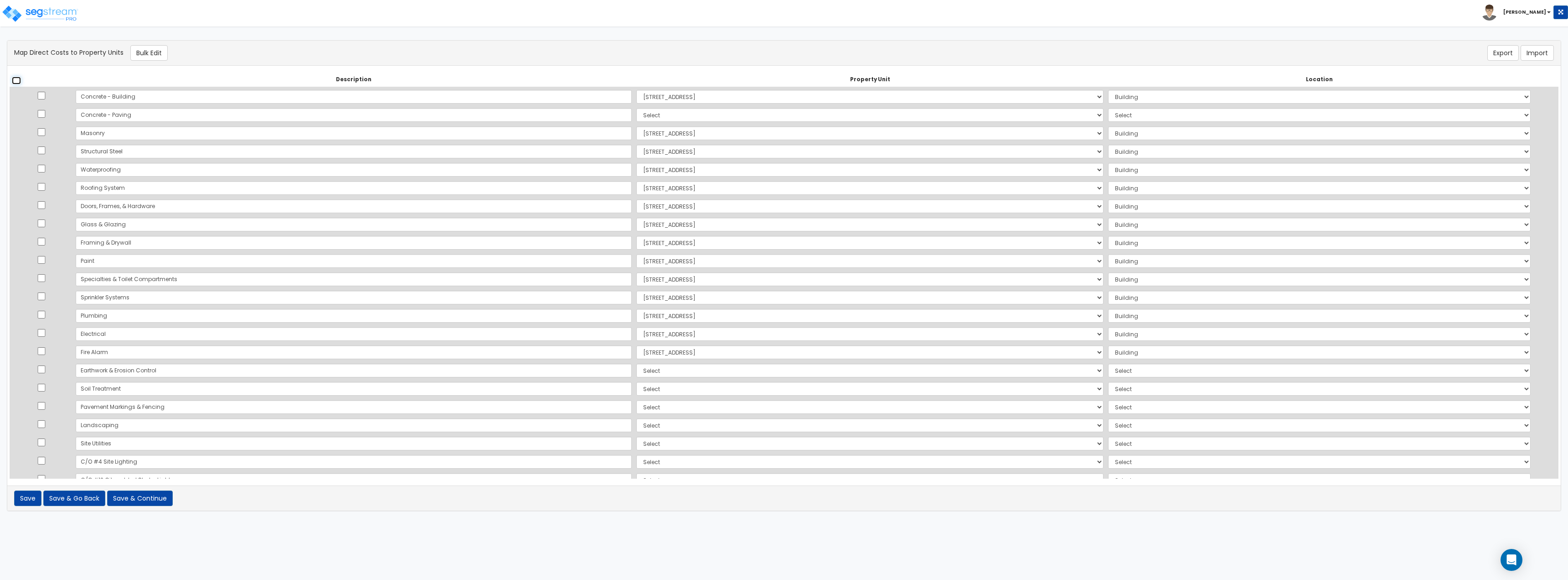
checkbox input "false"
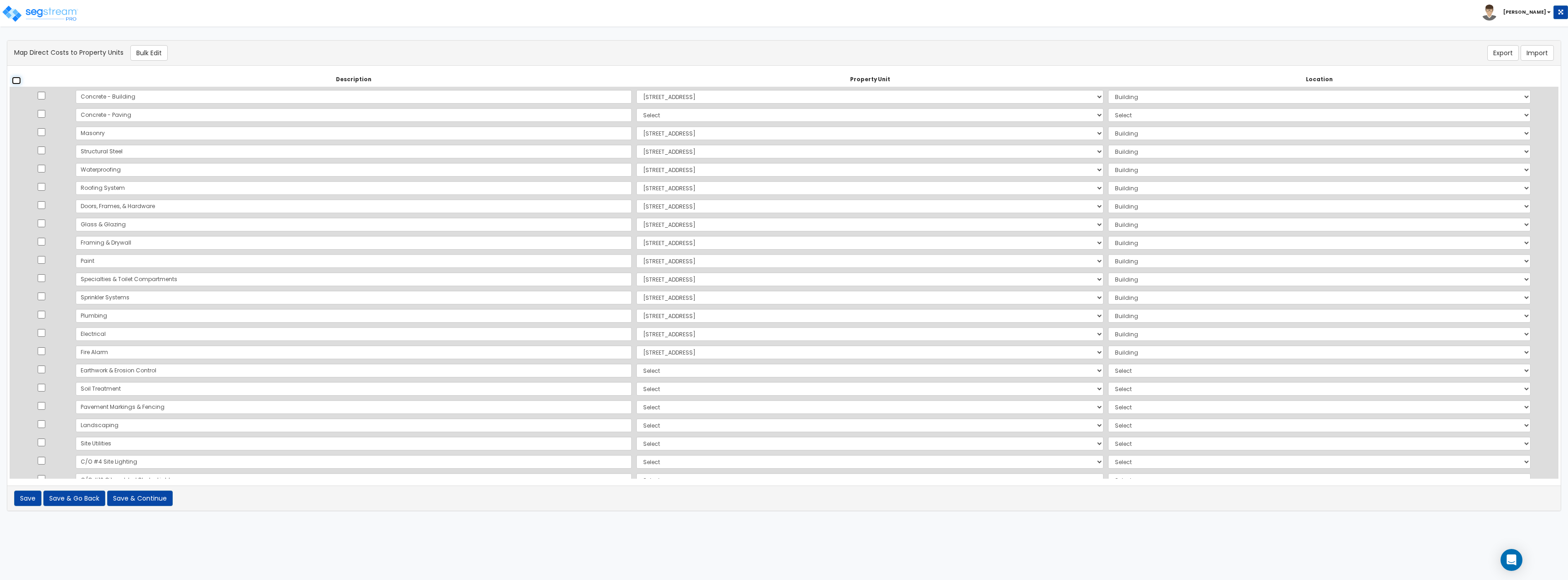
checkbox input "false"
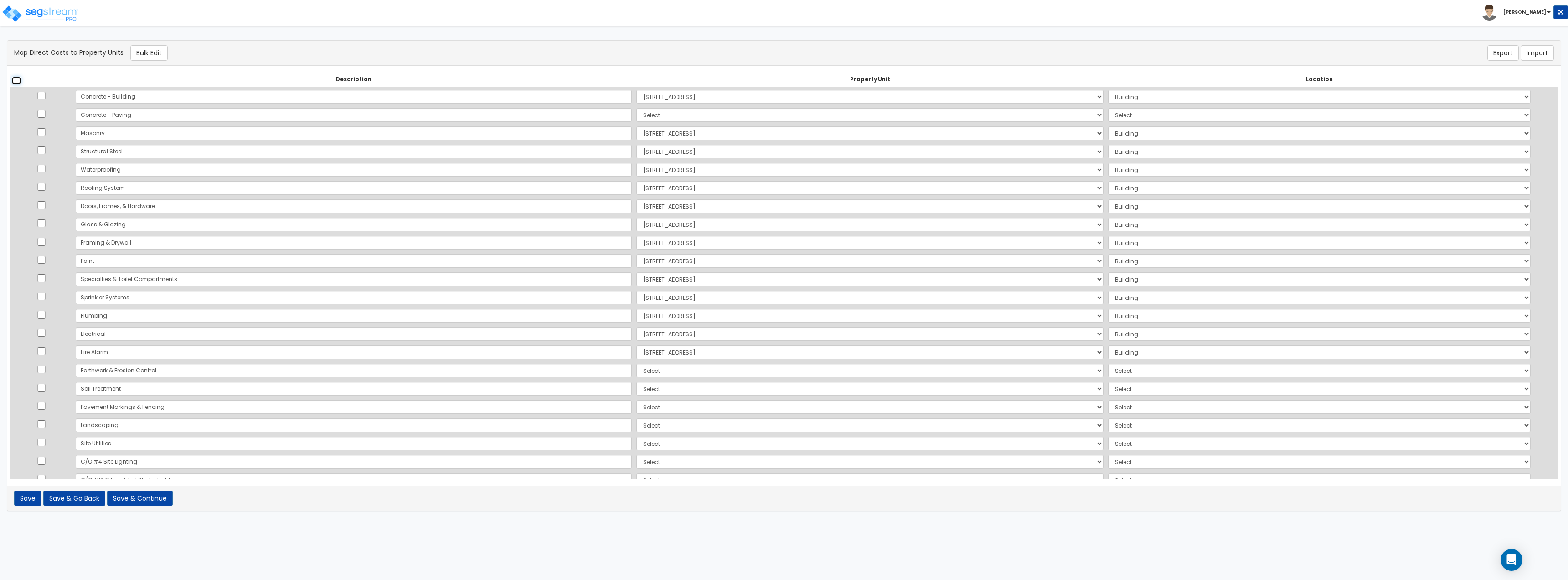
checkbox input "false"
click at [43, 115] on input "checkbox" at bounding box center [42, 114] width 9 height 7
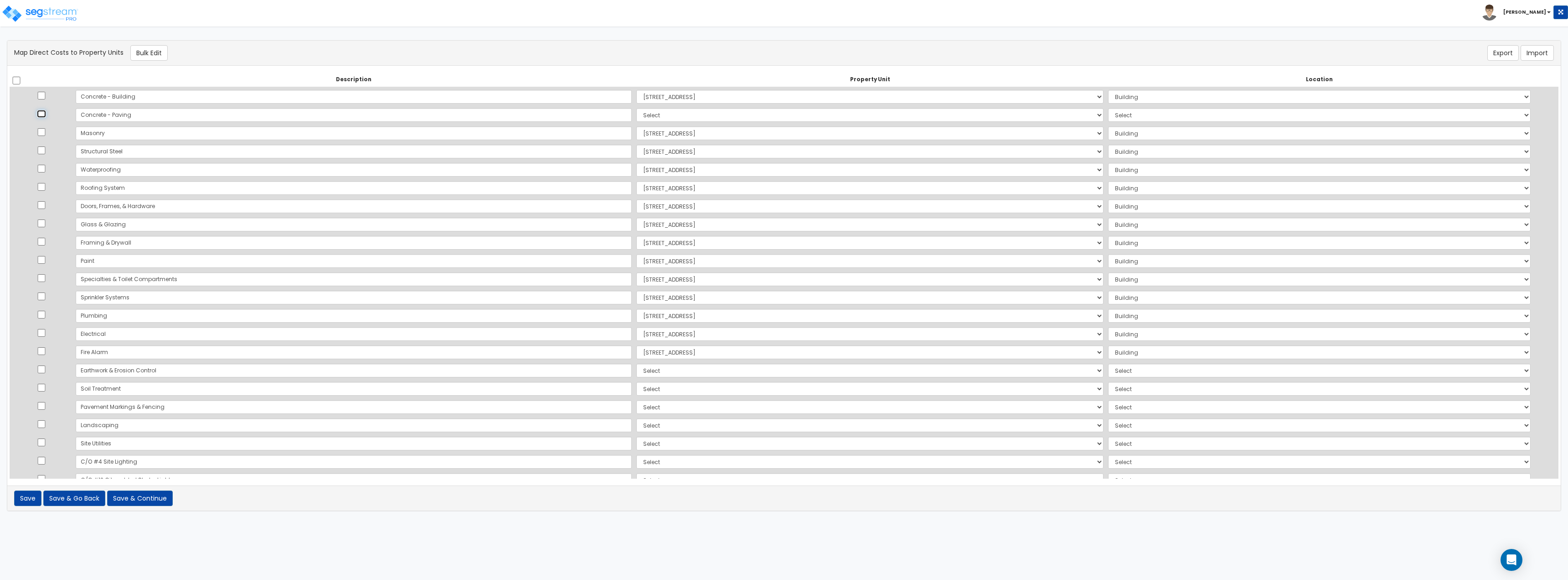
checkbox input "true"
click at [40, 370] on td at bounding box center [41, 370] width 64 height 18
click at [42, 372] on input "checkbox" at bounding box center [42, 369] width 9 height 7
checkbox input "true"
click at [46, 389] on input "checkbox" at bounding box center [42, 387] width 9 height 7
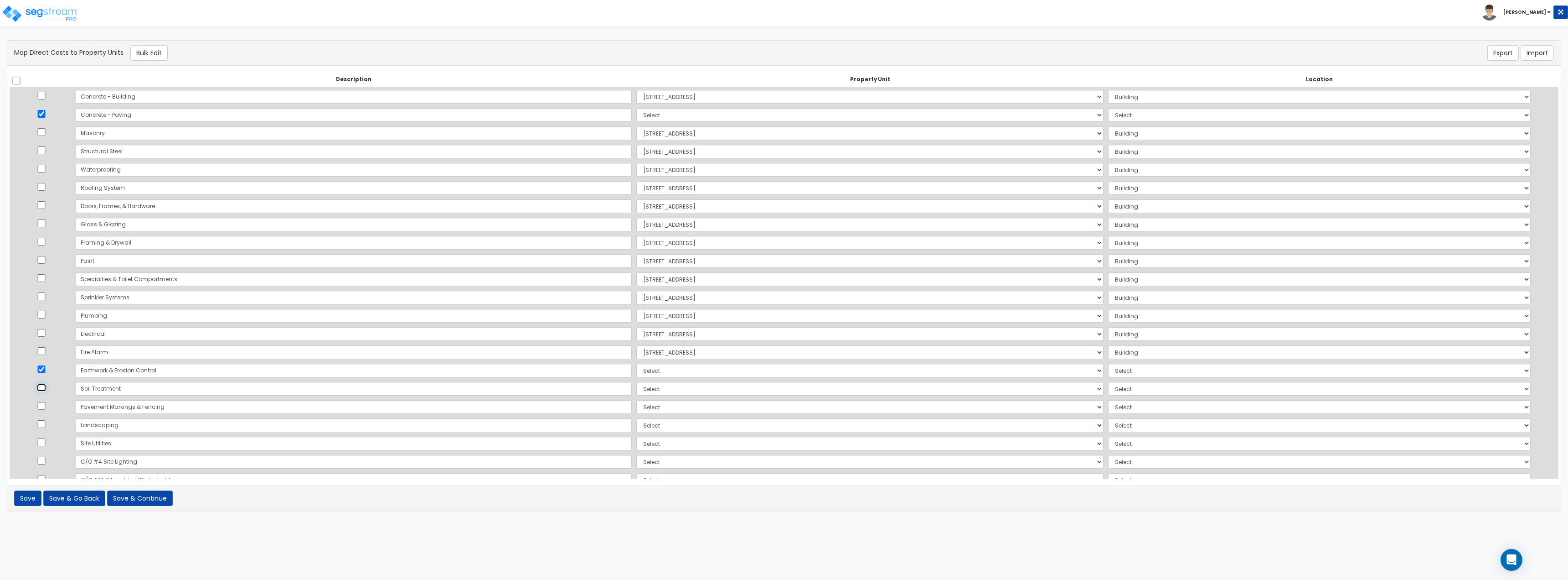
checkbox input "true"
click at [46, 405] on input "checkbox" at bounding box center [42, 405] width 9 height 7
checkbox input "true"
click at [45, 420] on td at bounding box center [41, 425] width 64 height 18
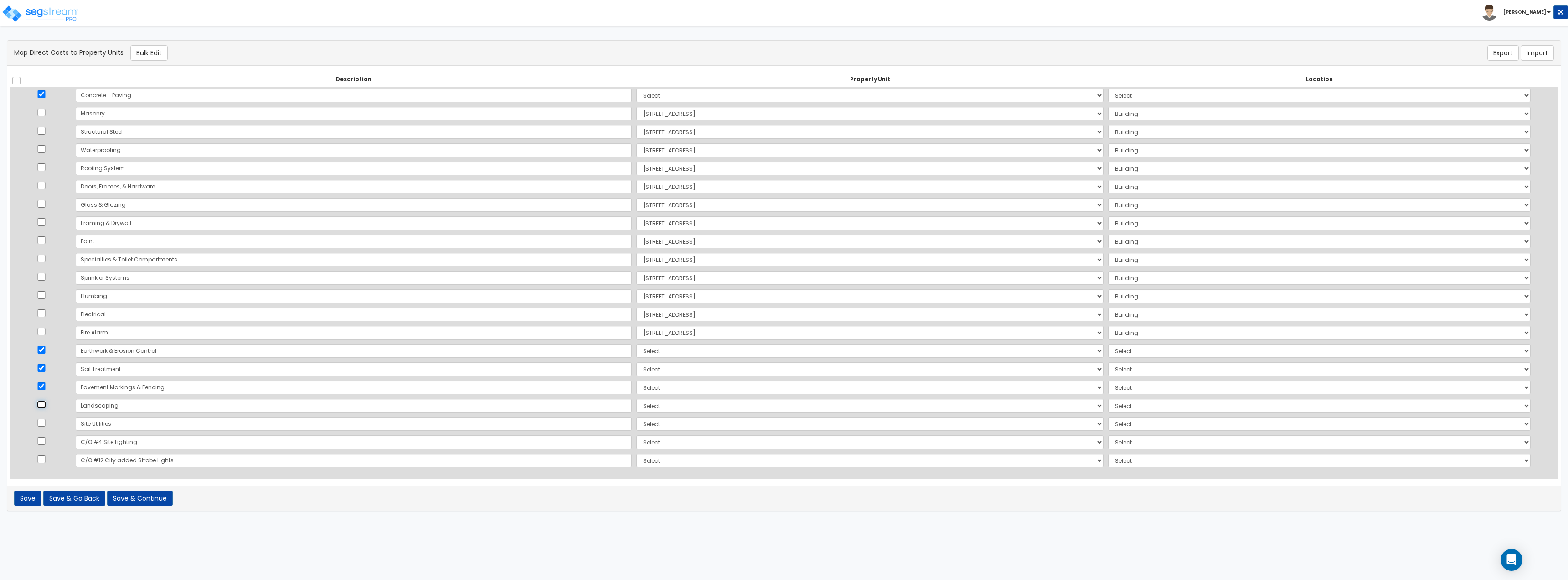
click at [46, 405] on input "checkbox" at bounding box center [42, 405] width 9 height 7
checkbox input "true"
click at [48, 428] on td at bounding box center [41, 424] width 64 height 18
click at [45, 425] on input "checkbox" at bounding box center [42, 422] width 9 height 7
checkbox input "true"
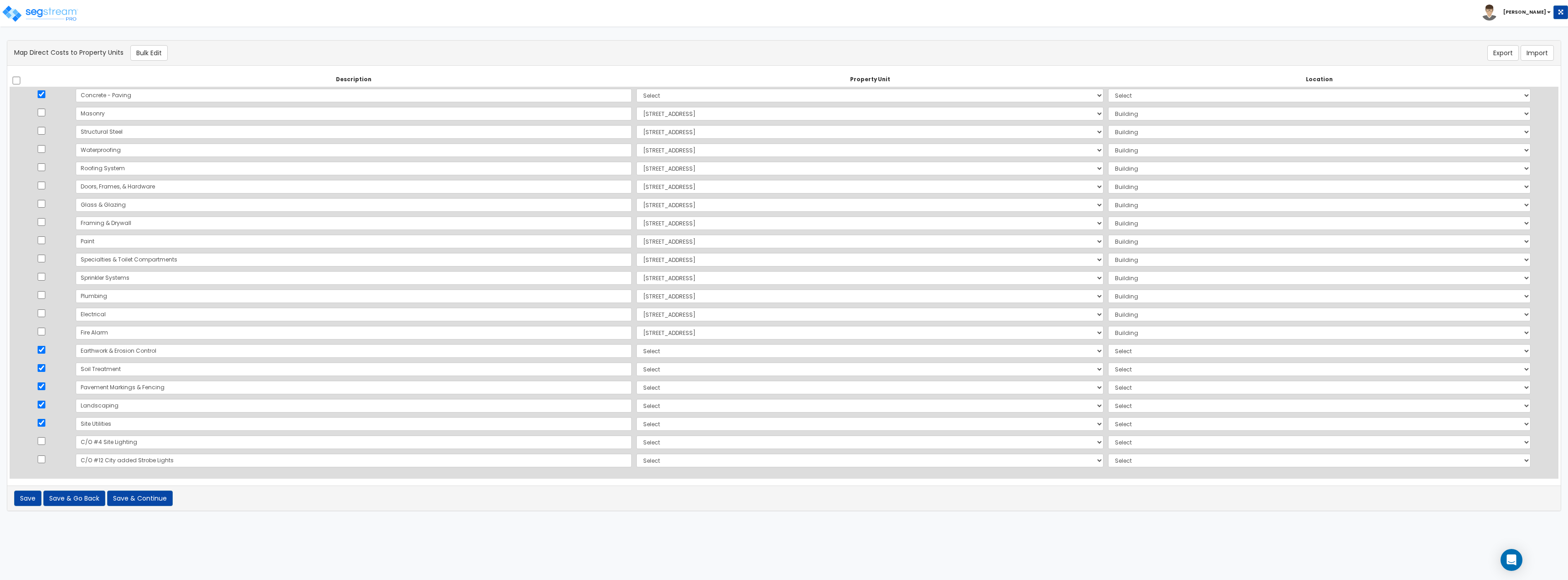
click at [43, 446] on td at bounding box center [41, 442] width 64 height 18
click at [44, 442] on input "checkbox" at bounding box center [42, 441] width 9 height 7
checkbox input "true"
click at [44, 459] on input "checkbox" at bounding box center [42, 459] width 9 height 7
checkbox input "true"
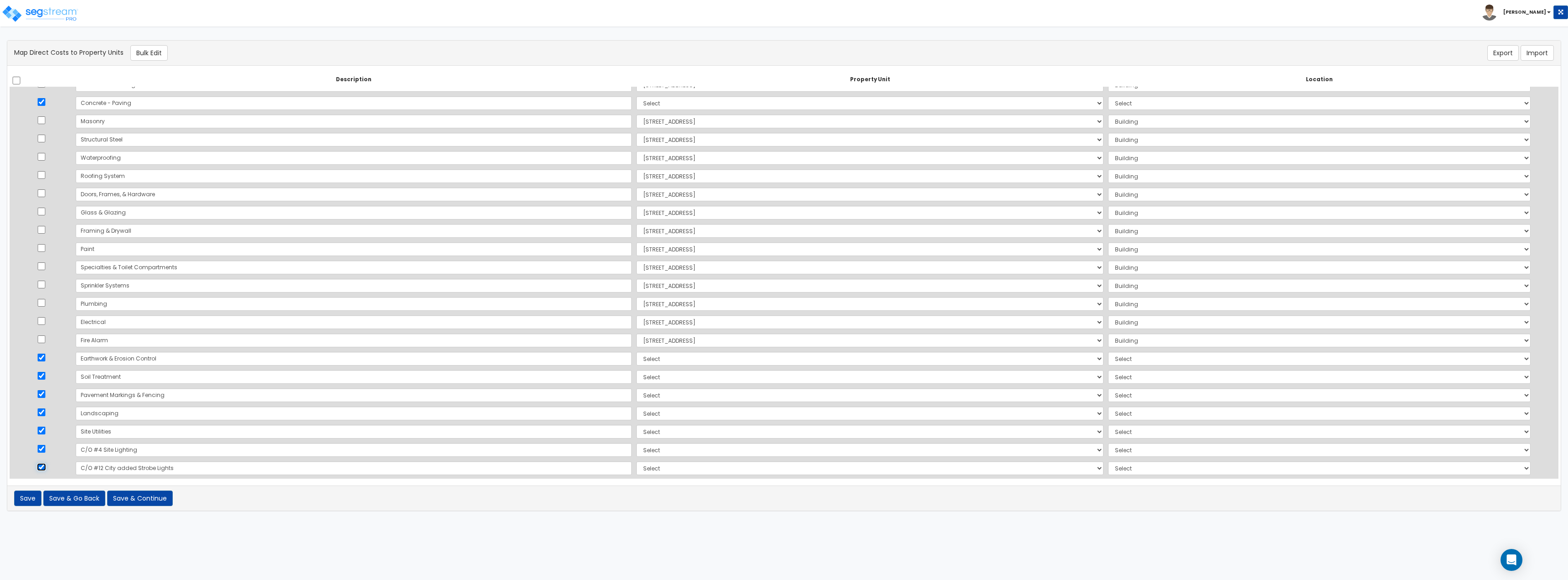
scroll to position [0, 0]
click at [144, 50] on button "Bulk Edit" at bounding box center [149, 53] width 38 height 16
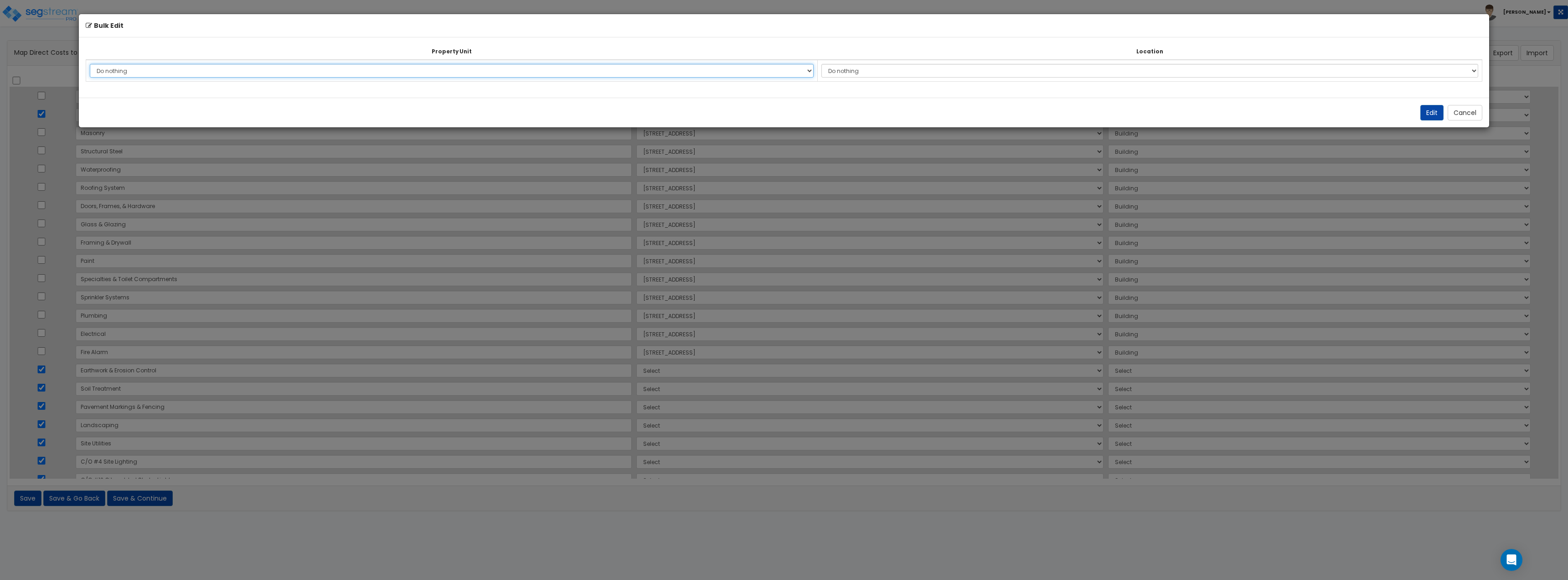
click at [251, 70] on select "Do nothing 590 US HWY 80 Site Improvements Add Additional Property Unit" at bounding box center [451, 70] width 724 height 14
select select "166153"
click at [90, 64] on select "Do nothing 590 US HWY 80 Site Improvements Add Additional Property Unit" at bounding box center [451, 70] width 724 height 14
click at [922, 72] on select "Do nothing Add Additional Location Site Exterior" at bounding box center [1150, 70] width 657 height 14
select select "462"
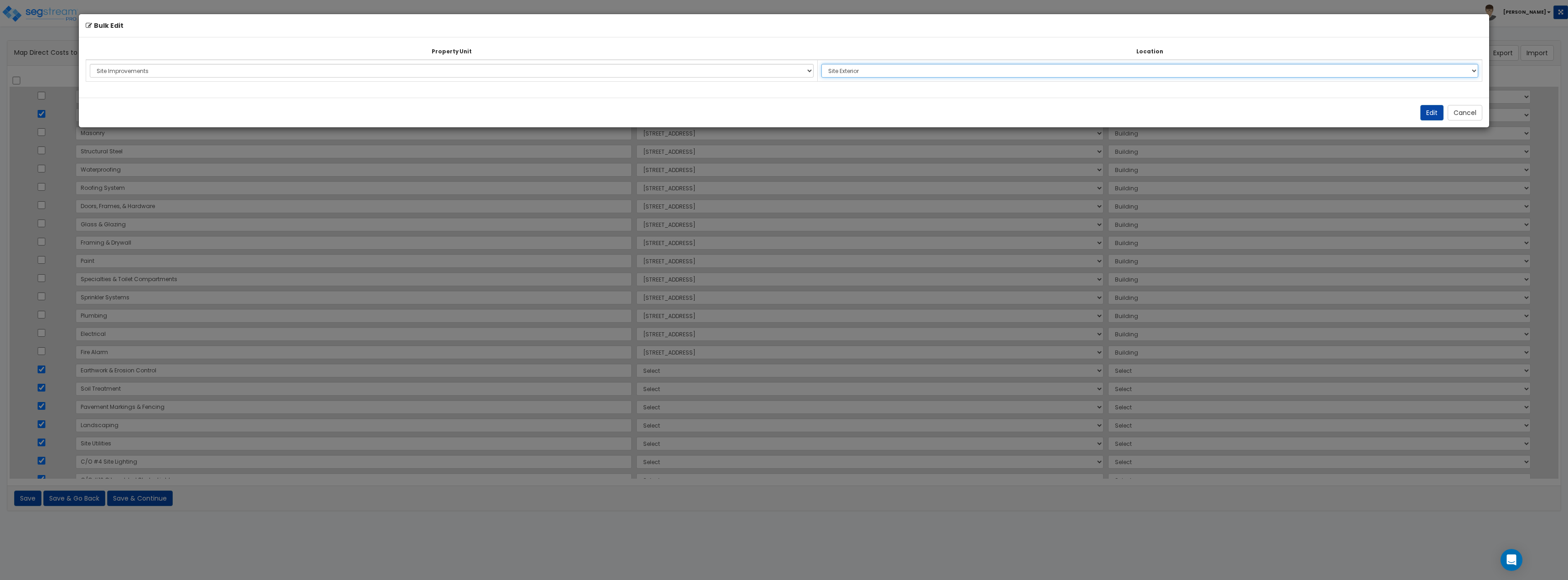
click at [831, 64] on select "Do nothing Add Additional Location Site Exterior" at bounding box center [1150, 70] width 657 height 14
click at [1434, 114] on button "Edit" at bounding box center [1431, 113] width 23 height 16
select select "166153"
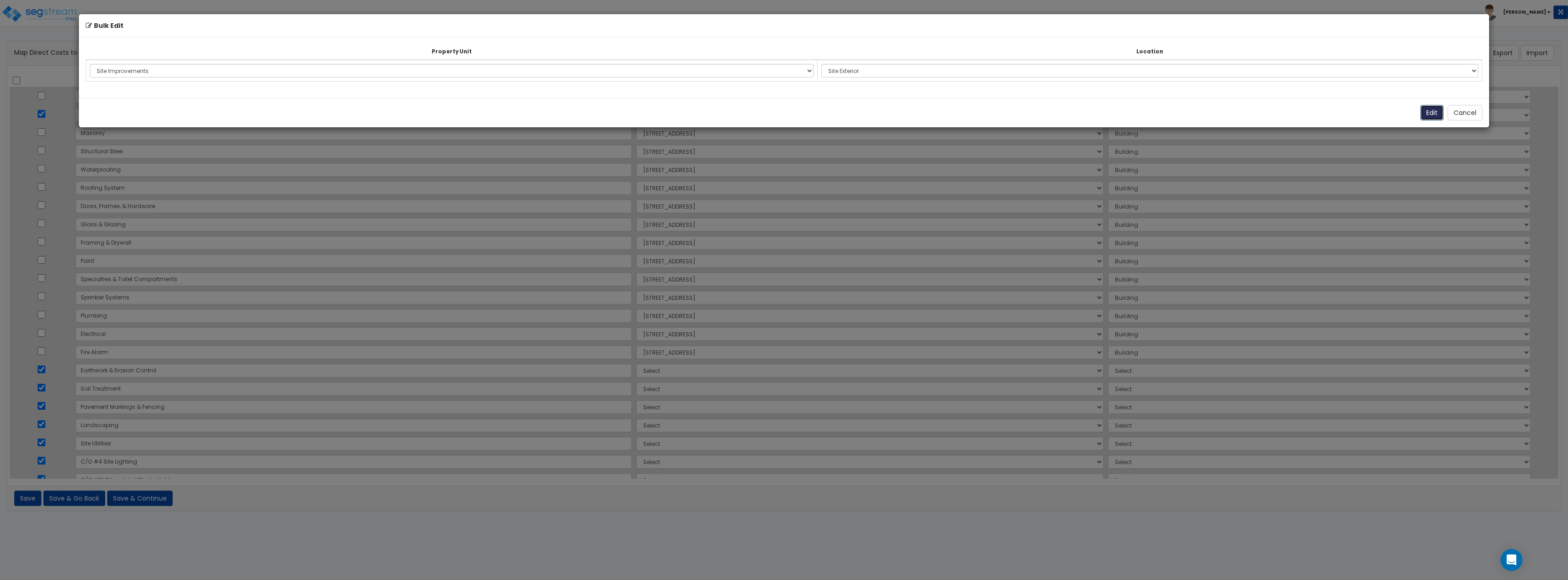
select select "166153"
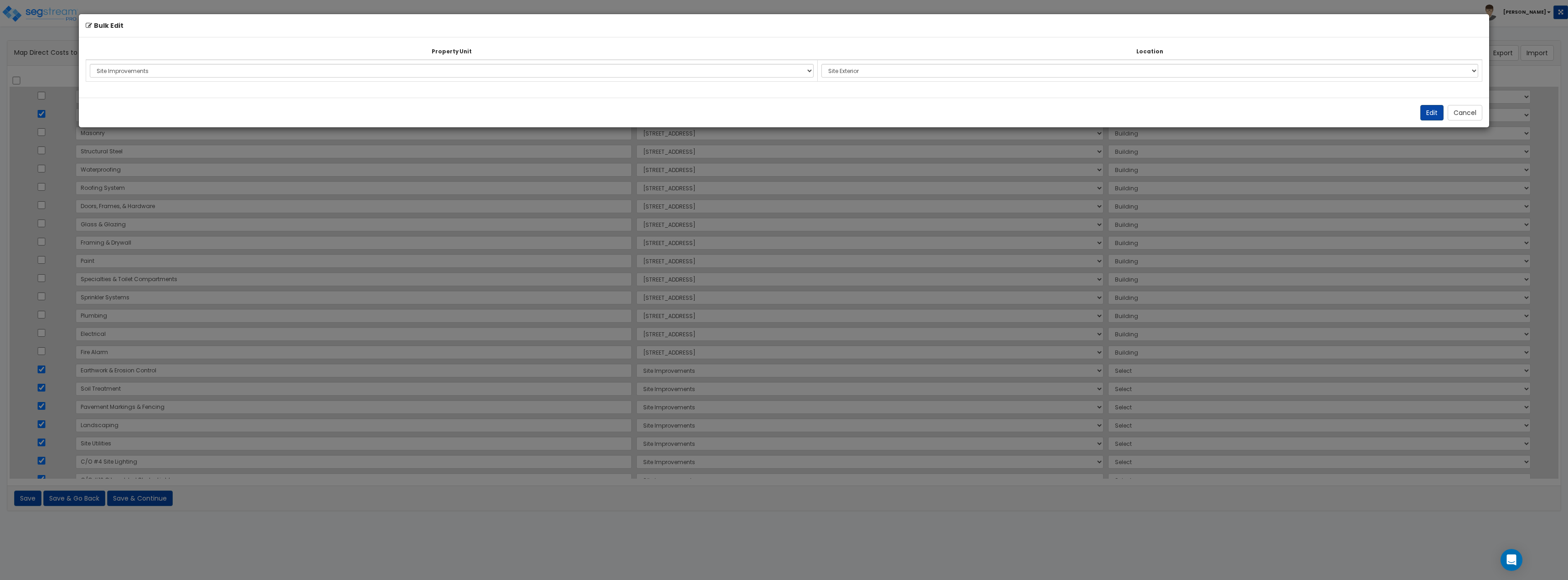
select select "462"
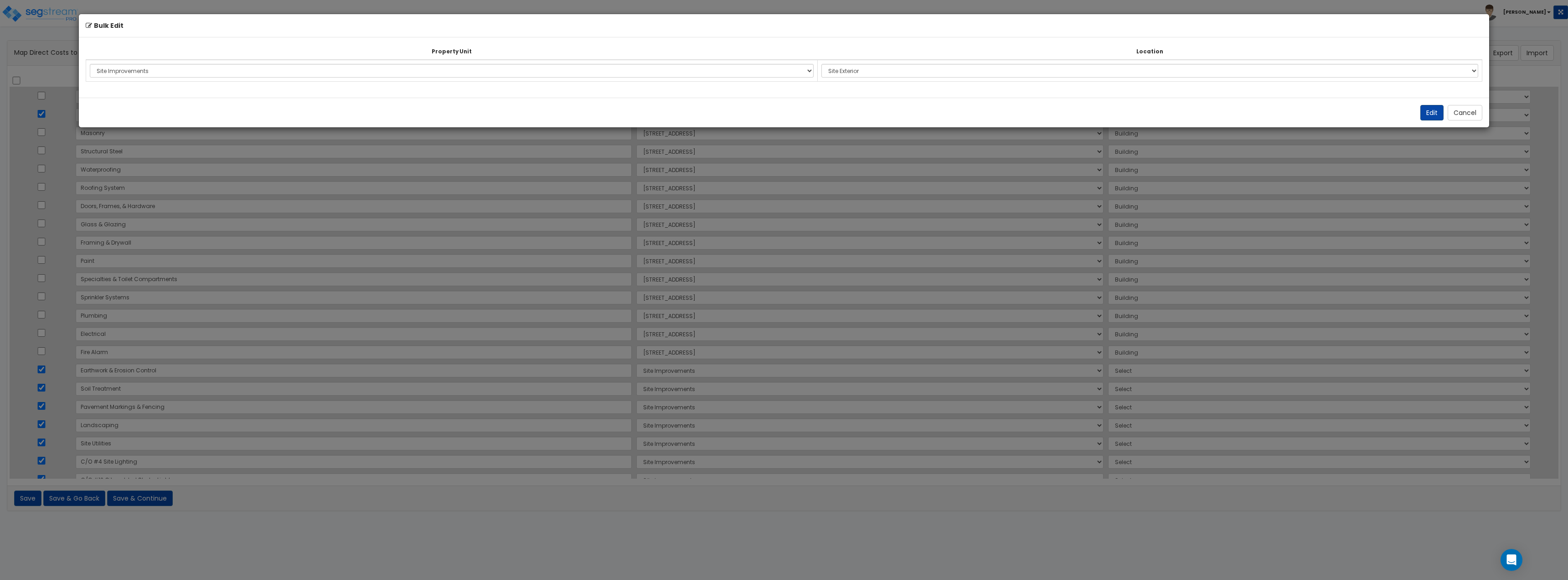
select select "462"
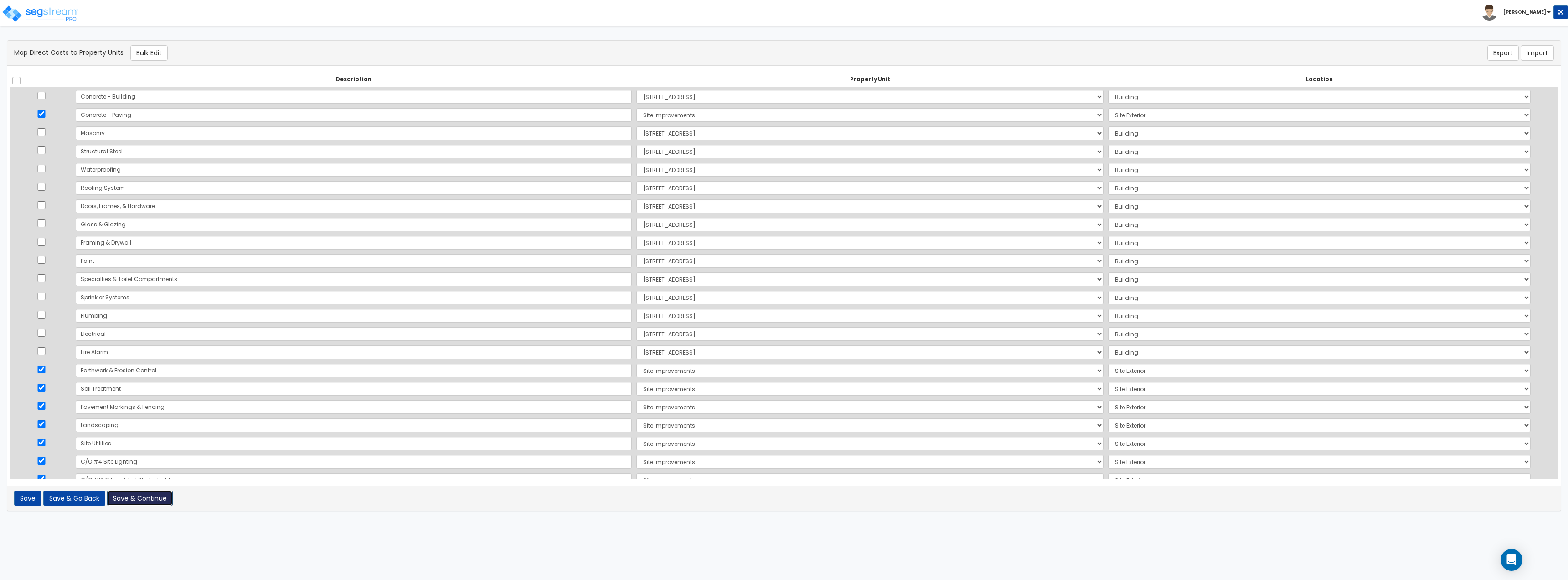
click at [138, 496] on button "Save & Continue" at bounding box center [139, 498] width 66 height 16
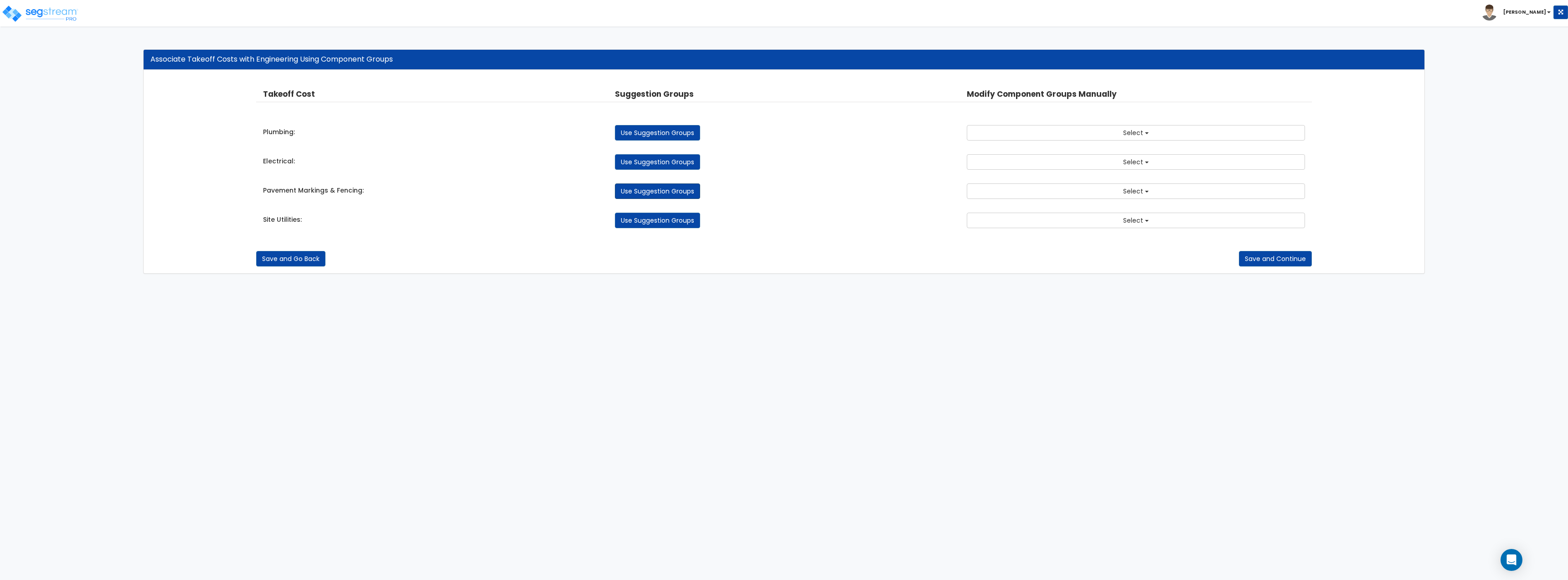
click at [681, 197] on link "Use Suggestion Groups" at bounding box center [657, 191] width 85 height 16
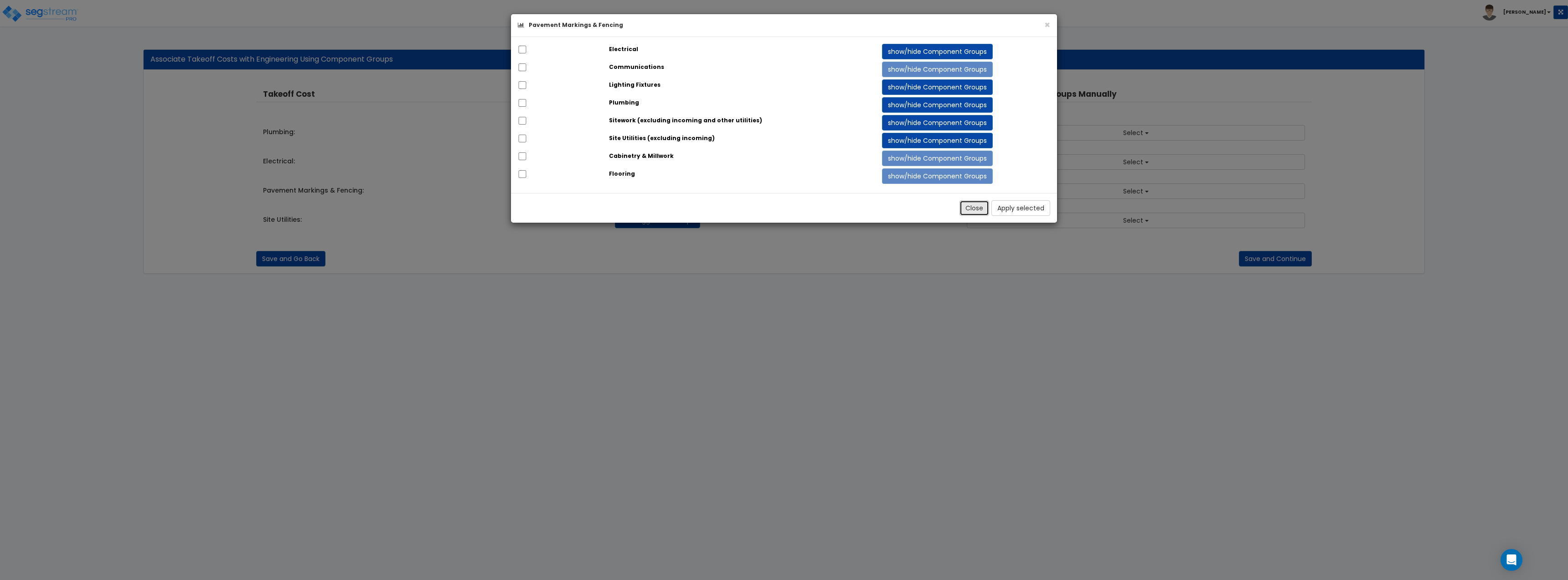
click at [972, 206] on button "Close" at bounding box center [975, 208] width 30 height 16
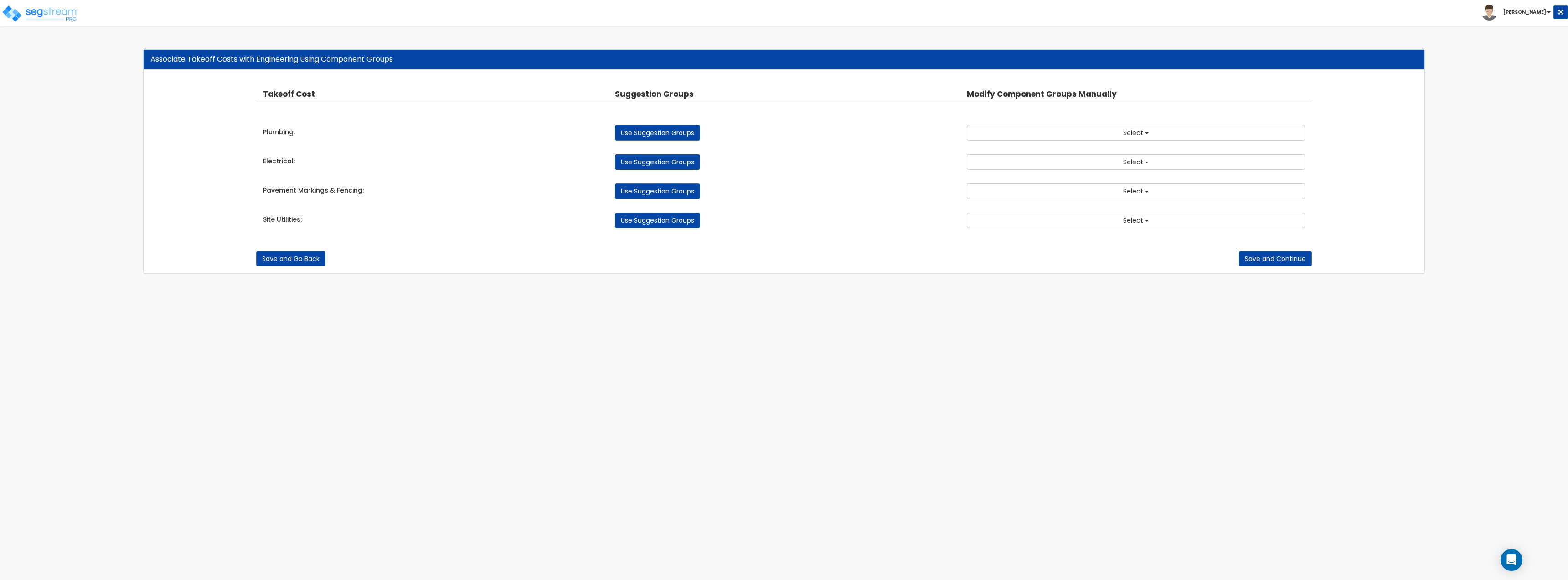
click at [686, 156] on link "Use Suggestion Groups" at bounding box center [657, 162] width 85 height 16
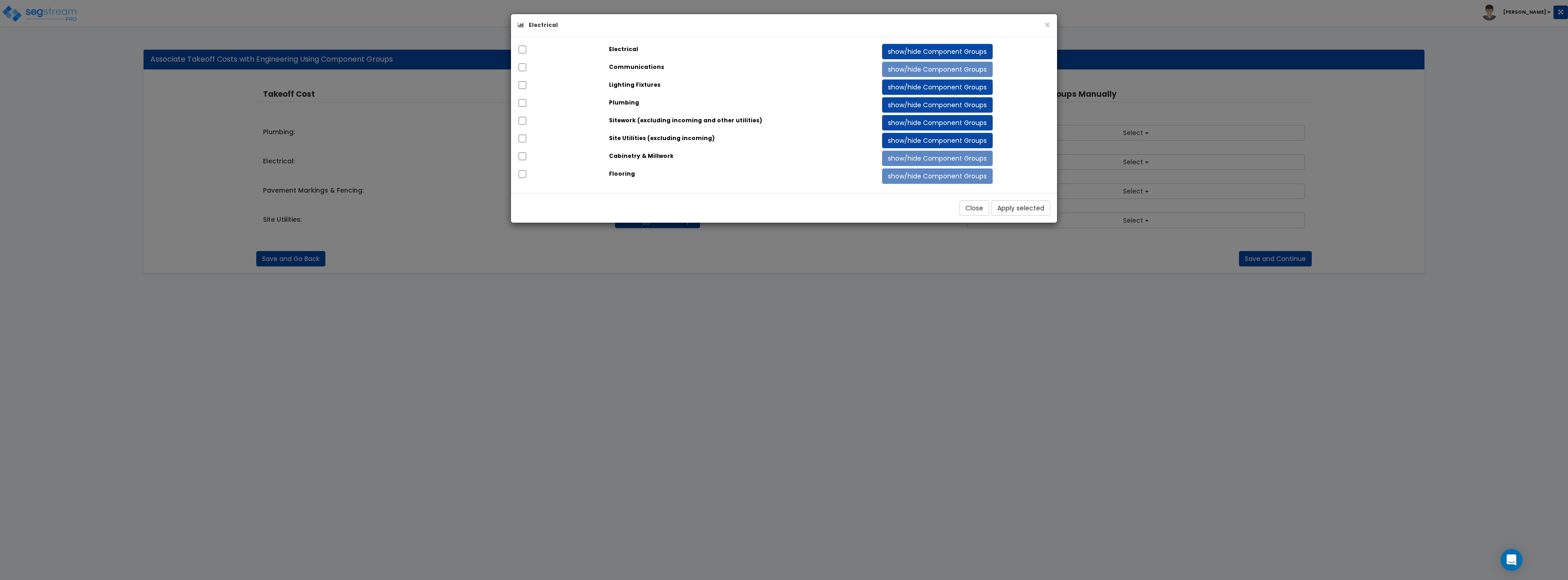
click at [527, 48] on div at bounding box center [557, 50] width 91 height 13
click at [523, 51] on input "checkbox" at bounding box center [522, 49] width 9 height 7
click at [1027, 209] on button "Apply selected" at bounding box center [1021, 208] width 59 height 16
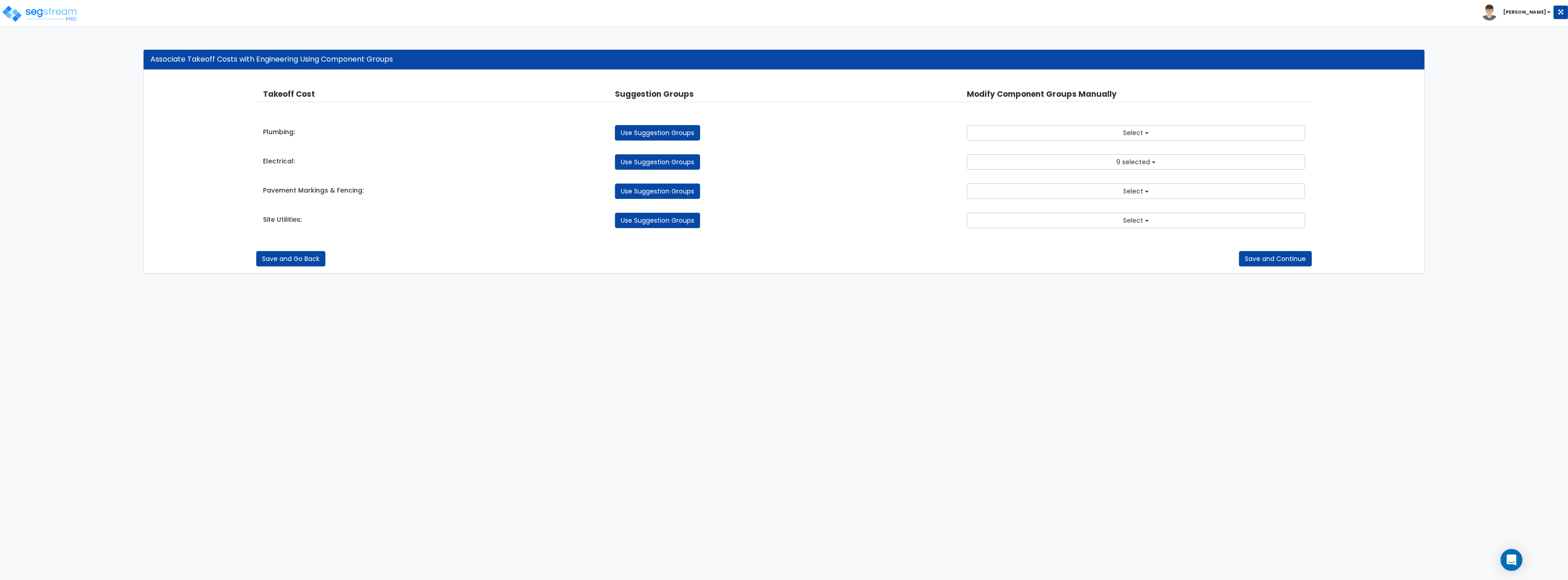
click at [660, 134] on link "Use Suggestion Groups" at bounding box center [657, 132] width 85 height 16
checkbox input "false"
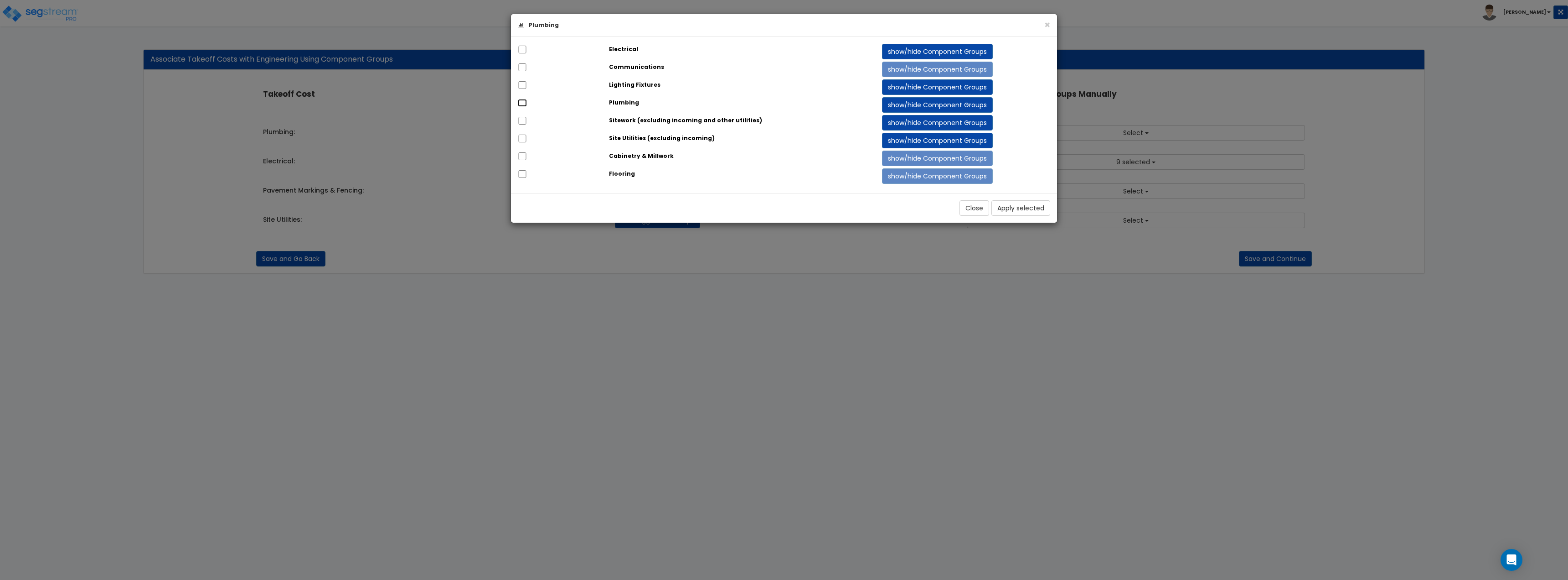
click at [521, 102] on input "checkbox" at bounding box center [522, 103] width 9 height 7
click at [1030, 210] on button "Apply selected" at bounding box center [1021, 208] width 59 height 16
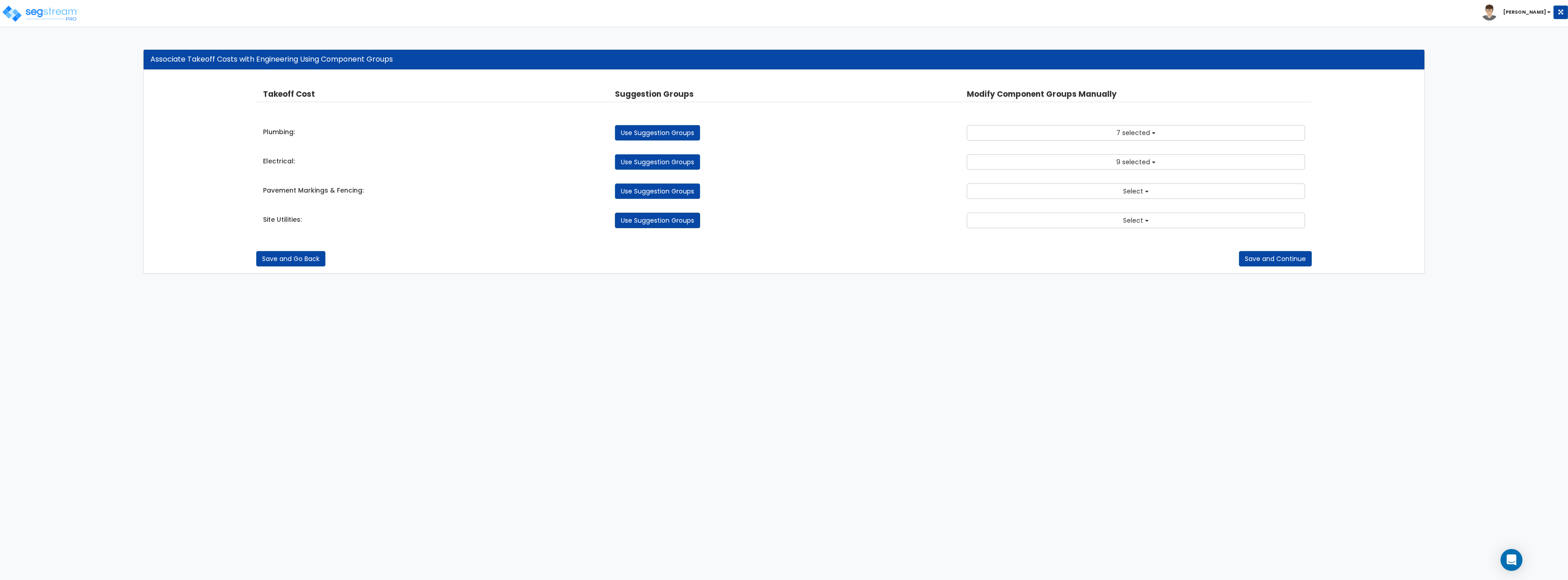
click at [680, 221] on link "Use Suggestion Groups" at bounding box center [657, 220] width 85 height 16
checkbox input "false"
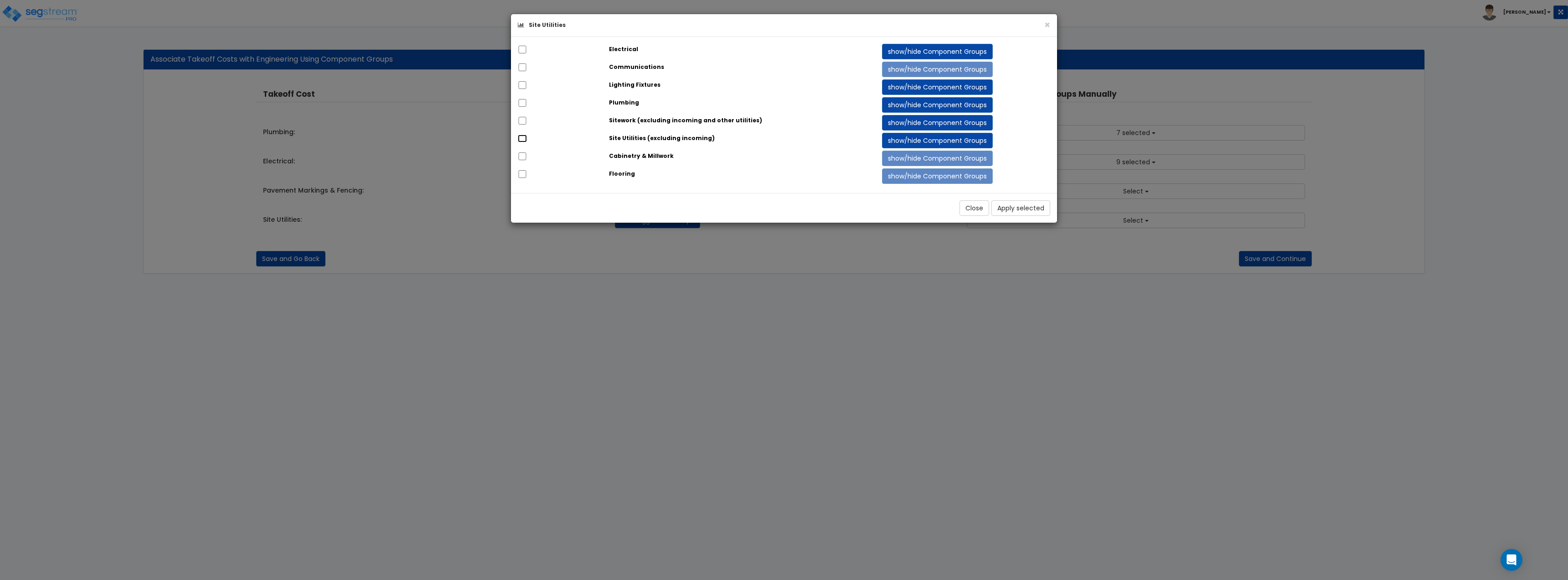
click at [520, 136] on input "checkbox" at bounding box center [522, 139] width 9 height 7
checkbox input "true"
click at [1048, 203] on button "Apply selected" at bounding box center [1021, 208] width 59 height 16
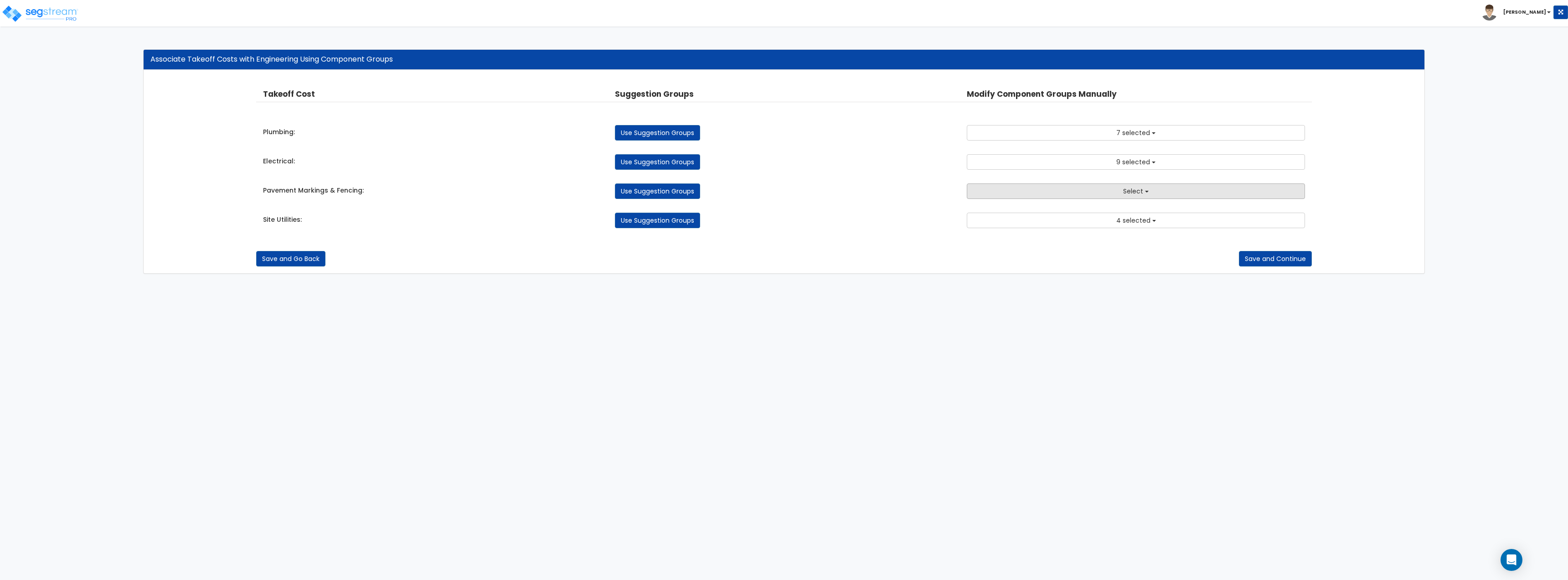
click at [1059, 196] on button "Select" at bounding box center [1136, 191] width 339 height 16
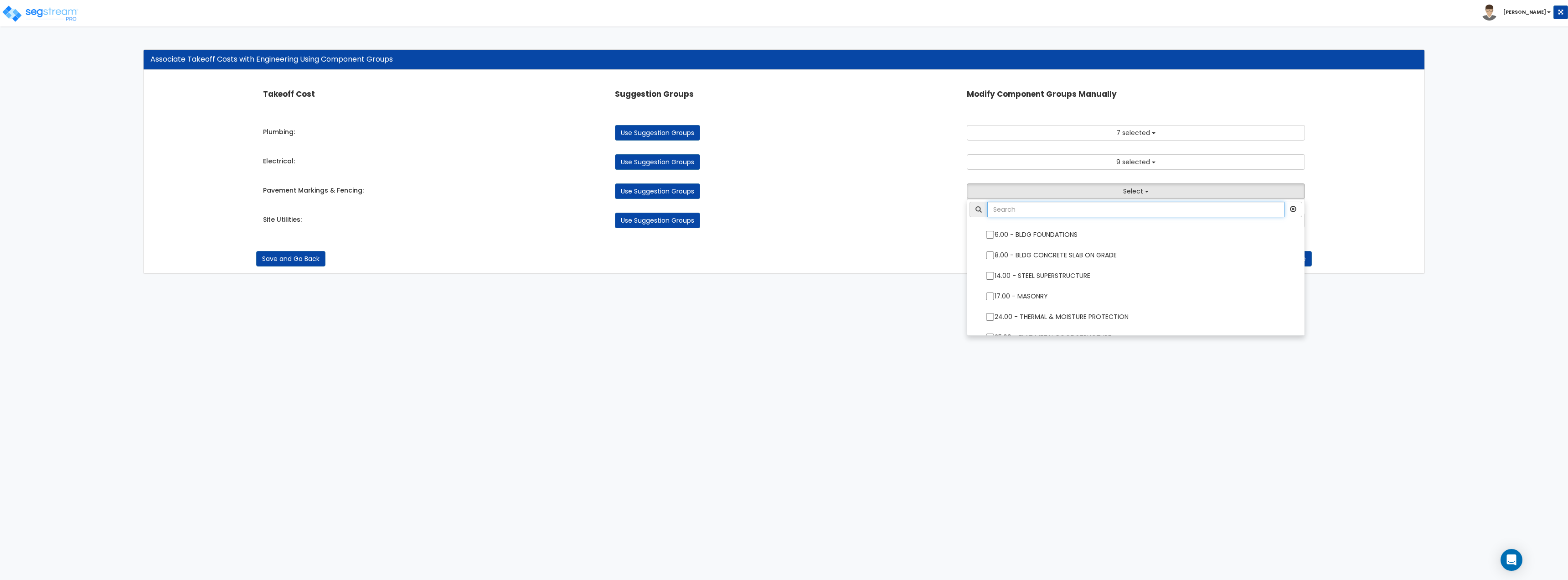
click at [1144, 210] on input "text" at bounding box center [1136, 209] width 297 height 16
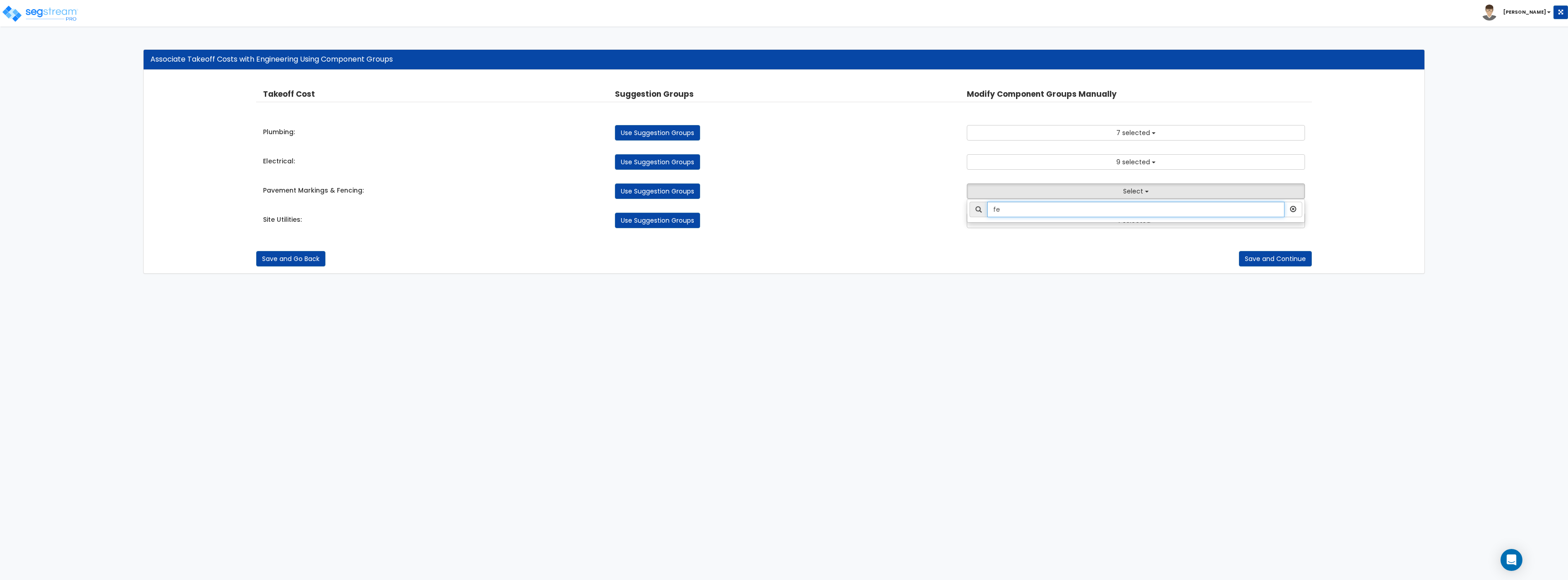
type input "f"
type input "strip"
click at [1118, 230] on label "423.00 - SITE PARKING LOT STRIPING" at bounding box center [1136, 234] width 319 height 21
click at [995, 231] on input "423.00 - SITE PARKING LOT STRIPING" at bounding box center [990, 235] width 9 height 7
checkbox input "true"
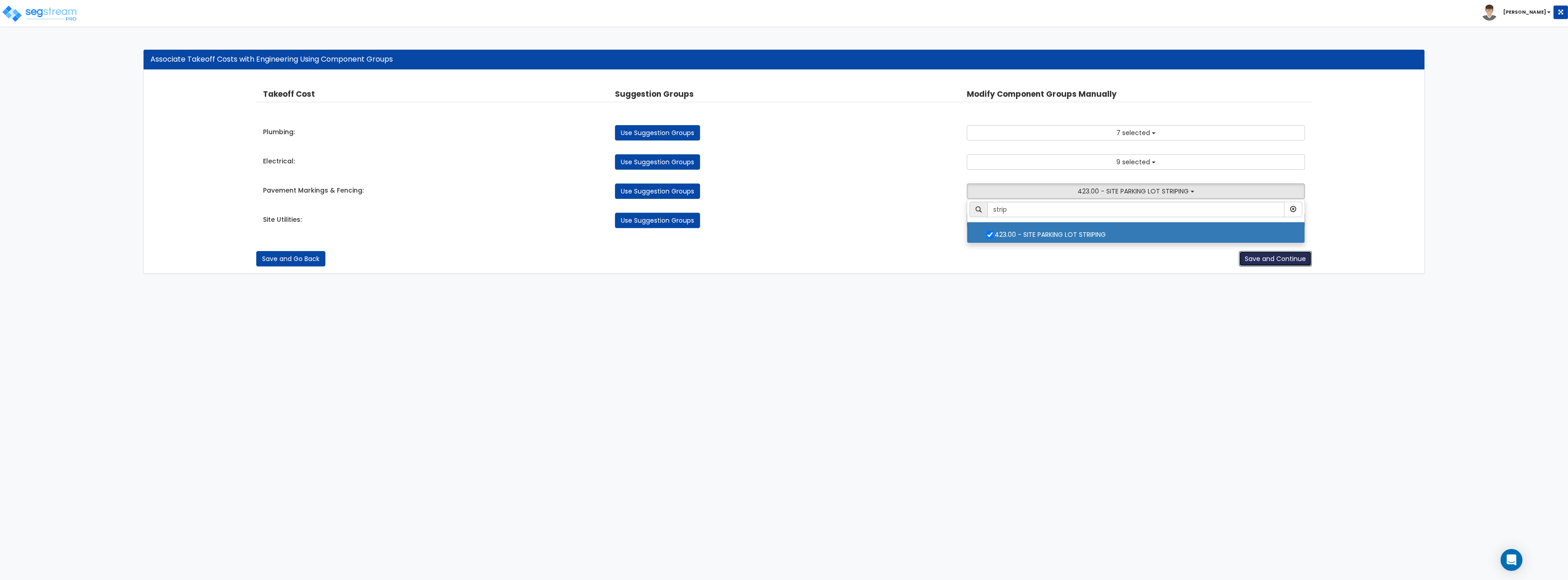
click at [1249, 261] on button "Save and Continue" at bounding box center [1275, 259] width 73 height 16
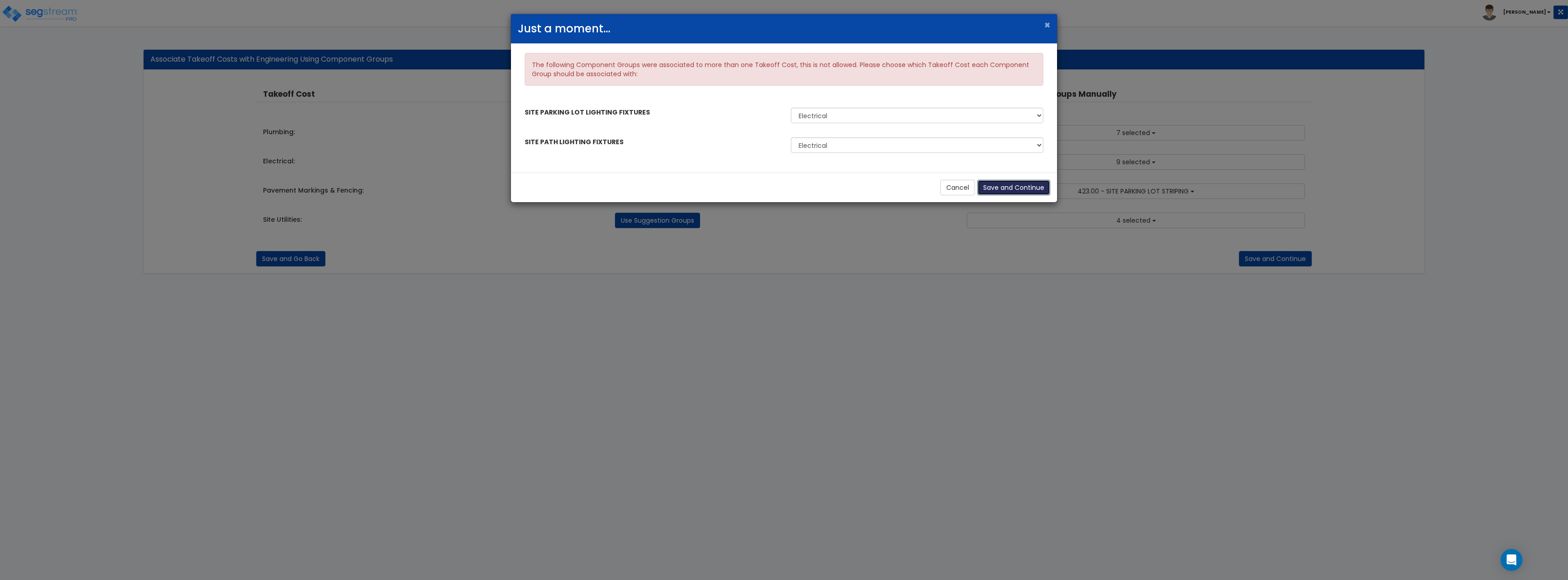
click at [990, 187] on button "Save and Continue" at bounding box center [1013, 187] width 73 height 16
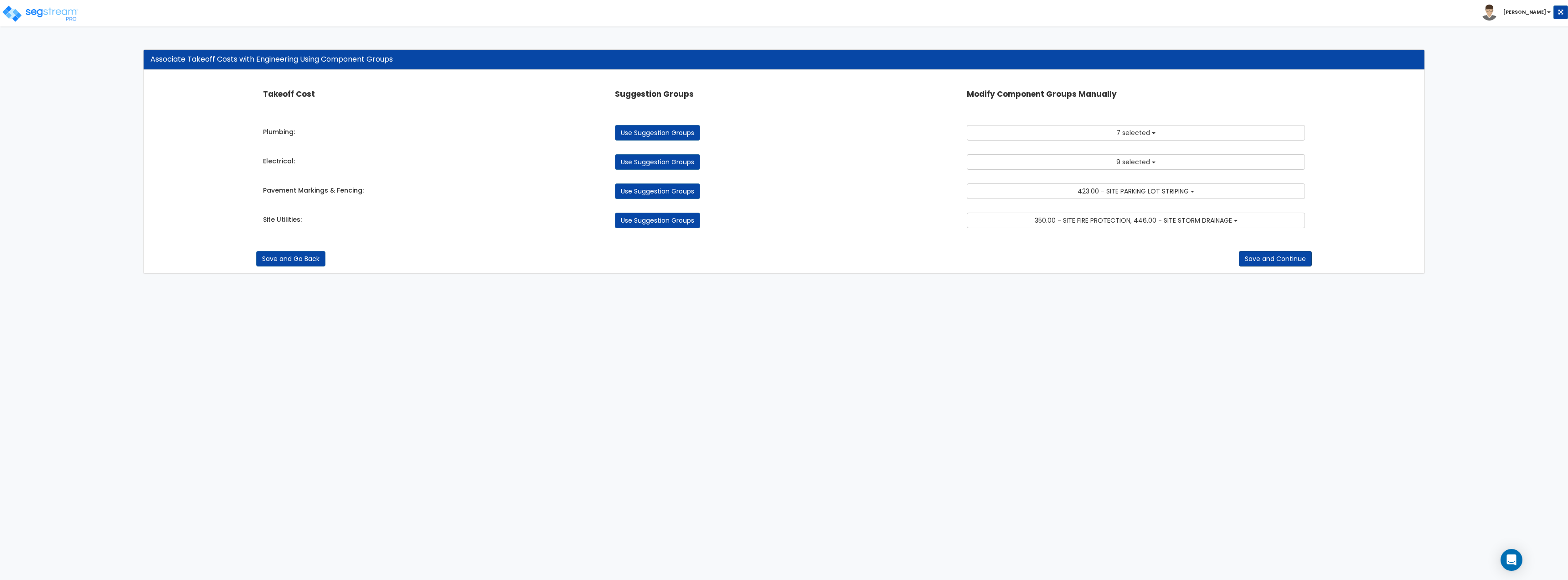
drag, startPoint x: 1265, startPoint y: 249, endPoint x: 1265, endPoint y: 265, distance: 16.0
click at [1265, 249] on div "Save and Go Back Save and Continue" at bounding box center [784, 252] width 1056 height 30
click at [1265, 266] on button "Save and Continue" at bounding box center [1275, 259] width 73 height 16
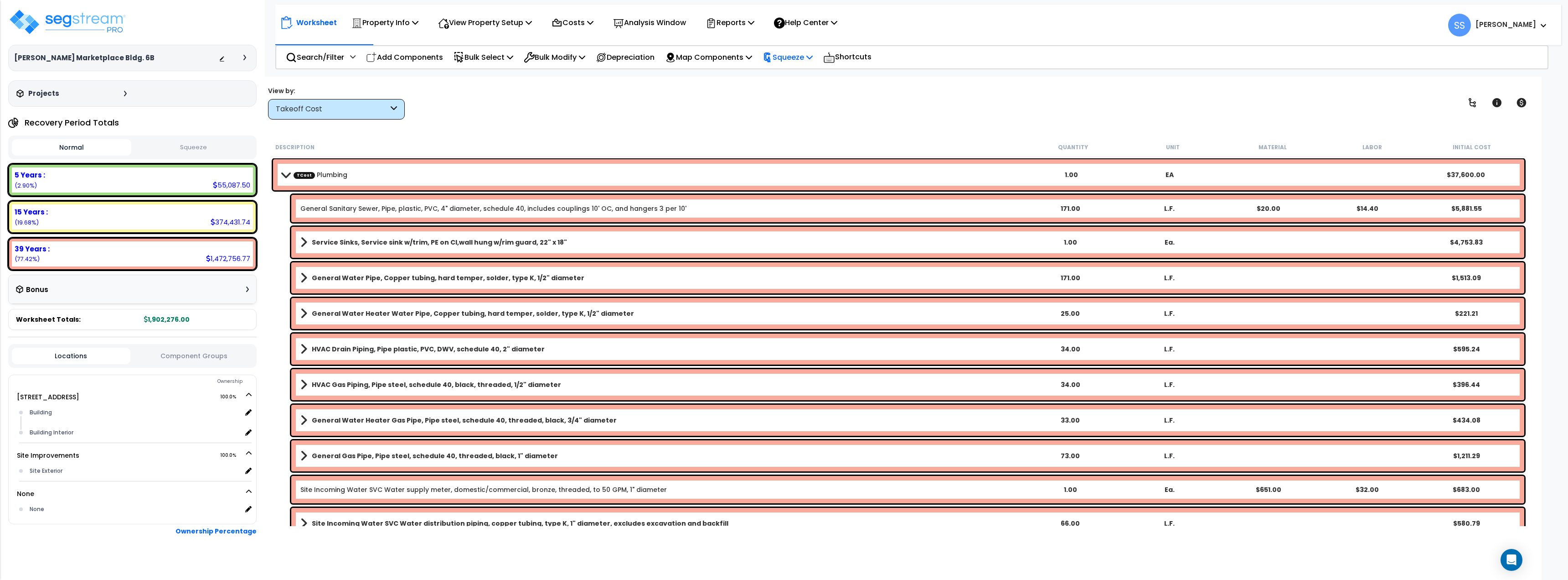
click at [788, 54] on p "Squeeze" at bounding box center [787, 56] width 50 height 12
click at [791, 76] on link "Squeeze" at bounding box center [803, 78] width 90 height 18
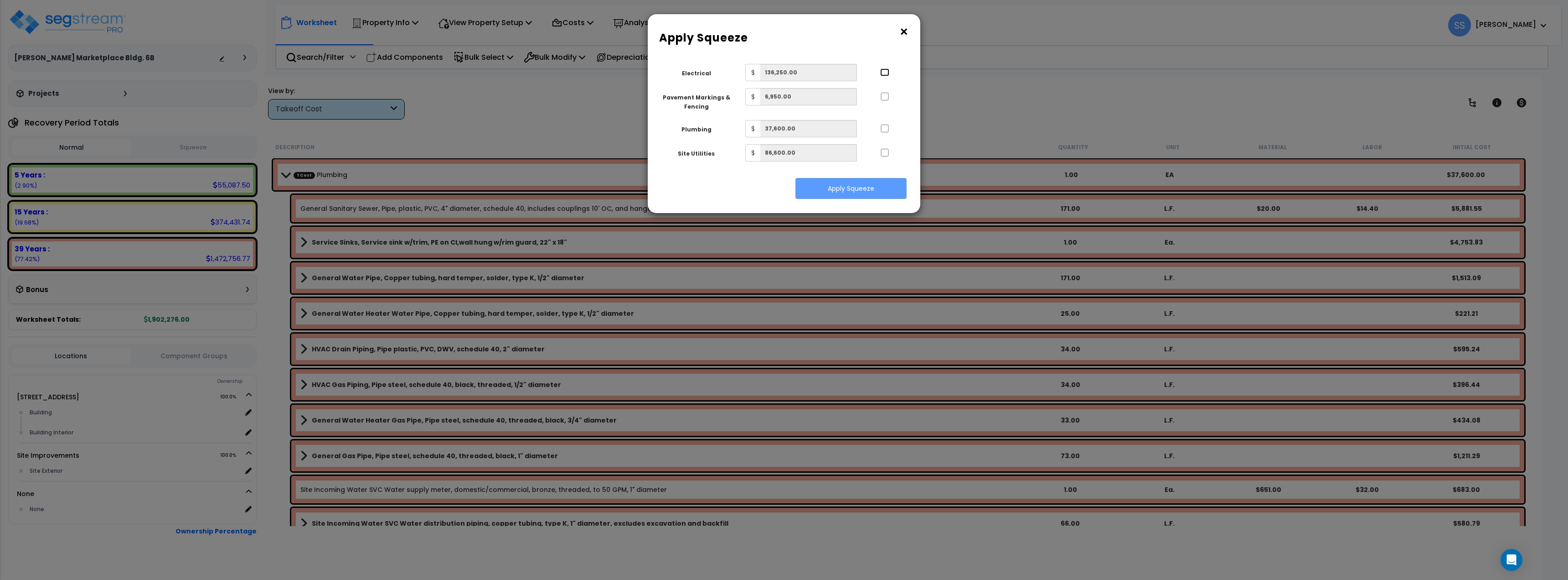
click at [884, 69] on input "..." at bounding box center [885, 72] width 9 height 7
checkbox input "true"
drag, startPoint x: 884, startPoint y: 94, endPoint x: 888, endPoint y: 107, distance: 13.6
click at [885, 96] on input "..." at bounding box center [885, 96] width 9 height 7
checkbox input "true"
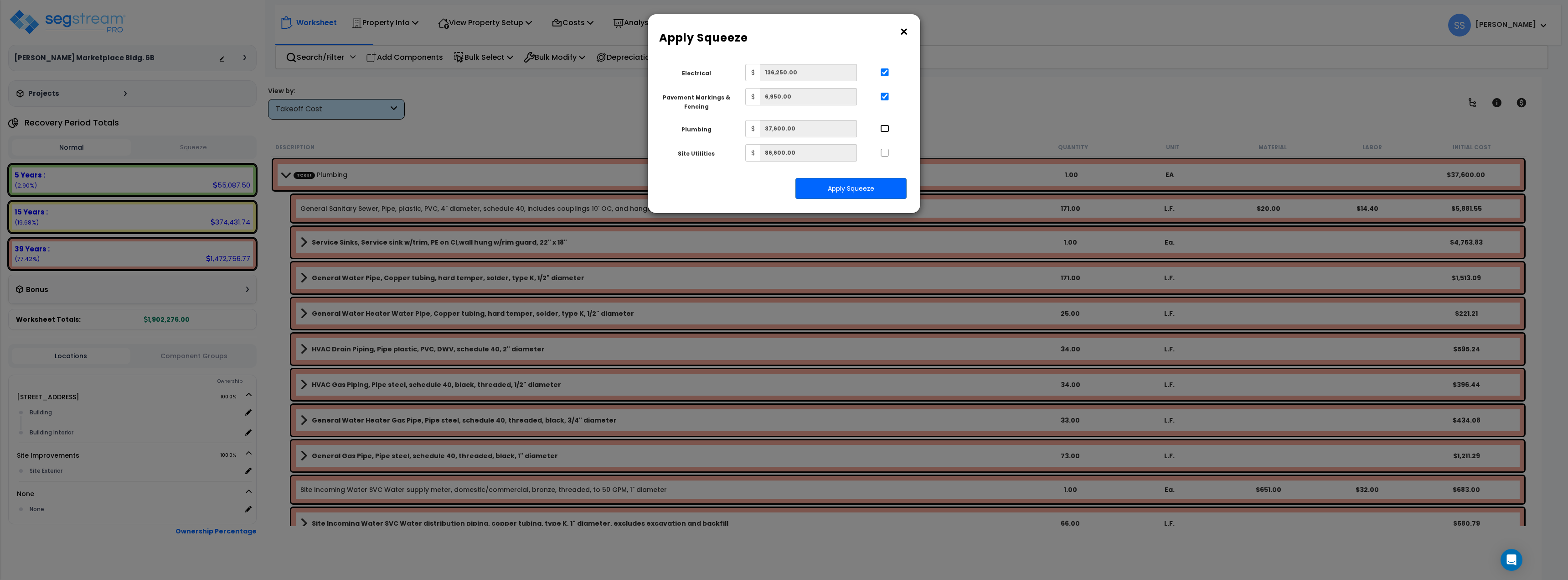
click at [885, 129] on input "..." at bounding box center [885, 128] width 9 height 7
checkbox input "true"
click at [881, 151] on input "..." at bounding box center [885, 152] width 9 height 7
checkbox input "true"
click at [848, 193] on button "Apply Squeeze" at bounding box center [851, 188] width 112 height 21
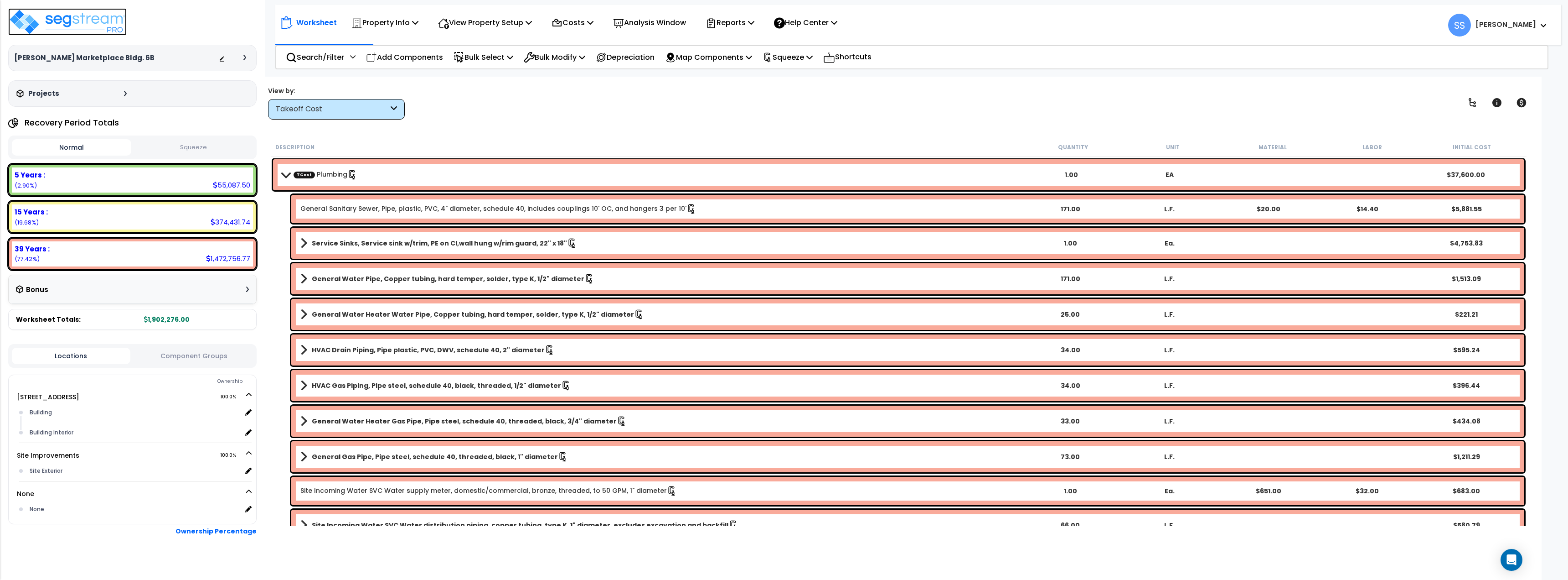
drag, startPoint x: 103, startPoint y: 18, endPoint x: 97, endPoint y: 7, distance: 12.5
click at [103, 18] on img at bounding box center [67, 22] width 118 height 28
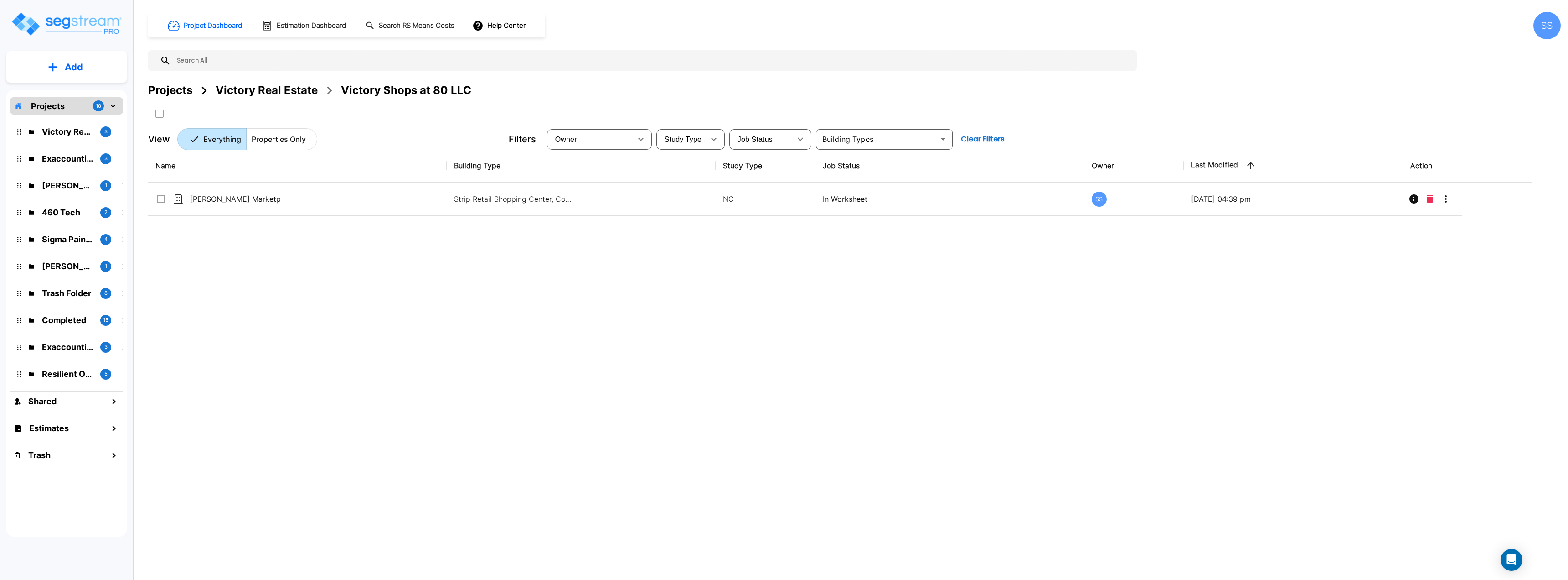
click at [69, 103] on div "Projects 10" at bounding box center [66, 105] width 114 height 18
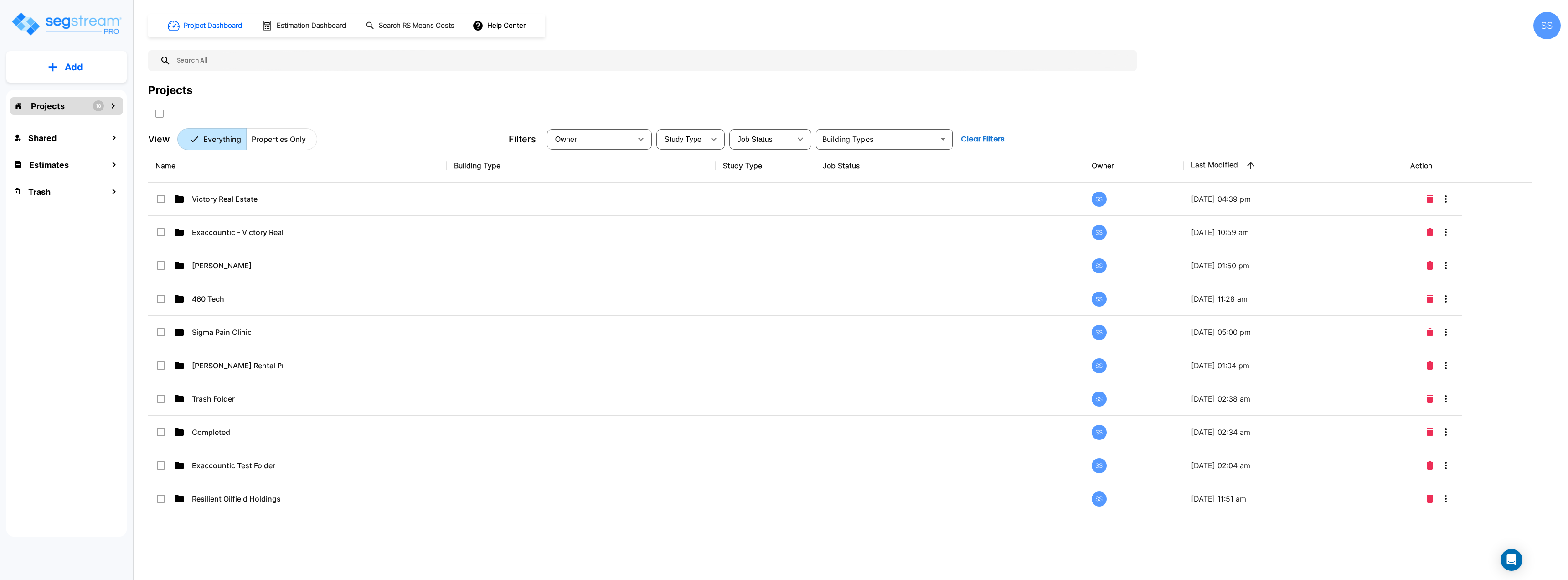
click at [1553, 21] on div "SS" at bounding box center [1548, 26] width 28 height 28
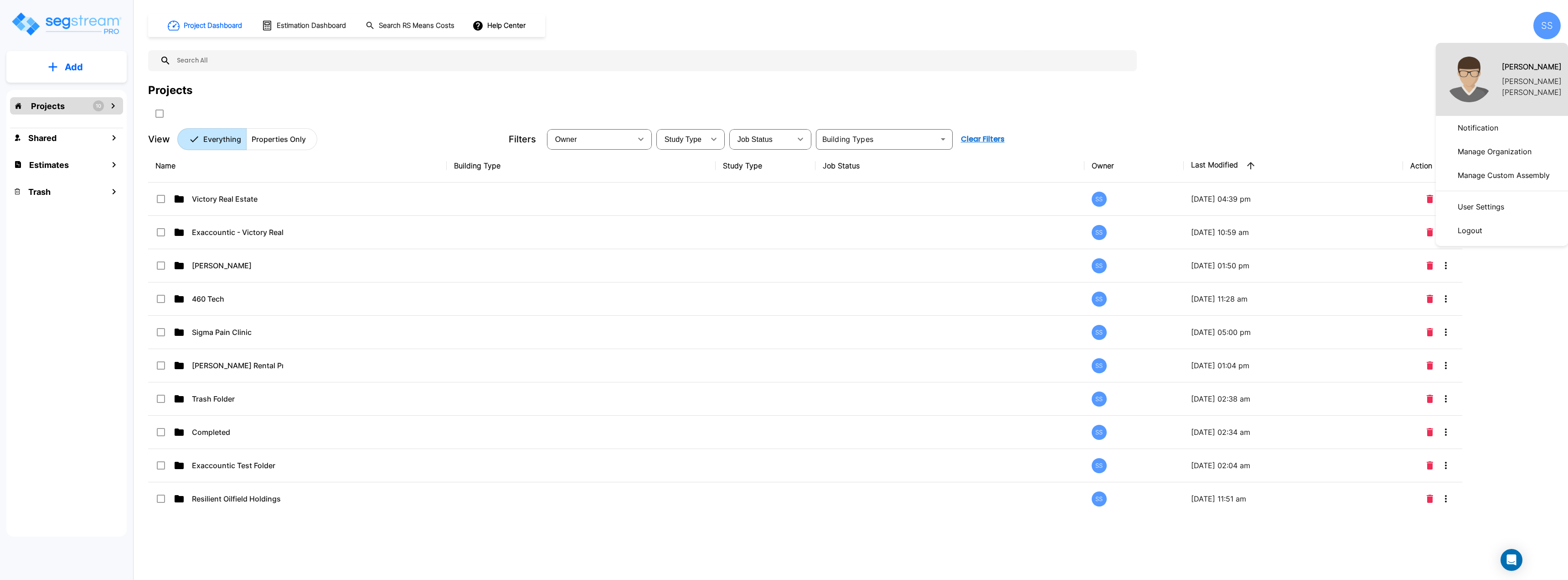
click at [1466, 152] on p "Manage Organization" at bounding box center [1495, 151] width 81 height 18
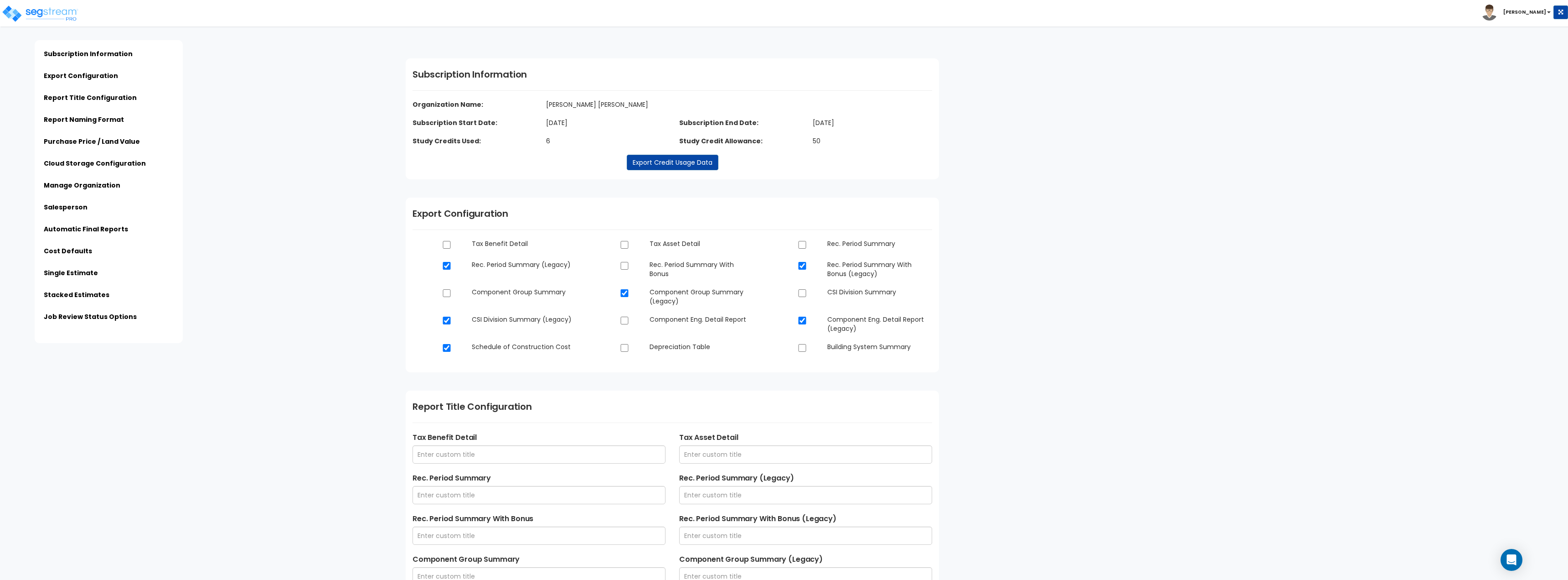
click at [44, 8] on div "Click to return on the top page" at bounding box center [46, 6] width 87 height 11
click at [39, 18] on img at bounding box center [40, 14] width 78 height 18
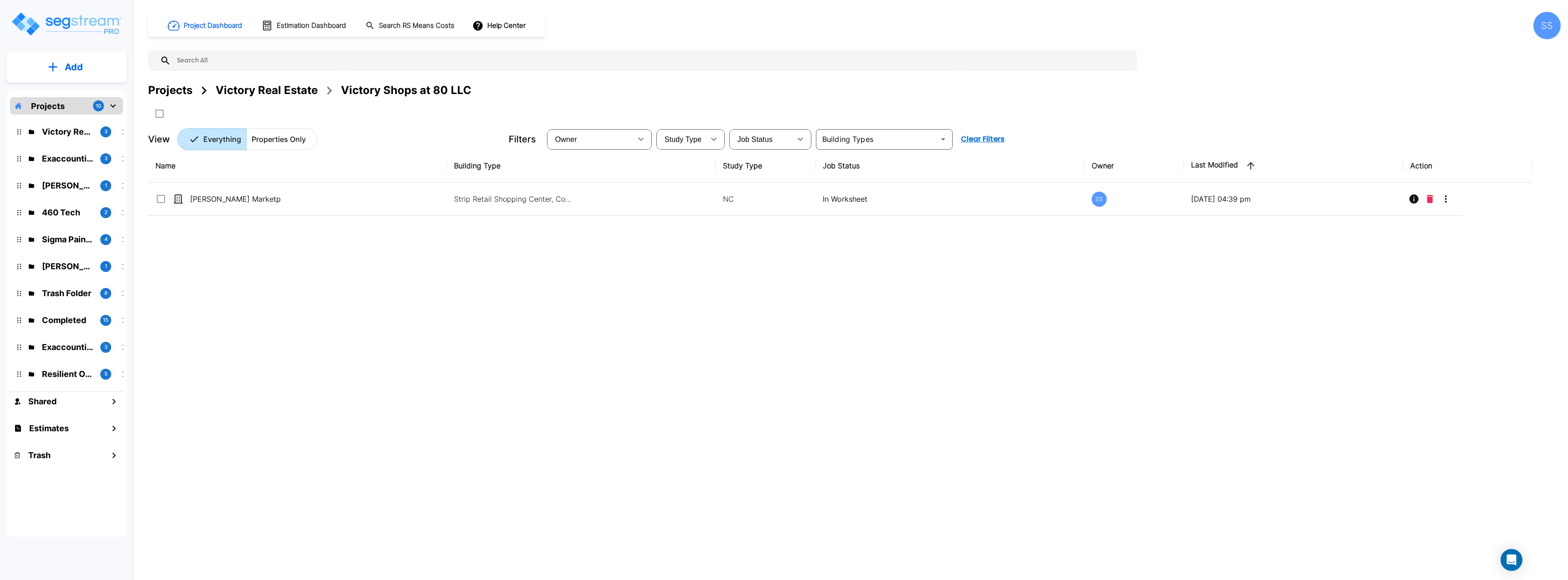
click at [425, 135] on div "View Everything Properties Only" at bounding box center [325, 139] width 353 height 22
click at [86, 182] on p "[PERSON_NAME]" at bounding box center [66, 185] width 51 height 12
click at [56, 207] on p "460 Tech" at bounding box center [66, 211] width 51 height 12
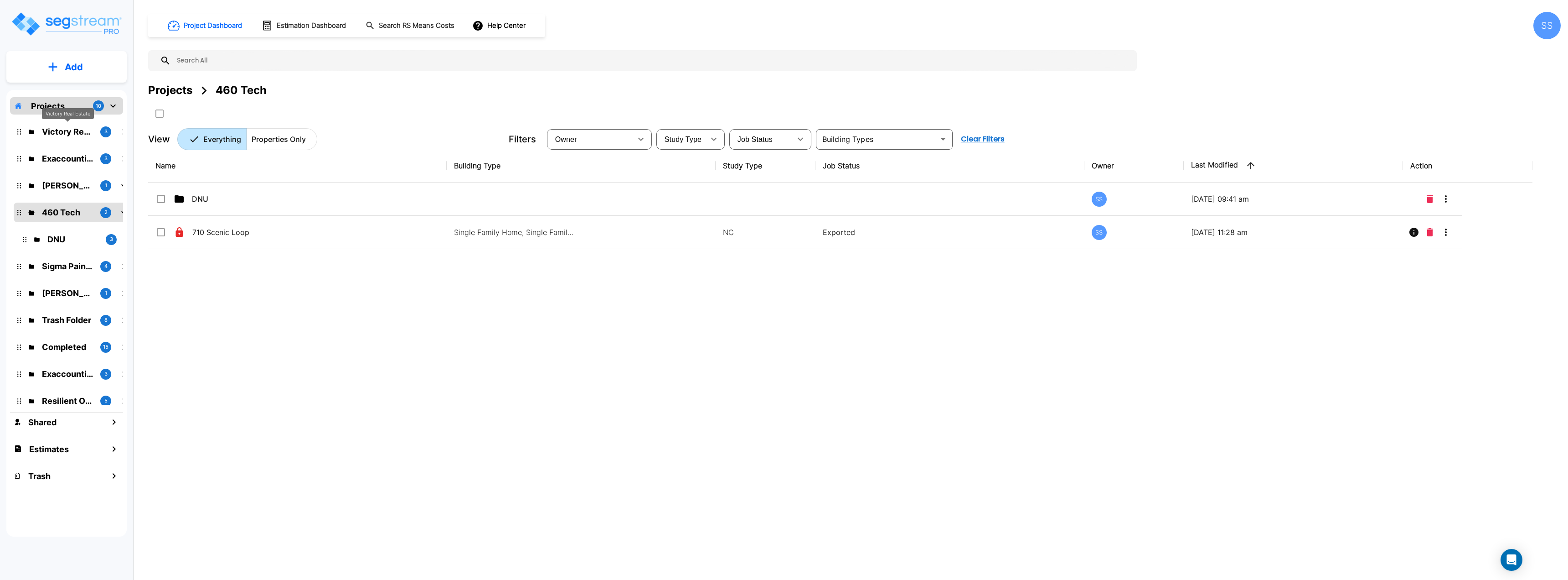
click at [50, 130] on p "Victory Real Estate" at bounding box center [66, 131] width 51 height 12
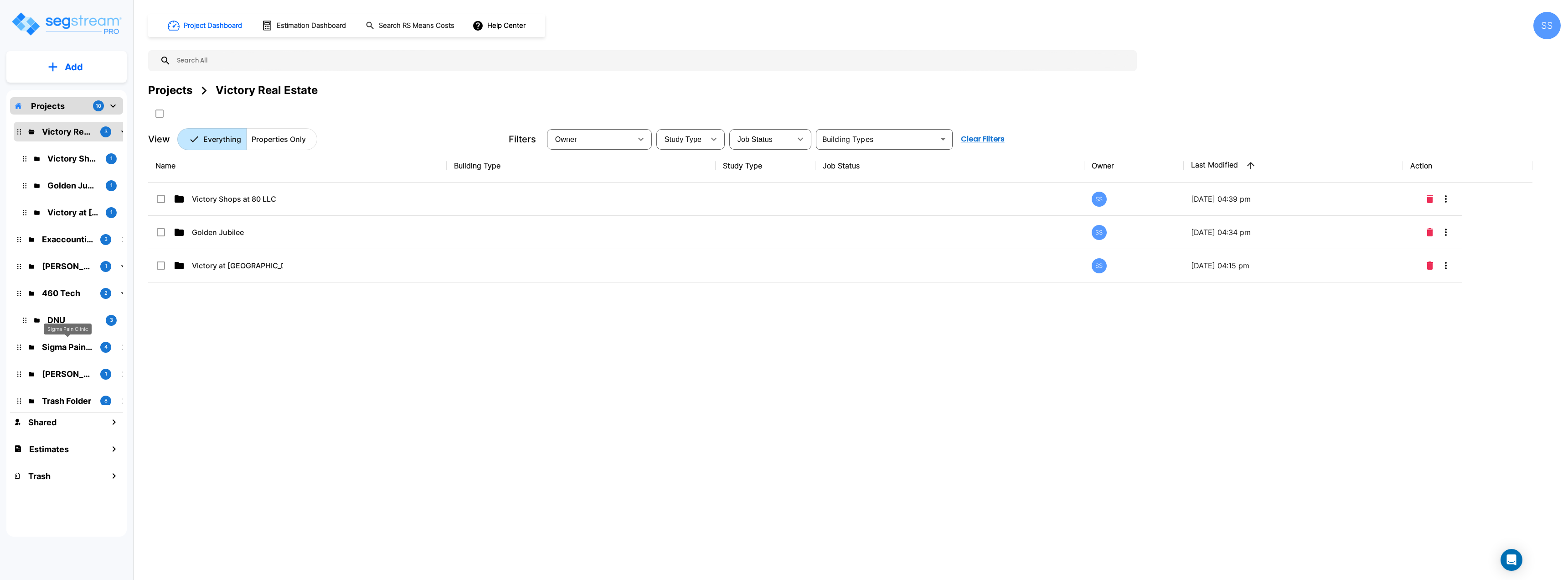
click at [72, 349] on p "Sigma Pain Clinic" at bounding box center [66, 346] width 51 height 12
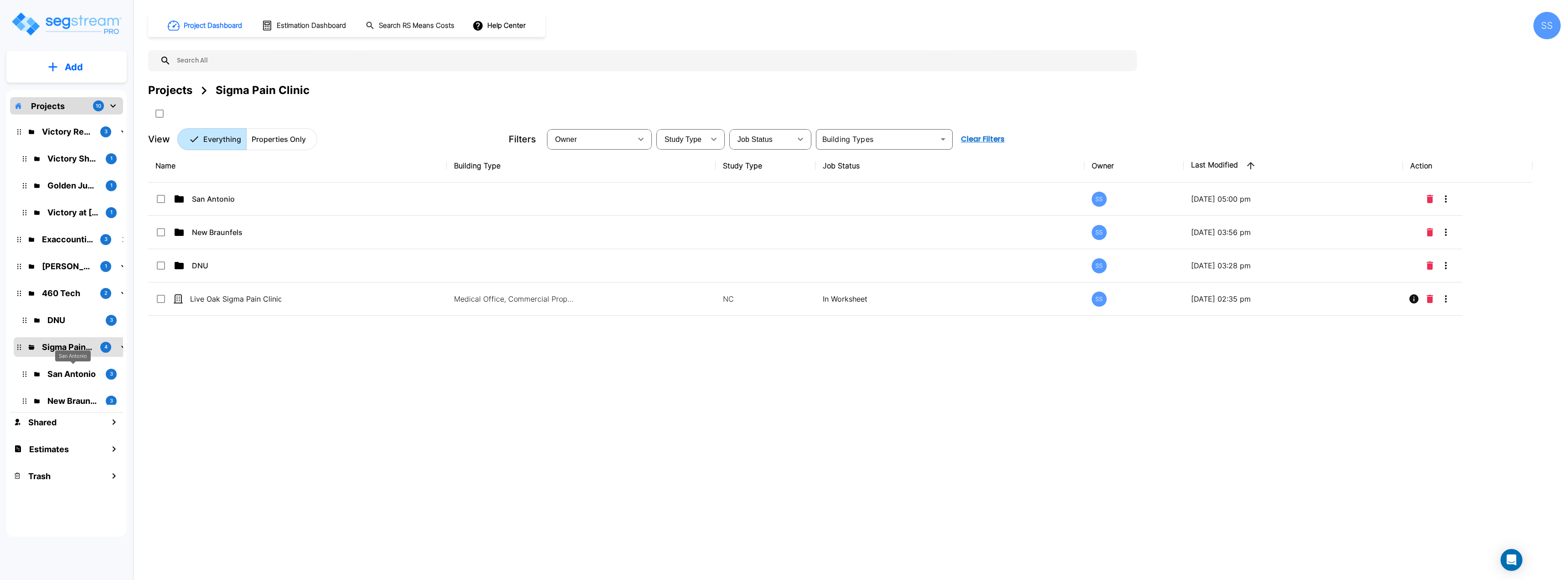
click at [60, 378] on p "San Antonio" at bounding box center [72, 373] width 51 height 12
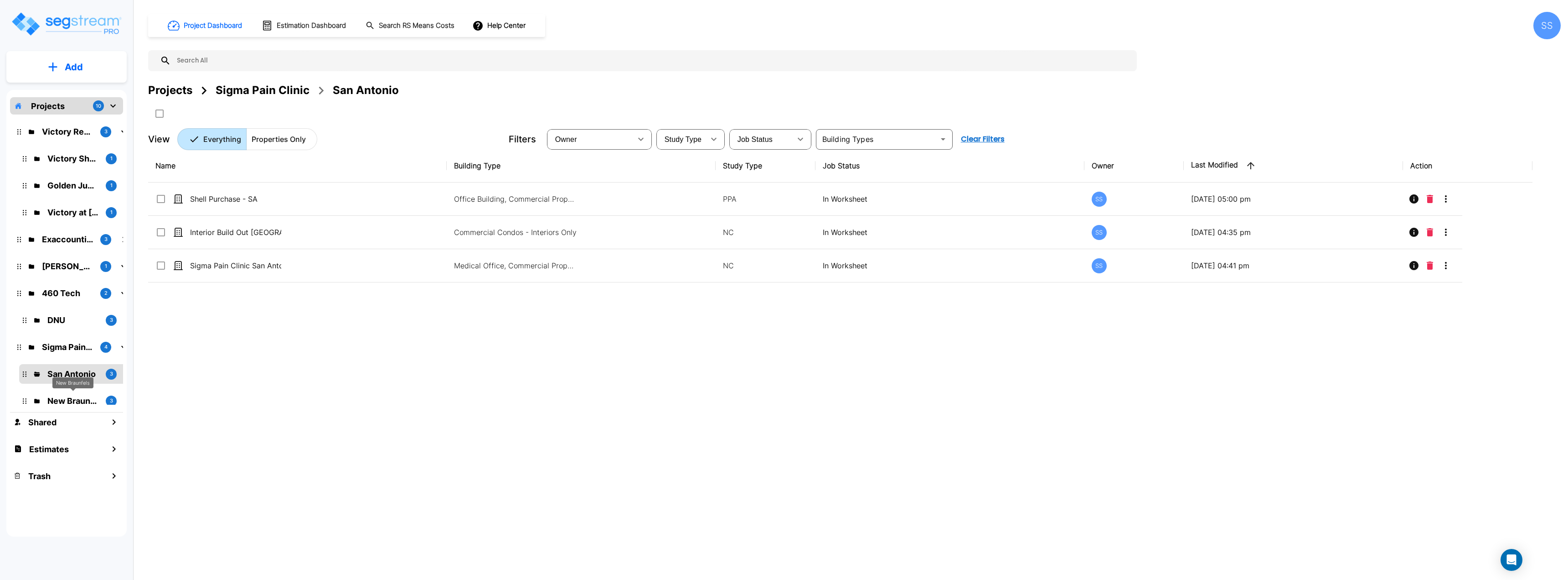
click at [65, 400] on p "New Braunfels" at bounding box center [72, 400] width 51 height 12
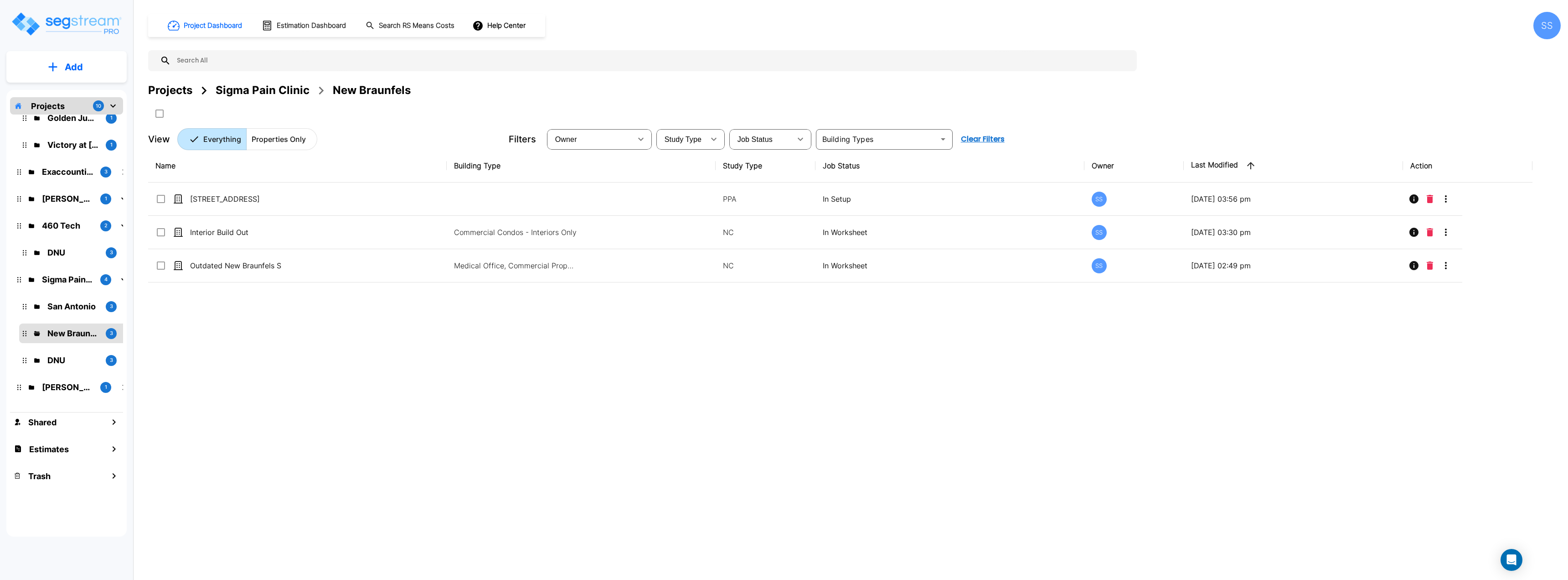
scroll to position [137, 0]
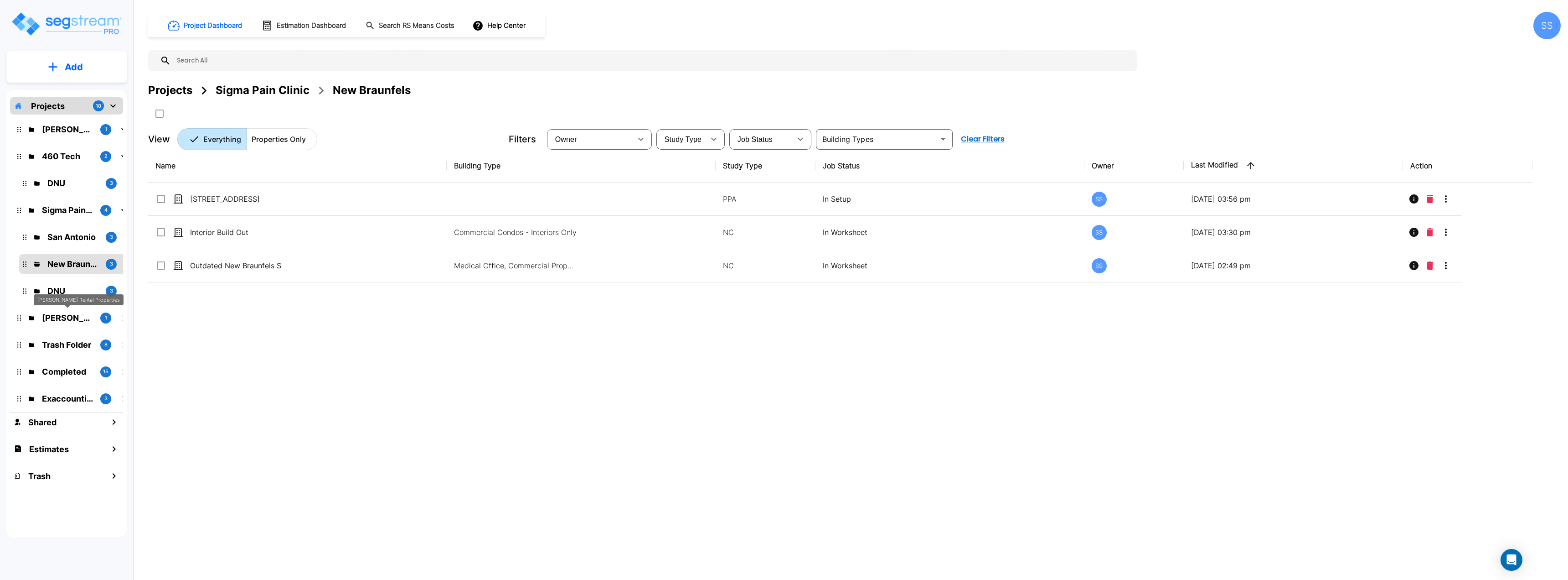
click at [67, 318] on p "[PERSON_NAME] Rental Properties" at bounding box center [66, 317] width 51 height 12
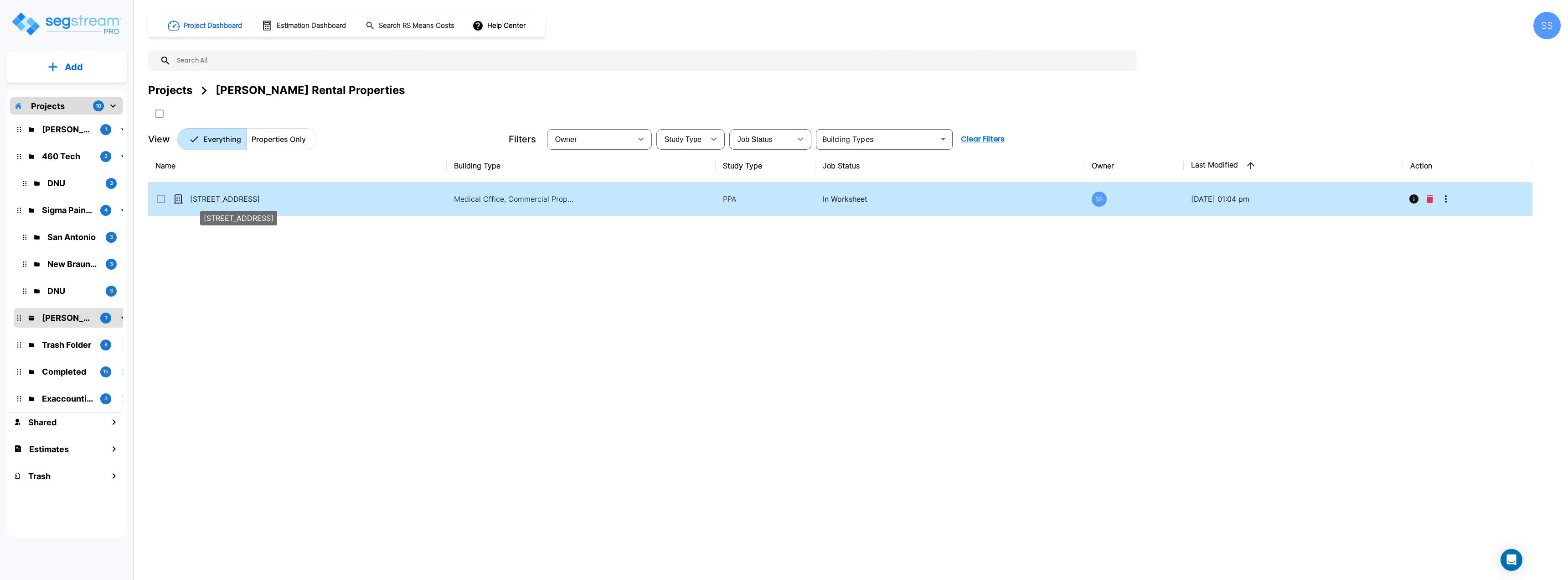
click at [232, 195] on p "[STREET_ADDRESS]" at bounding box center [235, 199] width 91 height 11
checkbox input "true"
click at [232, 195] on p "[STREET_ADDRESS]" at bounding box center [235, 199] width 91 height 11
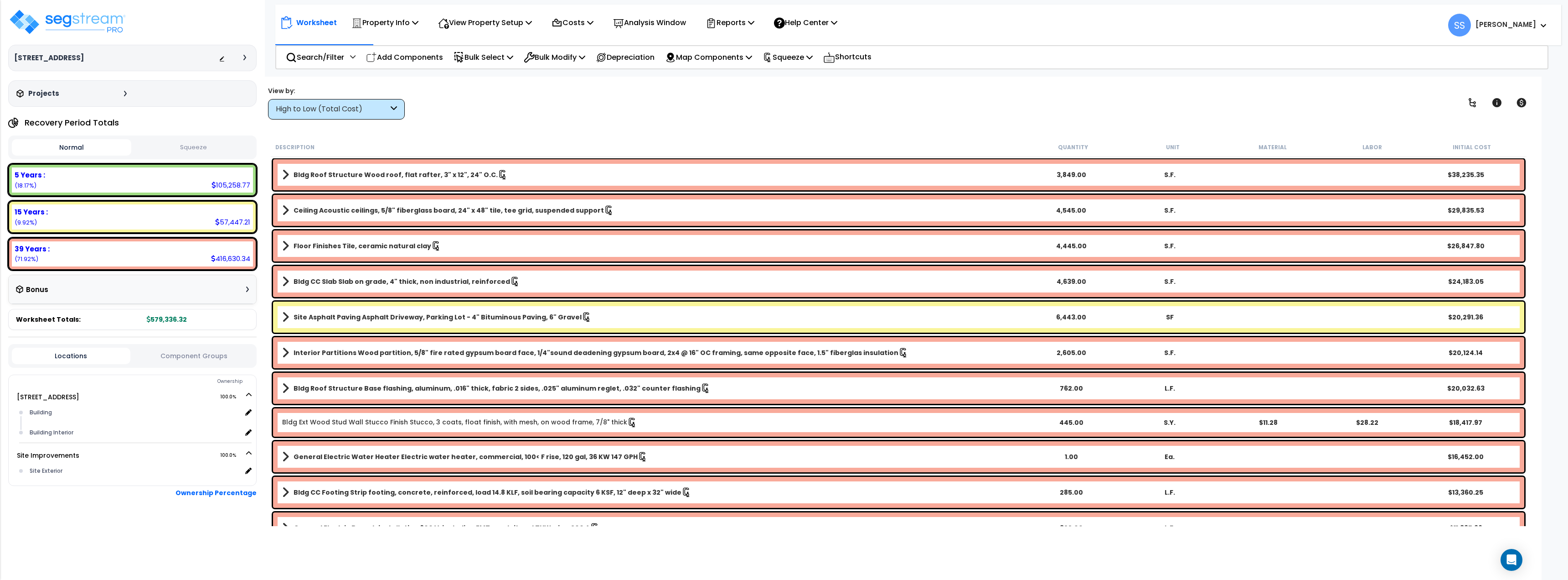
click at [198, 154] on button "Squeeze" at bounding box center [193, 147] width 119 height 16
click at [365, 115] on div "High to Low (Total Cost)" at bounding box center [336, 109] width 137 height 20
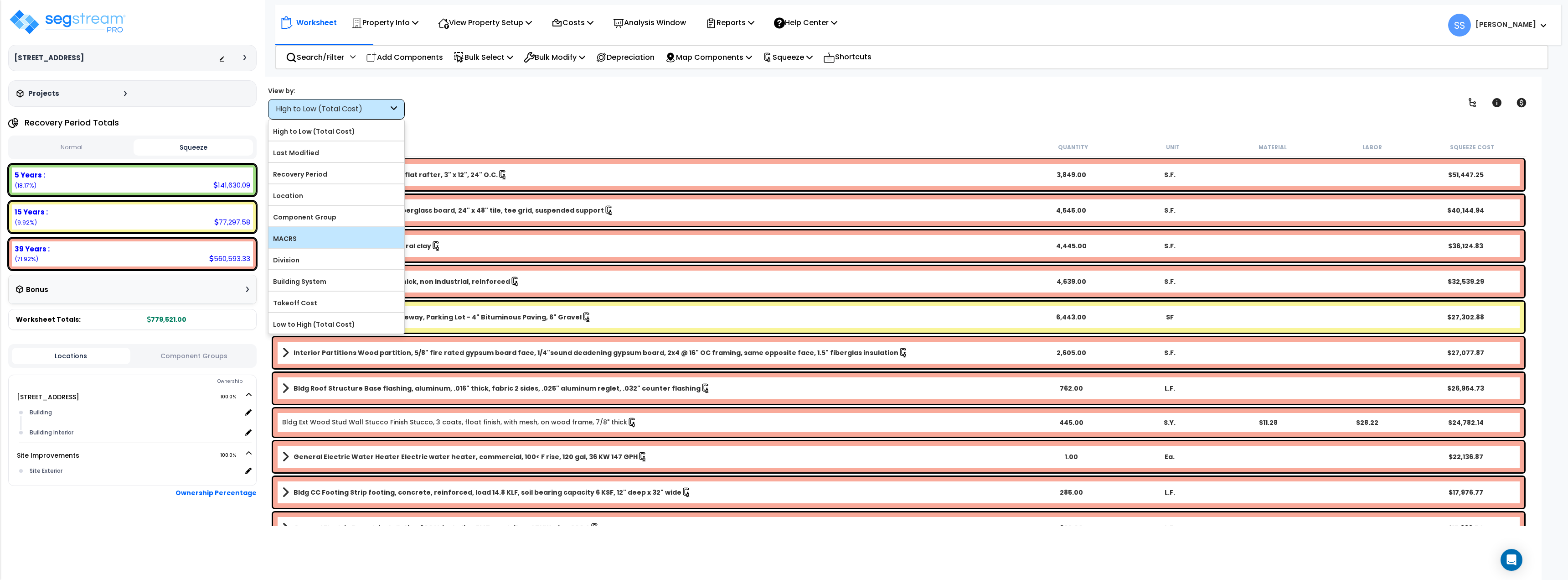
click at [325, 232] on label "MACRS" at bounding box center [336, 238] width 136 height 14
click at [0, 0] on input "MACRS" at bounding box center [0, 0] width 0 height 0
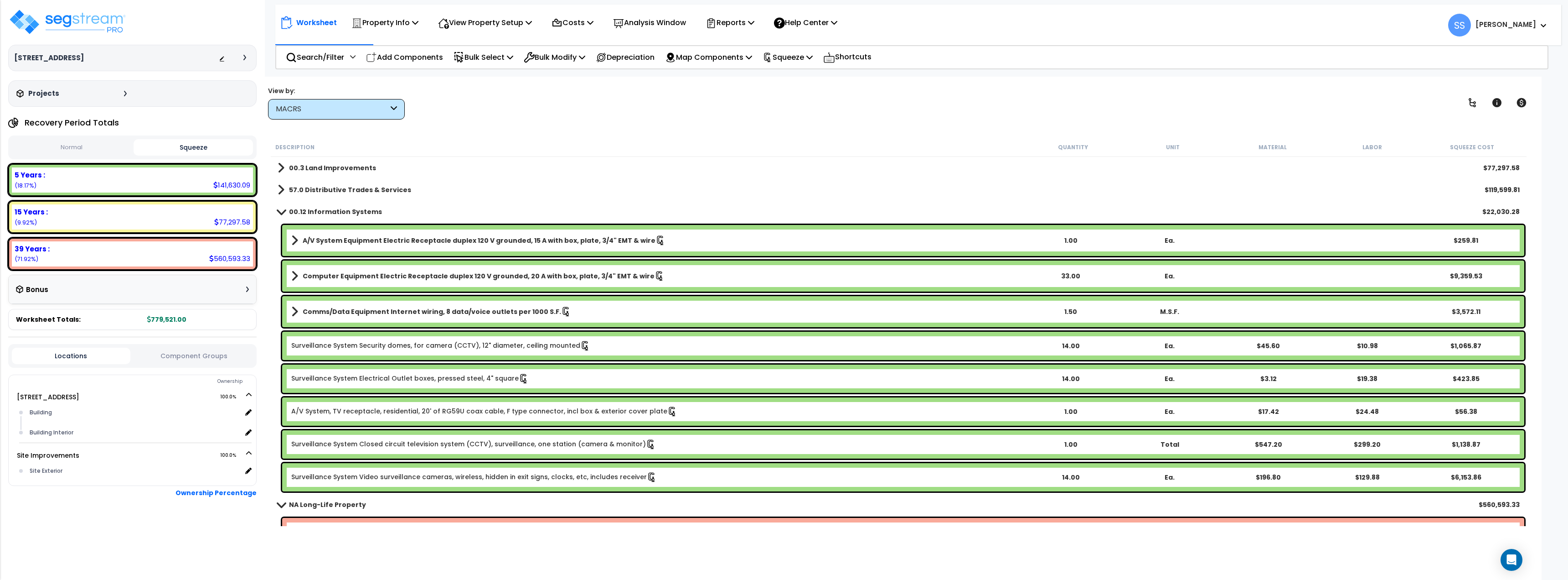
click at [306, 189] on b "57.0 Distributive Trades & Services" at bounding box center [350, 190] width 122 height 9
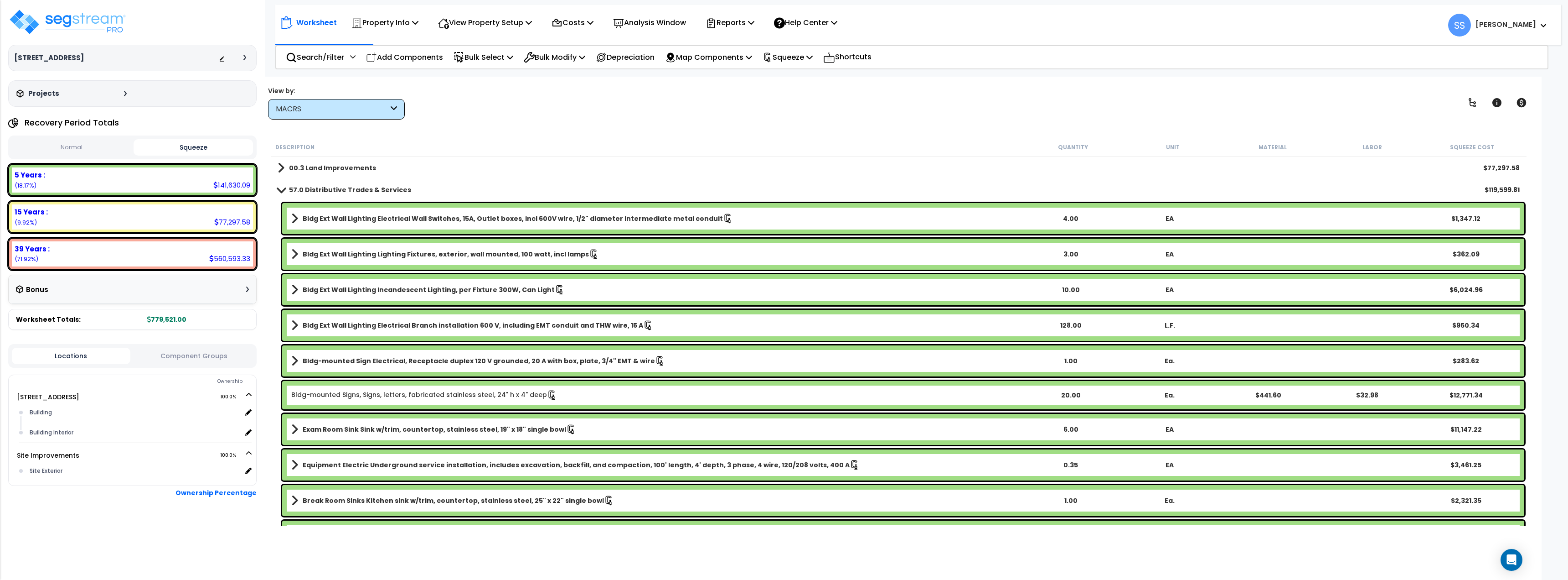
click at [327, 183] on div "57.0 Distributive Trades & Services $119,599.81" at bounding box center [899, 190] width 1251 height 22
click at [325, 163] on b "00.3 Land Improvements" at bounding box center [332, 168] width 87 height 9
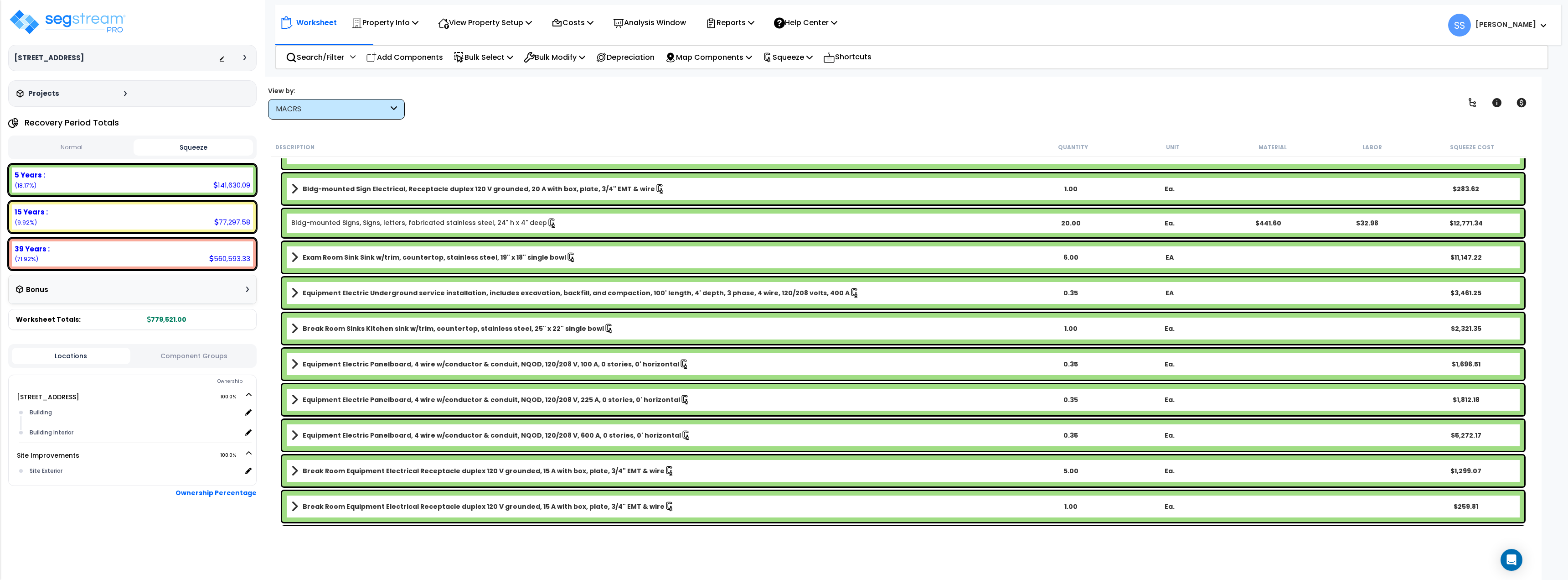
scroll to position [593, 0]
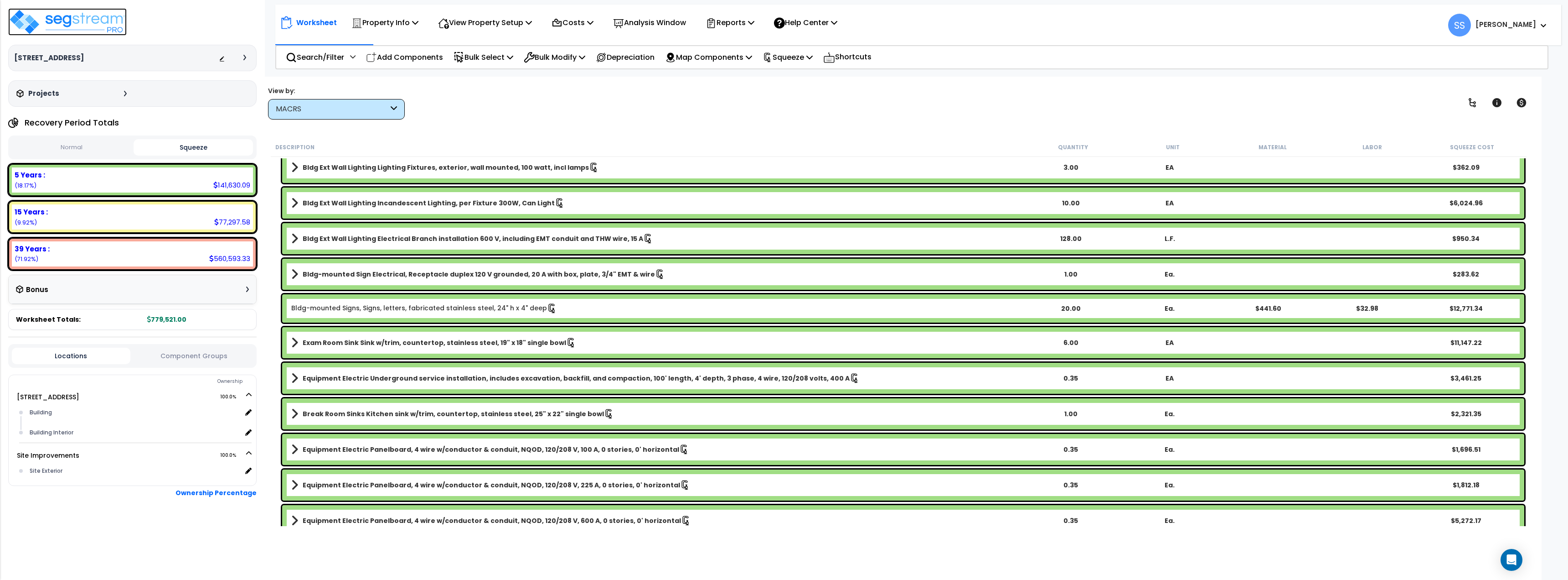
click at [82, 20] on img at bounding box center [67, 22] width 118 height 28
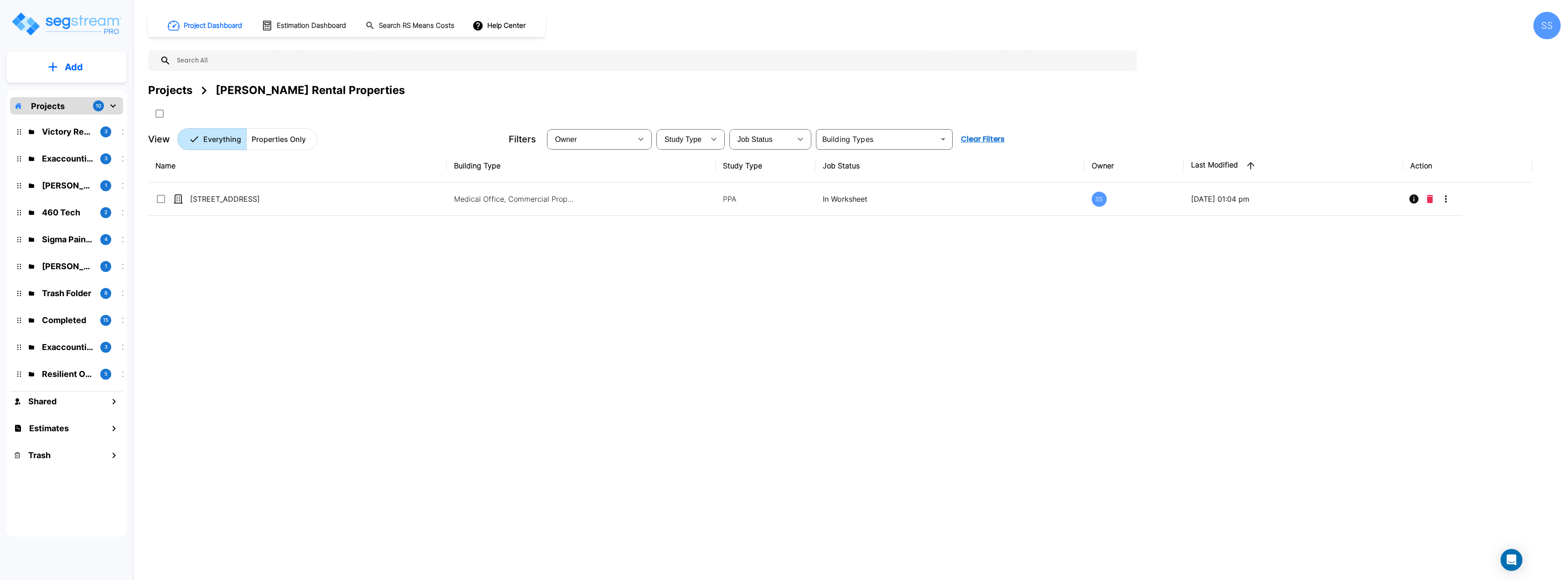
drag, startPoint x: 419, startPoint y: 270, endPoint x: 425, endPoint y: 238, distance: 32.6
click at [419, 268] on div "Name Building Type Study Type Job Status Owner Last Modified Action [STREET_ADD…" at bounding box center [841, 329] width 1384 height 359
